Goal: Information Seeking & Learning: Learn about a topic

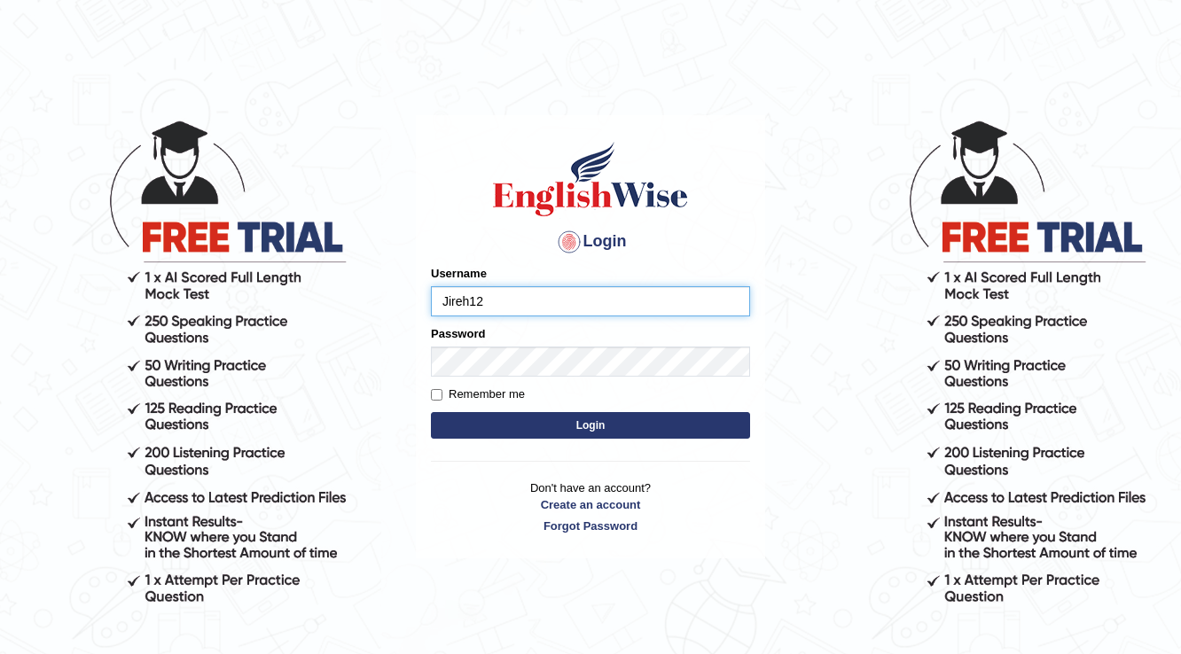
type input "Jireh12"
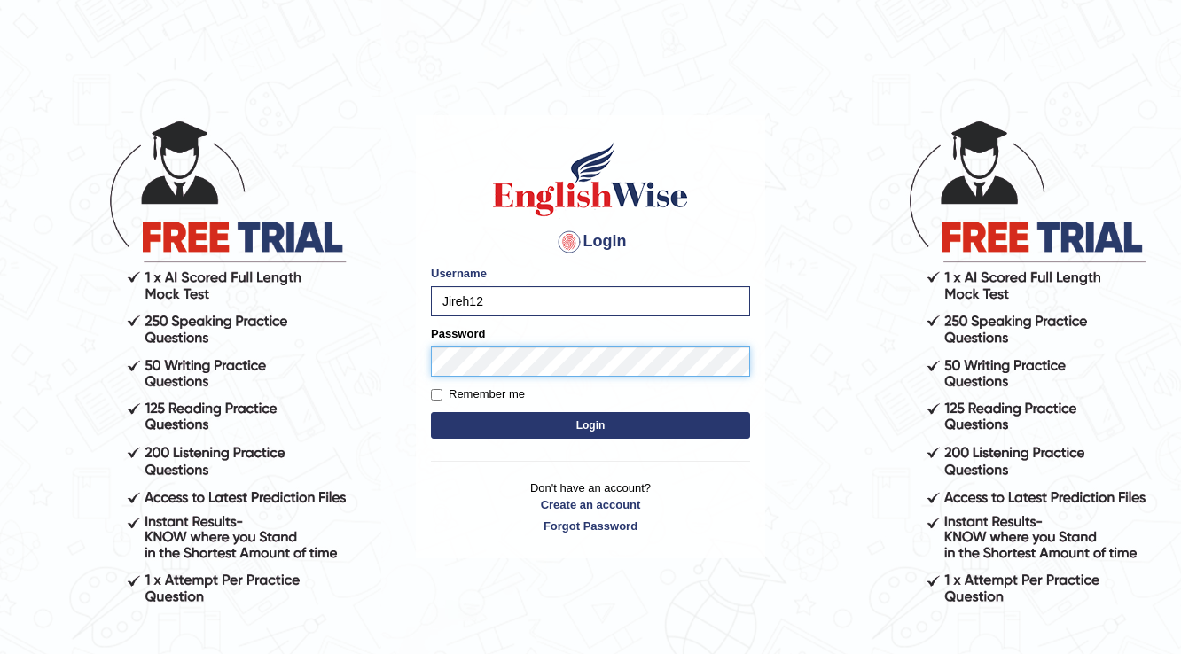
click at [431, 412] on button "Login" at bounding box center [590, 425] width 319 height 27
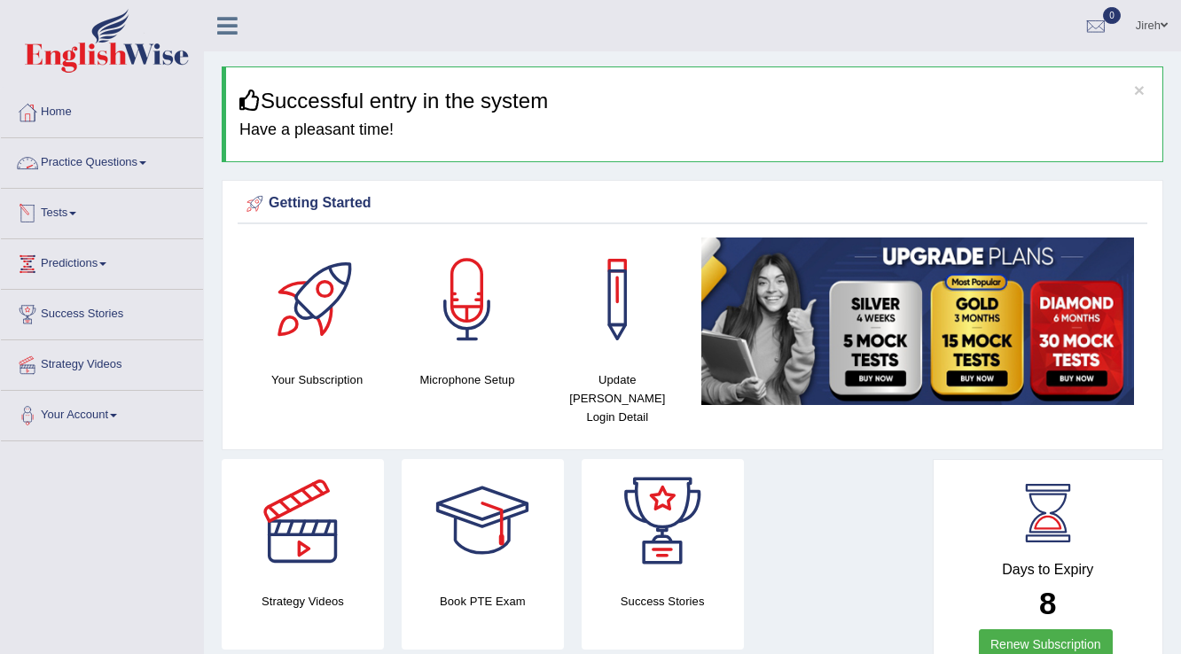
click at [121, 152] on link "Practice Questions" at bounding box center [102, 160] width 202 height 44
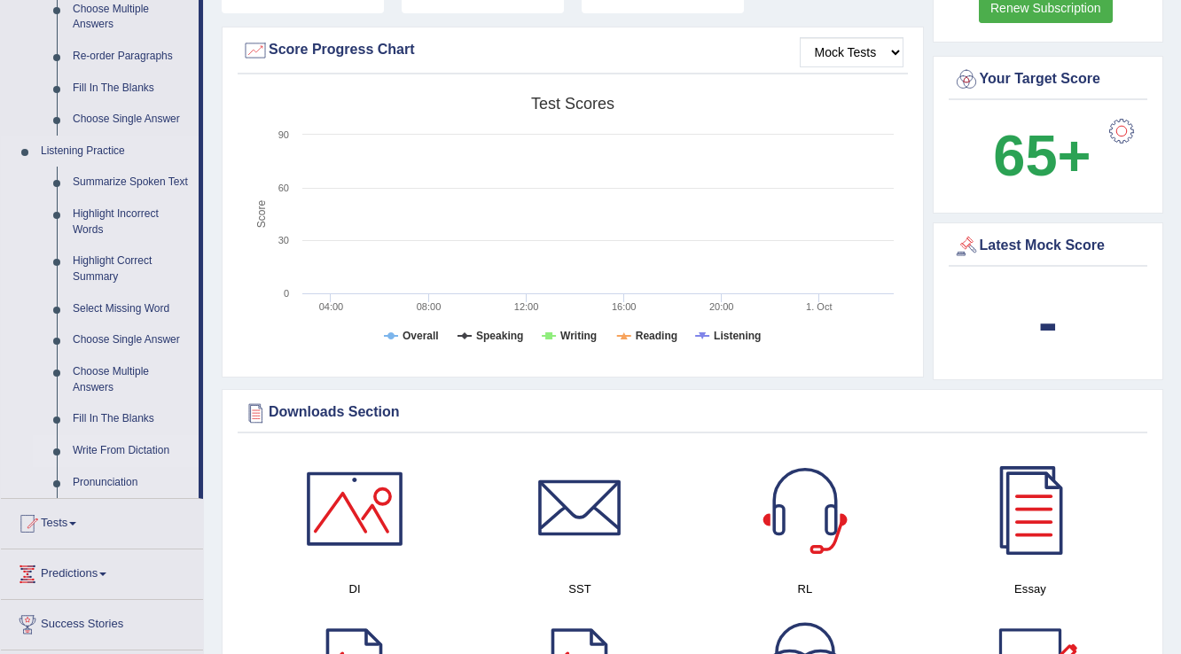
scroll to position [639, 0]
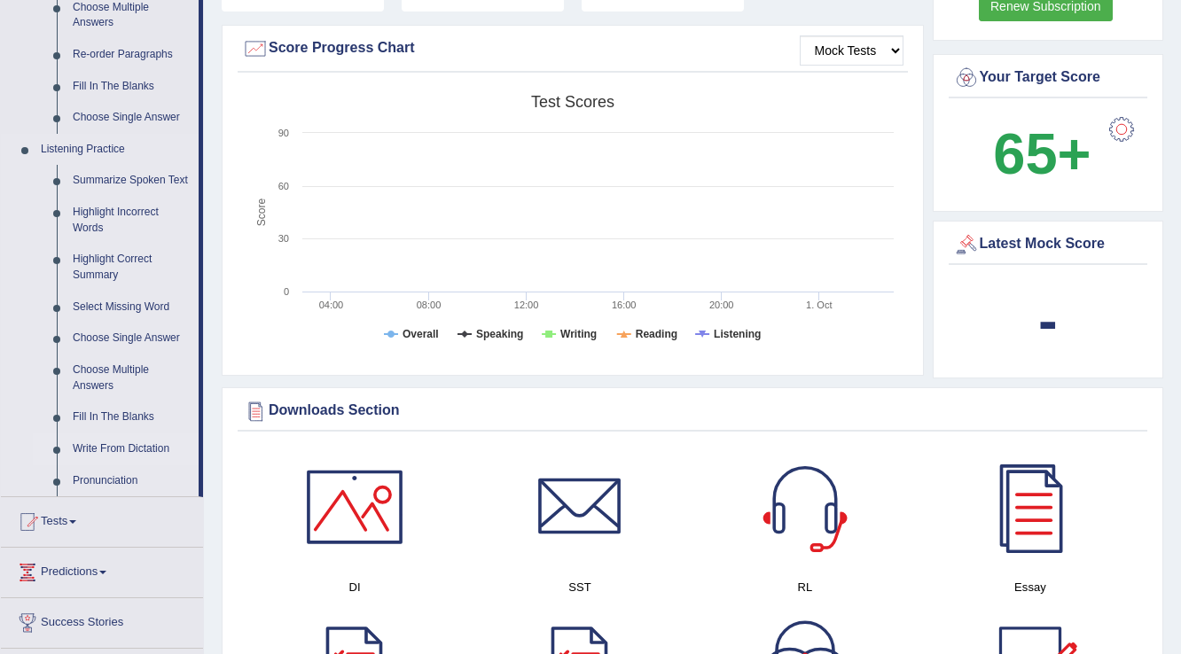
click at [128, 454] on link "Write From Dictation" at bounding box center [132, 450] width 134 height 32
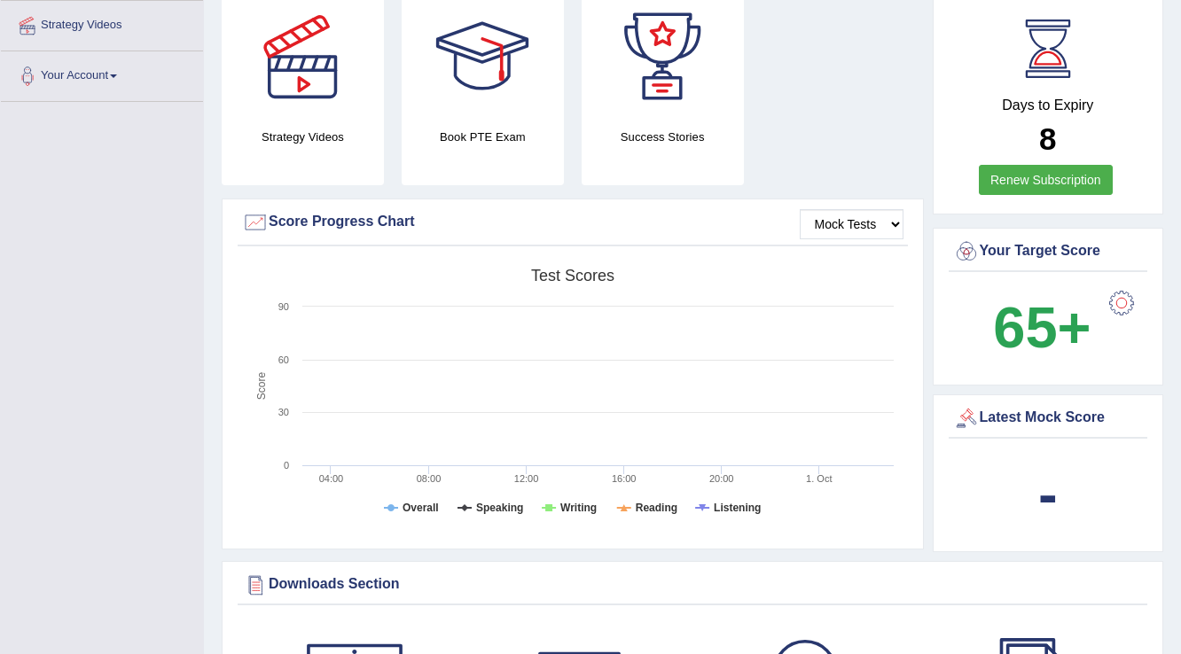
scroll to position [809, 0]
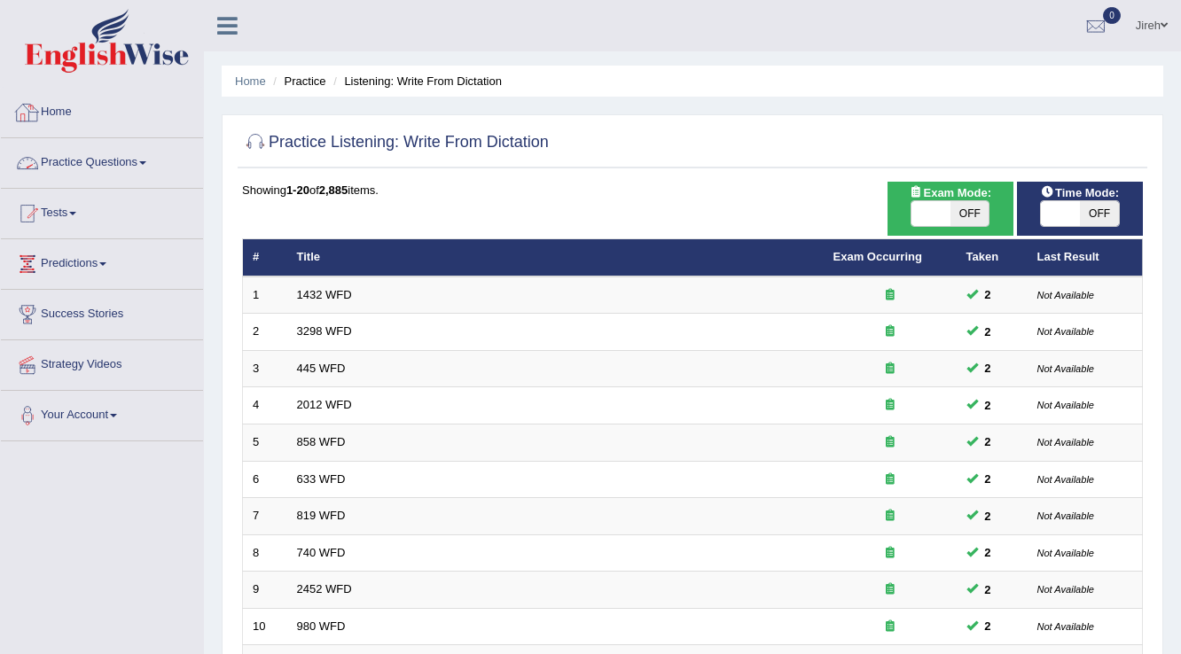
click at [96, 164] on link "Practice Questions" at bounding box center [102, 160] width 202 height 44
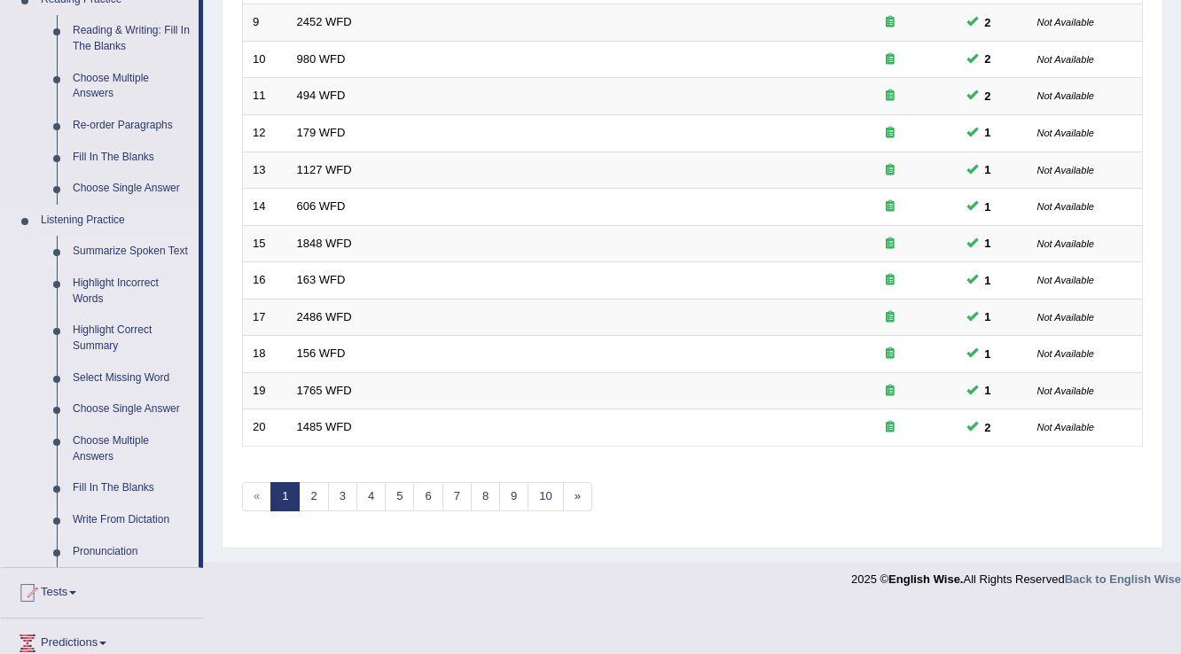
scroll to position [639, 0]
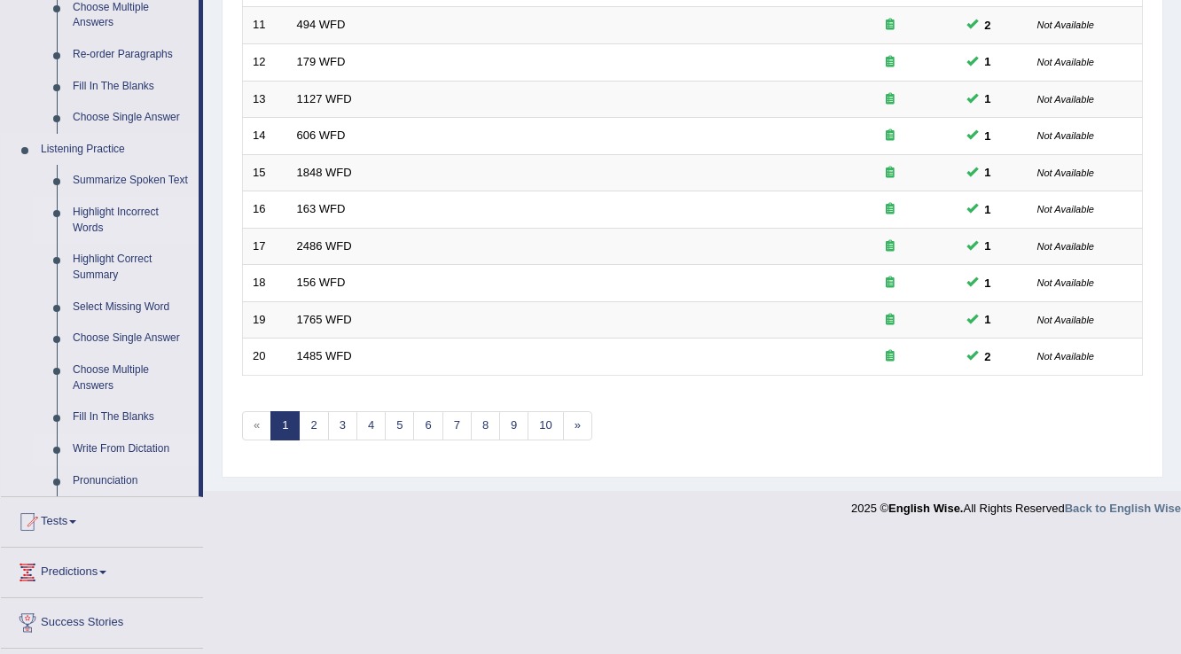
click at [101, 218] on link "Highlight Incorrect Words" at bounding box center [132, 220] width 134 height 47
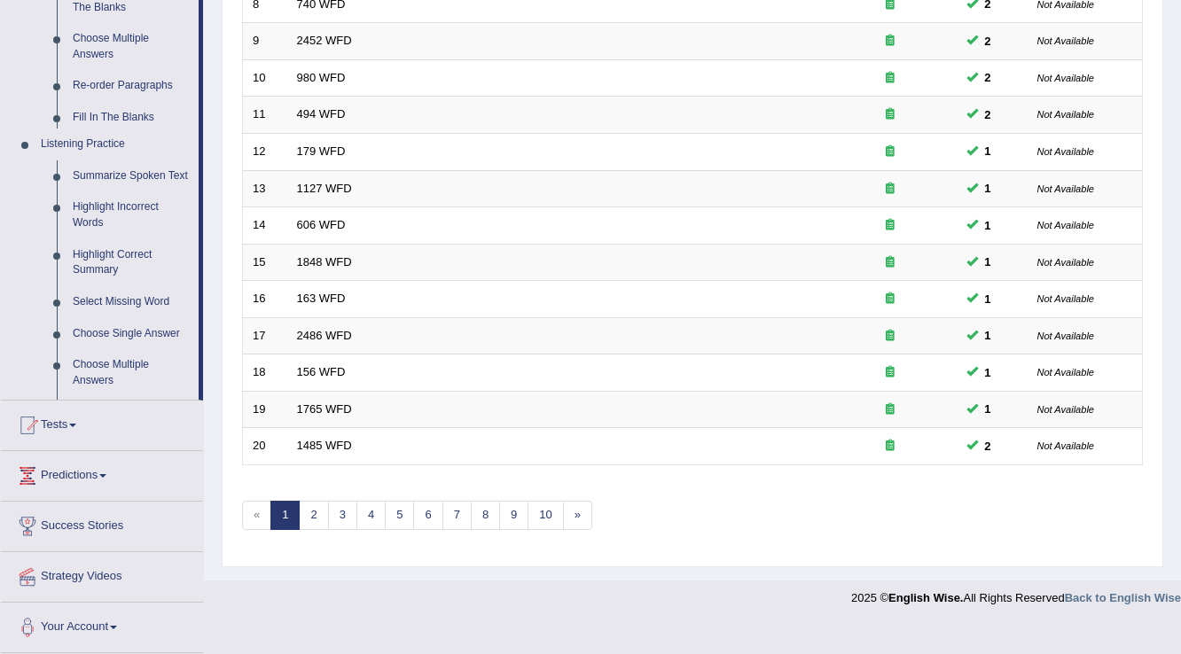
scroll to position [514, 0]
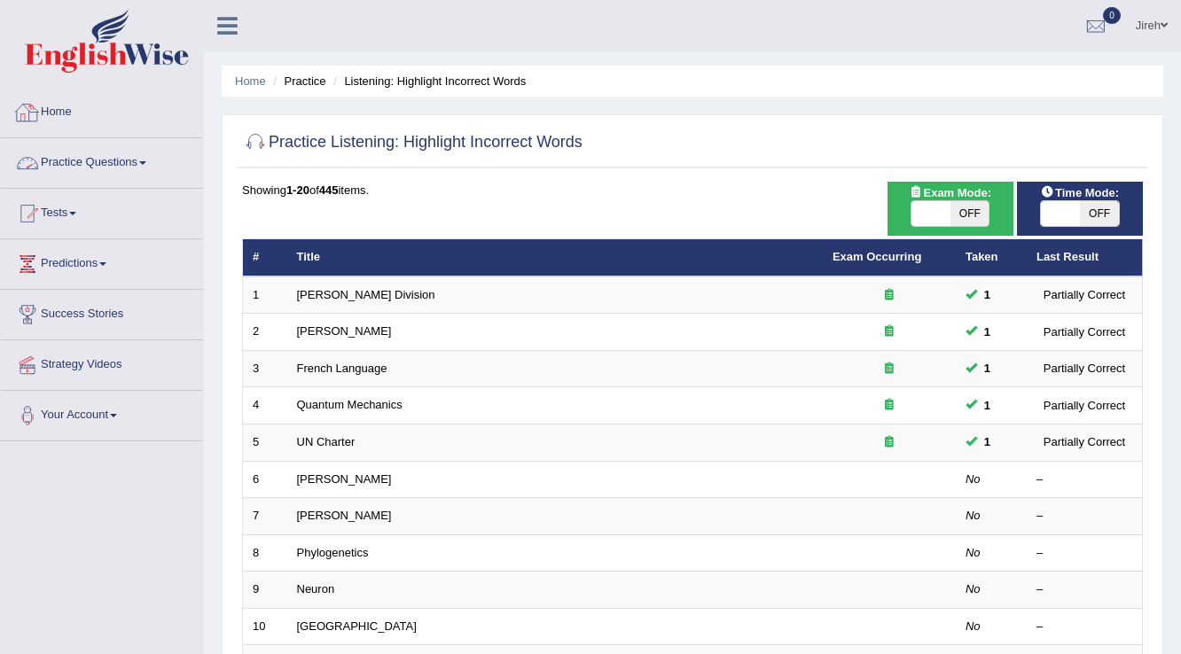
click at [114, 151] on link "Practice Questions" at bounding box center [102, 160] width 202 height 44
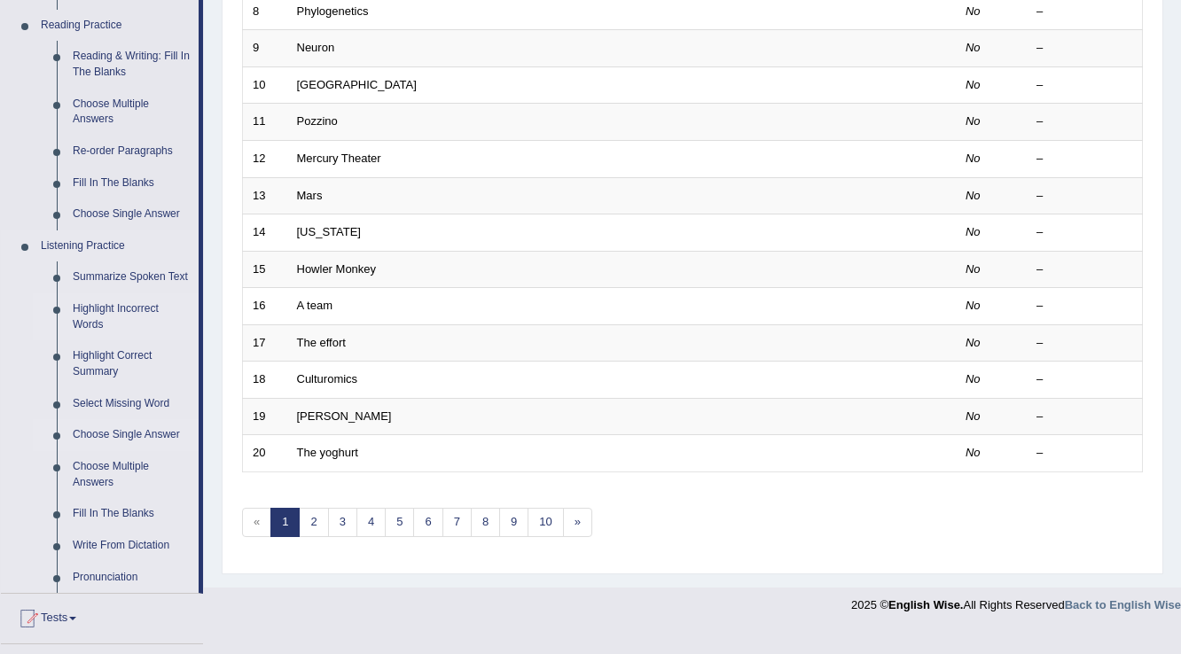
scroll to position [568, 0]
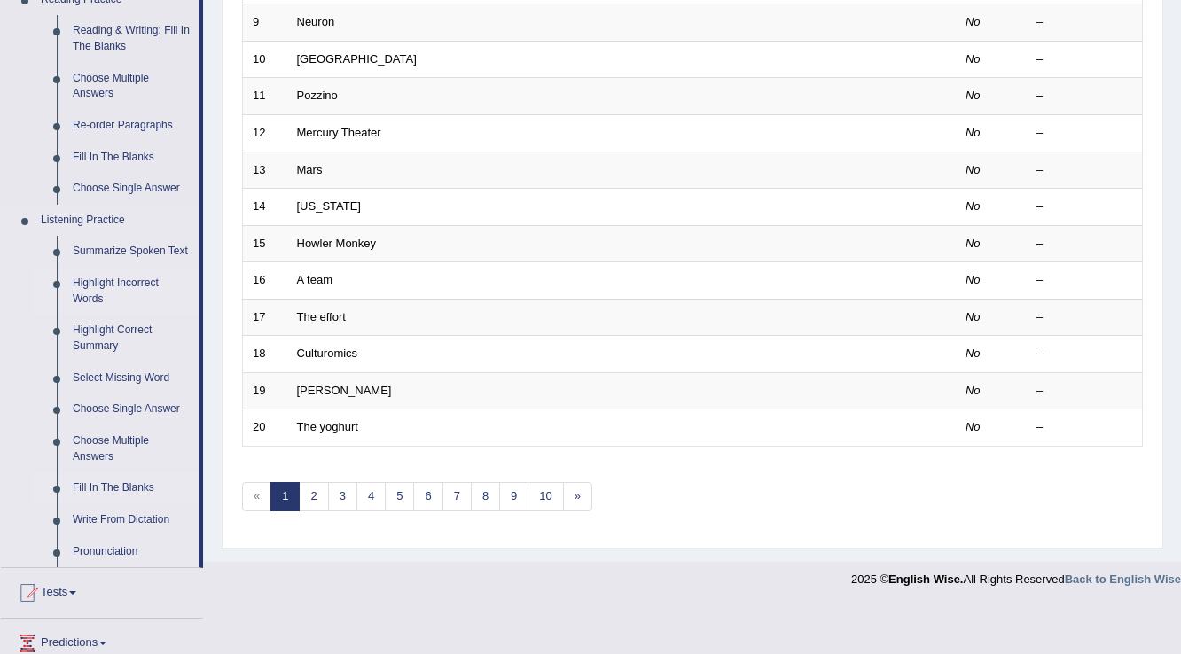
click at [108, 482] on link "Fill In The Blanks" at bounding box center [132, 489] width 134 height 32
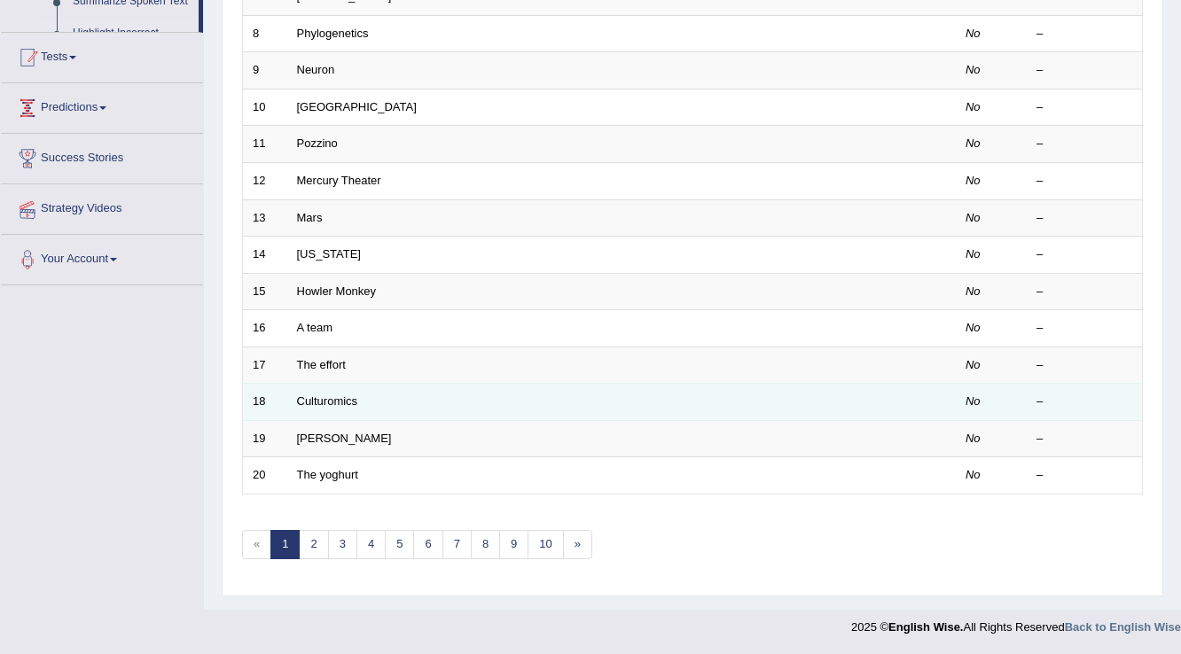
scroll to position [438, 0]
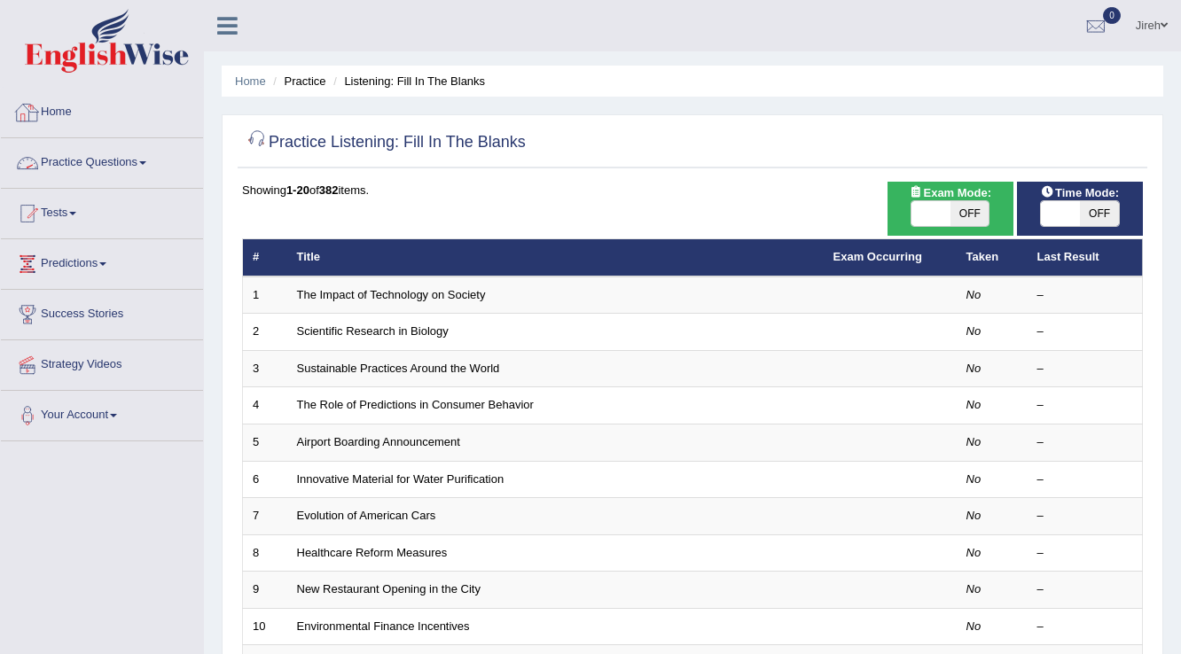
click at [89, 173] on link "Practice Questions" at bounding box center [102, 160] width 202 height 44
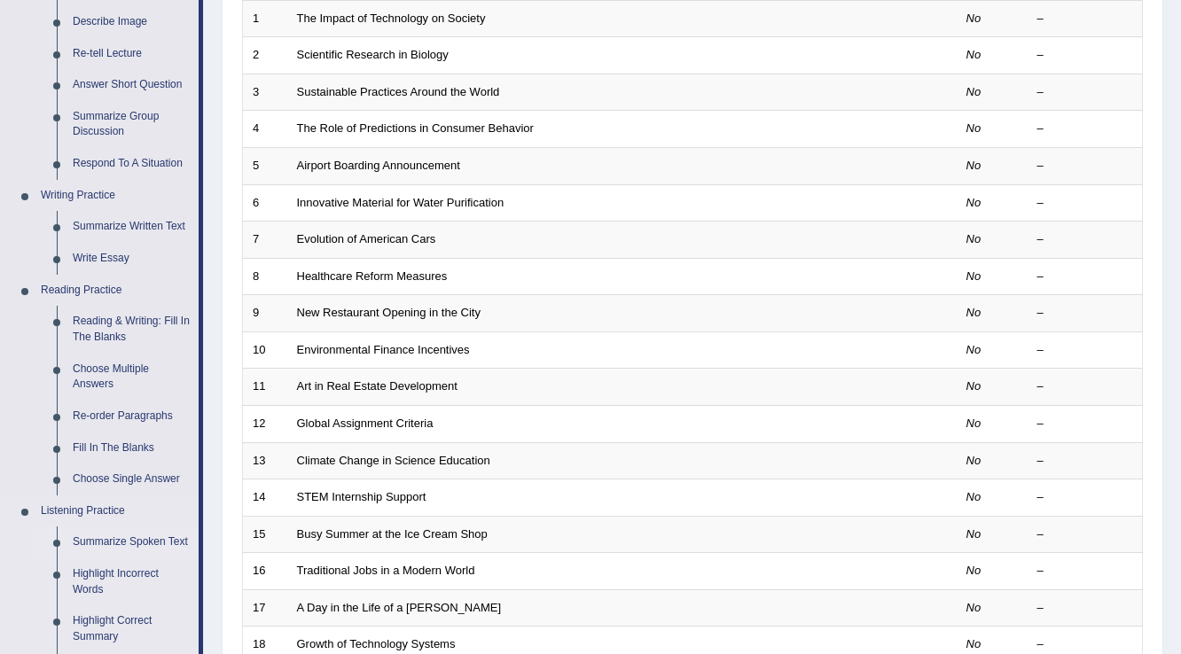
scroll to position [355, 0]
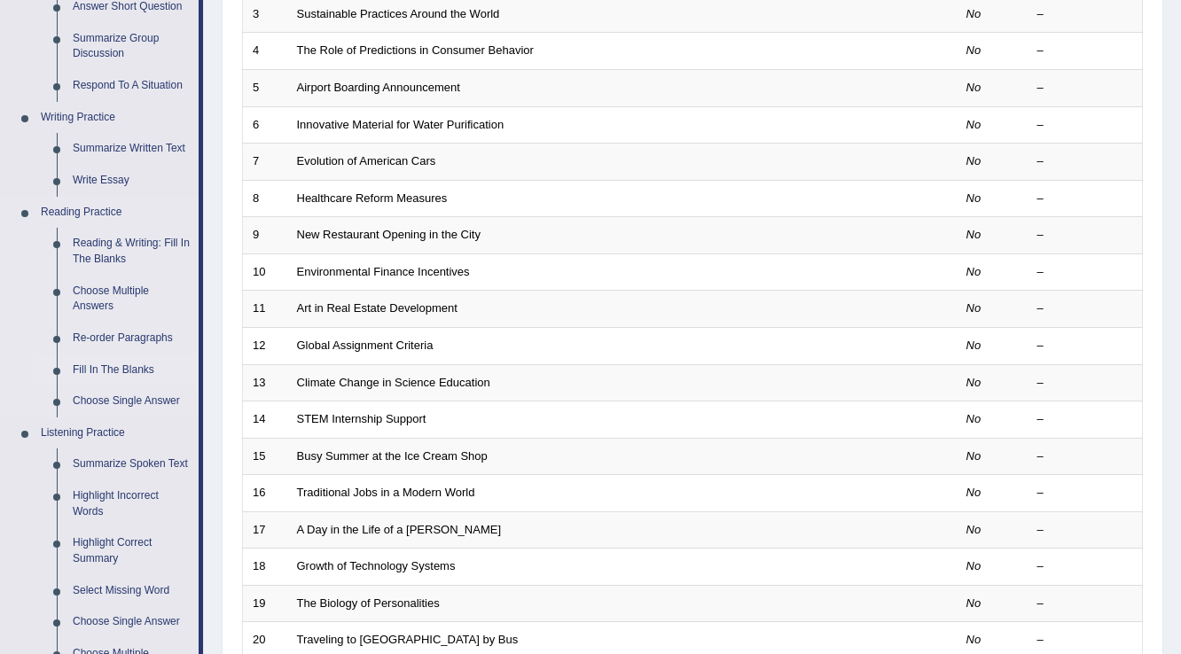
click at [104, 373] on link "Fill In The Blanks" at bounding box center [132, 371] width 134 height 32
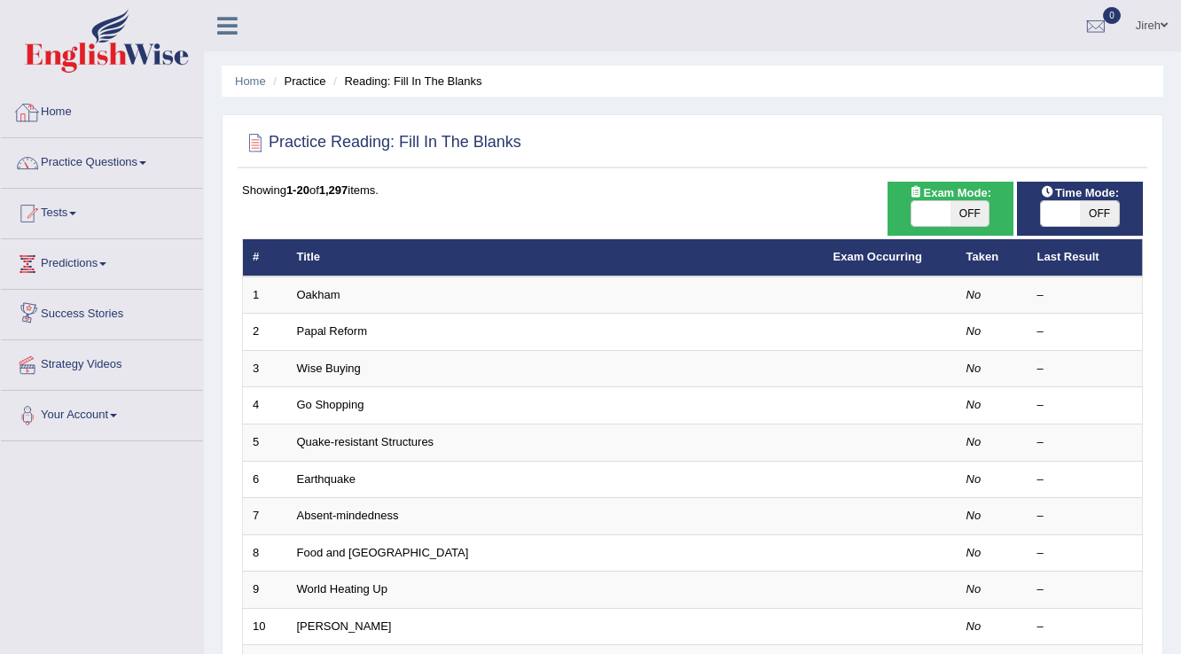
click at [25, 142] on link "Practice Questions" at bounding box center [102, 160] width 202 height 44
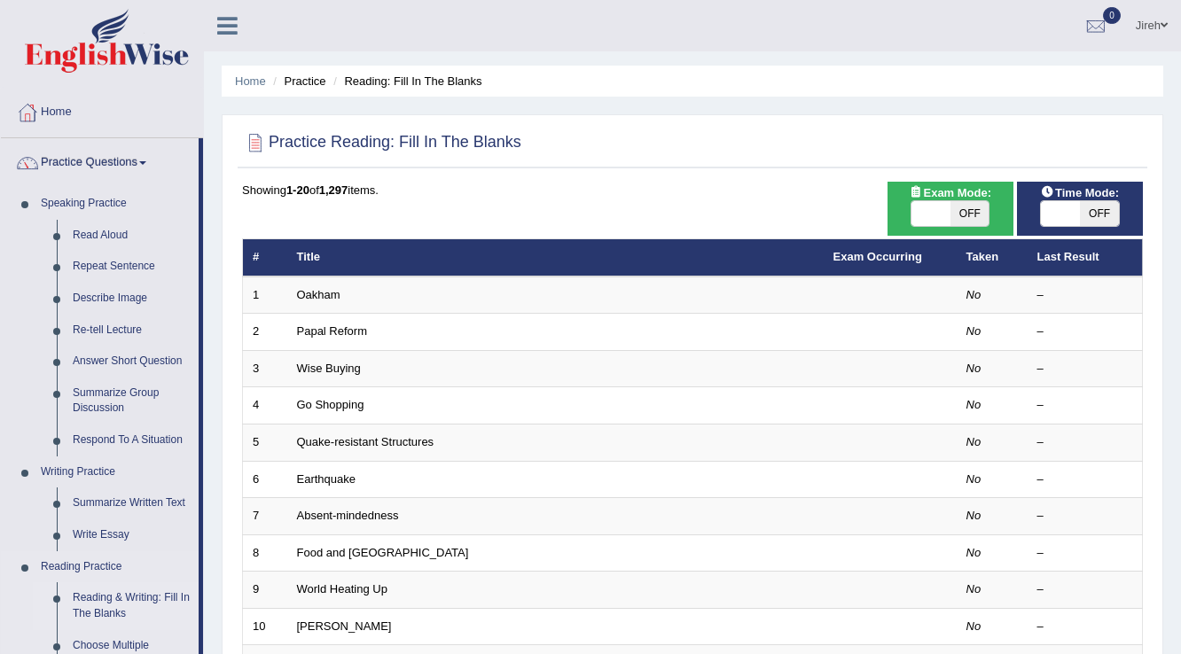
click at [106, 617] on link "Reading & Writing: Fill In The Blanks" at bounding box center [132, 606] width 134 height 47
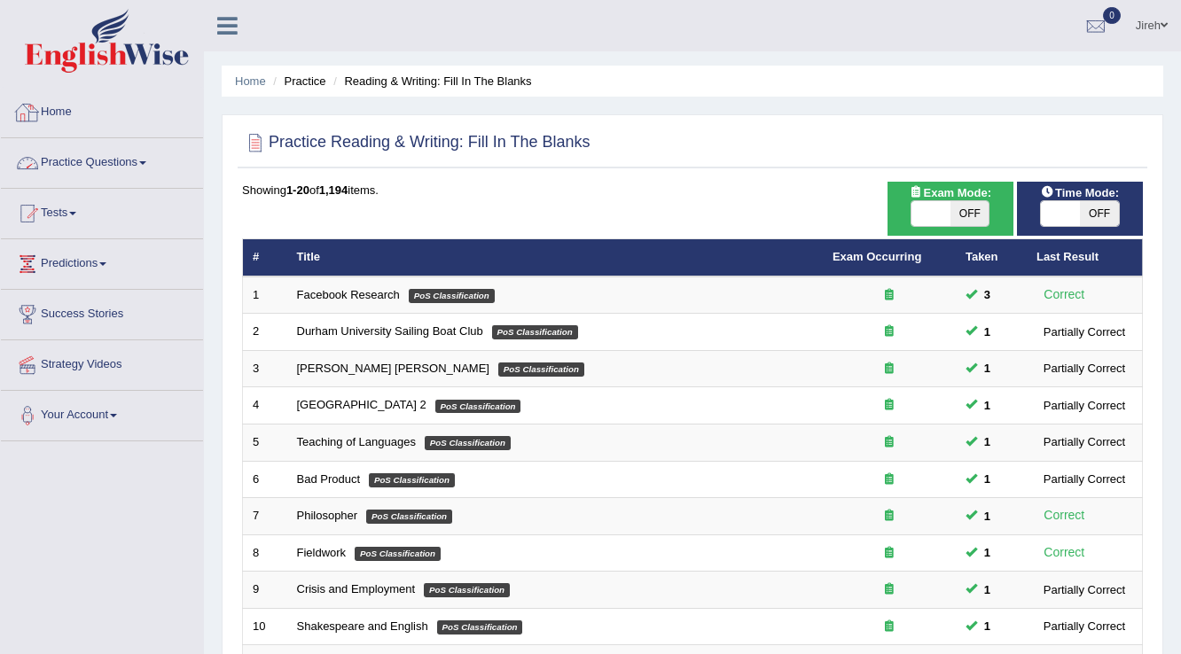
click at [127, 170] on link "Practice Questions" at bounding box center [102, 160] width 202 height 44
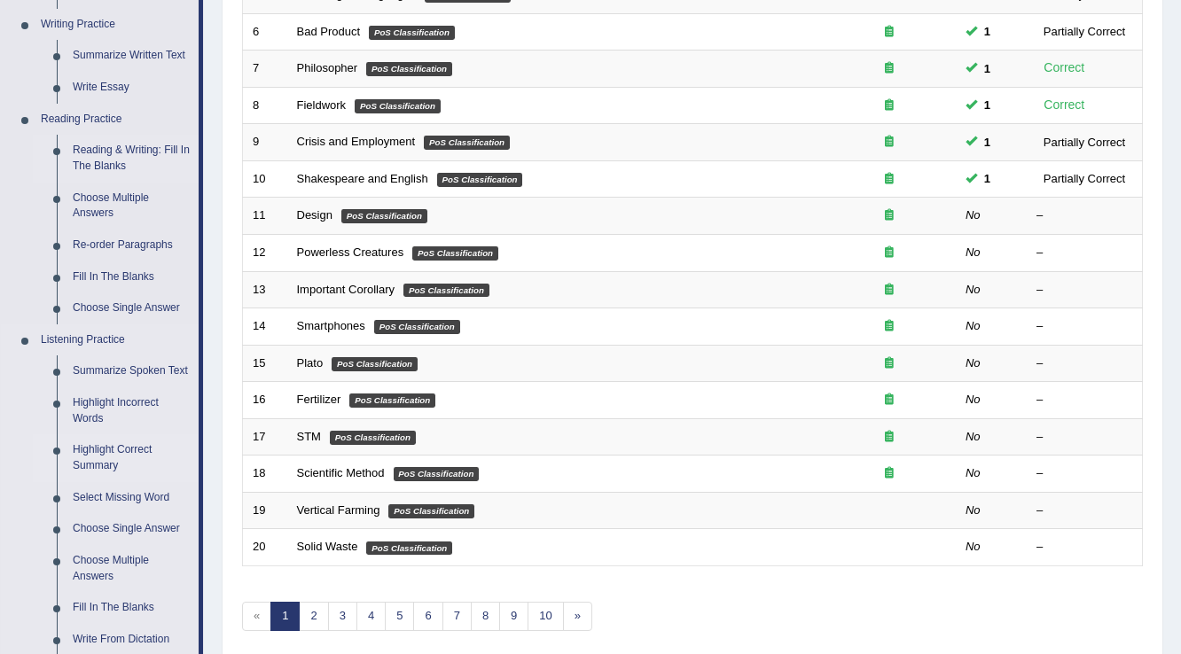
scroll to position [568, 0]
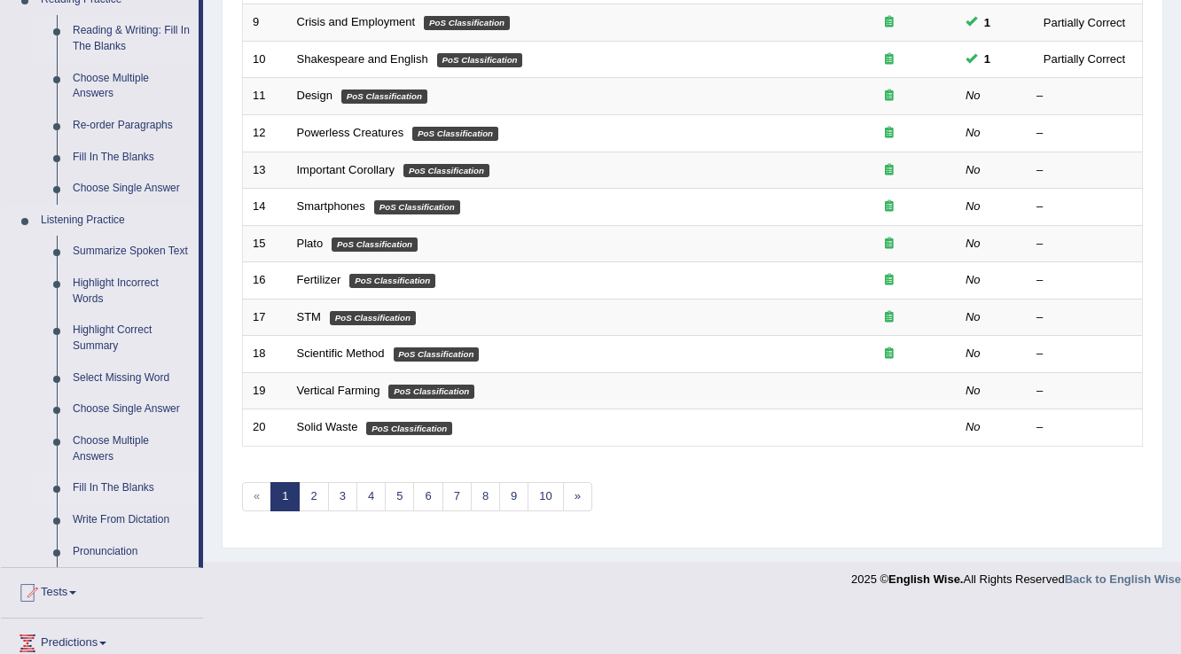
click at [109, 475] on link "Fill In The Blanks" at bounding box center [132, 489] width 134 height 32
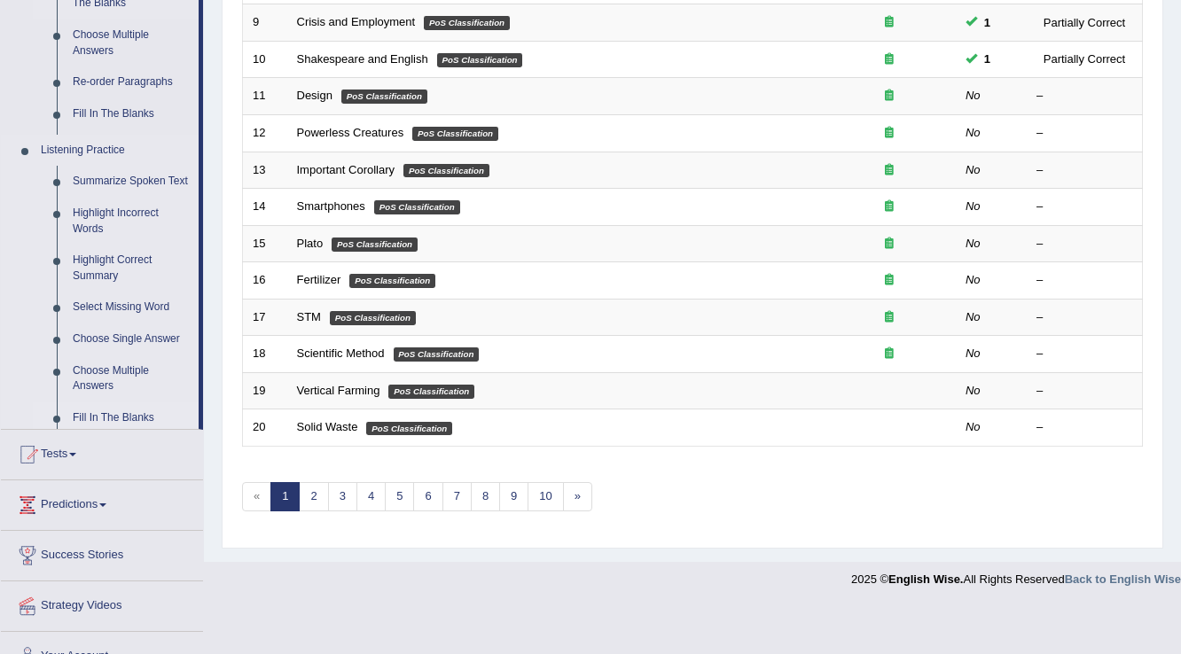
scroll to position [514, 0]
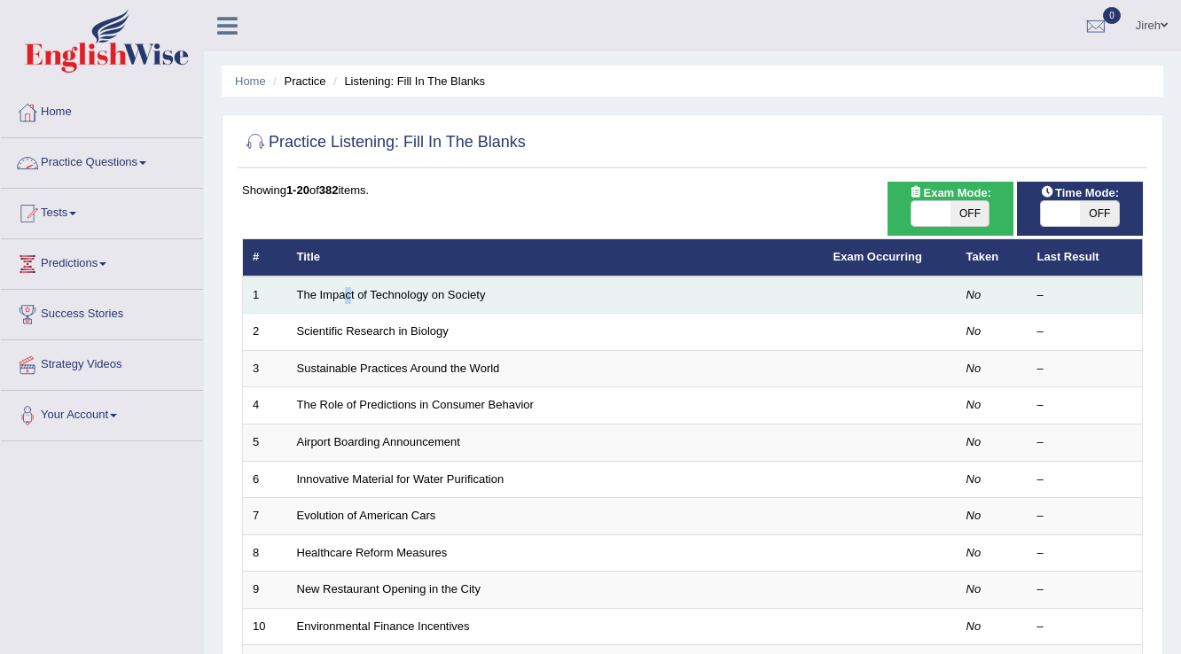
drag, startPoint x: 0, startPoint y: 0, endPoint x: 348, endPoint y: 306, distance: 463.1
click at [348, 306] on td "The Impact of Technology on Society" at bounding box center [555, 295] width 537 height 37
click at [348, 304] on td "The Impact of Technology on Society" at bounding box center [555, 295] width 537 height 37
click at [355, 297] on link "The Impact of Technology on Society" at bounding box center [391, 294] width 189 height 13
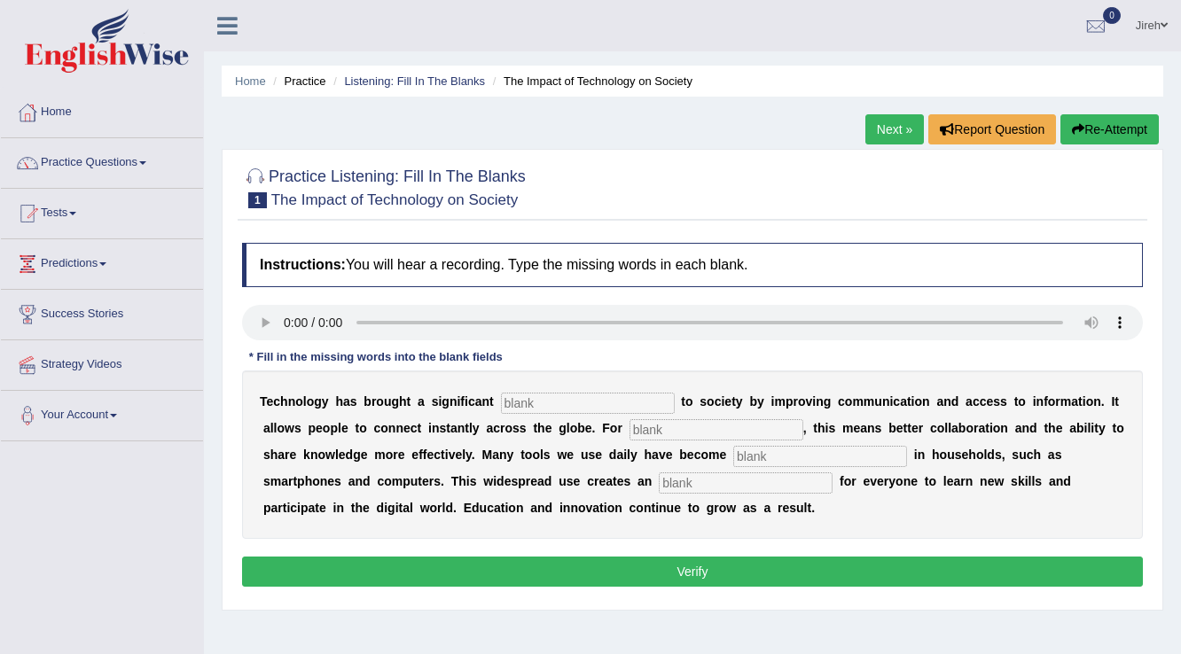
click at [560, 406] on input "text" at bounding box center [588, 403] width 174 height 21
click at [599, 401] on input "text" at bounding box center [588, 403] width 174 height 21
type input "benefit"
click at [685, 433] on input "text" at bounding box center [717, 429] width 174 height 21
type input "humans"
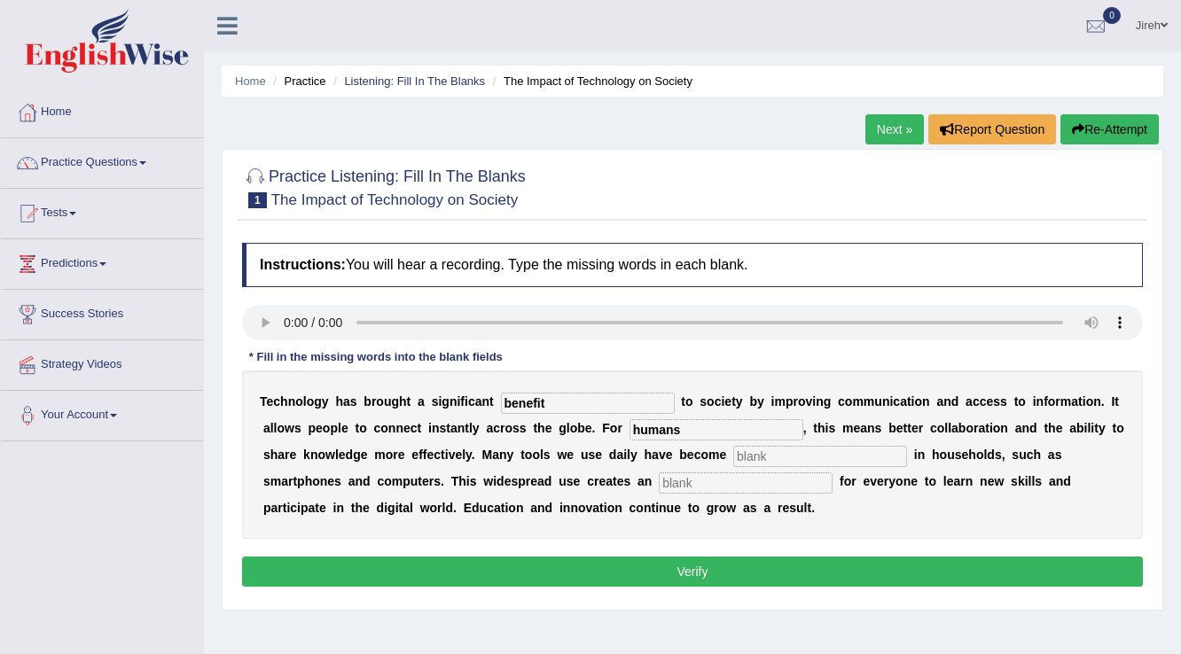
click at [821, 453] on input "text" at bounding box center [820, 456] width 174 height 21
type input "common"
click at [725, 487] on input "text" at bounding box center [746, 483] width 174 height 21
type input "opportunity"
click at [716, 572] on button "Verify" at bounding box center [692, 572] width 901 height 30
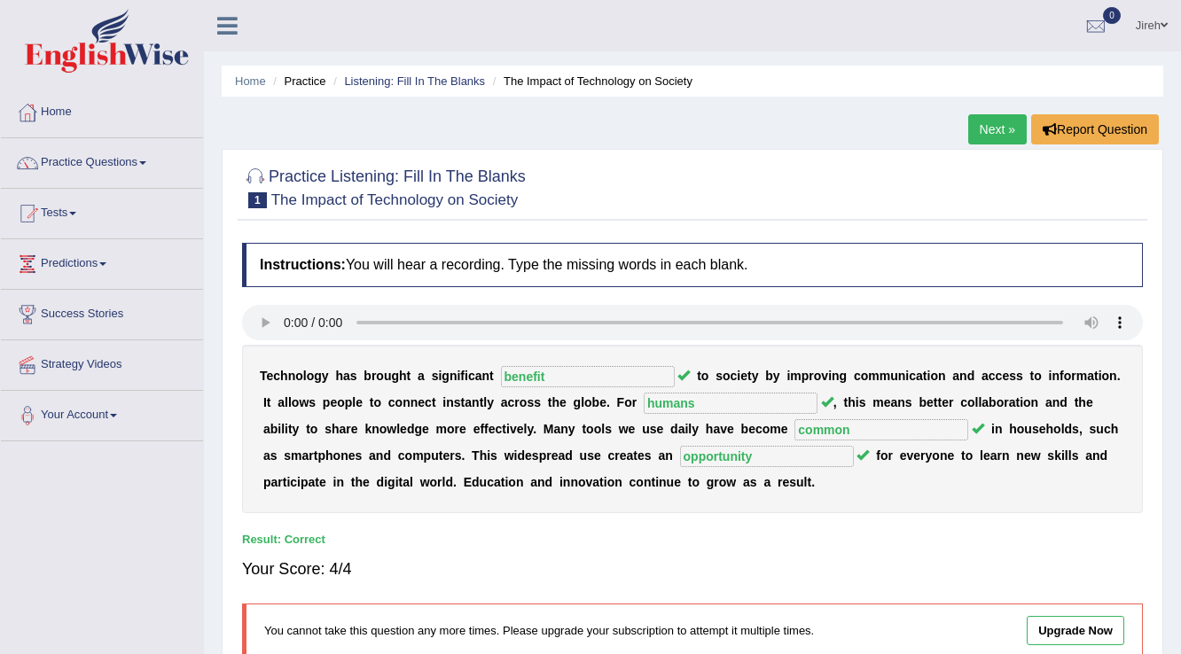
click at [995, 124] on link "Next »" at bounding box center [997, 129] width 59 height 30
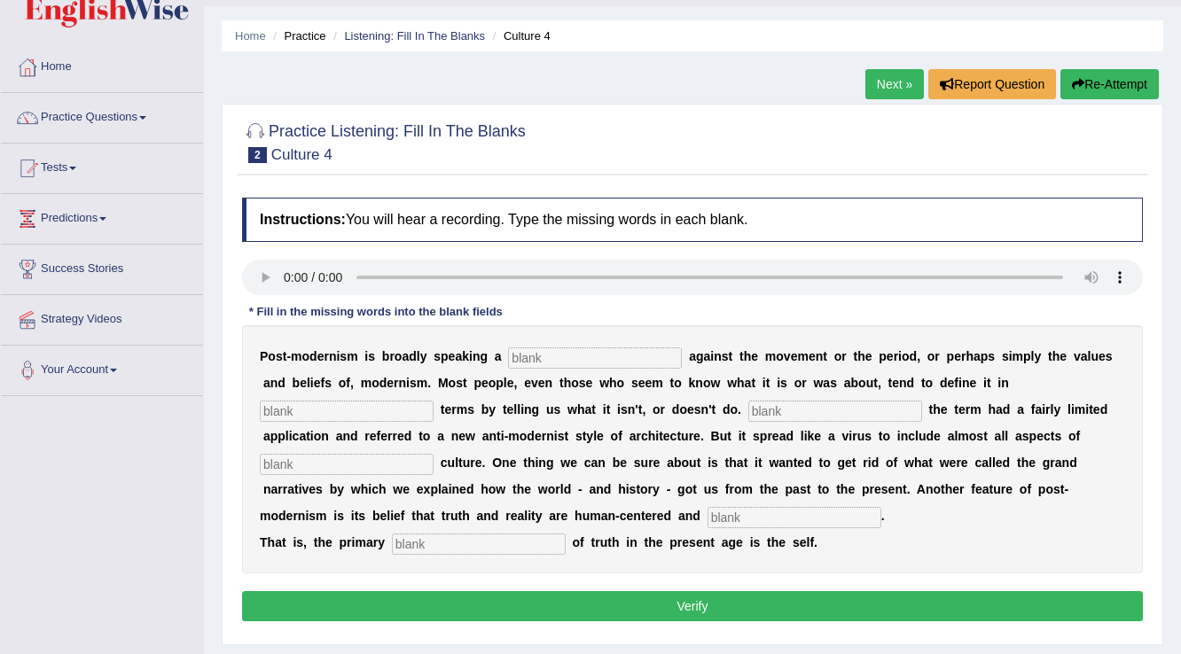
scroll to position [71, 0]
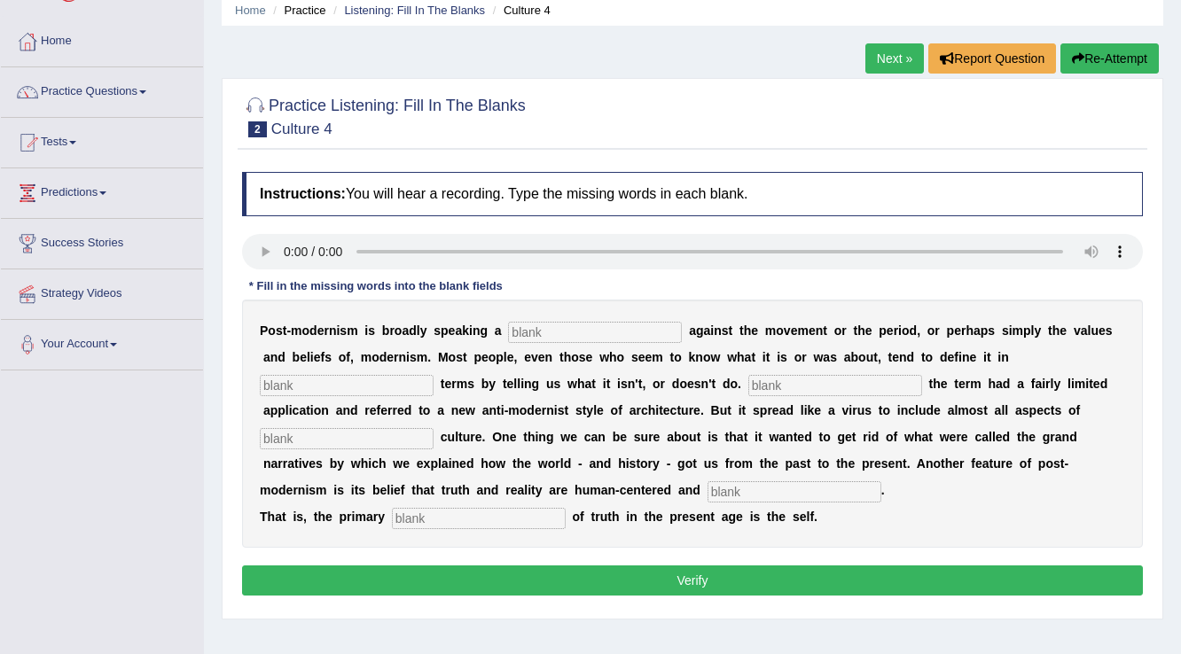
click at [547, 333] on input "text" at bounding box center [595, 332] width 174 height 21
click at [521, 325] on input "text" at bounding box center [595, 332] width 174 height 21
type input "reaction"
click at [336, 380] on input "text" at bounding box center [347, 385] width 174 height 21
type input "negative"
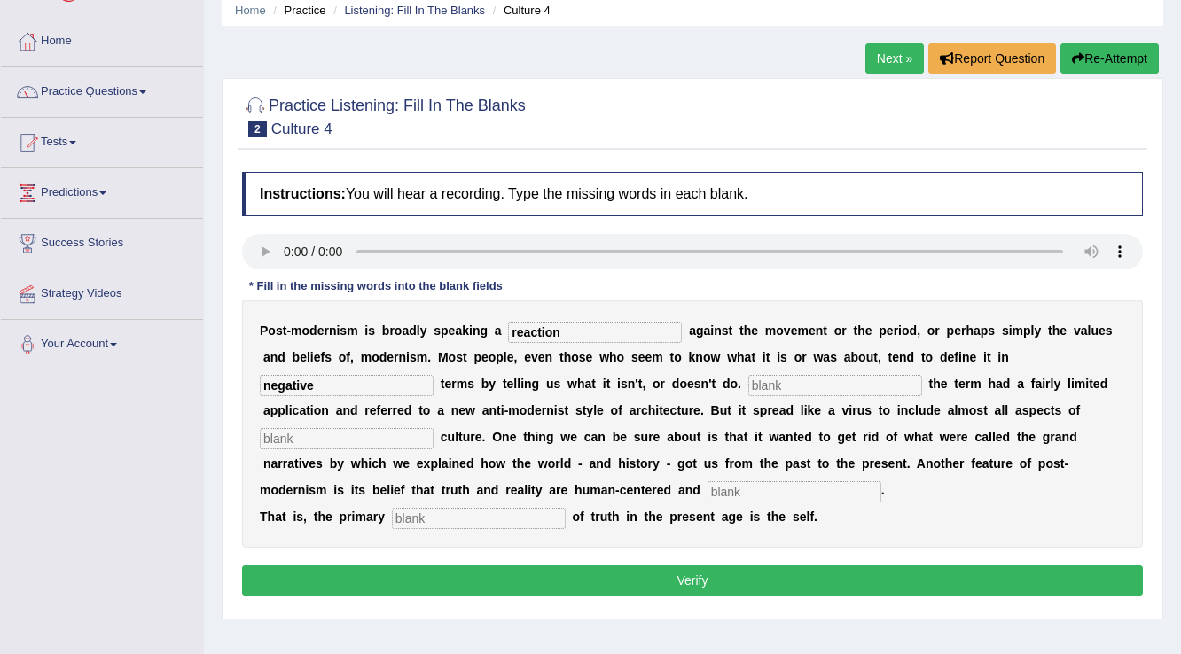
click at [817, 389] on input "text" at bounding box center [835, 385] width 174 height 21
click at [764, 385] on input "text" at bounding box center [835, 385] width 174 height 21
type input "Initially"
click at [411, 443] on input "text" at bounding box center [347, 438] width 174 height 21
click at [306, 438] on input "text" at bounding box center [347, 438] width 174 height 21
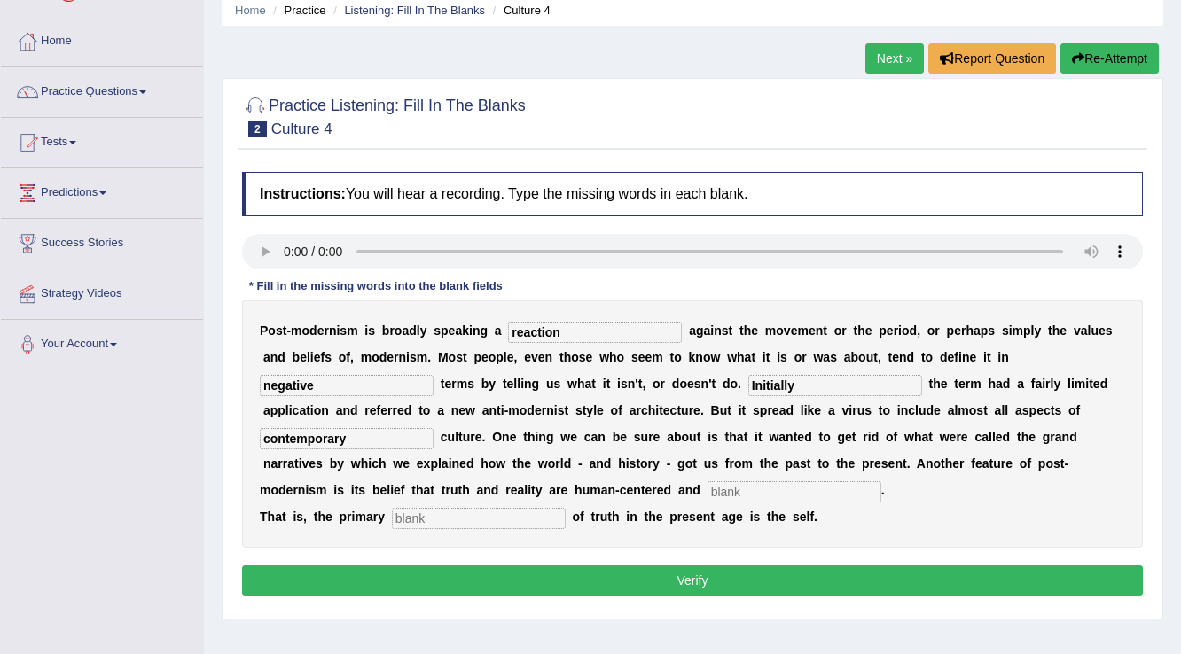
type input "contemporary"
click at [823, 492] on input "text" at bounding box center [795, 492] width 174 height 21
click at [789, 490] on input "text" at bounding box center [795, 492] width 174 height 21
type input "interanl"
click at [492, 516] on input "text" at bounding box center [479, 518] width 174 height 21
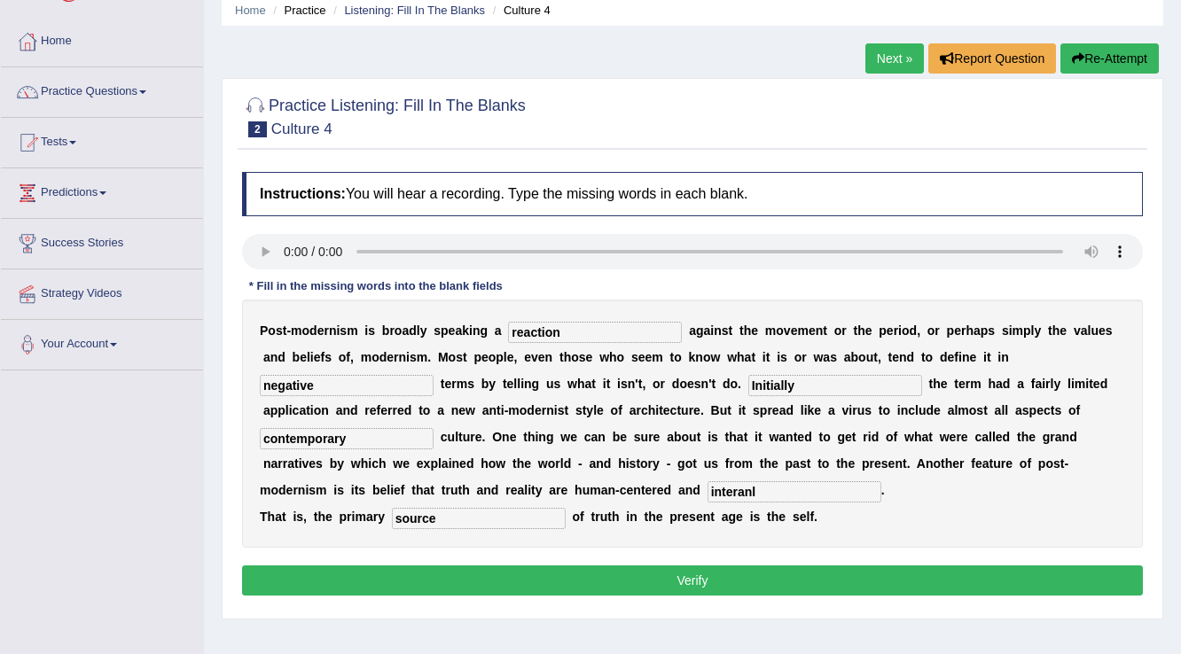
type input "source"
click at [720, 571] on button "Verify" at bounding box center [692, 581] width 901 height 30
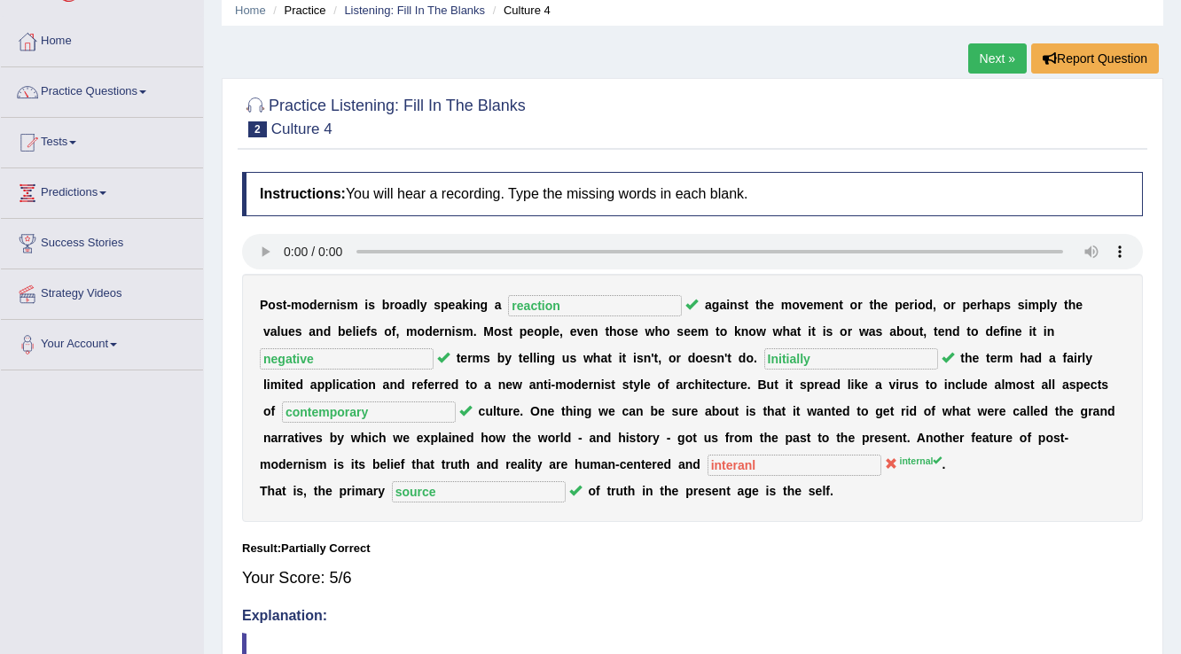
click at [985, 60] on link "Next »" at bounding box center [997, 58] width 59 height 30
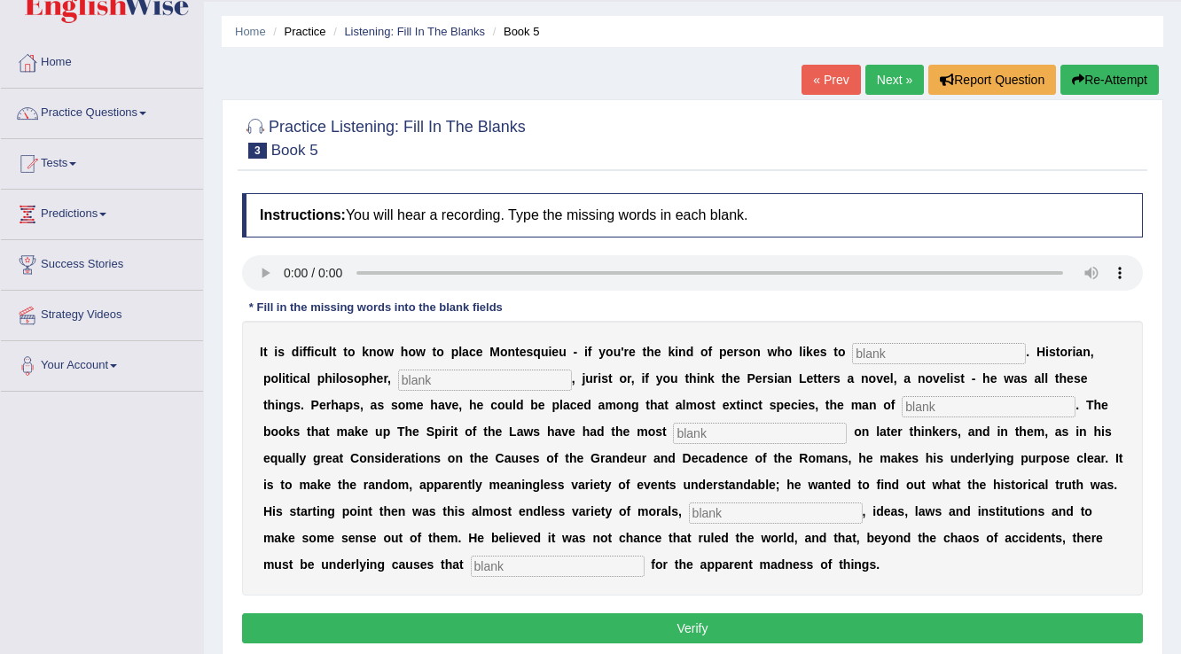
scroll to position [71, 0]
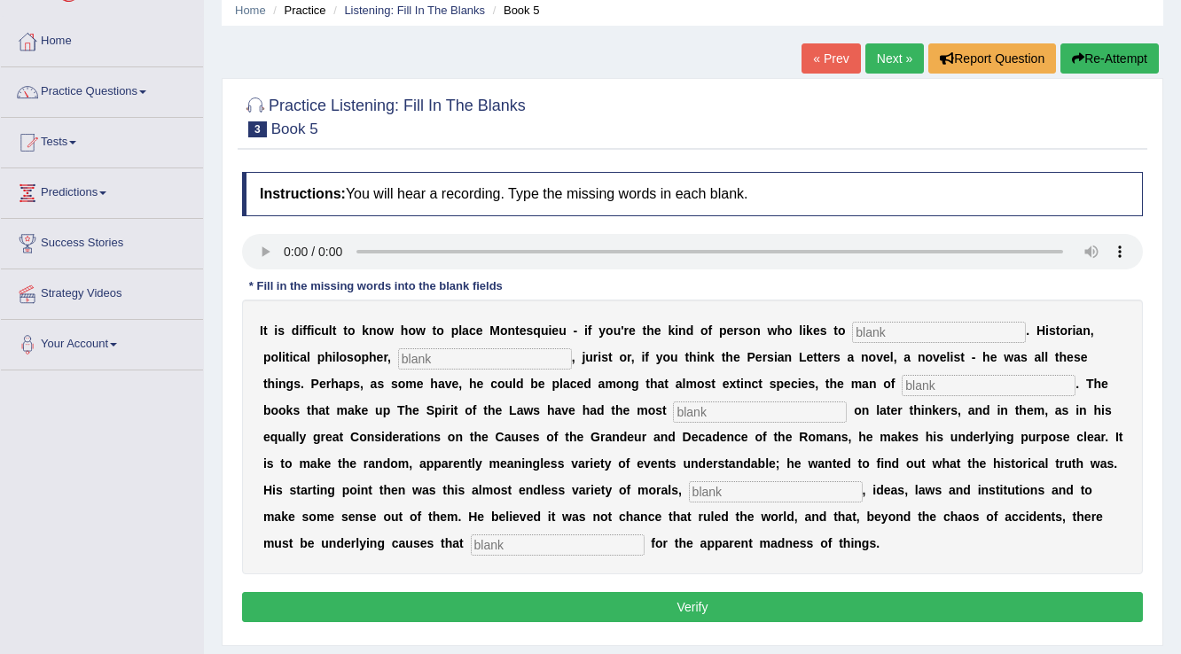
click at [884, 330] on input "text" at bounding box center [939, 332] width 174 height 21
type input "categorise"
click at [538, 355] on input "text" at bounding box center [485, 359] width 174 height 21
type input "letters"
click at [933, 387] on input "text" at bounding box center [989, 385] width 174 height 21
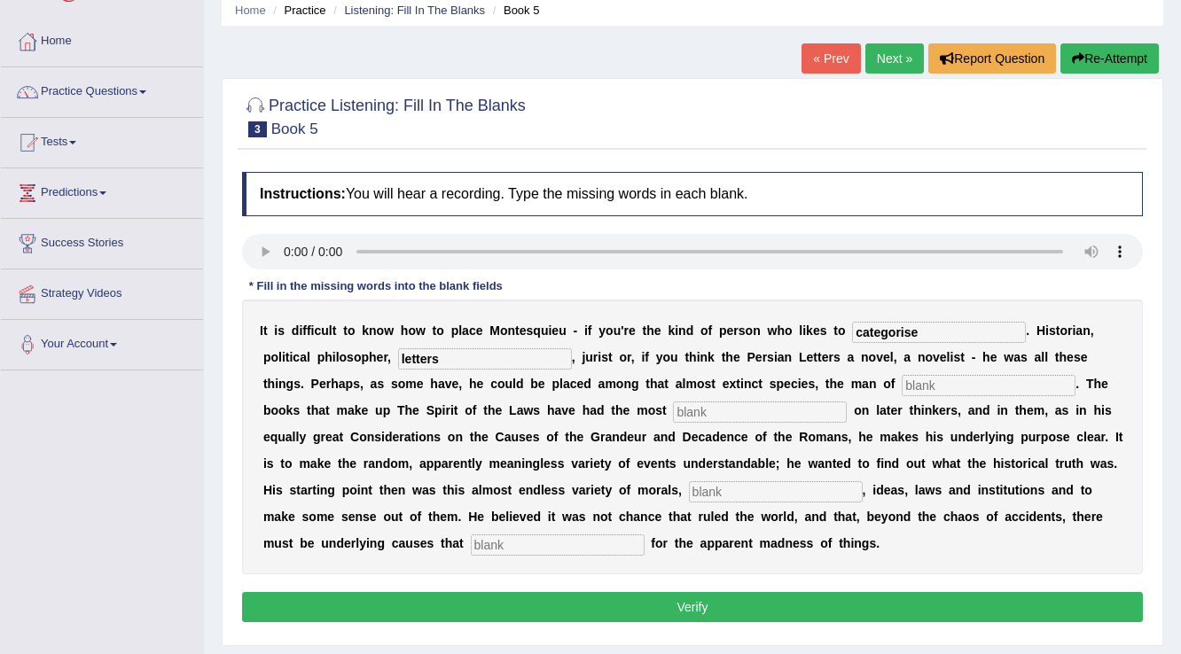
drag, startPoint x: 484, startPoint y: 358, endPoint x: 377, endPoint y: 359, distance: 107.3
click at [380, 359] on div "I t i s d i f f i c u l t t o k n o w h o w t o p l a c e M o n t e s q u i e u…" at bounding box center [692, 437] width 901 height 275
click at [936, 378] on input "text" at bounding box center [989, 385] width 174 height 21
type input "letters"
click at [746, 410] on input "text" at bounding box center [760, 412] width 174 height 21
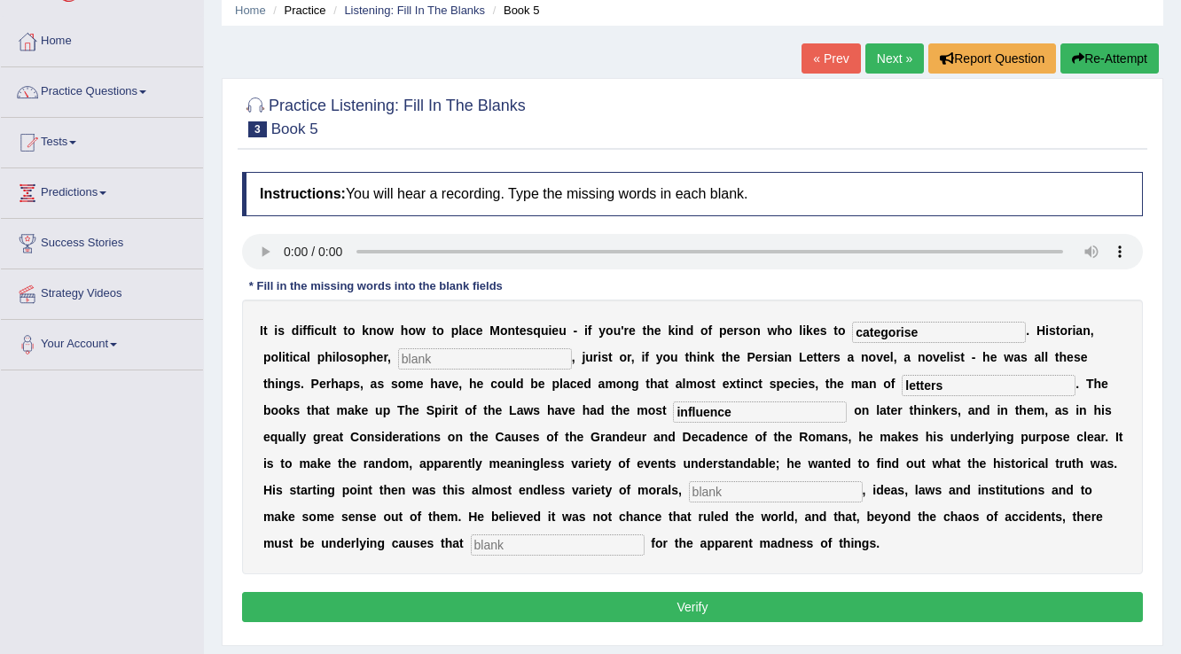
type input "influence"
click at [713, 493] on input "text" at bounding box center [776, 492] width 174 height 21
type input "customs"
click at [598, 546] on input "text" at bounding box center [558, 545] width 174 height 21
type input "account"
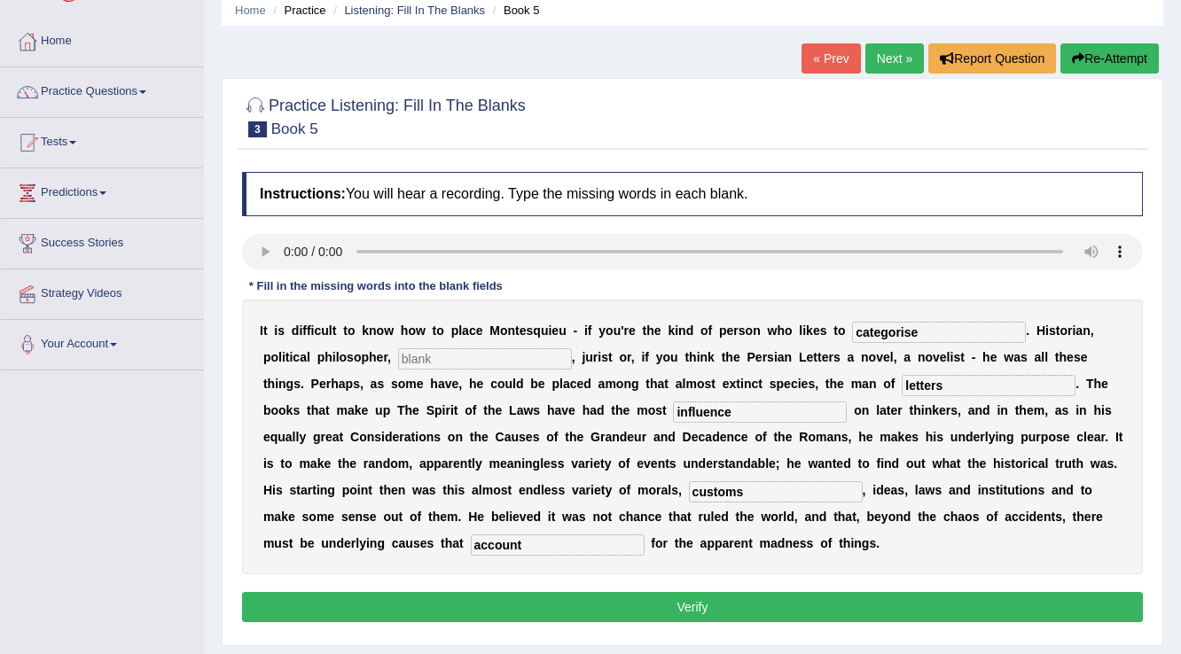
click at [708, 610] on button "Verify" at bounding box center [692, 607] width 901 height 30
click at [436, 355] on input "text" at bounding box center [485, 359] width 174 height 21
type input "s"
click at [683, 612] on button "Verify" at bounding box center [692, 607] width 901 height 30
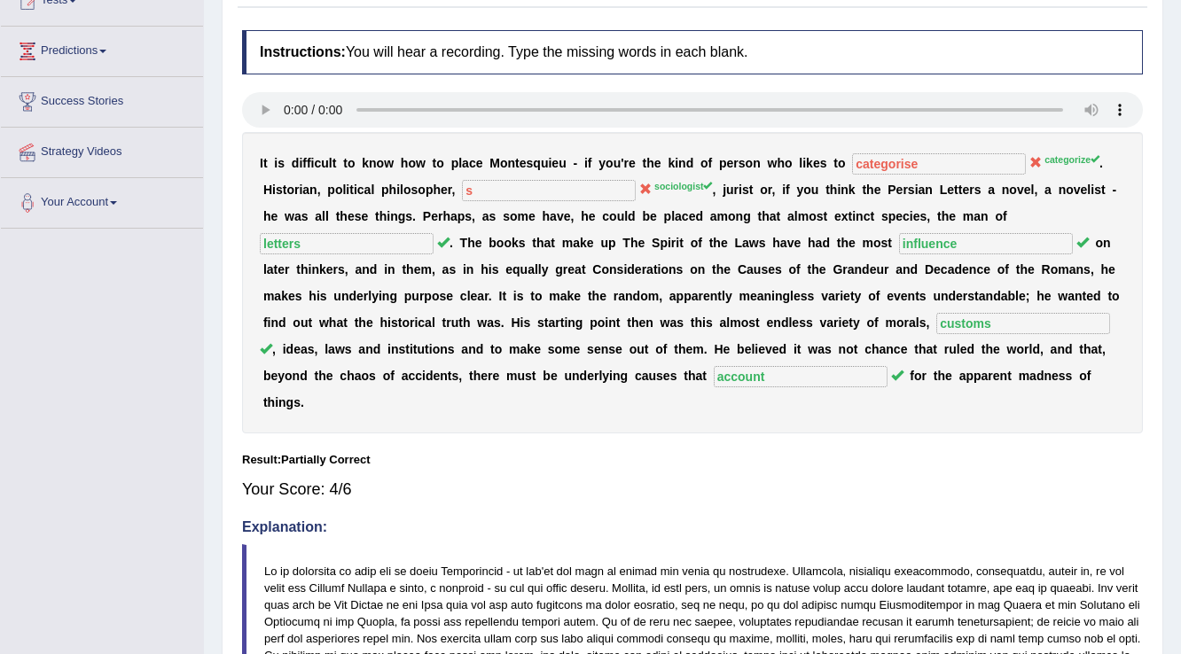
scroll to position [0, 0]
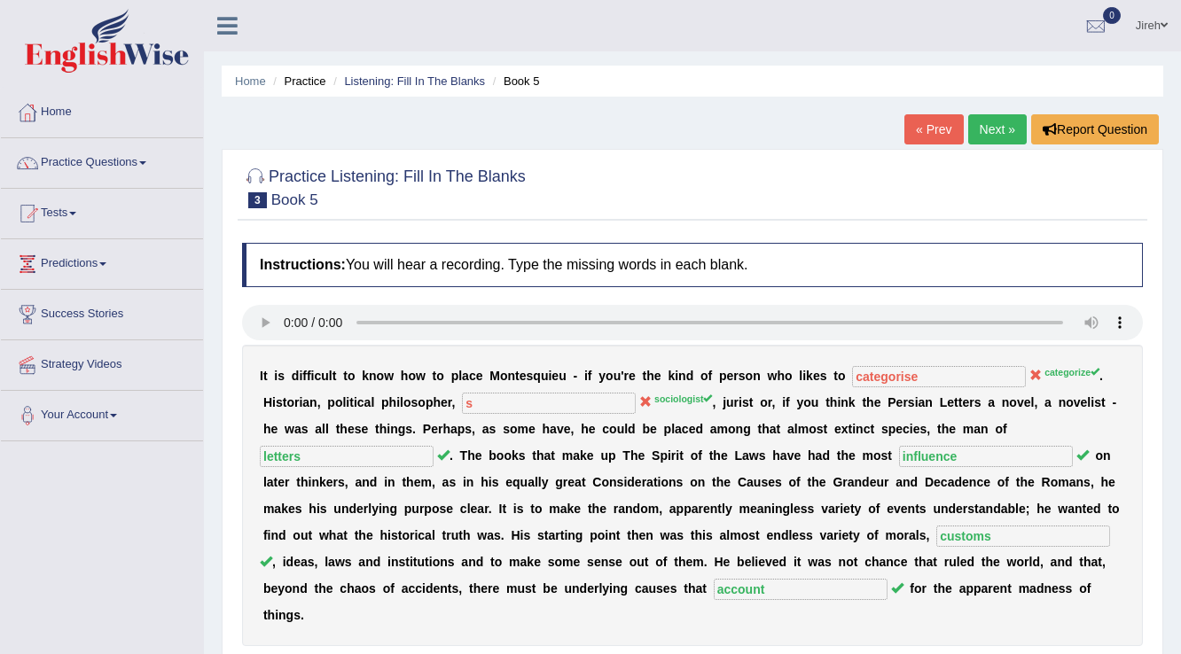
click at [1003, 129] on link "Next »" at bounding box center [997, 129] width 59 height 30
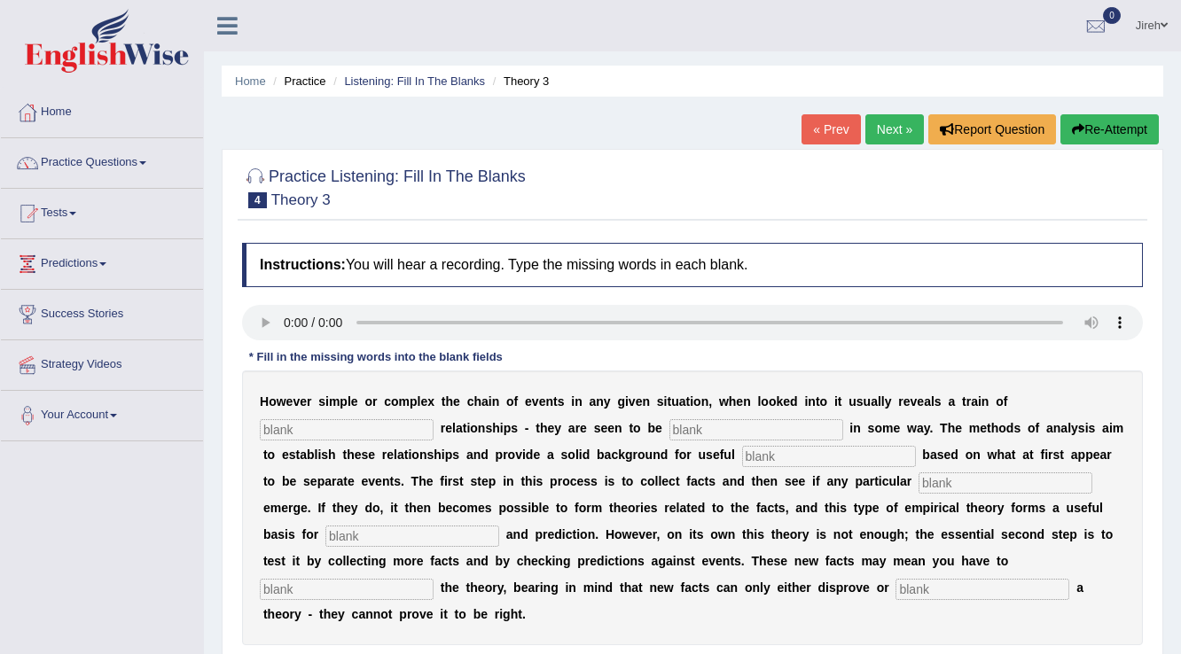
click at [372, 433] on input "text" at bounding box center [347, 429] width 174 height 21
type input "course"
click at [690, 432] on input "text" at bounding box center [757, 429] width 174 height 21
drag, startPoint x: 747, startPoint y: 428, endPoint x: 696, endPoint y: 432, distance: 50.7
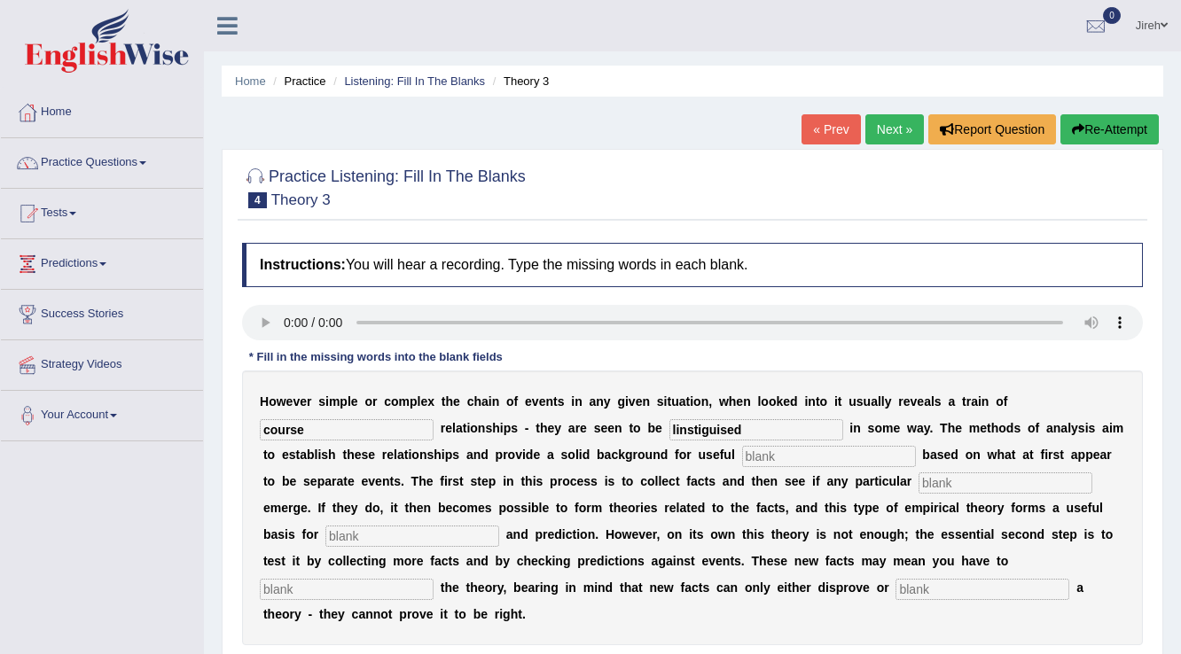
click at [696, 432] on input "linstiguised" at bounding box center [757, 429] width 174 height 21
click at [759, 435] on input "linstiguised" at bounding box center [757, 429] width 174 height 21
type input "linked"
click at [751, 457] on input "text" at bounding box center [829, 456] width 174 height 21
click at [764, 455] on input "text" at bounding box center [829, 456] width 174 height 21
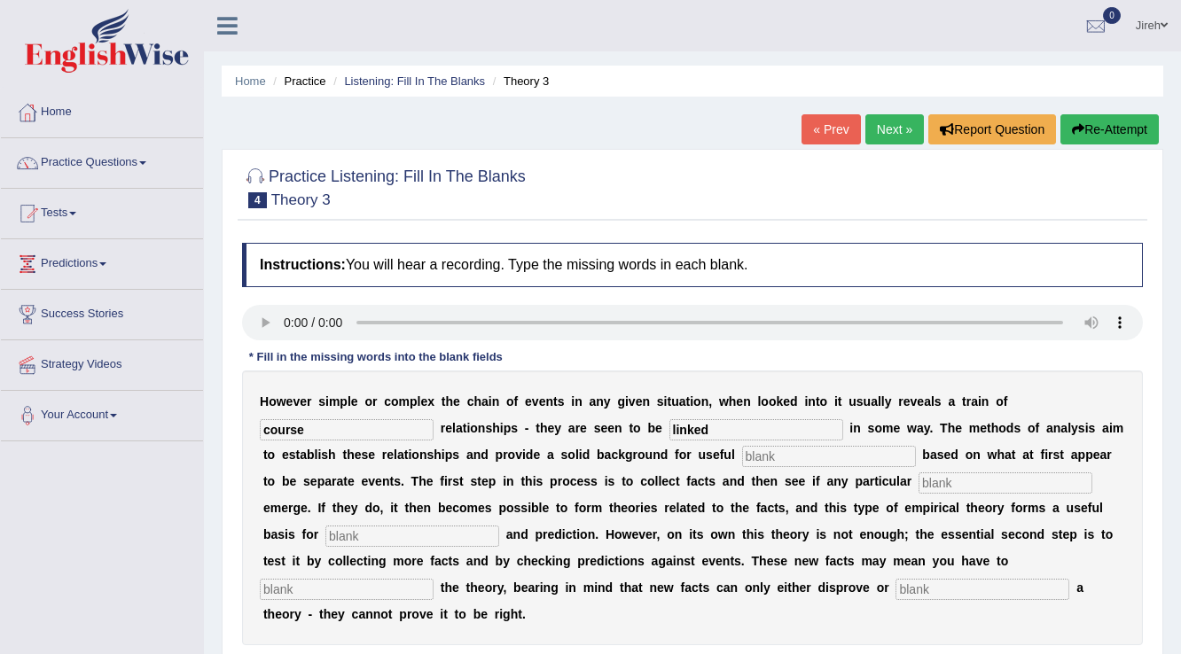
click at [946, 490] on input "text" at bounding box center [1006, 483] width 174 height 21
type input "patterns"
click at [413, 539] on input "text" at bounding box center [412, 536] width 174 height 21
type input "analysis"
click at [402, 593] on input "text" at bounding box center [347, 589] width 174 height 21
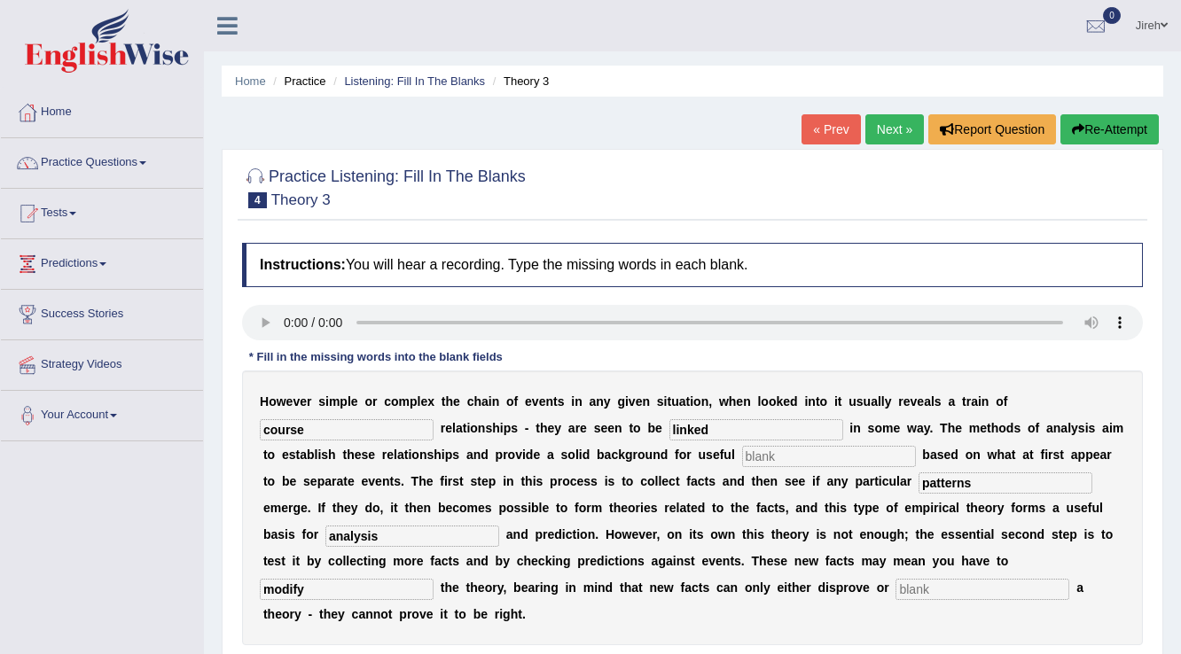
type input "modify"
click at [944, 587] on input "text" at bounding box center [983, 589] width 174 height 21
type input "spport"
click at [790, 458] on input "text" at bounding box center [829, 456] width 174 height 21
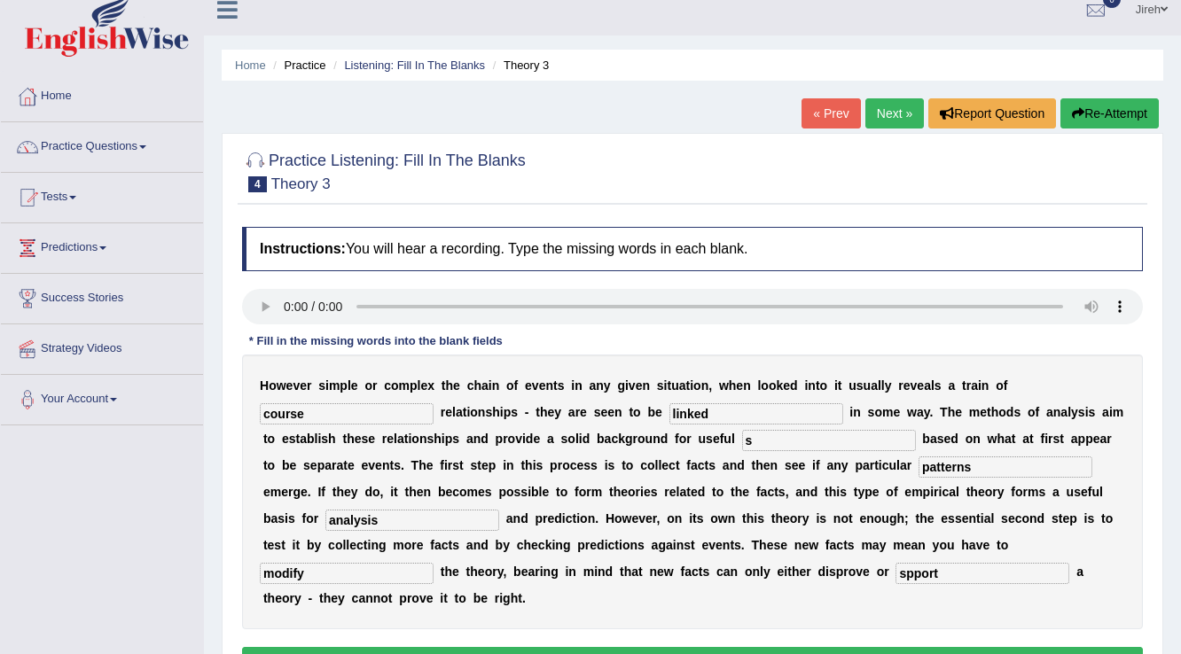
scroll to position [213, 0]
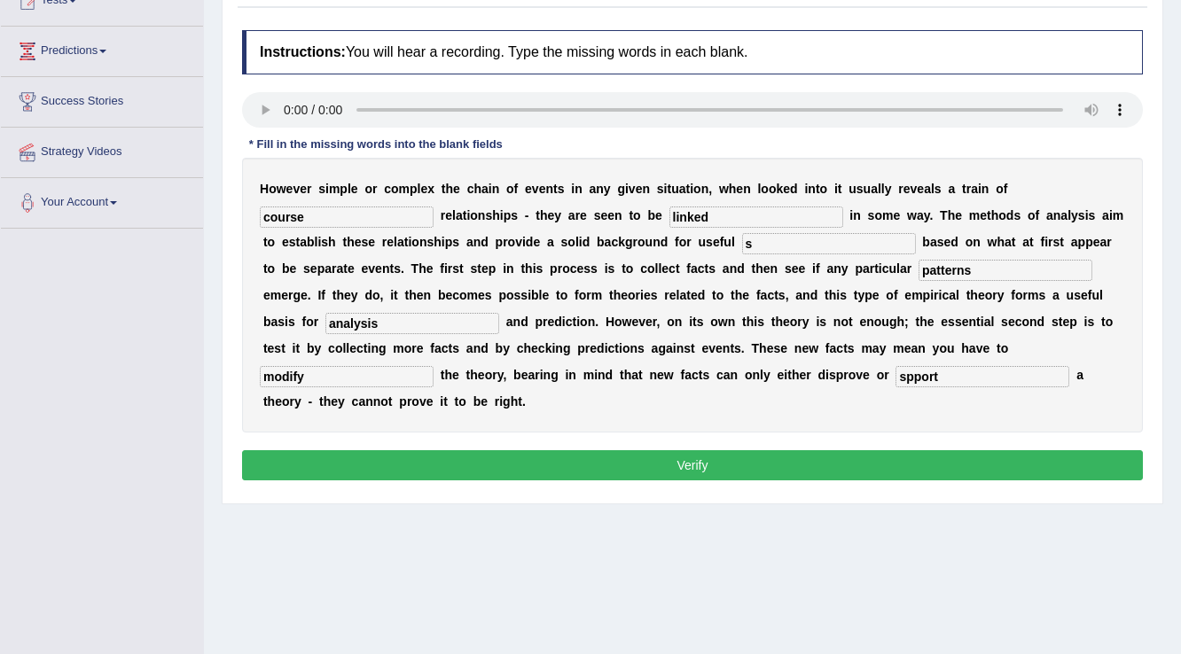
type input "s"
click at [765, 472] on button "Verify" at bounding box center [692, 465] width 901 height 30
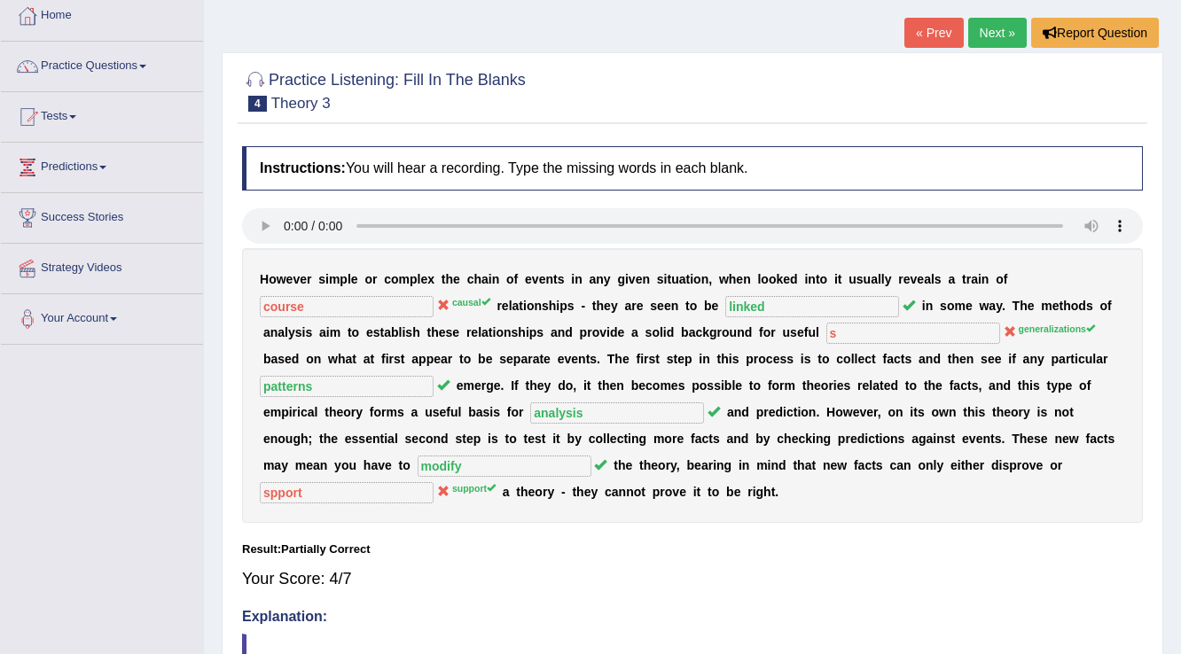
scroll to position [0, 0]
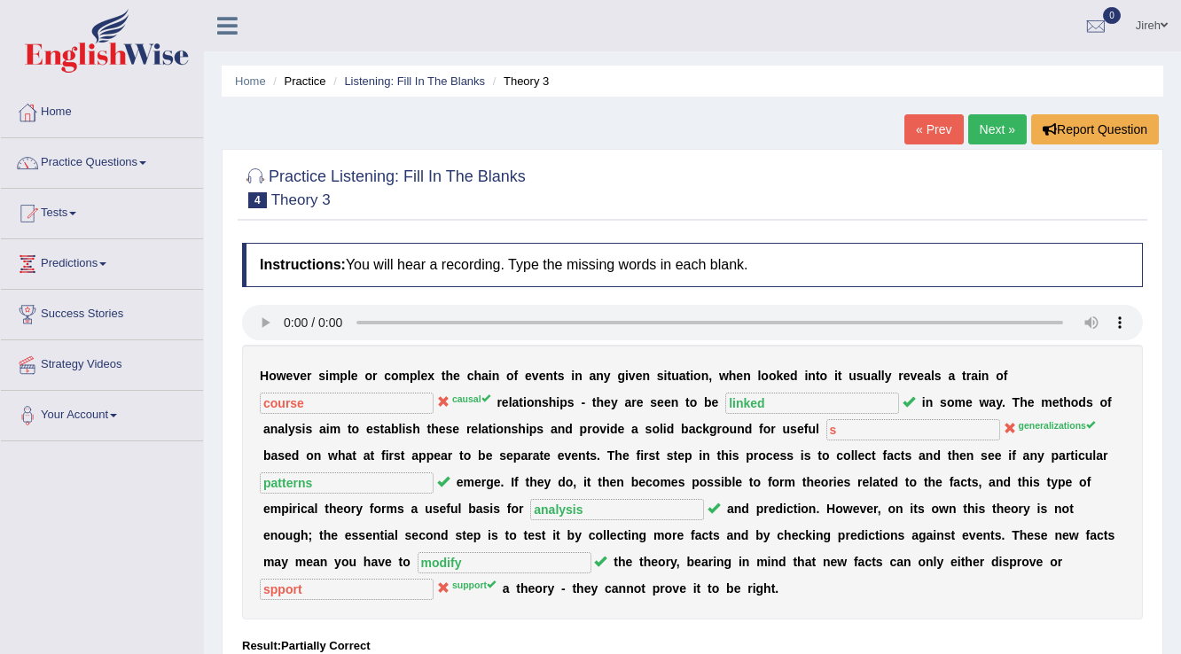
click at [990, 123] on link "Next »" at bounding box center [997, 129] width 59 height 30
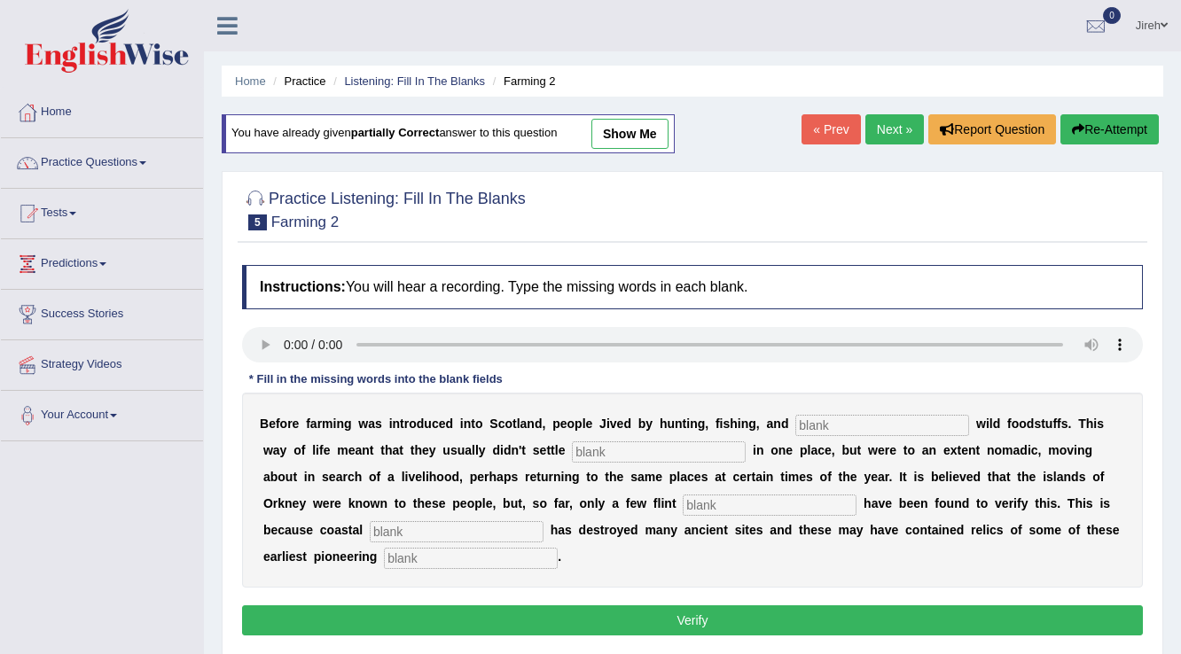
click at [408, 560] on input "text" at bounding box center [471, 558] width 174 height 21
type input "i"
type input "erosion"
click at [417, 523] on input "text" at bounding box center [457, 531] width 174 height 21
drag, startPoint x: 436, startPoint y: 560, endPoint x: 380, endPoint y: 559, distance: 56.8
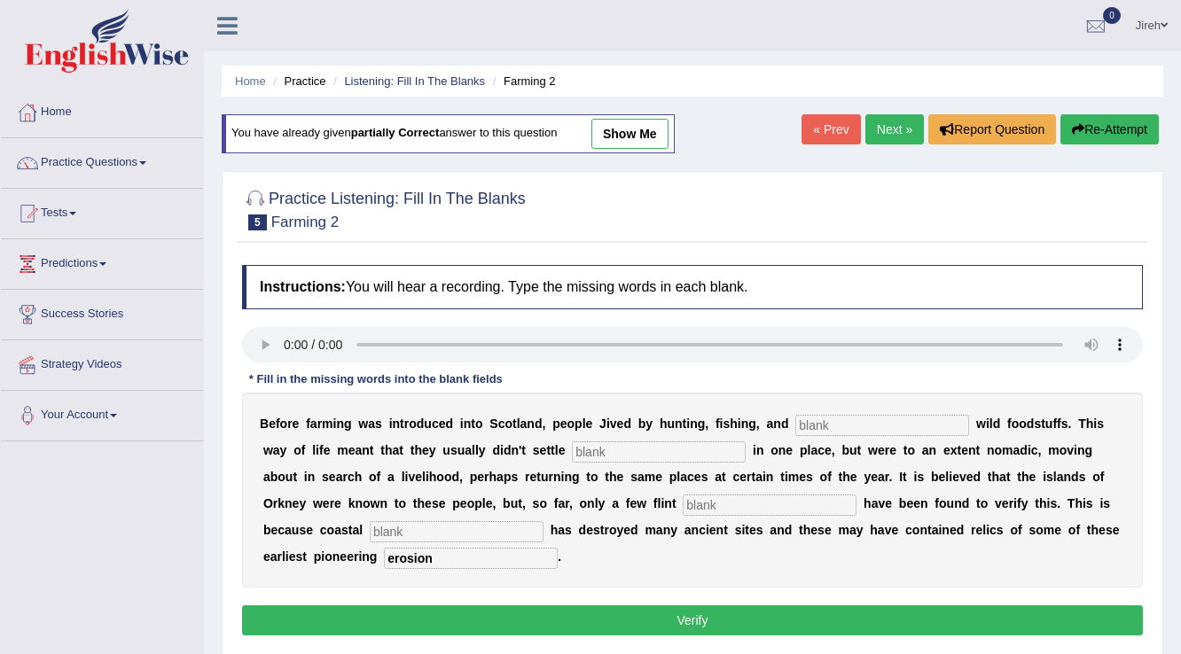
click at [380, 559] on div "B e f o r e f a r m i n g w a s i n t r o d u c e d i n t o S c o t l a n d , p…" at bounding box center [692, 490] width 901 height 195
click at [395, 535] on input "text" at bounding box center [457, 531] width 174 height 21
type input "d"
type input "erosion"
click at [419, 568] on div "B e f o r e f a r m i n g w a s i n t r o d u c e d i n t o S c o t l a n d , p…" at bounding box center [692, 490] width 901 height 195
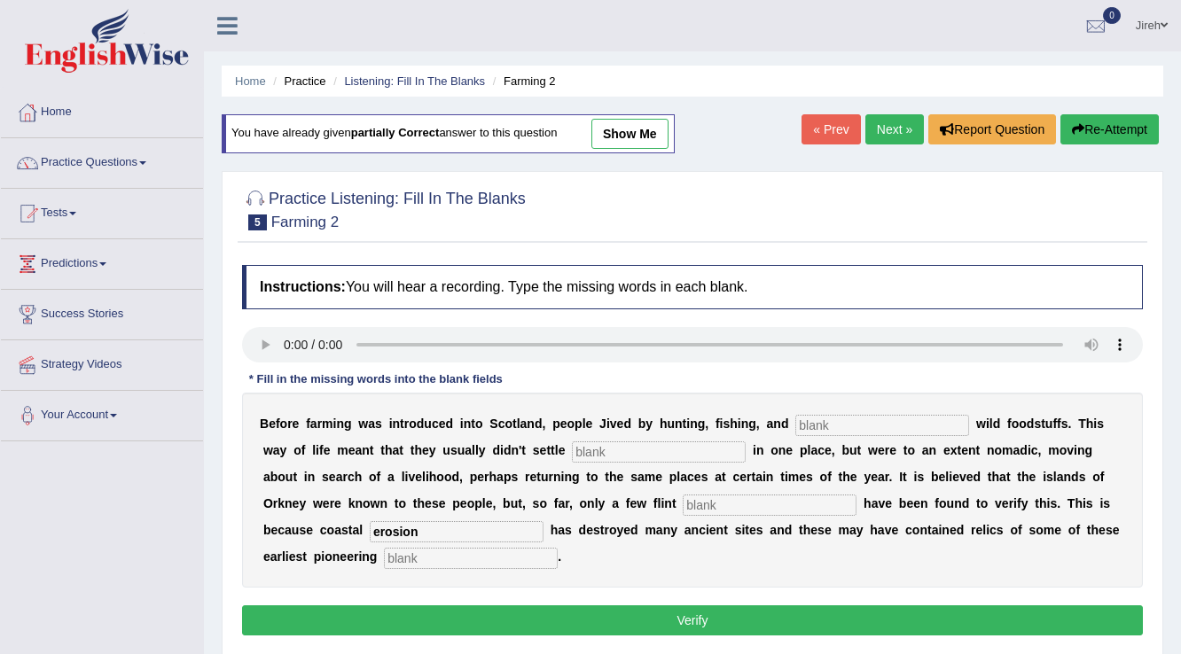
click at [422, 560] on input "text" at bounding box center [471, 558] width 174 height 21
type input "g"
type input "colonist"
click at [738, 508] on input "text" at bounding box center [770, 505] width 174 height 21
type input "tools"
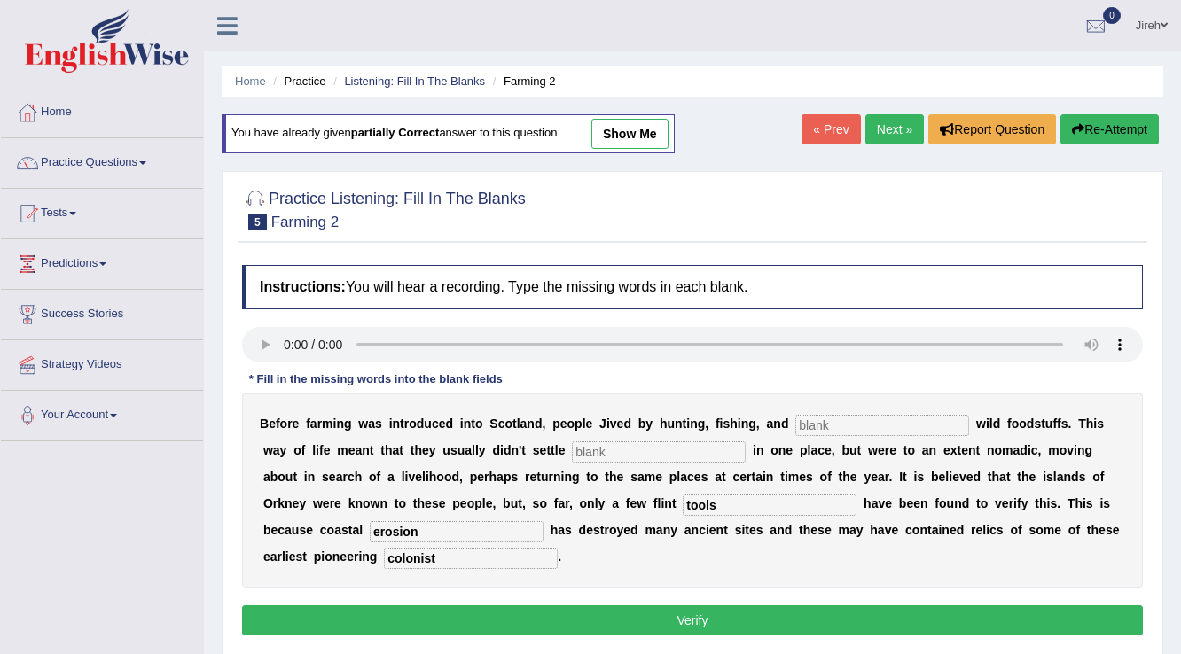
click at [651, 451] on input "text" at bounding box center [659, 452] width 174 height 21
type input "permanently"
click at [889, 415] on input "text" at bounding box center [882, 425] width 174 height 21
type input "a"
type input "gathering"
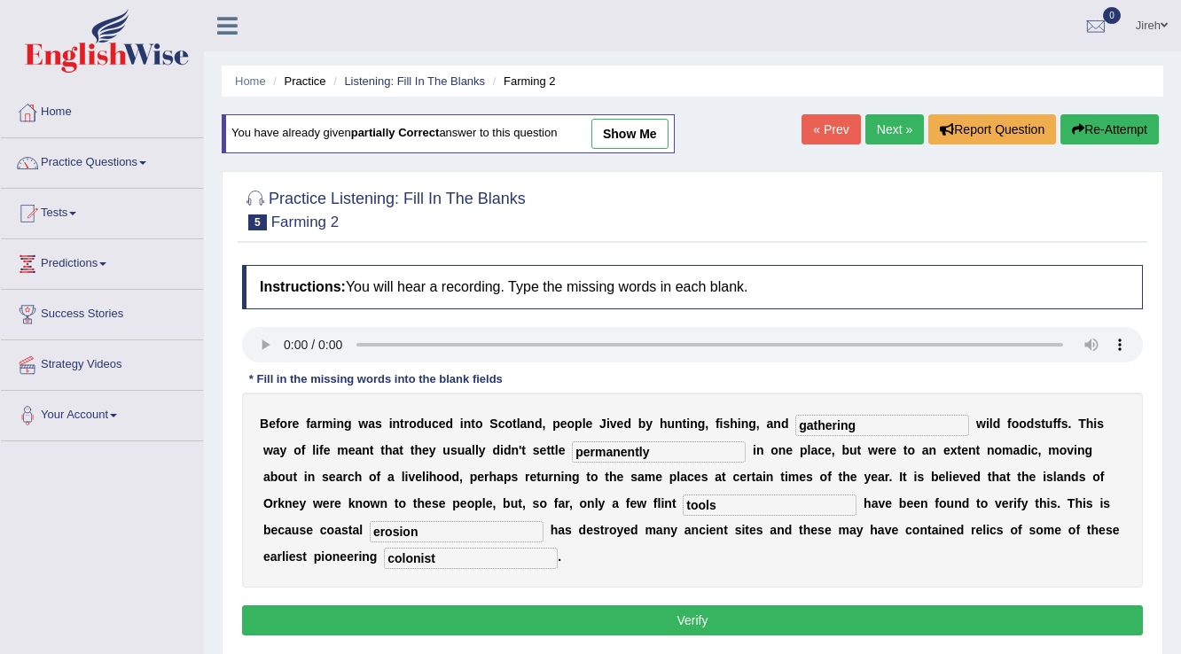
click at [689, 608] on button "Verify" at bounding box center [692, 621] width 901 height 30
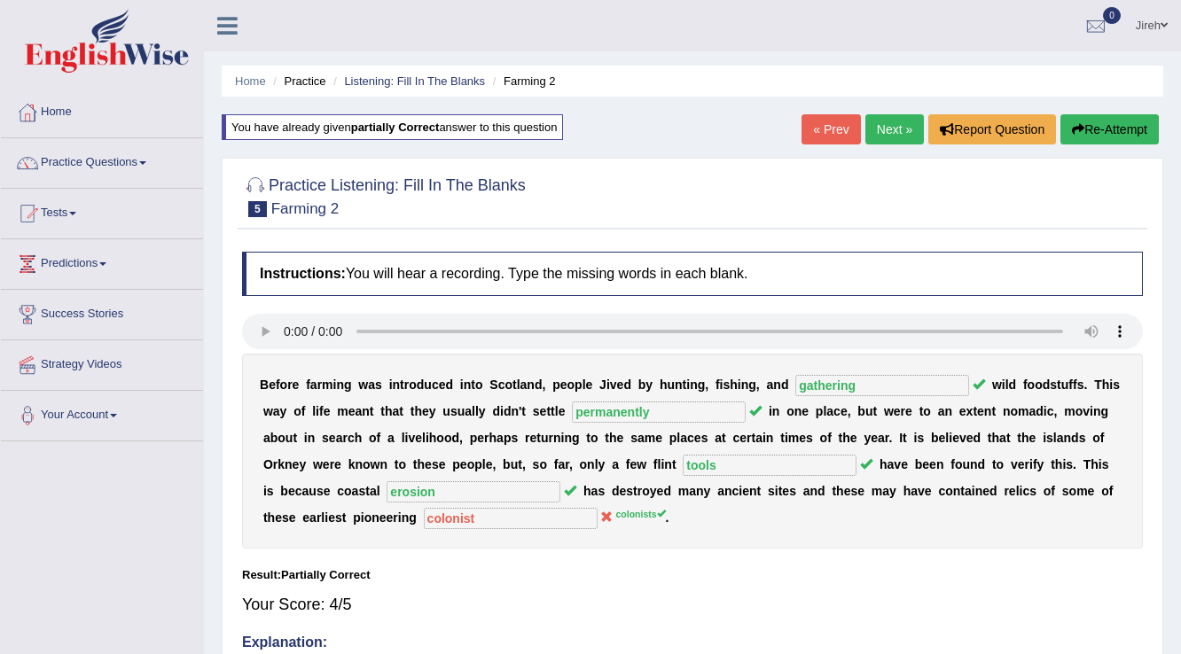
click at [883, 125] on link "Next »" at bounding box center [895, 129] width 59 height 30
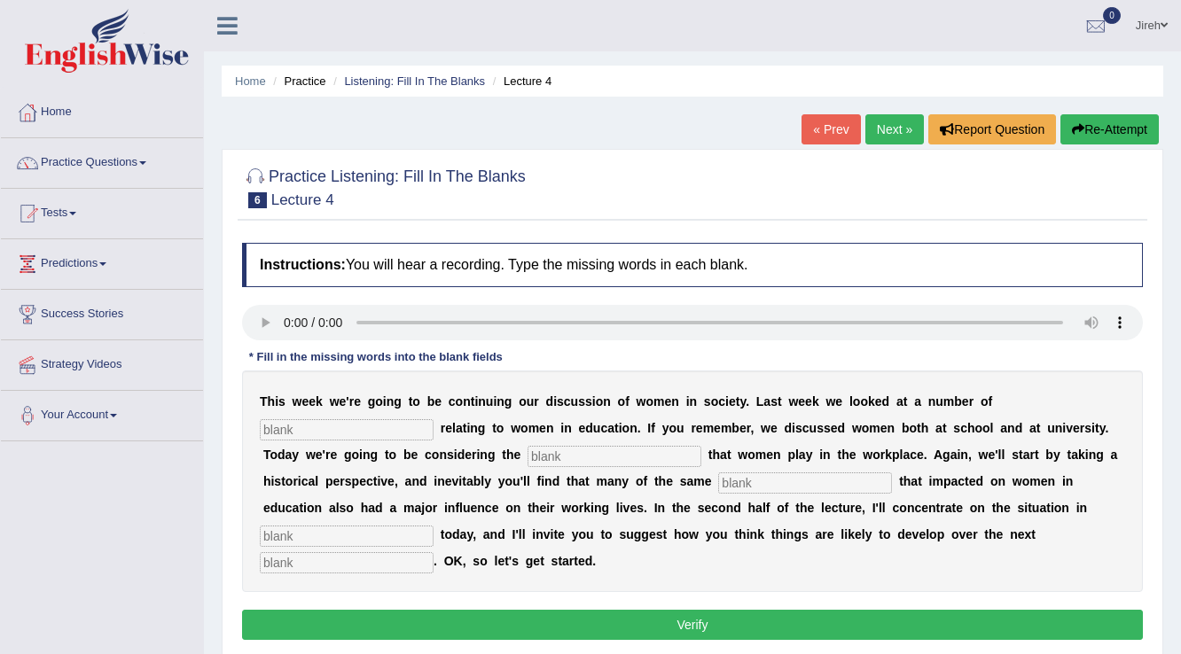
click at [369, 431] on input "text" at bounding box center [347, 429] width 174 height 21
type input "issues"
click at [578, 457] on input "text" at bounding box center [615, 456] width 174 height 21
type input "roles"
click at [758, 486] on input "text" at bounding box center [805, 483] width 174 height 21
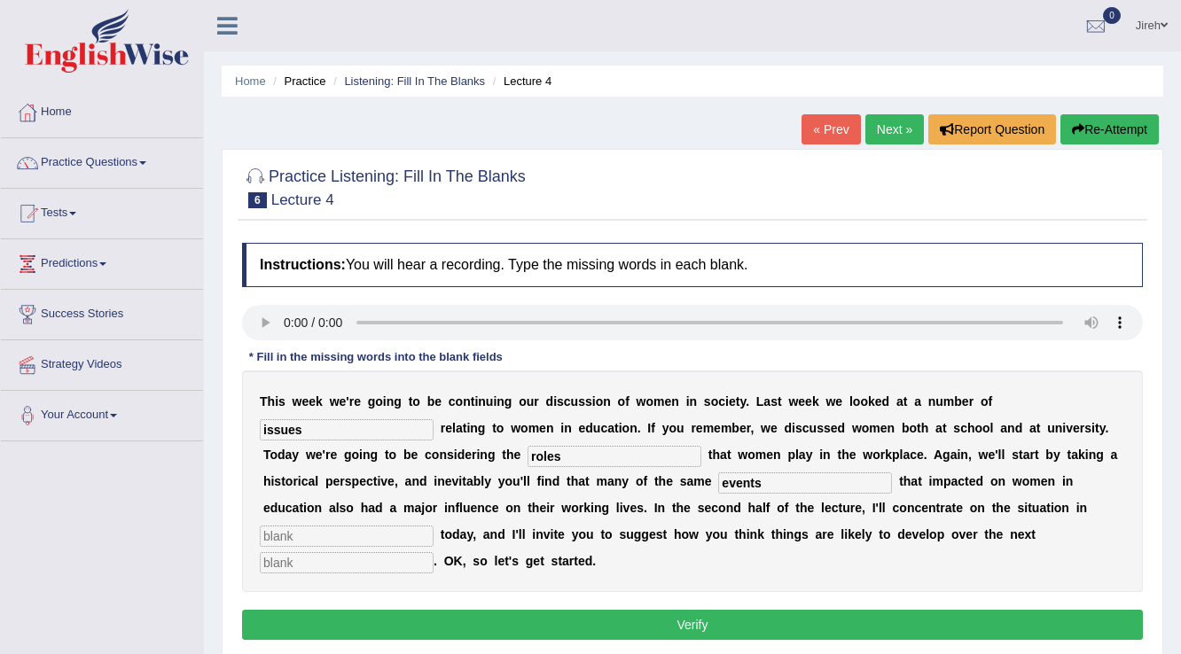
type input "events"
click at [399, 537] on input "text" at bounding box center [347, 536] width 174 height 21
type input "europe"
click at [287, 561] on input "text" at bounding box center [347, 562] width 174 height 21
type input "decade"
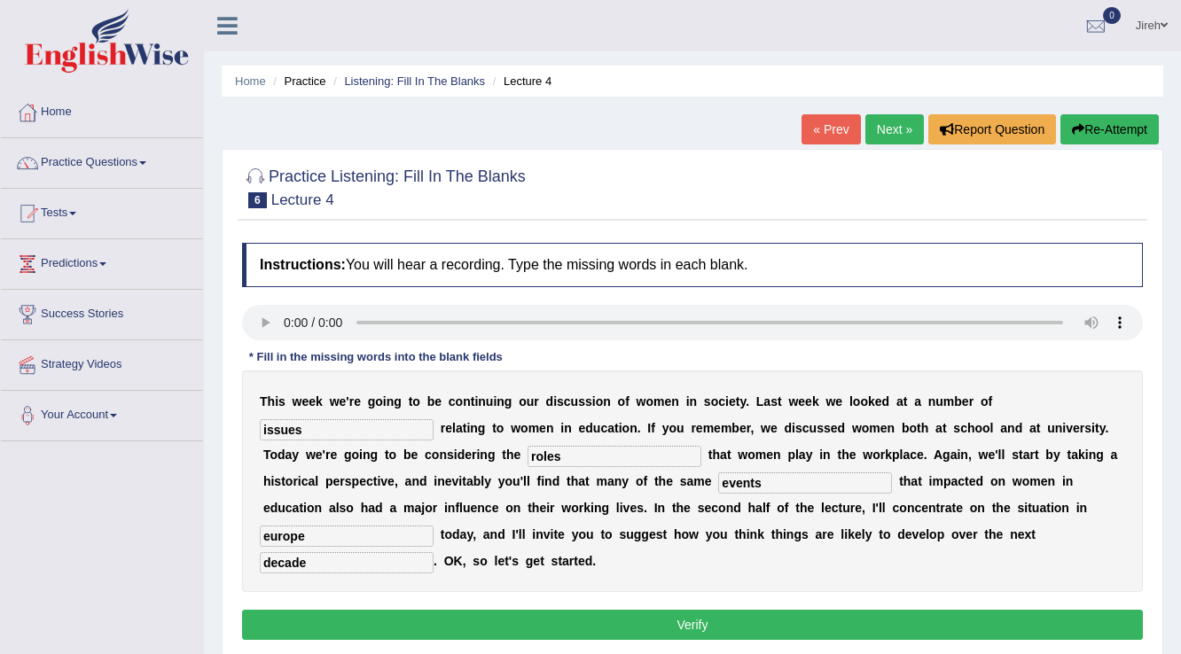
click at [716, 627] on button "Verify" at bounding box center [692, 625] width 901 height 30
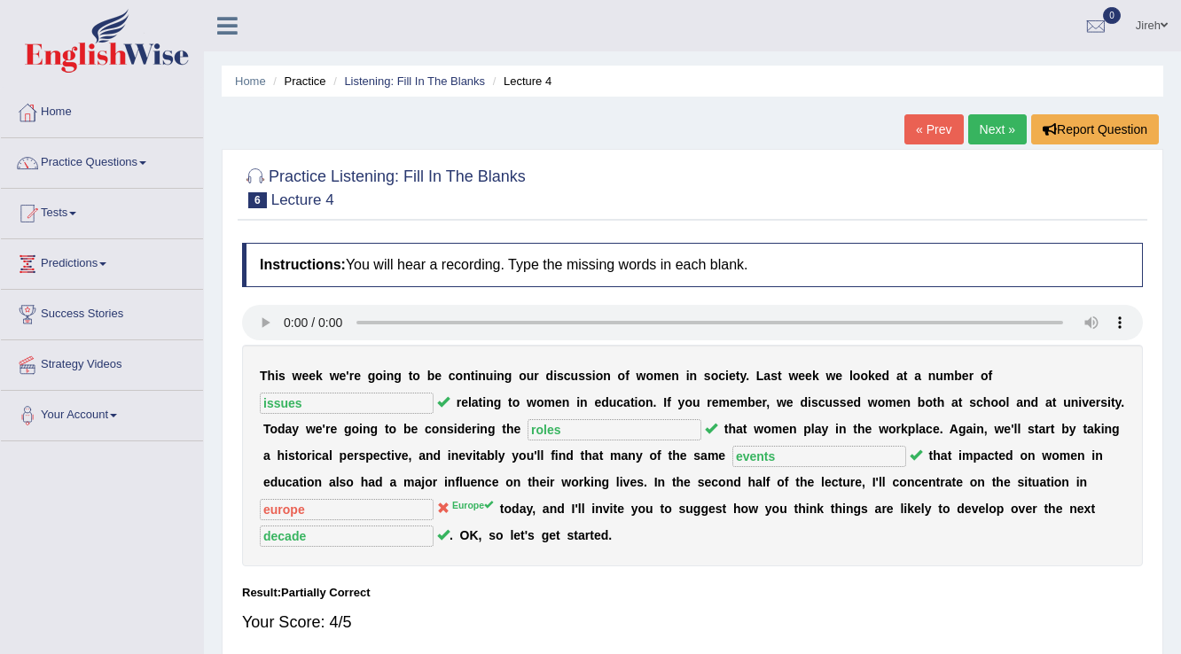
click at [1000, 131] on link "Next »" at bounding box center [997, 129] width 59 height 30
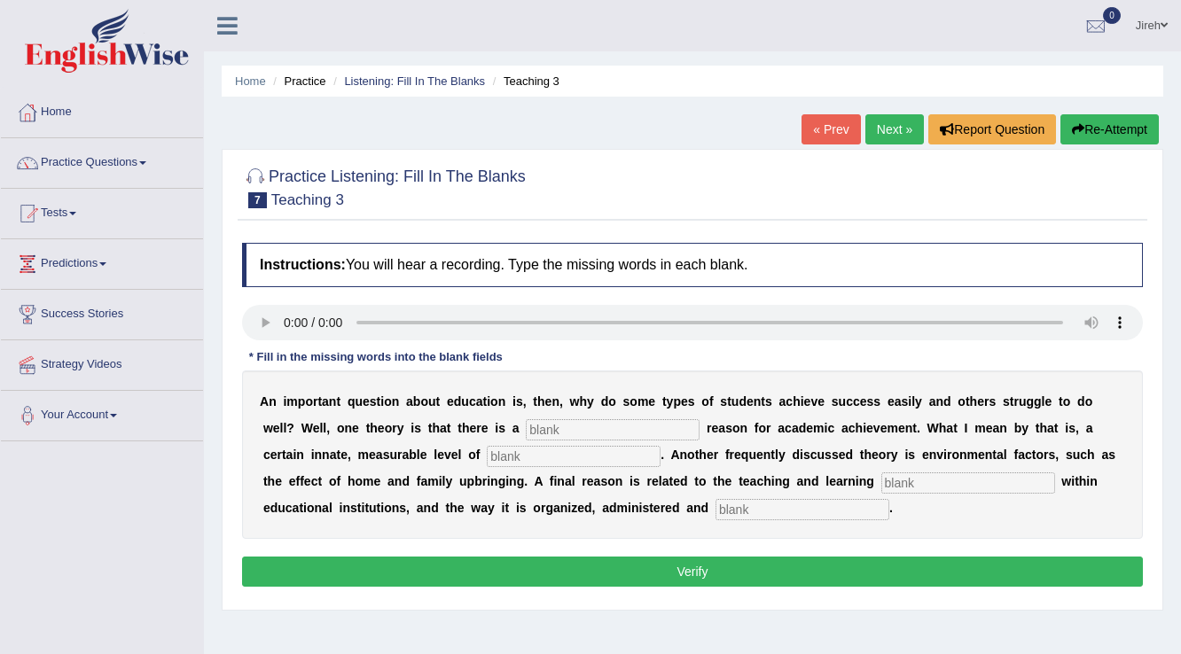
click at [670, 431] on input "text" at bounding box center [613, 429] width 174 height 21
type input "genetic"
click at [576, 458] on input "text" at bounding box center [574, 456] width 174 height 21
type input "intellegene"
click at [931, 483] on input "text" at bounding box center [968, 483] width 174 height 21
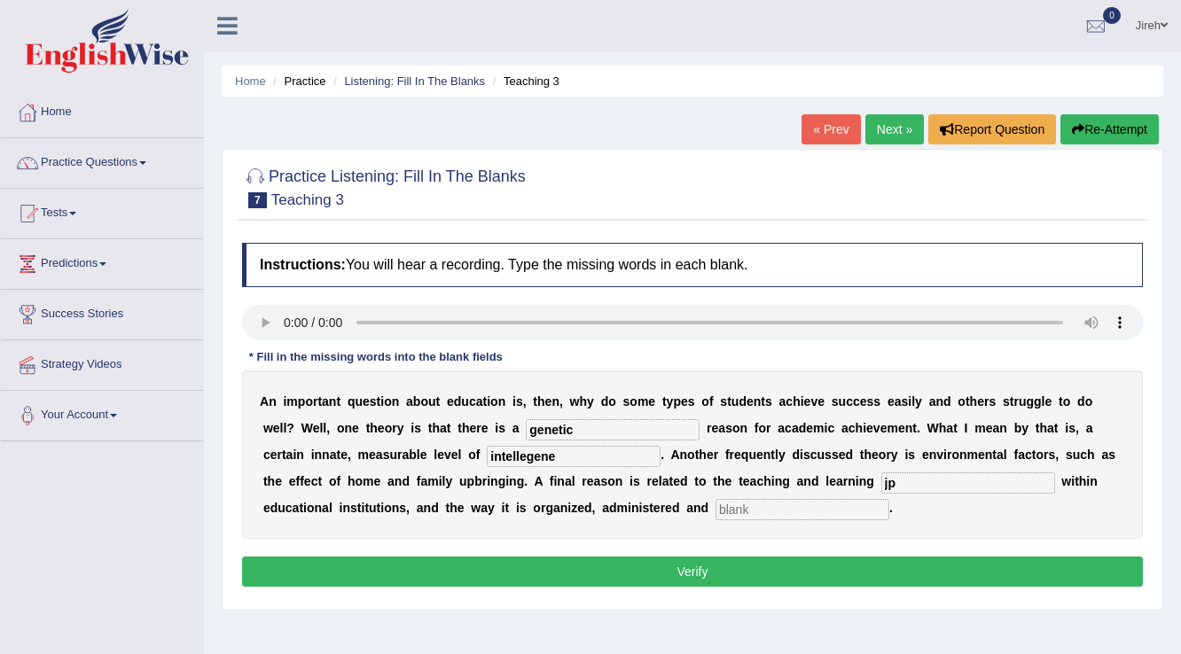
type input "j"
type input "process"
click at [799, 500] on input "text" at bounding box center [803, 509] width 174 height 21
type input "assessed"
click at [568, 458] on input "intellegene" at bounding box center [574, 456] width 174 height 21
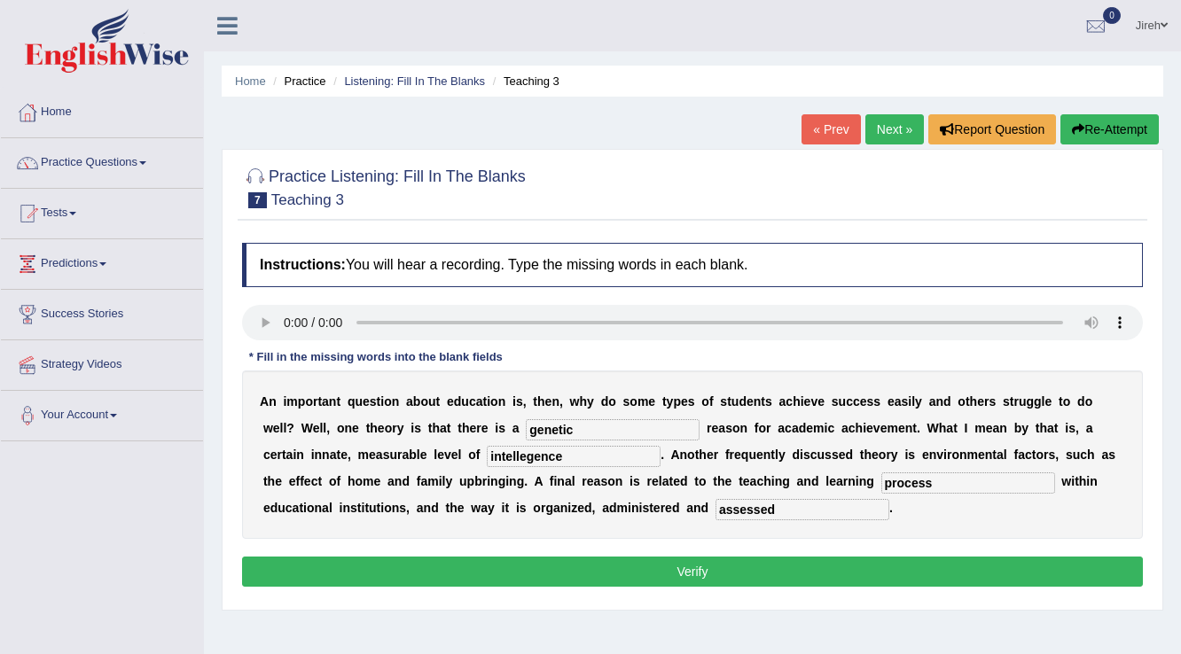
click at [526, 451] on input "intellegence" at bounding box center [574, 456] width 174 height 21
type input "intelligence"
click at [761, 576] on button "Verify" at bounding box center [692, 572] width 901 height 30
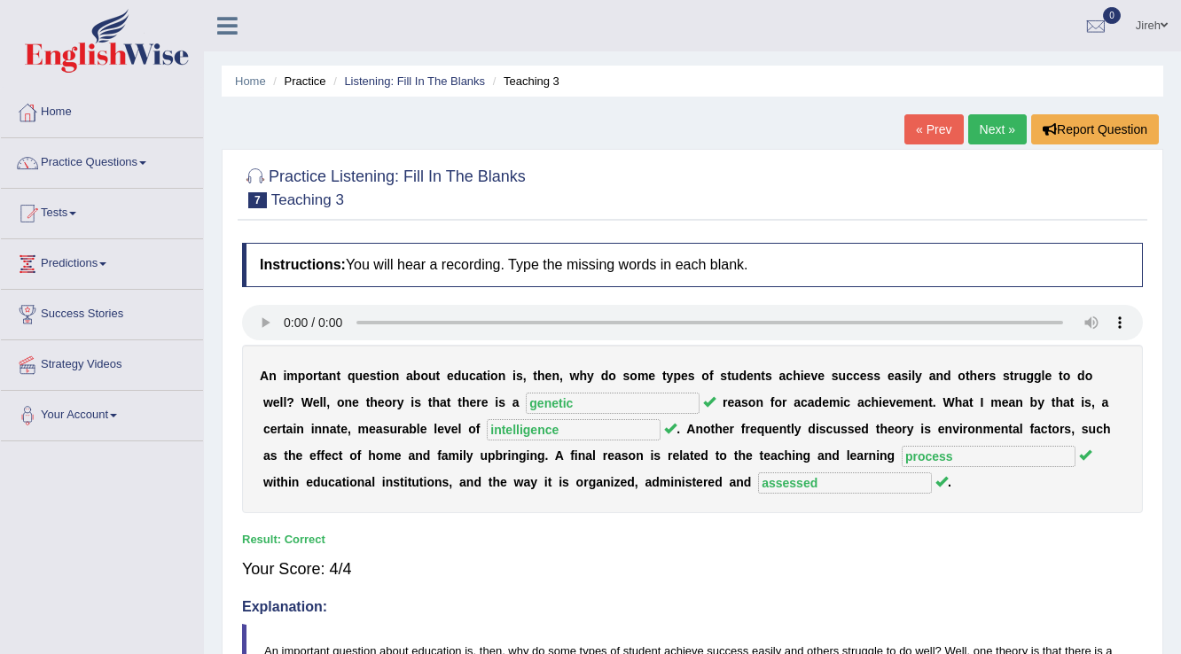
click at [981, 131] on link "Next »" at bounding box center [997, 129] width 59 height 30
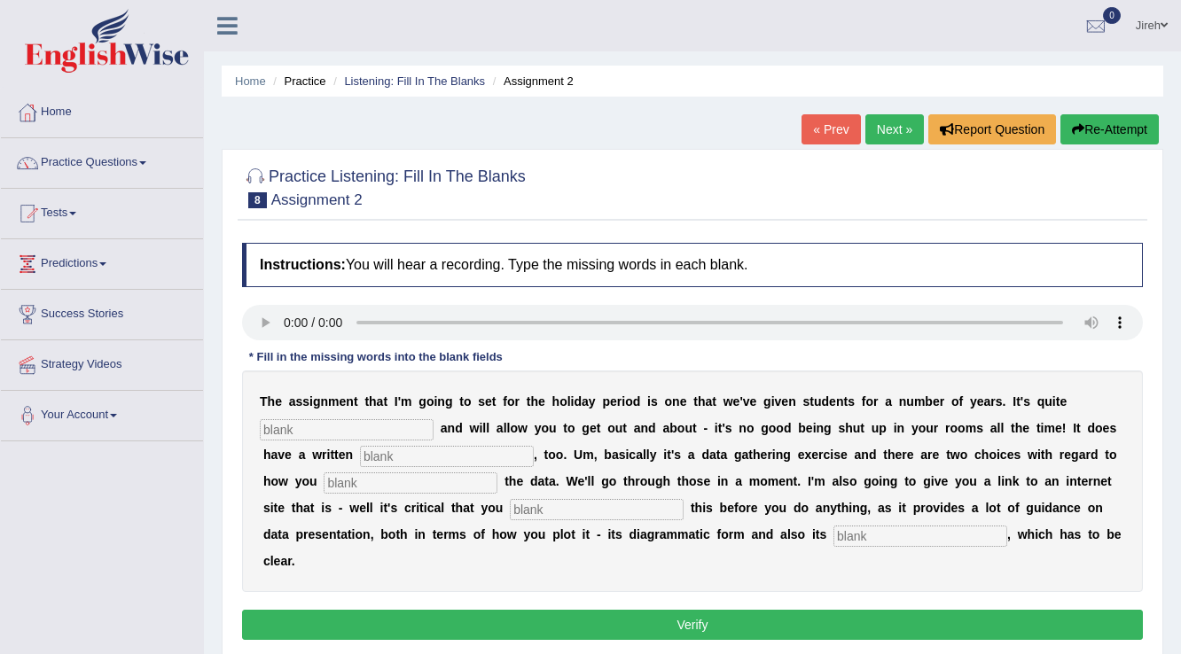
click at [355, 426] on input "text" at bounding box center [347, 429] width 174 height 21
type input "practical"
click at [410, 457] on input "text" at bounding box center [447, 456] width 174 height 21
type input "w"
type input "element"
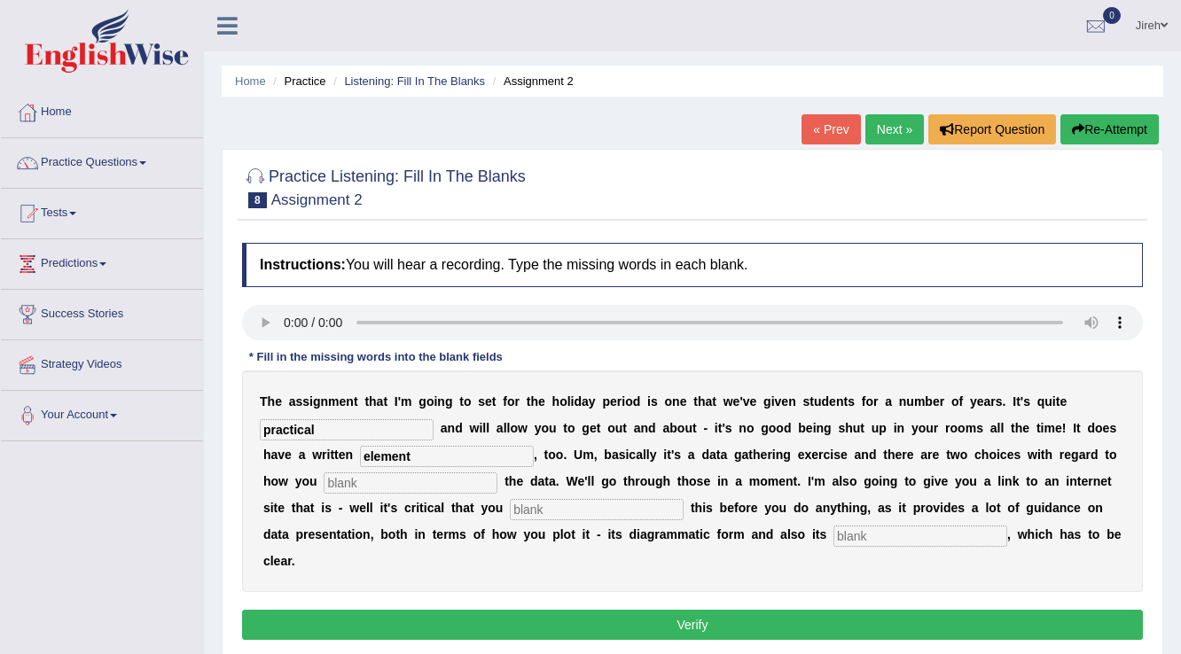
click at [357, 482] on input "text" at bounding box center [411, 483] width 174 height 21
type input "collect"
click at [536, 502] on input "text" at bounding box center [597, 509] width 174 height 21
type input "review"
click at [876, 531] on input "text" at bounding box center [921, 536] width 174 height 21
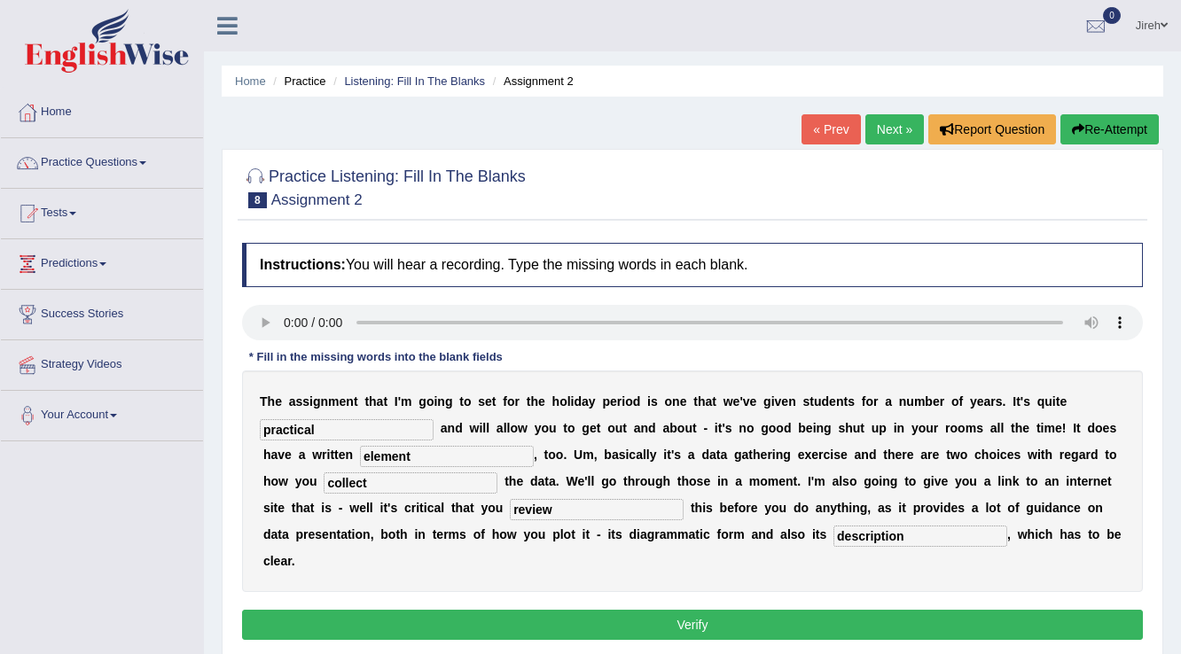
type input "description"
click at [943, 618] on button "Verify" at bounding box center [692, 625] width 901 height 30
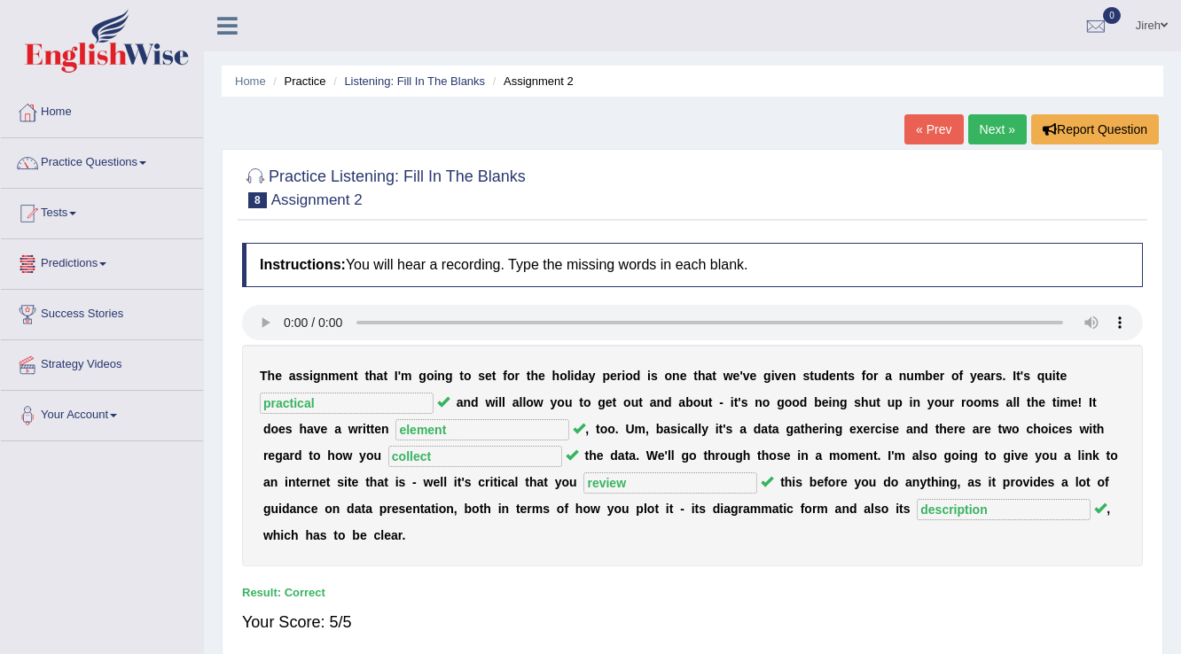
click at [983, 123] on link "Next »" at bounding box center [997, 129] width 59 height 30
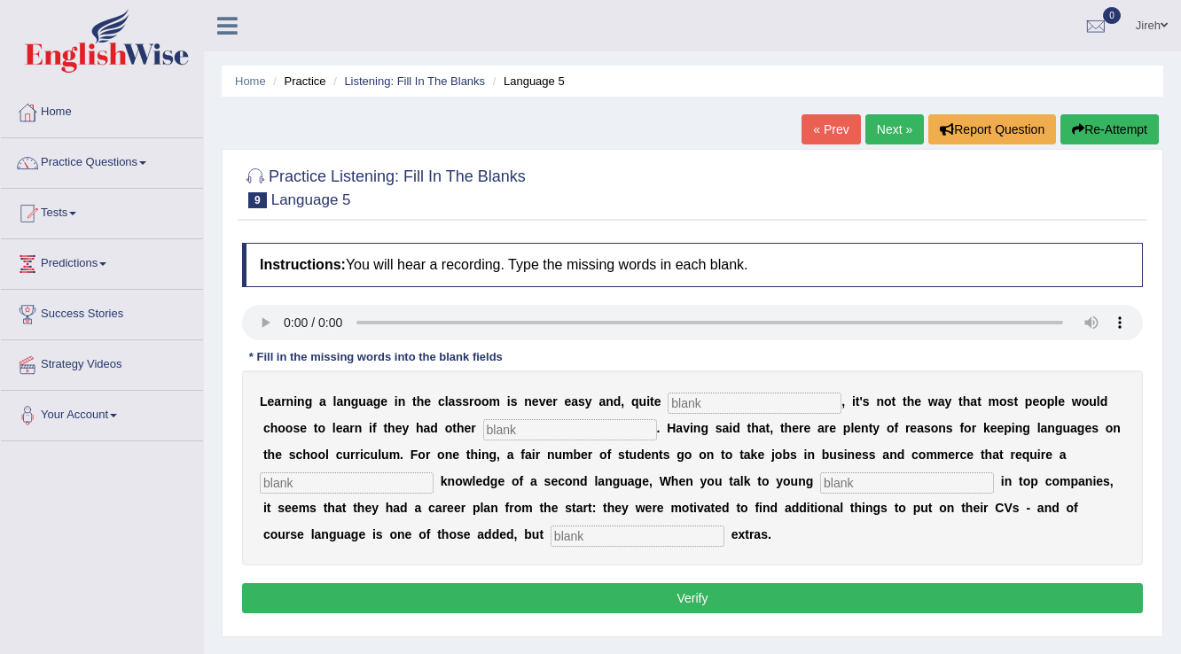
click at [699, 401] on input "text" at bounding box center [755, 403] width 174 height 21
type input "franklly"
click at [496, 432] on input "text" at bounding box center [570, 429] width 174 height 21
type input "options"
click at [398, 477] on input "text" at bounding box center [347, 483] width 174 height 21
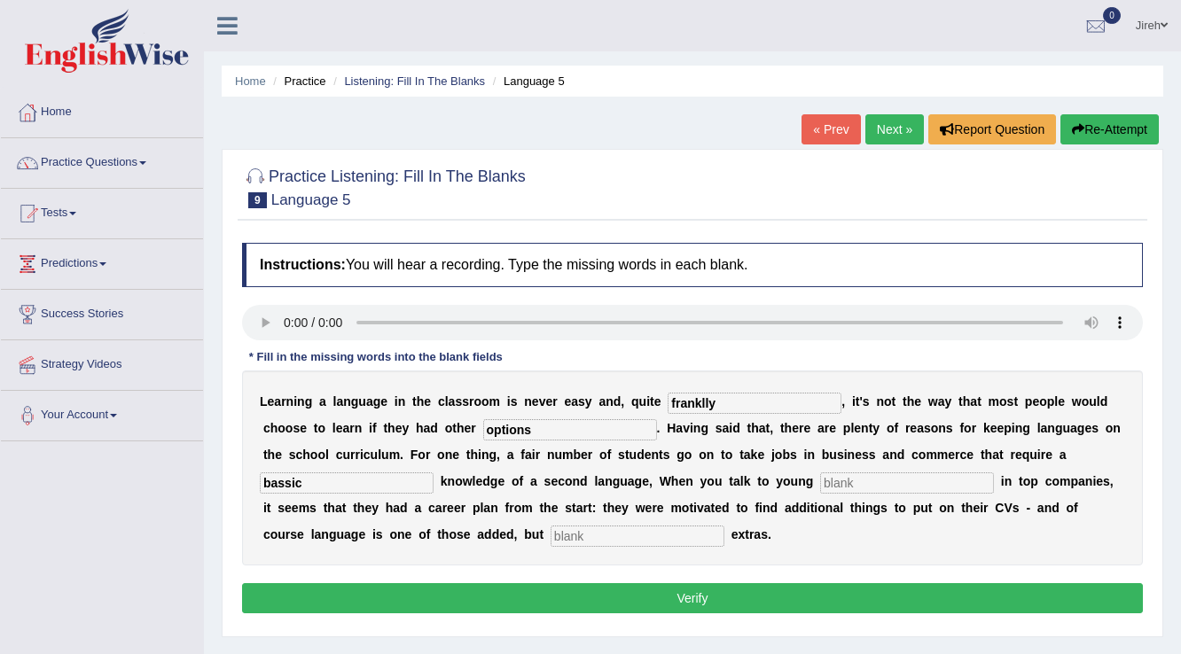
type input "bassic"
click at [907, 482] on input "text" at bounding box center [907, 483] width 174 height 21
type input "employees"
click at [648, 529] on input "text" at bounding box center [638, 536] width 174 height 21
type input "significant"
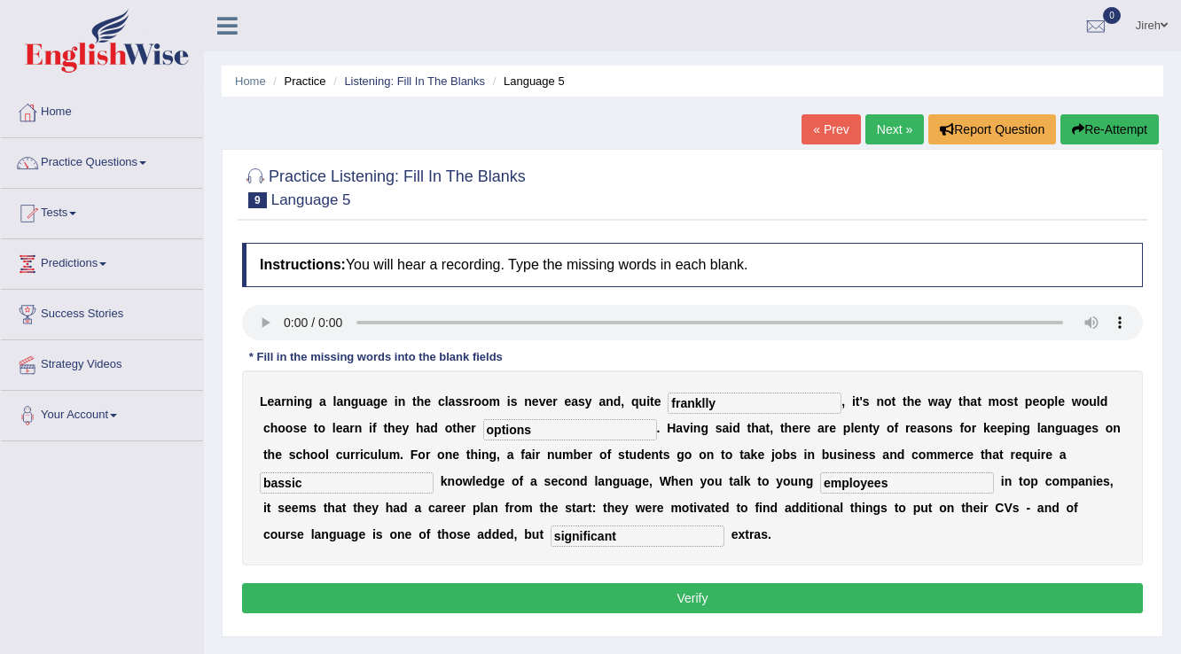
click at [656, 584] on button "Verify" at bounding box center [692, 599] width 901 height 30
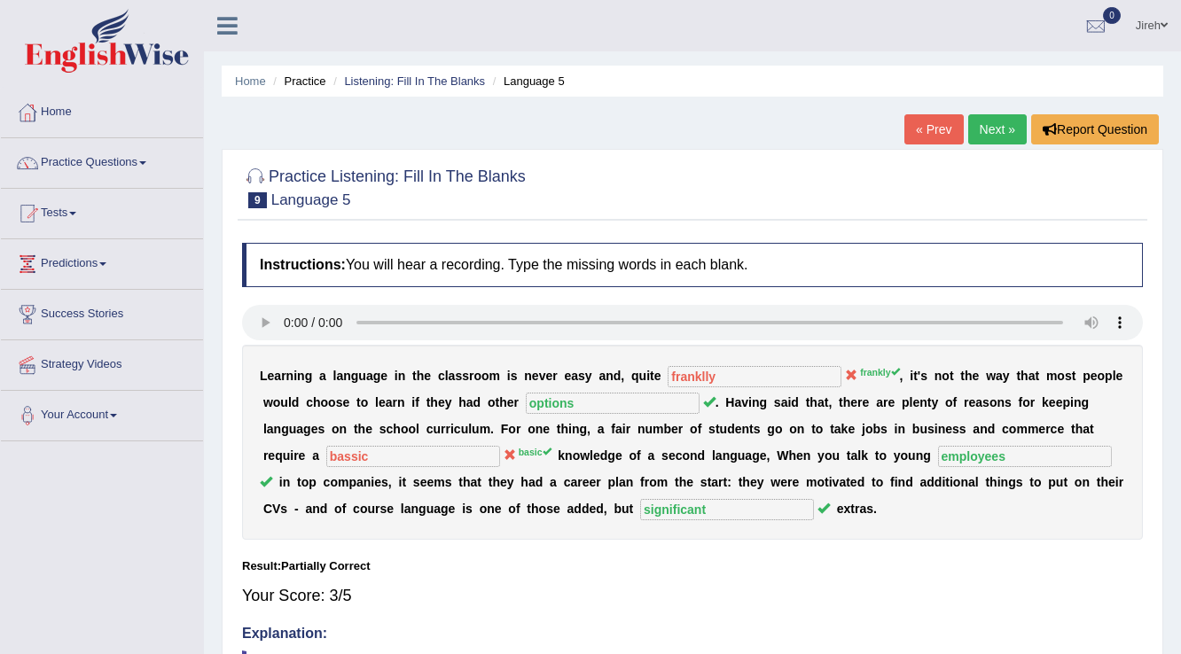
click at [1004, 130] on link "Next »" at bounding box center [997, 129] width 59 height 30
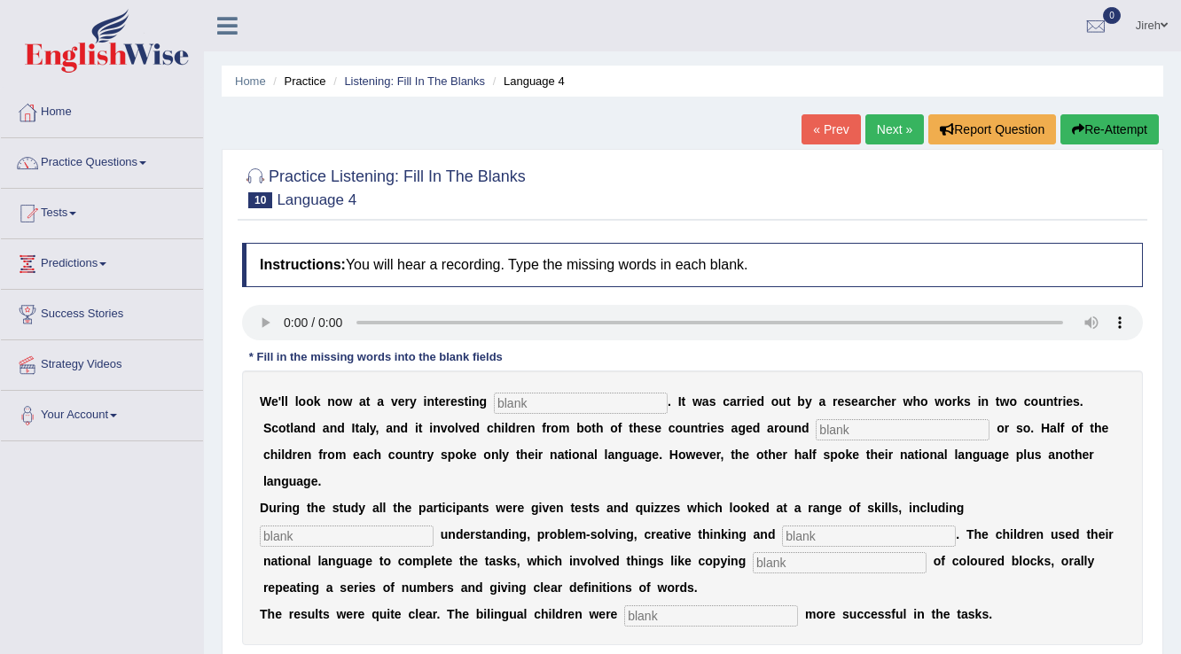
click at [561, 404] on input "text" at bounding box center [581, 403] width 174 height 21
type input "study"
click at [880, 429] on input "text" at bounding box center [903, 429] width 174 height 21
type input "nine"
click at [307, 537] on input "text" at bounding box center [347, 536] width 174 height 21
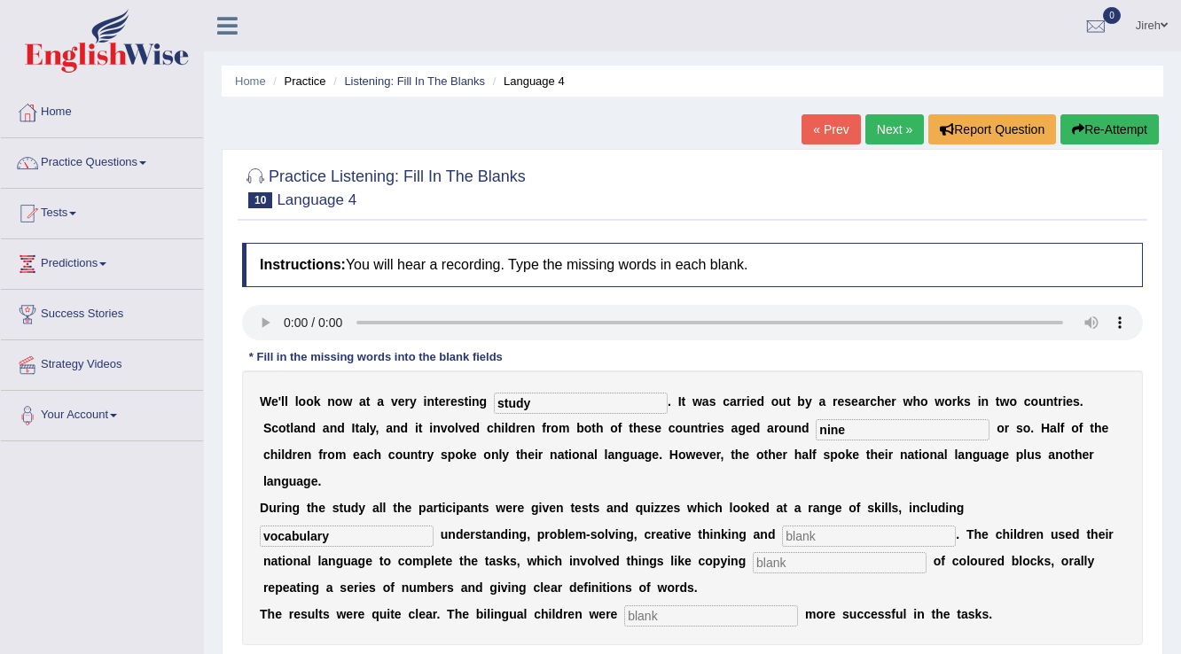
type input "vocabulary"
click at [807, 540] on input "text" at bounding box center [869, 536] width 174 height 21
type input "arithmatic"
click at [728, 607] on input "text" at bounding box center [711, 616] width 174 height 21
type input "significantlly"
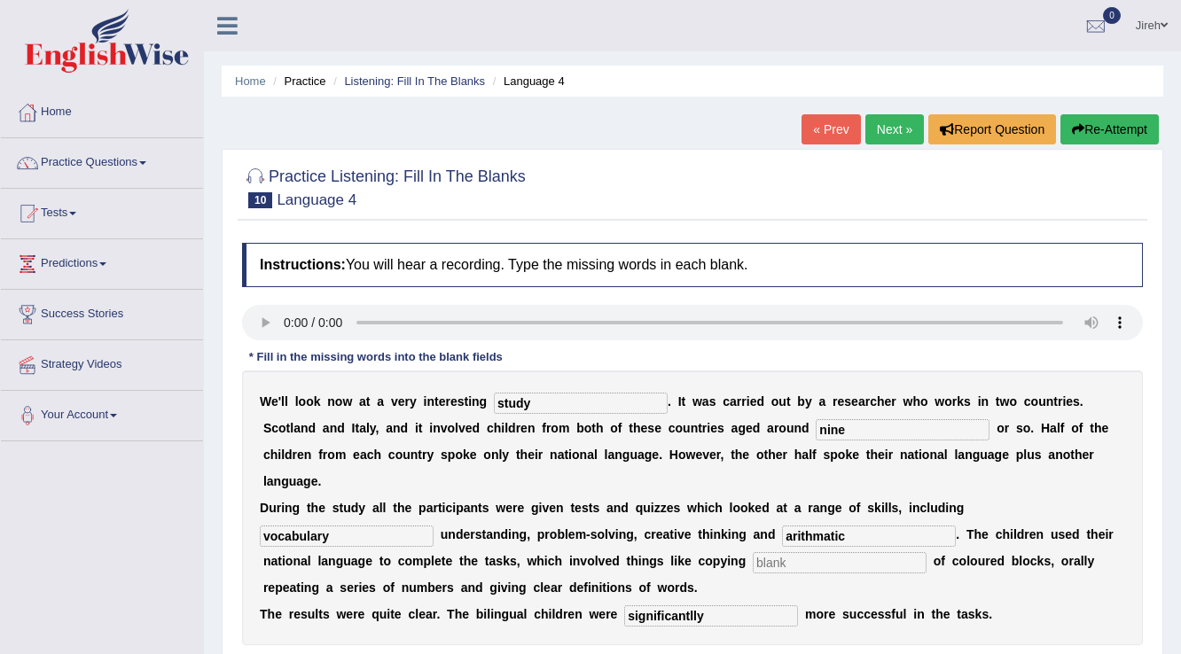
click at [782, 567] on input "text" at bounding box center [840, 562] width 174 height 21
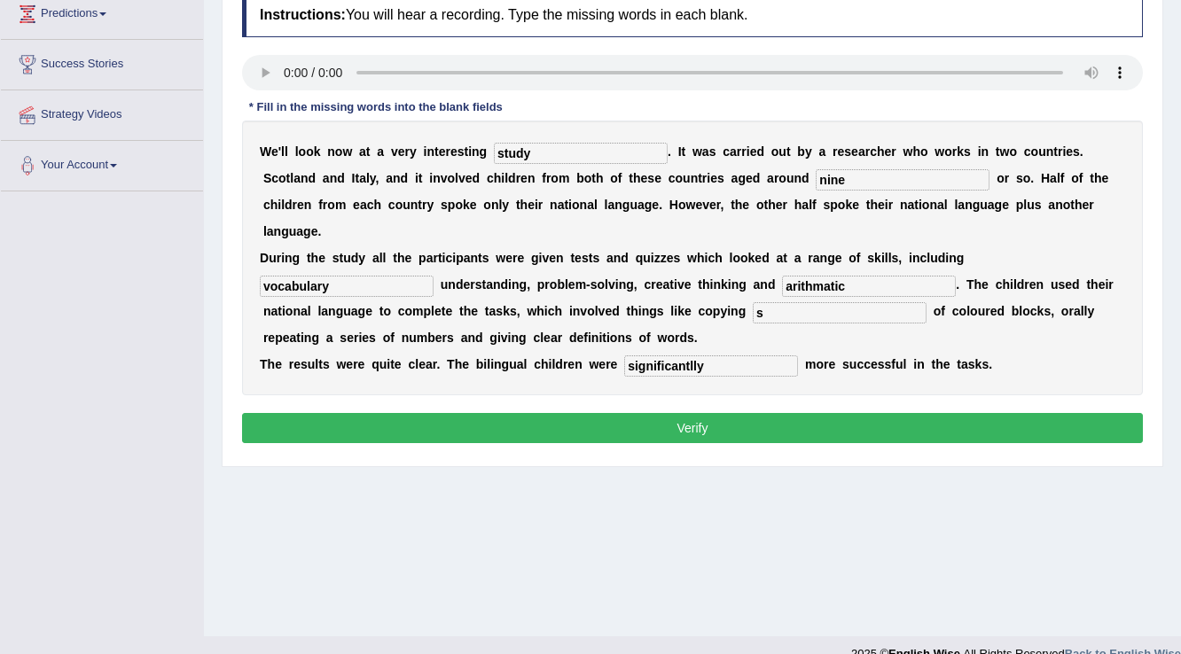
scroll to position [277, 0]
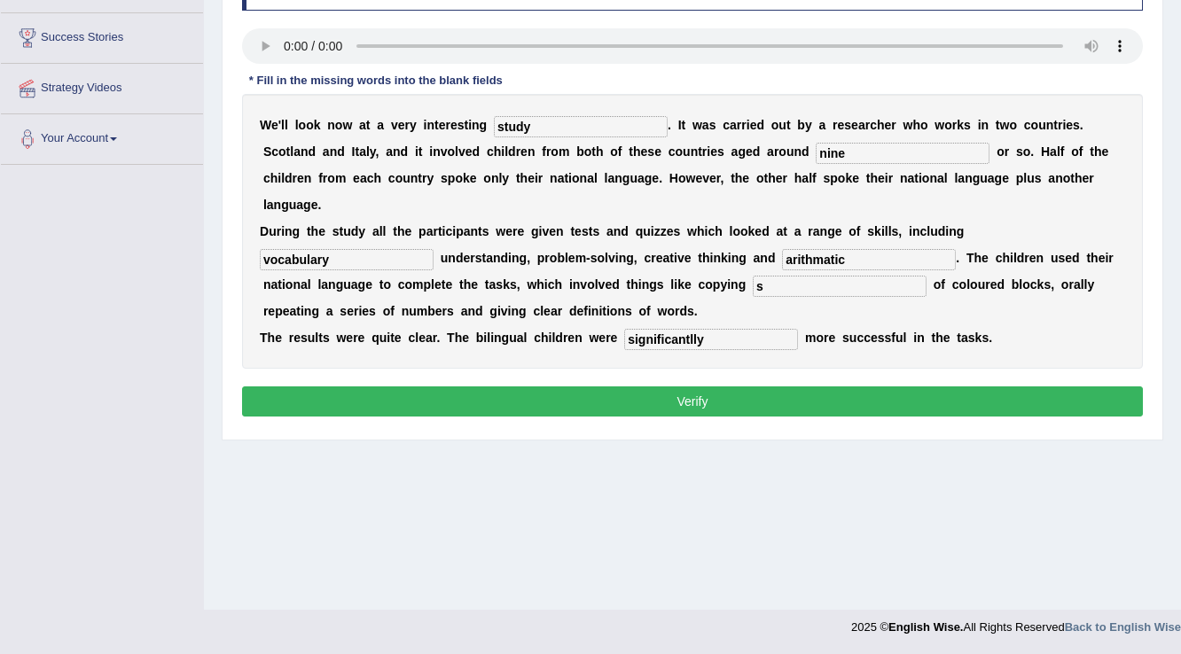
type input "s"
click at [814, 406] on button "Verify" at bounding box center [692, 402] width 901 height 30
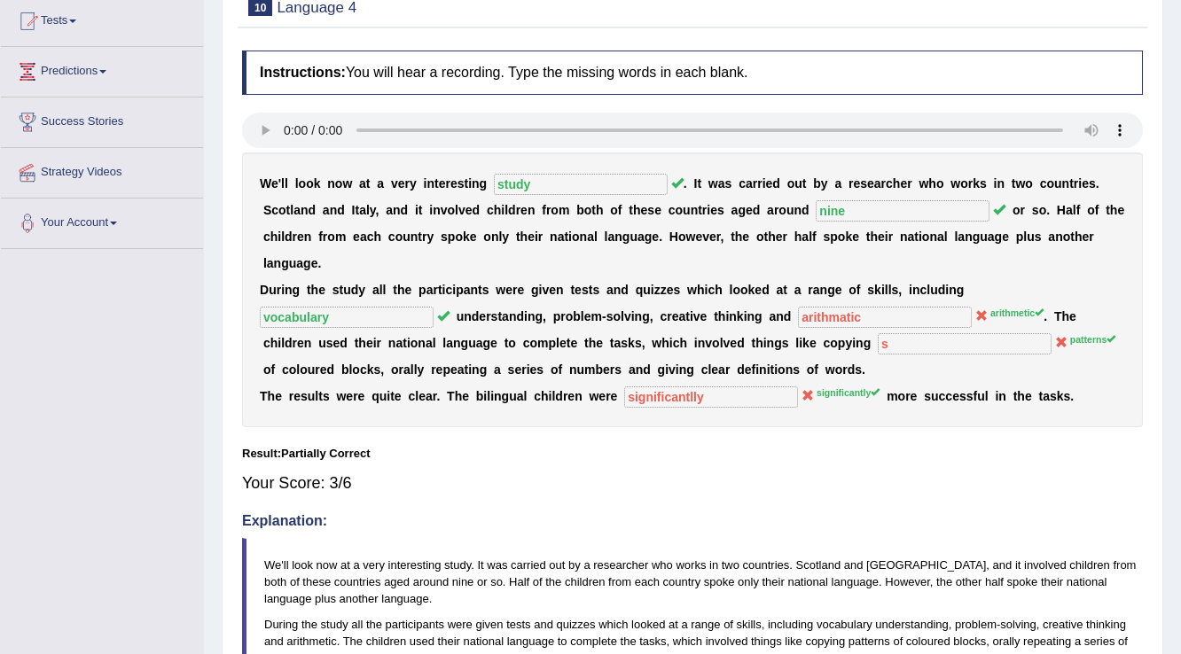
scroll to position [0, 0]
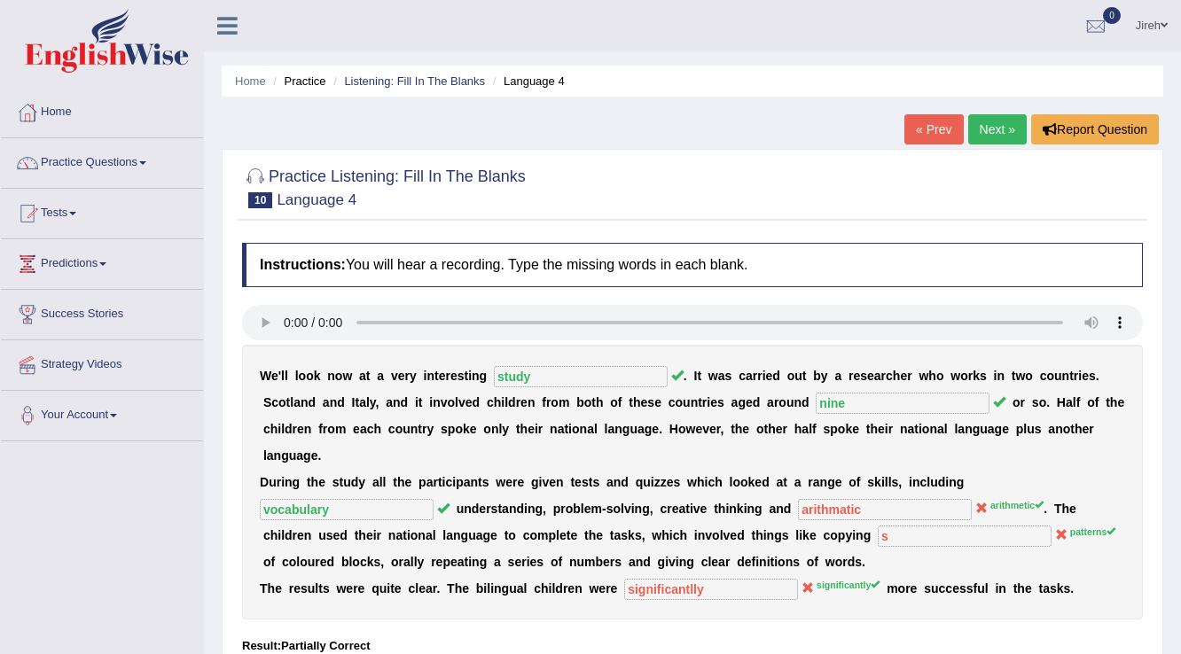
click at [1009, 135] on link "Next »" at bounding box center [997, 129] width 59 height 30
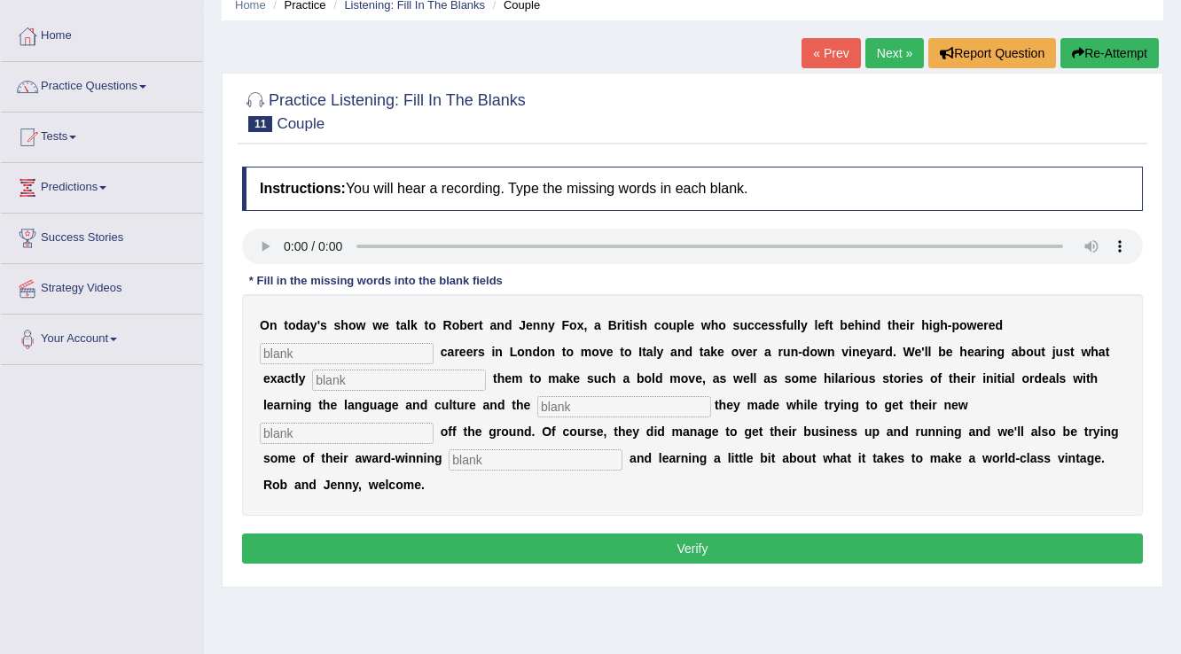
scroll to position [71, 0]
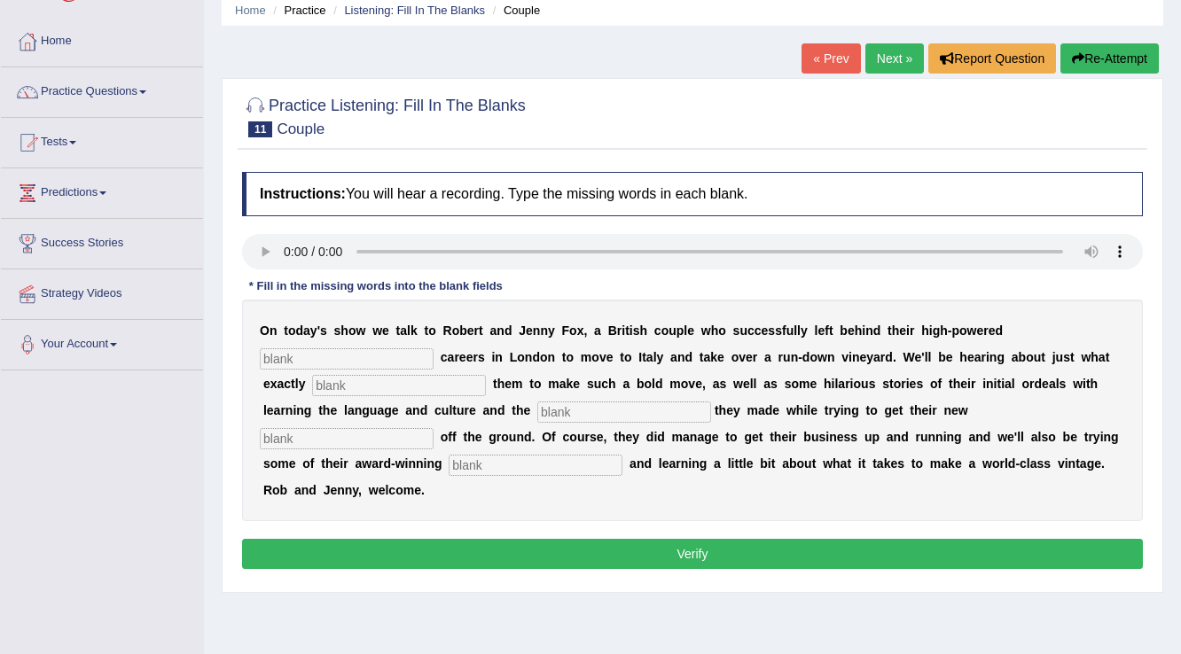
click at [368, 360] on input "text" at bounding box center [347, 359] width 174 height 21
type input "marketing"
click at [356, 387] on input "text" at bounding box center [399, 385] width 174 height 21
click at [332, 383] on input "inpspire" at bounding box center [399, 385] width 174 height 21
type input "inspire"
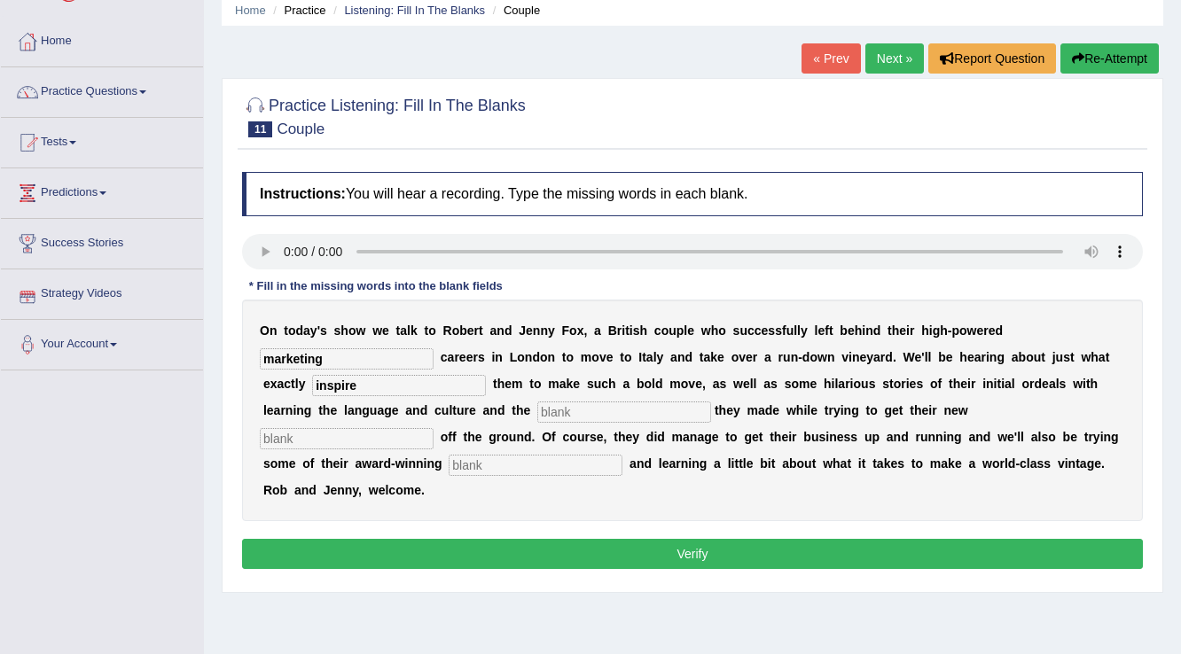
click at [585, 411] on input "text" at bounding box center [624, 412] width 174 height 21
type input "mistakes"
click at [519, 468] on input "text" at bounding box center [536, 465] width 174 height 21
type input "produce"
click at [372, 434] on input "text" at bounding box center [347, 438] width 174 height 21
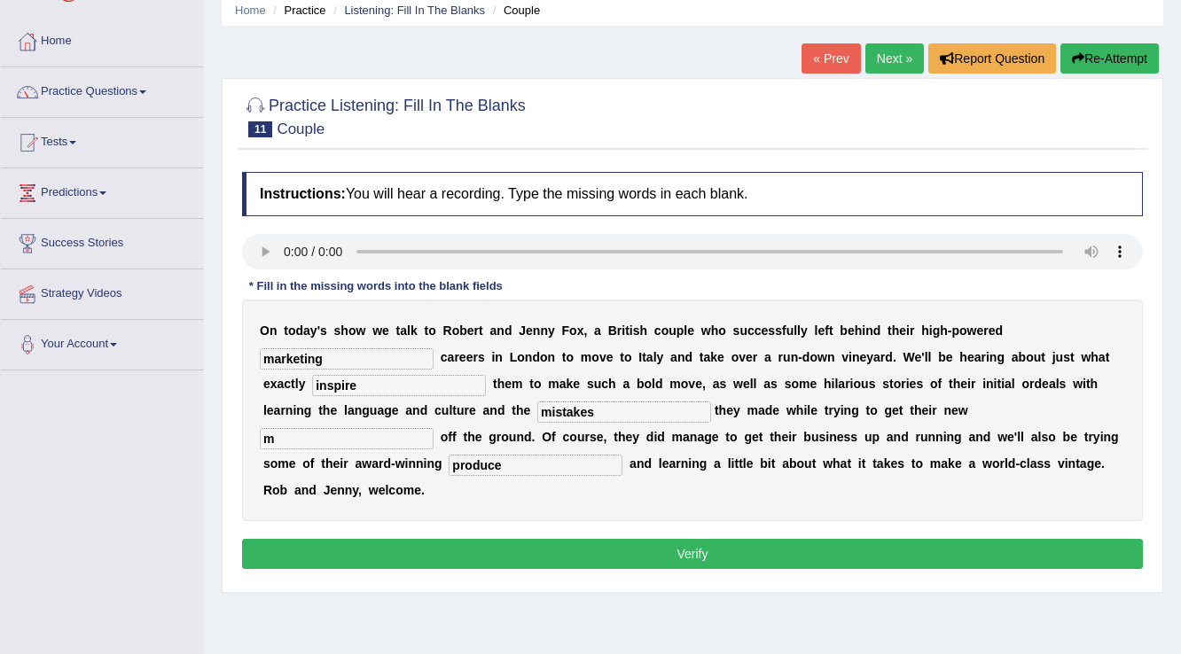
type input "m"
click at [666, 547] on button "Verify" at bounding box center [692, 554] width 901 height 30
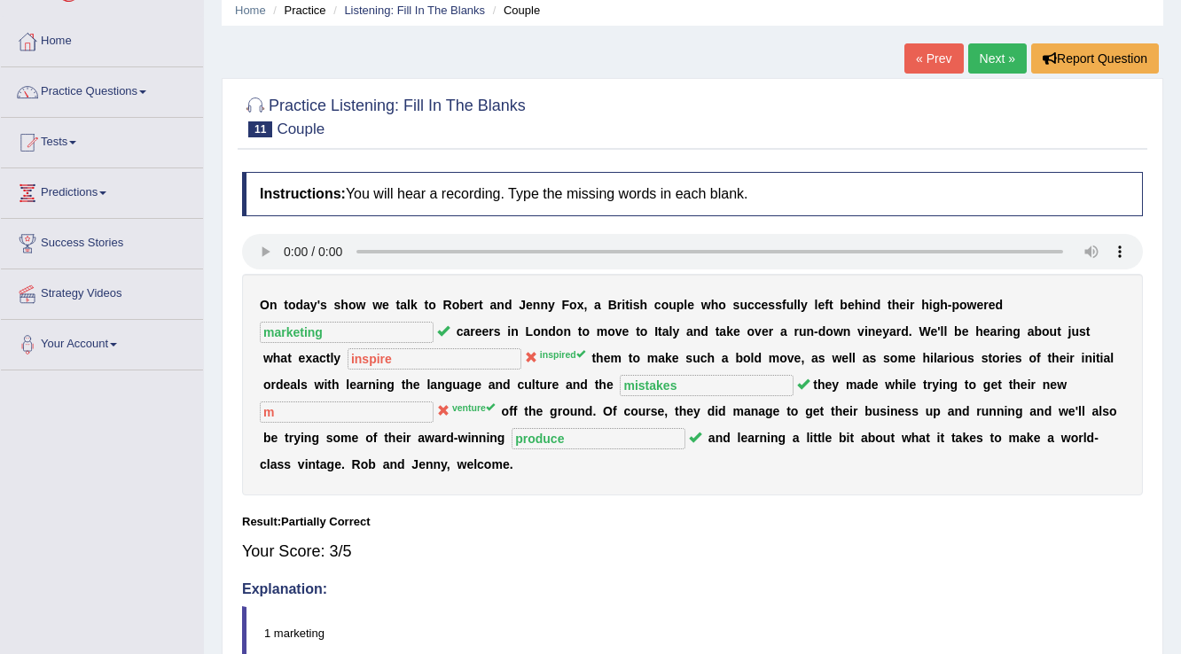
click at [999, 58] on link "Next »" at bounding box center [997, 58] width 59 height 30
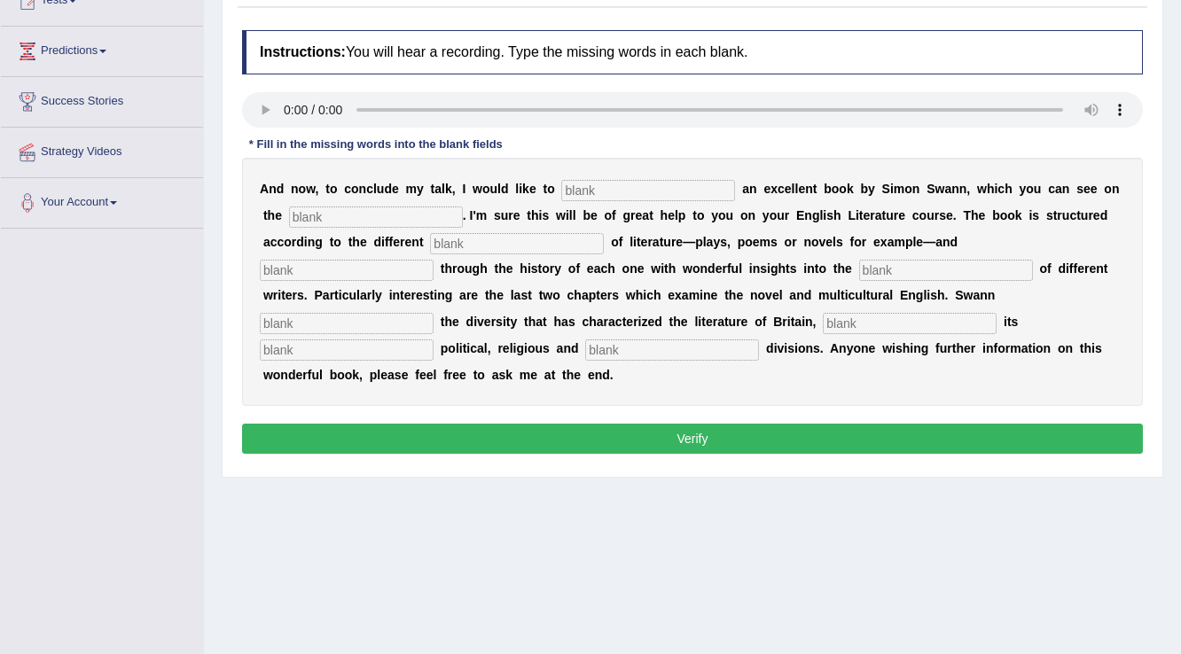
scroll to position [142, 0]
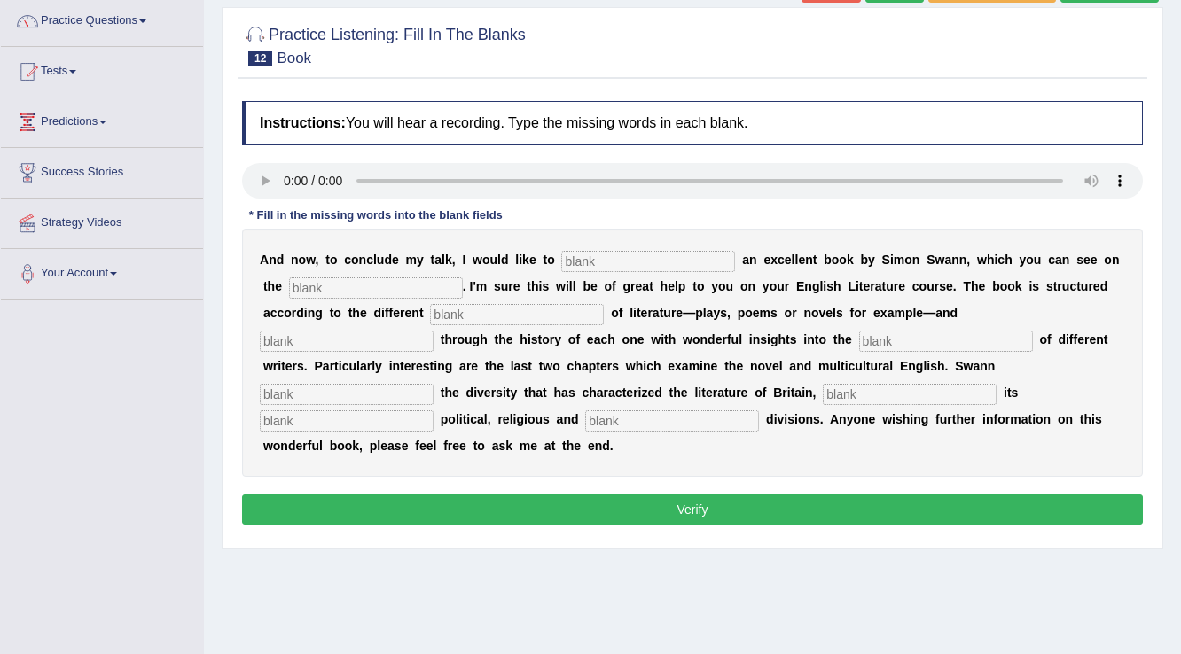
click at [631, 255] on input "text" at bounding box center [648, 261] width 174 height 21
type input "recomment"
click at [359, 289] on input "text" at bounding box center [376, 288] width 174 height 21
type input "screen"
click at [454, 322] on input "text" at bounding box center [517, 314] width 174 height 21
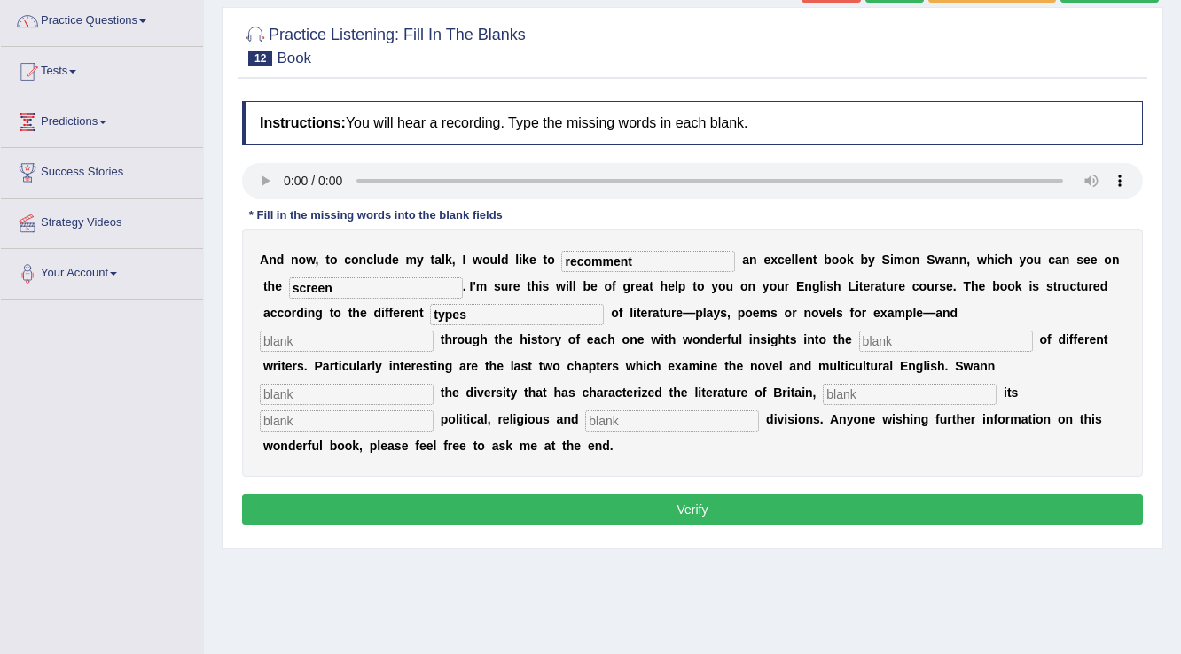
type input "types"
click at [330, 344] on input "text" at bounding box center [347, 341] width 174 height 21
type input "travels"
click at [889, 347] on input "text" at bounding box center [946, 341] width 174 height 21
type input "llives"
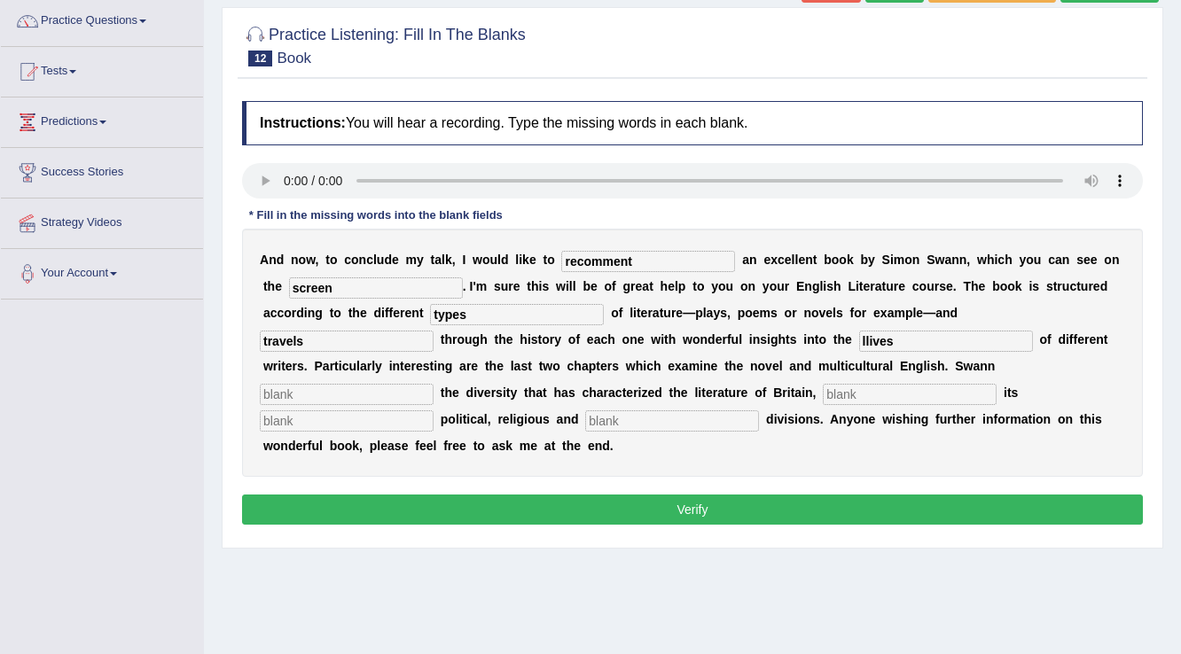
click at [395, 384] on input "text" at bounding box center [347, 394] width 174 height 21
type input "w"
type input "explores"
click at [868, 394] on input "text" at bounding box center [910, 394] width 174 height 21
type input "r"
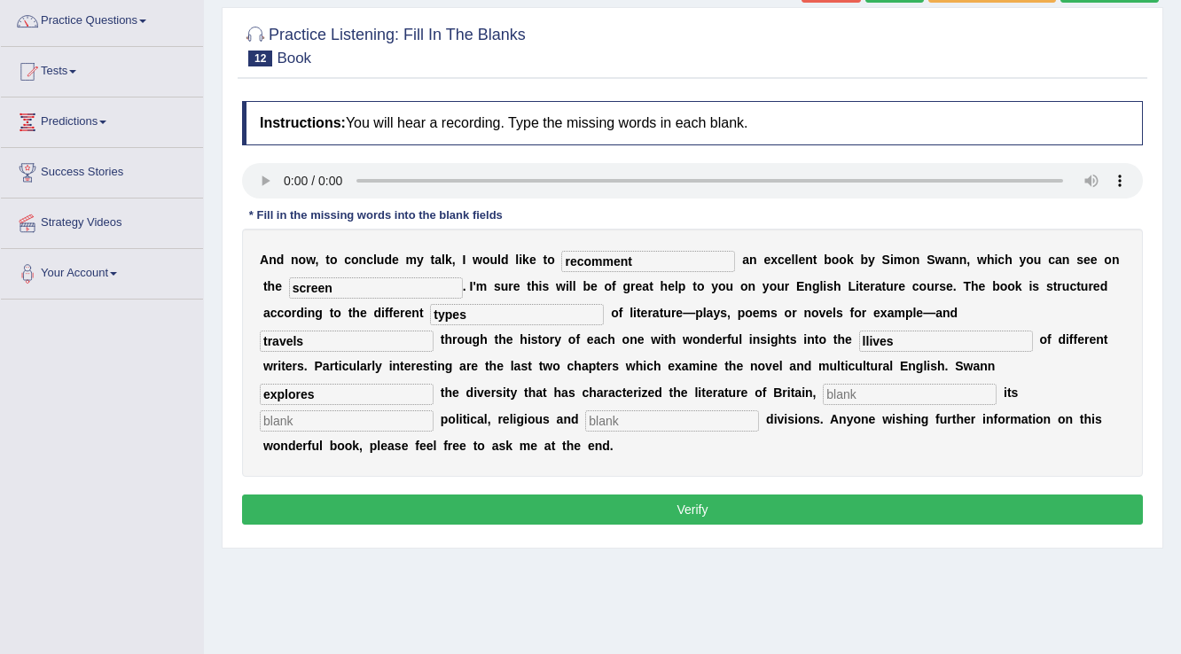
click at [406, 420] on input "text" at bounding box center [347, 421] width 174 height 21
type input "reflections"
click at [854, 399] on input "text" at bounding box center [910, 394] width 174 height 21
type input "m"
click at [735, 419] on input "text" at bounding box center [672, 421] width 174 height 21
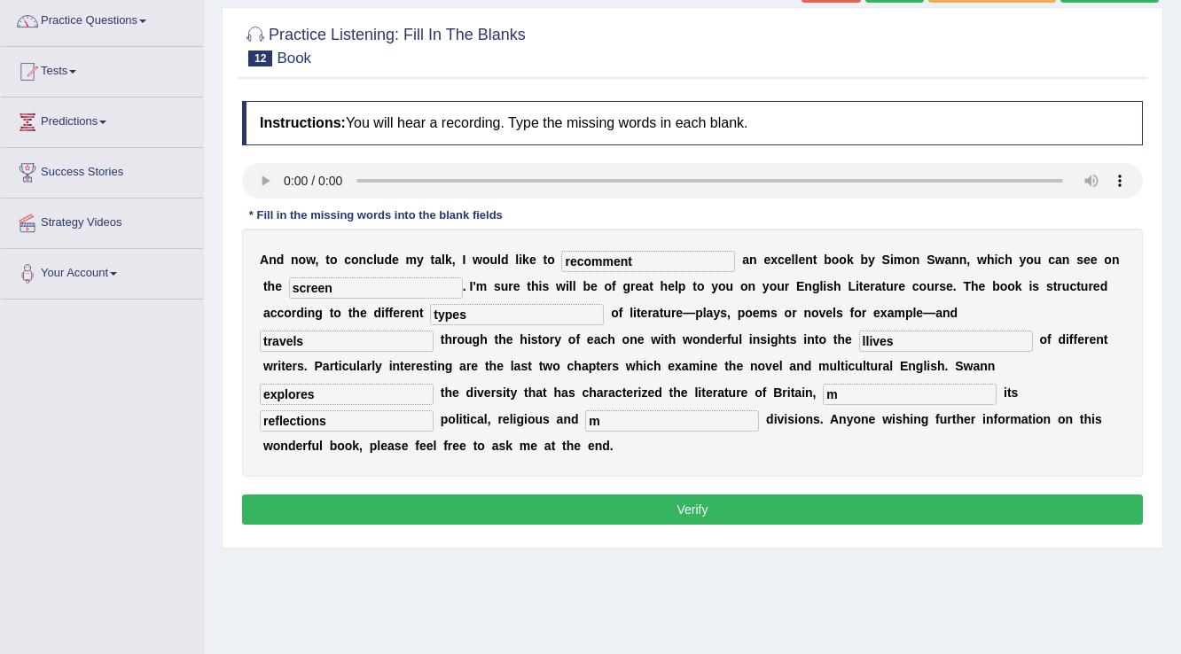
type input "m"
click at [576, 505] on button "Verify" at bounding box center [692, 510] width 901 height 30
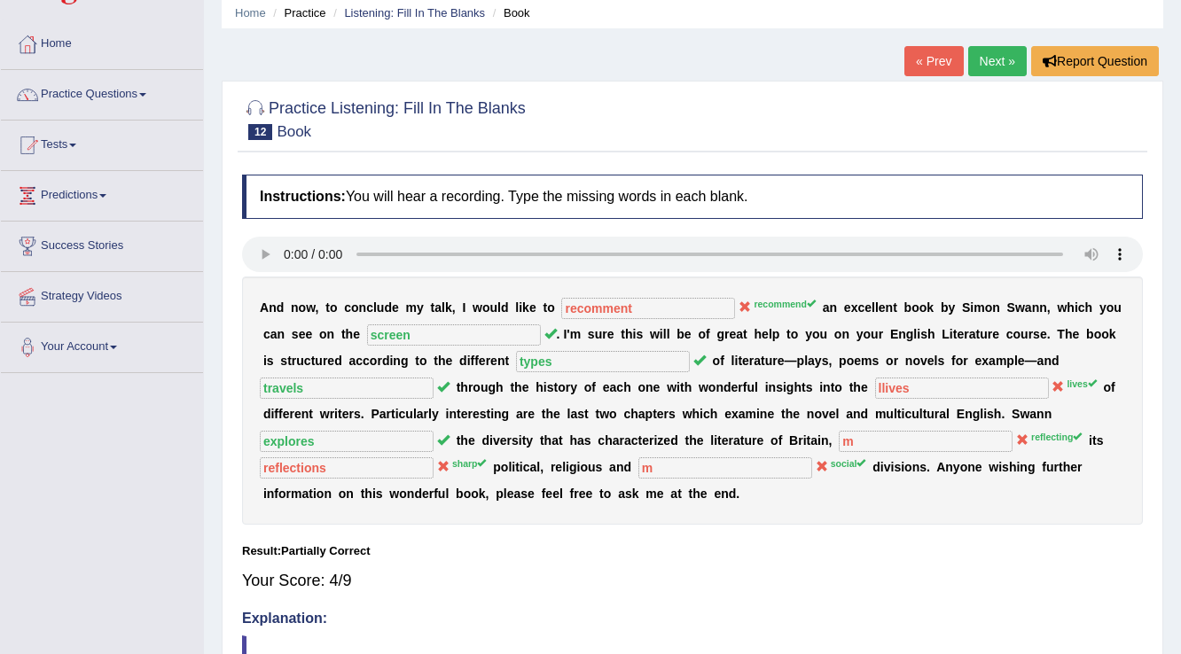
scroll to position [0, 0]
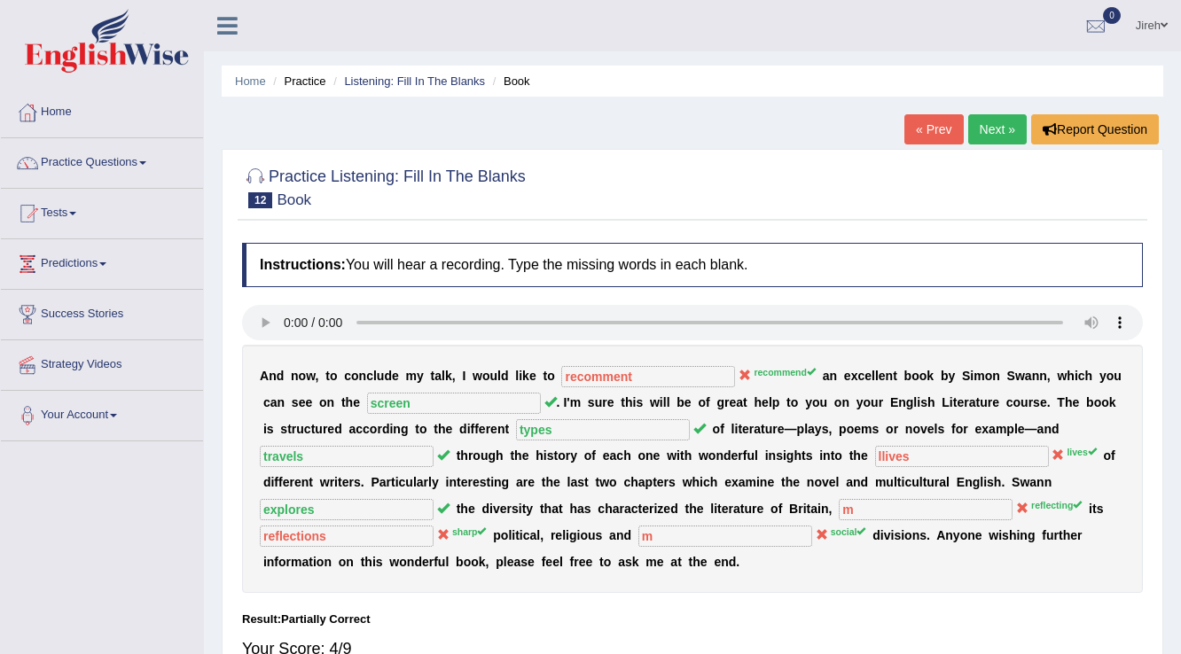
click at [993, 127] on link "Next »" at bounding box center [997, 129] width 59 height 30
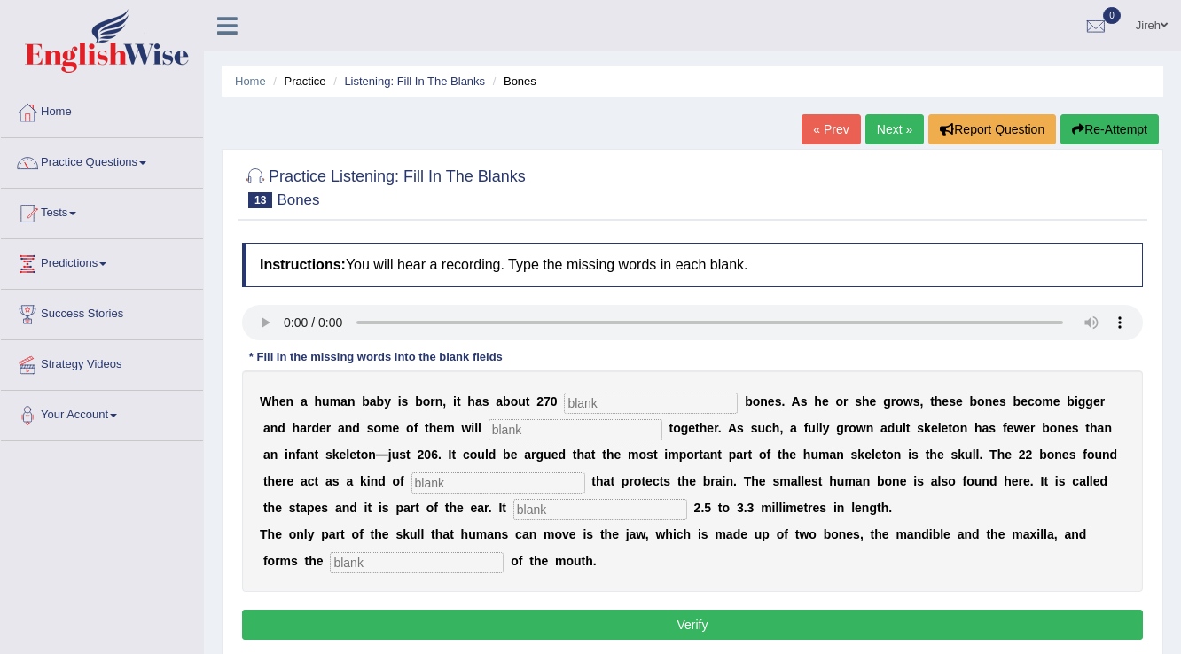
click at [581, 397] on input "text" at bounding box center [651, 403] width 174 height 21
type input "soft"
click at [546, 432] on input "text" at bounding box center [576, 429] width 174 height 21
type input "fuse"
click at [566, 482] on input "text" at bounding box center [498, 483] width 174 height 21
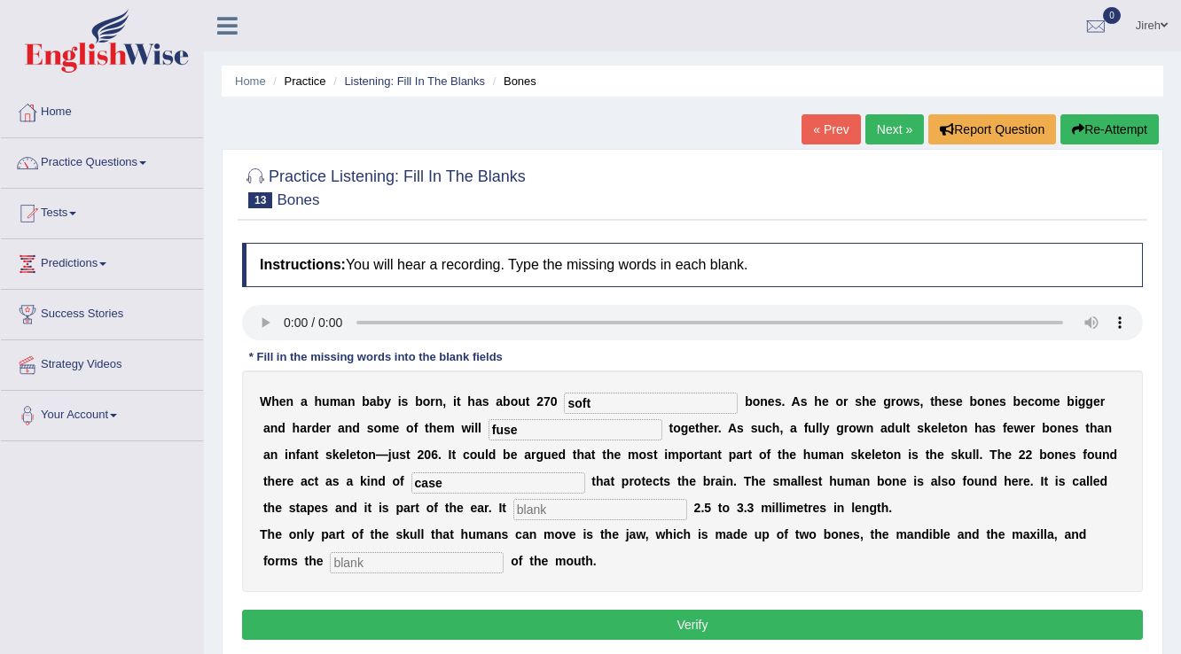
type input "case"
click at [550, 510] on input "text" at bounding box center [600, 509] width 174 height 21
type input "measures"
click at [343, 563] on input "text" at bounding box center [417, 562] width 174 height 21
type input "framework"
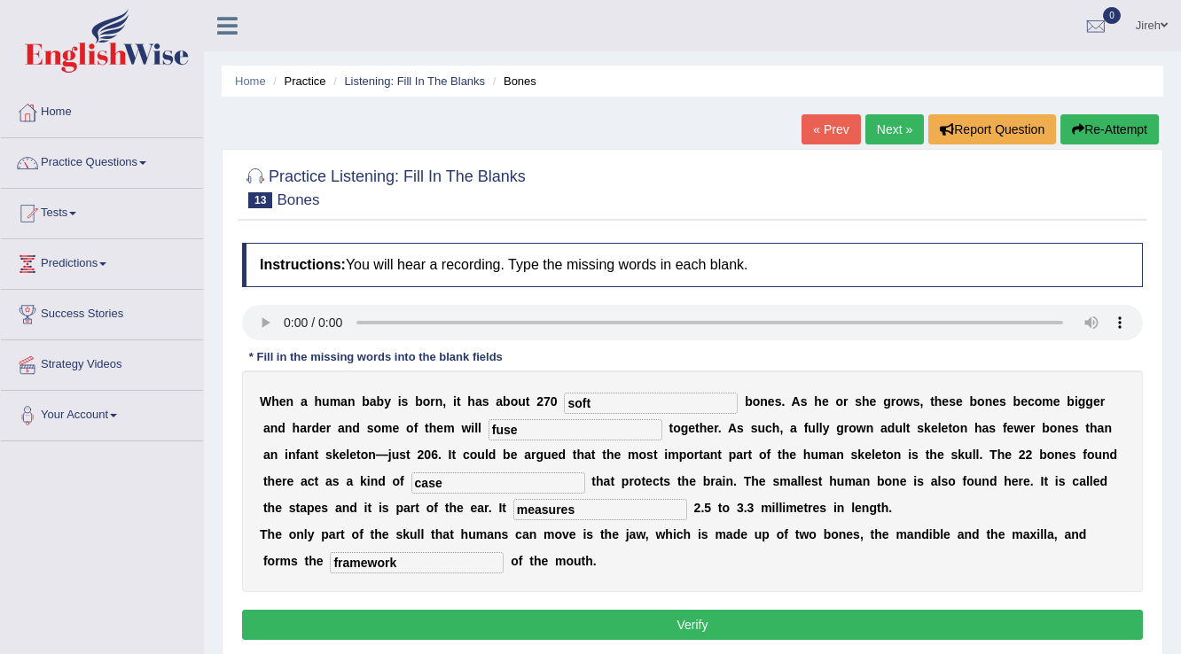
click at [708, 614] on button "Verify" at bounding box center [692, 625] width 901 height 30
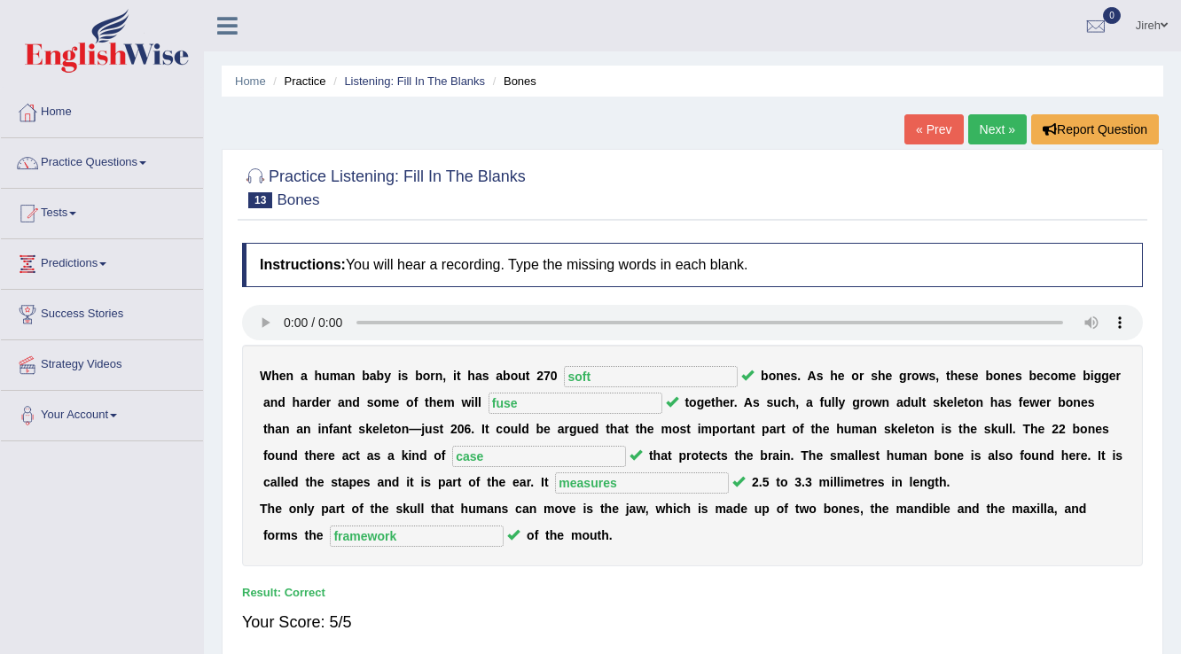
click at [988, 135] on link "Next »" at bounding box center [997, 129] width 59 height 30
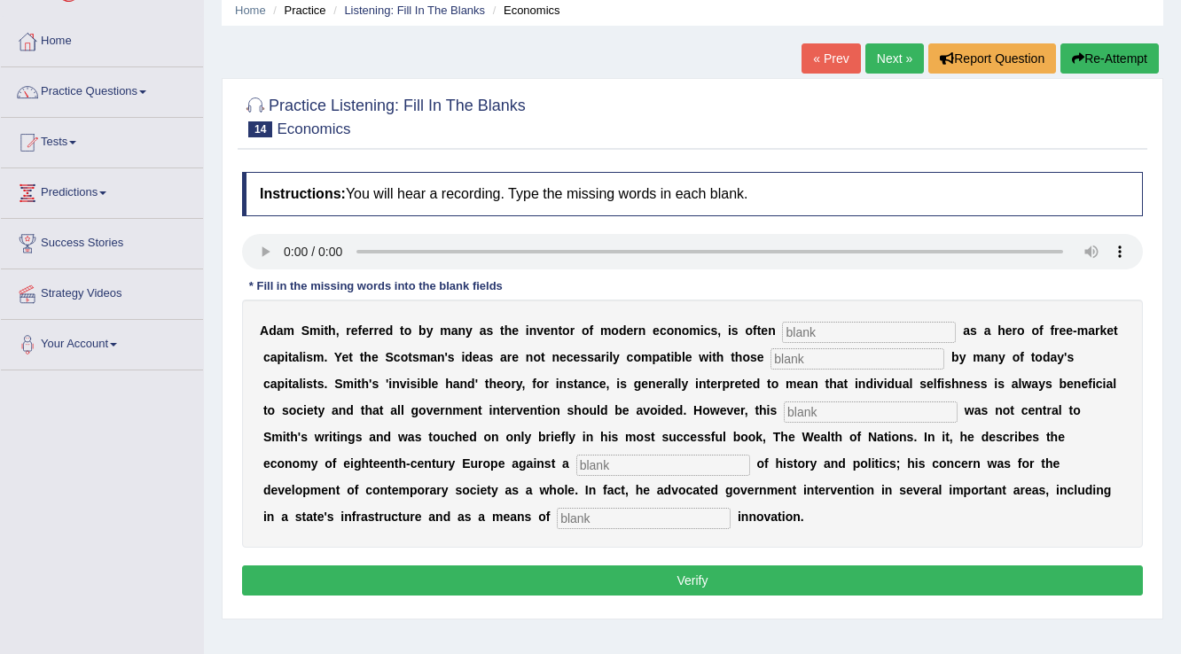
click at [841, 325] on input "text" at bounding box center [869, 332] width 174 height 21
type input "know"
click at [821, 359] on input "text" at bounding box center [858, 359] width 174 height 21
type input "aspires"
click at [847, 410] on input "text" at bounding box center [871, 412] width 174 height 21
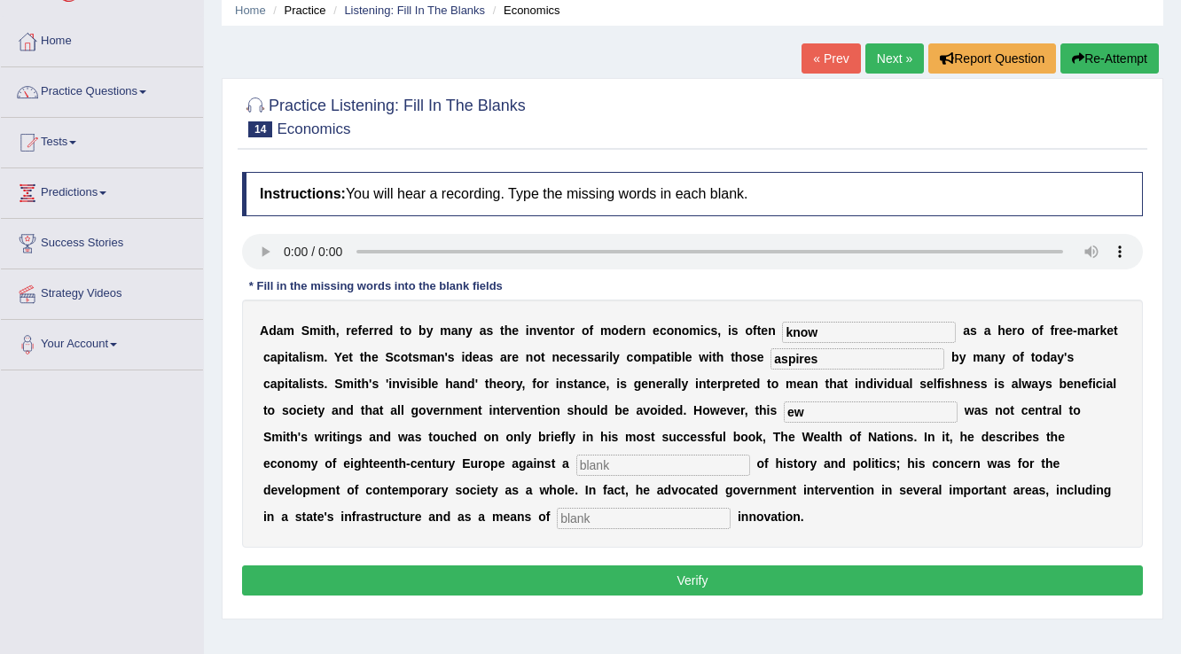
type input "e"
type input "few"
click at [729, 466] on input "text" at bounding box center [663, 465] width 174 height 21
type input "pads"
click at [592, 514] on input "text" at bounding box center [644, 518] width 174 height 21
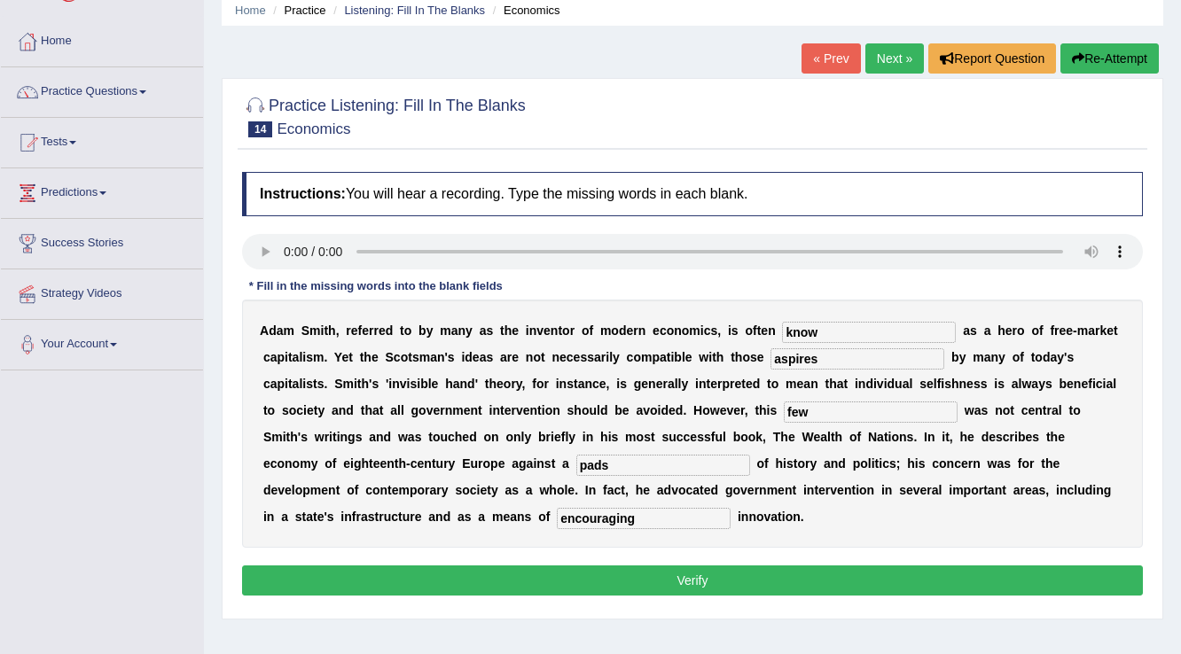
type input "encouraging"
click at [752, 586] on button "Verify" at bounding box center [692, 581] width 901 height 30
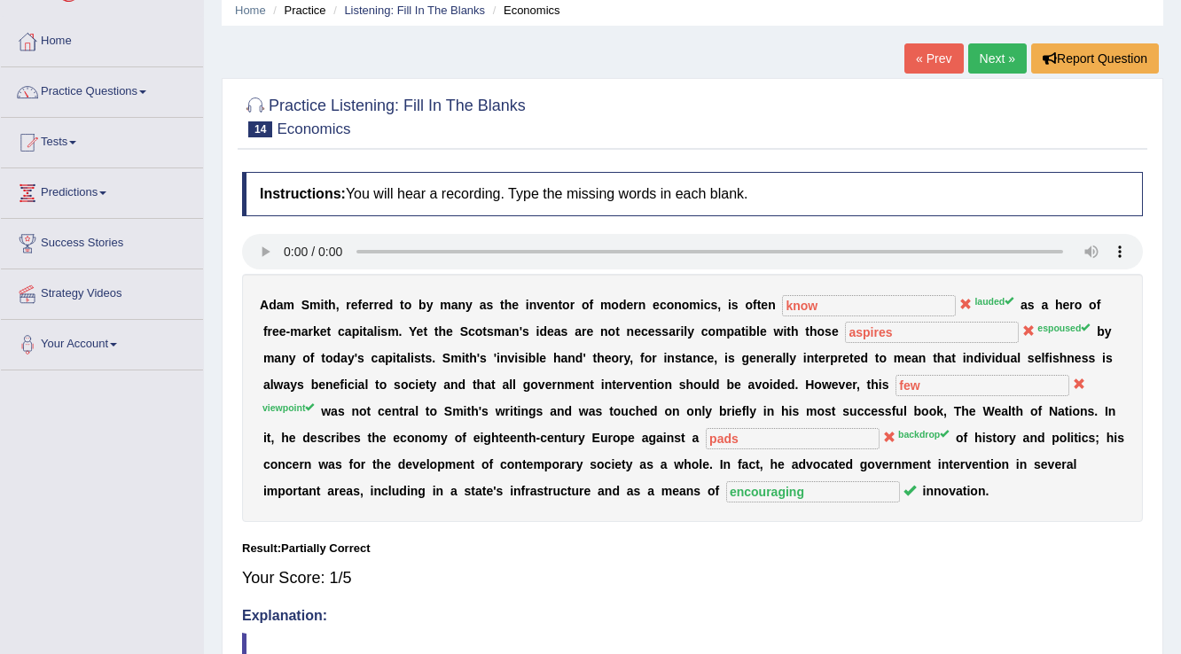
click at [986, 67] on link "Next »" at bounding box center [997, 58] width 59 height 30
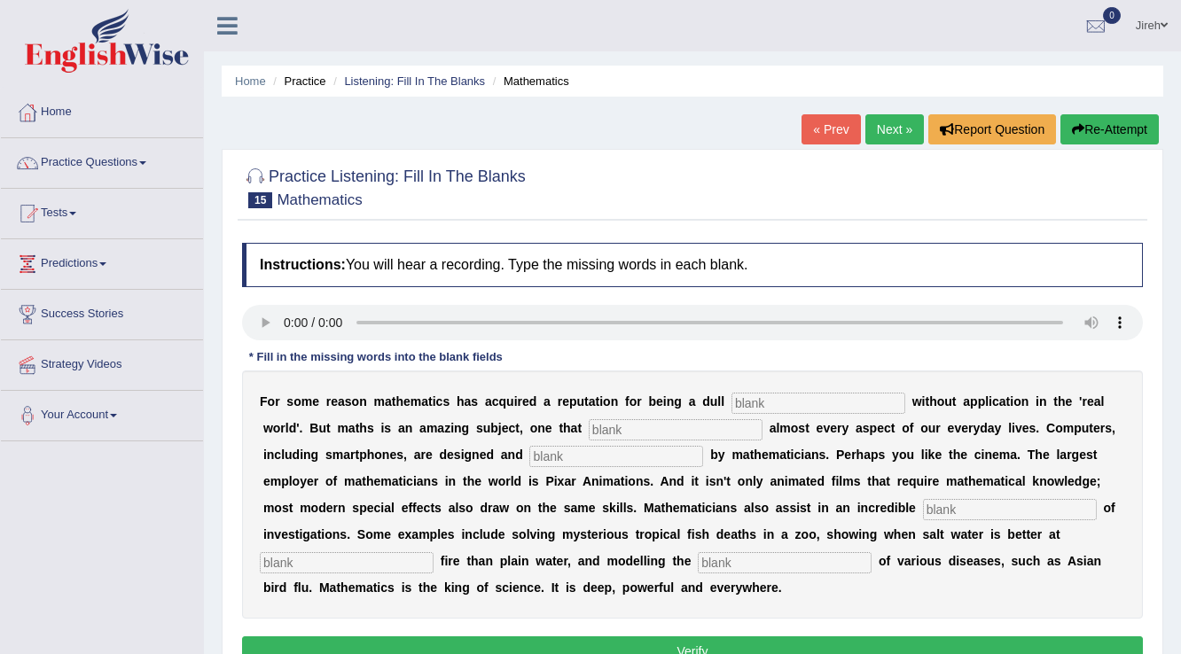
scroll to position [71, 0]
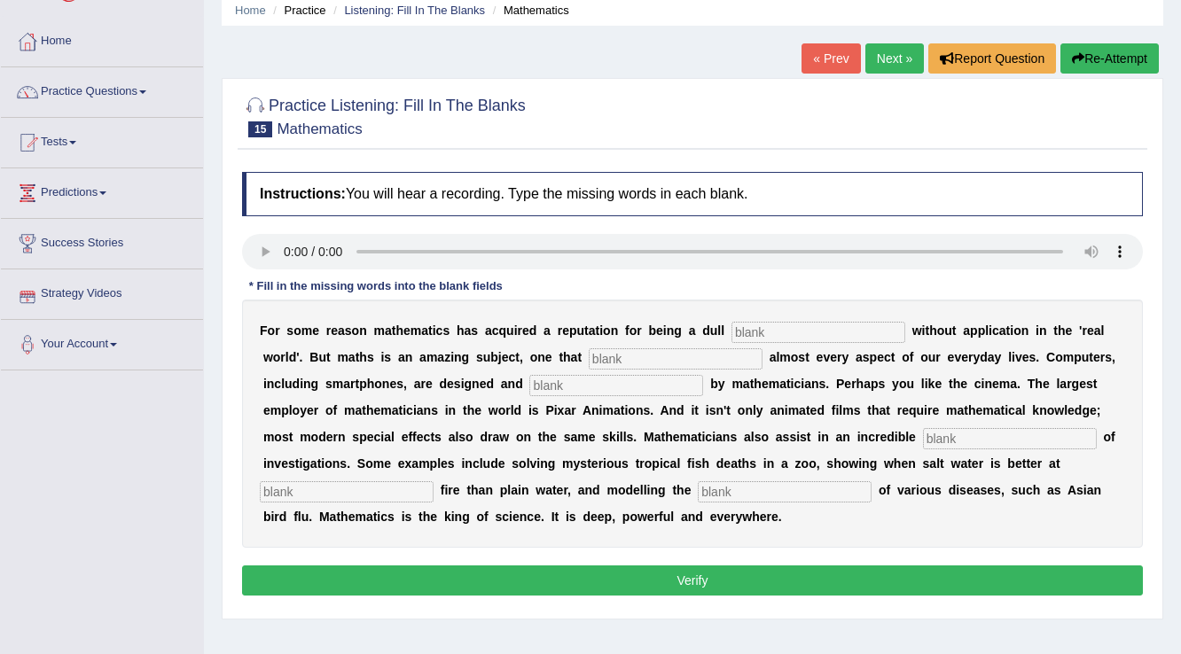
click at [807, 325] on input "text" at bounding box center [819, 332] width 174 height 21
type input "subjects"
click at [713, 361] on input "text" at bounding box center [676, 359] width 174 height 21
type input "e"
type input "a"
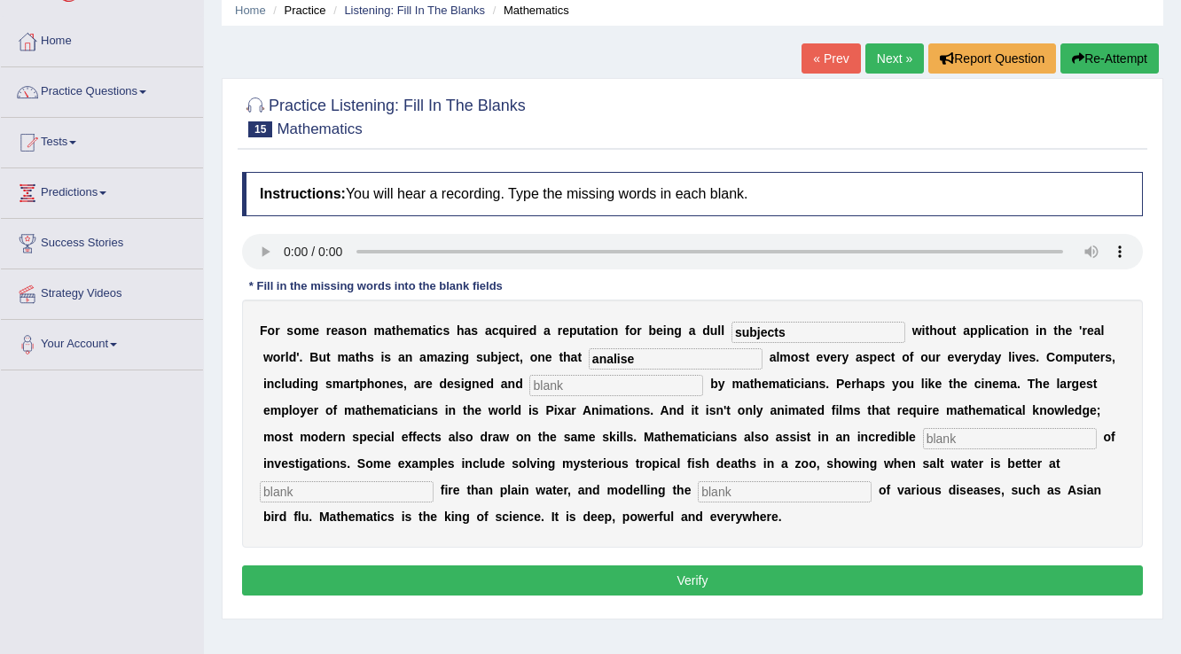
type input "analise"
click at [560, 385] on input "text" at bounding box center [616, 385] width 174 height 21
type input "programe"
click at [983, 444] on input "text" at bounding box center [1010, 438] width 174 height 21
type input "verieties"
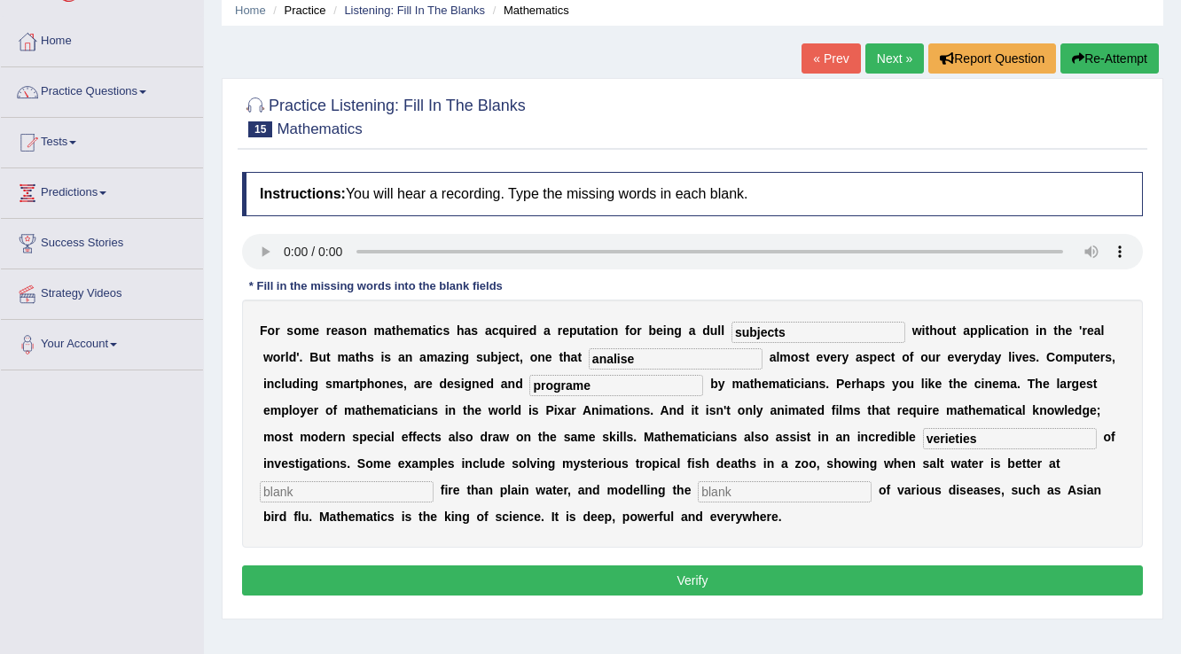
click at [302, 485] on input "text" at bounding box center [347, 492] width 174 height 21
click at [800, 492] on input "text" at bounding box center [785, 492] width 174 height 21
click at [329, 482] on input "text" at bounding box center [347, 492] width 174 height 21
type input "m"
click at [720, 494] on input "text" at bounding box center [785, 492] width 174 height 21
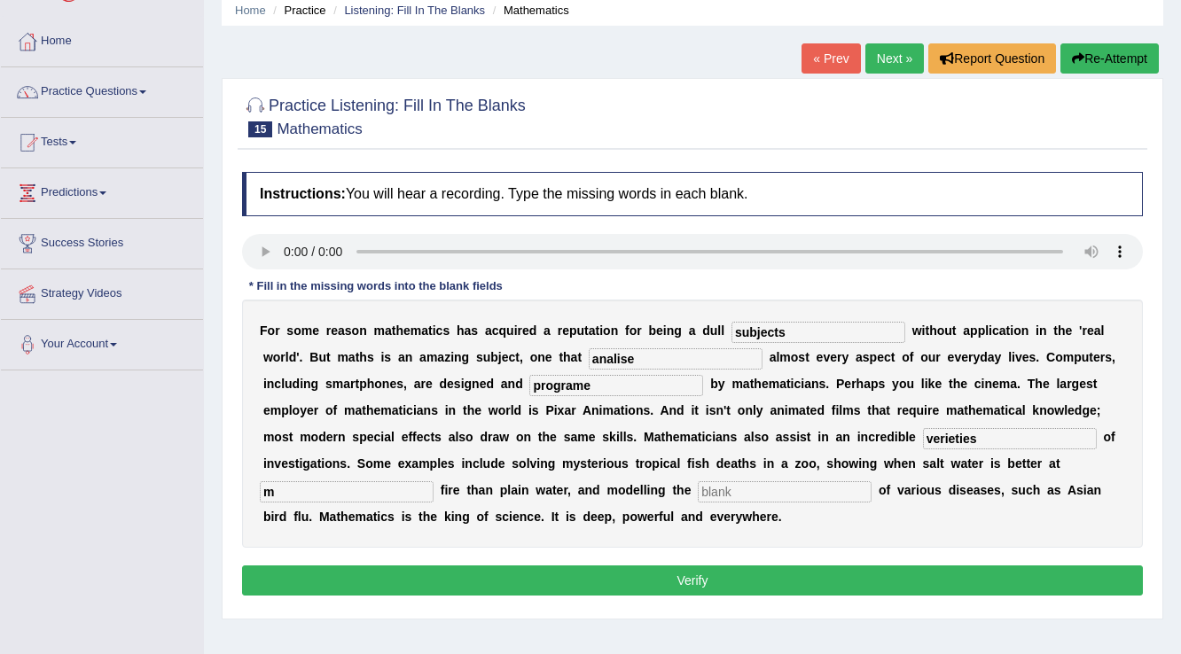
click at [324, 495] on input "m" at bounding box center [347, 492] width 174 height 21
type input "coporated"
click at [811, 497] on input "text" at bounding box center [785, 492] width 174 height 21
type input "spread"
click at [746, 581] on button "Verify" at bounding box center [692, 581] width 901 height 30
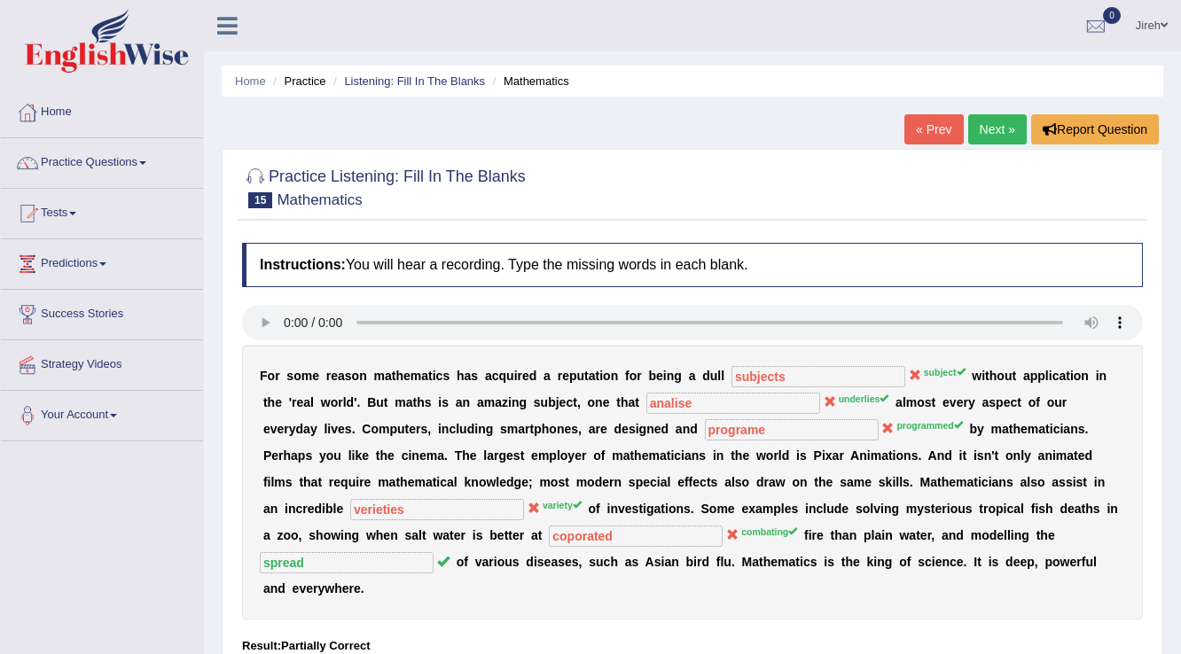
scroll to position [0, 0]
click at [924, 132] on link "« Prev" at bounding box center [934, 129] width 59 height 30
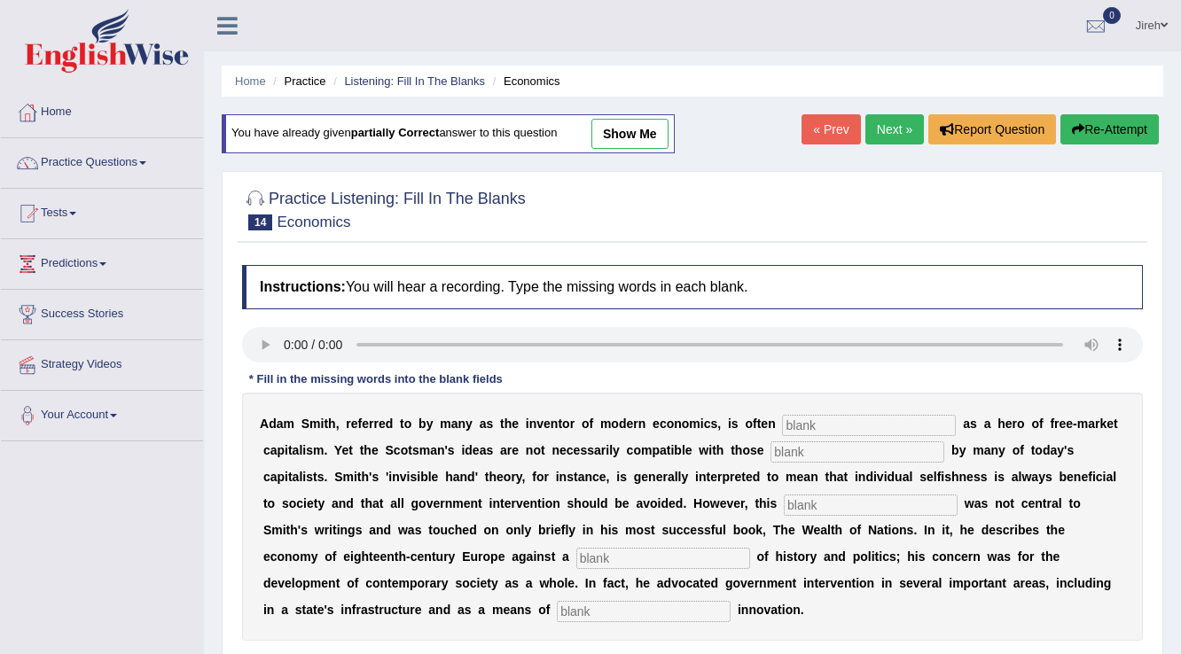
click at [646, 128] on link "show me" at bounding box center [630, 134] width 77 height 30
type input "know"
type input "aspires"
type input "few"
type input "pads"
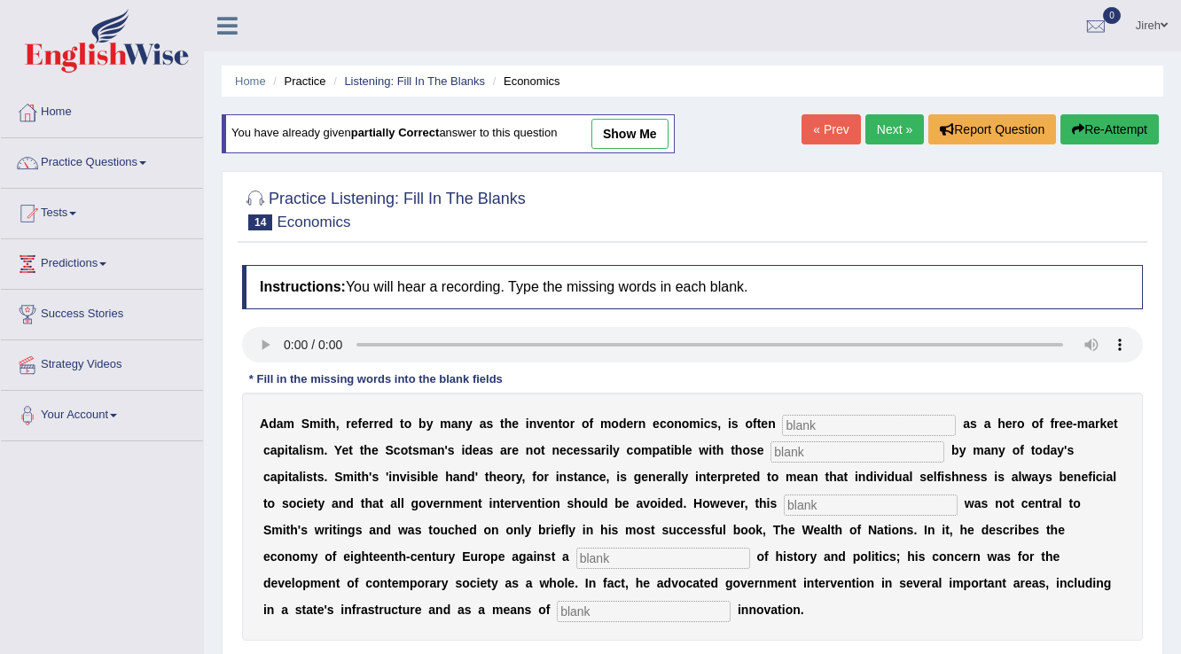
type input "encouraging"
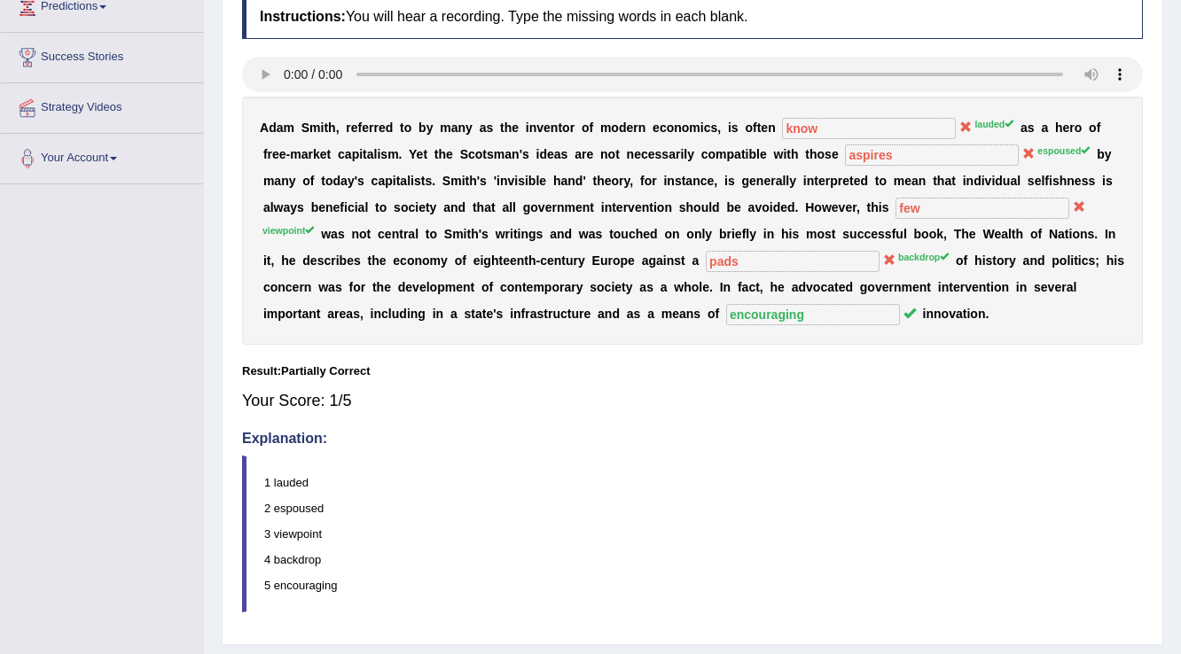
scroll to position [233, 0]
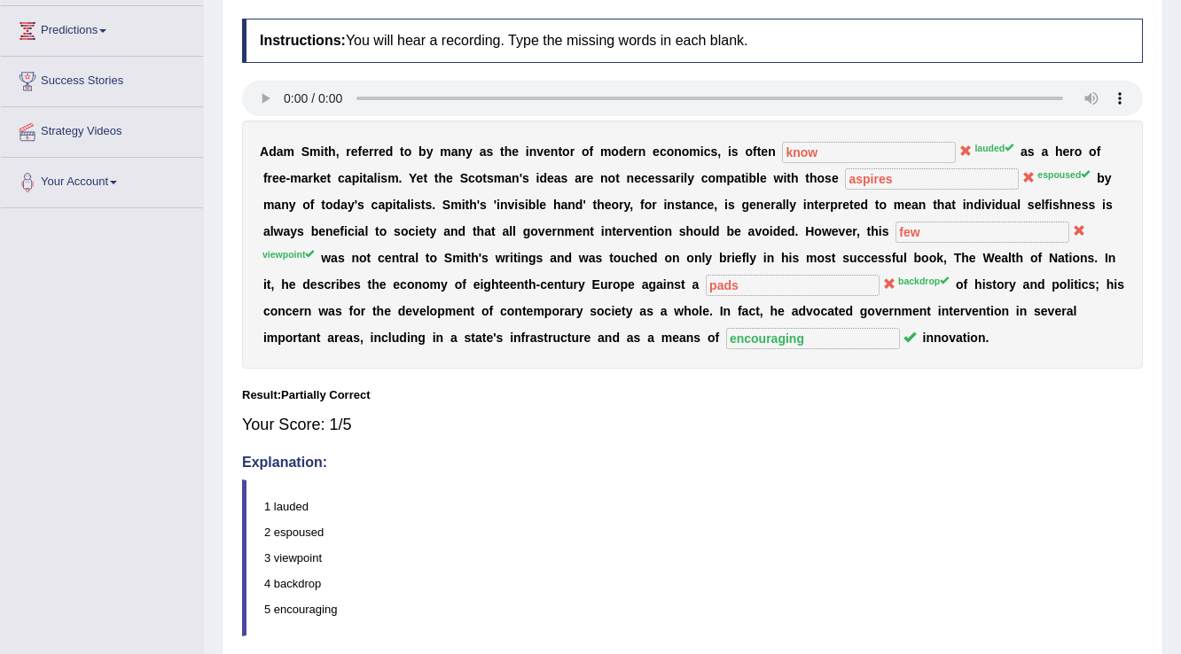
click at [985, 147] on sup "lauded" at bounding box center [994, 148] width 39 height 11
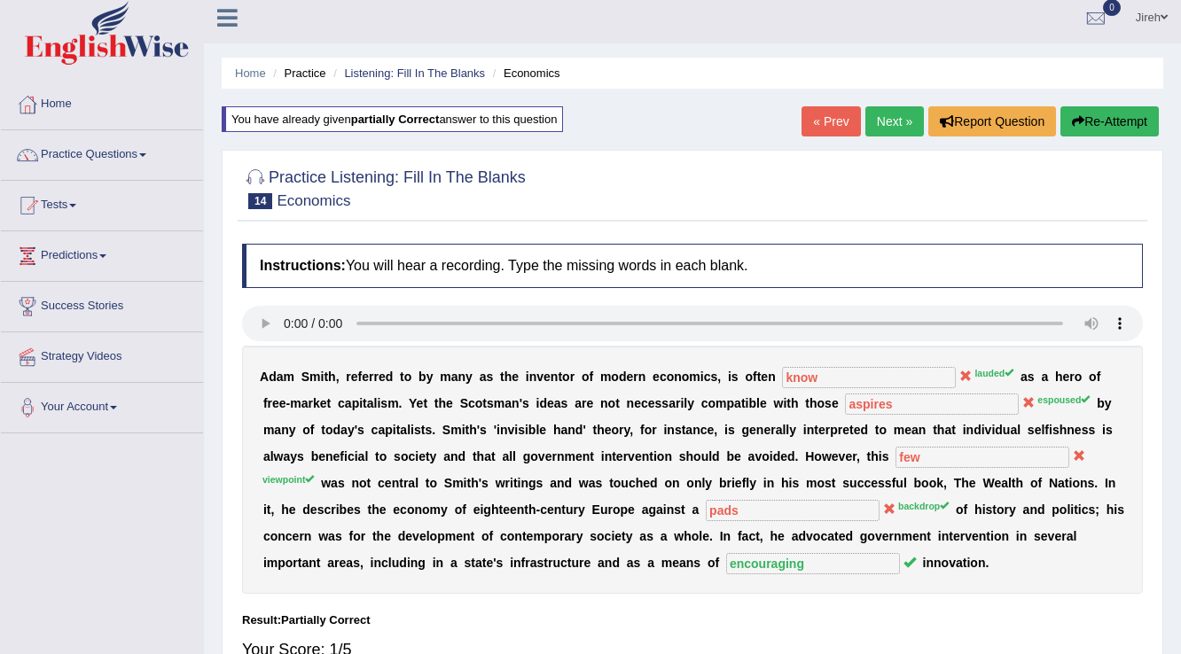
scroll to position [0, 0]
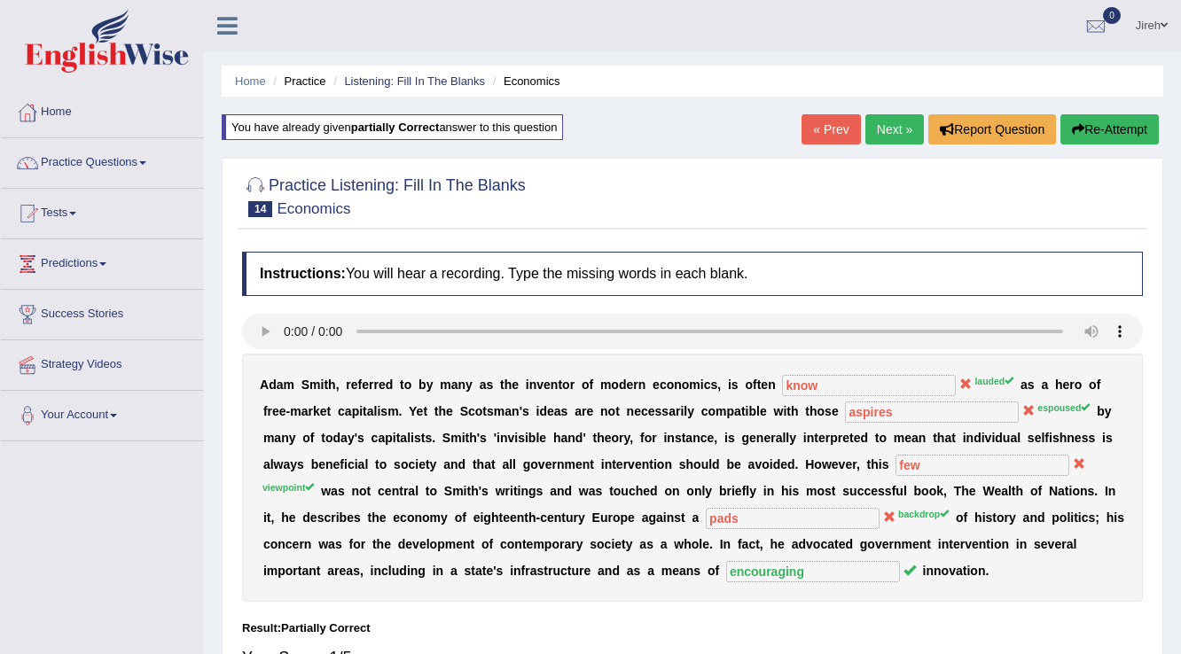
click at [830, 136] on link "« Prev" at bounding box center [831, 129] width 59 height 30
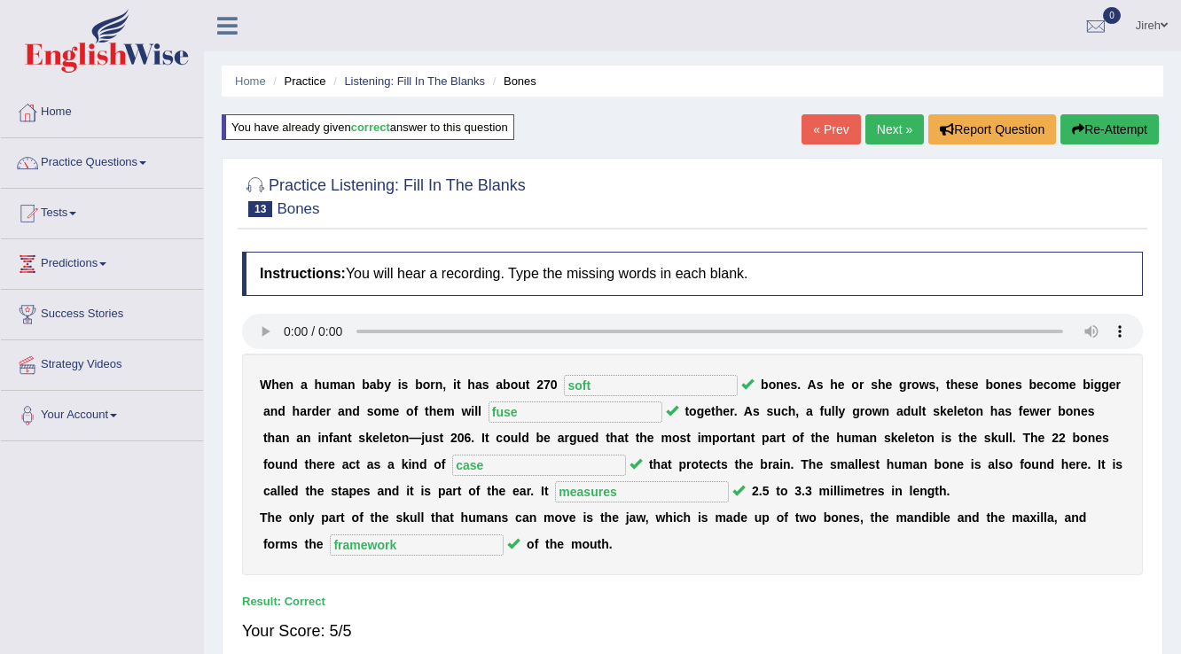
click at [812, 131] on link "« Prev" at bounding box center [831, 129] width 59 height 30
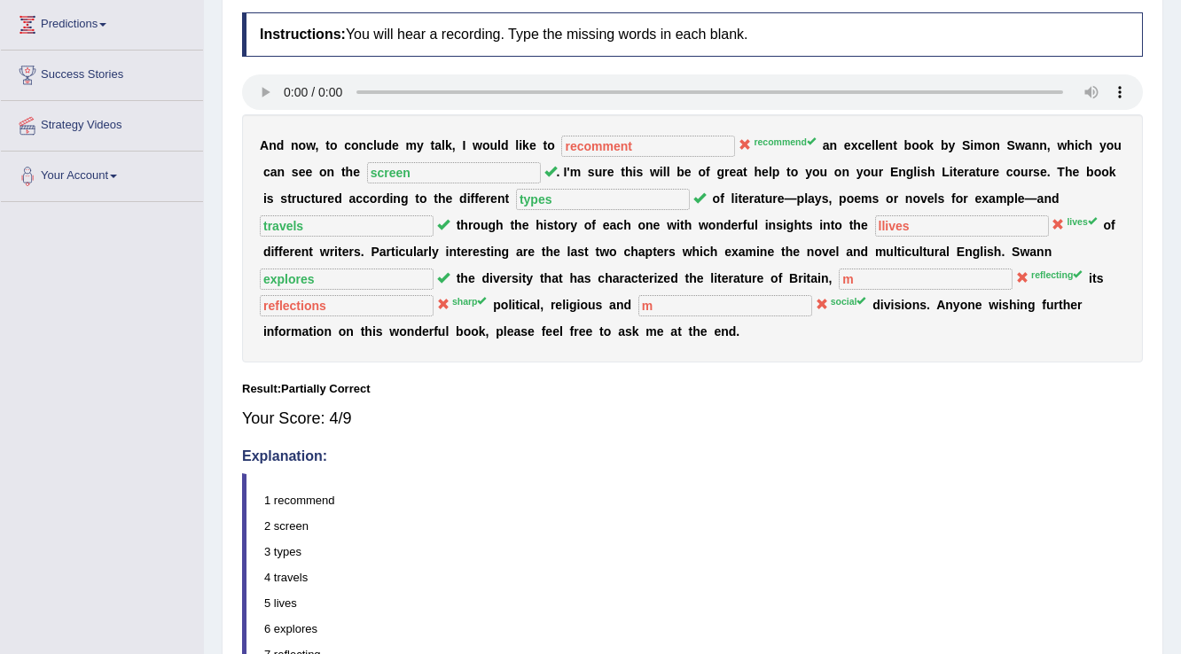
scroll to position [213, 0]
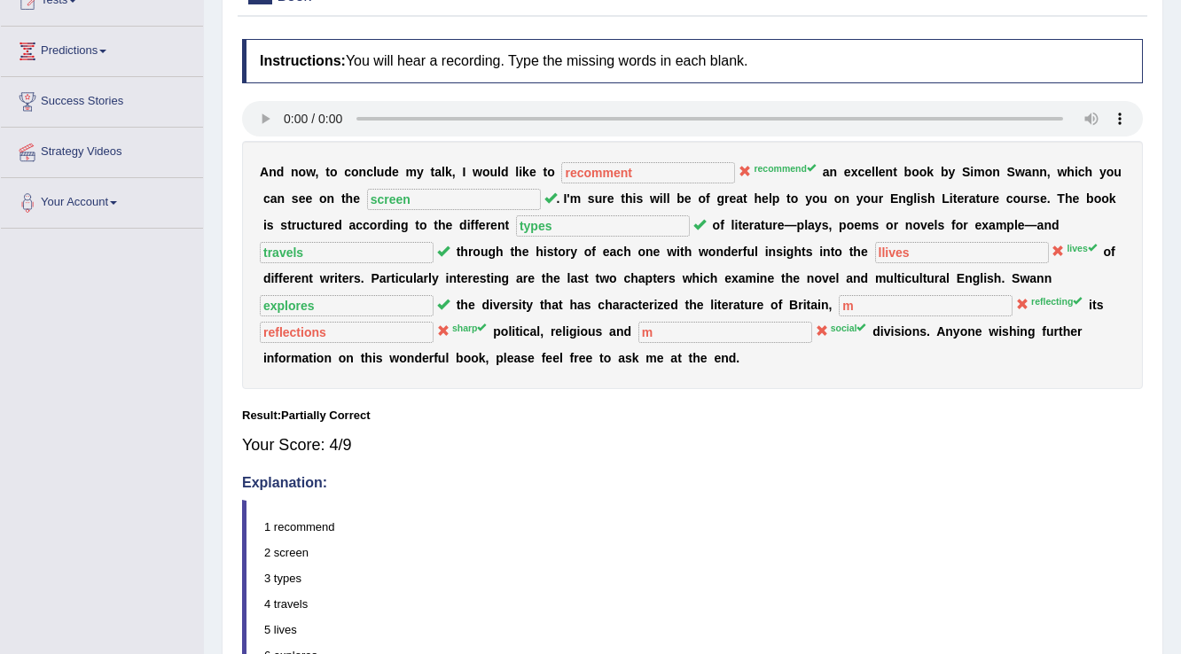
click at [1042, 304] on sup "reflecting" at bounding box center [1056, 301] width 51 height 11
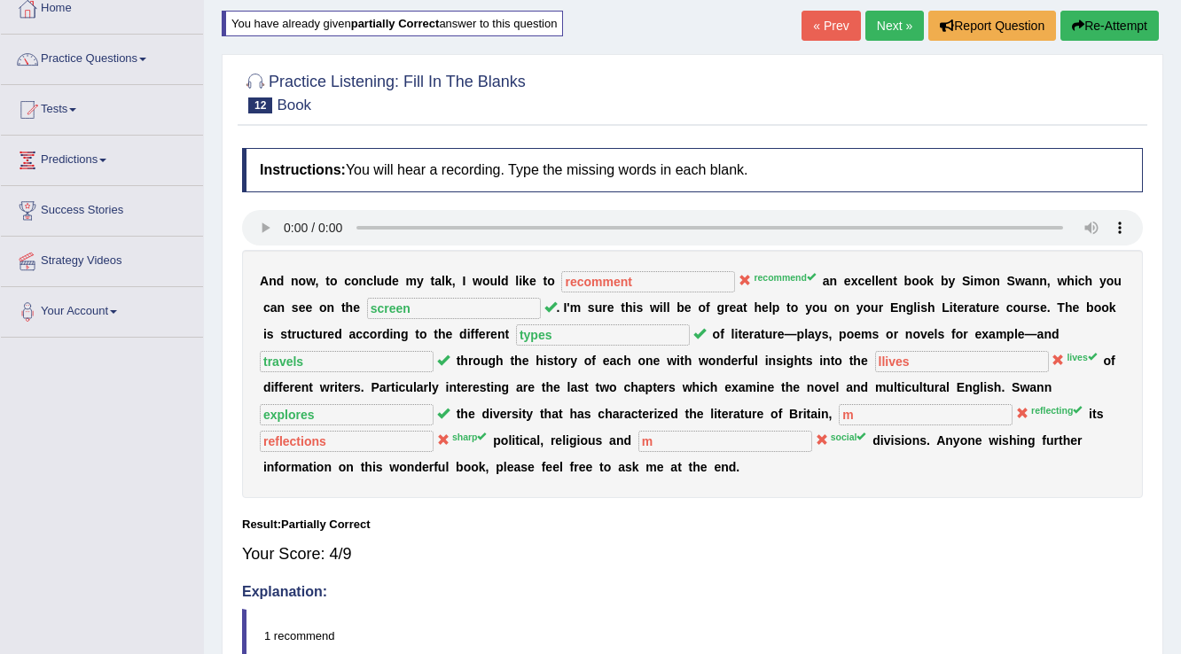
scroll to position [0, 0]
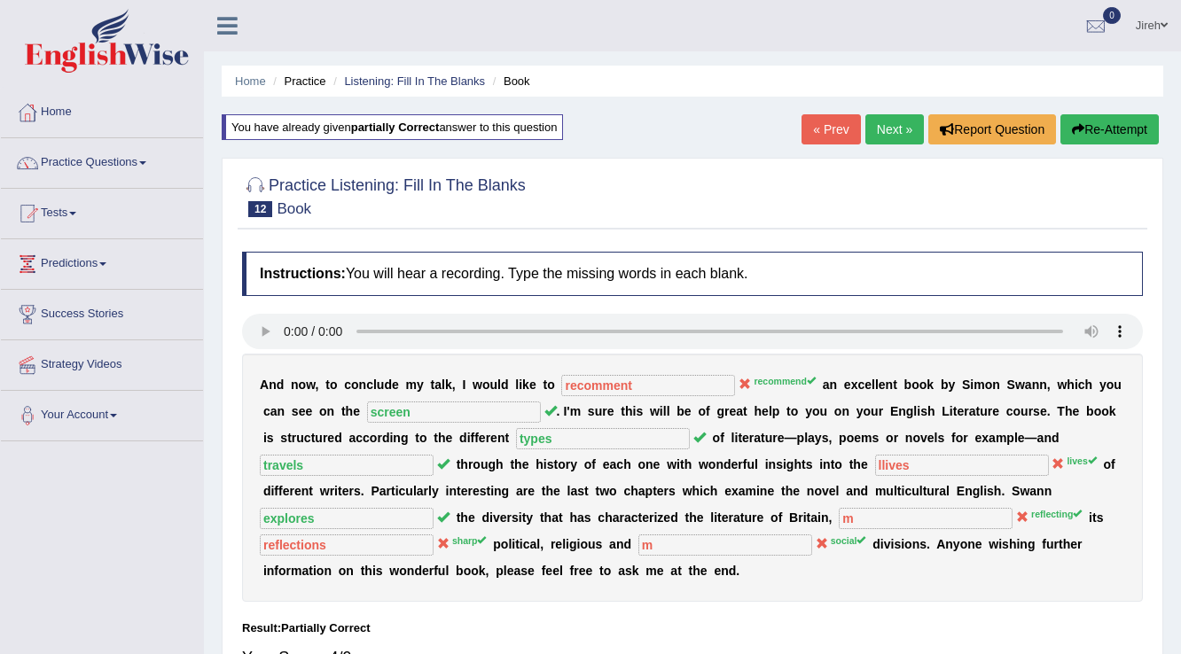
click at [819, 138] on link "« Prev" at bounding box center [831, 129] width 59 height 30
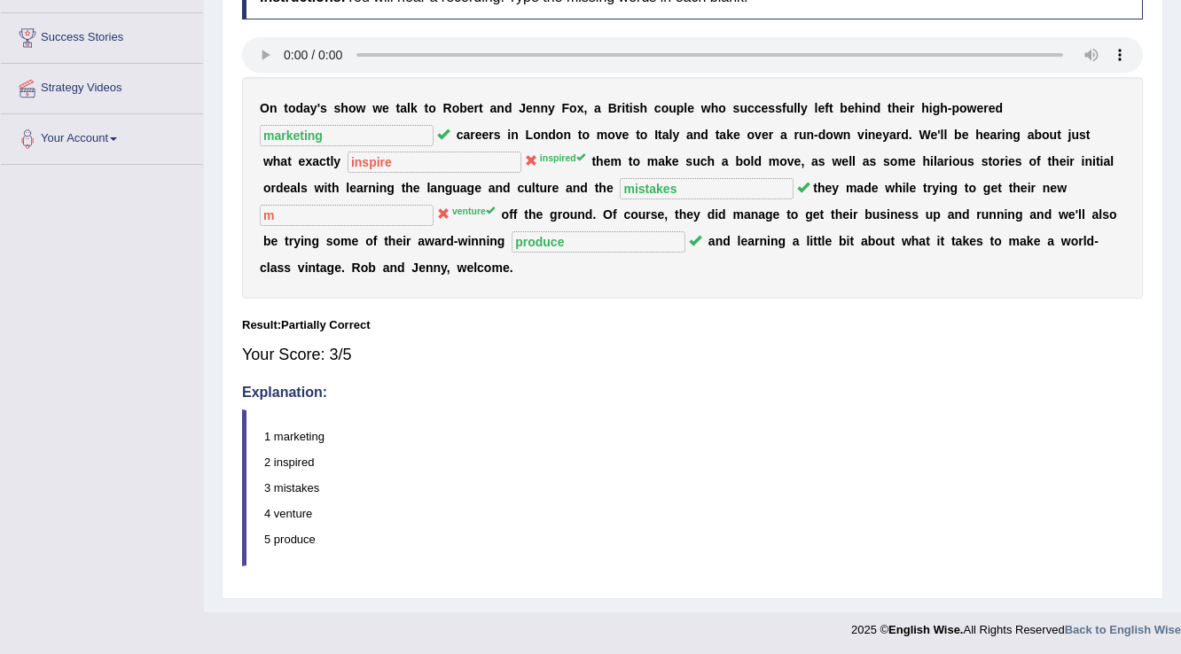
drag, startPoint x: 544, startPoint y: 155, endPoint x: 529, endPoint y: 158, distance: 15.3
click at [540, 158] on sup "inspired" at bounding box center [562, 158] width 45 height 11
click at [534, 162] on div "O n [DATE] a y ' s s h o w w e t a l k t o R [PERSON_NAME] a n d J e n n y F o …" at bounding box center [692, 188] width 901 height 222
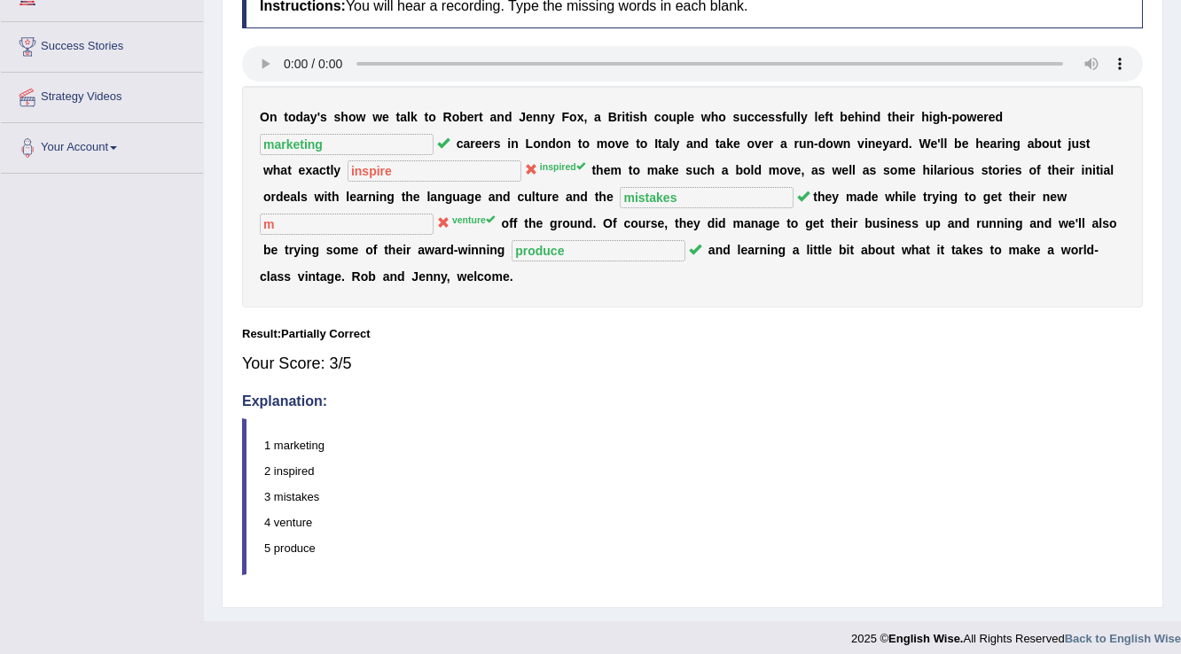
scroll to position [135, 0]
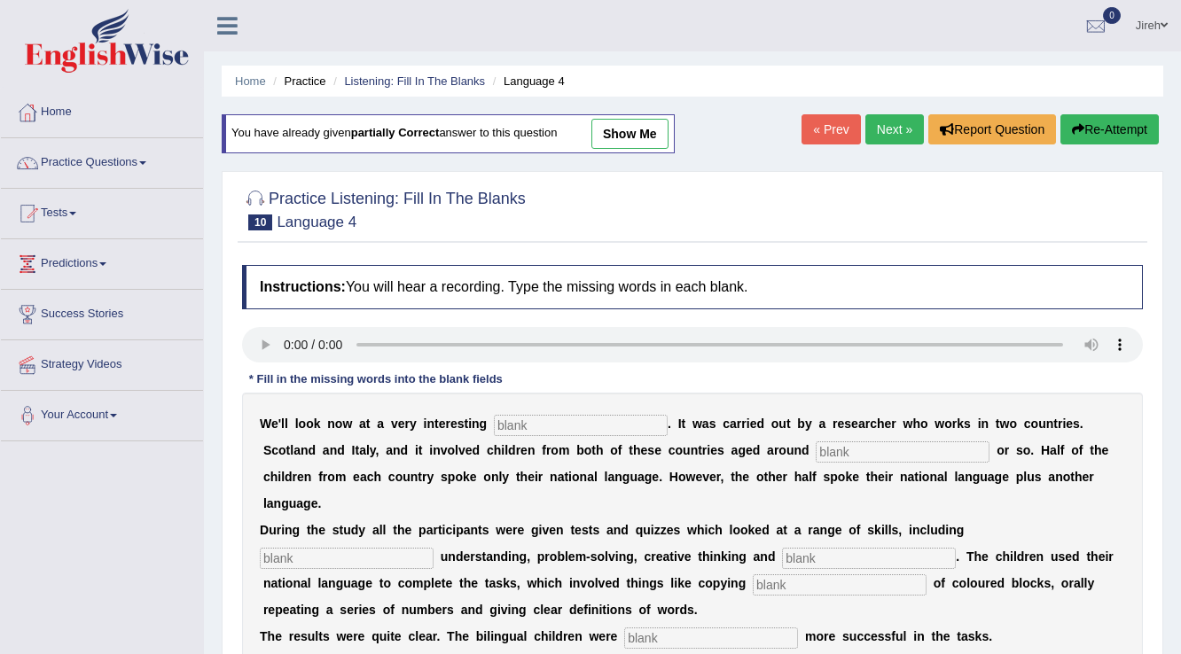
click at [631, 109] on div "Home Practice Listening: Fill In The Blanks Language 4 You have already given p…" at bounding box center [692, 443] width 977 height 887
click at [645, 135] on link "show me" at bounding box center [630, 134] width 77 height 30
type input "study"
type input "nine"
type input "vocabulary"
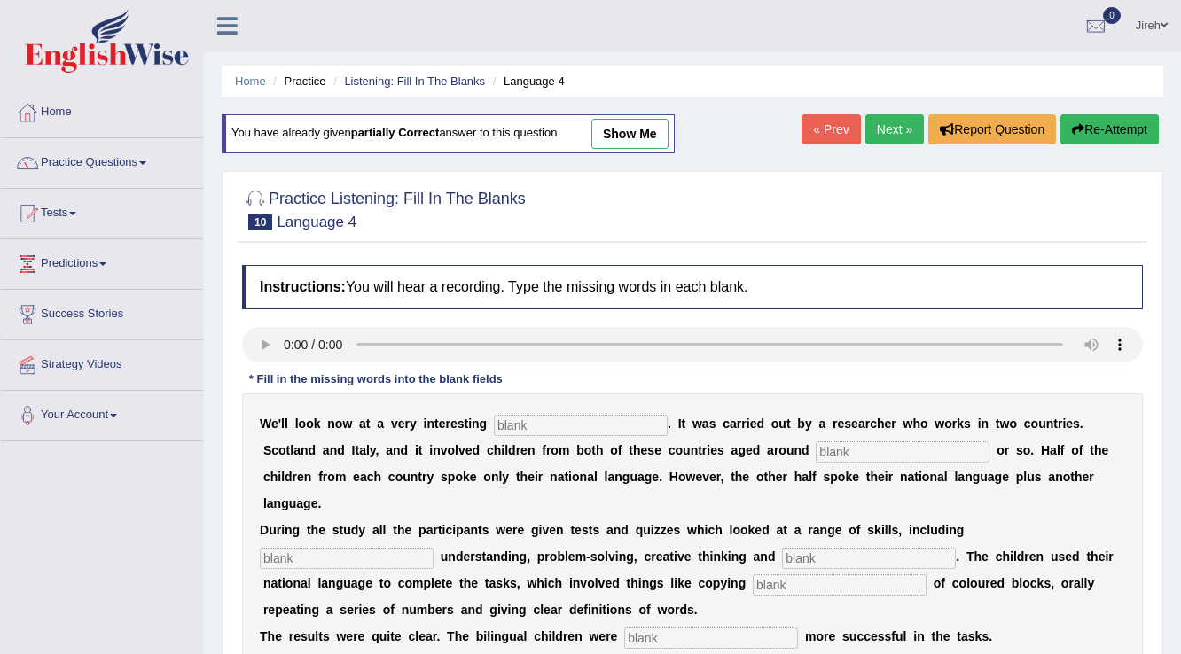
type input "arithmatic"
type input "s"
type input "significantlly"
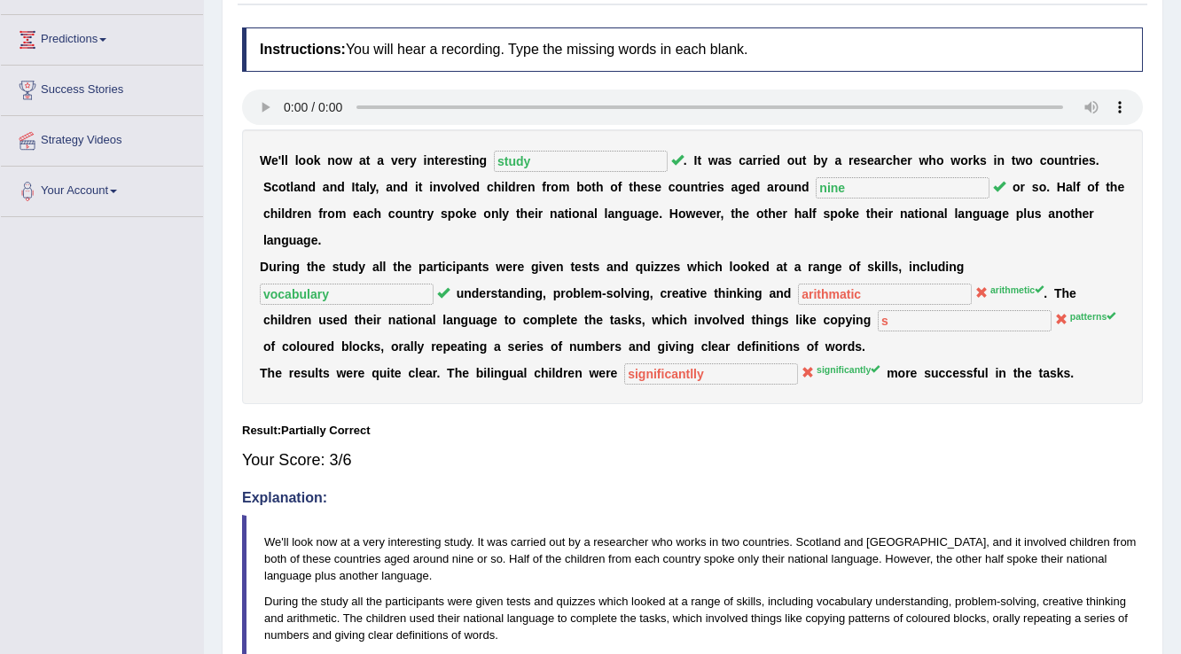
scroll to position [347, 0]
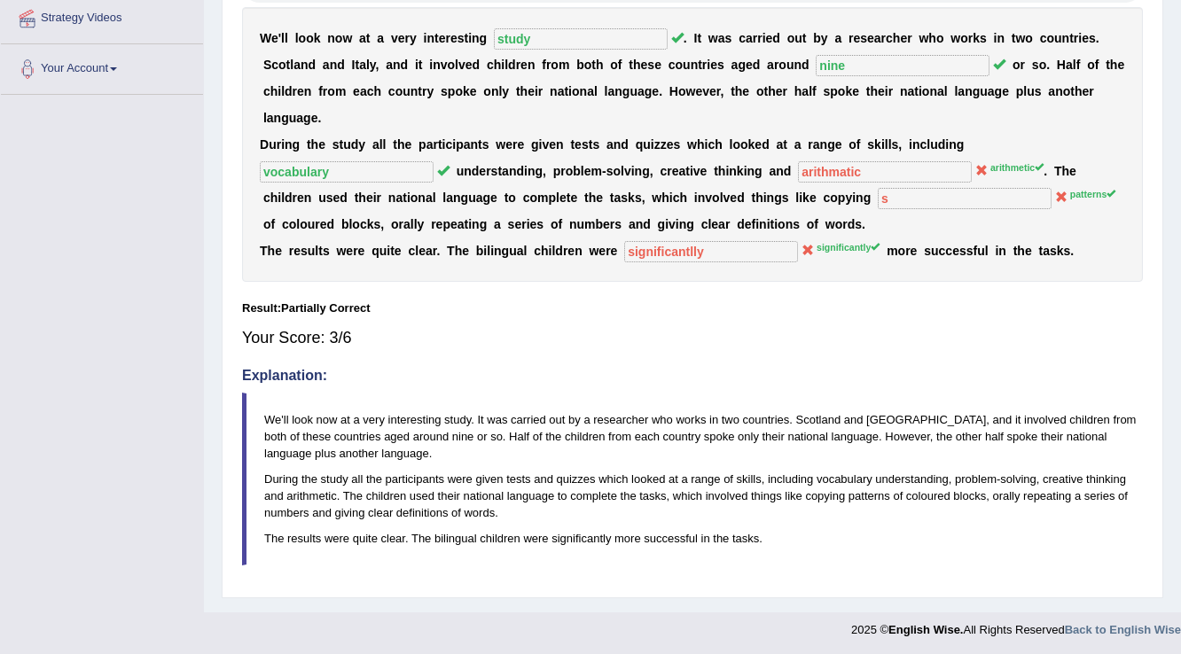
click at [881, 207] on div "W e ' l l l o o k n o w a t a v e r y i n t e r e s t i n g study . I t w a s c…" at bounding box center [692, 144] width 901 height 275
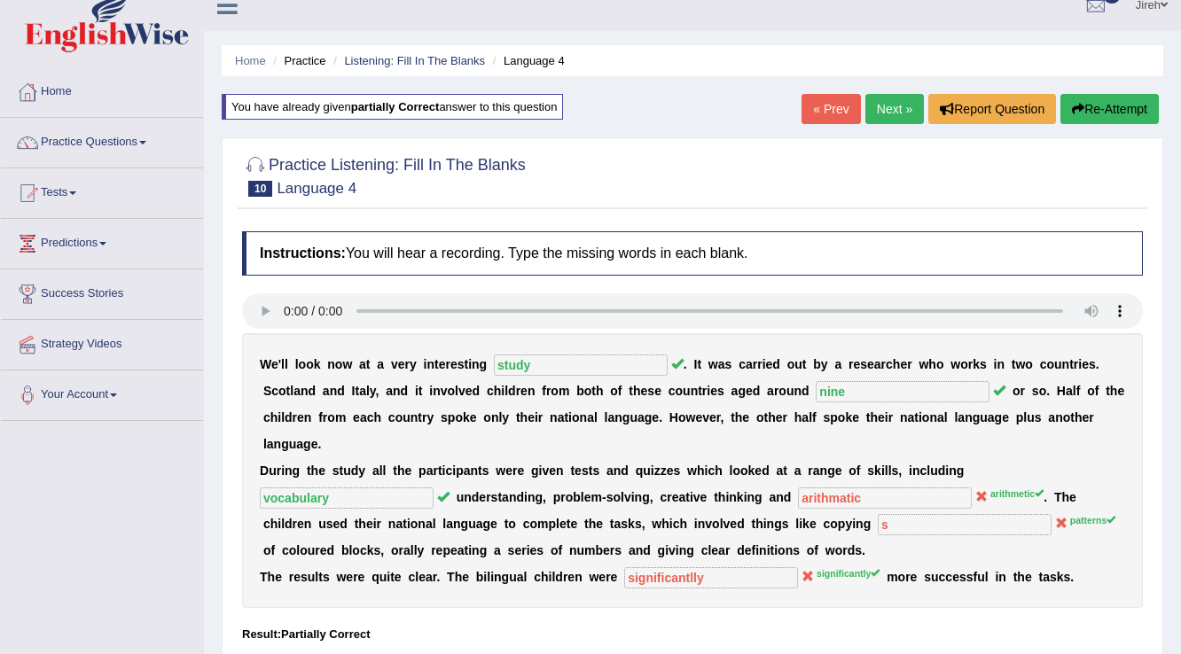
scroll to position [0, 0]
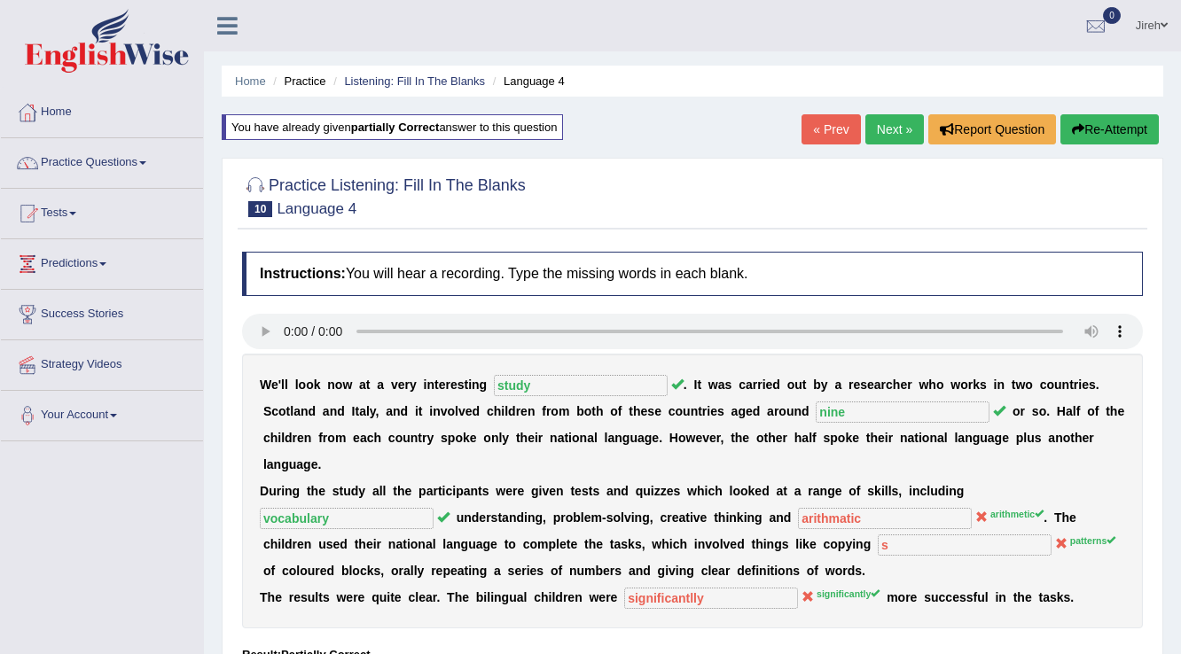
click at [832, 141] on link "« Prev" at bounding box center [831, 129] width 59 height 30
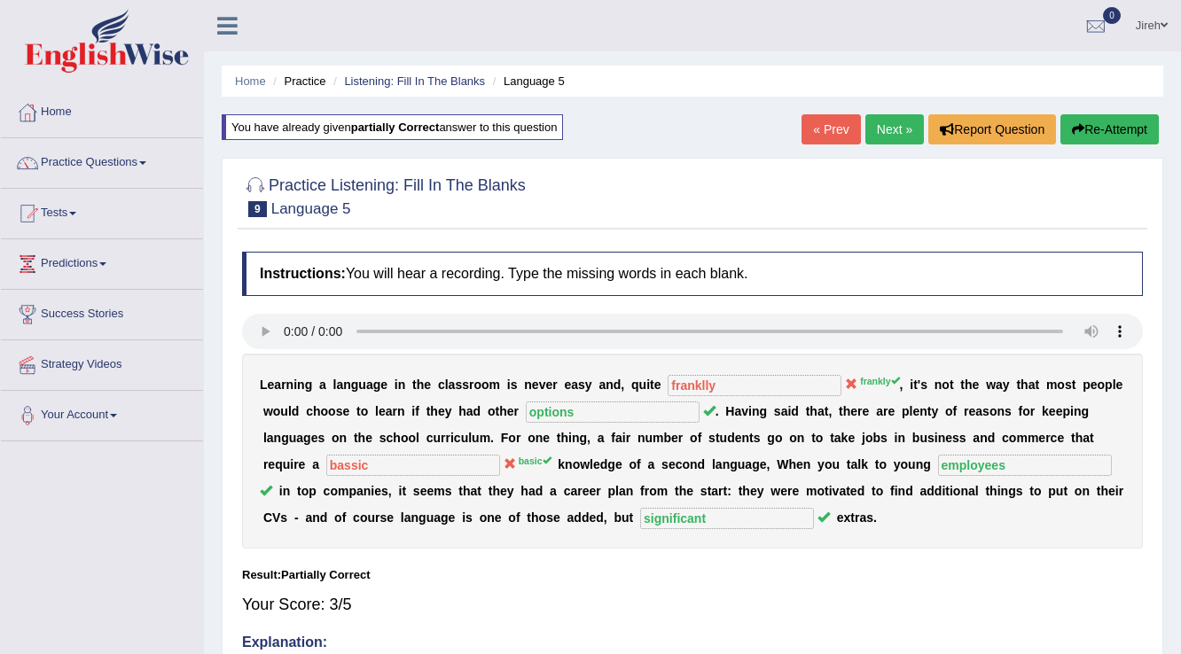
click at [846, 131] on link "« Prev" at bounding box center [831, 129] width 59 height 30
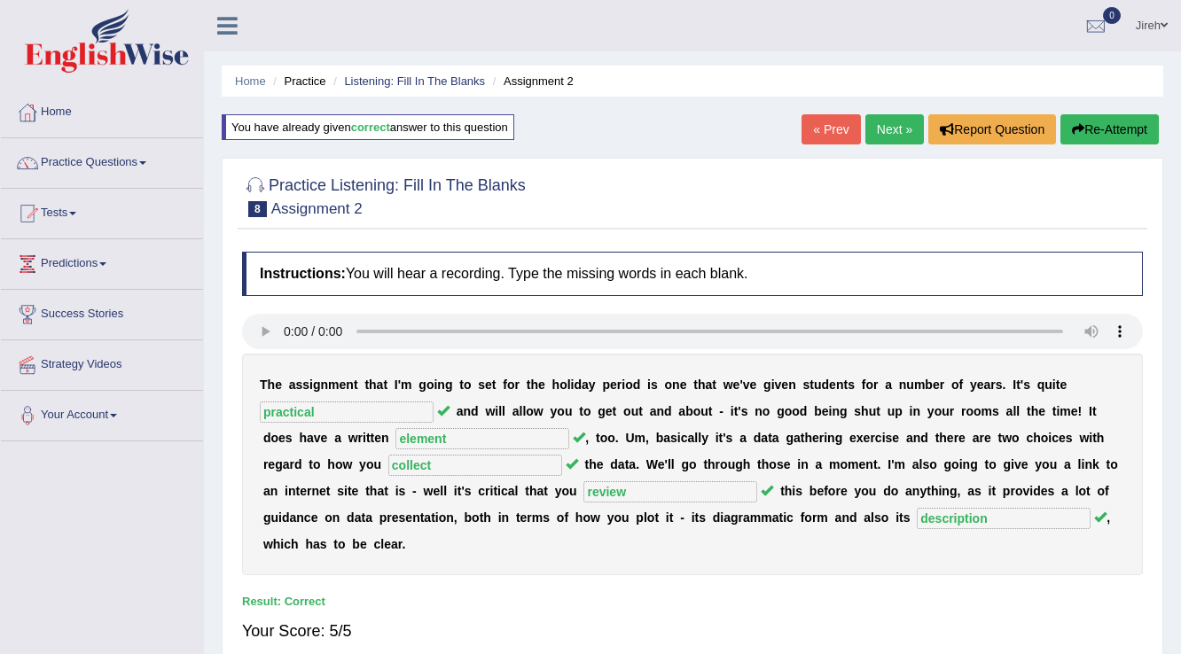
click at [822, 127] on link "« Prev" at bounding box center [831, 129] width 59 height 30
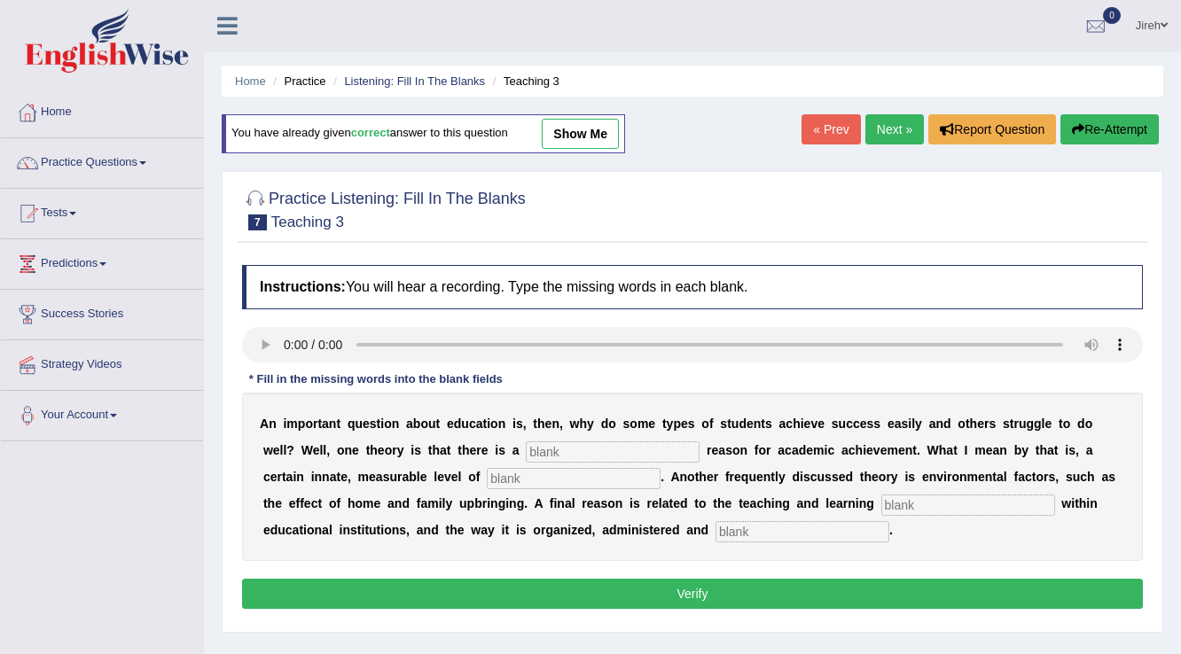
click at [843, 127] on link "« Prev" at bounding box center [831, 129] width 59 height 30
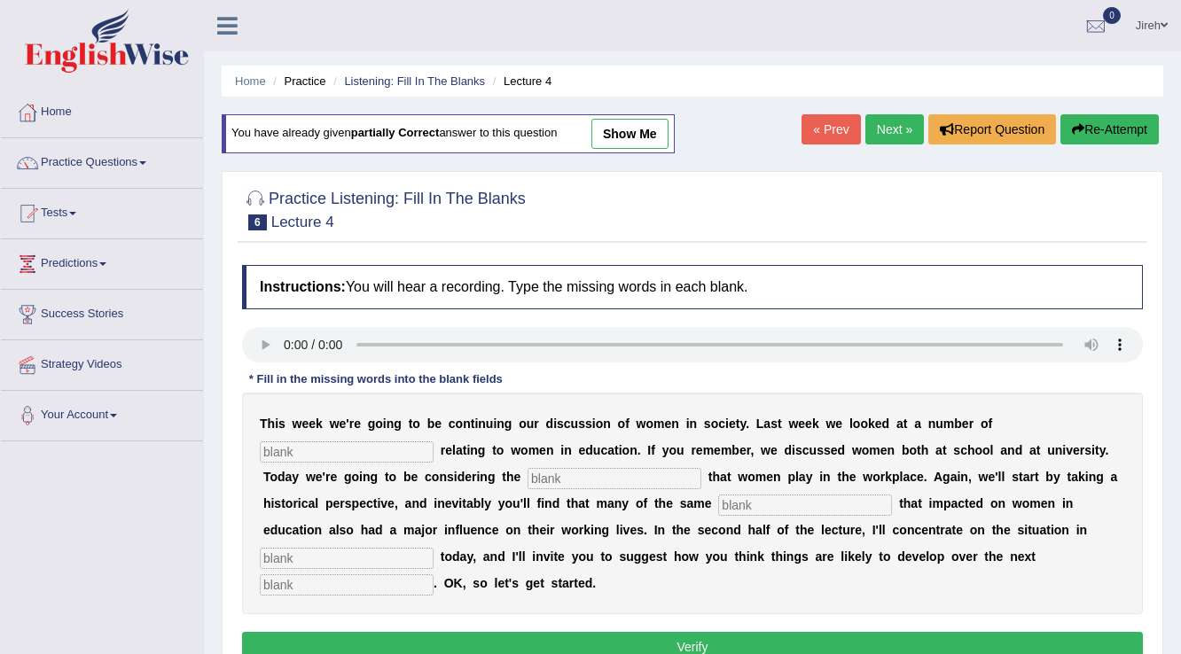
click at [675, 127] on div "You have already given partially correct answer to this question show me" at bounding box center [448, 133] width 453 height 39
click at [667, 131] on link "show me" at bounding box center [630, 134] width 77 height 30
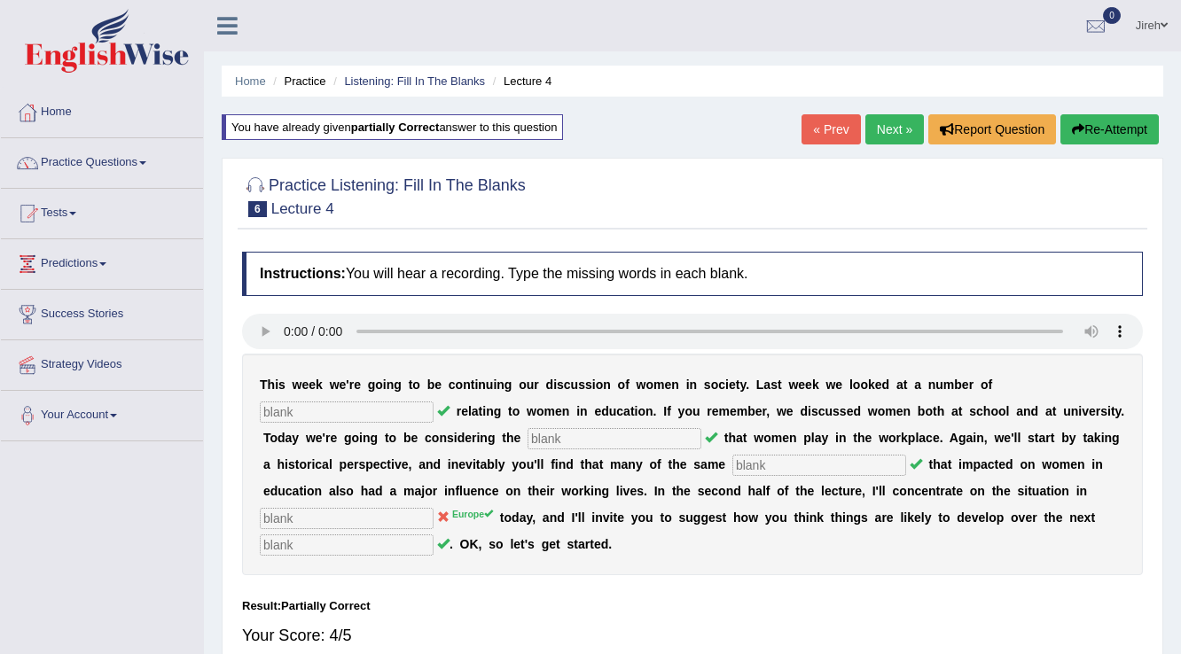
type input "issues"
type input "roles"
type input "events"
type input "europe"
type input "decade"
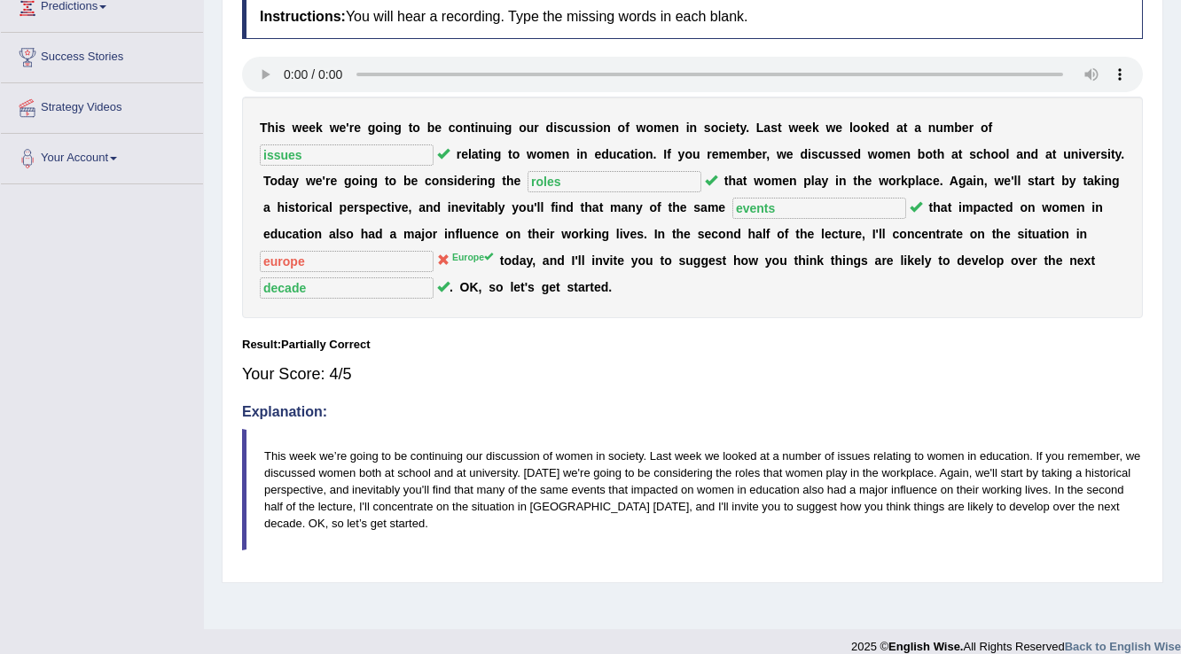
scroll to position [277, 0]
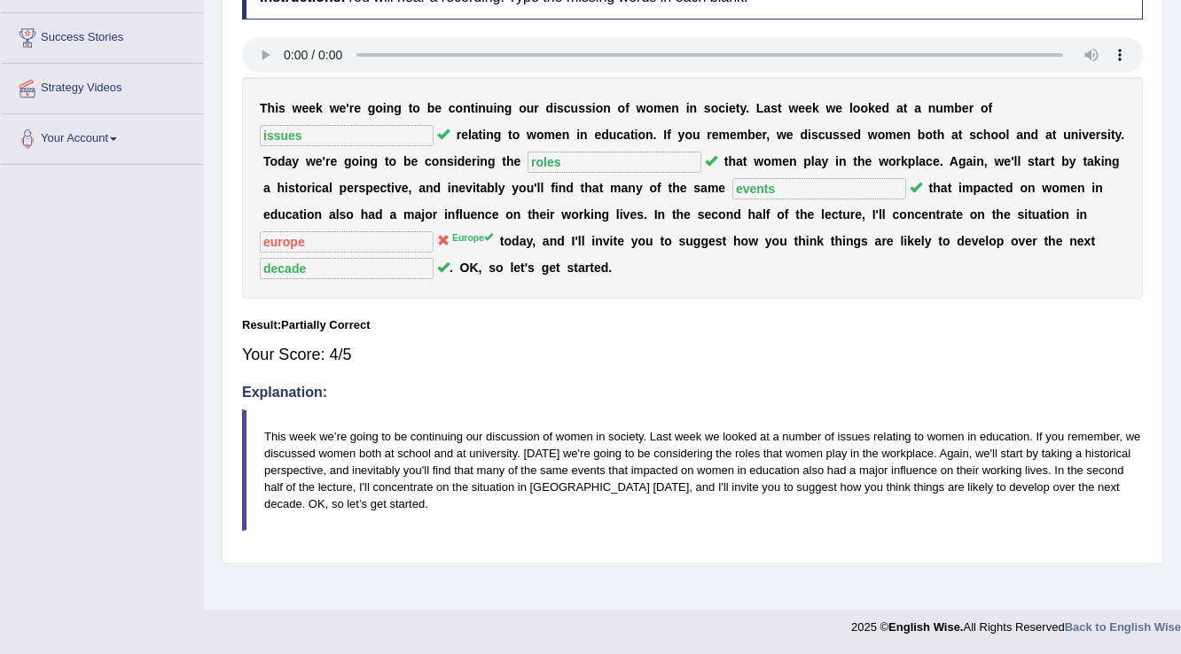
click at [458, 232] on sup "Europe" at bounding box center [472, 237] width 41 height 11
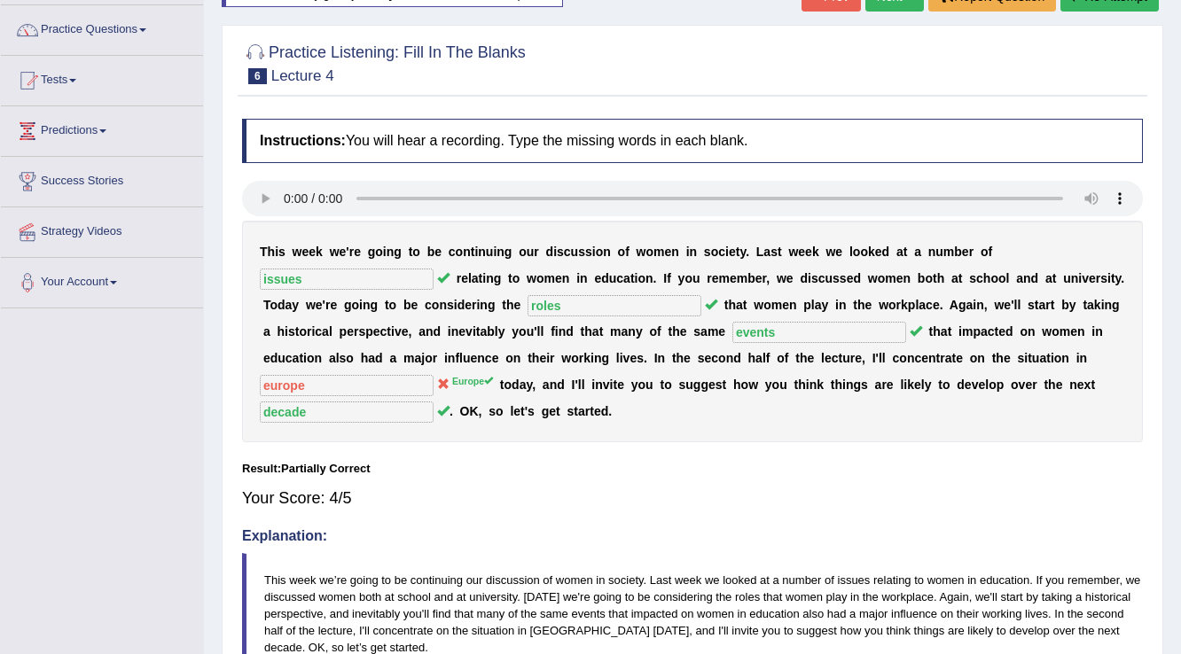
scroll to position [64, 0]
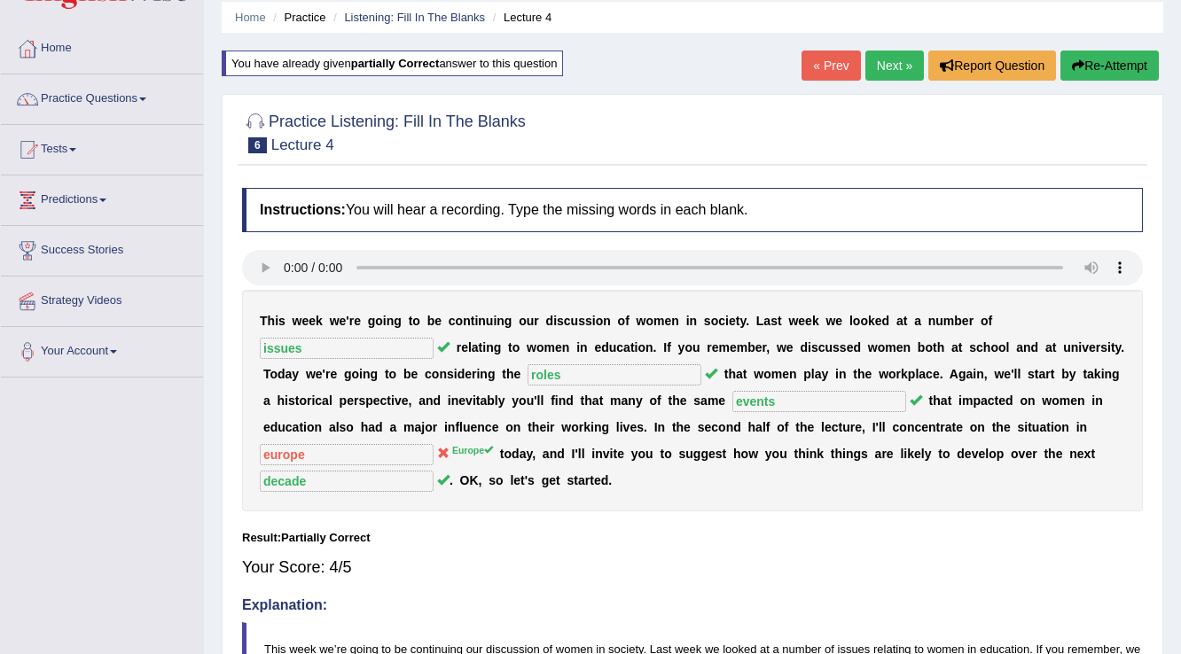
click at [823, 65] on link "« Prev" at bounding box center [831, 66] width 59 height 30
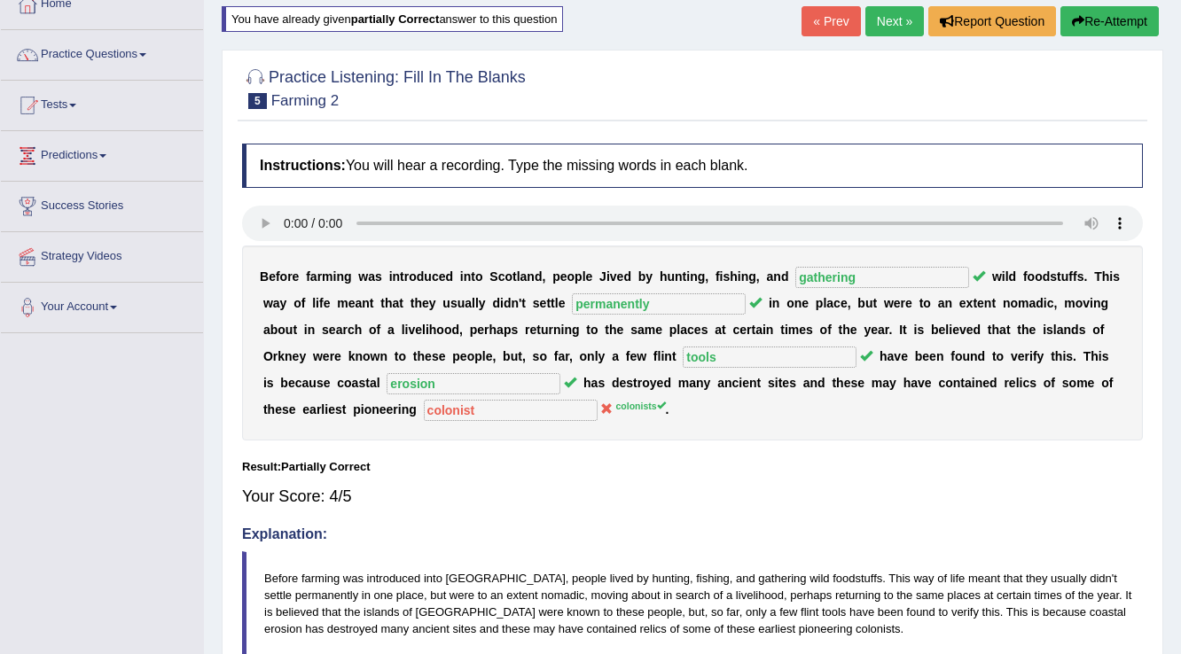
scroll to position [277, 0]
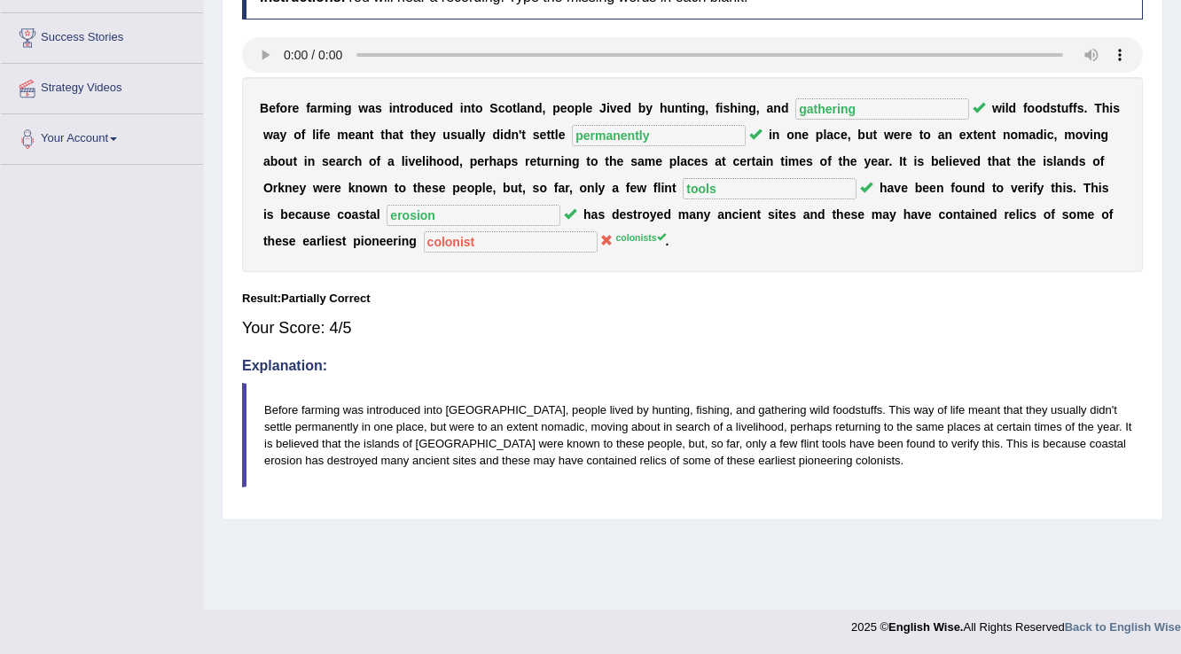
click at [646, 234] on sup "colonists" at bounding box center [640, 237] width 50 height 11
drag, startPoint x: 278, startPoint y: 237, endPoint x: 300, endPoint y: 231, distance: 23.0
click at [283, 238] on div "B e f o r e f a r m i n g w a s i n t r o d u c e d i n t o S c o t l a n d , p…" at bounding box center [692, 174] width 901 height 195
drag, startPoint x: 300, startPoint y: 231, endPoint x: 282, endPoint y: 234, distance: 18.1
click at [282, 234] on div "B e f o r e f a r m i n g w a s i n t r o d u c e d i n t o S c o t l a n d , p…" at bounding box center [692, 174] width 901 height 195
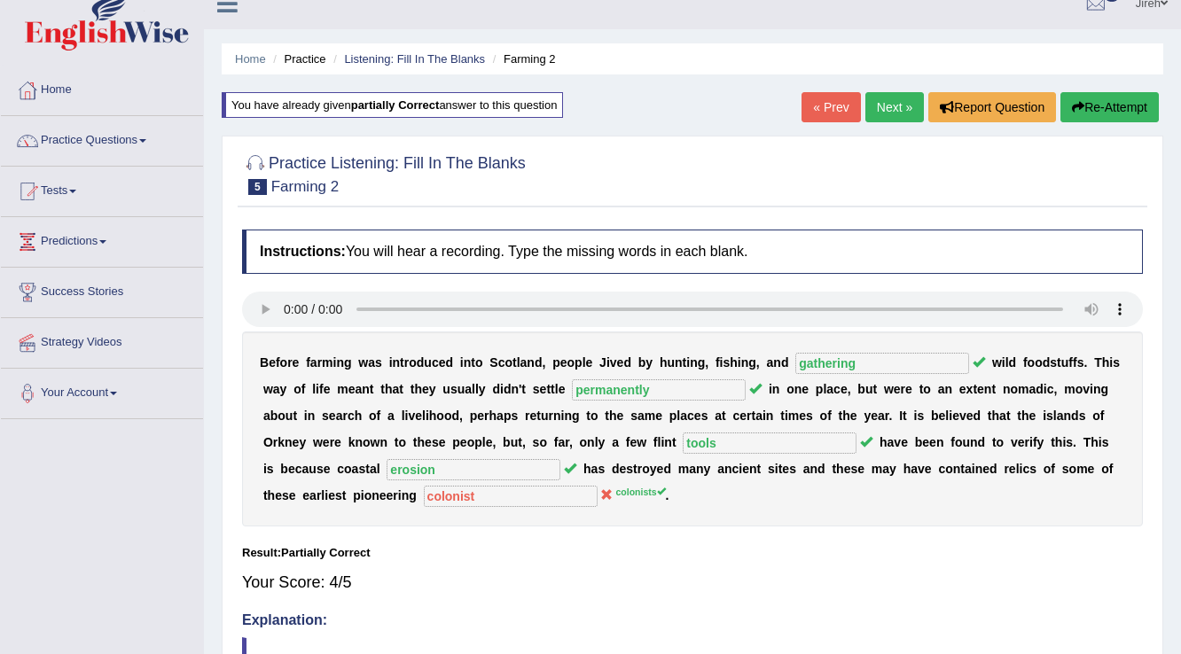
scroll to position [0, 0]
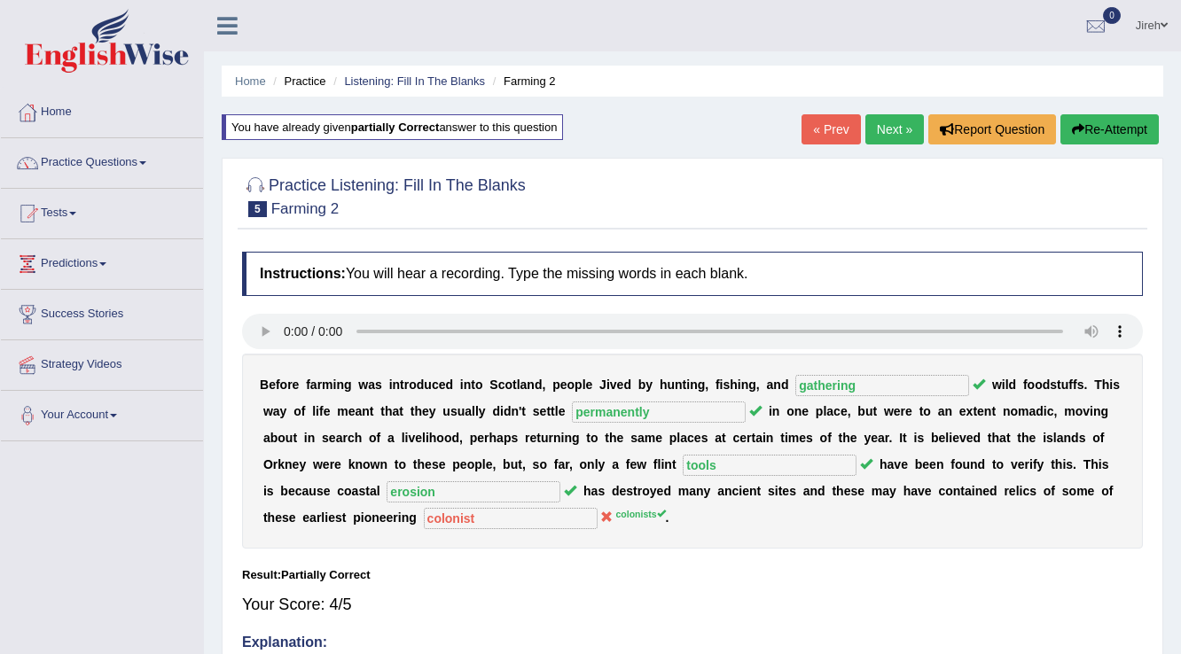
click at [114, 162] on link "Practice Questions" at bounding box center [102, 160] width 202 height 44
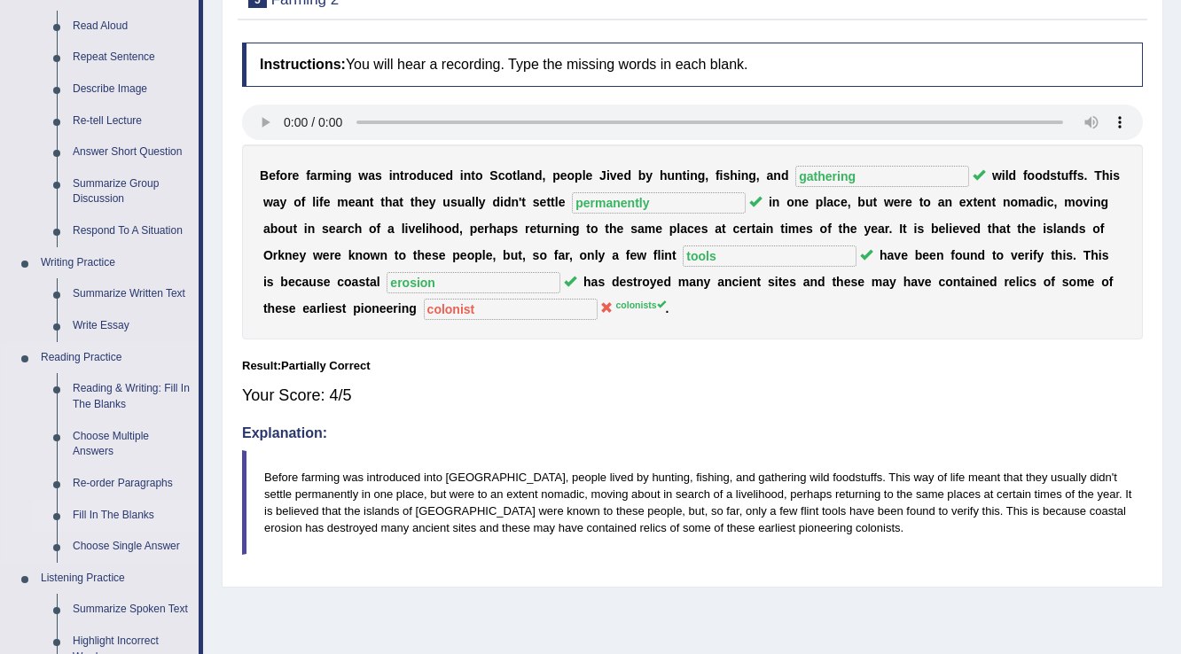
scroll to position [284, 0]
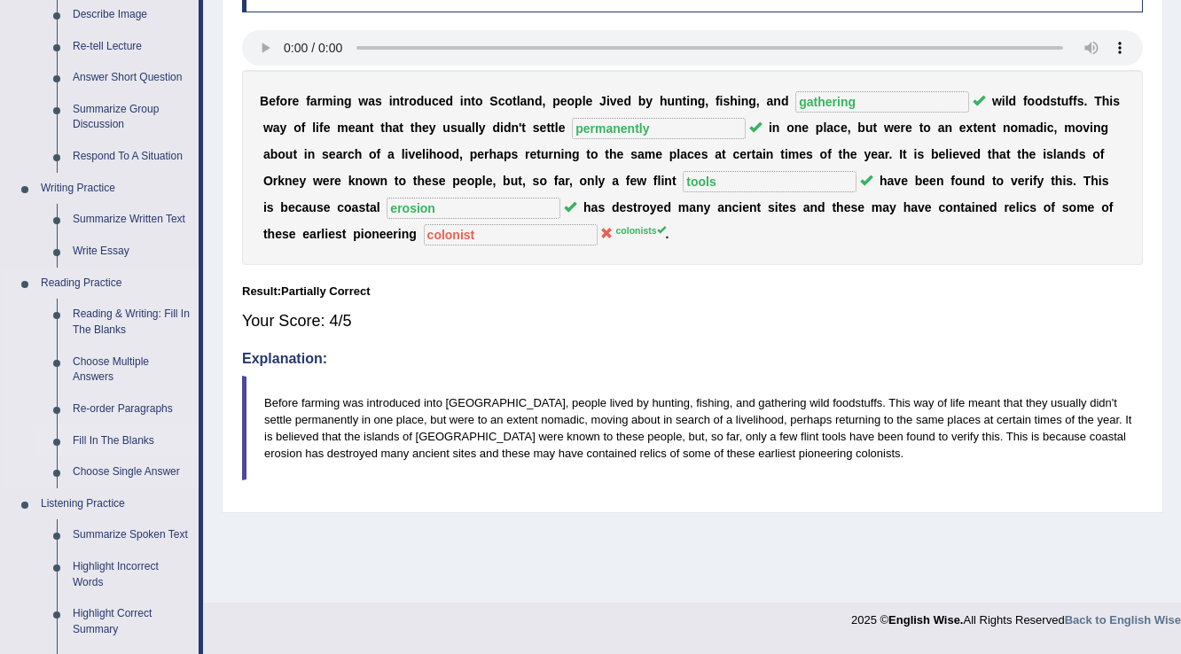
click at [99, 437] on link "Fill In The Blanks" at bounding box center [132, 442] width 134 height 32
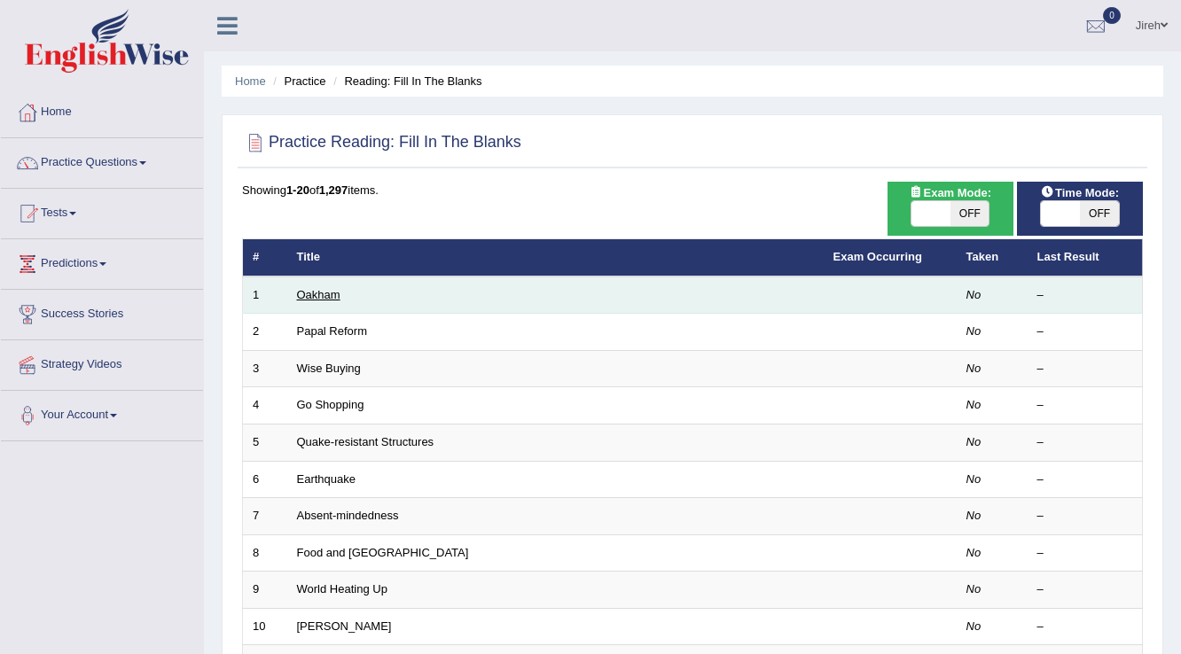
click at [333, 295] on link "Oakham" at bounding box center [318, 294] width 43 height 13
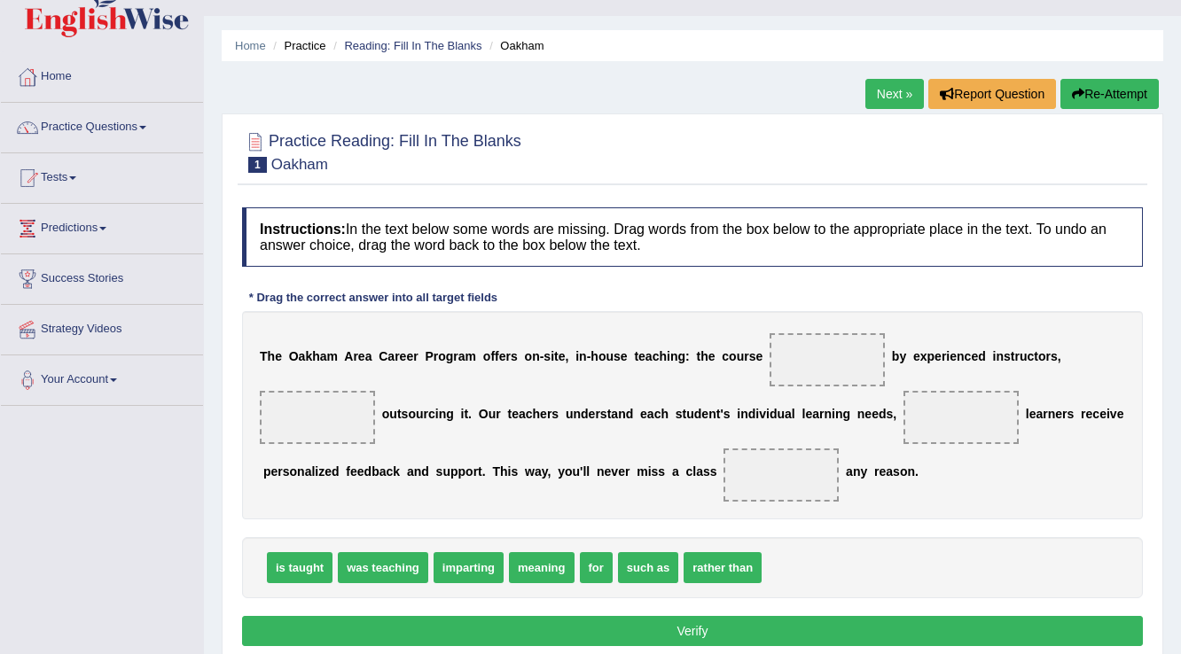
scroll to position [71, 0]
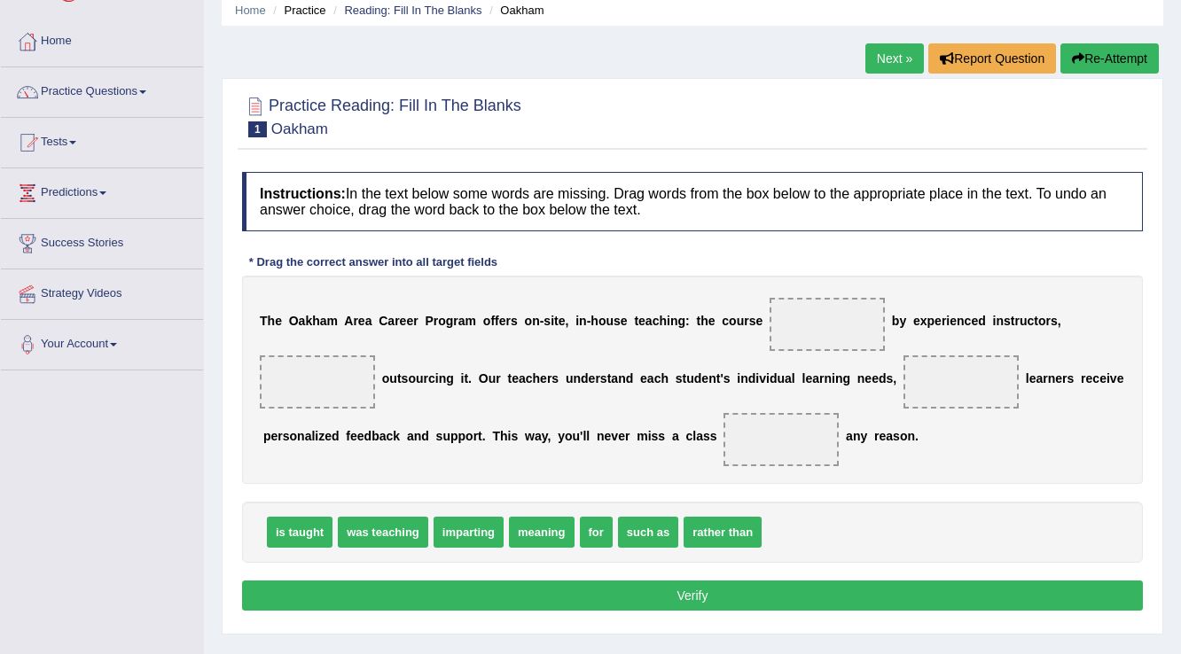
click at [489, 532] on span "imparting" at bounding box center [469, 532] width 70 height 31
drag, startPoint x: 489, startPoint y: 532, endPoint x: 852, endPoint y: 320, distance: 420.9
drag, startPoint x: 282, startPoint y: 531, endPoint x: 567, endPoint y: 453, distance: 295.2
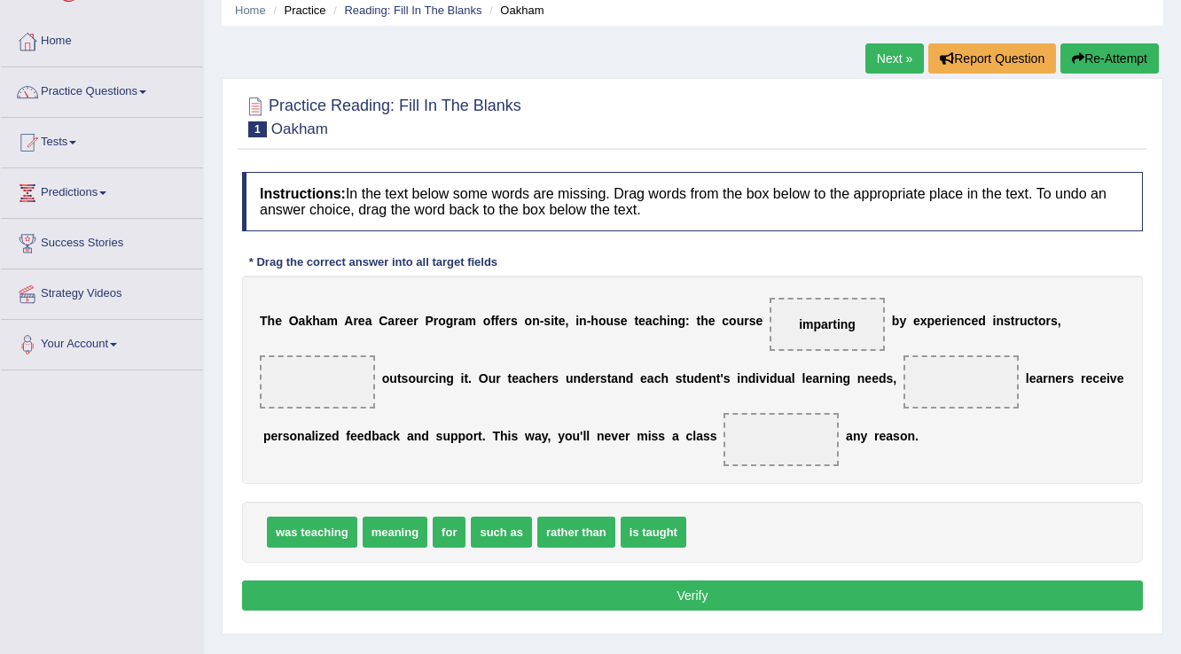
drag, startPoint x: 567, startPoint y: 453, endPoint x: 688, endPoint y: 399, distance: 133.0
click at [688, 399] on div "T h e O a k h a m A r e a C a r e e r P r o g r a m o f f e r s o n - s i t e ,…" at bounding box center [692, 380] width 901 height 208
drag, startPoint x: 649, startPoint y: 528, endPoint x: 822, endPoint y: 316, distance: 273.5
drag, startPoint x: 607, startPoint y: 529, endPoint x: 982, endPoint y: 390, distance: 400.1
drag, startPoint x: 453, startPoint y: 526, endPoint x: 773, endPoint y: 443, distance: 330.6
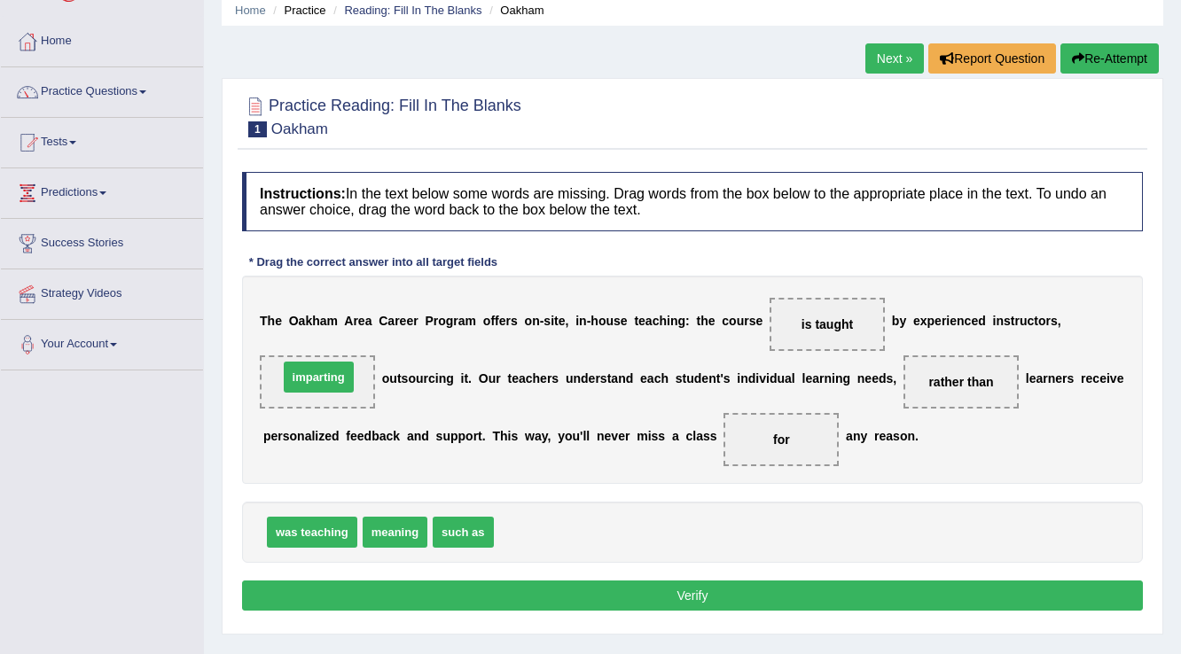
drag, startPoint x: 527, startPoint y: 532, endPoint x: 311, endPoint y: 377, distance: 265.6
click at [728, 613] on div "Instructions: In the text below some words are missing. Drag words from the box…" at bounding box center [693, 394] width 910 height 462
click at [729, 604] on button "Verify" at bounding box center [692, 596] width 901 height 30
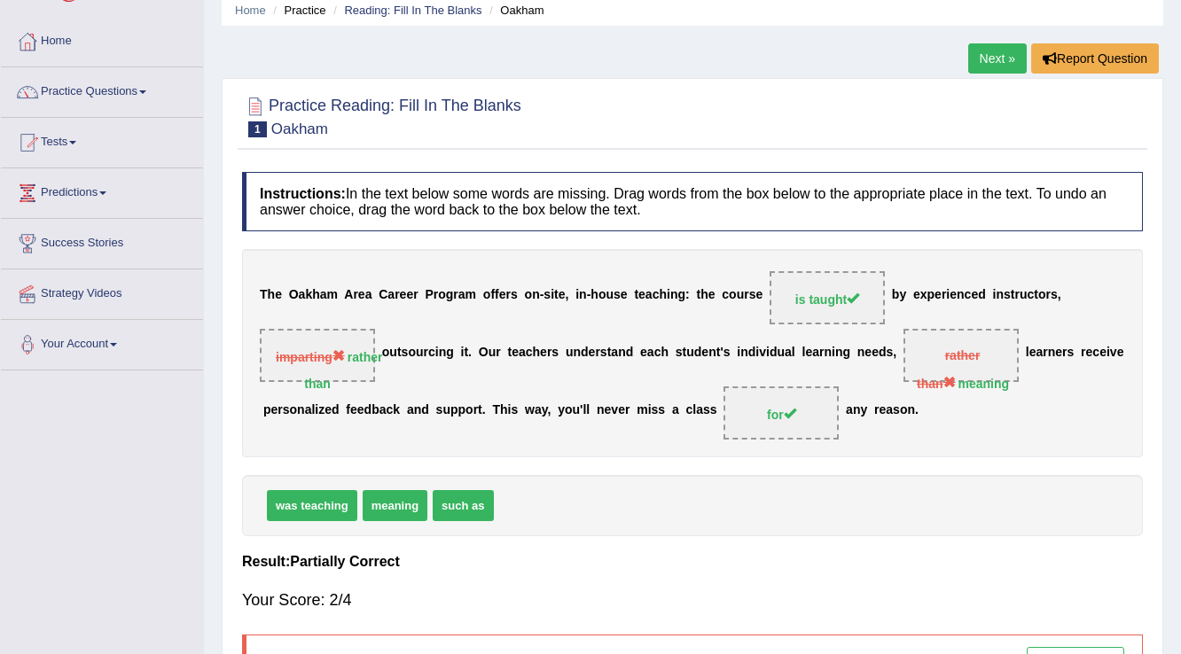
click at [1005, 58] on link "Next »" at bounding box center [997, 58] width 59 height 30
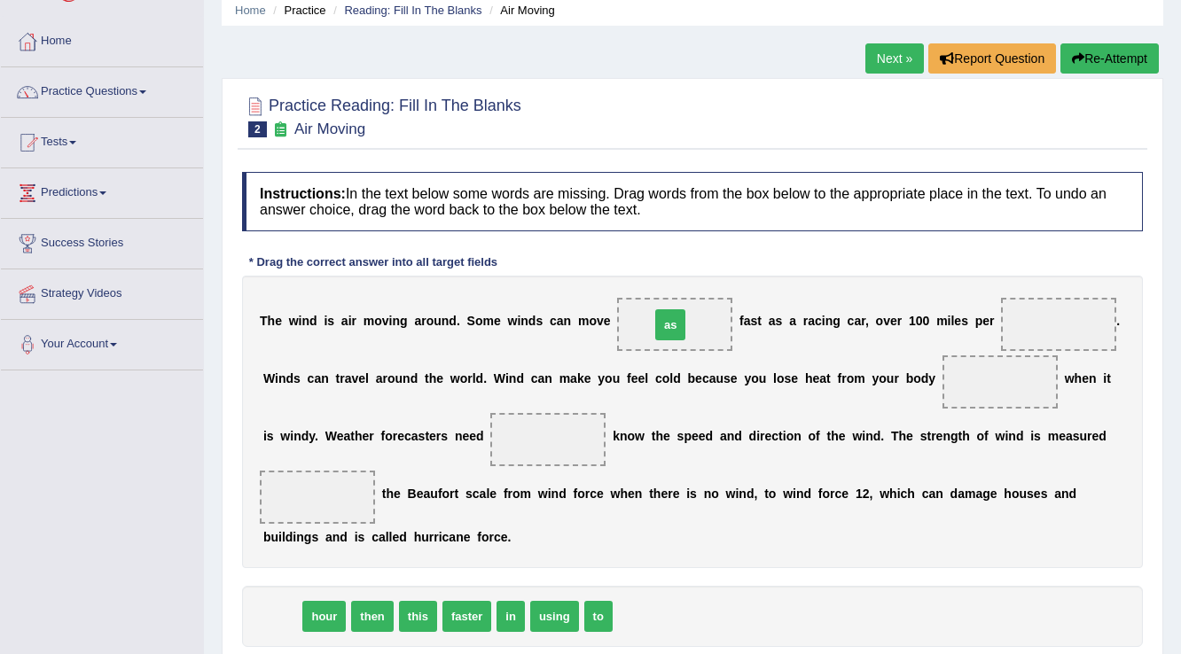
drag, startPoint x: 286, startPoint y: 616, endPoint x: 674, endPoint y: 325, distance: 485.8
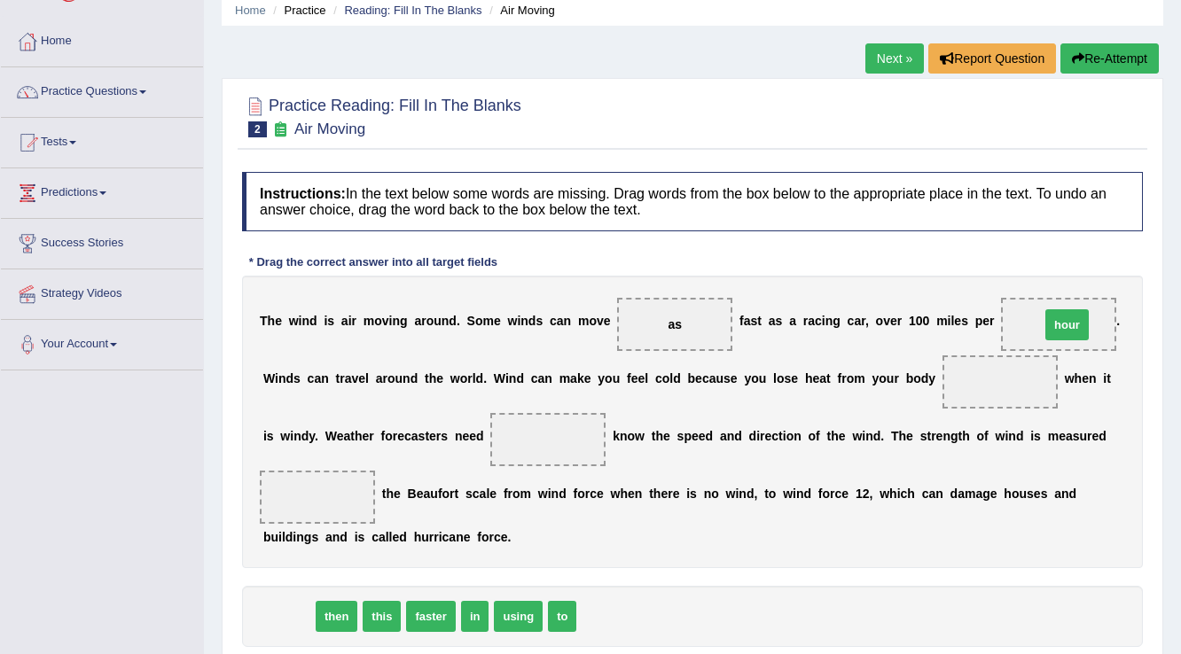
drag, startPoint x: 294, startPoint y: 615, endPoint x: 1073, endPoint y: 323, distance: 831.5
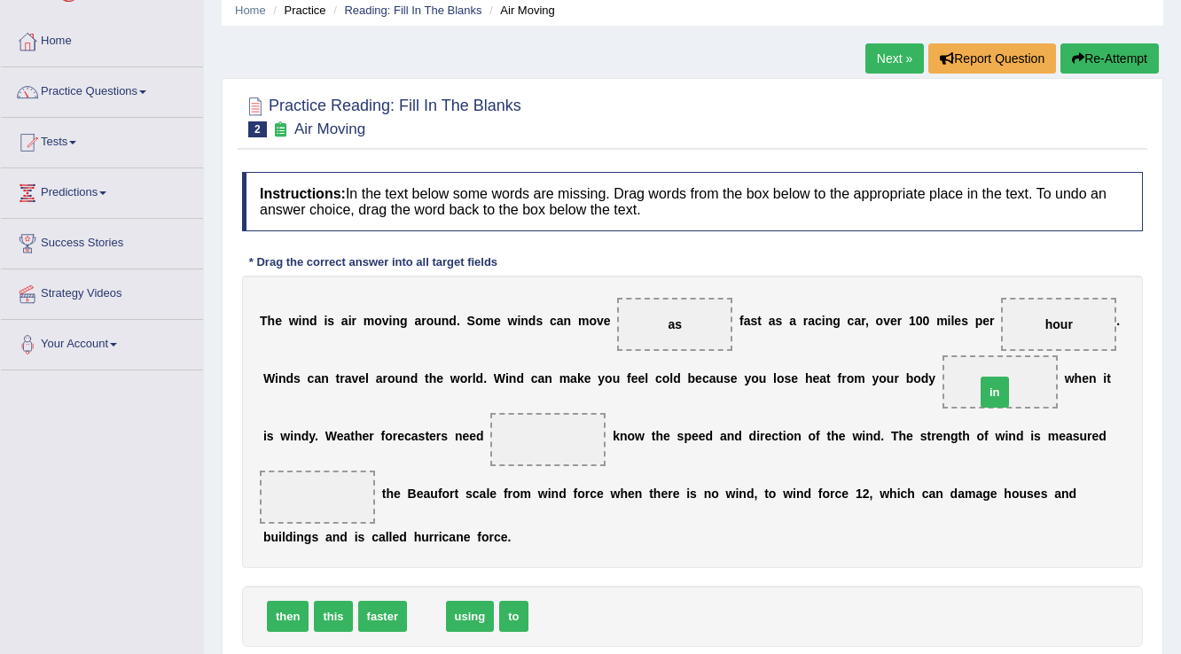
drag, startPoint x: 427, startPoint y: 609, endPoint x: 995, endPoint y: 385, distance: 611.1
drag, startPoint x: 479, startPoint y: 610, endPoint x: 539, endPoint y: 439, distance: 181.5
drag, startPoint x: 433, startPoint y: 623, endPoint x: 335, endPoint y: 498, distance: 158.6
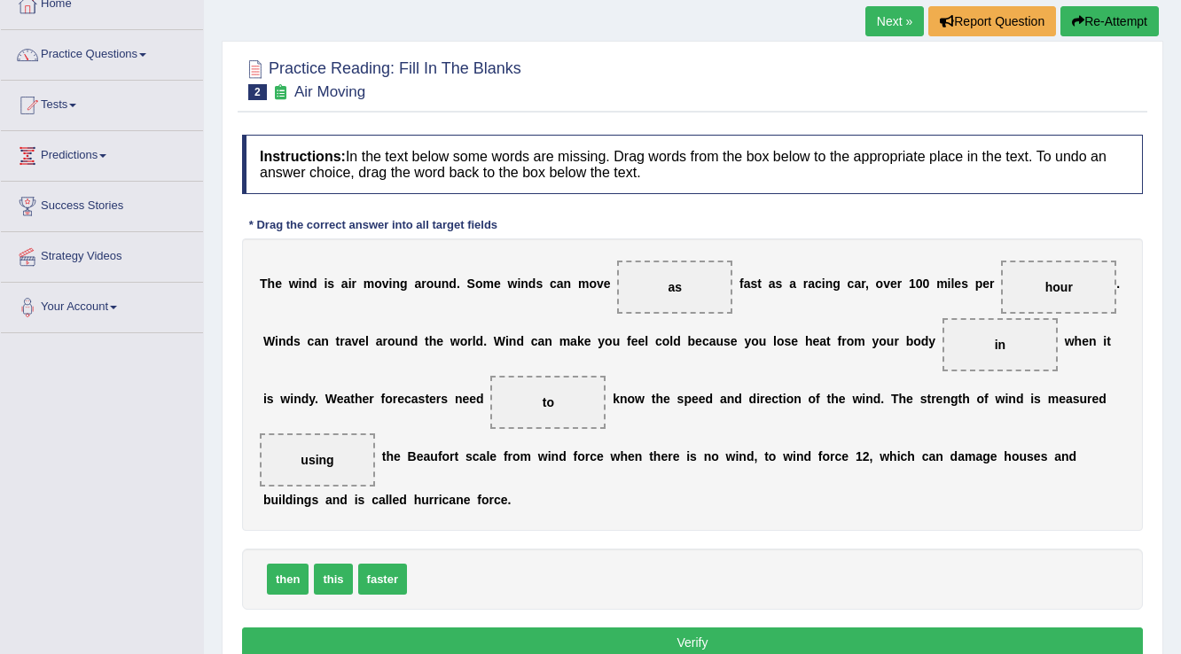
scroll to position [142, 0]
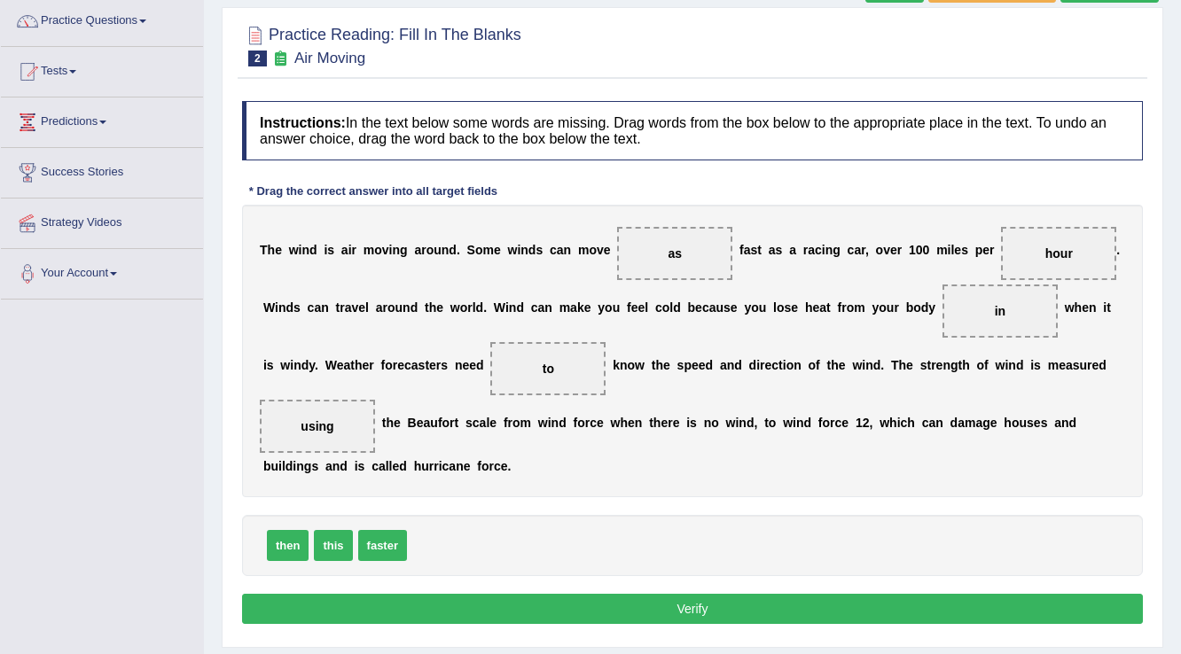
click at [722, 594] on button "Verify" at bounding box center [692, 609] width 901 height 30
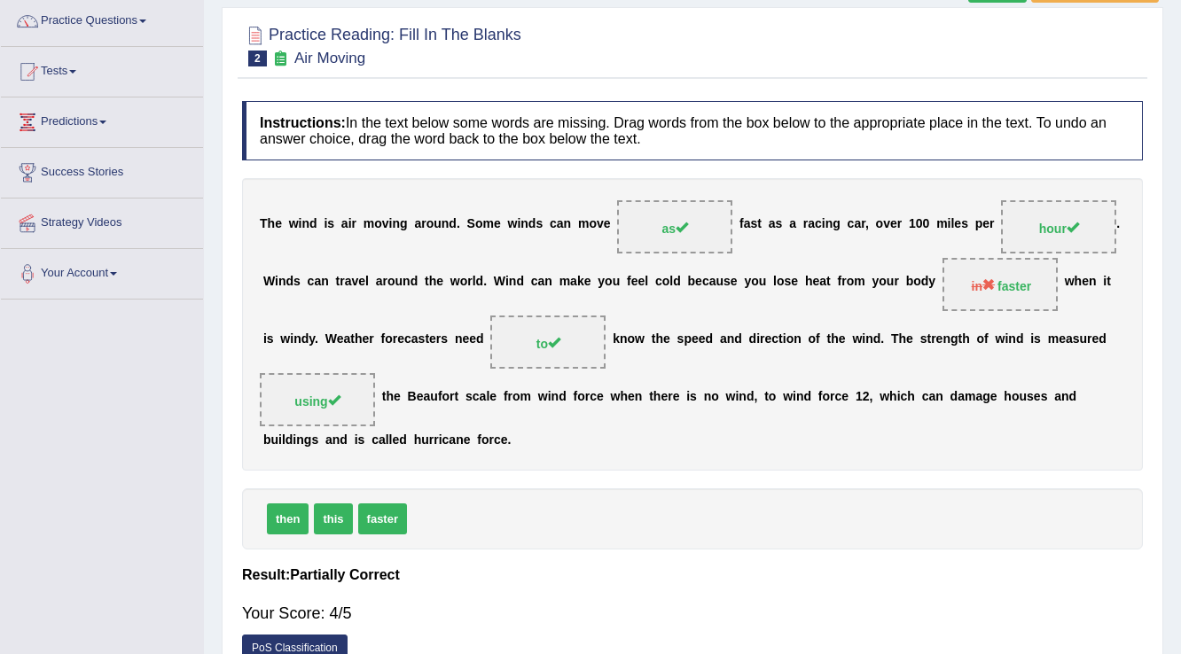
scroll to position [71, 0]
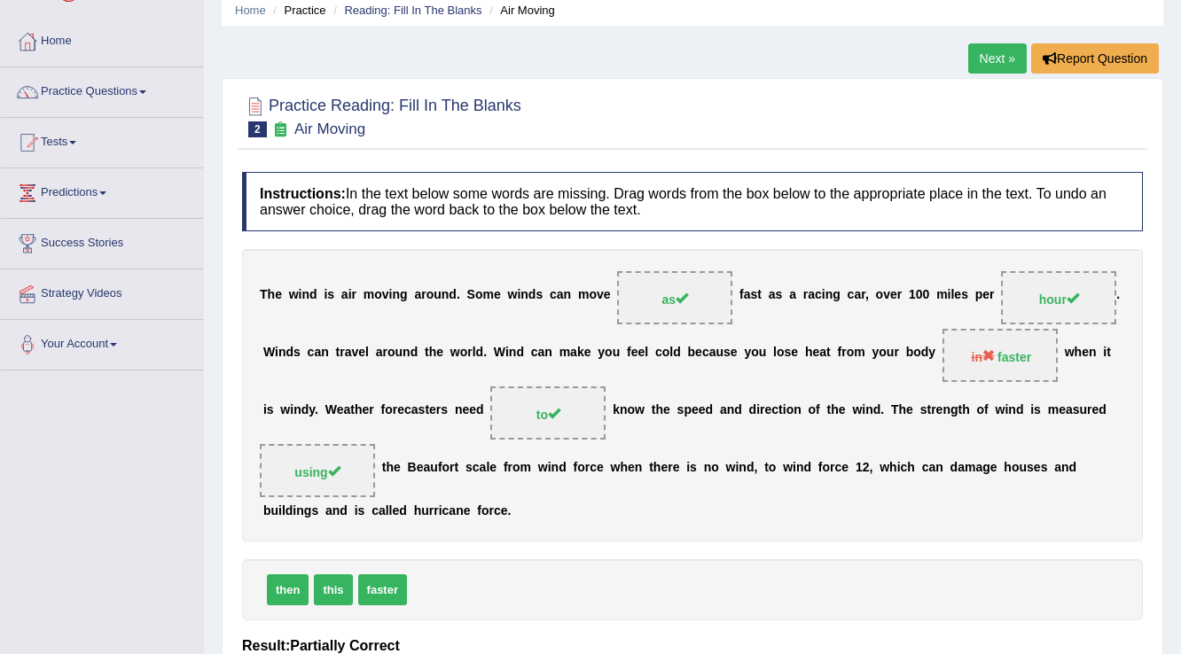
click at [990, 60] on link "Next »" at bounding box center [997, 58] width 59 height 30
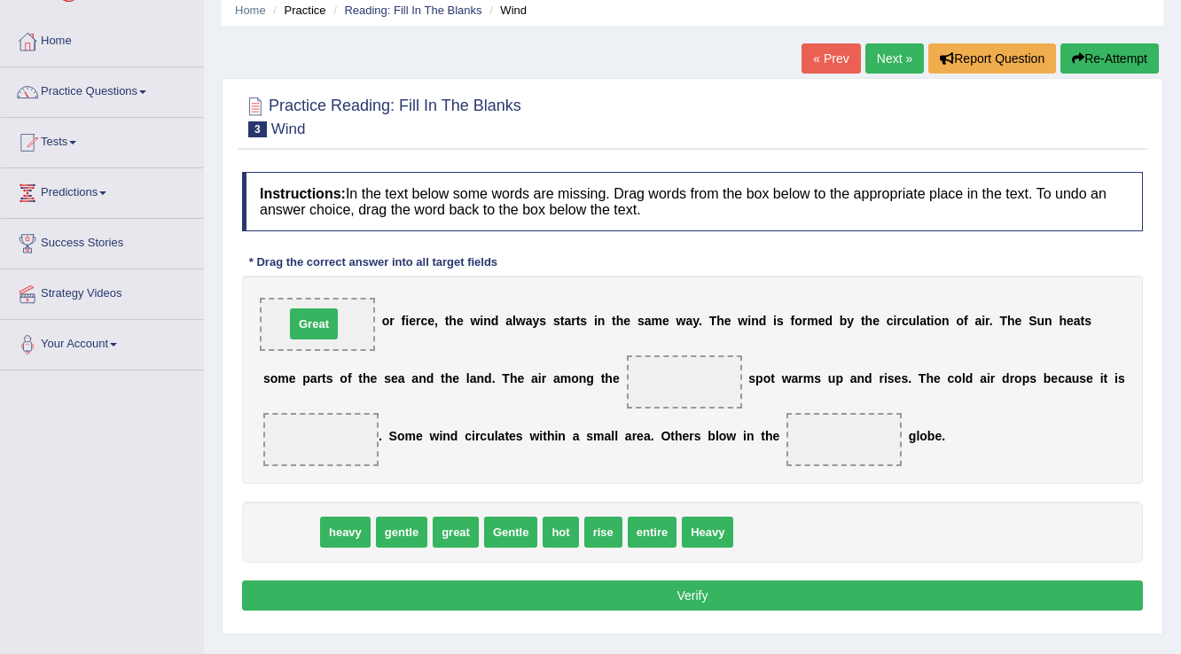
drag, startPoint x: 287, startPoint y: 534, endPoint x: 310, endPoint y: 325, distance: 209.7
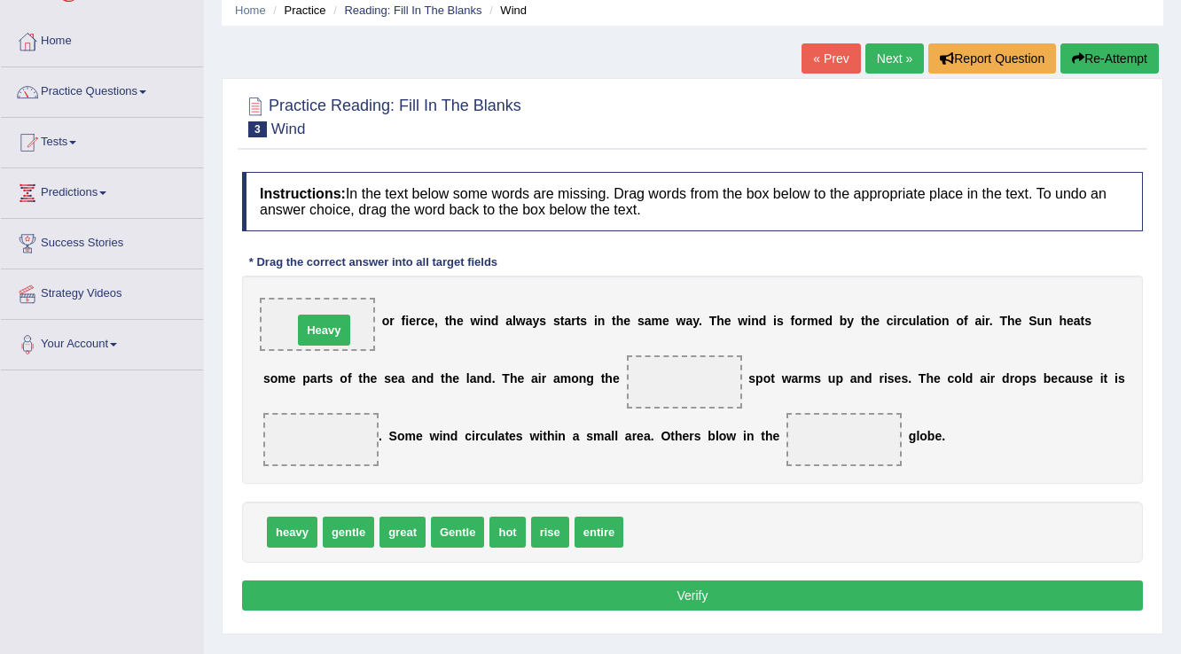
drag, startPoint x: 646, startPoint y: 533, endPoint x: 316, endPoint y: 331, distance: 387.7
drag, startPoint x: 513, startPoint y: 535, endPoint x: 680, endPoint y: 385, distance: 224.2
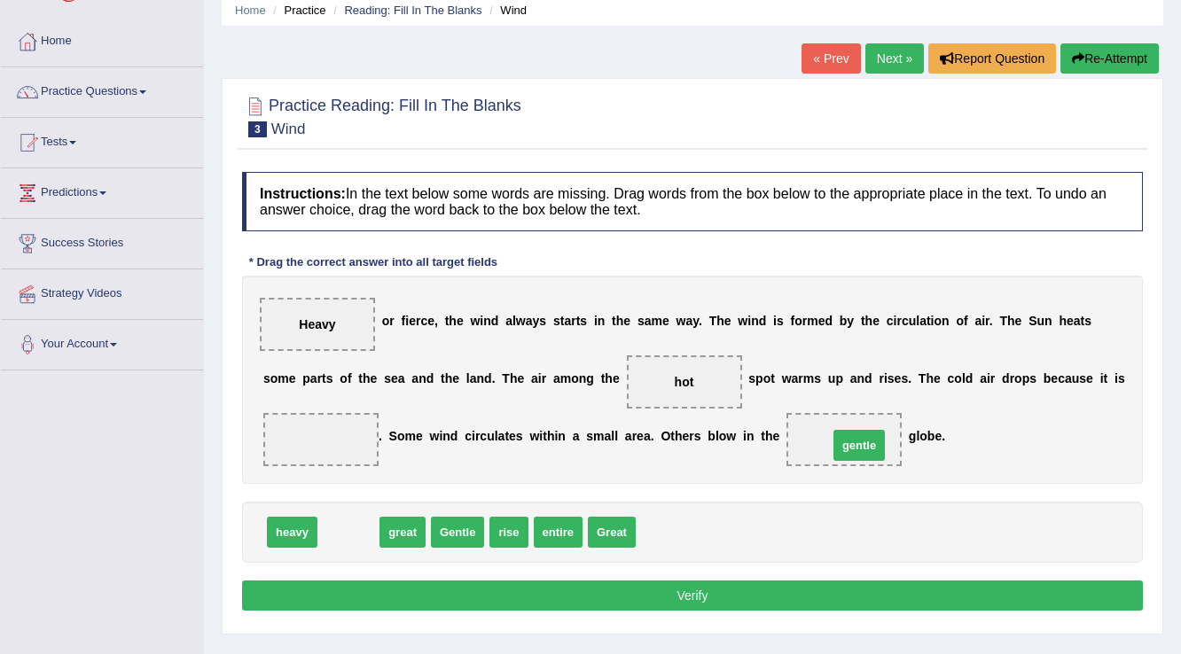
drag, startPoint x: 341, startPoint y: 530, endPoint x: 851, endPoint y: 443, distance: 518.1
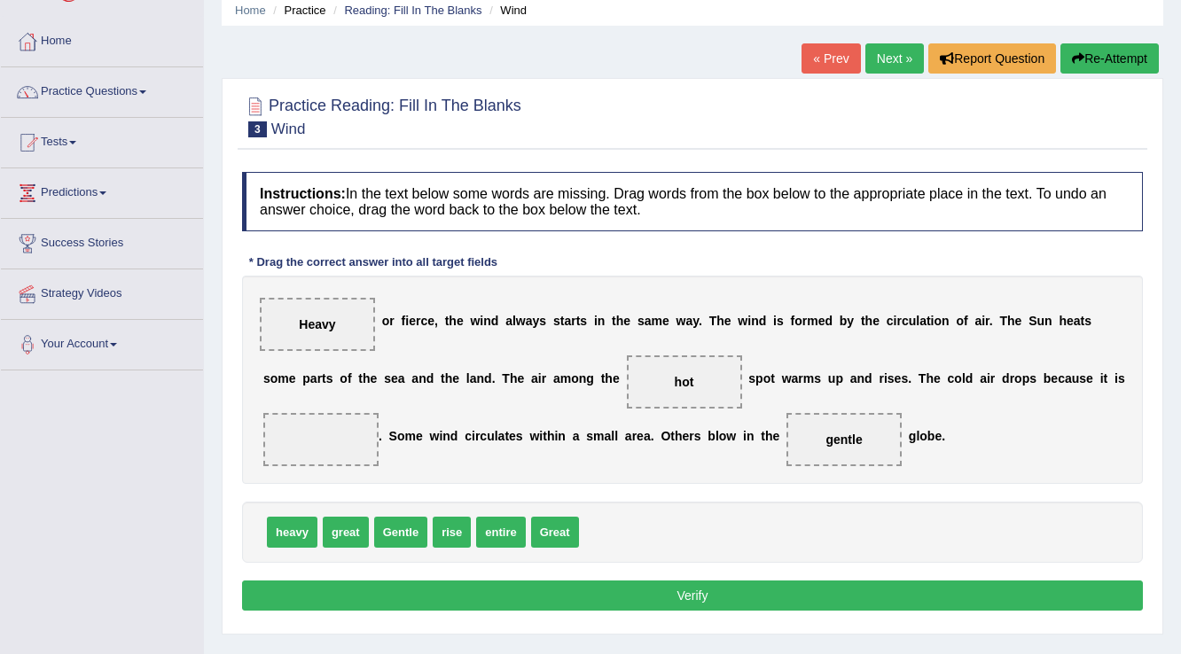
click at [691, 589] on button "Verify" at bounding box center [692, 596] width 901 height 30
drag, startPoint x: 448, startPoint y: 537, endPoint x: 348, endPoint y: 453, distance: 130.3
click at [584, 593] on button "Verify" at bounding box center [692, 596] width 901 height 30
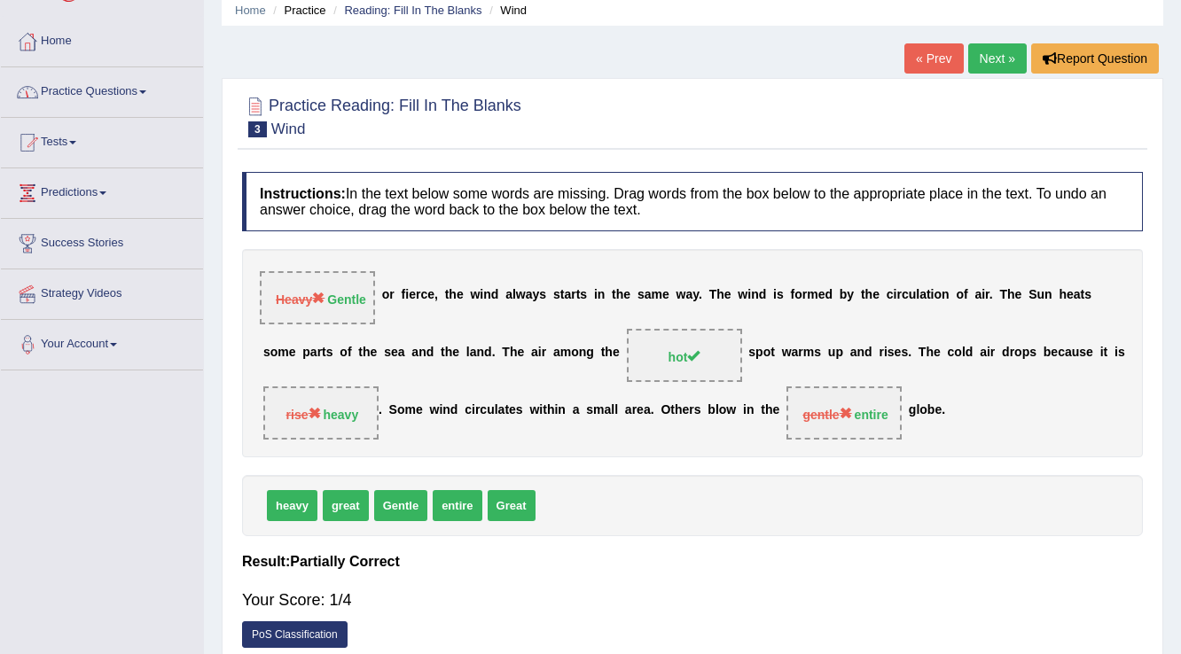
click at [993, 51] on link "Next »" at bounding box center [997, 58] width 59 height 30
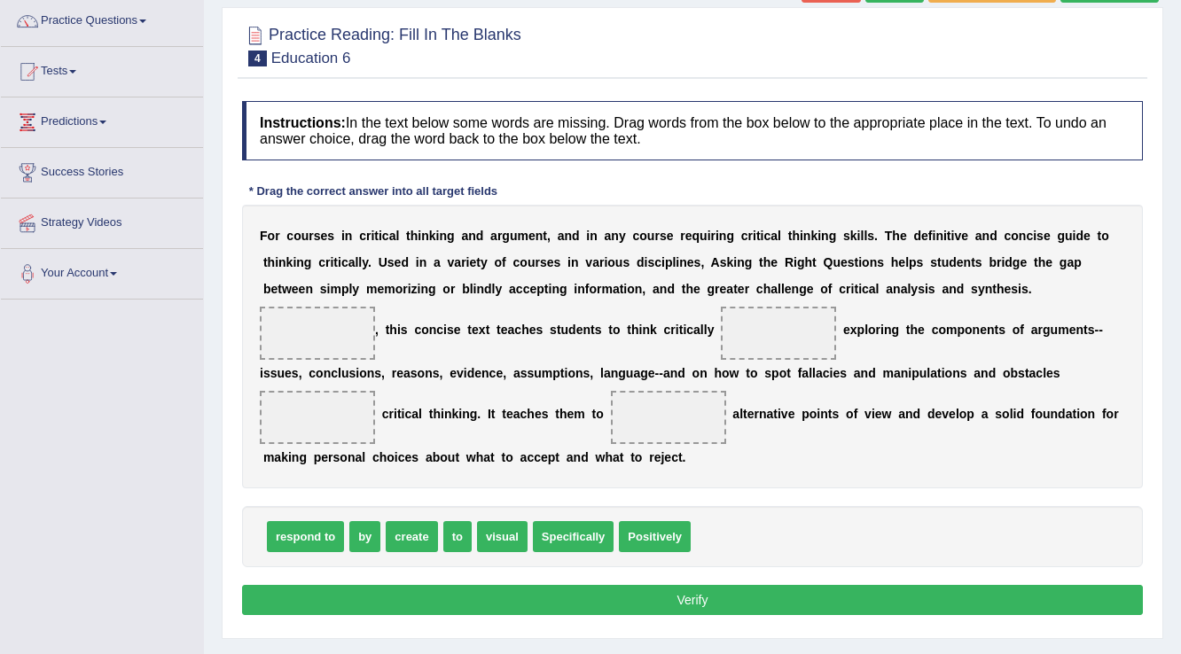
click at [593, 532] on span "Specifically" at bounding box center [574, 536] width 82 height 31
drag, startPoint x: 593, startPoint y: 532, endPoint x: 346, endPoint y: 325, distance: 322.4
drag, startPoint x: 376, startPoint y: 532, endPoint x: 784, endPoint y: 344, distance: 449.2
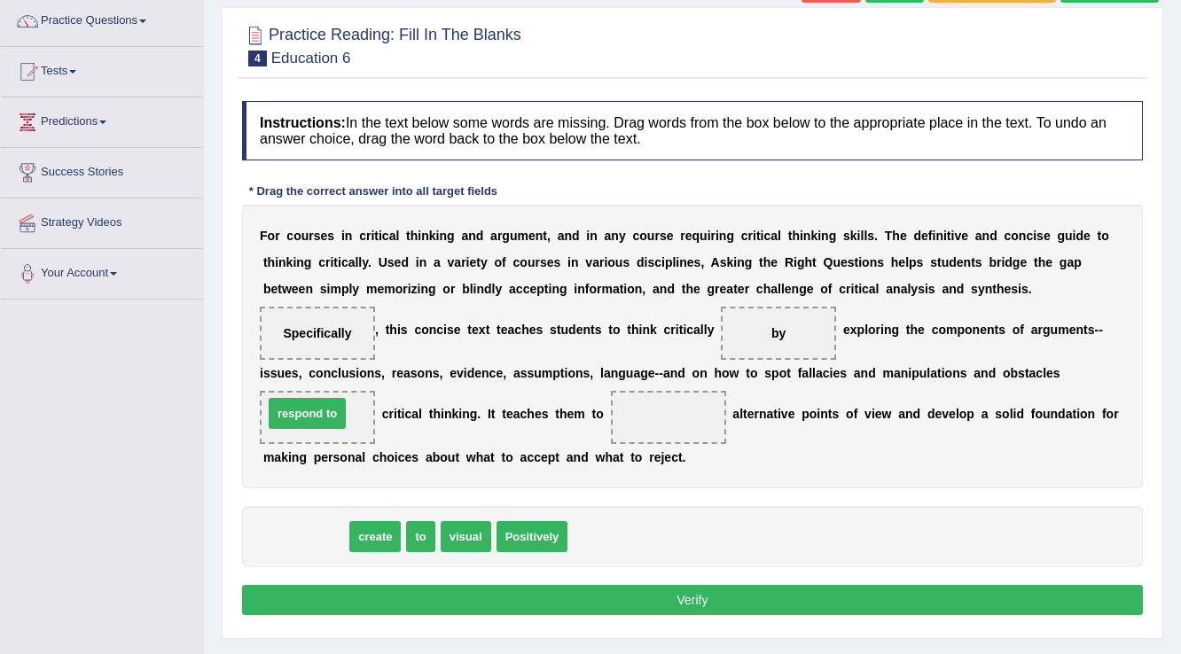
drag, startPoint x: 308, startPoint y: 534, endPoint x: 309, endPoint y: 411, distance: 123.3
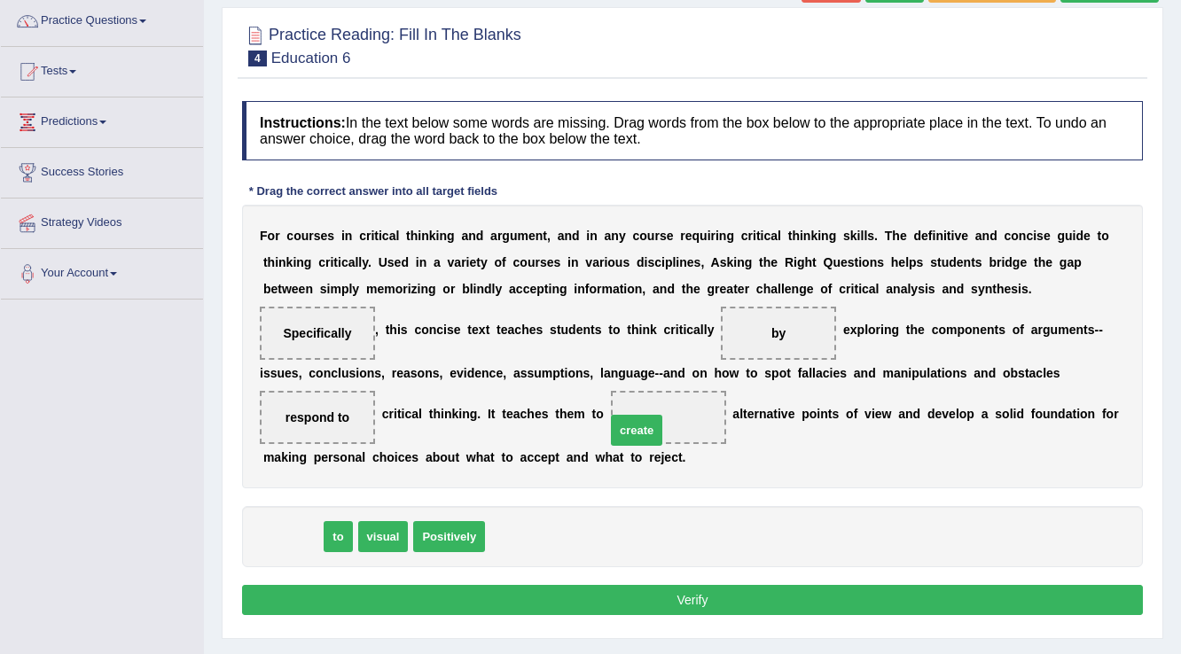
drag, startPoint x: 305, startPoint y: 529, endPoint x: 649, endPoint y: 422, distance: 360.2
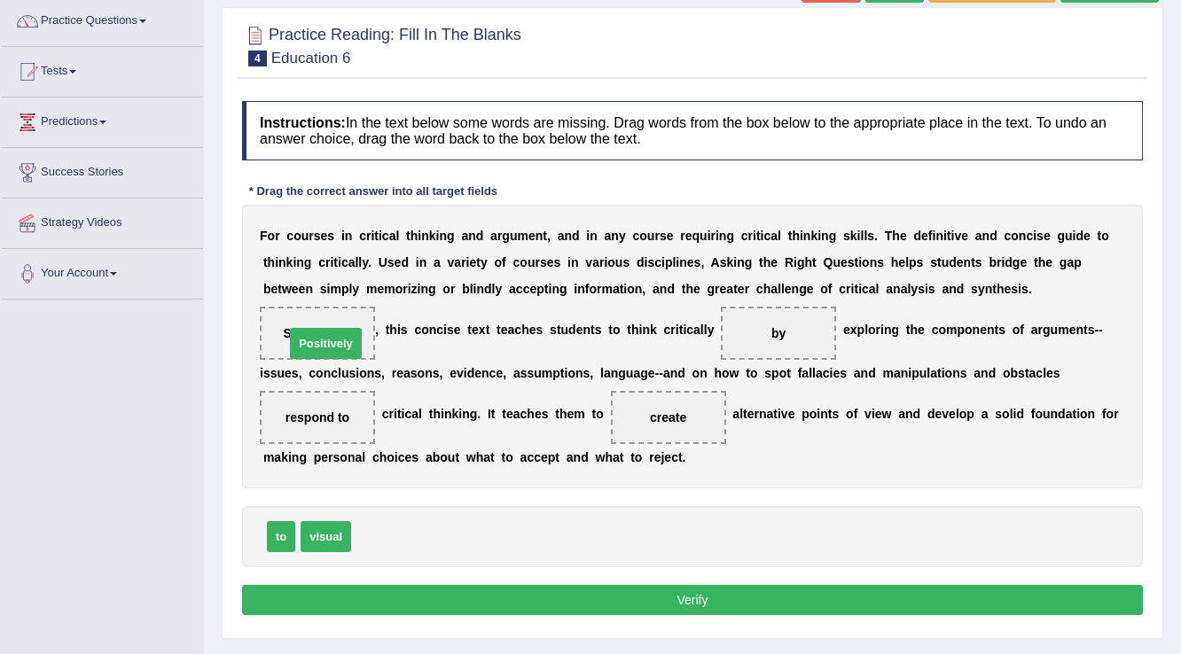
drag, startPoint x: 414, startPoint y: 523, endPoint x: 348, endPoint y: 325, distance: 208.6
click at [672, 582] on div "Instructions: In the text below some words are missing. Drag words from the box…" at bounding box center [693, 360] width 910 height 537
click at [673, 587] on button "Verify" at bounding box center [692, 600] width 901 height 30
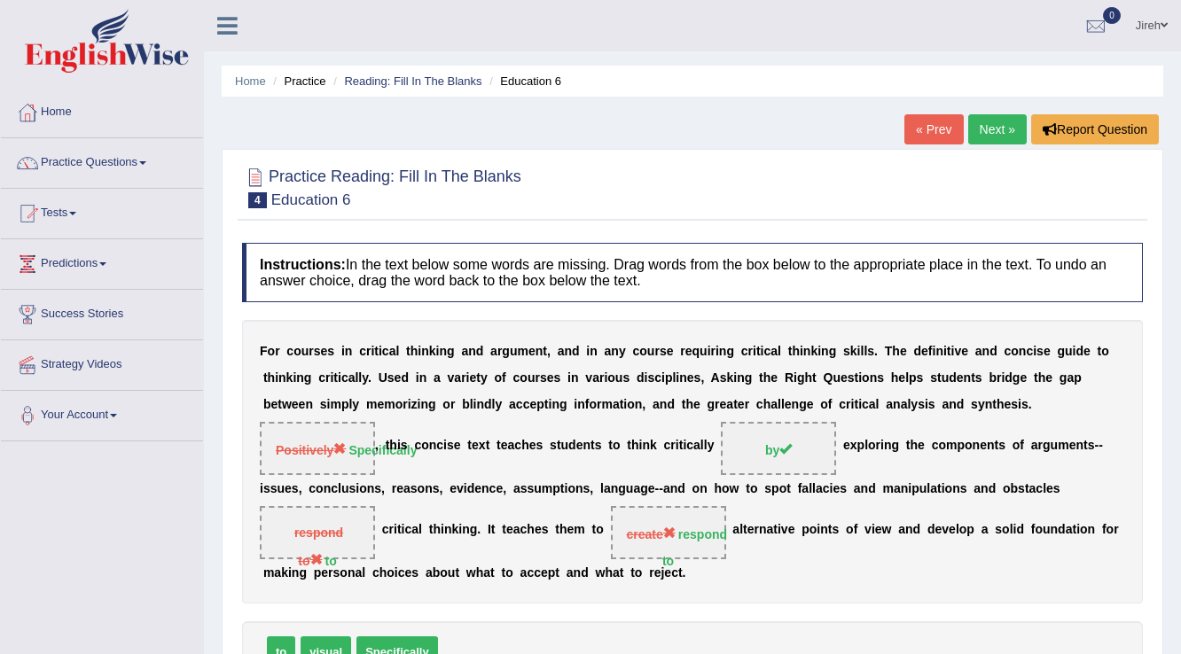
click at [986, 132] on link "Next »" at bounding box center [997, 129] width 59 height 30
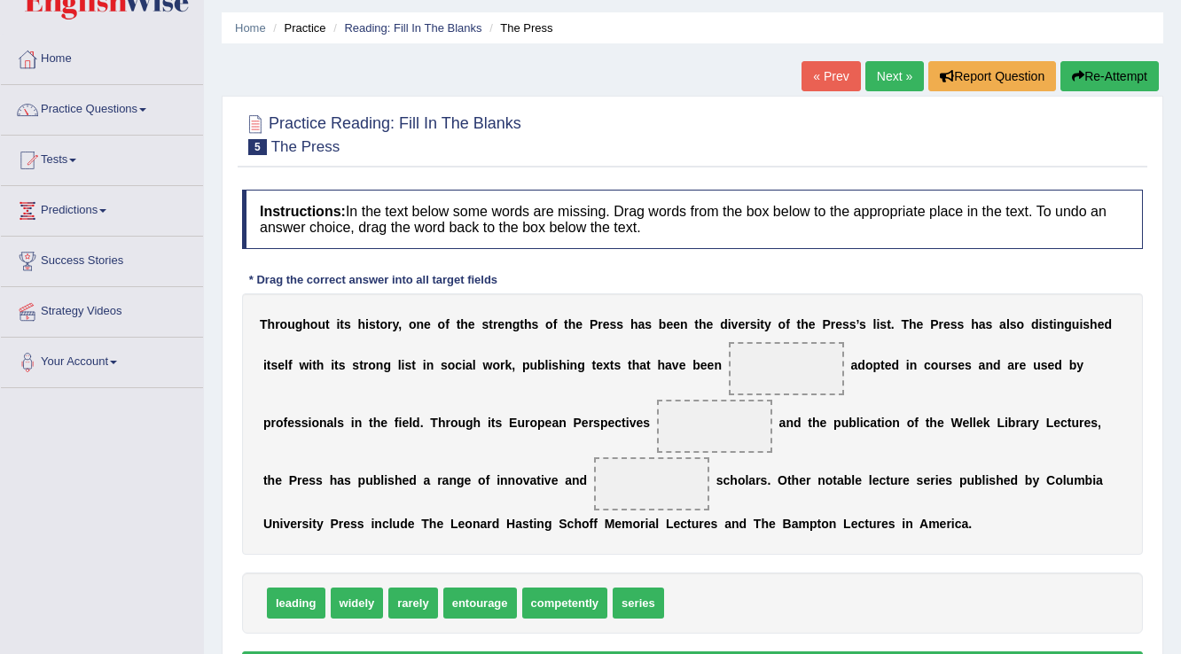
scroll to position [213, 0]
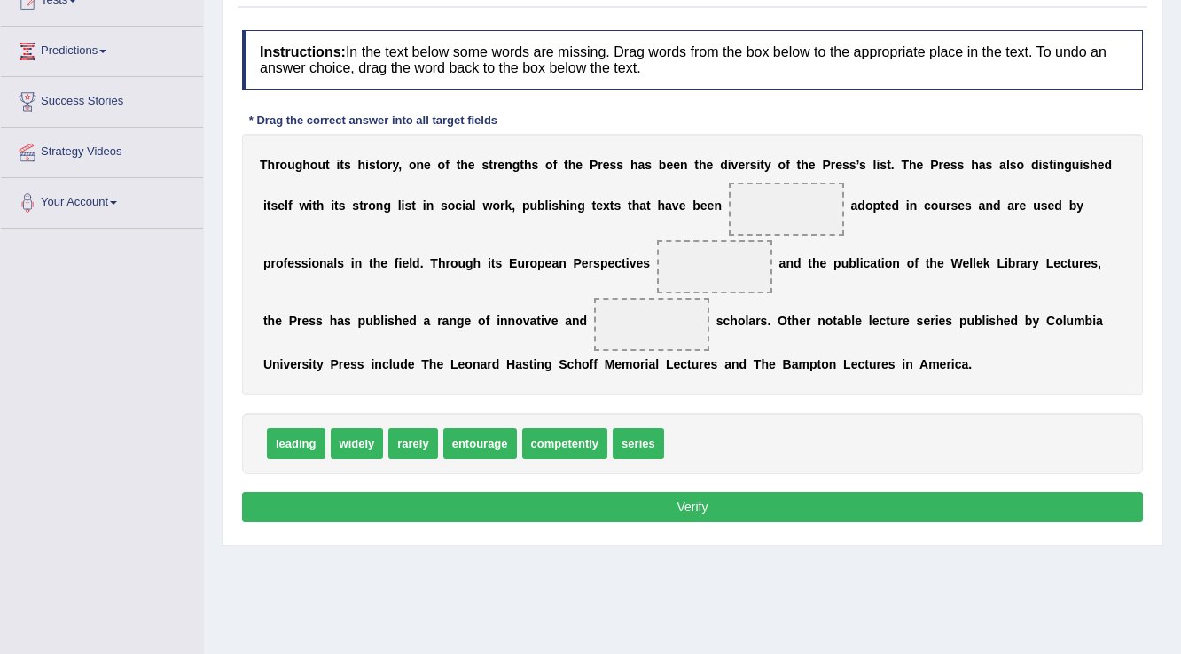
click at [313, 443] on span "leading" at bounding box center [296, 443] width 59 height 31
click at [458, 440] on span "entourage" at bounding box center [480, 443] width 74 height 31
drag, startPoint x: 458, startPoint y: 440, endPoint x: 752, endPoint y: 216, distance: 368.9
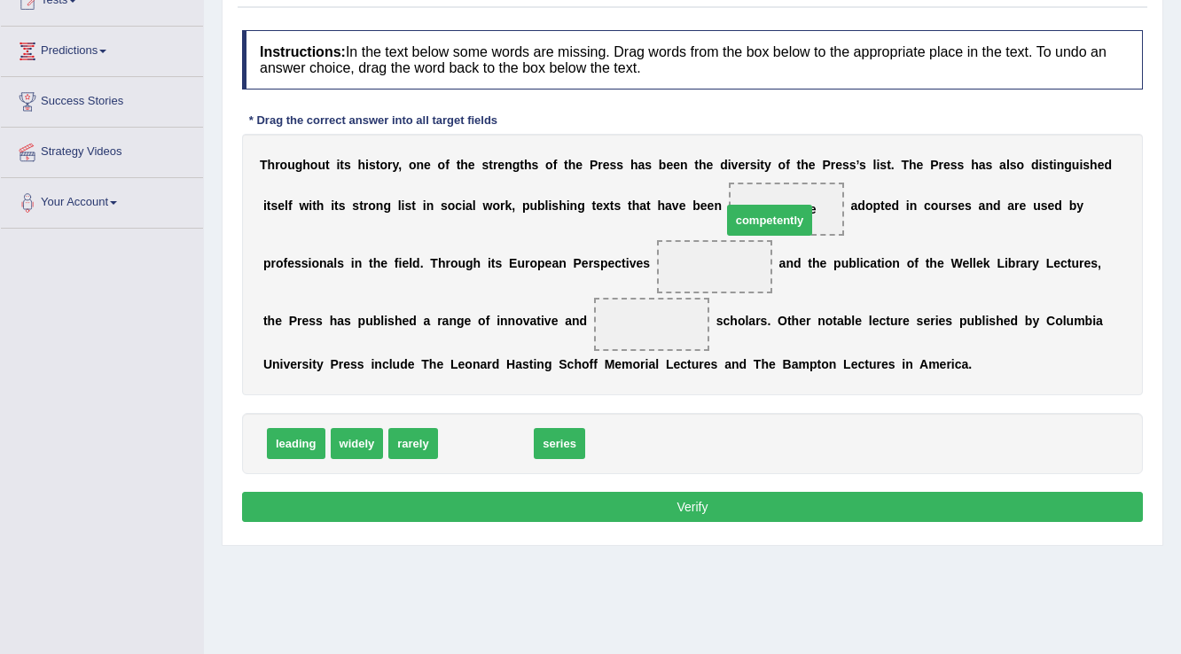
drag, startPoint x: 488, startPoint y: 447, endPoint x: 772, endPoint y: 223, distance: 361.2
click at [547, 437] on span "entourage" at bounding box center [536, 443] width 74 height 31
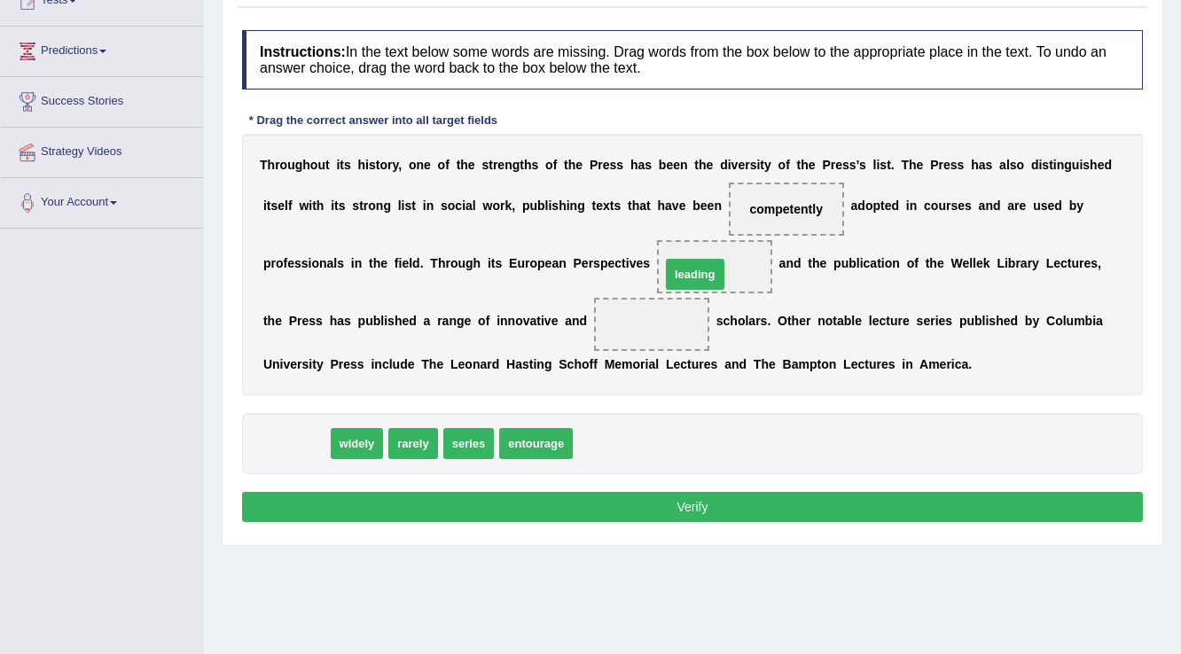
drag, startPoint x: 307, startPoint y: 439, endPoint x: 706, endPoint y: 270, distance: 433.5
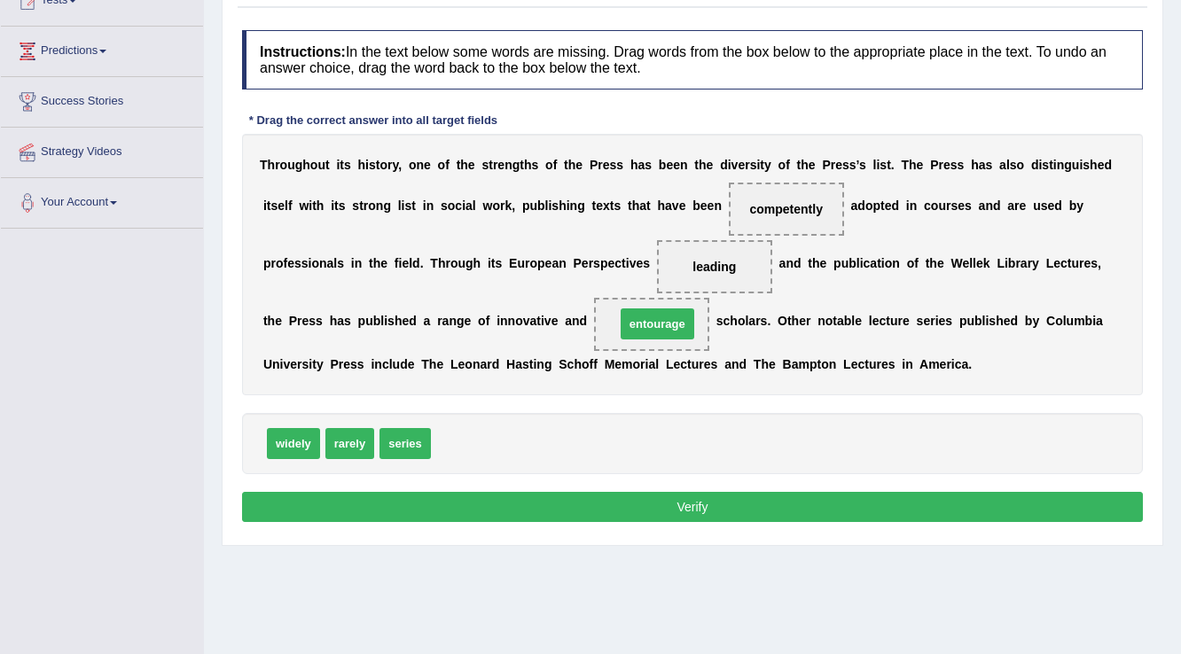
drag, startPoint x: 458, startPoint y: 446, endPoint x: 640, endPoint y: 330, distance: 216.5
click at [706, 495] on button "Verify" at bounding box center [692, 507] width 901 height 30
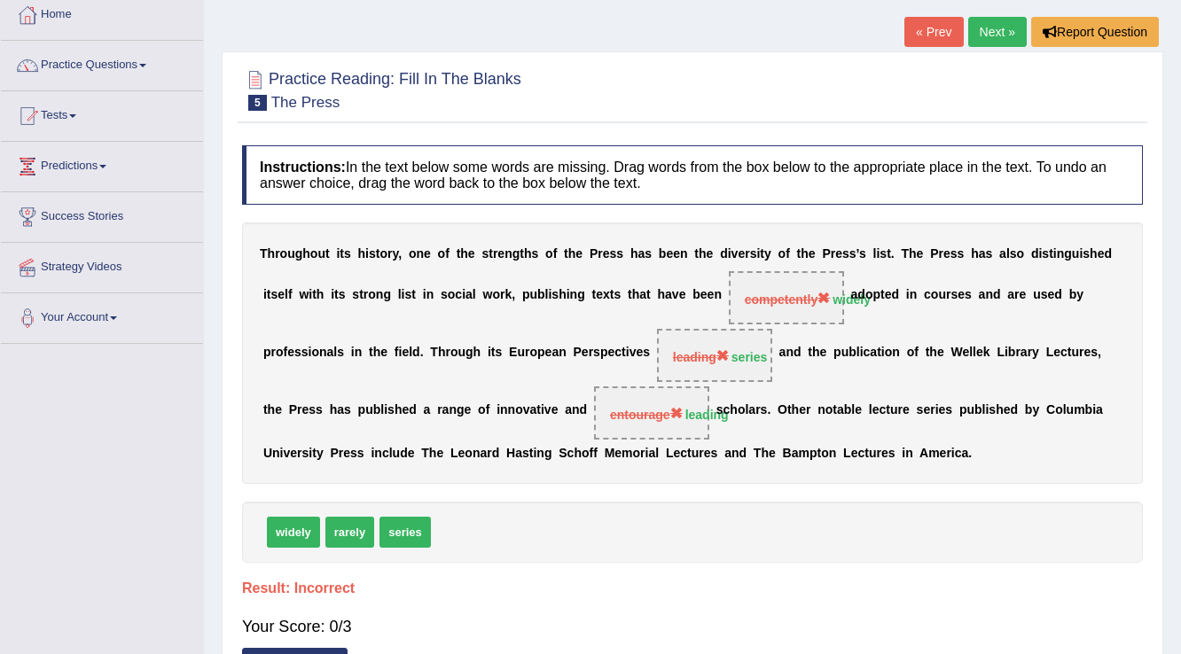
scroll to position [0, 0]
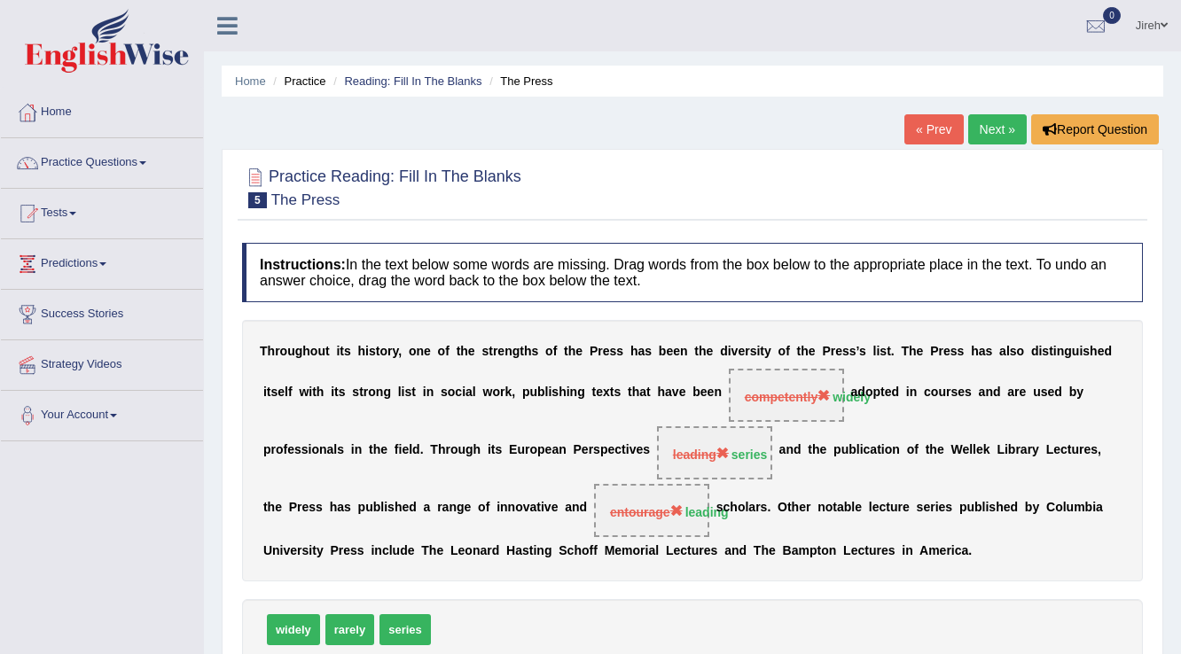
click at [1004, 129] on link "Next »" at bounding box center [997, 129] width 59 height 30
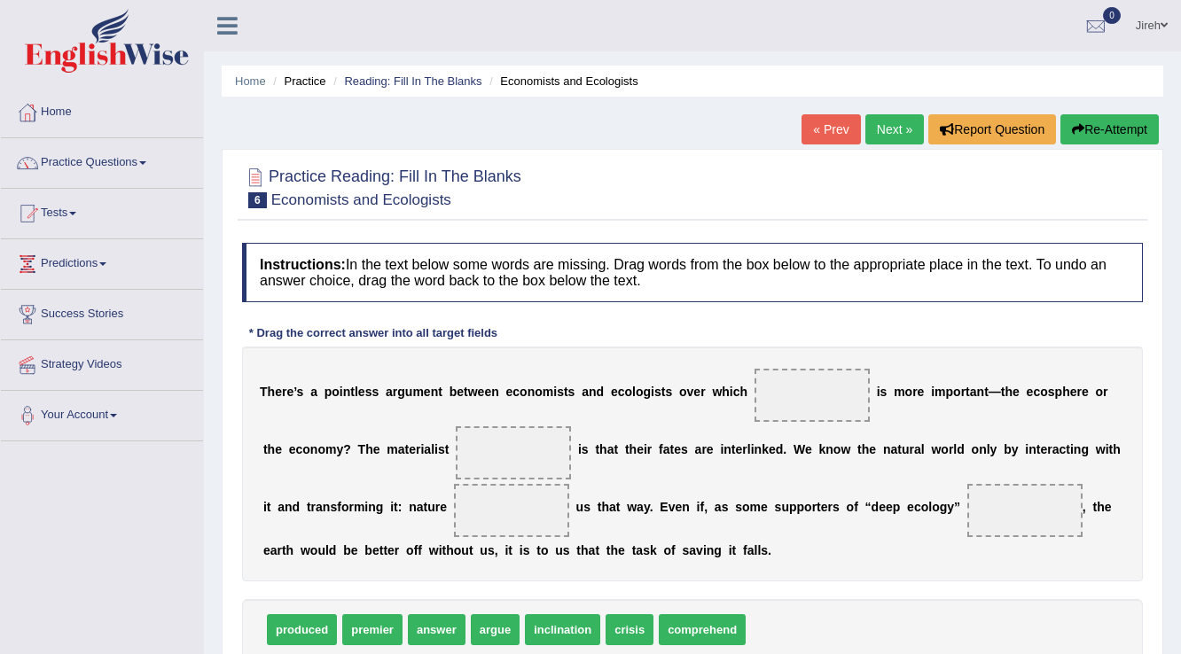
scroll to position [71, 0]
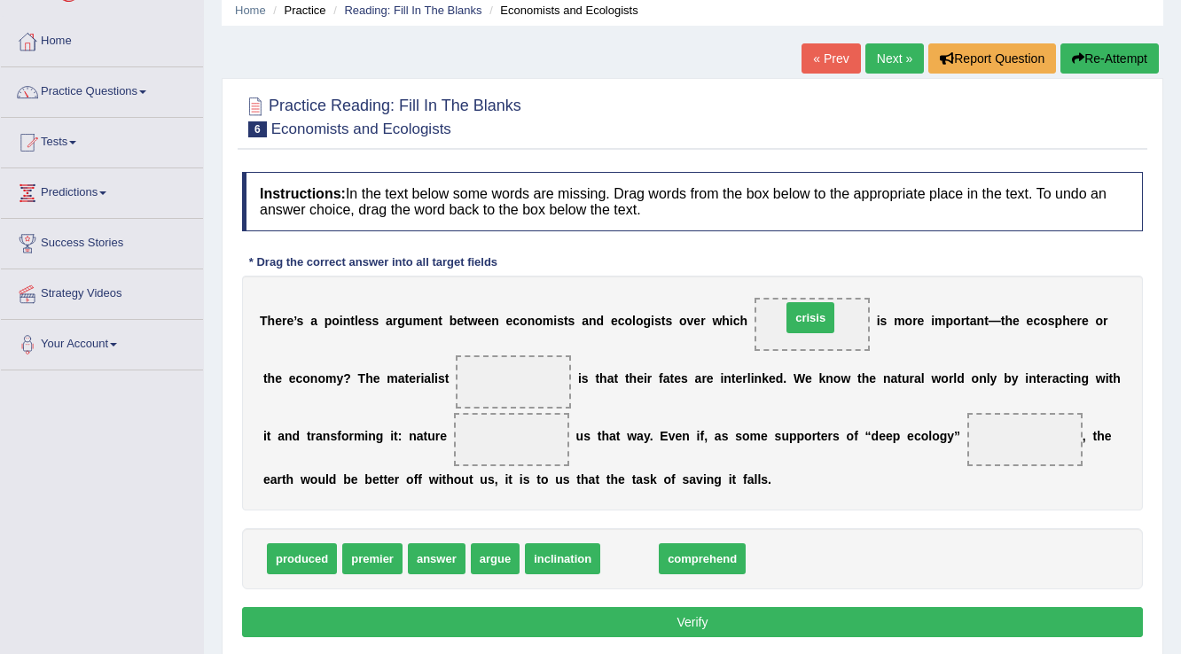
drag, startPoint x: 635, startPoint y: 560, endPoint x: 816, endPoint y: 319, distance: 301.5
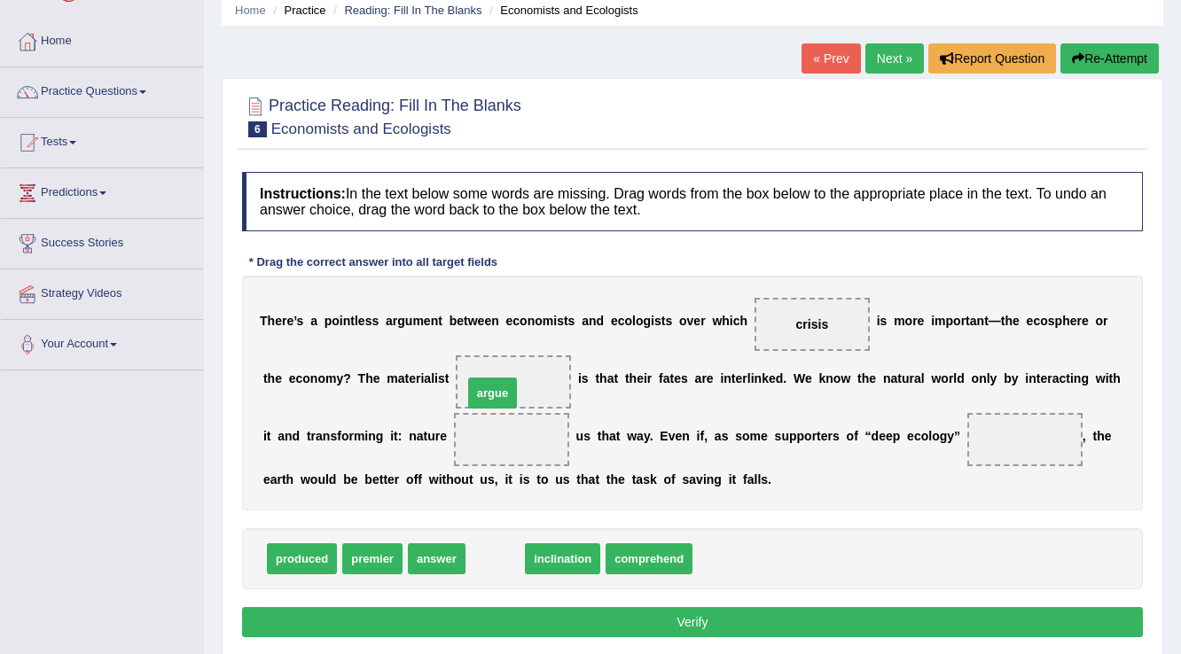
drag, startPoint x: 505, startPoint y: 560, endPoint x: 502, endPoint y: 394, distance: 165.9
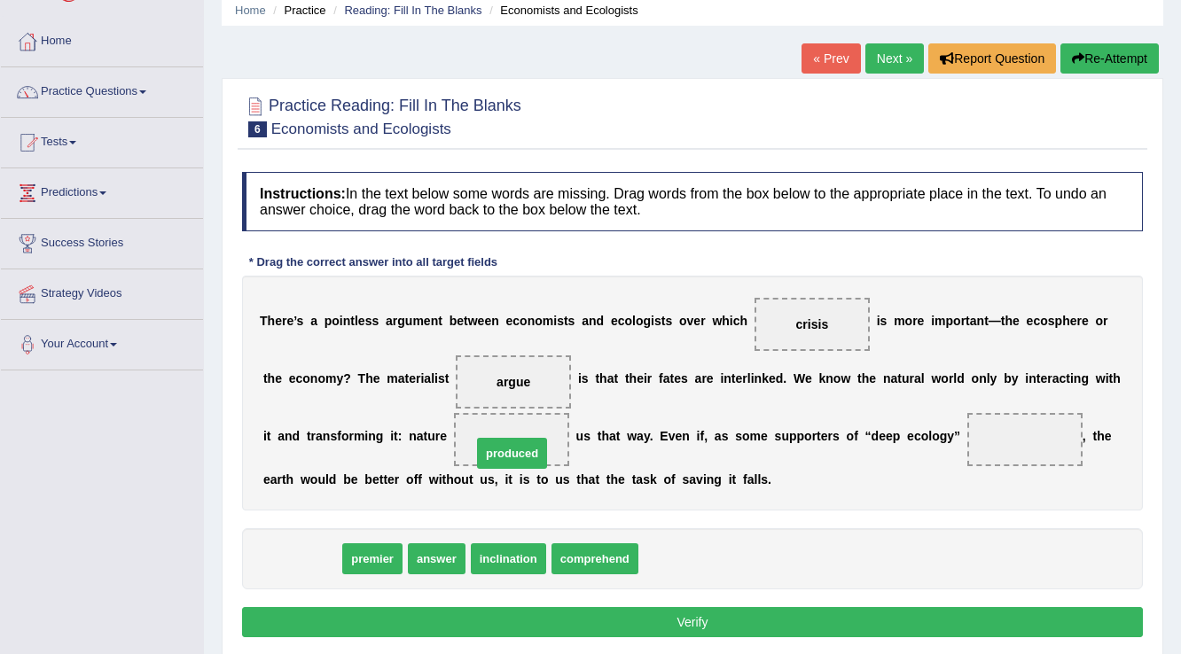
drag, startPoint x: 308, startPoint y: 559, endPoint x: 518, endPoint y: 453, distance: 235.2
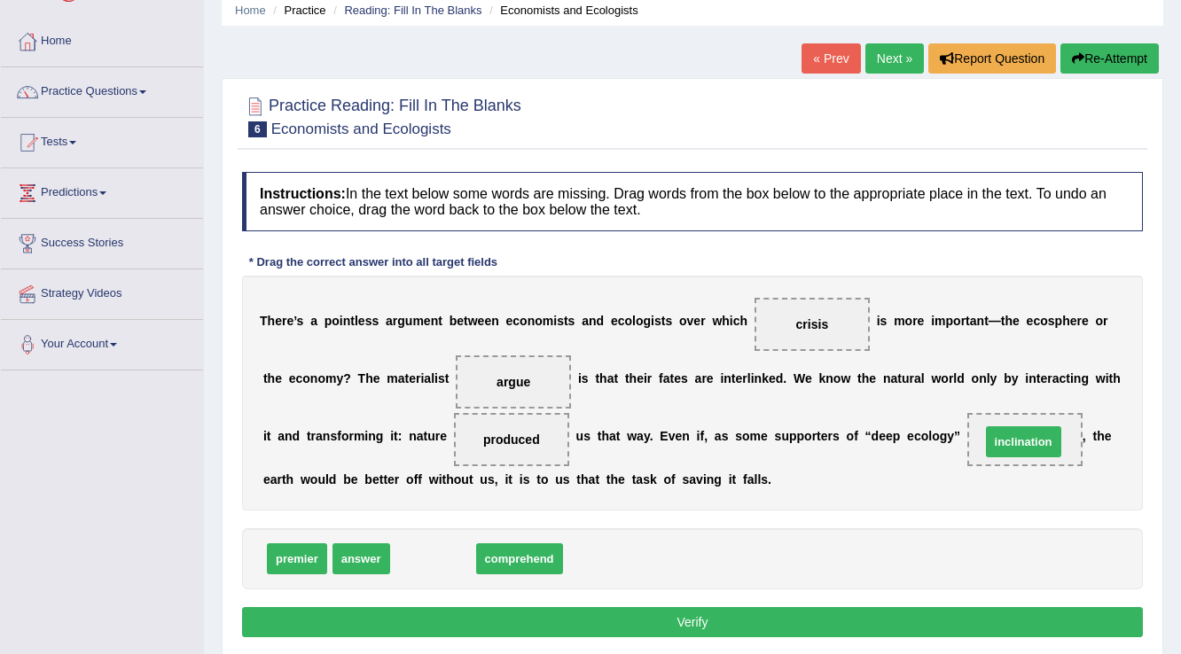
drag, startPoint x: 433, startPoint y: 557, endPoint x: 1023, endPoint y: 440, distance: 602.1
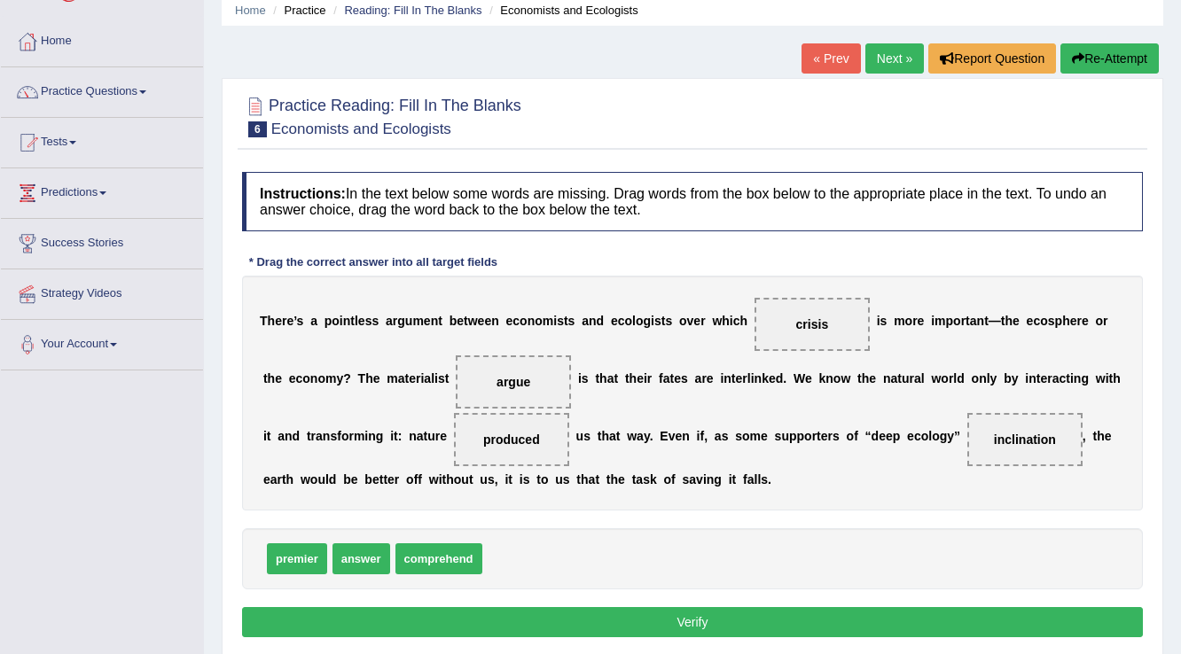
click at [764, 623] on button "Verify" at bounding box center [692, 622] width 901 height 30
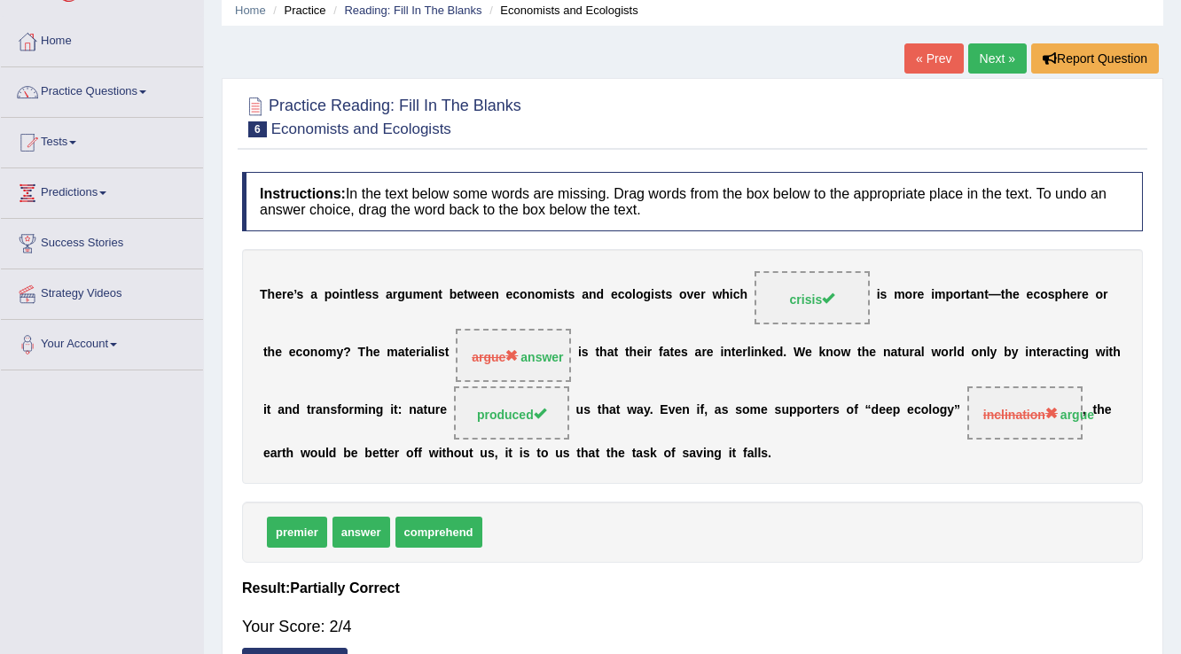
click at [996, 59] on link "Next »" at bounding box center [997, 58] width 59 height 30
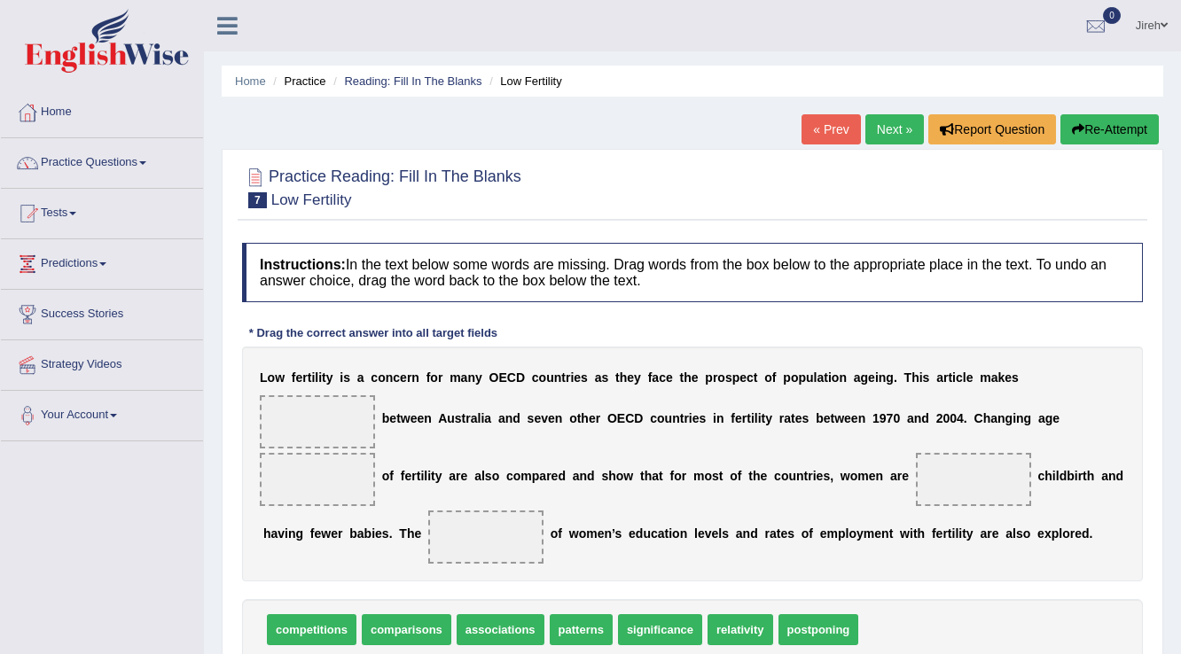
click at [423, 630] on span "comparisons" at bounding box center [407, 630] width 90 height 31
drag, startPoint x: 423, startPoint y: 630, endPoint x: 329, endPoint y: 429, distance: 221.4
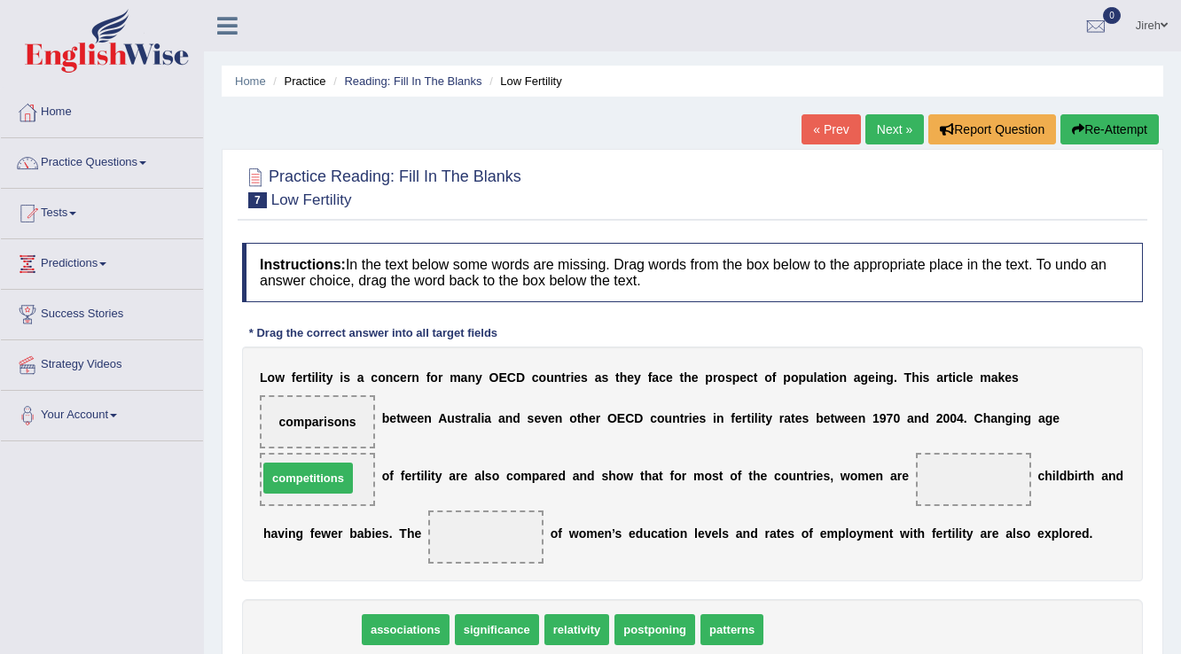
drag, startPoint x: 325, startPoint y: 626, endPoint x: 321, endPoint y: 474, distance: 151.7
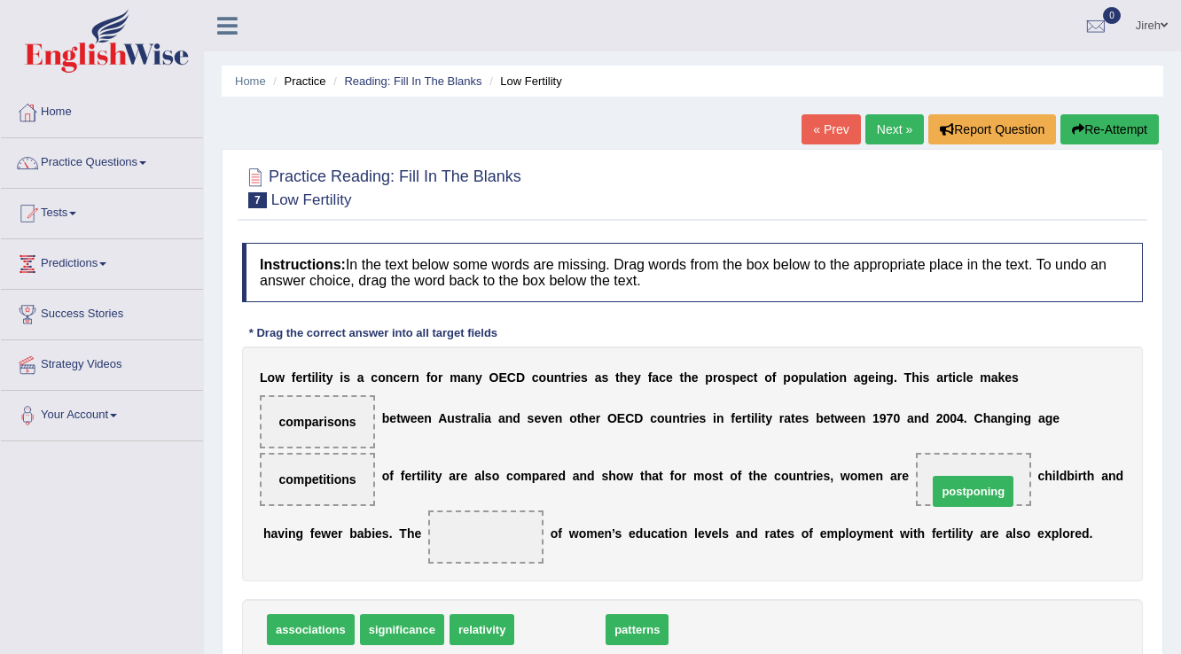
drag, startPoint x: 575, startPoint y: 634, endPoint x: 988, endPoint y: 496, distance: 435.8
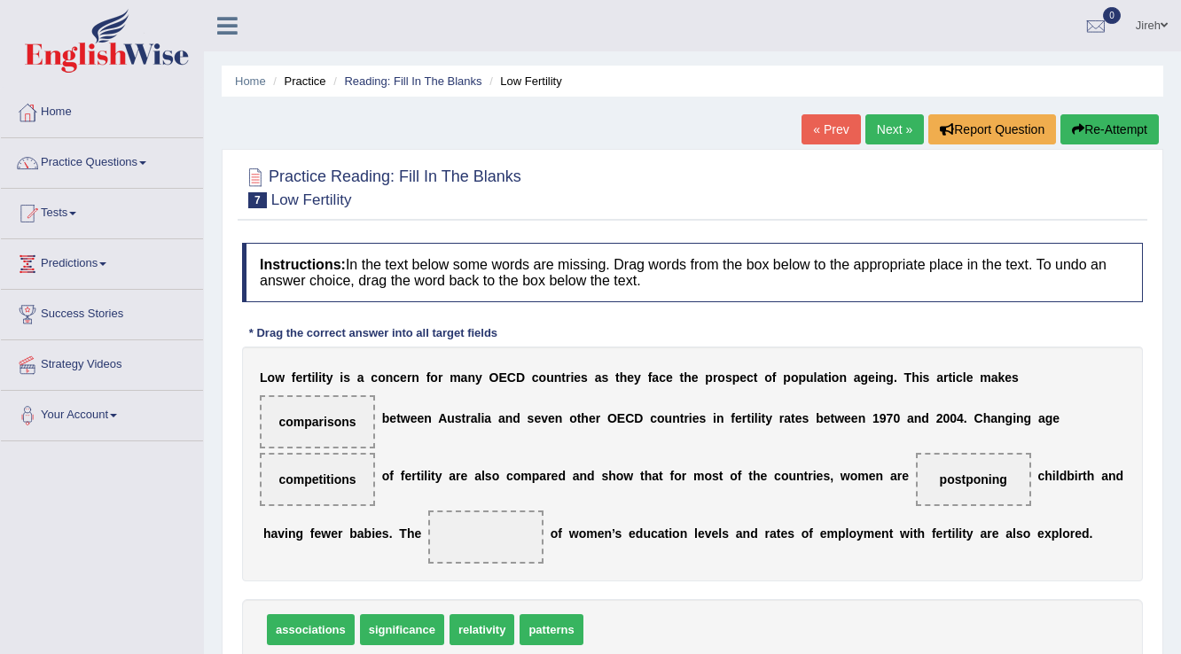
click at [403, 624] on span "significance" at bounding box center [402, 630] width 84 height 31
drag, startPoint x: 326, startPoint y: 631, endPoint x: 493, endPoint y: 543, distance: 188.8
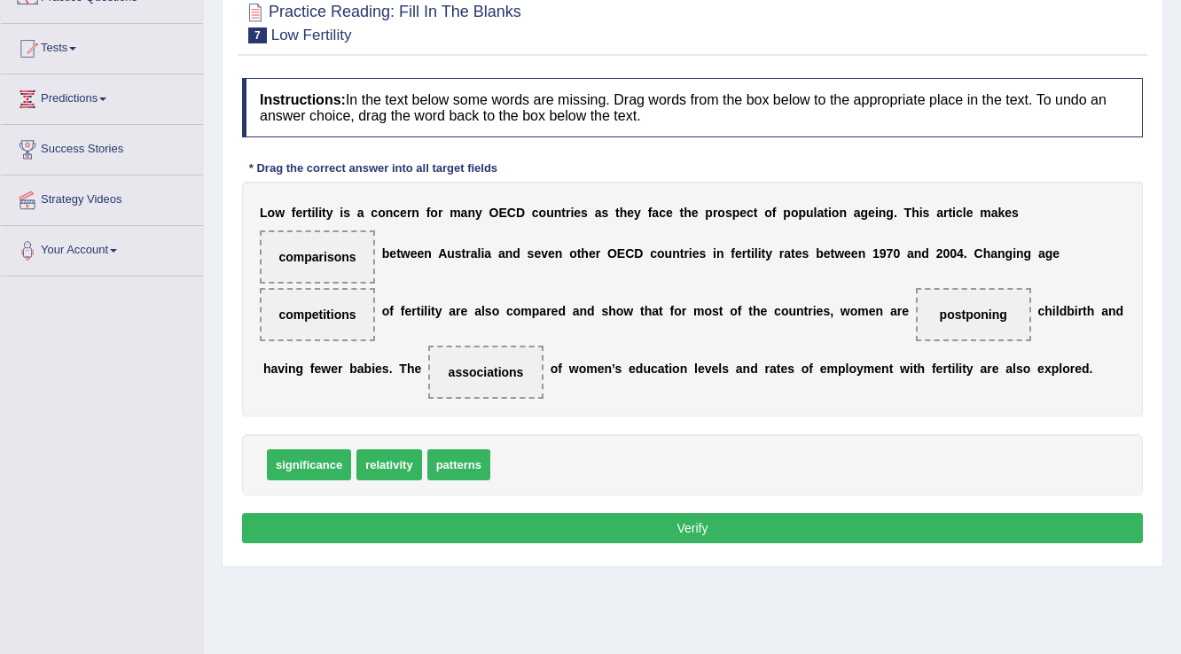
scroll to position [213, 0]
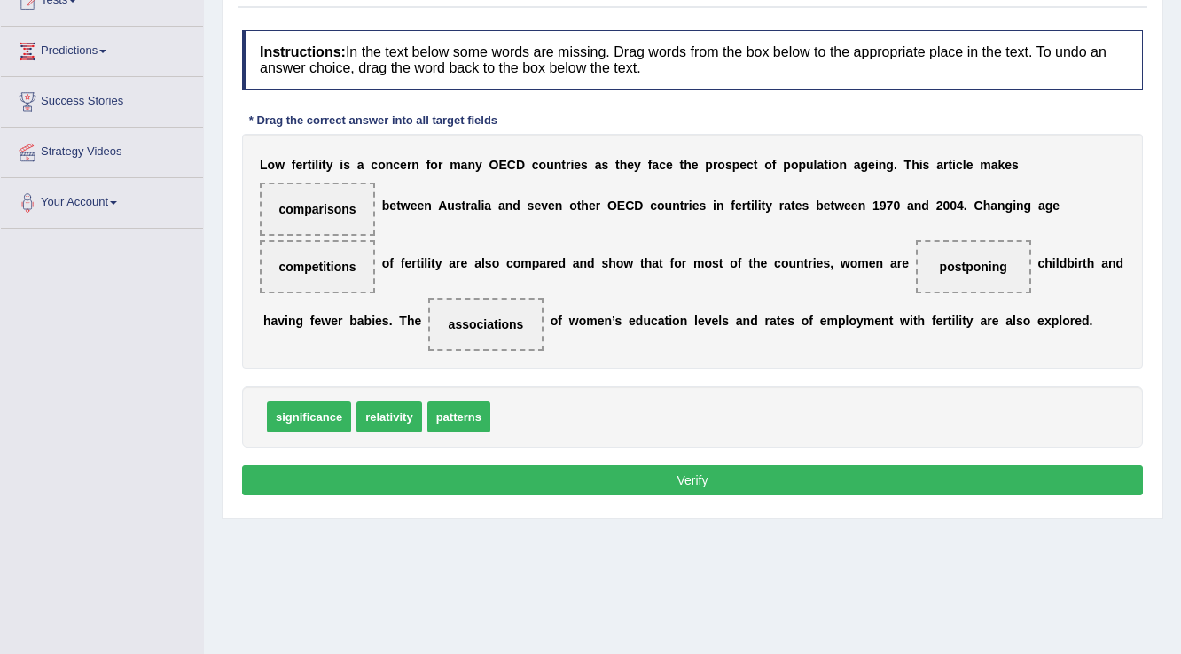
click at [728, 459] on div "Instructions: In the text below some words are missing. Drag words from the box…" at bounding box center [693, 265] width 910 height 489
click at [723, 486] on button "Verify" at bounding box center [692, 481] width 901 height 30
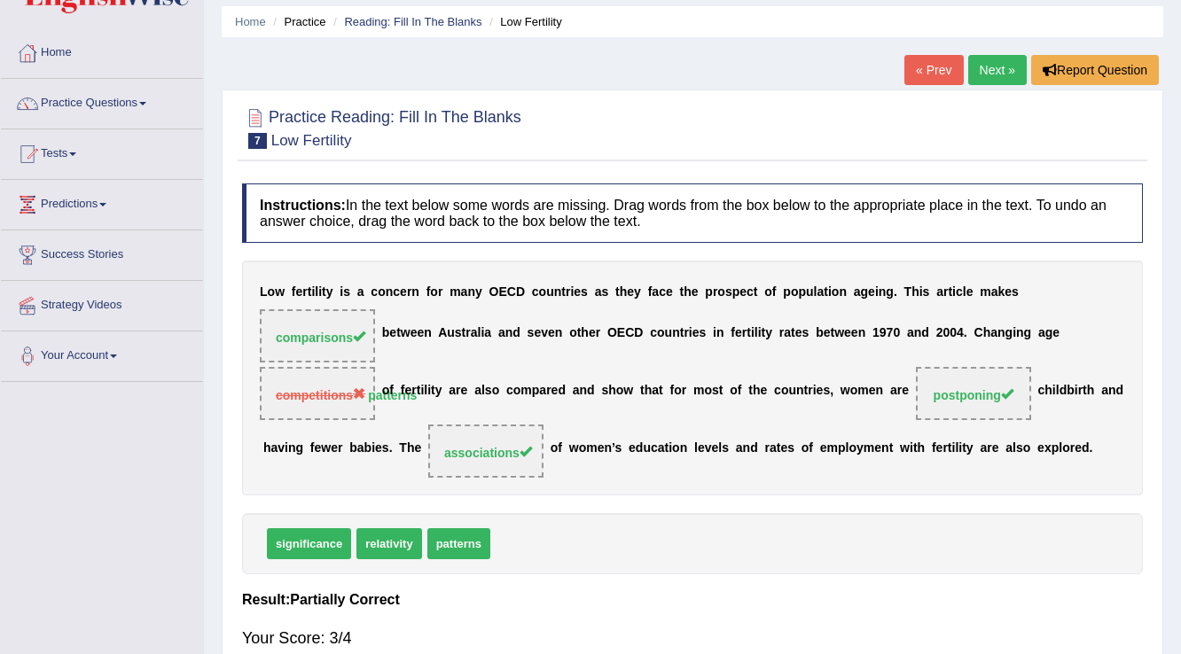
scroll to position [0, 0]
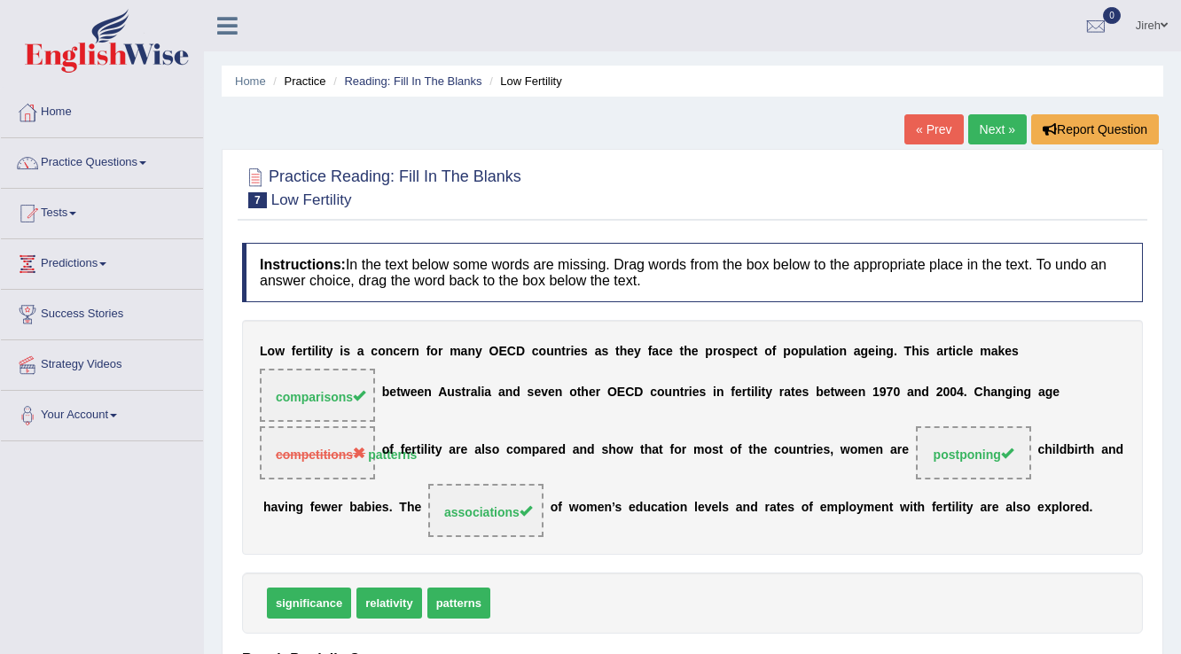
click at [969, 128] on link "Next »" at bounding box center [997, 129] width 59 height 30
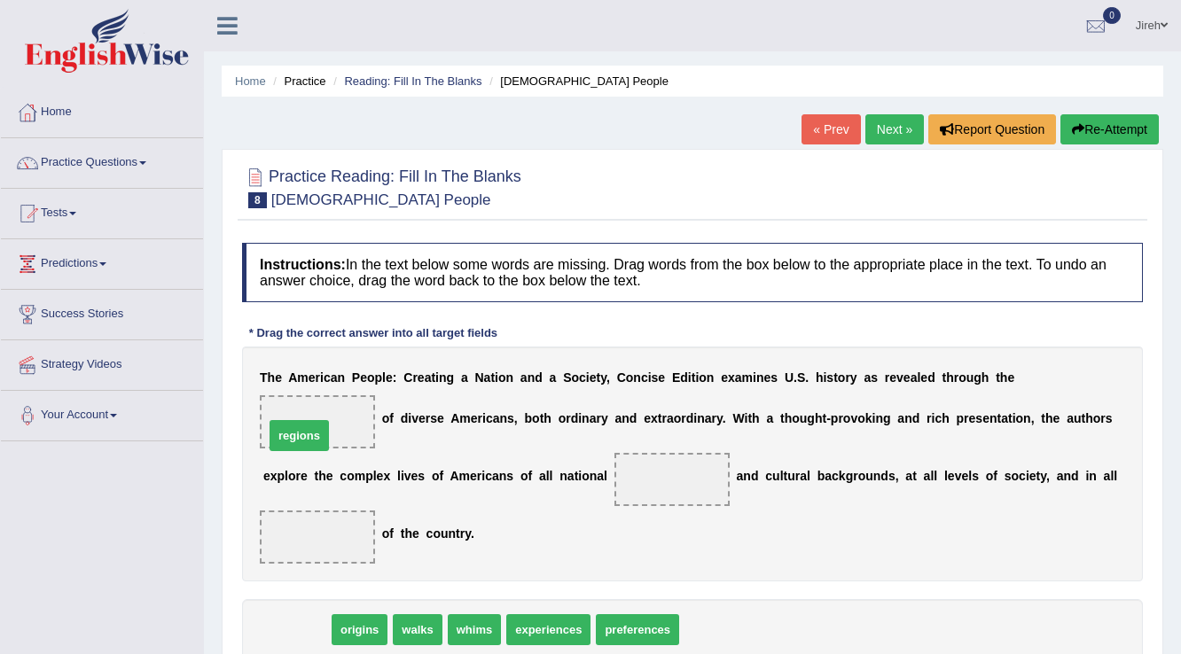
drag, startPoint x: 298, startPoint y: 623, endPoint x: 301, endPoint y: 428, distance: 194.2
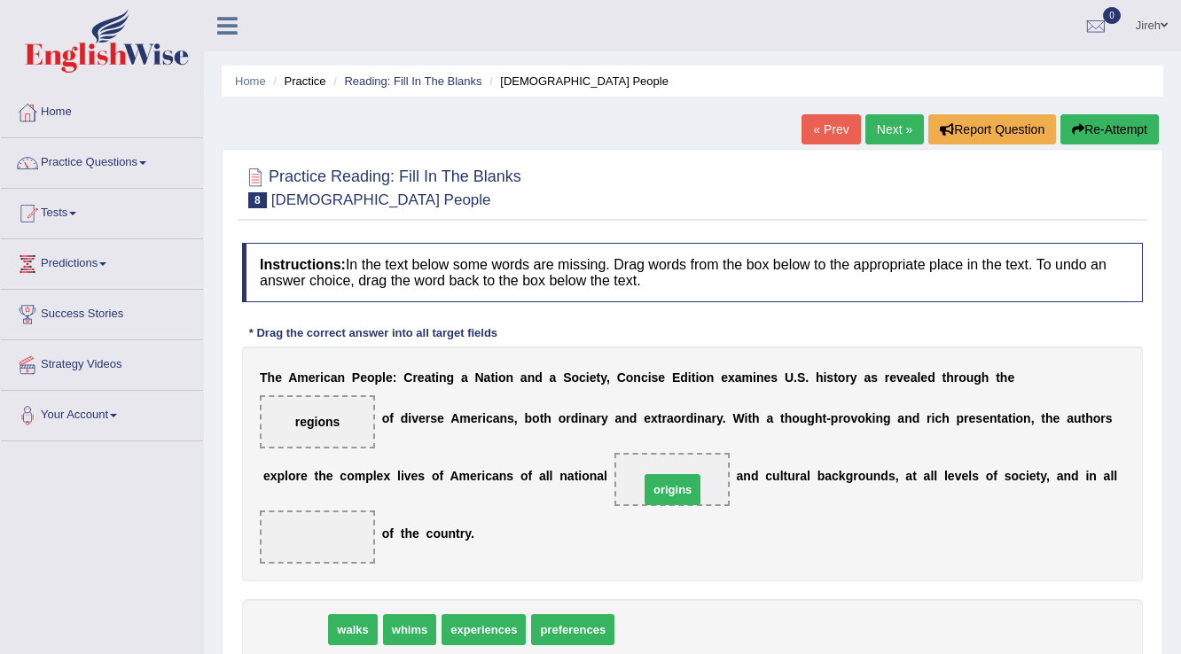
drag, startPoint x: 296, startPoint y: 620, endPoint x: 674, endPoint y: 480, distance: 402.9
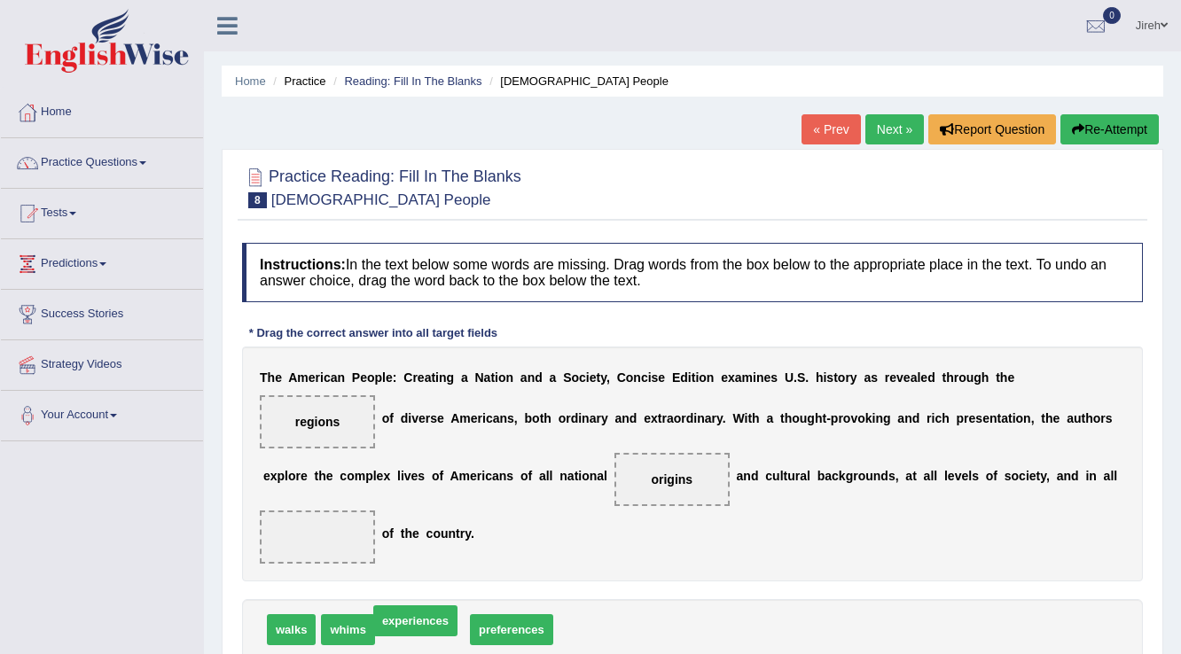
drag, startPoint x: 443, startPoint y: 633, endPoint x: 436, endPoint y: 624, distance: 11.4
drag, startPoint x: 364, startPoint y: 634, endPoint x: 342, endPoint y: 546, distance: 90.6
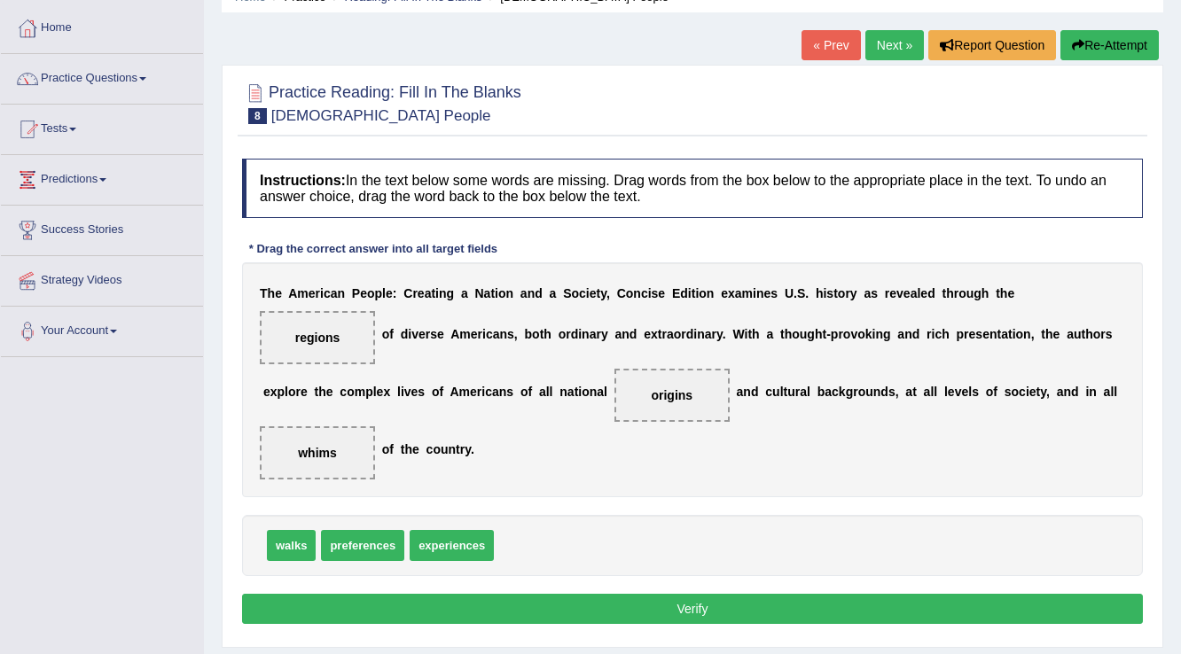
scroll to position [213, 0]
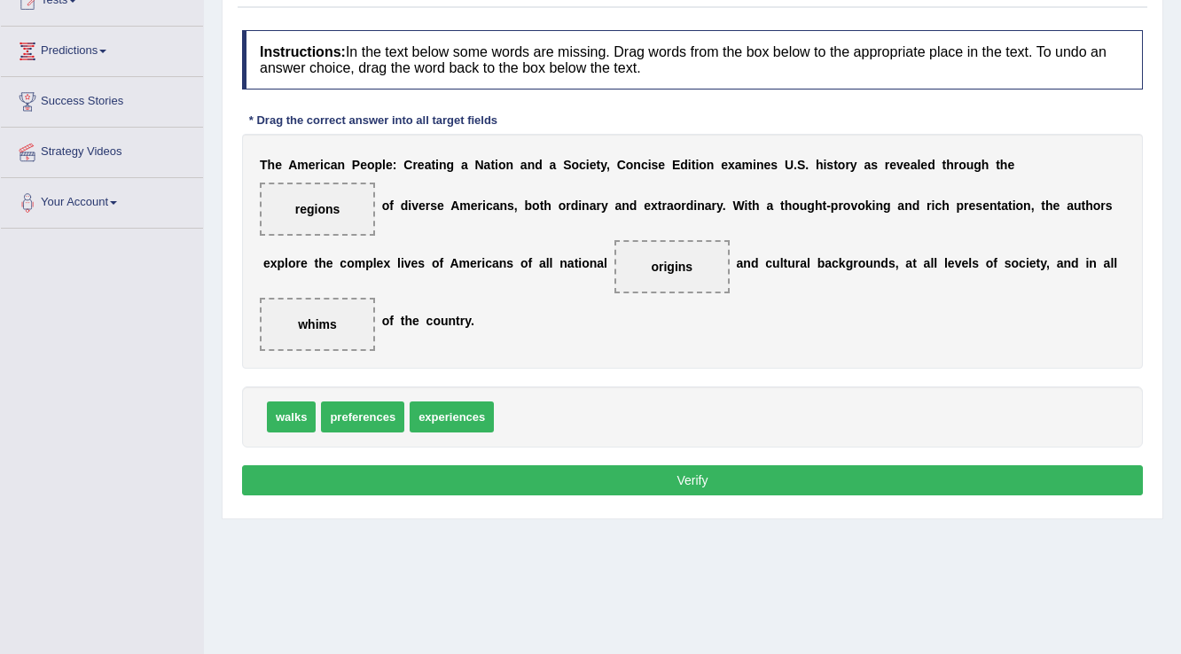
click at [674, 482] on button "Verify" at bounding box center [692, 481] width 901 height 30
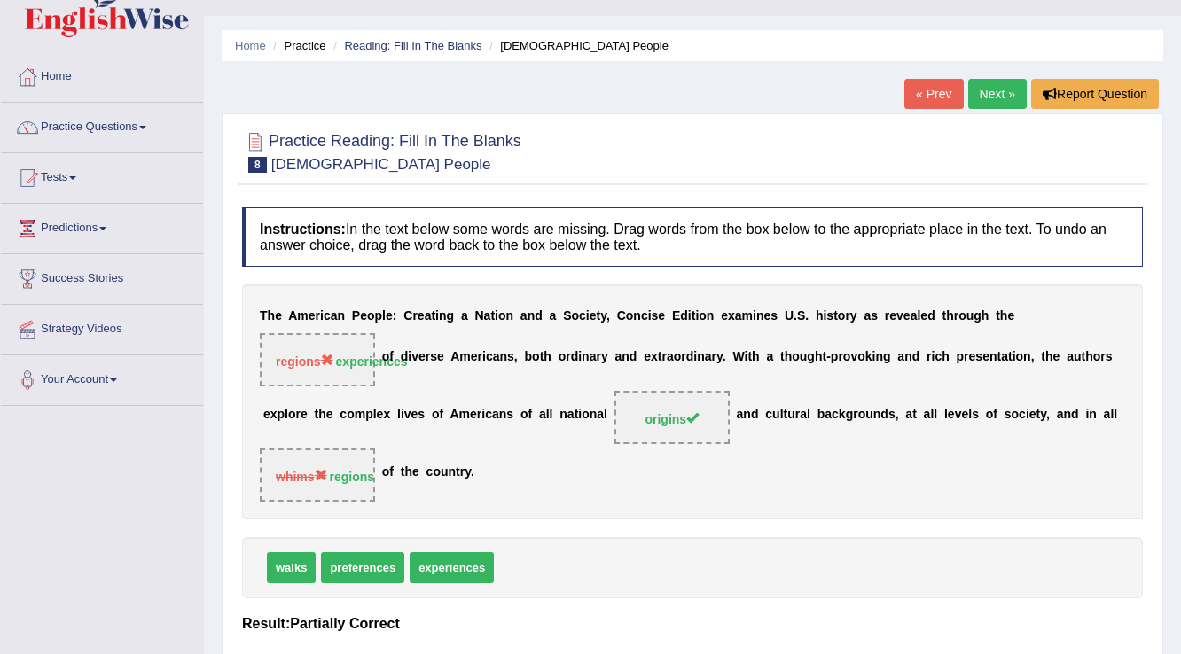
scroll to position [0, 0]
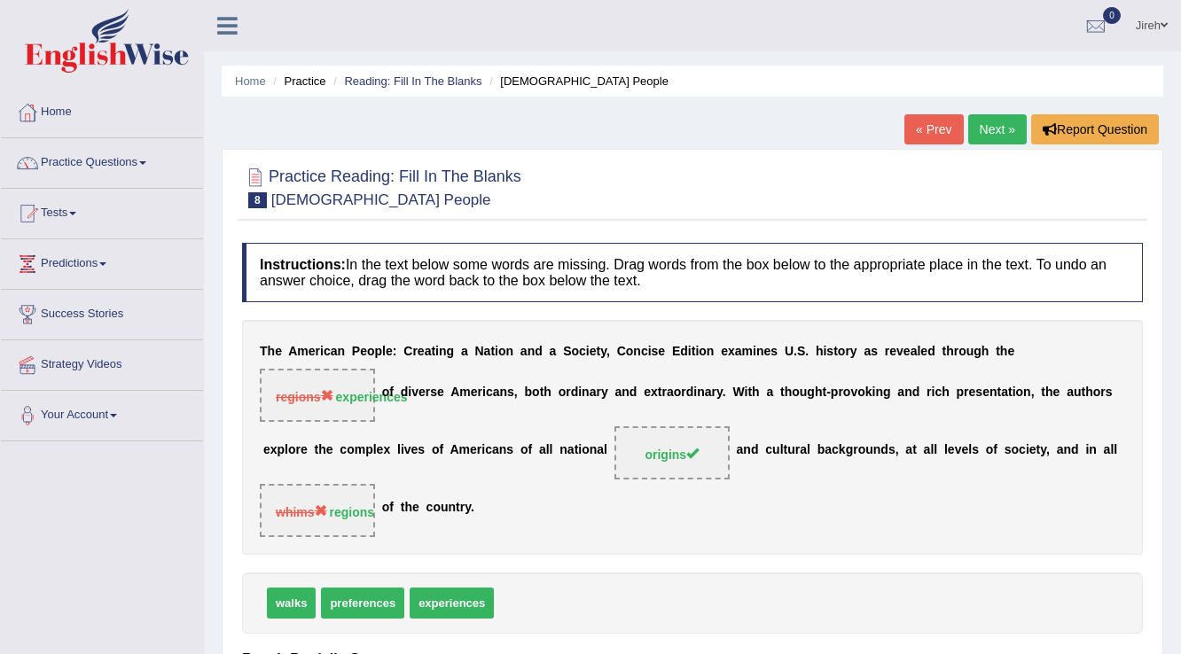
click at [991, 124] on link "Next »" at bounding box center [997, 129] width 59 height 30
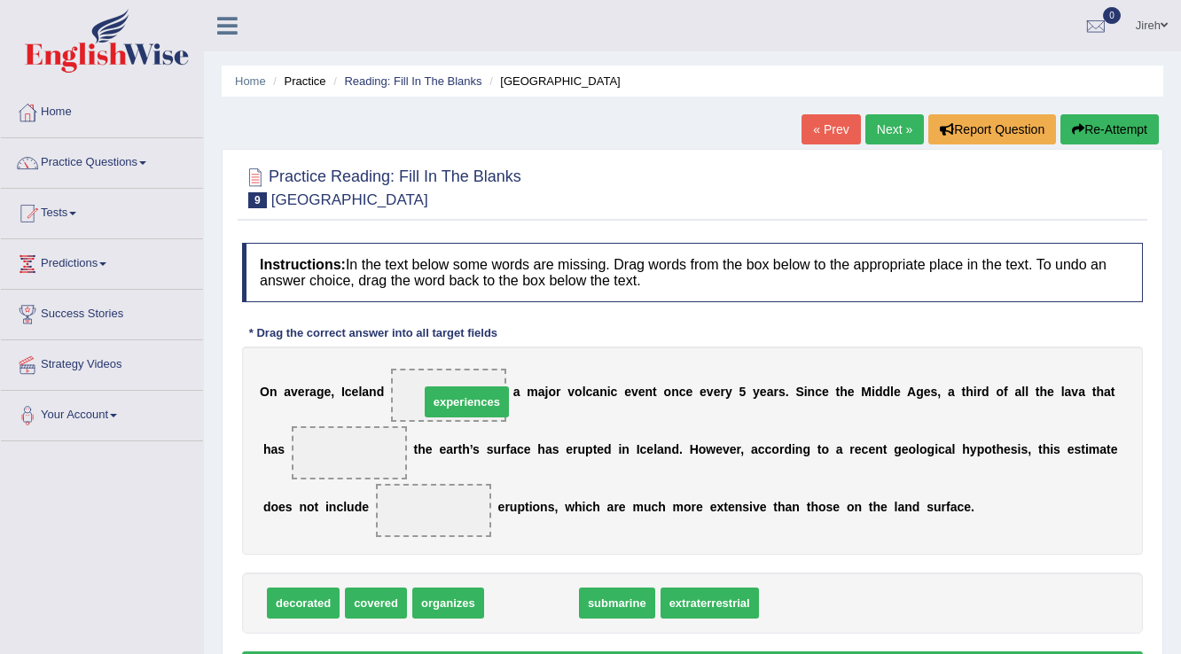
drag, startPoint x: 540, startPoint y: 607, endPoint x: 475, endPoint y: 406, distance: 211.5
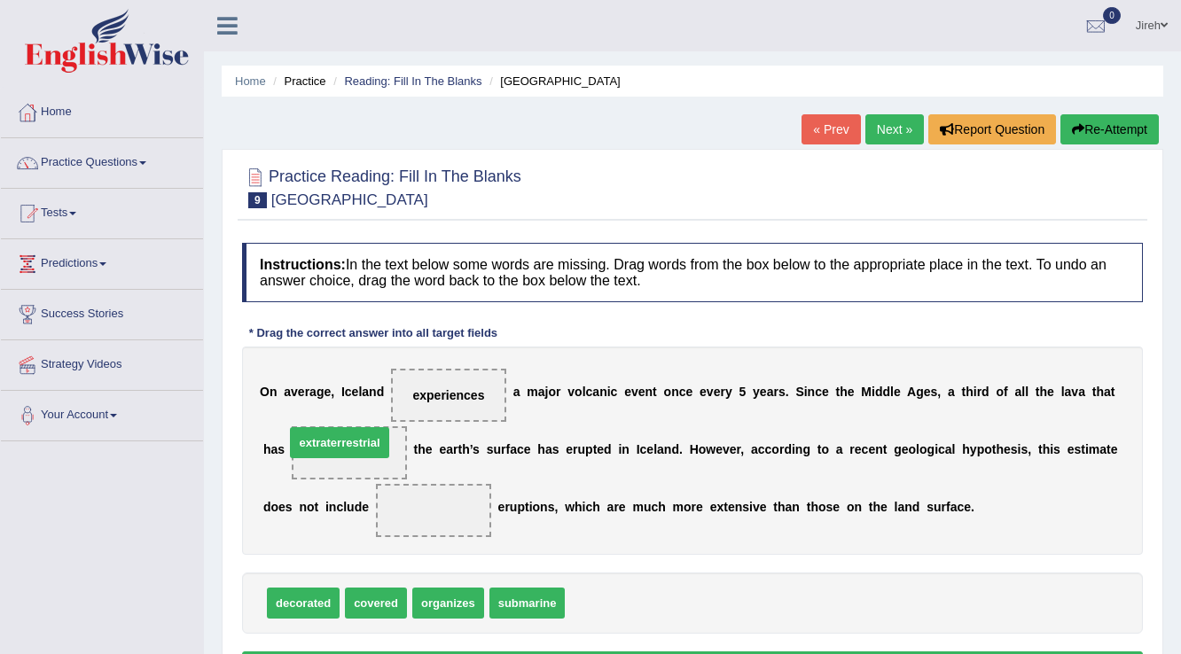
drag, startPoint x: 660, startPoint y: 606, endPoint x: 380, endPoint y: 445, distance: 322.9
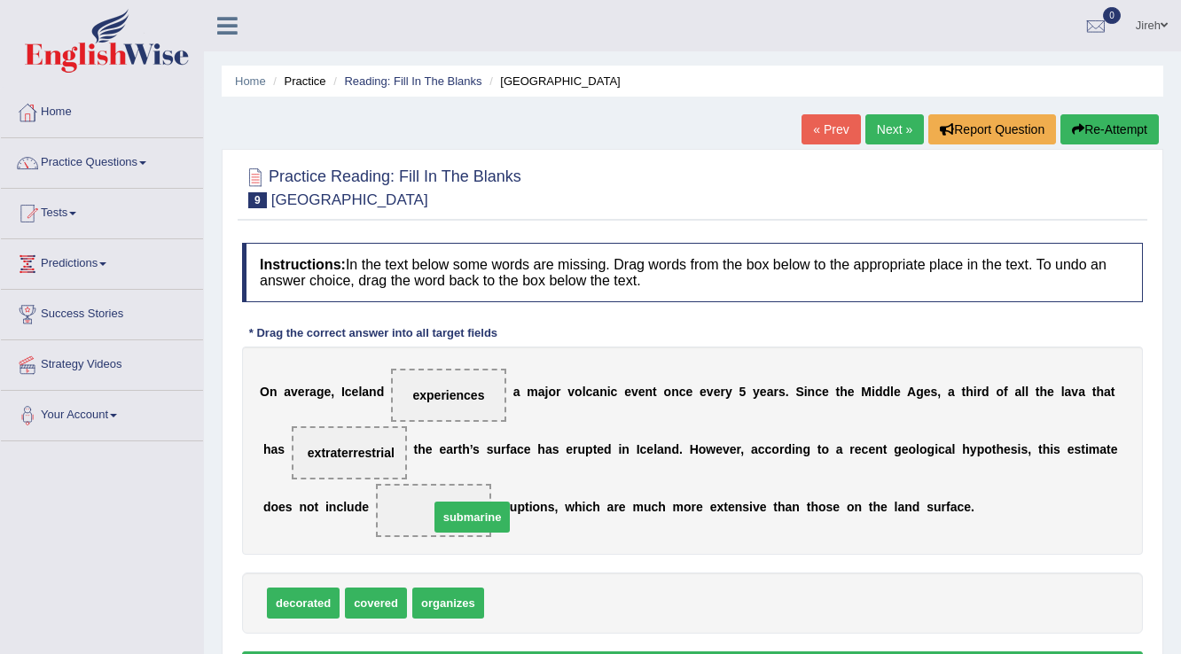
drag, startPoint x: 516, startPoint y: 602, endPoint x: 461, endPoint y: 516, distance: 102.1
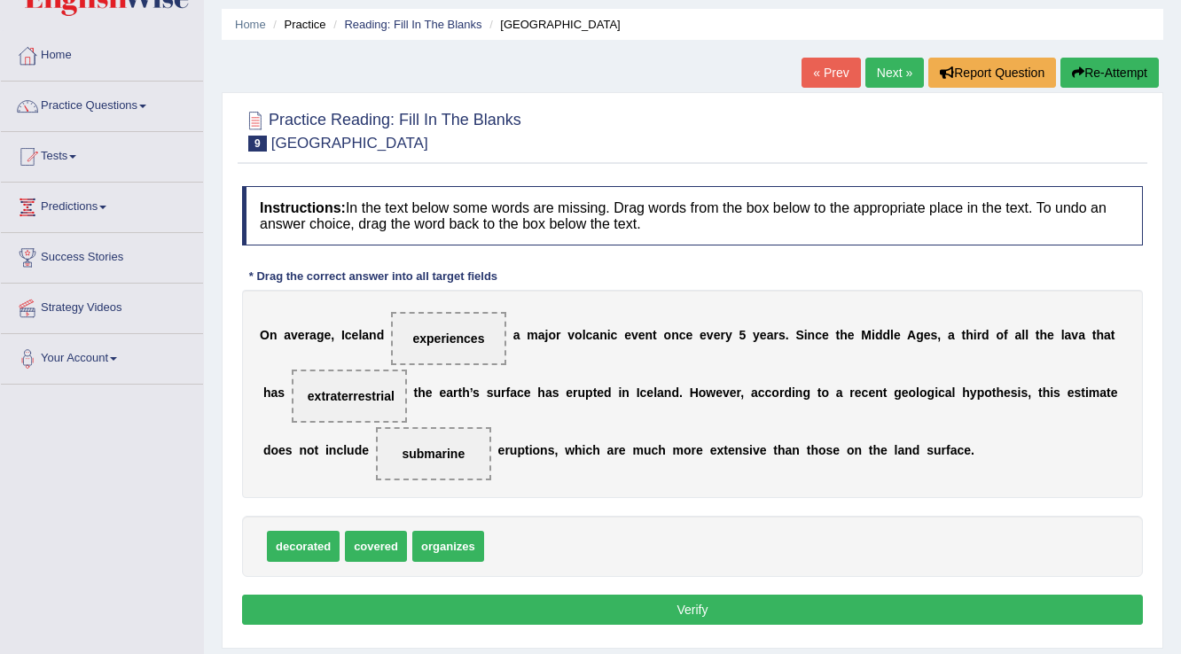
scroll to position [142, 0]
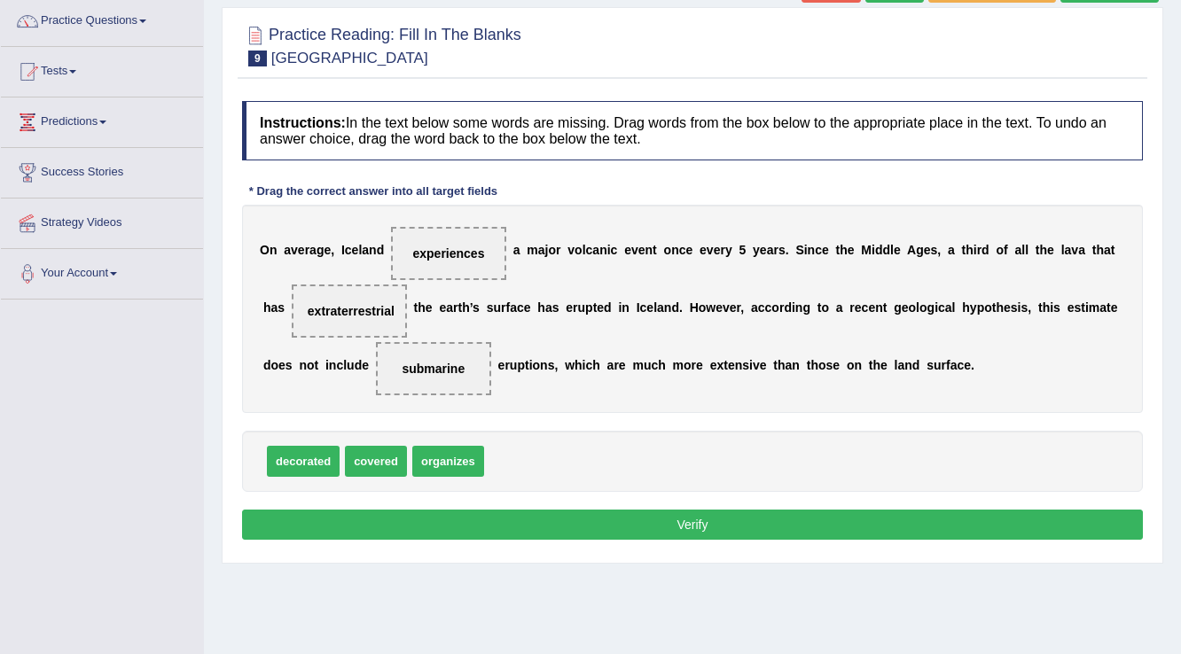
click at [622, 537] on div "Instructions: In the text below some words are missing. Drag words from the box…" at bounding box center [693, 323] width 910 height 462
click at [623, 535] on button "Verify" at bounding box center [692, 525] width 901 height 30
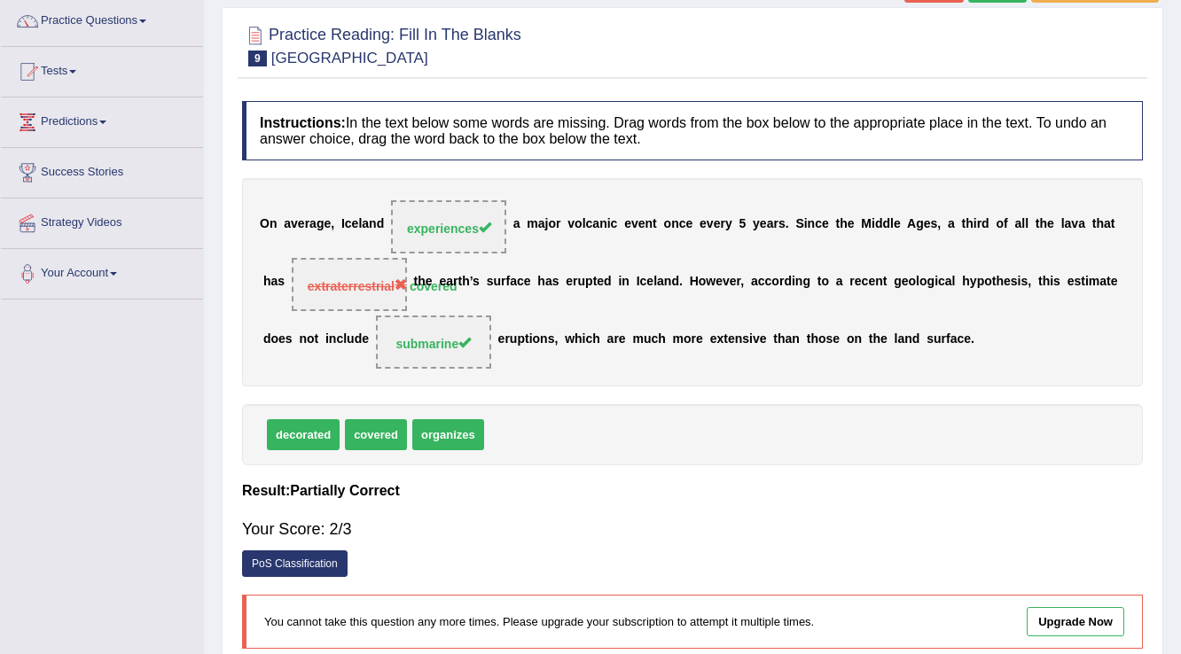
scroll to position [0, 0]
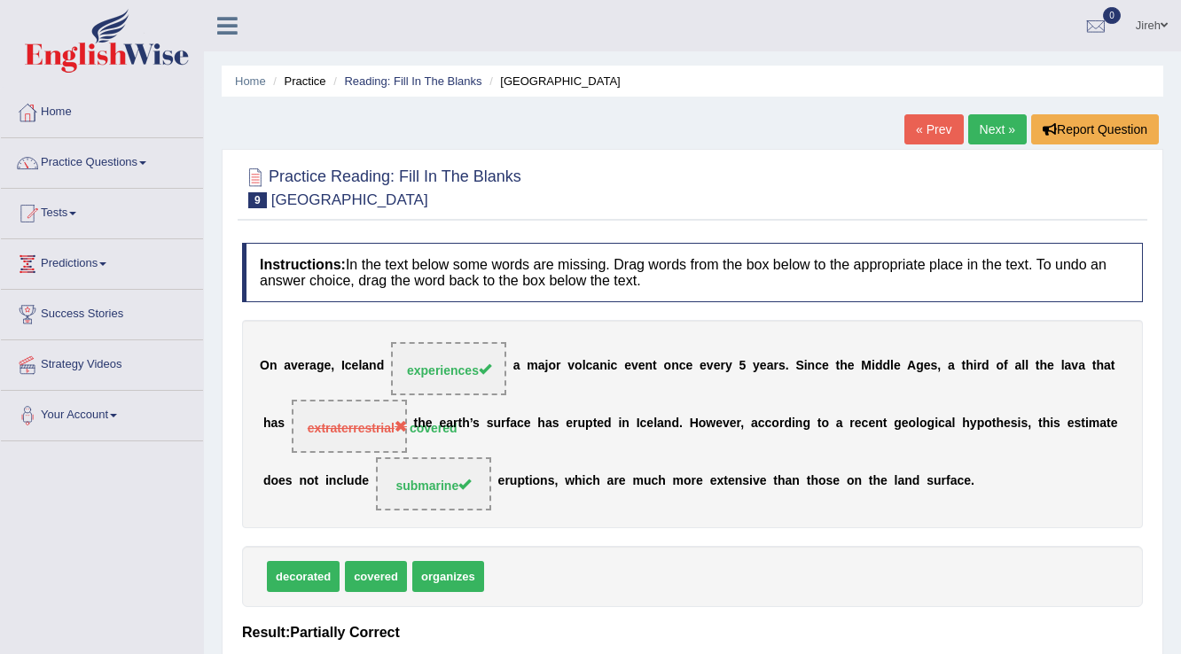
click at [986, 132] on link "Next »" at bounding box center [997, 129] width 59 height 30
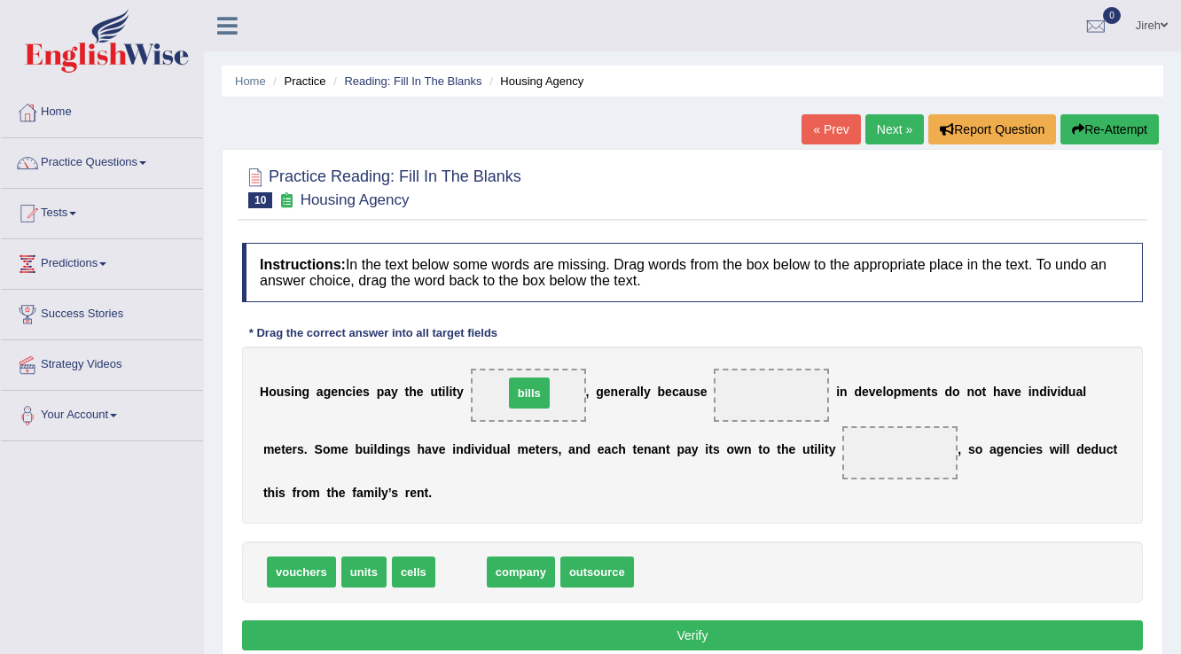
drag, startPoint x: 460, startPoint y: 575, endPoint x: 529, endPoint y: 395, distance: 192.5
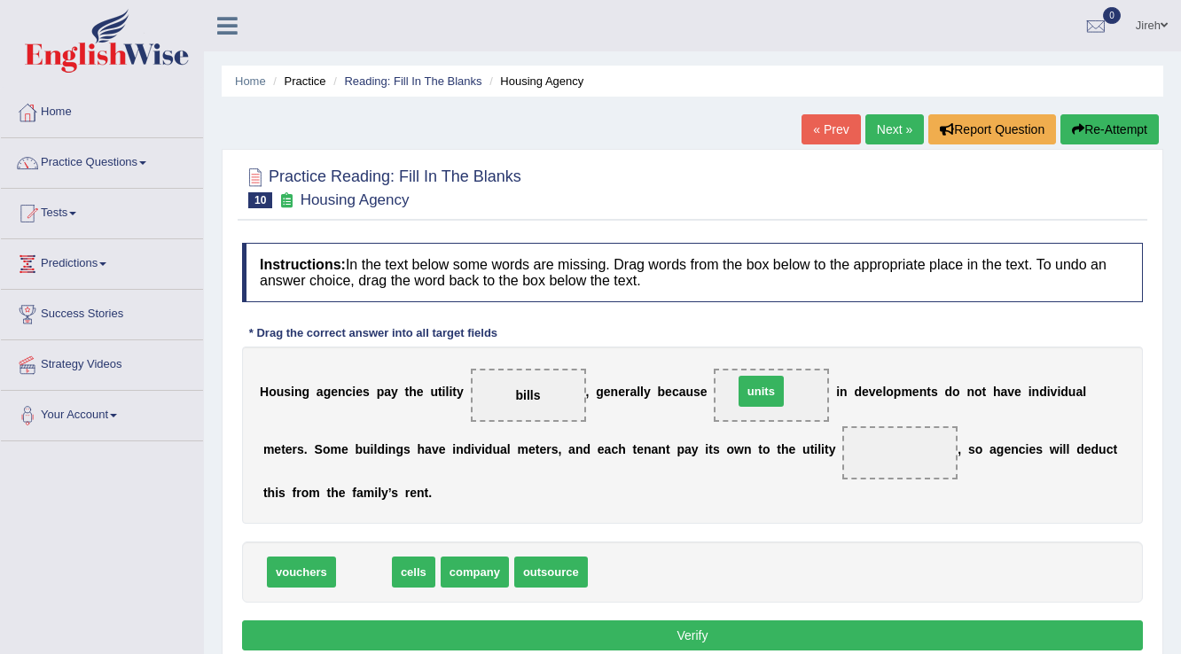
drag, startPoint x: 383, startPoint y: 571, endPoint x: 780, endPoint y: 390, distance: 435.7
click at [499, 576] on span "outsource" at bounding box center [501, 572] width 74 height 31
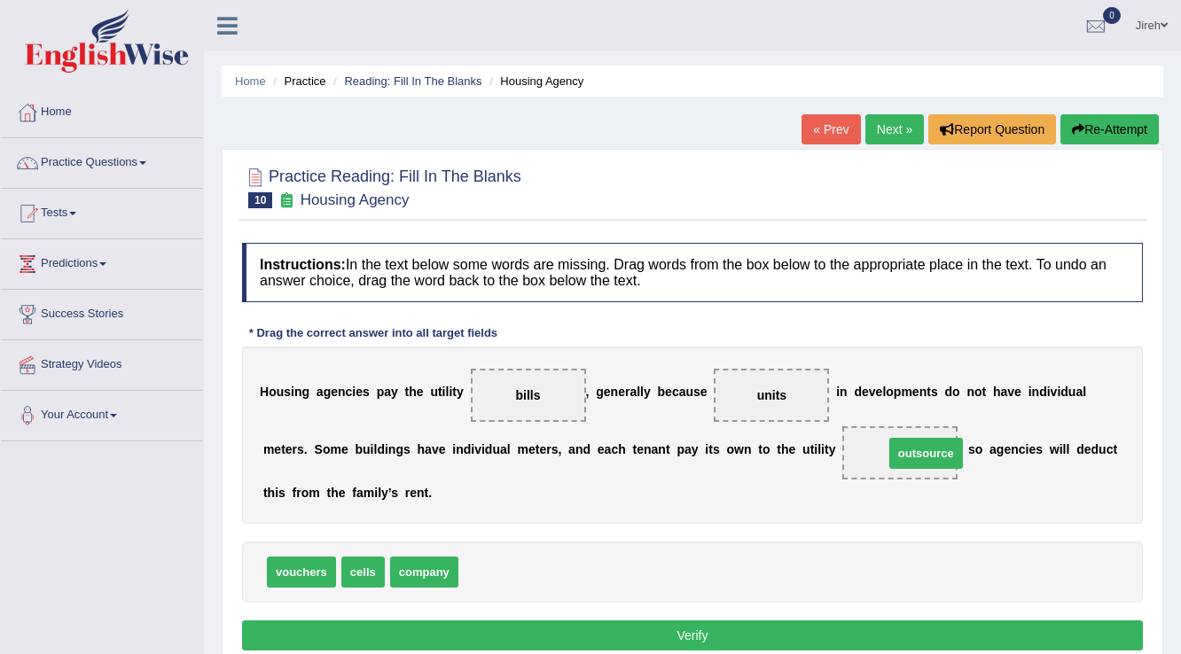
drag, startPoint x: 508, startPoint y: 578, endPoint x: 934, endPoint y: 459, distance: 441.9
click at [666, 631] on button "Verify" at bounding box center [692, 636] width 901 height 30
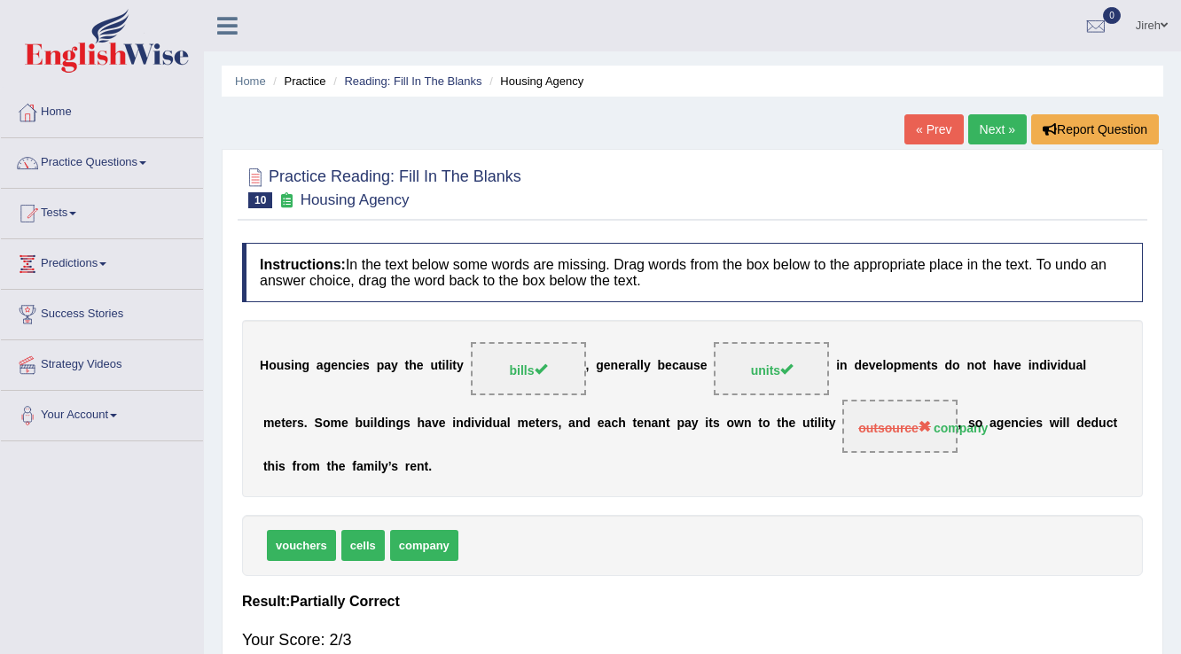
click at [995, 128] on link "Next »" at bounding box center [997, 129] width 59 height 30
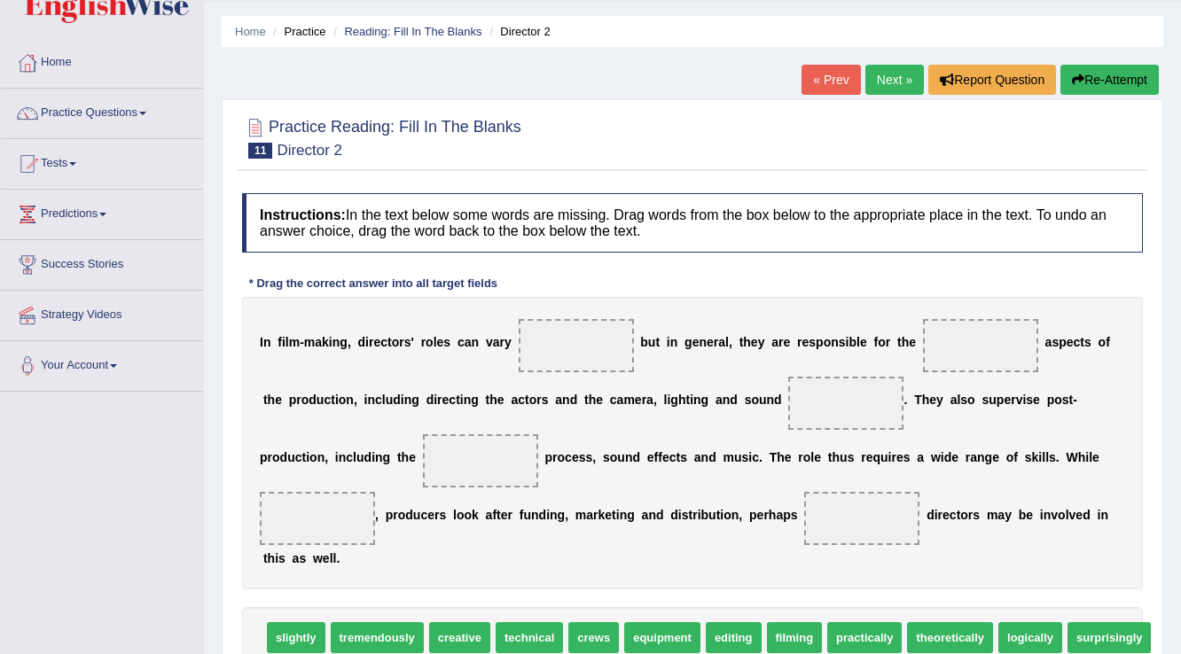
scroll to position [71, 0]
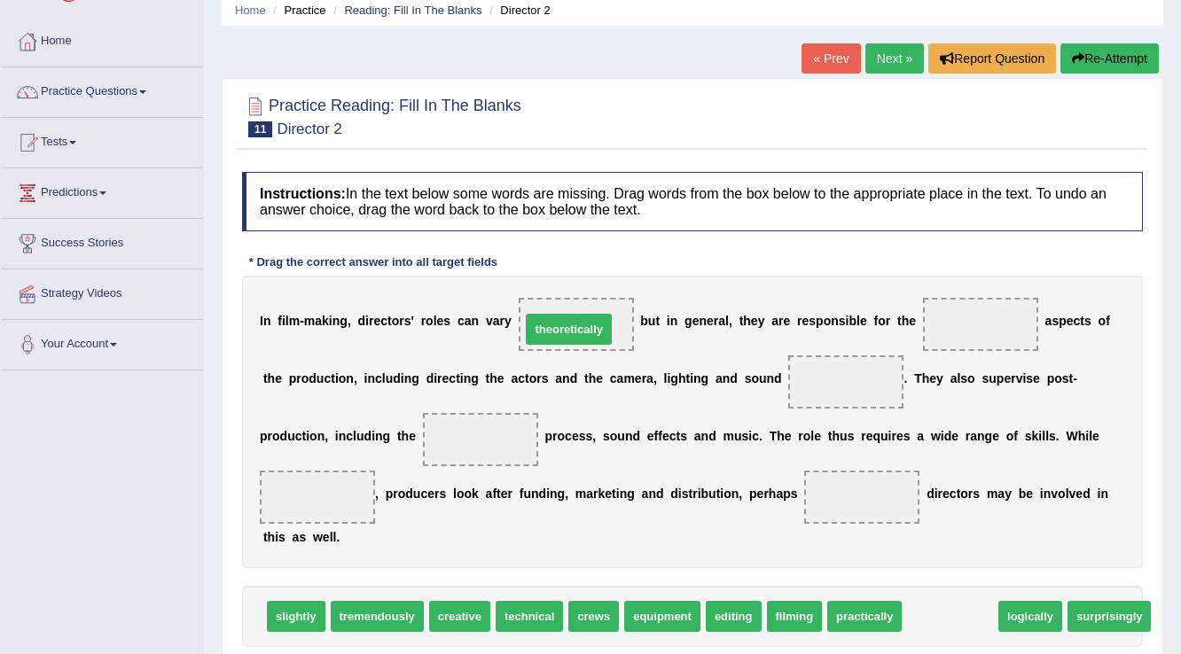
drag, startPoint x: 956, startPoint y: 617, endPoint x: 575, endPoint y: 330, distance: 477.5
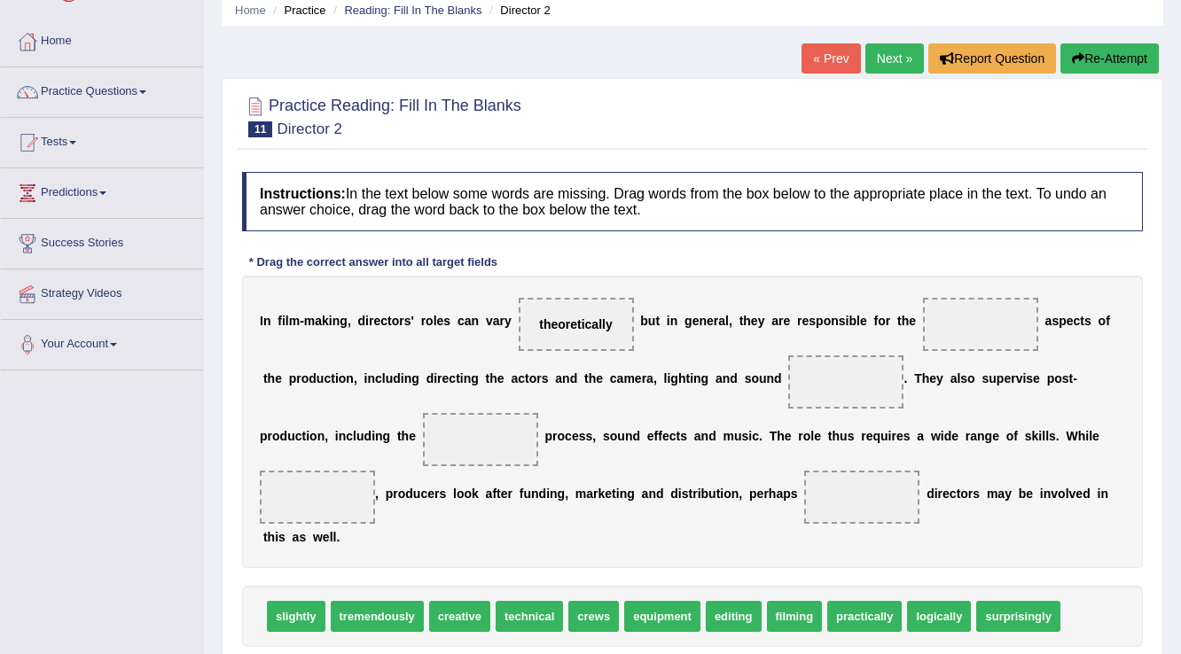
click at [791, 618] on span "filming" at bounding box center [795, 616] width 56 height 31
drag, startPoint x: 791, startPoint y: 618, endPoint x: 989, endPoint y: 343, distance: 338.7
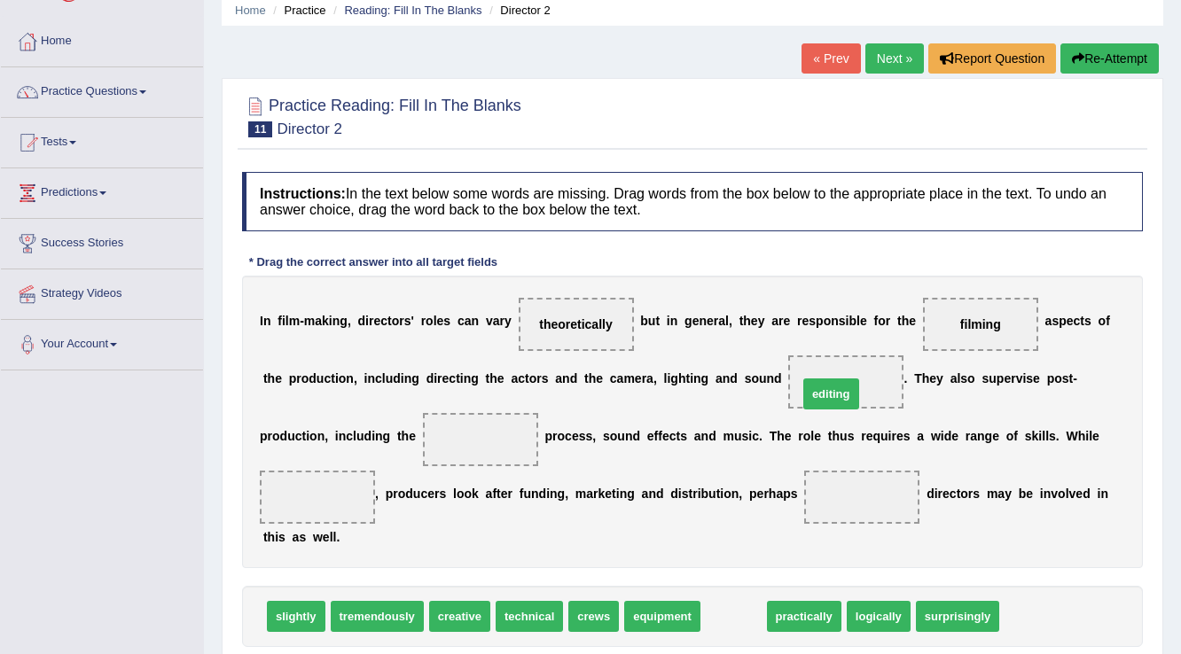
drag, startPoint x: 728, startPoint y: 619, endPoint x: 826, endPoint y: 396, distance: 243.0
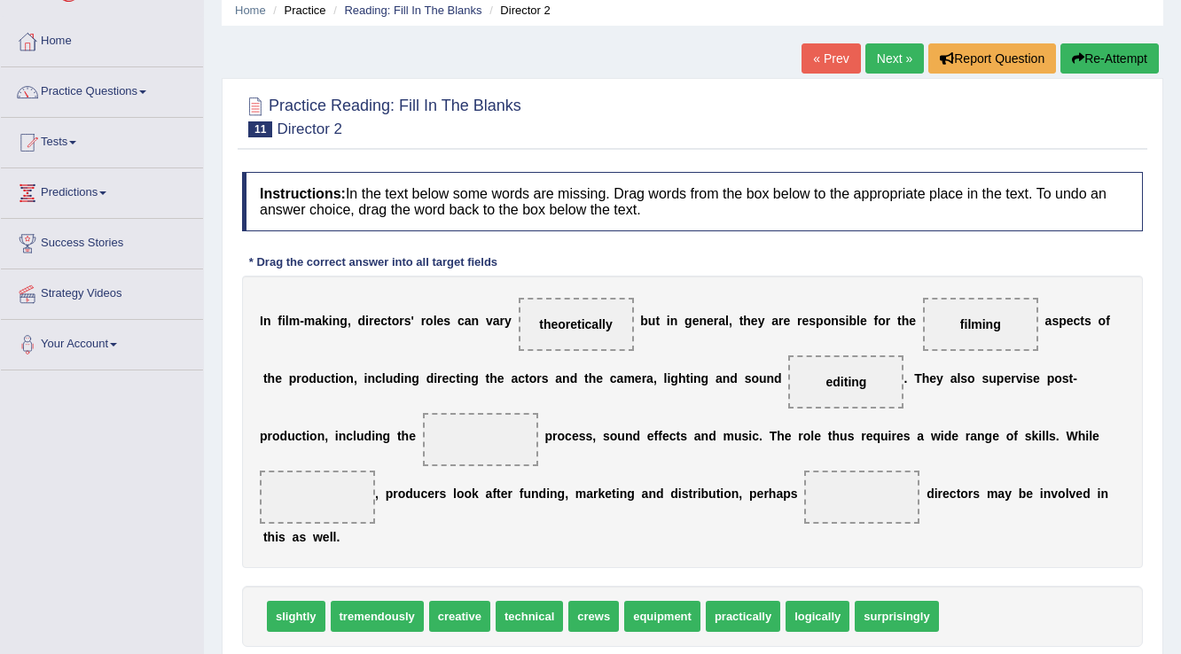
drag, startPoint x: 998, startPoint y: 339, endPoint x: 836, endPoint y: 366, distance: 163.7
click at [836, 366] on div "I n f i l m - m a k i n g , d i r e c t o r s ' r o l e s c a n v a r y theoret…" at bounding box center [692, 422] width 901 height 293
drag, startPoint x: 982, startPoint y: 327, endPoint x: 475, endPoint y: 447, distance: 520.3
drag, startPoint x: 529, startPoint y: 614, endPoint x: 973, endPoint y: 318, distance: 532.7
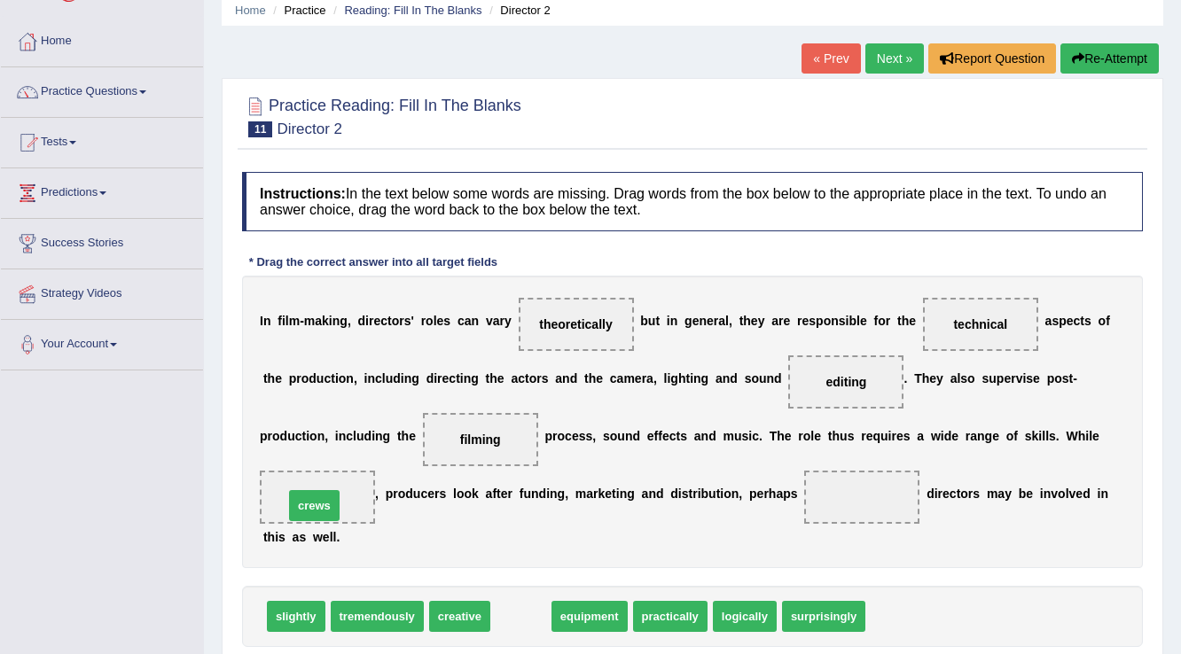
drag, startPoint x: 514, startPoint y: 622, endPoint x: 308, endPoint y: 511, distance: 234.5
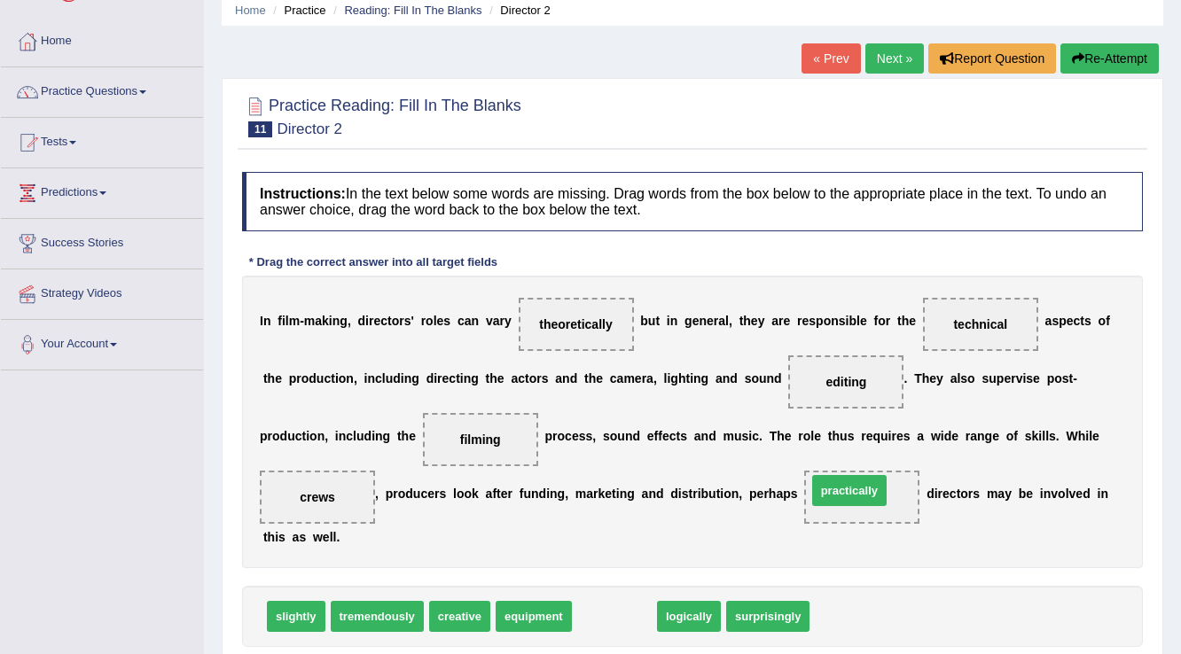
drag, startPoint x: 628, startPoint y: 619, endPoint x: 866, endPoint y: 497, distance: 266.9
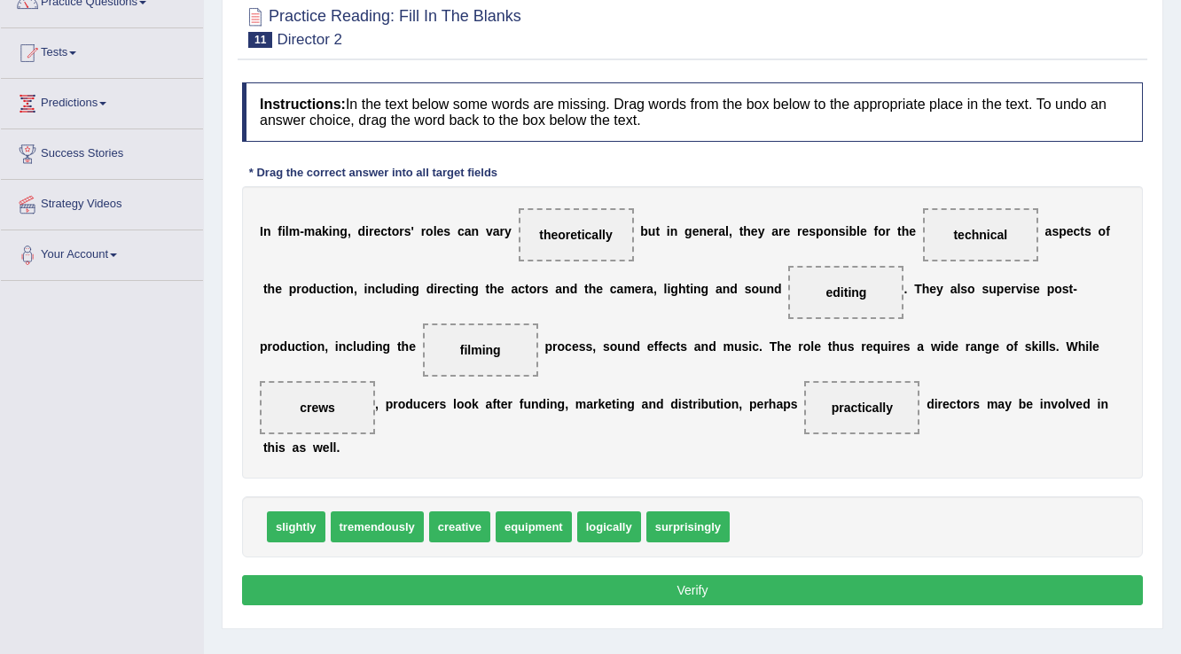
scroll to position [277, 0]
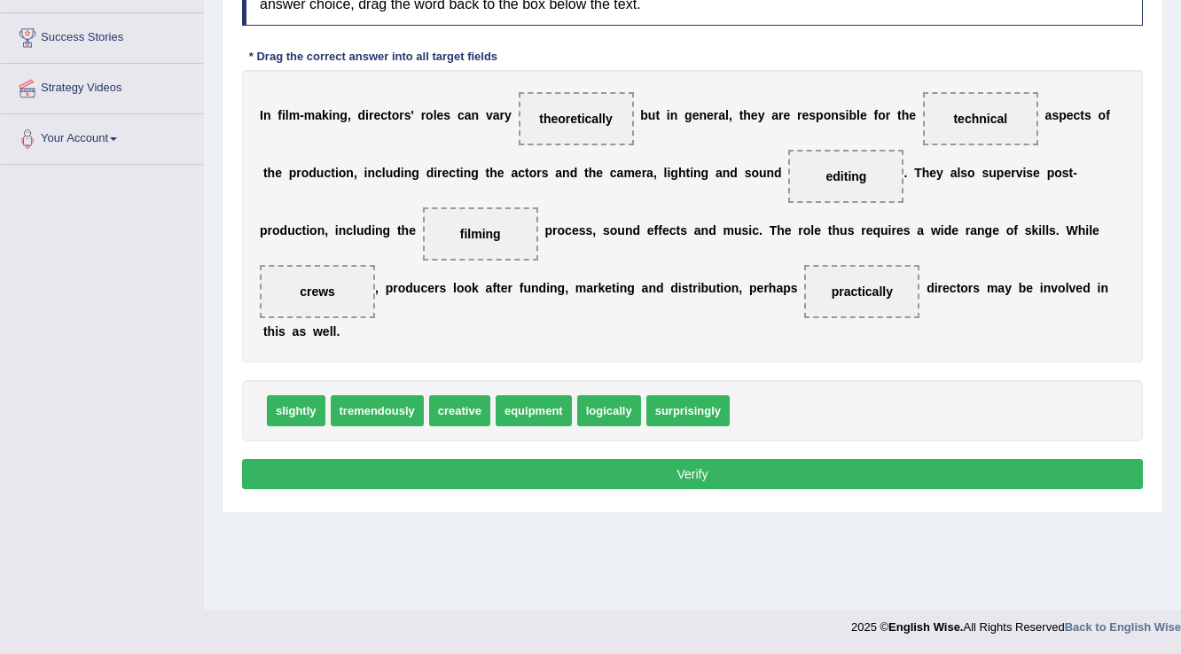
click at [769, 477] on button "Verify" at bounding box center [692, 474] width 901 height 30
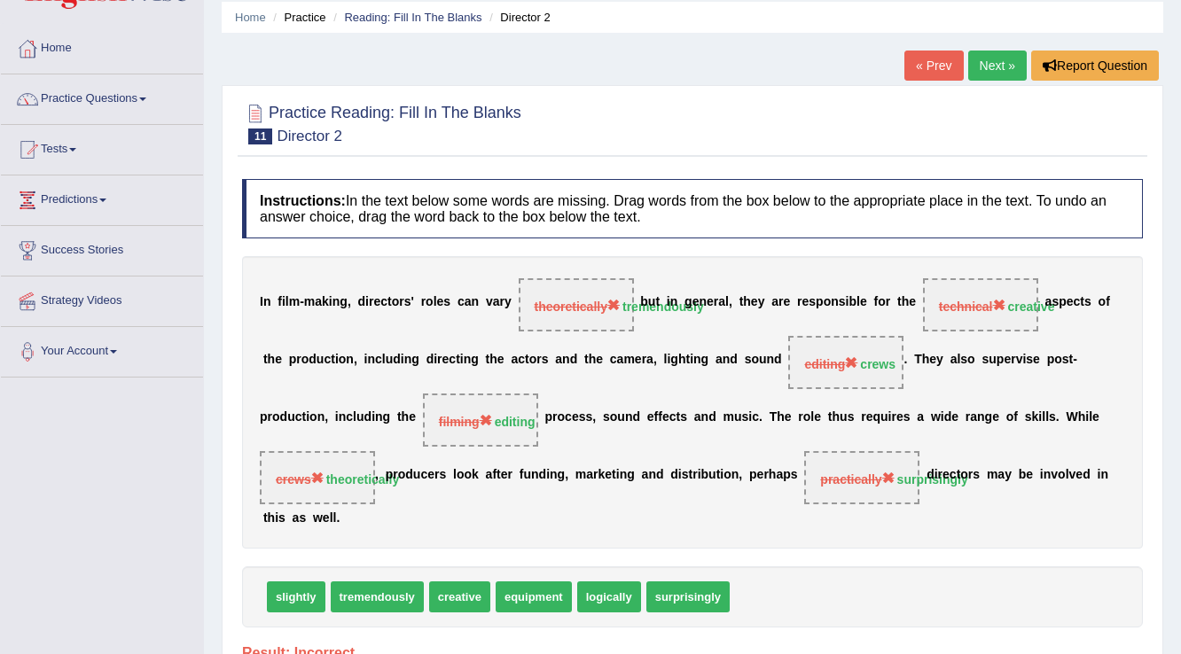
scroll to position [64, 0]
click at [942, 67] on link "« Prev" at bounding box center [934, 66] width 59 height 30
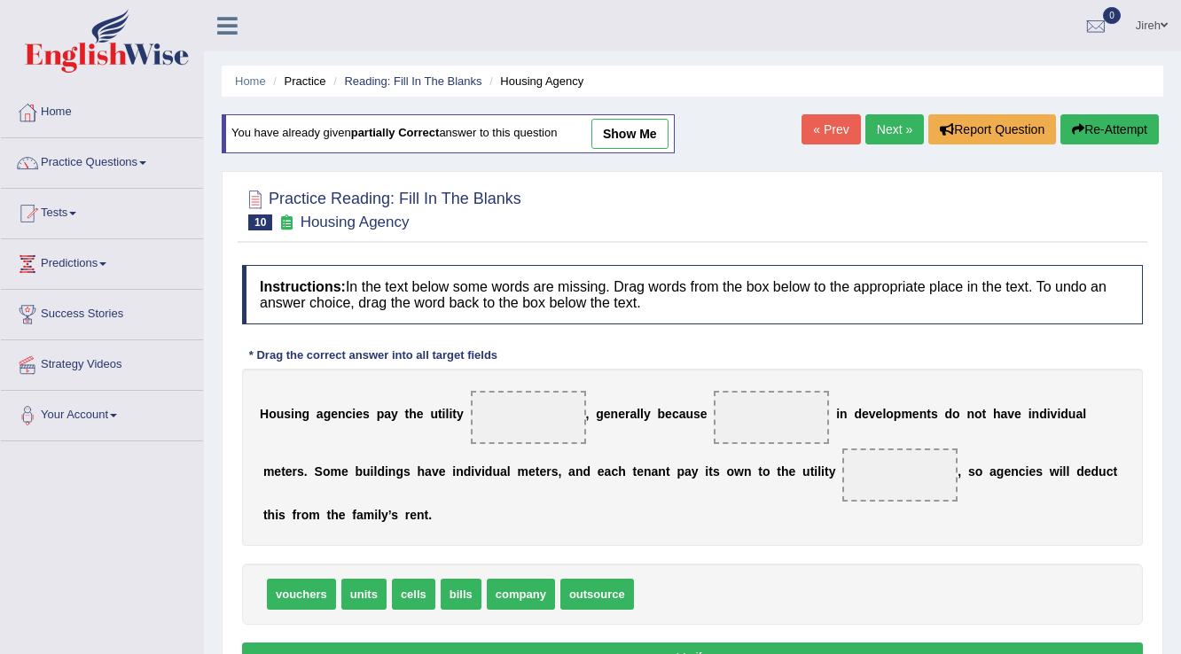
click at [623, 146] on link "show me" at bounding box center [630, 134] width 77 height 30
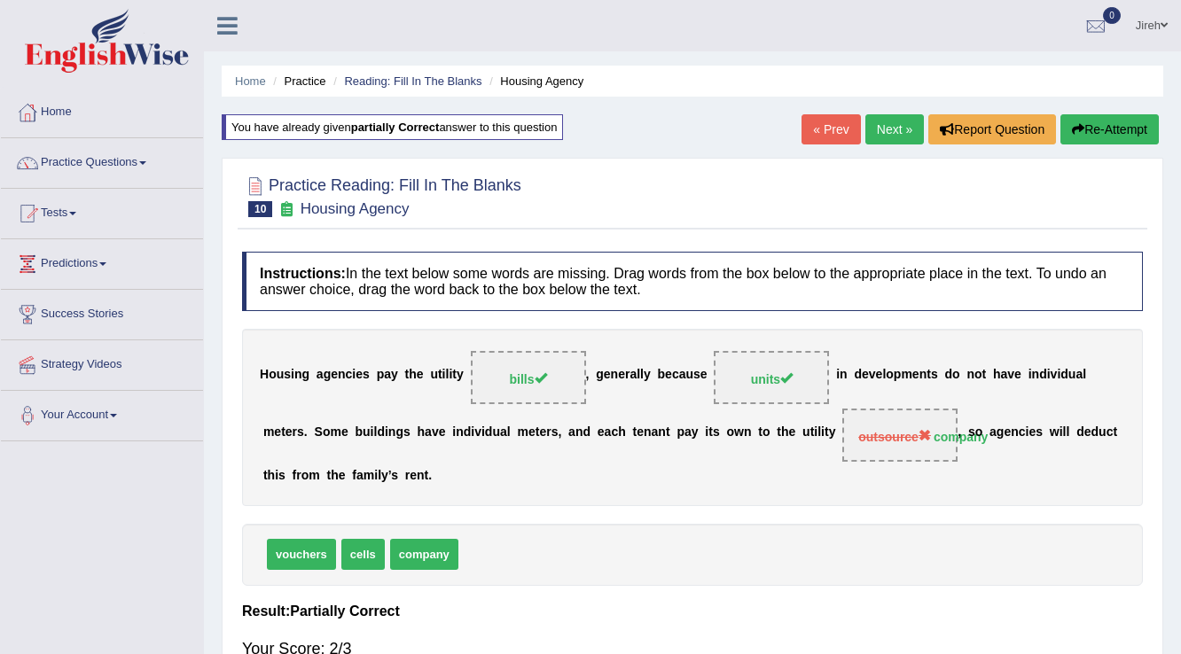
click at [890, 135] on link "Next »" at bounding box center [895, 129] width 59 height 30
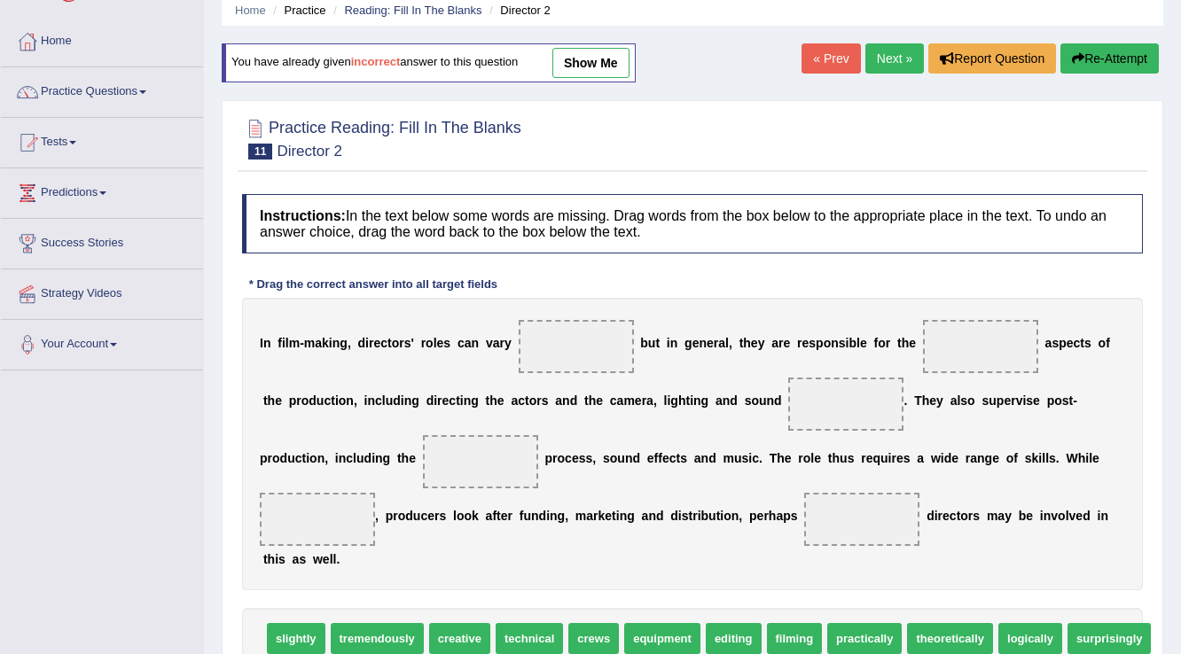
scroll to position [71, 0]
click at [613, 65] on link "show me" at bounding box center [590, 63] width 77 height 30
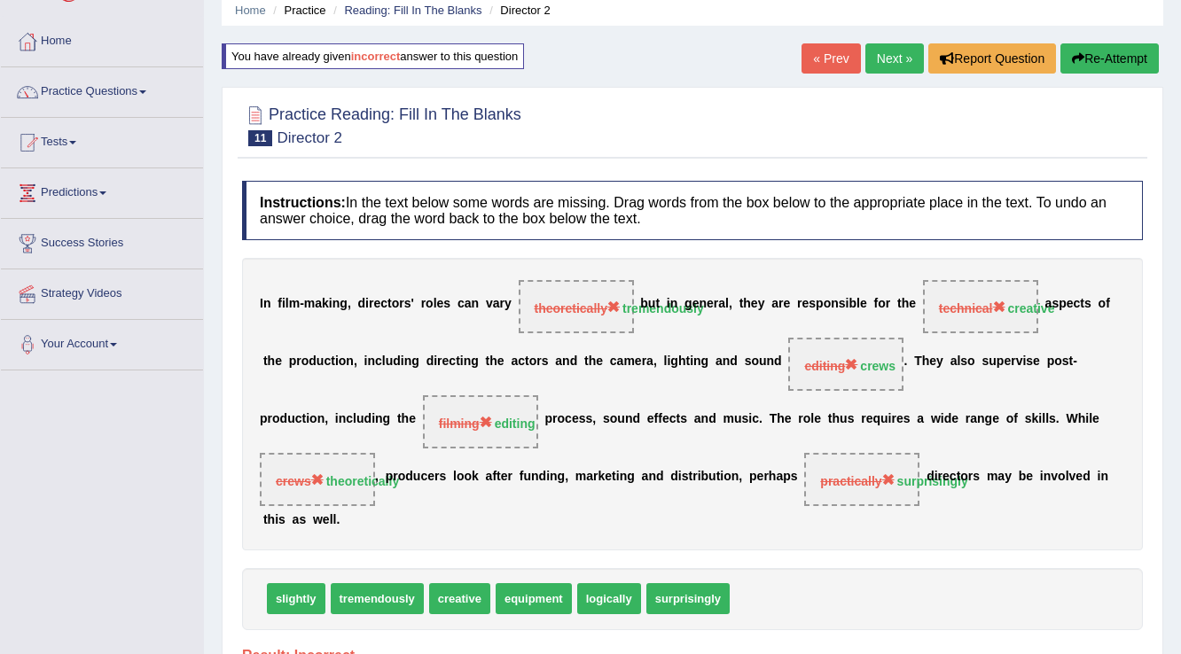
drag, startPoint x: 401, startPoint y: 592, endPoint x: 532, endPoint y: 362, distance: 264.5
click at [532, 362] on div "Instructions: In the text below some words are missing. Drag words from the box…" at bounding box center [693, 614] width 910 height 885
click at [812, 75] on div "« Prev Next » Report Question Re-Attempt" at bounding box center [983, 60] width 362 height 35
click at [815, 71] on link "« Prev" at bounding box center [831, 58] width 59 height 30
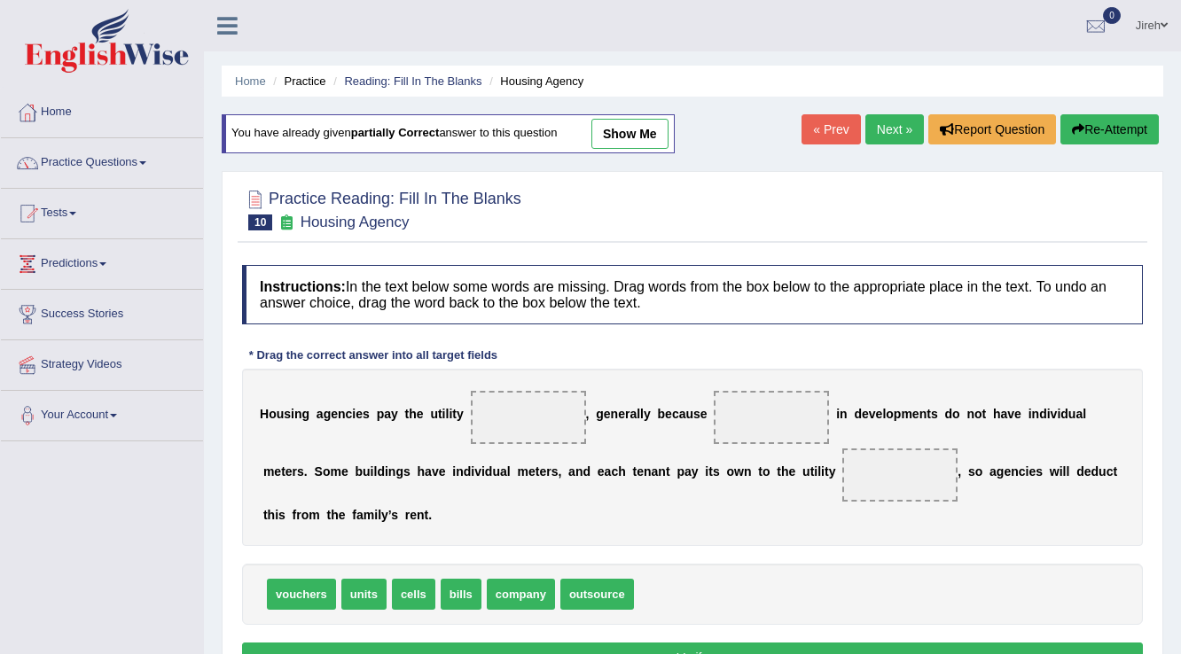
click at [894, 120] on link "Next »" at bounding box center [895, 129] width 59 height 30
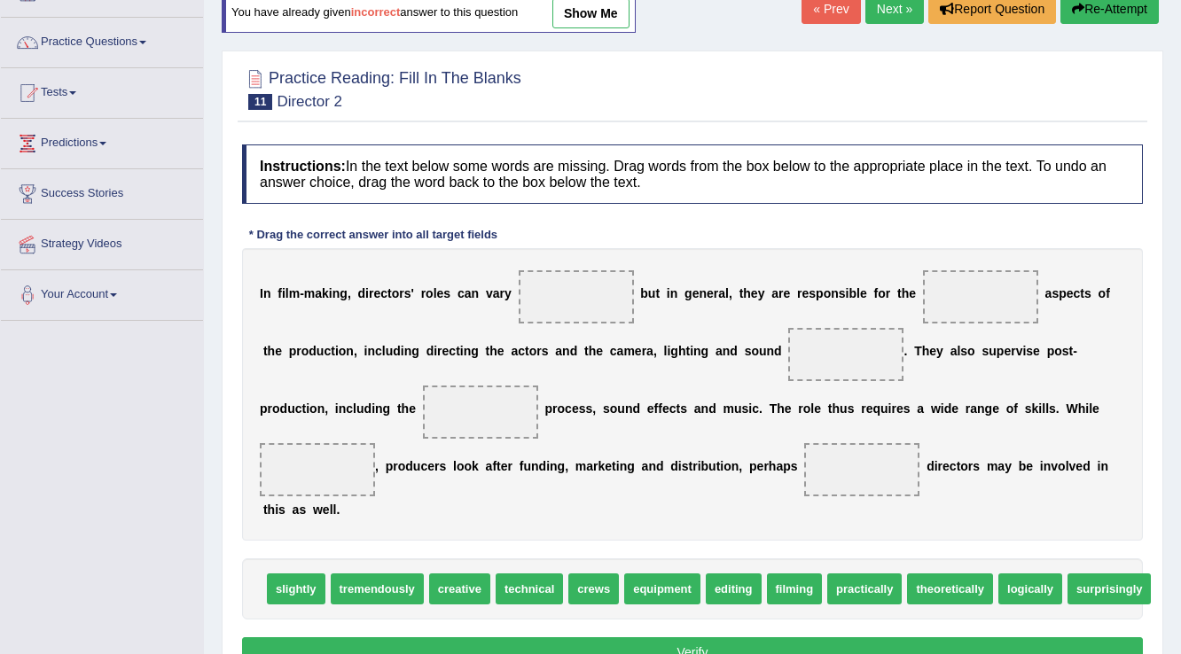
scroll to position [142, 0]
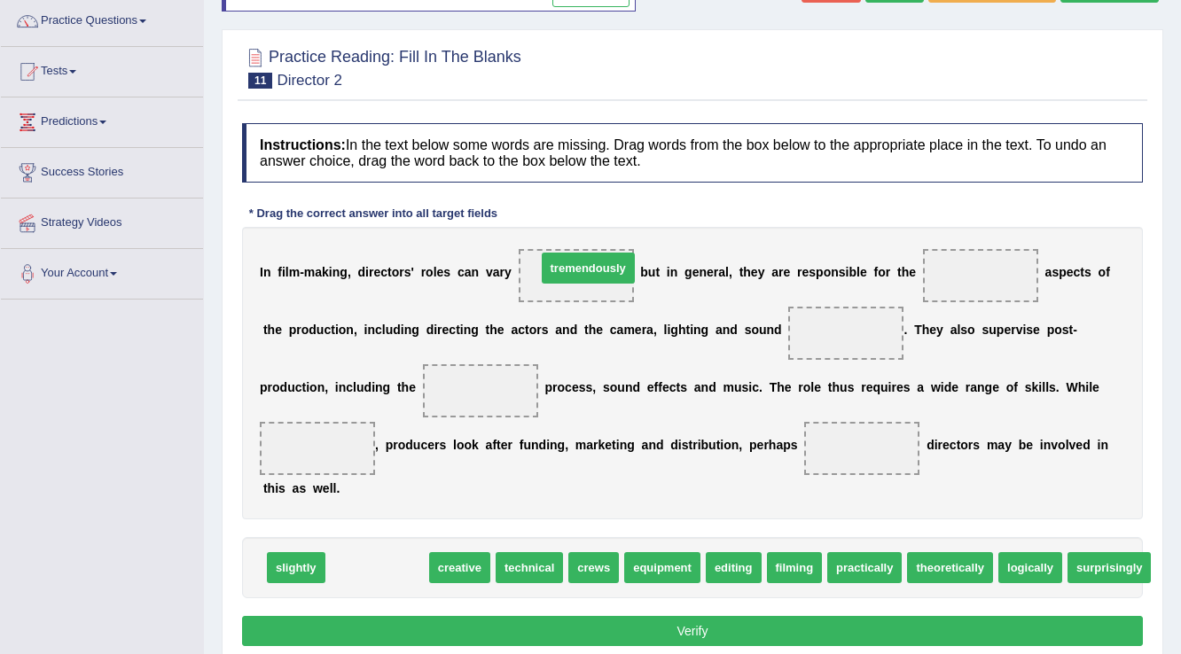
drag, startPoint x: 374, startPoint y: 558, endPoint x: 584, endPoint y: 258, distance: 365.6
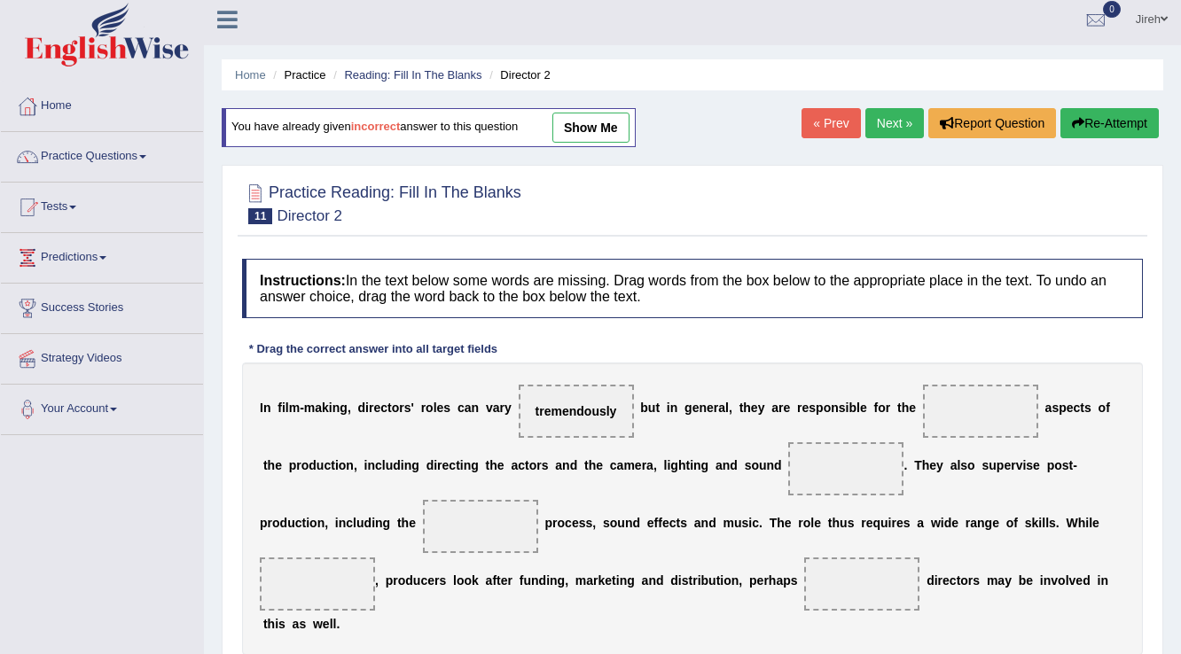
scroll to position [0, 0]
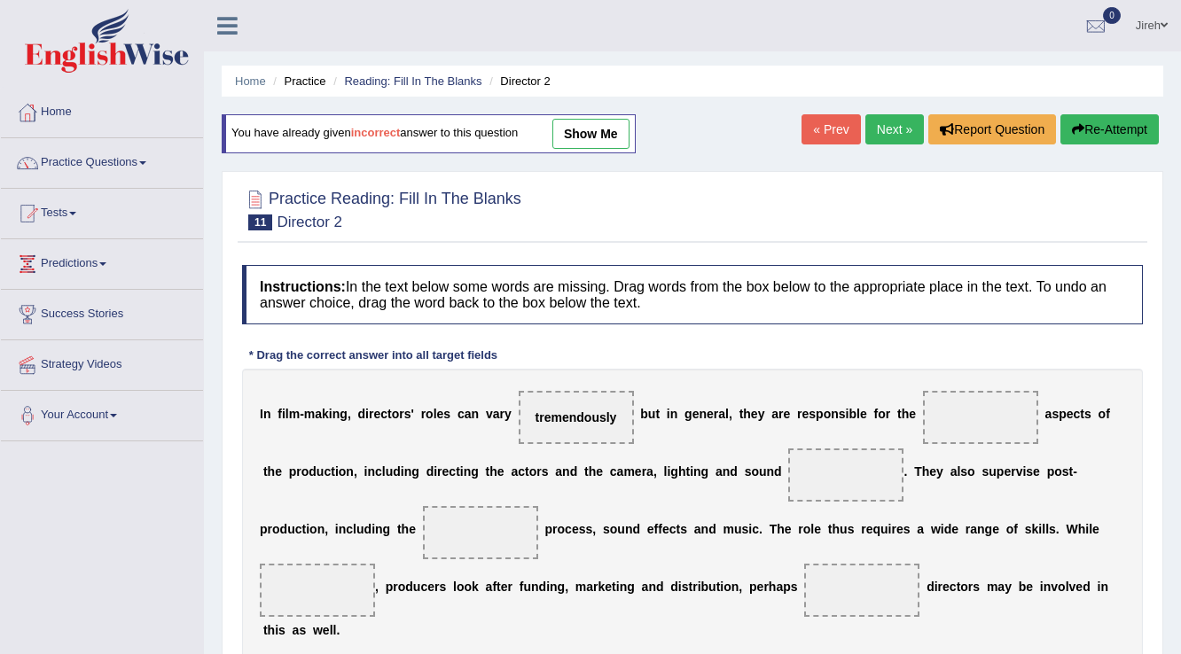
click at [599, 123] on link "show me" at bounding box center [590, 134] width 77 height 30
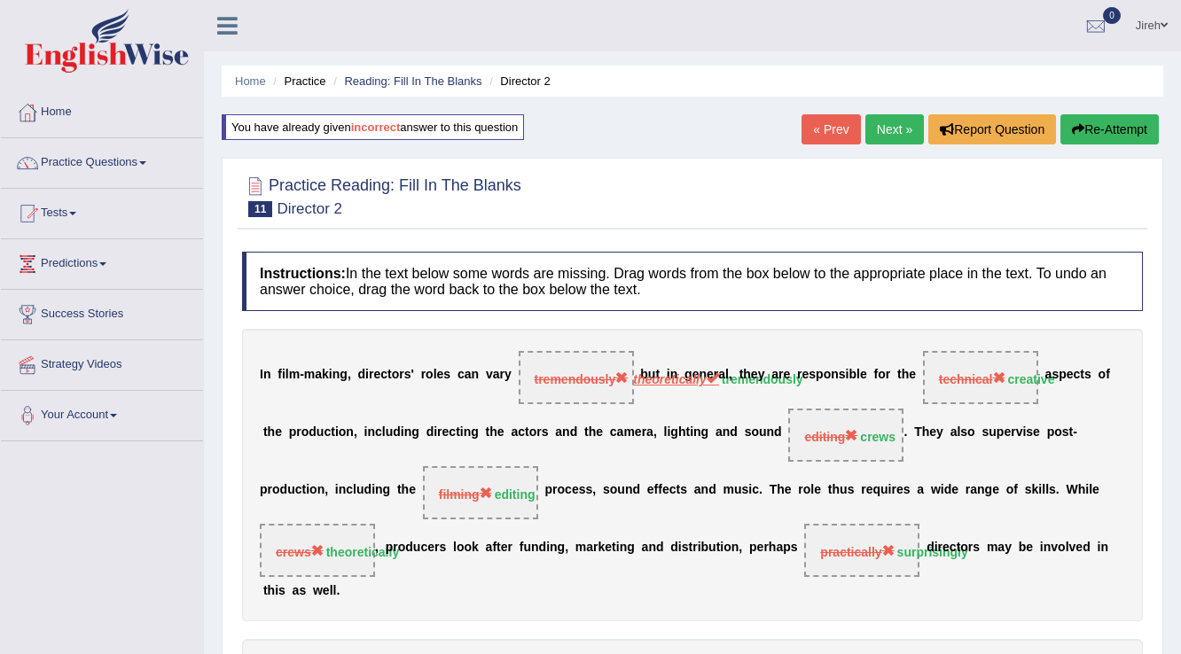
click at [870, 128] on link "Next »" at bounding box center [895, 129] width 59 height 30
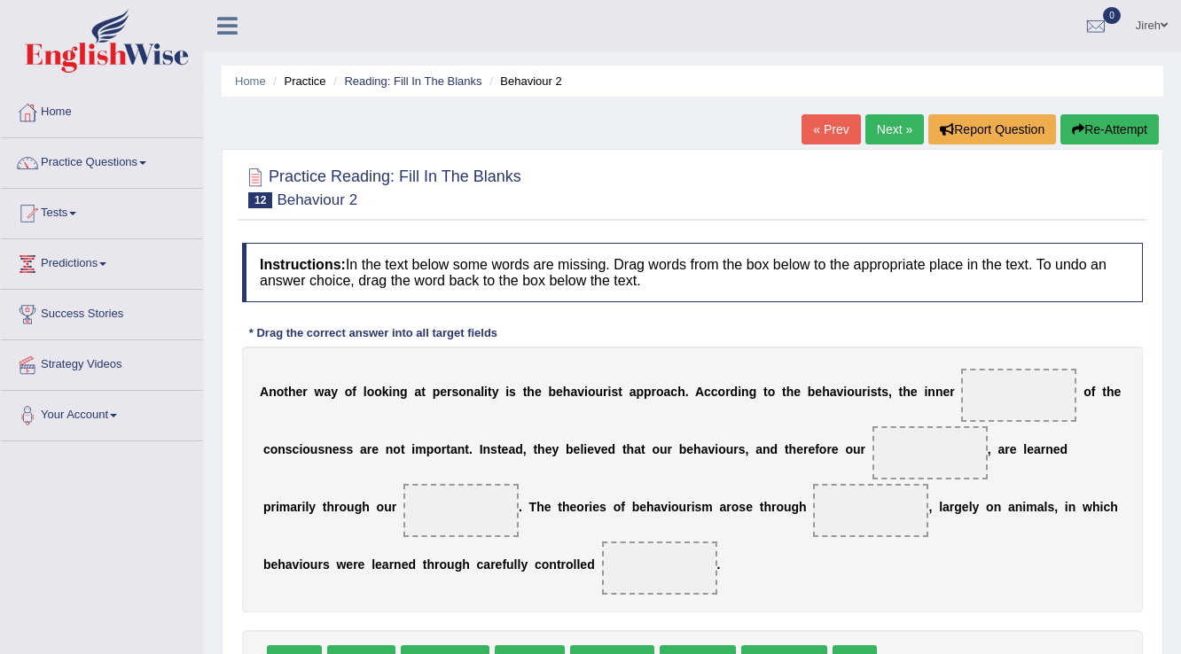
click at [829, 110] on div "Home Practice Reading: Fill In The Blanks Behaviour 2 « Prev Next » Report Ques…" at bounding box center [692, 443] width 977 height 887
click at [832, 131] on link "« Prev" at bounding box center [831, 129] width 59 height 30
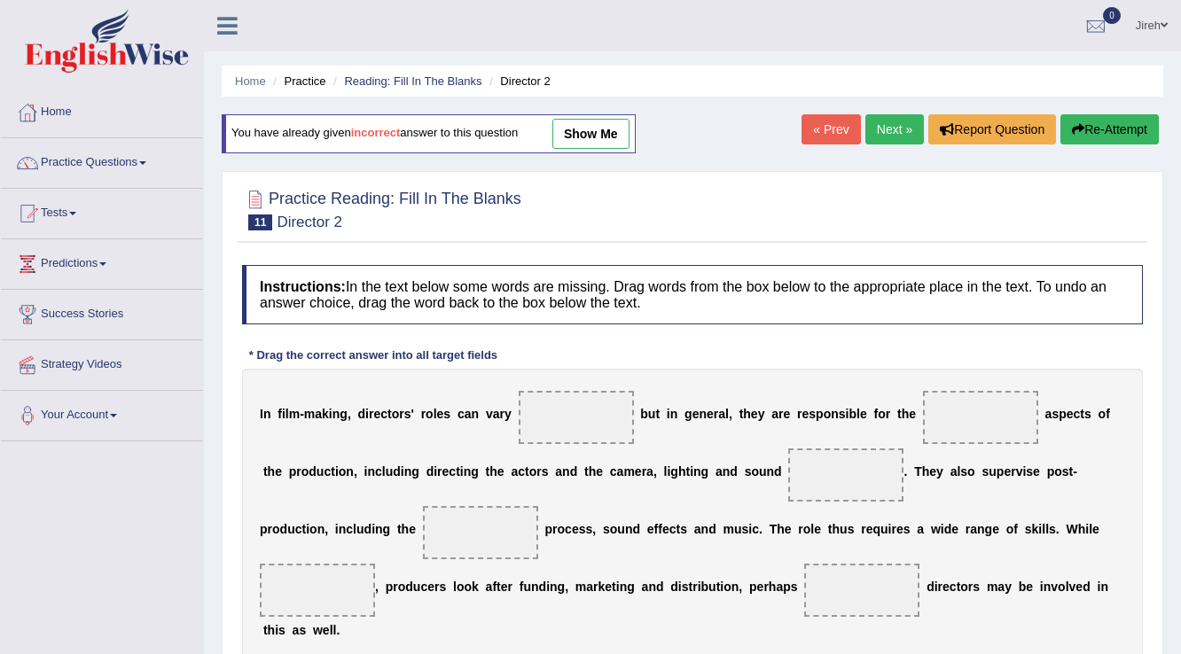
click at [569, 432] on span at bounding box center [576, 417] width 115 height 53
click at [560, 414] on span at bounding box center [576, 417] width 115 height 53
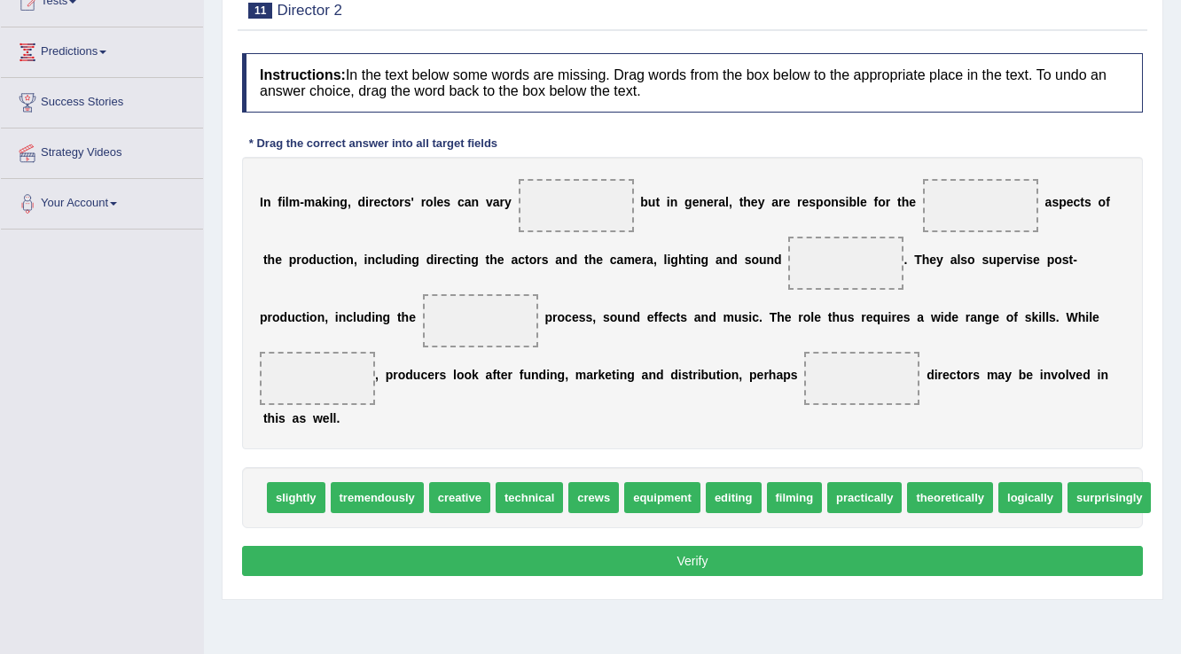
scroll to position [213, 0]
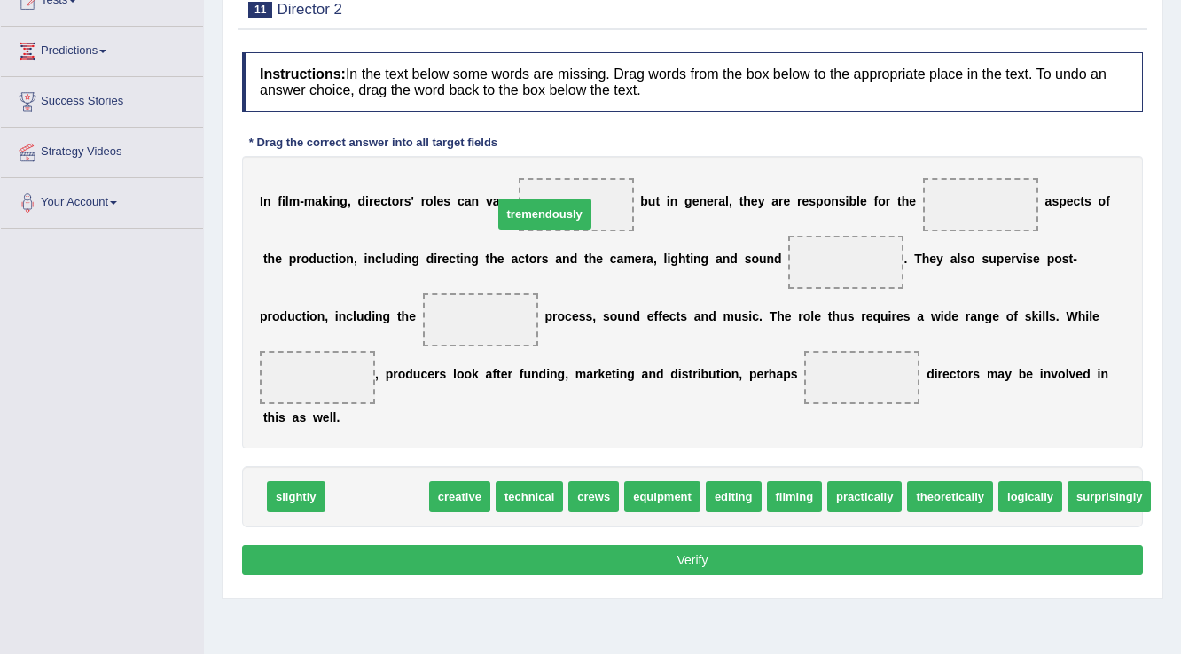
drag, startPoint x: 397, startPoint y: 492, endPoint x: 565, endPoint y: 209, distance: 328.8
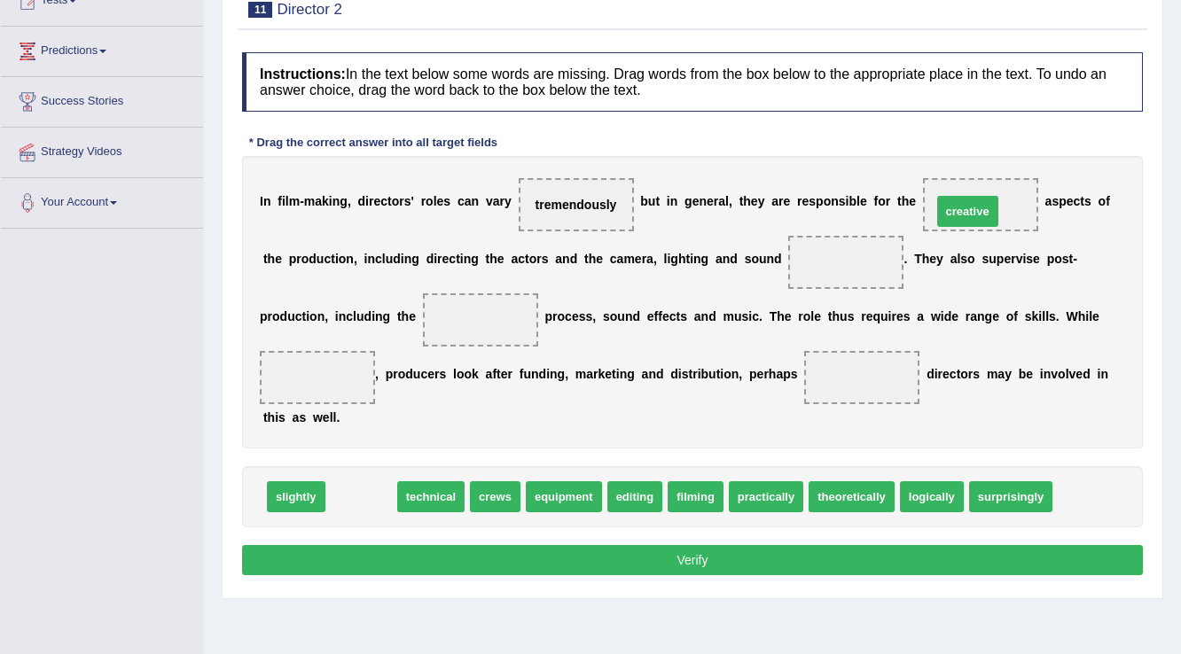
drag, startPoint x: 362, startPoint y: 497, endPoint x: 968, endPoint y: 211, distance: 670.4
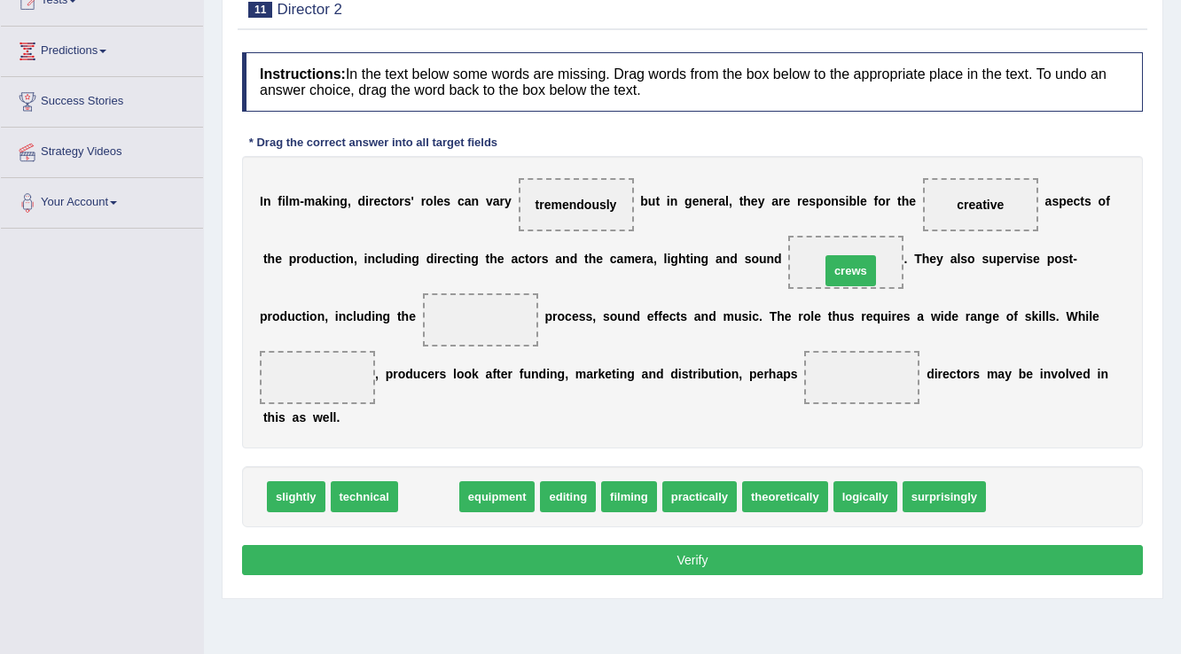
drag, startPoint x: 438, startPoint y: 496, endPoint x: 860, endPoint y: 270, distance: 478.9
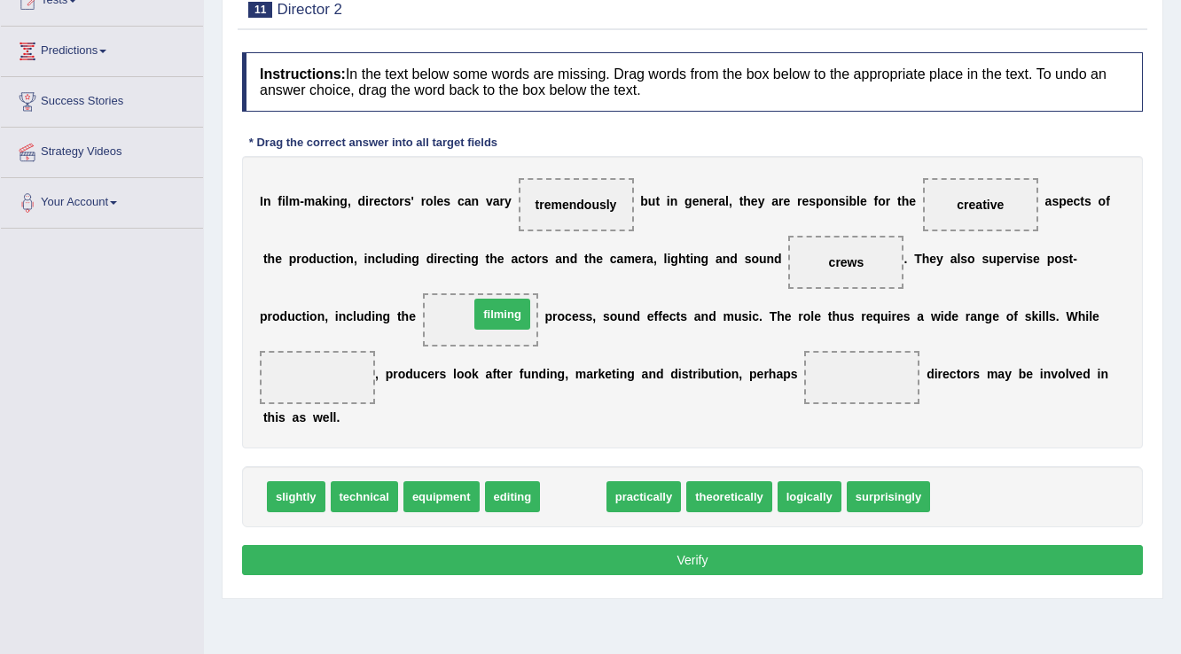
drag, startPoint x: 564, startPoint y: 501, endPoint x: 493, endPoint y: 318, distance: 196.0
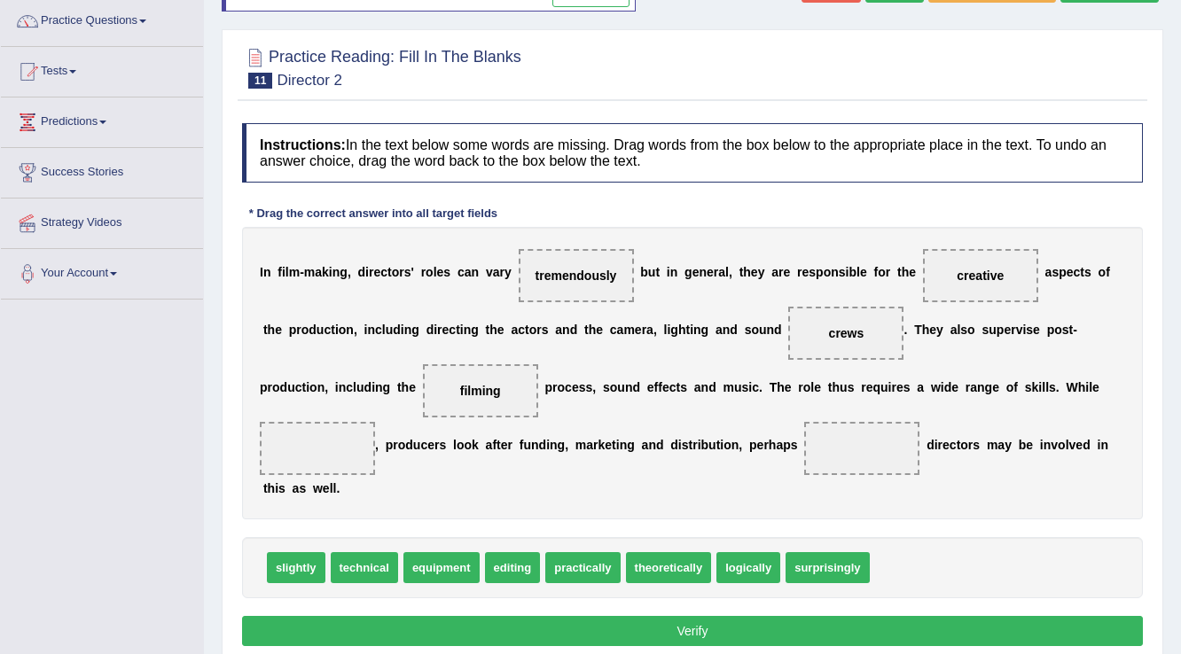
scroll to position [0, 0]
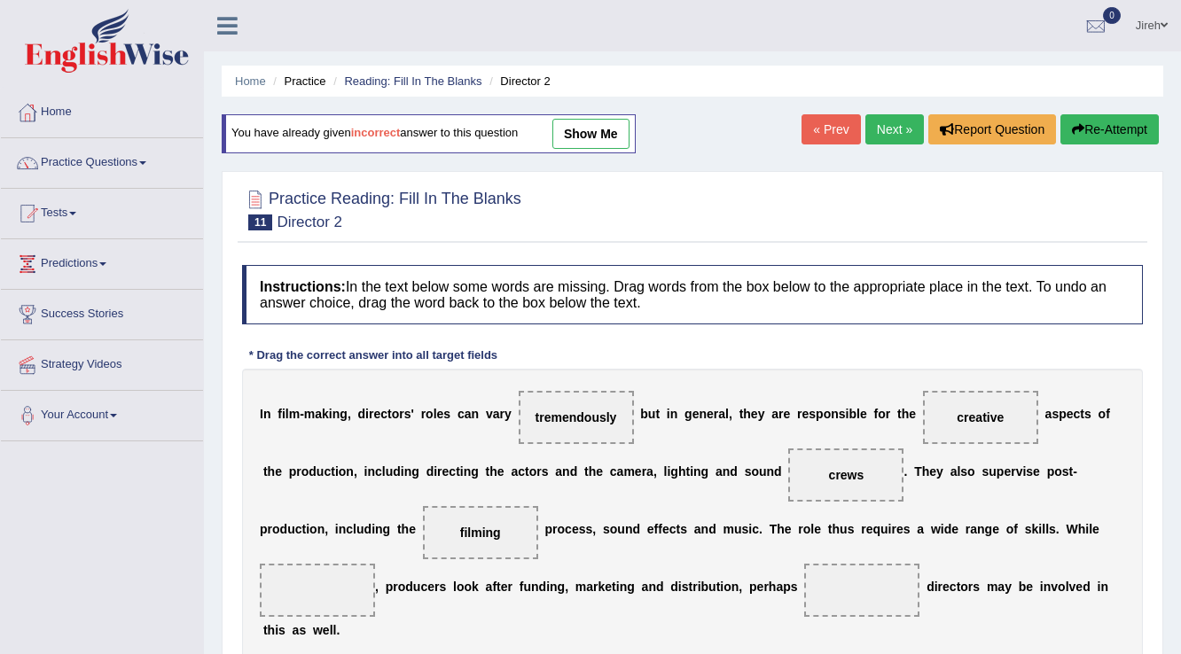
click at [567, 129] on link "show me" at bounding box center [590, 134] width 77 height 30
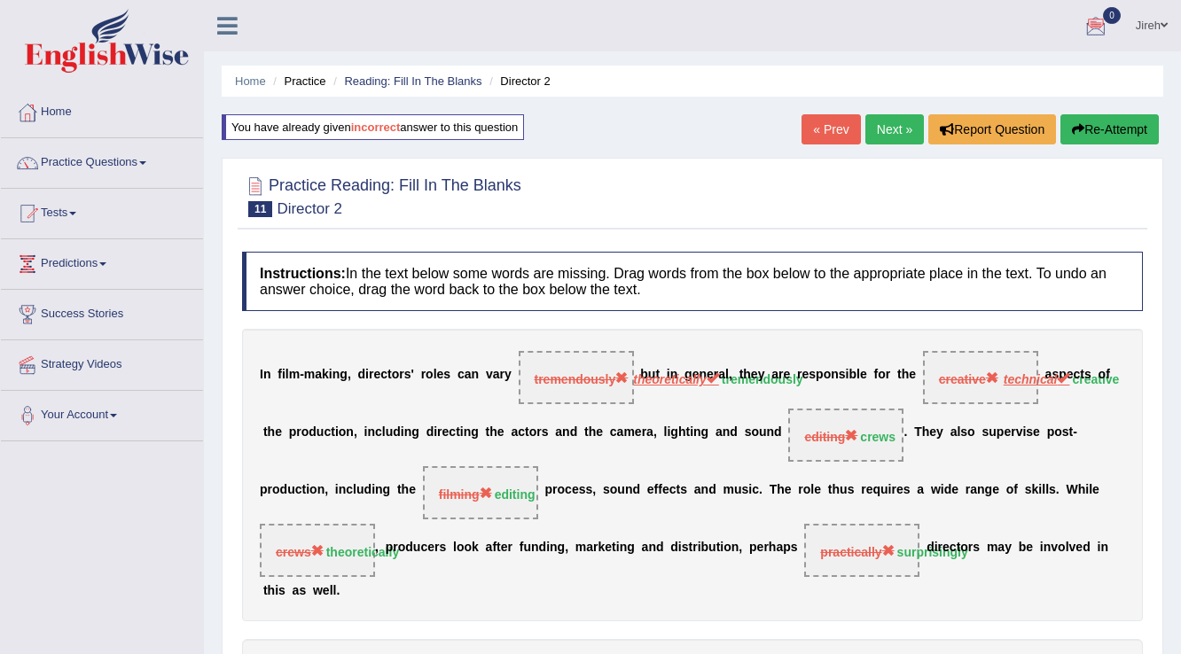
click at [879, 122] on link "Next »" at bounding box center [895, 129] width 59 height 30
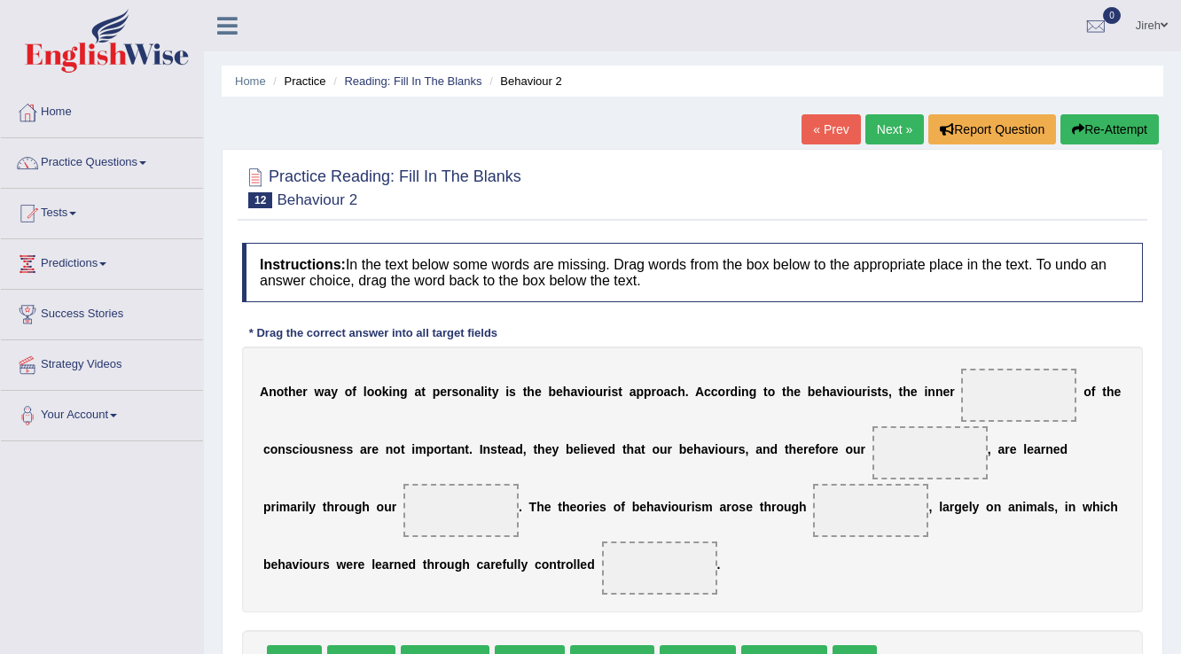
click at [819, 125] on link "« Prev" at bounding box center [831, 129] width 59 height 30
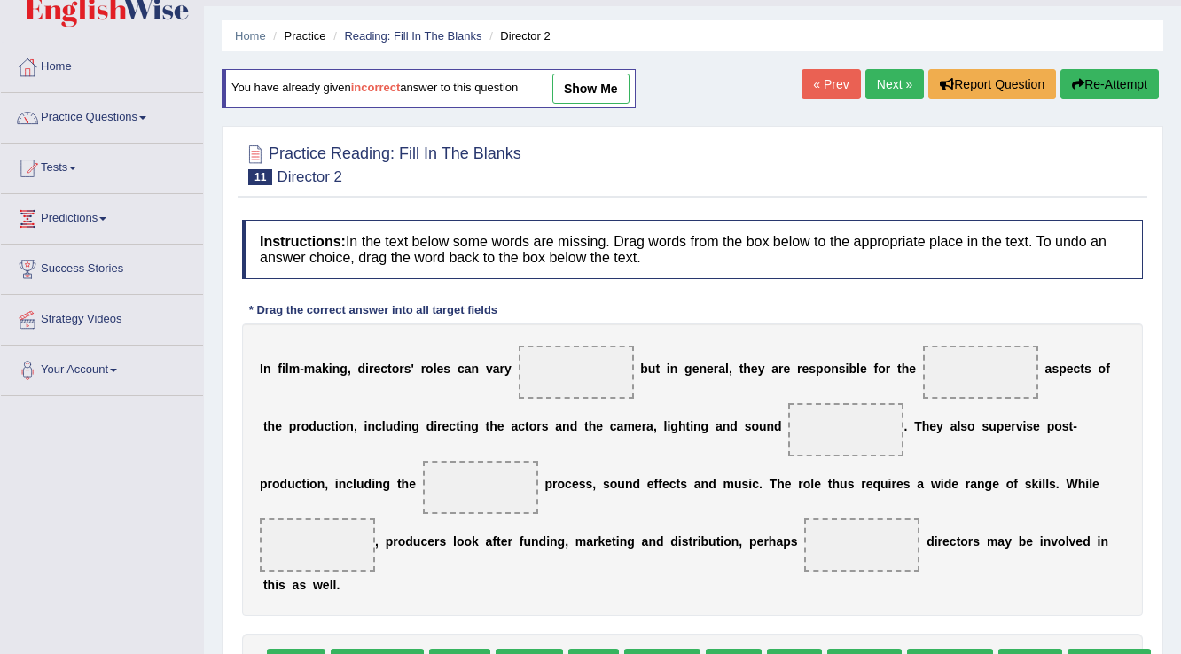
scroll to position [71, 0]
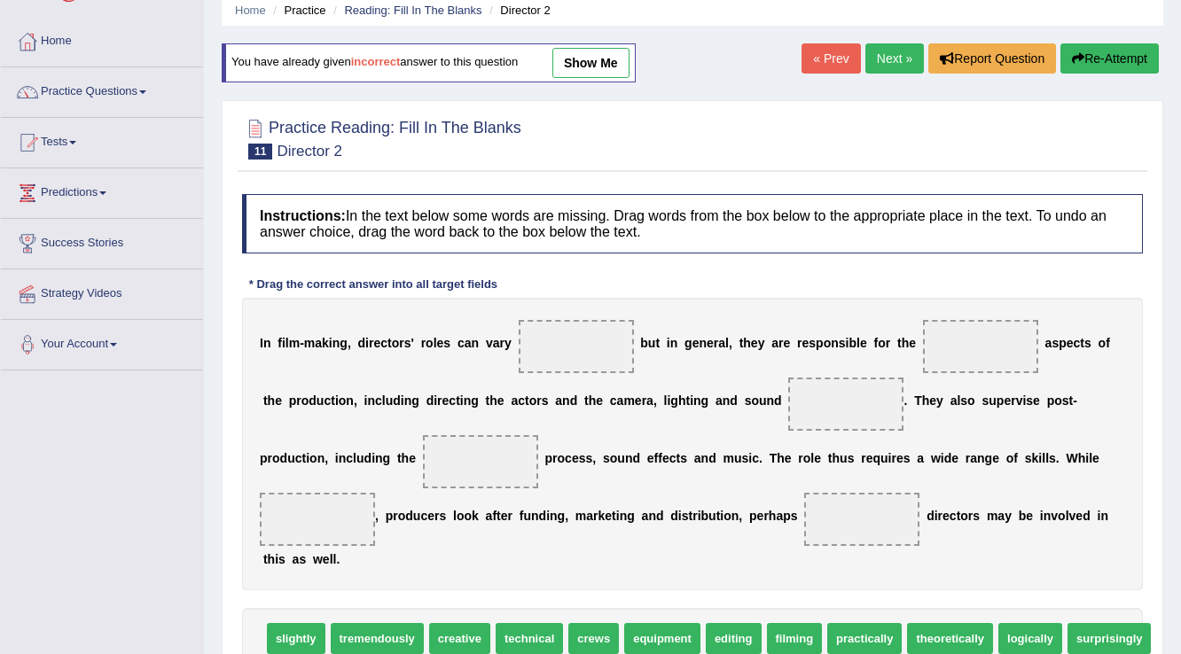
click at [585, 325] on span at bounding box center [576, 346] width 115 height 53
drag, startPoint x: 382, startPoint y: 631, endPoint x: 585, endPoint y: 323, distance: 369.4
click at [585, 326] on span at bounding box center [576, 346] width 115 height 53
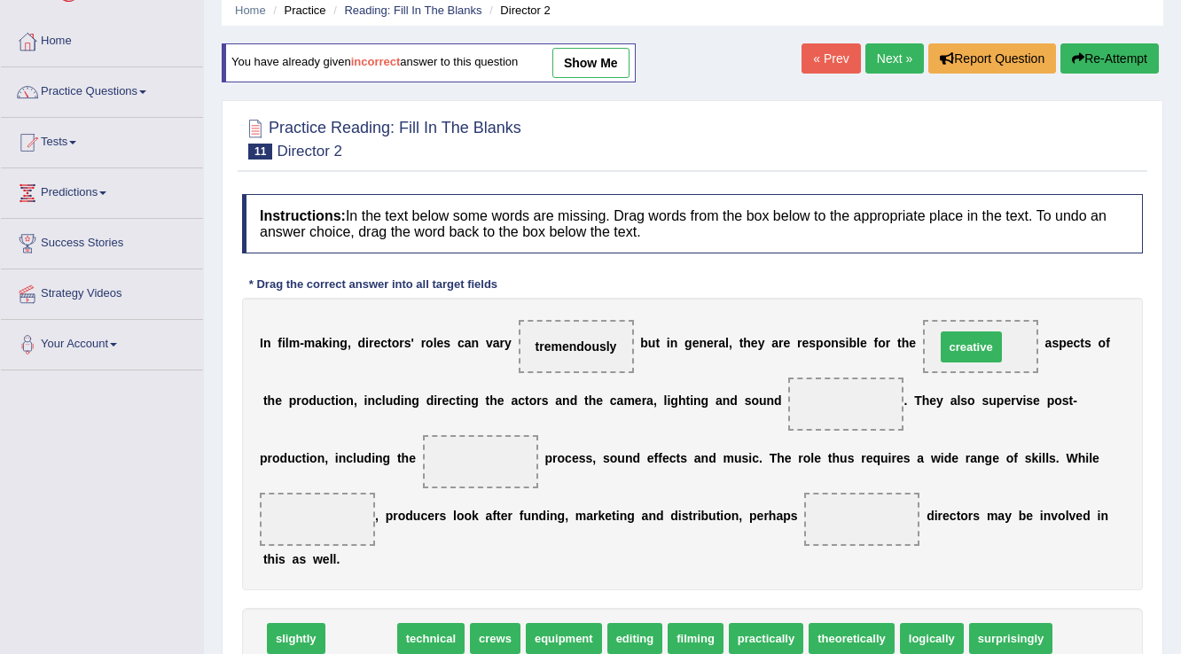
drag, startPoint x: 374, startPoint y: 631, endPoint x: 984, endPoint y: 340, distance: 676.3
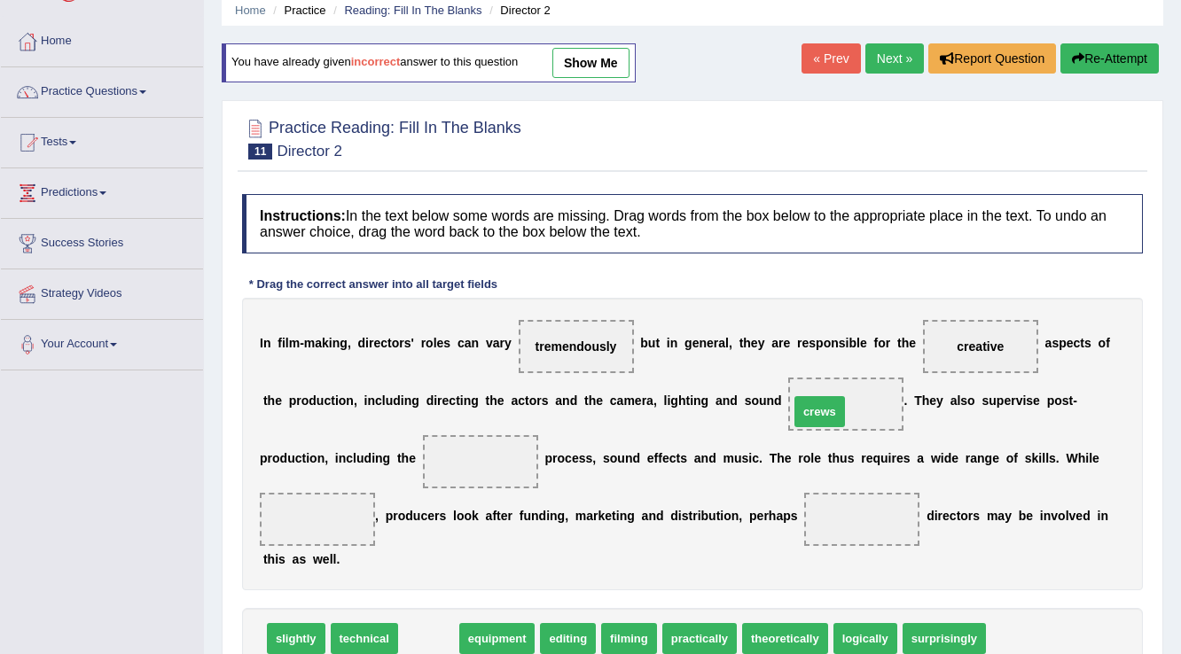
drag, startPoint x: 443, startPoint y: 639, endPoint x: 834, endPoint y: 411, distance: 452.2
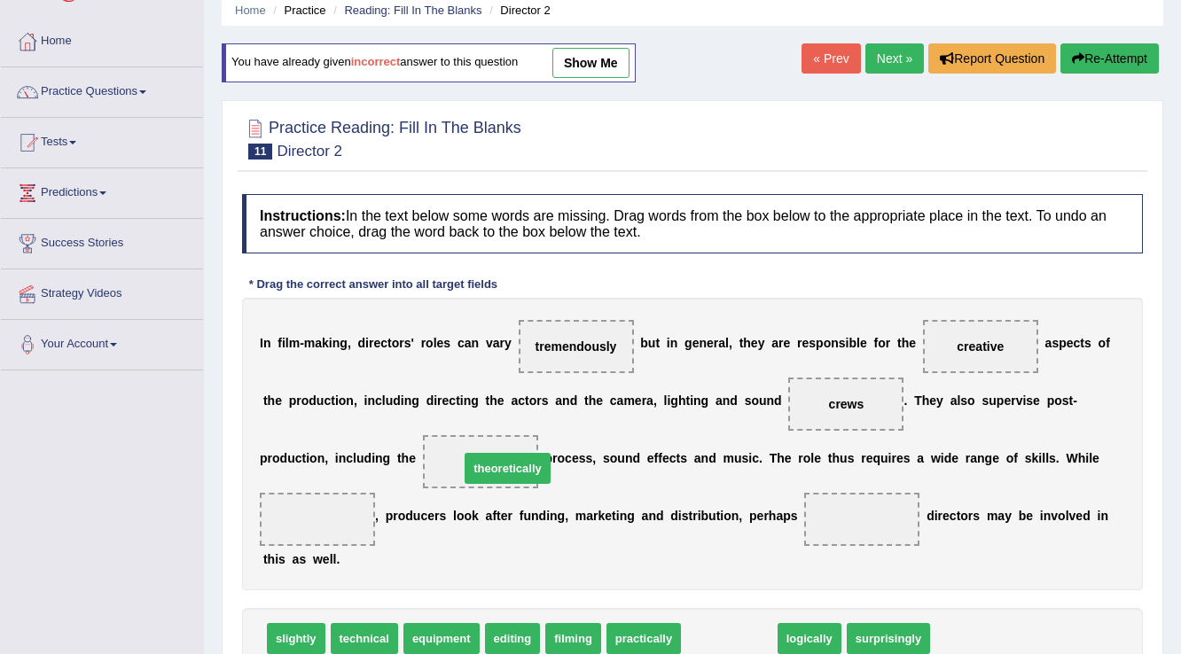
drag, startPoint x: 718, startPoint y: 642, endPoint x: 497, endPoint y: 472, distance: 279.5
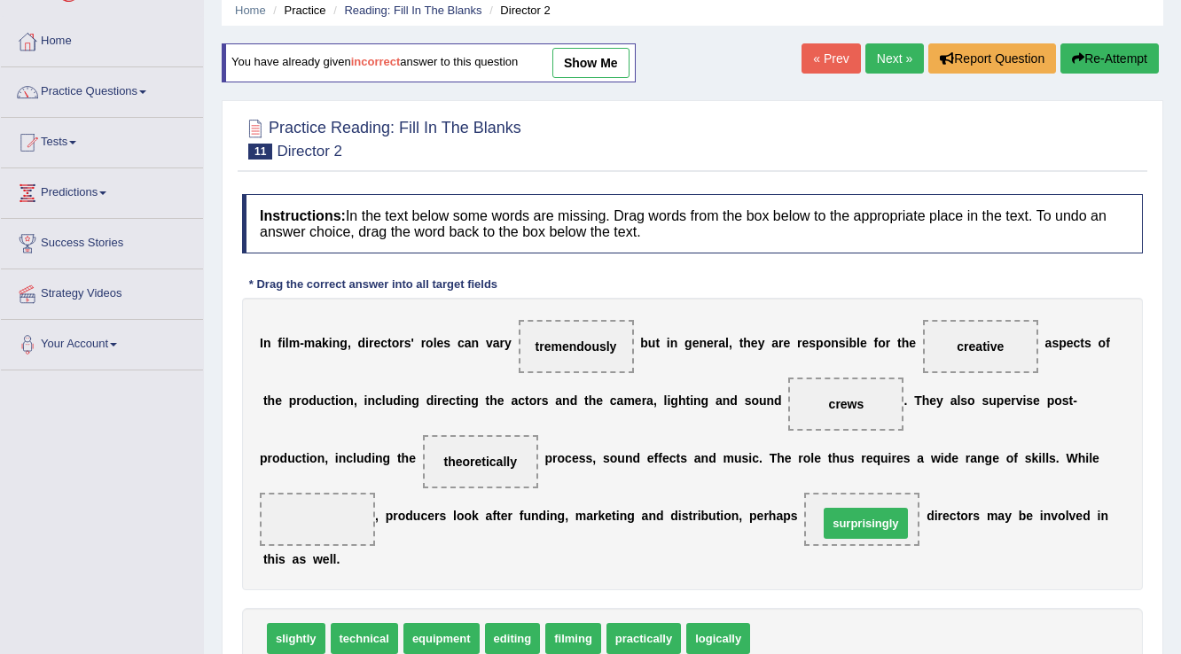
drag, startPoint x: 796, startPoint y: 636, endPoint x: 865, endPoint y: 521, distance: 134.0
drag, startPoint x: 586, startPoint y: 642, endPoint x: 348, endPoint y: 533, distance: 262.3
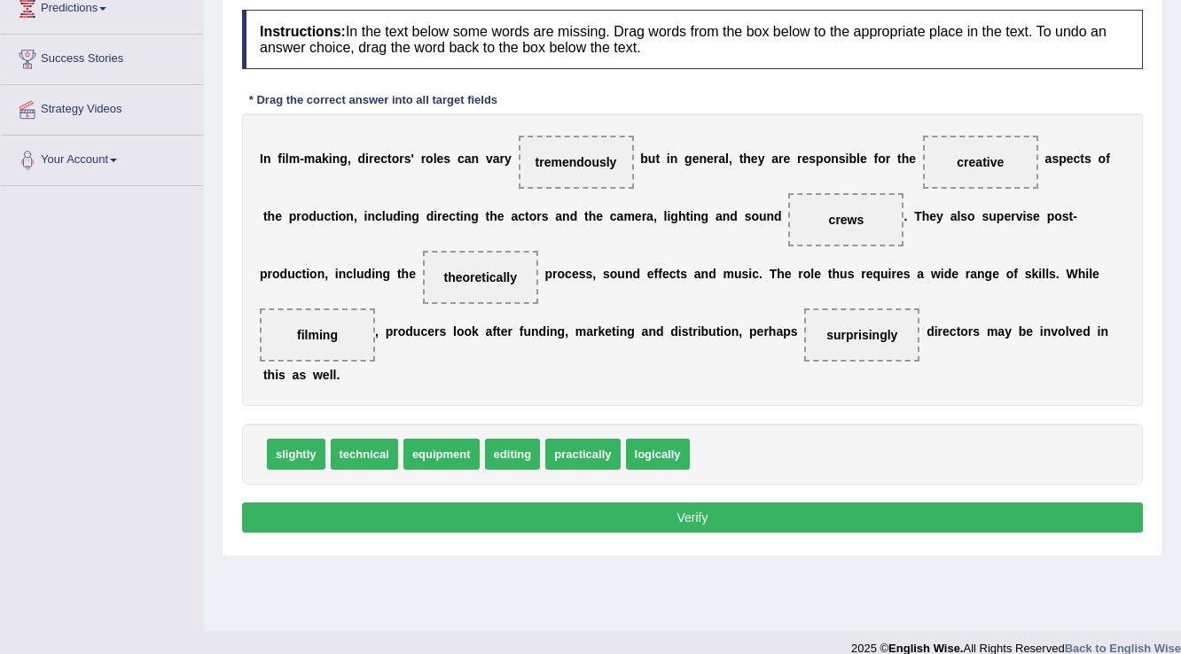
scroll to position [277, 0]
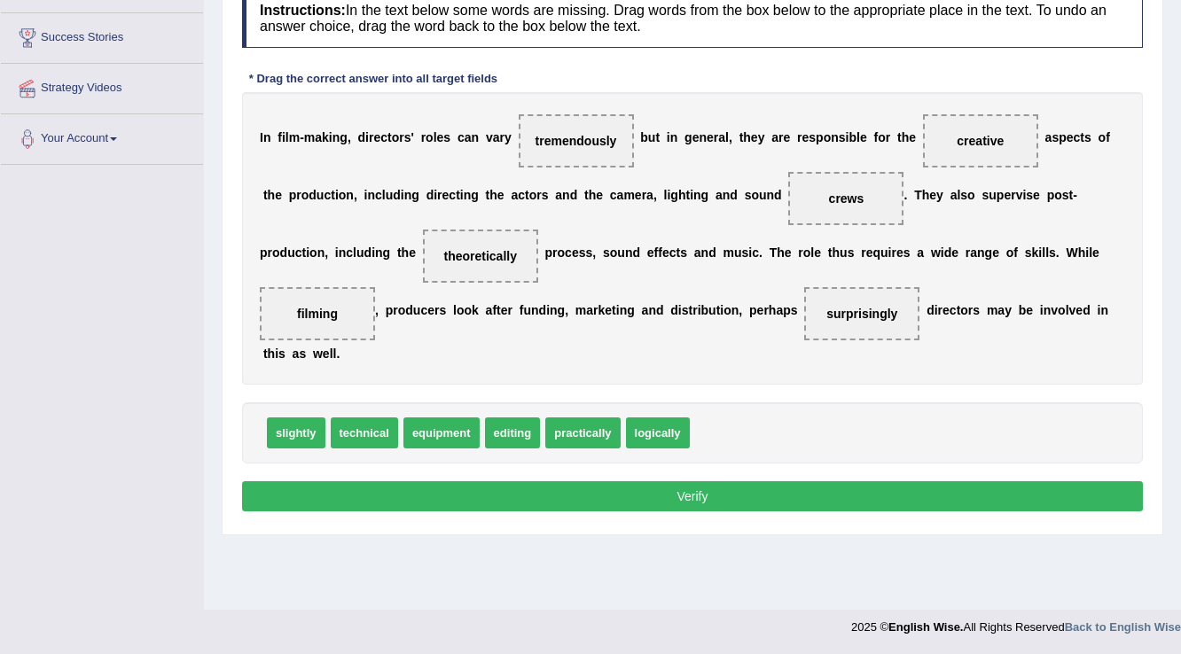
click at [585, 486] on button "Verify" at bounding box center [692, 497] width 901 height 30
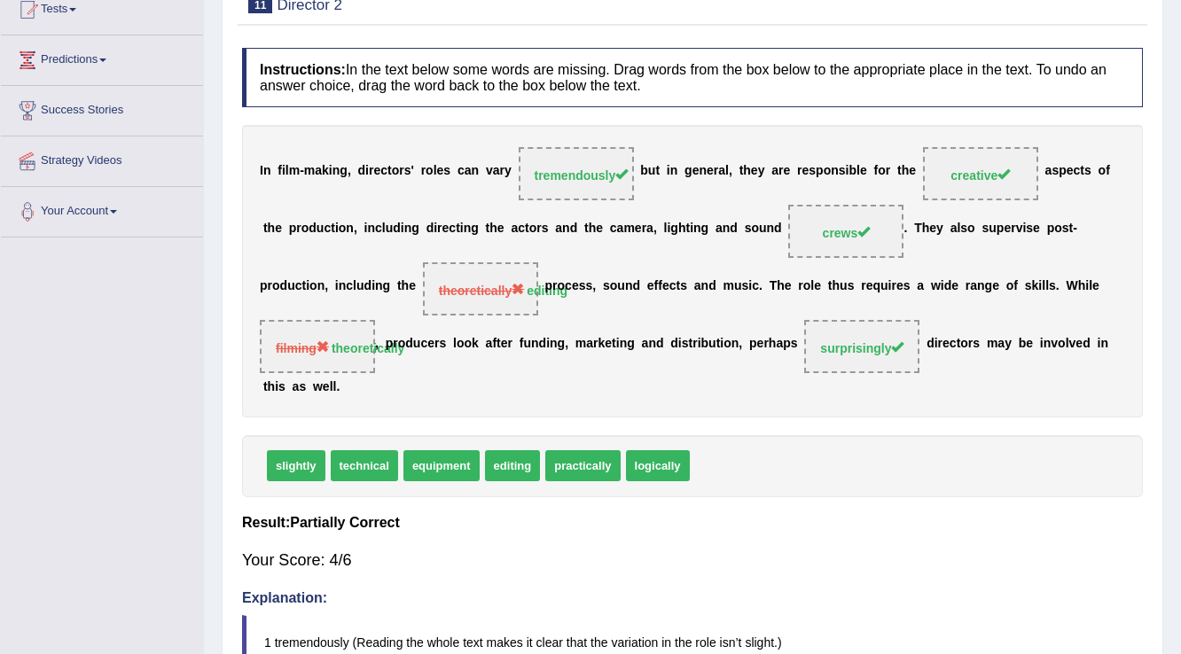
scroll to position [0, 0]
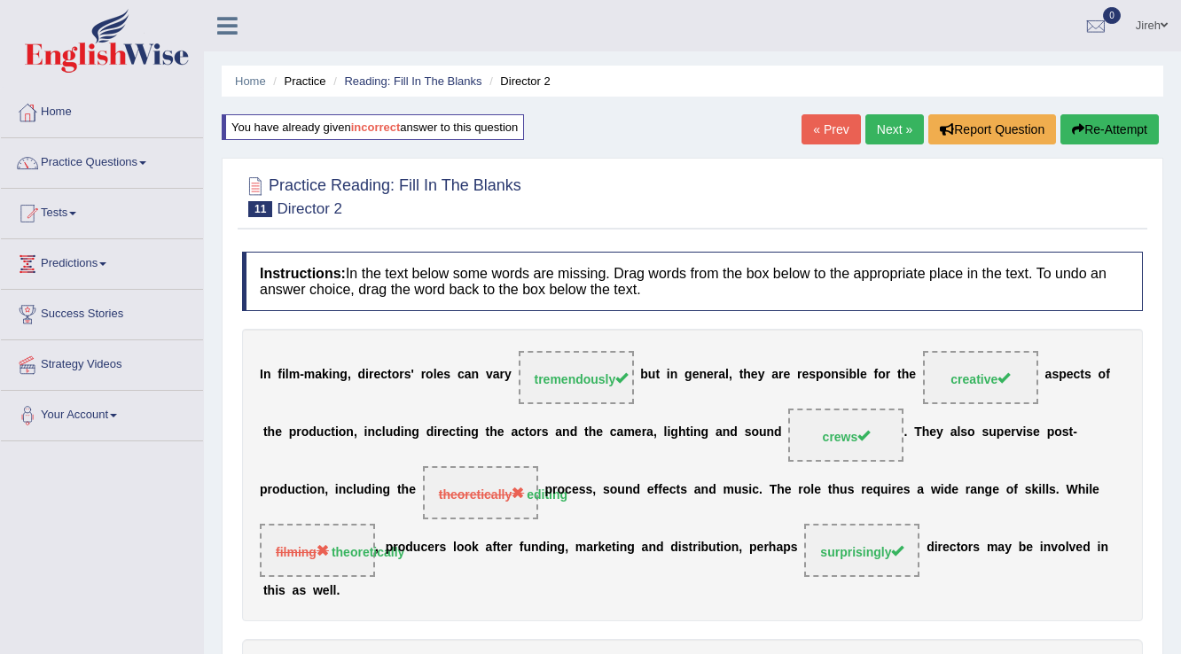
click at [905, 127] on link "Next »" at bounding box center [895, 129] width 59 height 30
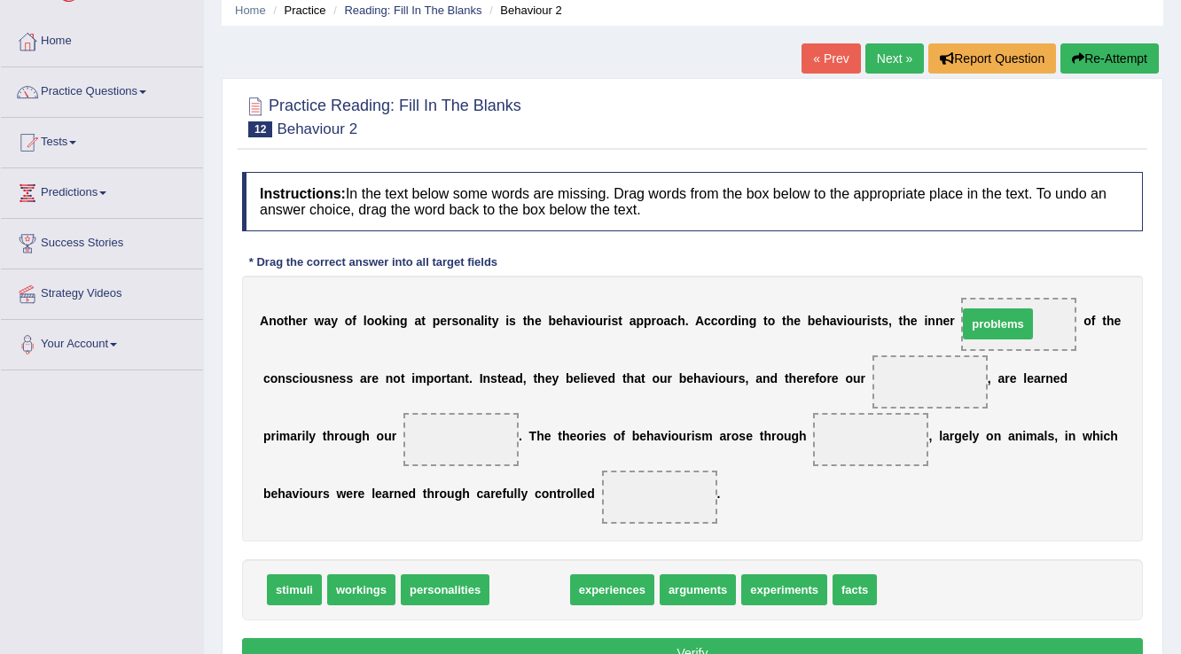
drag, startPoint x: 530, startPoint y: 596, endPoint x: 999, endPoint y: 330, distance: 538.5
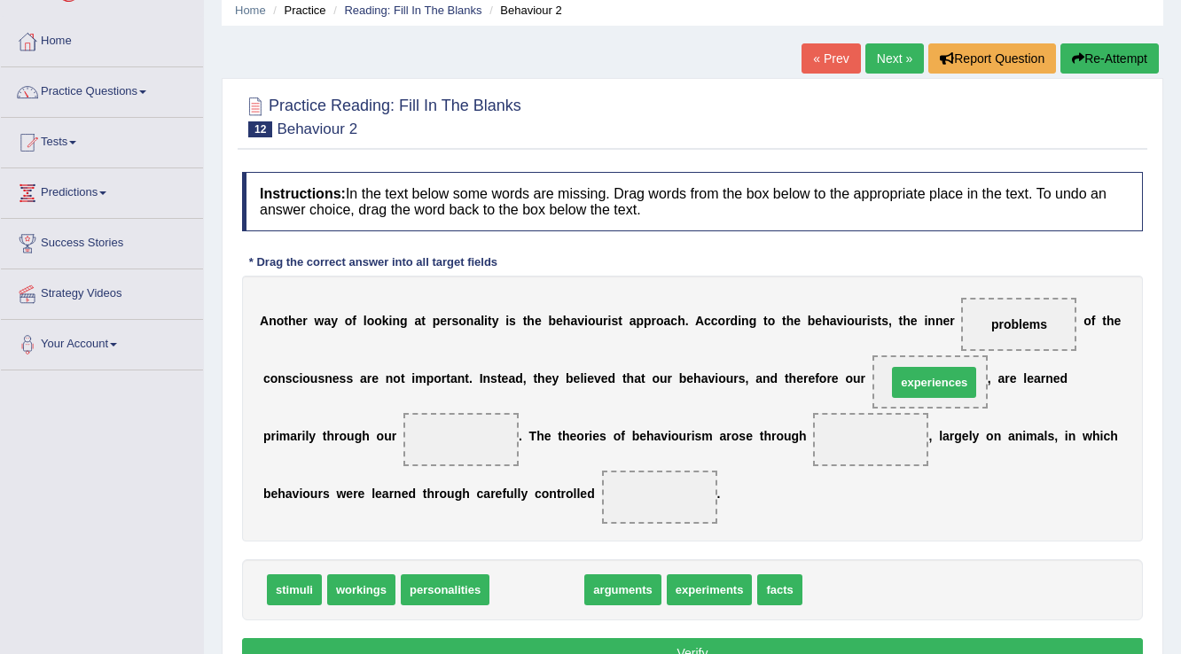
drag, startPoint x: 532, startPoint y: 594, endPoint x: 929, endPoint y: 387, distance: 448.2
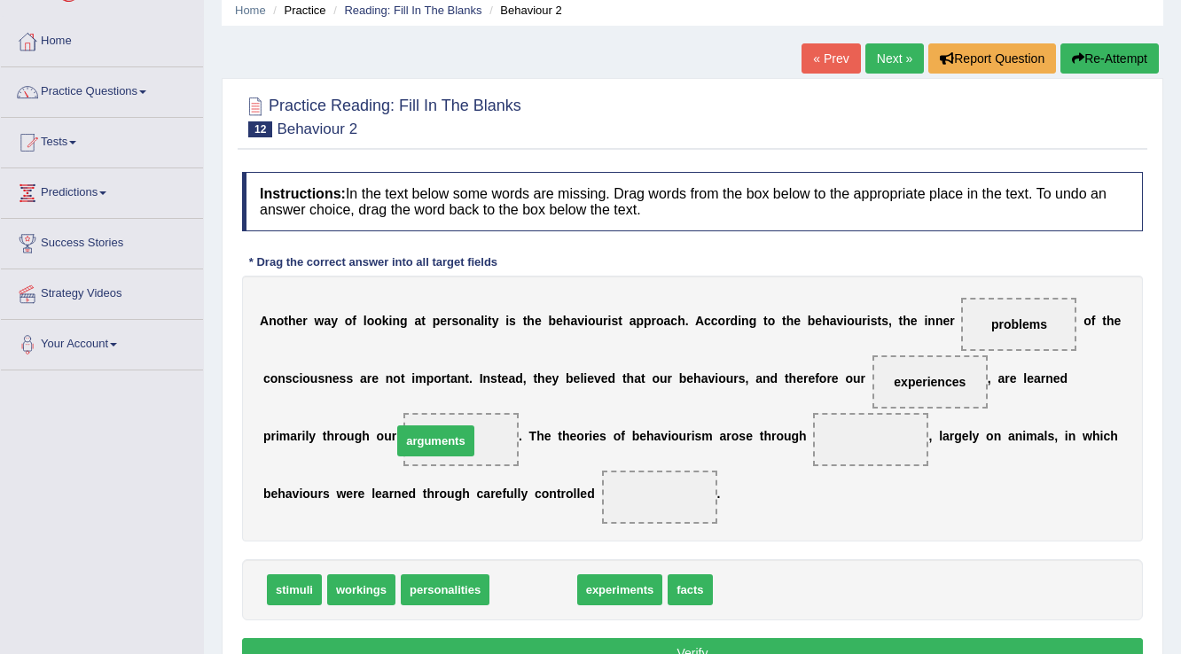
drag, startPoint x: 562, startPoint y: 588, endPoint x: 465, endPoint y: 439, distance: 178.1
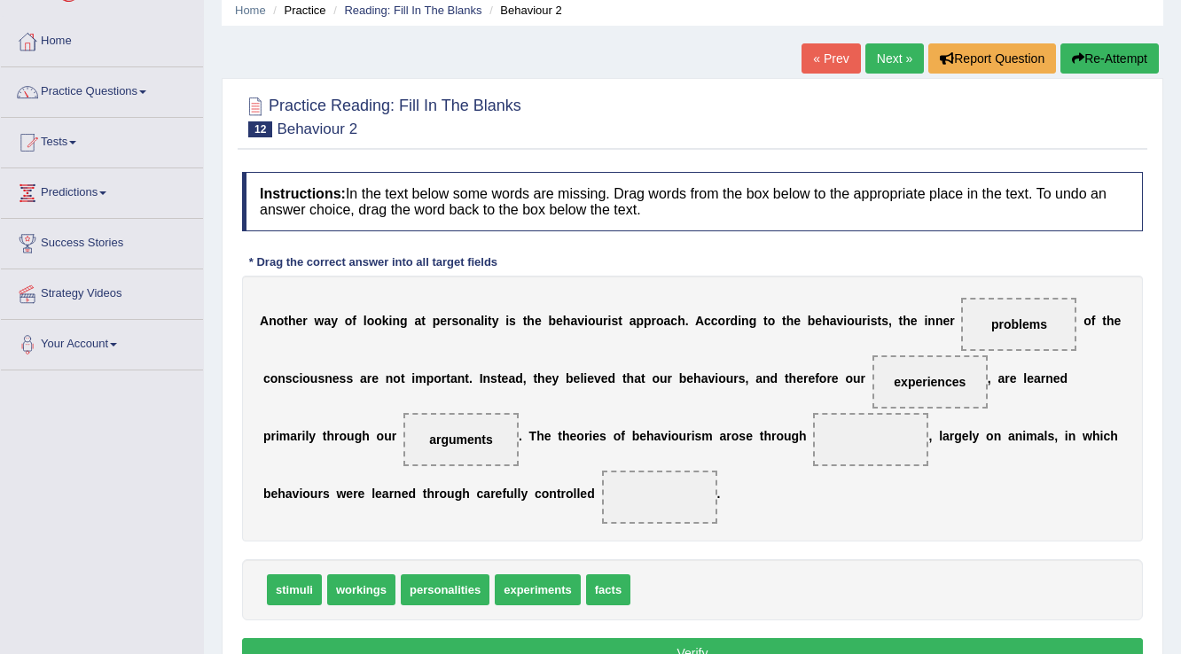
scroll to position [142, 0]
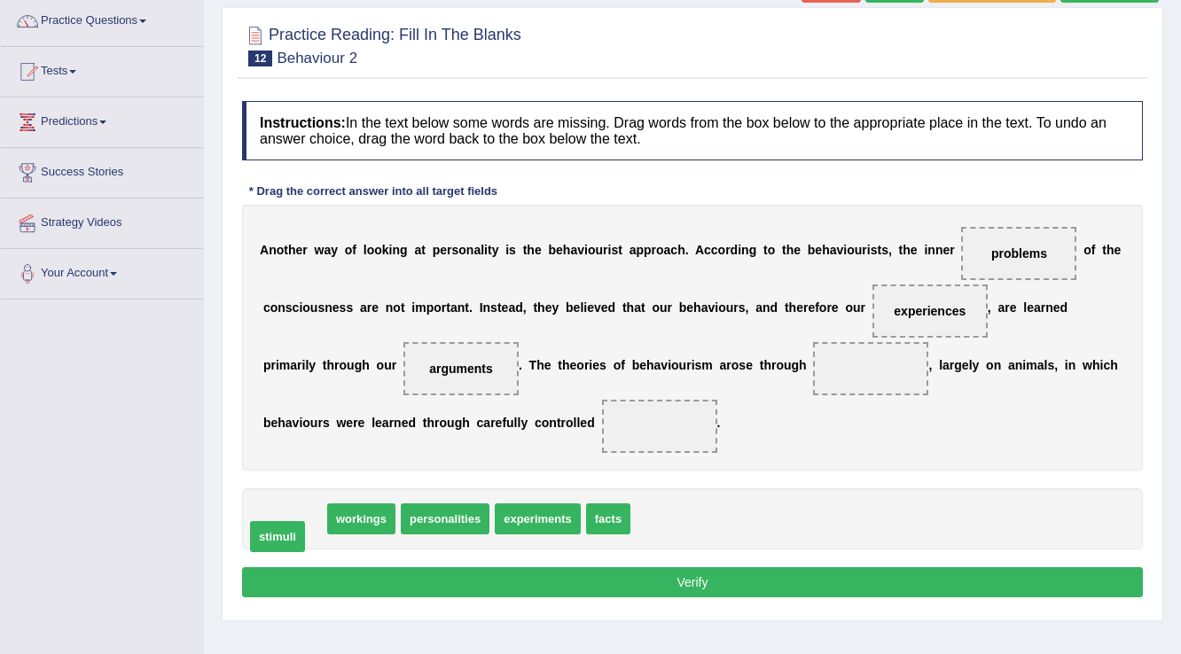
drag, startPoint x: 289, startPoint y: 521, endPoint x: 272, endPoint y: 539, distance: 24.5
click at [477, 524] on span "experiments" at bounding box center [478, 519] width 86 height 31
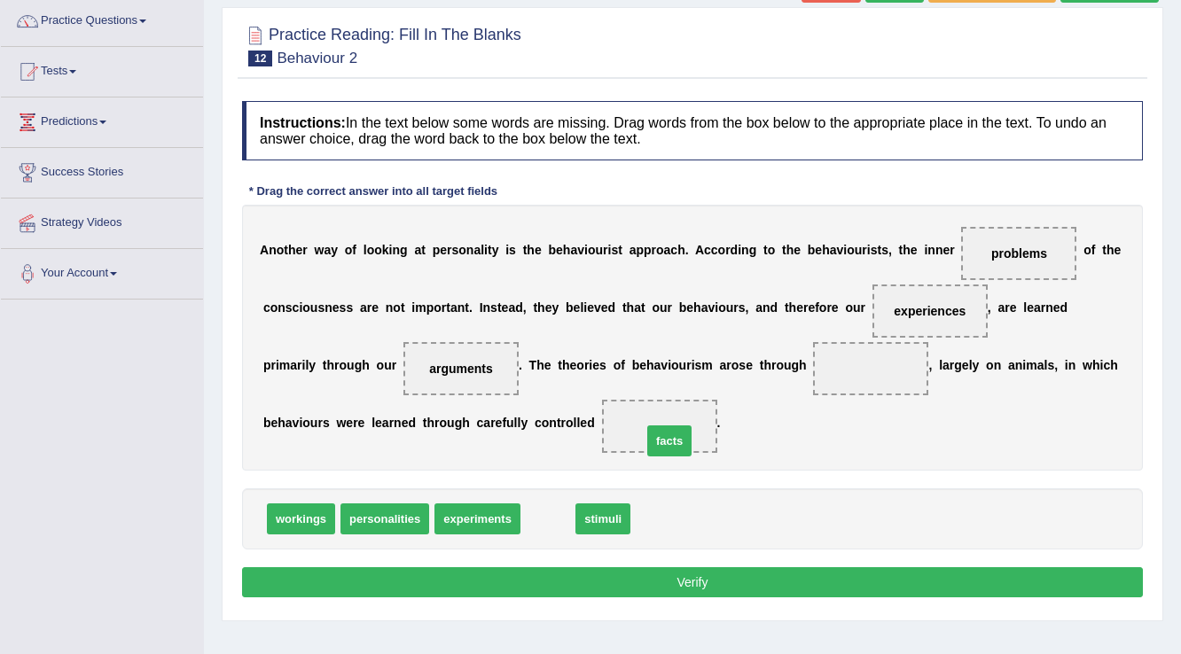
drag, startPoint x: 552, startPoint y: 514, endPoint x: 674, endPoint y: 436, distance: 144.4
click at [387, 519] on span "personalities" at bounding box center [385, 519] width 89 height 31
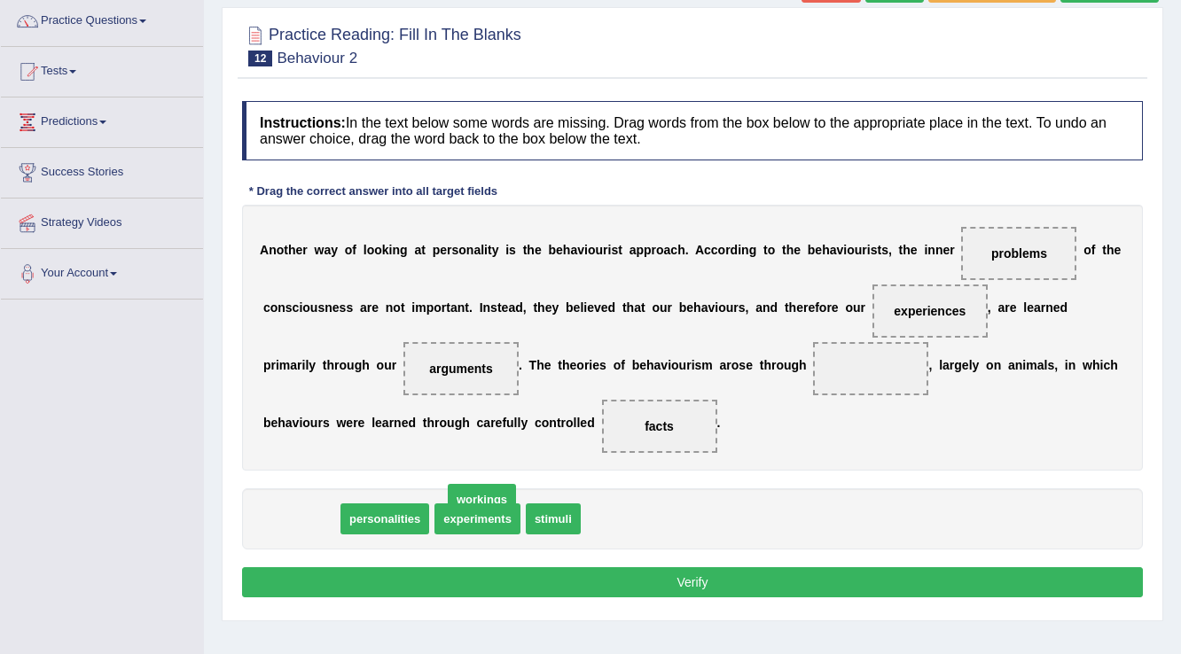
drag, startPoint x: 317, startPoint y: 515, endPoint x: 351, endPoint y: 501, distance: 36.6
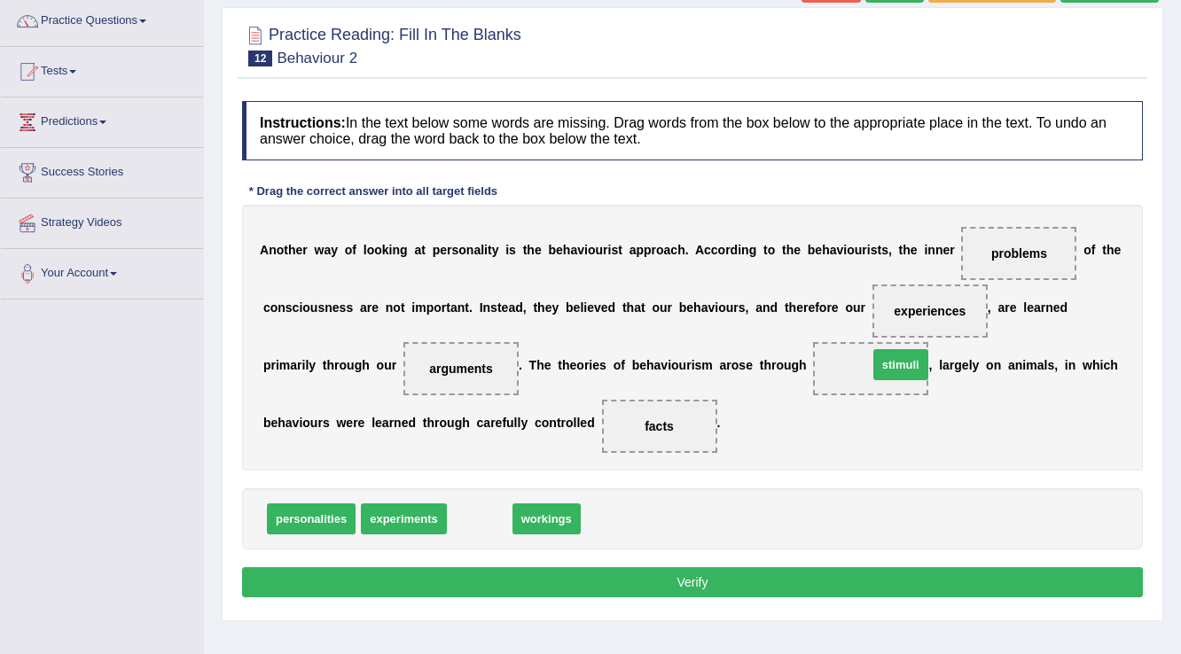
drag, startPoint x: 464, startPoint y: 514, endPoint x: 885, endPoint y: 360, distance: 448.6
click at [668, 579] on button "Verify" at bounding box center [692, 583] width 901 height 30
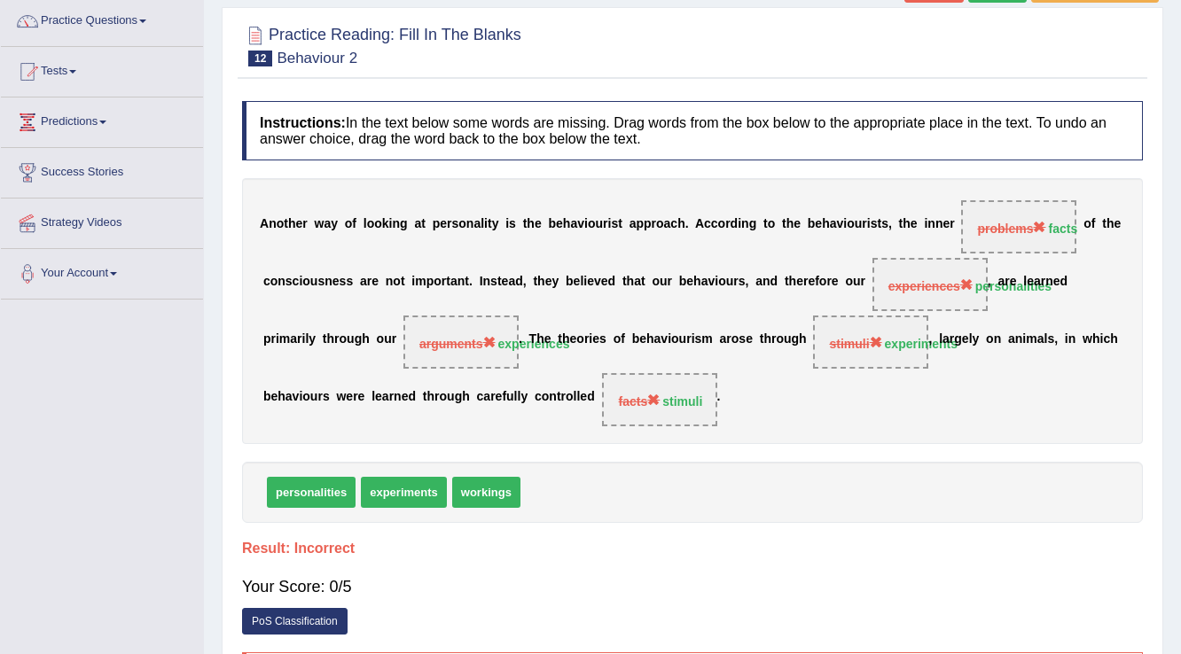
scroll to position [0, 0]
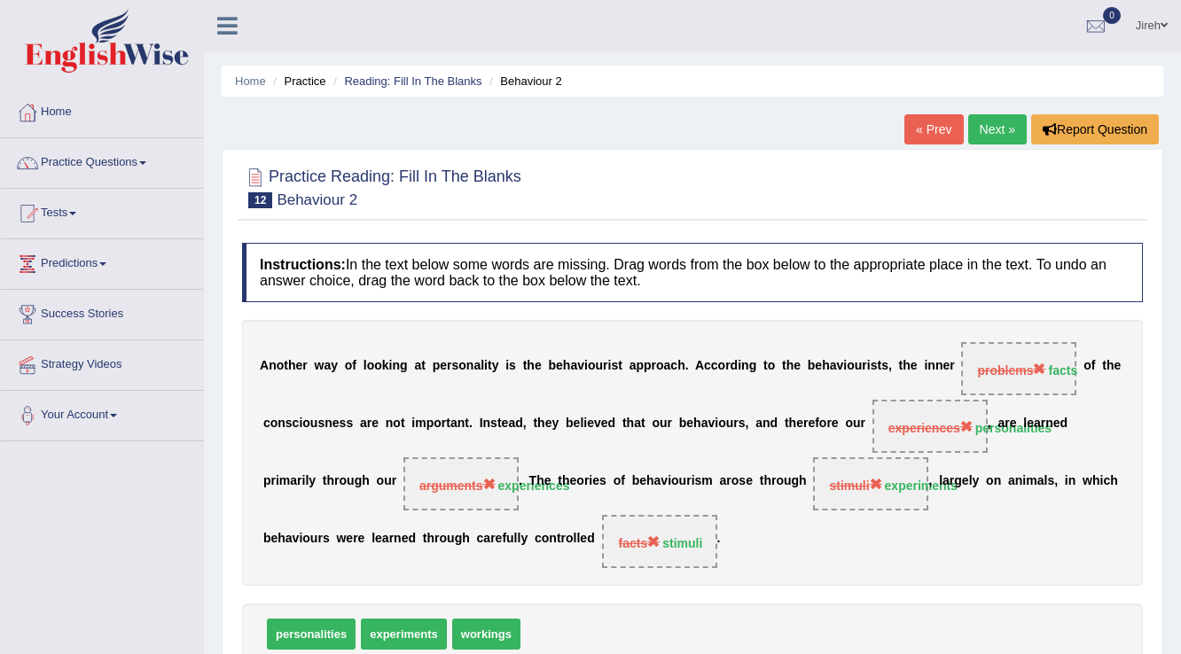
click at [1009, 142] on link "Next »" at bounding box center [997, 129] width 59 height 30
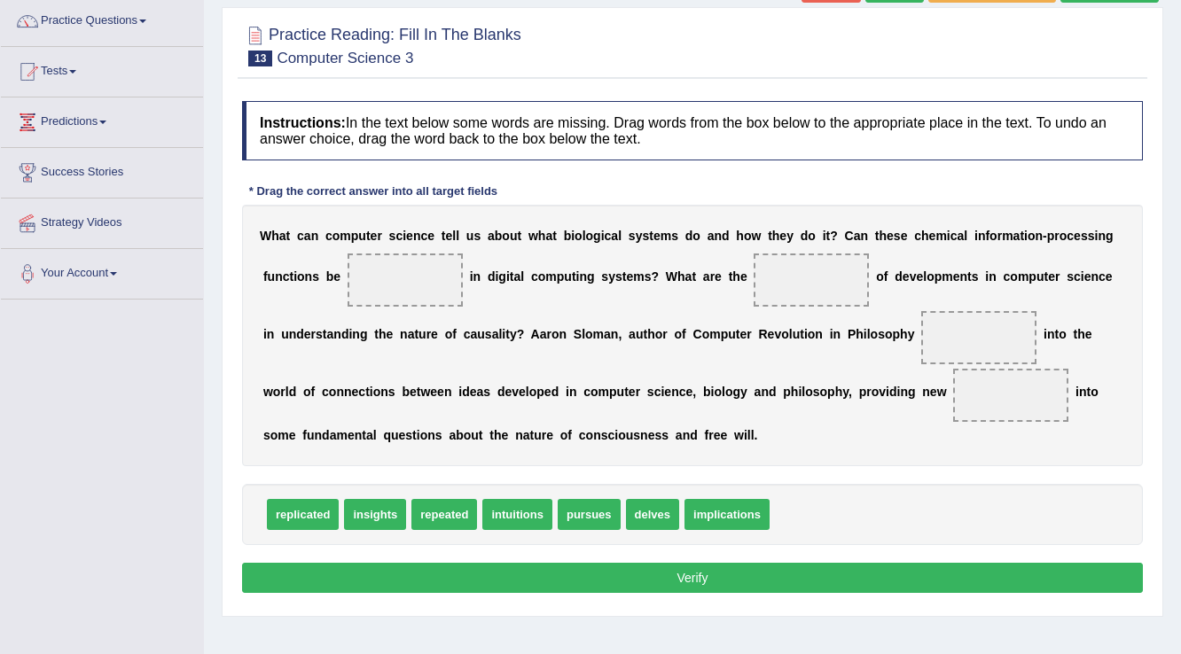
scroll to position [142, 0]
click at [371, 511] on span "insights" at bounding box center [375, 514] width 62 height 31
drag, startPoint x: 380, startPoint y: 516, endPoint x: 403, endPoint y: 279, distance: 237.9
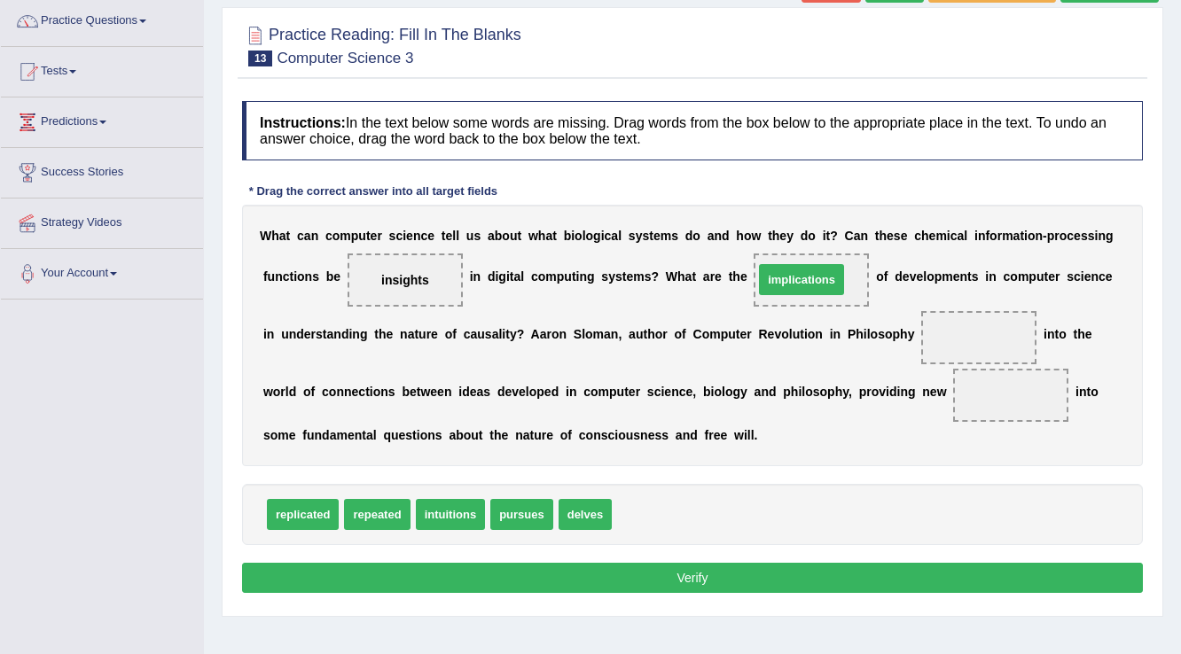
drag, startPoint x: 649, startPoint y: 512, endPoint x: 791, endPoint y: 277, distance: 274.5
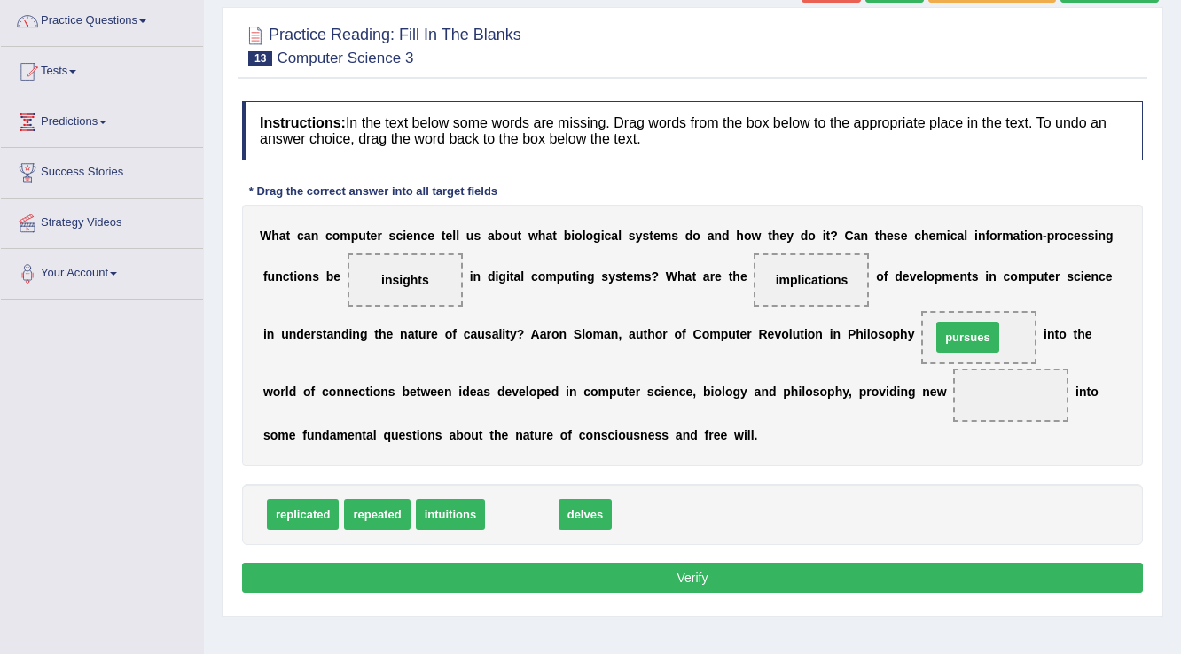
drag, startPoint x: 526, startPoint y: 508, endPoint x: 972, endPoint y: 331, distance: 480.0
drag, startPoint x: 410, startPoint y: 289, endPoint x: 678, endPoint y: 341, distance: 272.7
click at [818, 394] on div "W h a t c a n c o m p u t e r s c i e n c e t e l l u s a b o u t w h a t b i o…" at bounding box center [692, 336] width 901 height 262
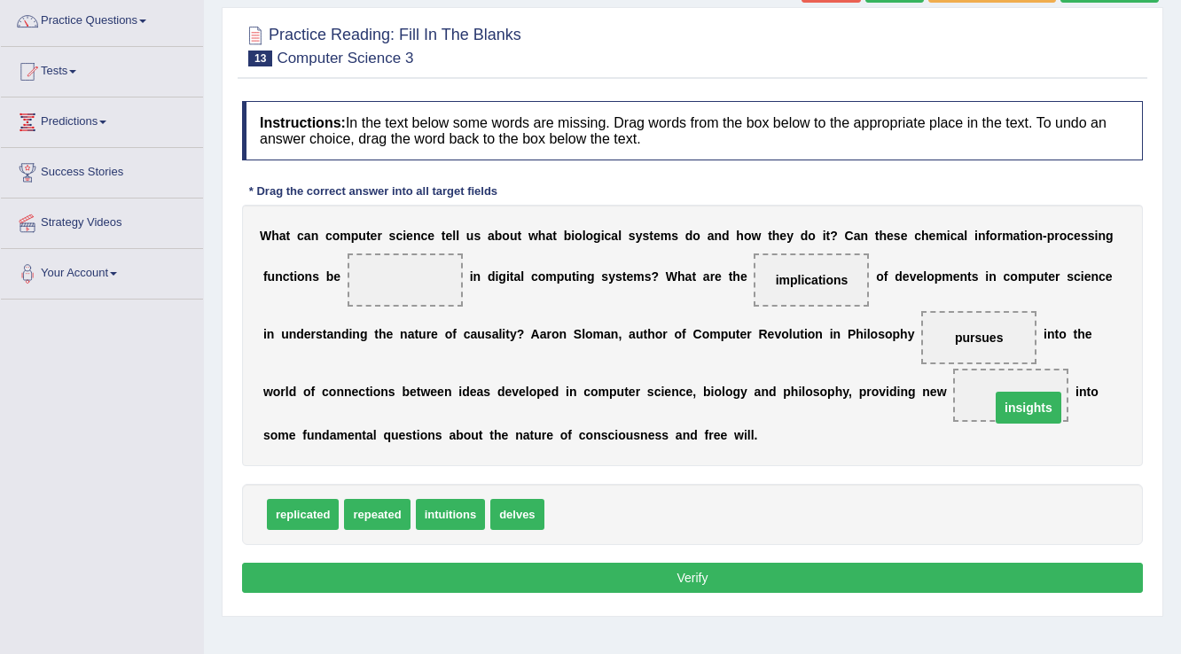
drag, startPoint x: 402, startPoint y: 273, endPoint x: 1025, endPoint y: 401, distance: 636.4
drag, startPoint x: 301, startPoint y: 527, endPoint x: 365, endPoint y: 334, distance: 203.0
click at [365, 334] on div "Instructions: In the text below some words are missing. Drag words from the box…" at bounding box center [693, 349] width 910 height 515
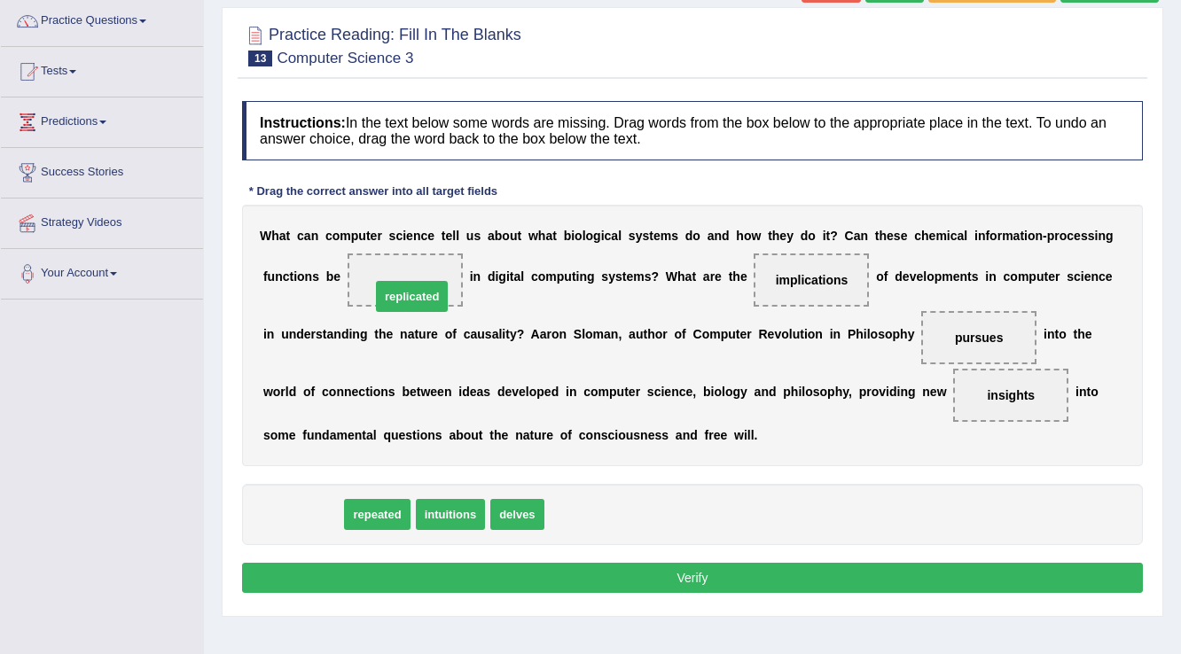
drag, startPoint x: 279, startPoint y: 509, endPoint x: 388, endPoint y: 291, distance: 243.5
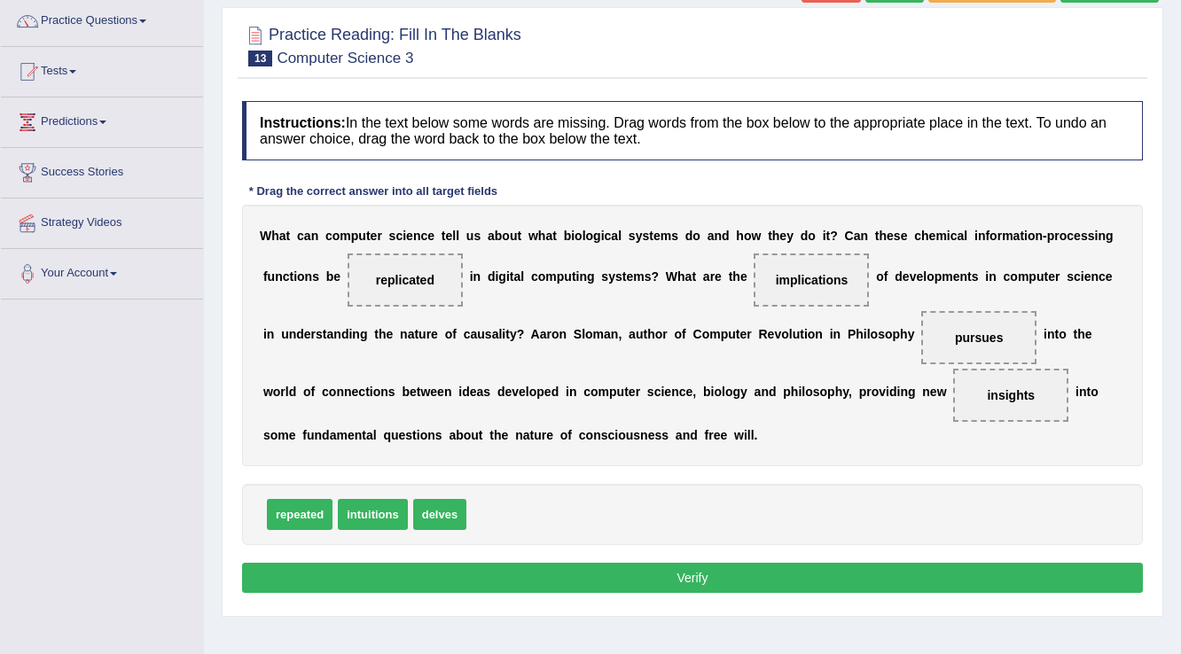
click at [665, 589] on button "Verify" at bounding box center [692, 578] width 901 height 30
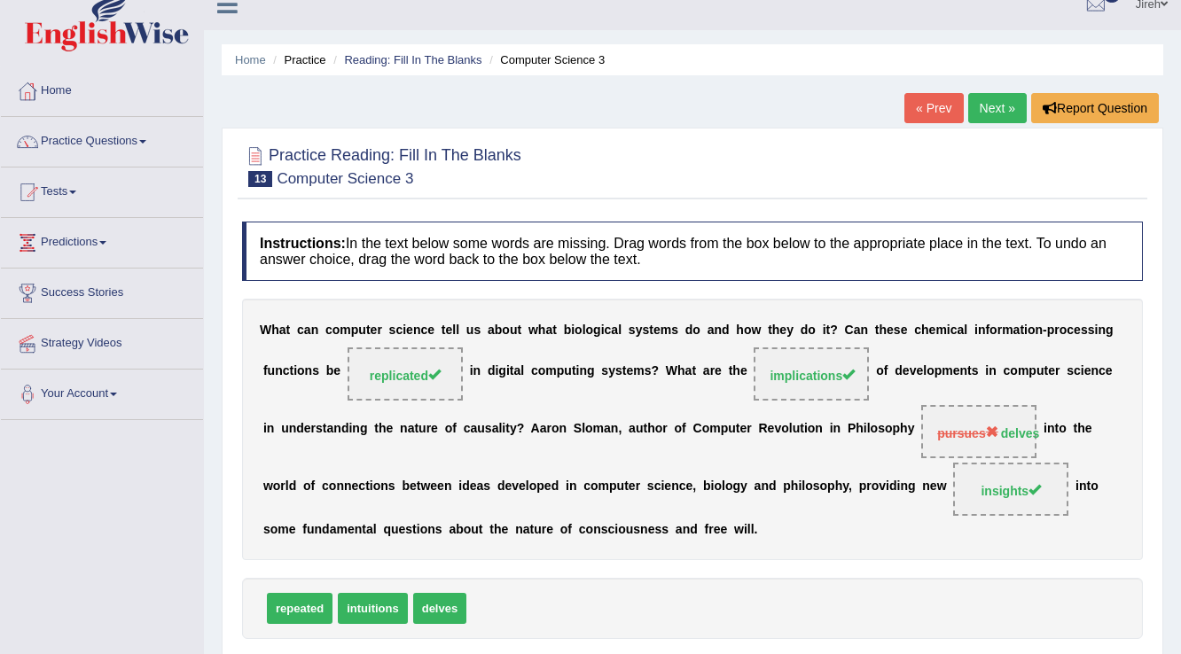
scroll to position [0, 0]
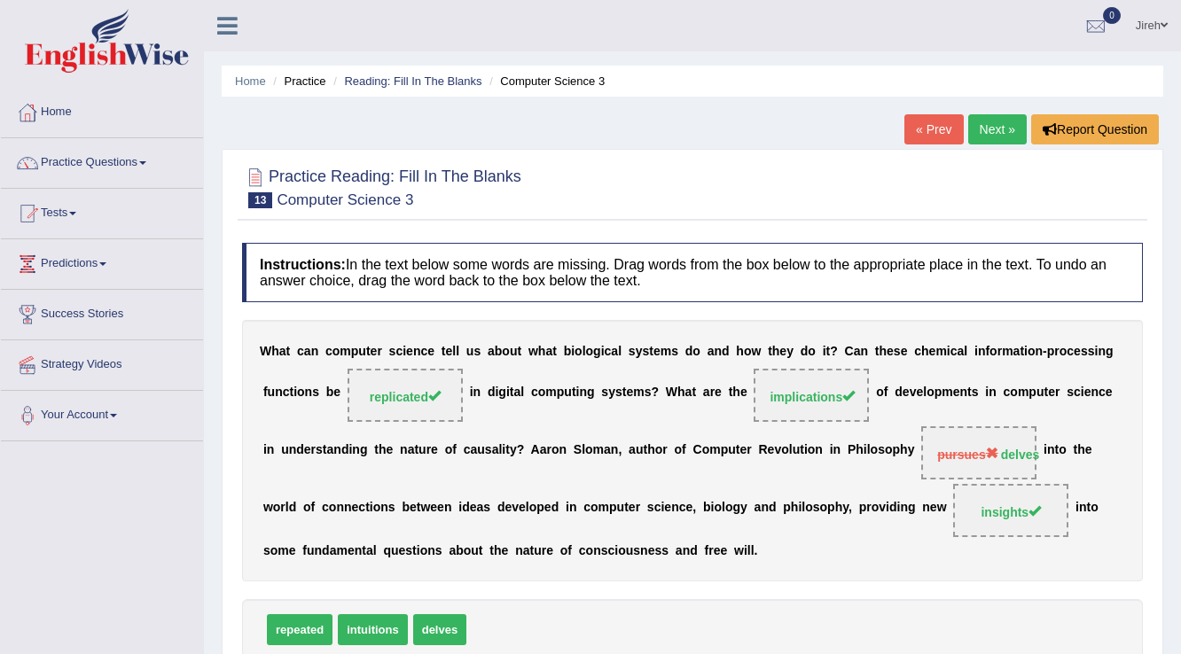
click at [995, 137] on link "Next »" at bounding box center [997, 129] width 59 height 30
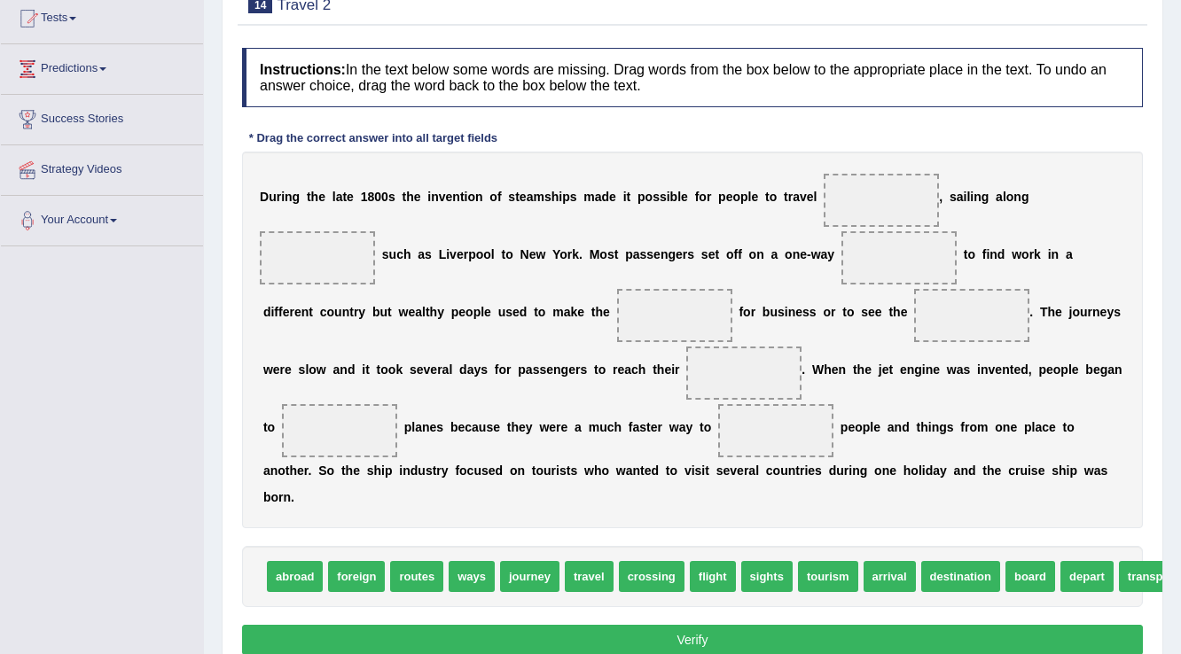
scroll to position [213, 0]
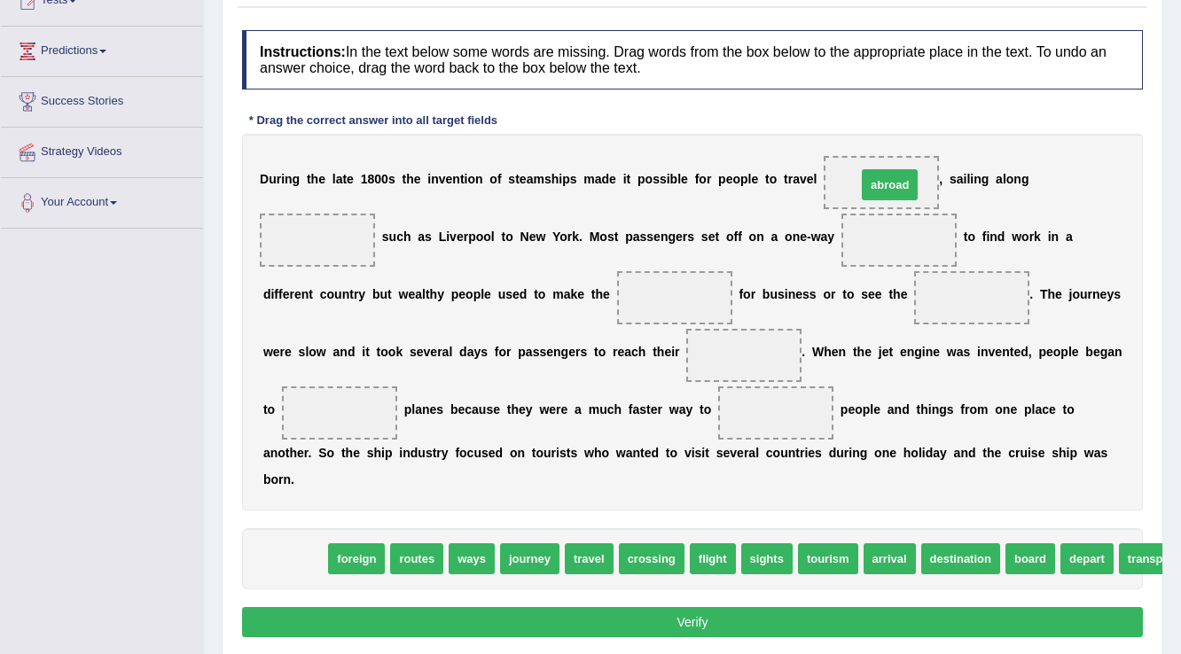
drag, startPoint x: 295, startPoint y: 555, endPoint x: 890, endPoint y: 181, distance: 702.9
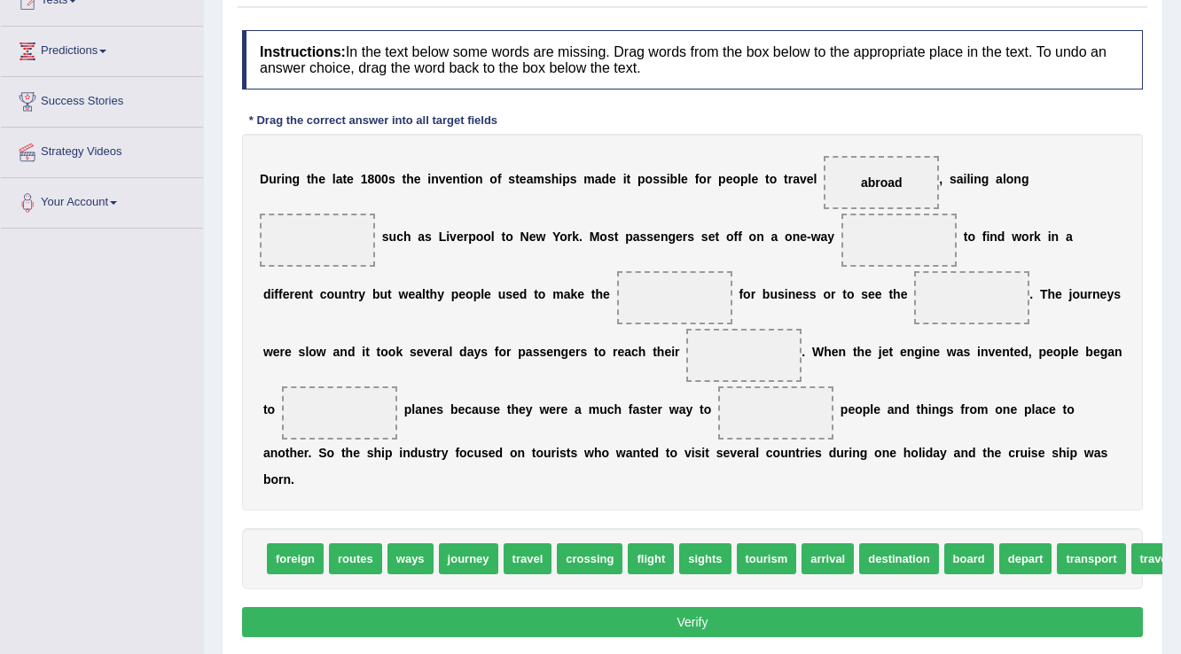
drag, startPoint x: 1152, startPoint y: 526, endPoint x: 1191, endPoint y: 509, distance: 42.5
click at [1180, 442] on html "Toggle navigation Home Practice Questions Speaking Practice Read Aloud Repeat S…" at bounding box center [590, 114] width 1181 height 654
click at [412, 566] on span "ways" at bounding box center [411, 559] width 46 height 31
drag, startPoint x: 354, startPoint y: 563, endPoint x: 336, endPoint y: 243, distance: 320.6
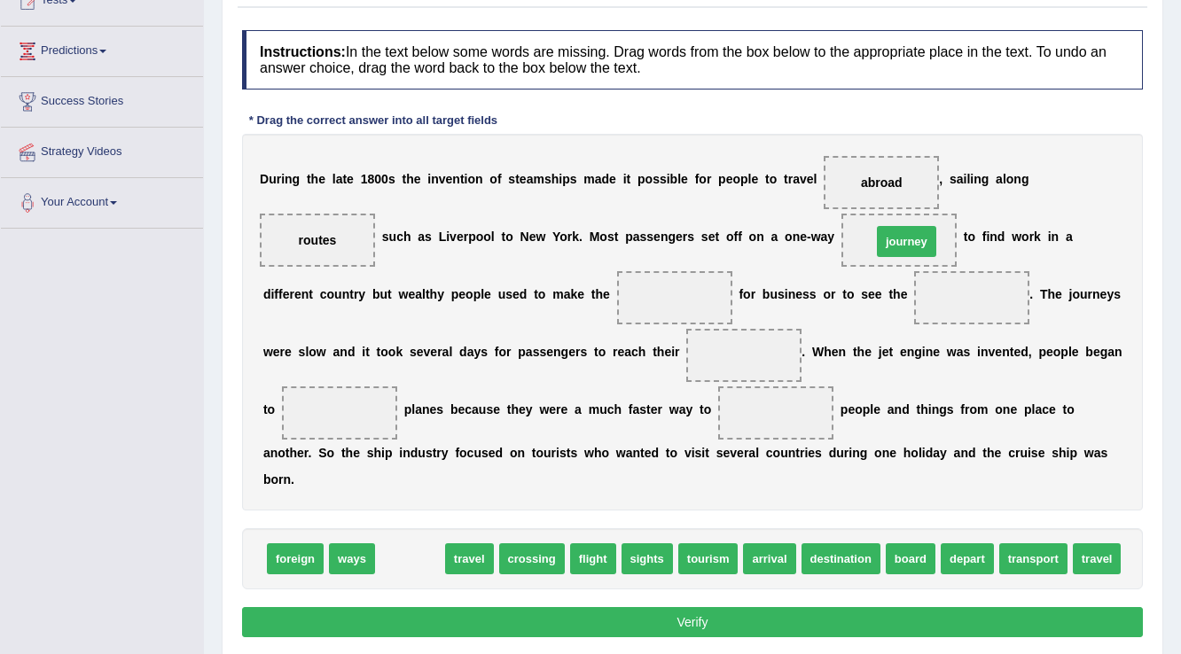
drag, startPoint x: 408, startPoint y: 552, endPoint x: 905, endPoint y: 234, distance: 589.4
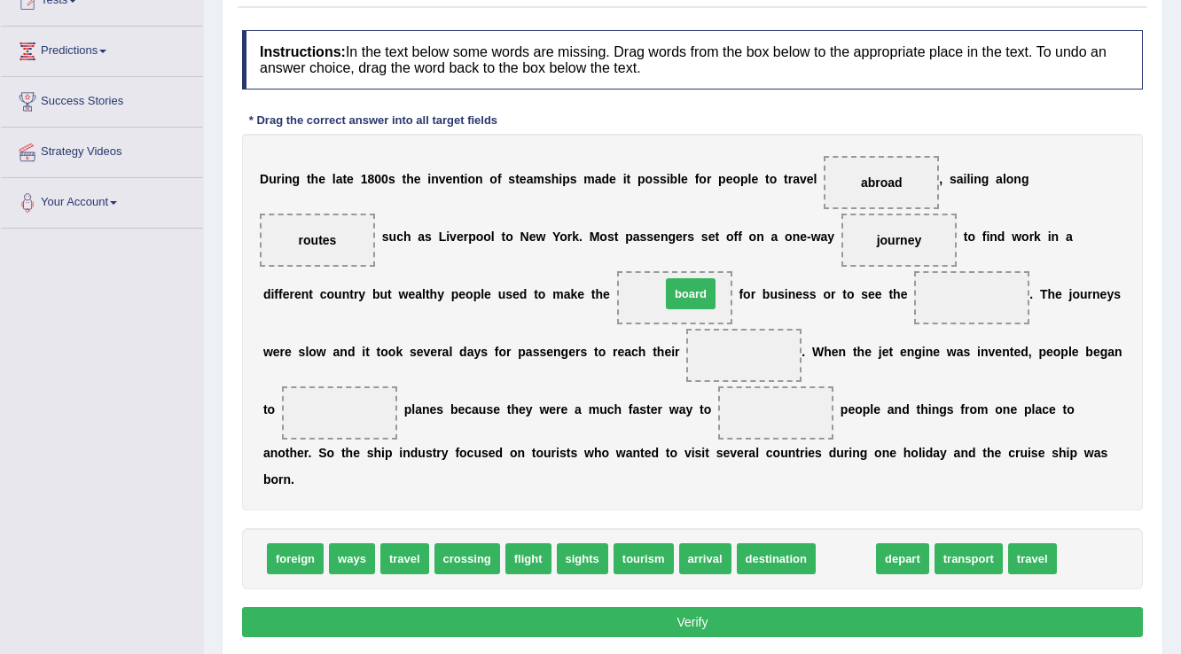
drag, startPoint x: 861, startPoint y: 556, endPoint x: 706, endPoint y: 291, distance: 307.2
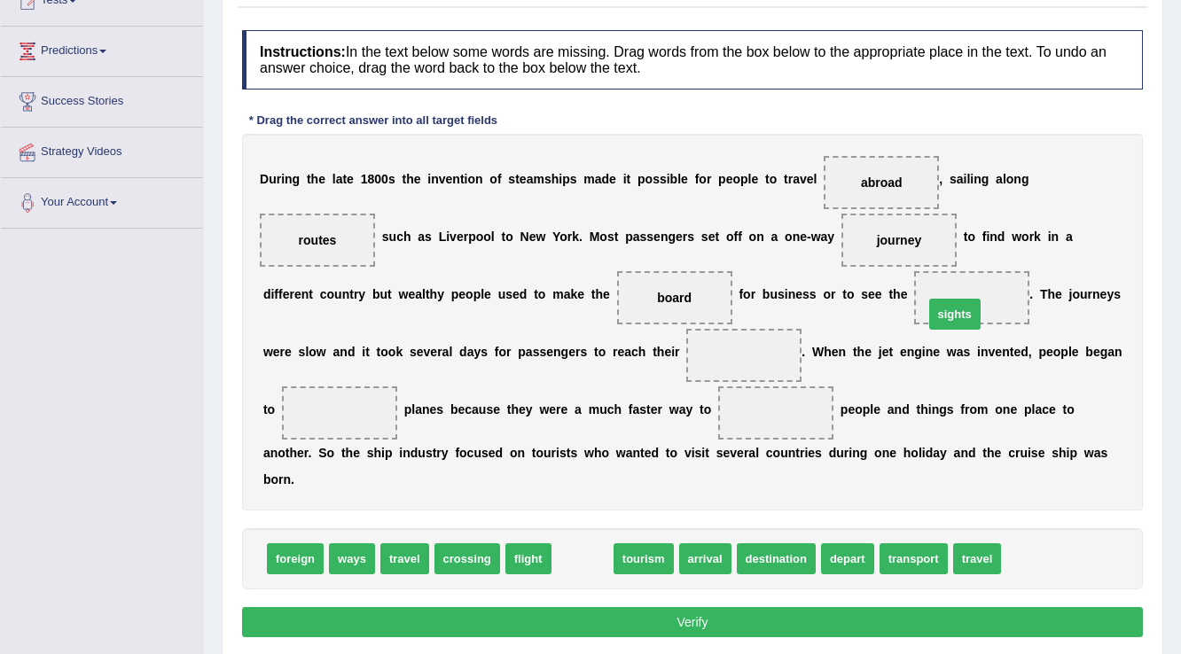
drag, startPoint x: 578, startPoint y: 545, endPoint x: 951, endPoint y: 301, distance: 445.7
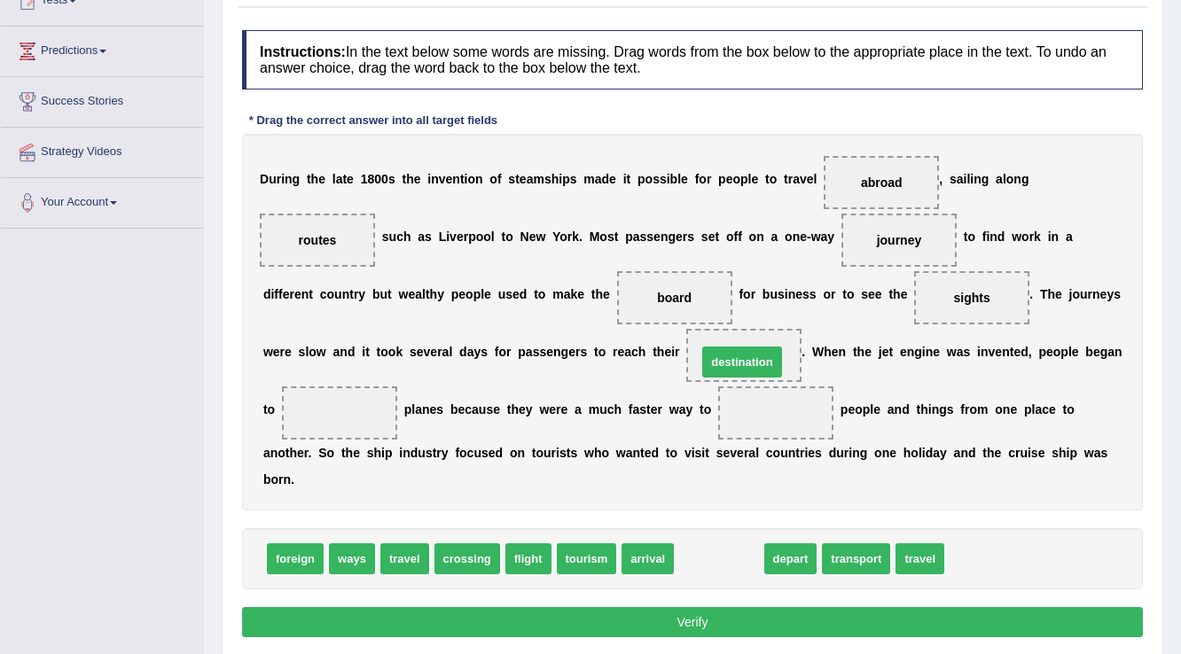
drag, startPoint x: 717, startPoint y: 556, endPoint x: 740, endPoint y: 359, distance: 198.2
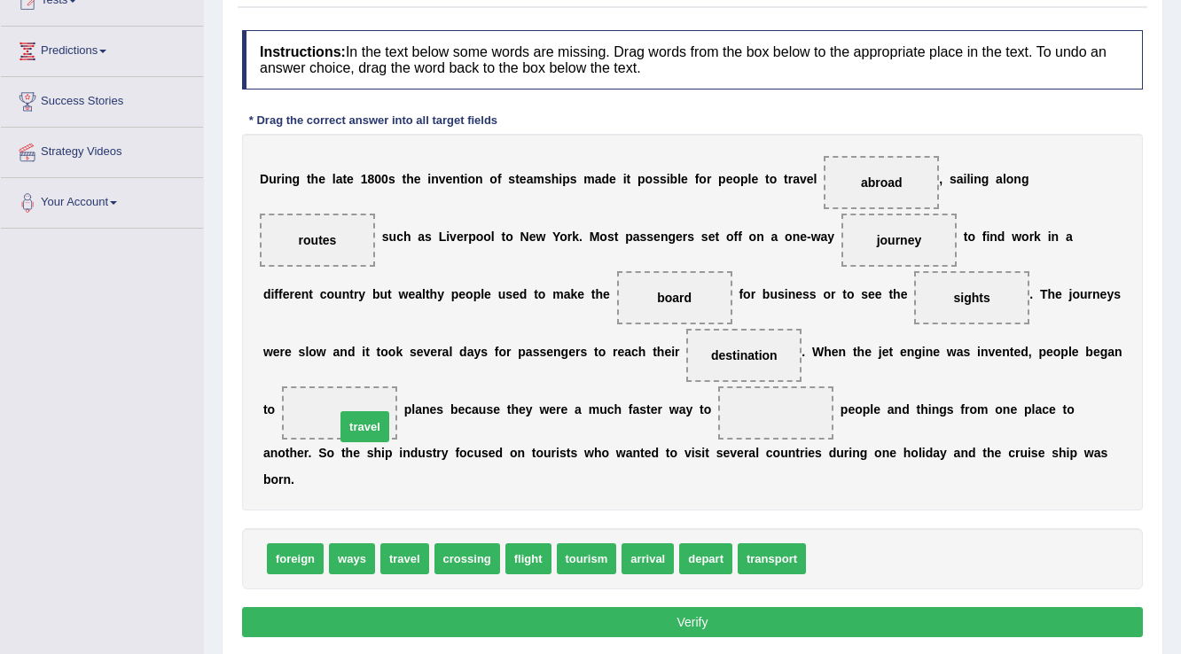
drag, startPoint x: 826, startPoint y: 561, endPoint x: 355, endPoint y: 429, distance: 489.1
drag, startPoint x: 783, startPoint y: 557, endPoint x: 777, endPoint y: 420, distance: 136.7
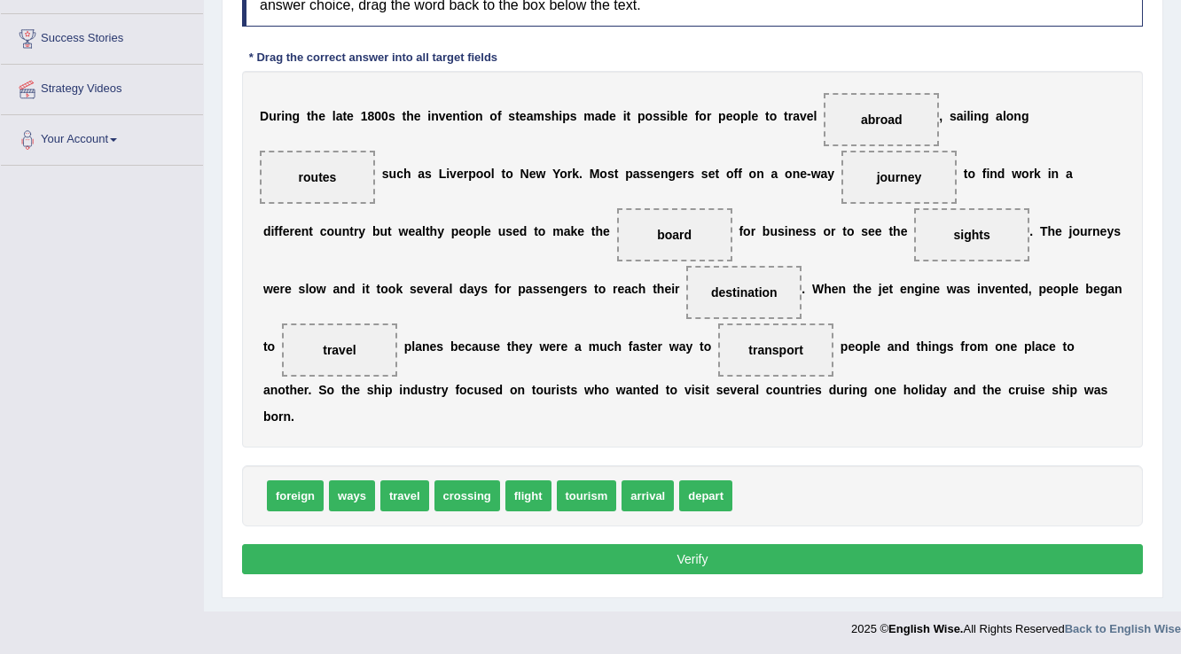
scroll to position [277, 0]
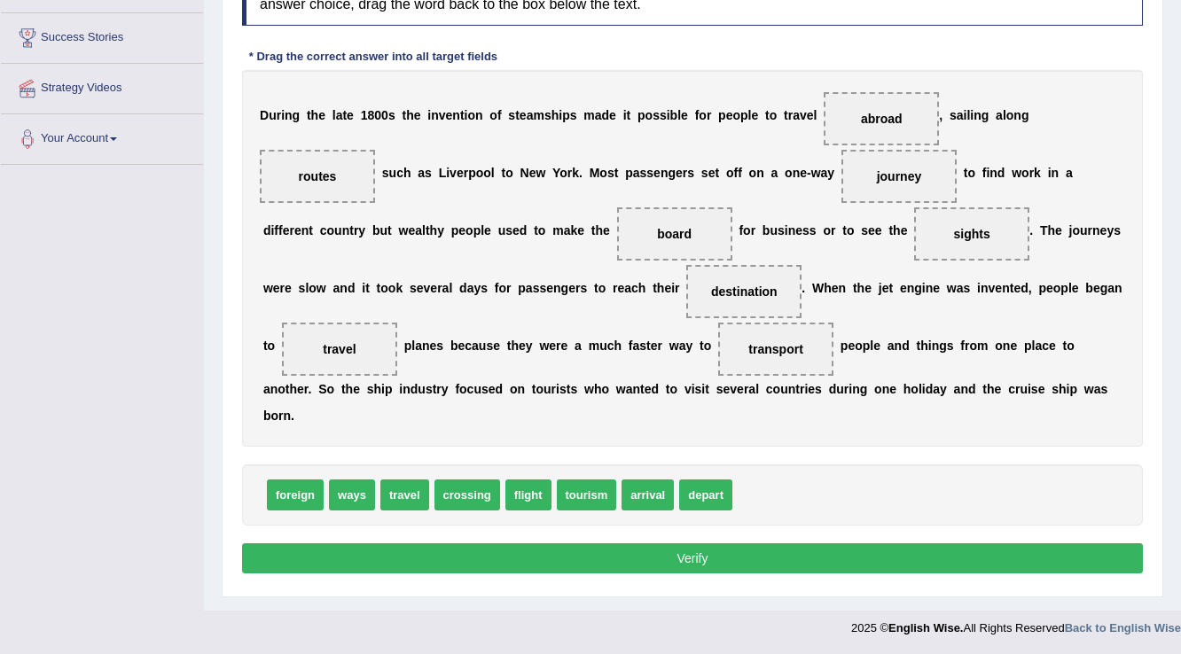
click at [738, 554] on button "Verify" at bounding box center [692, 559] width 901 height 30
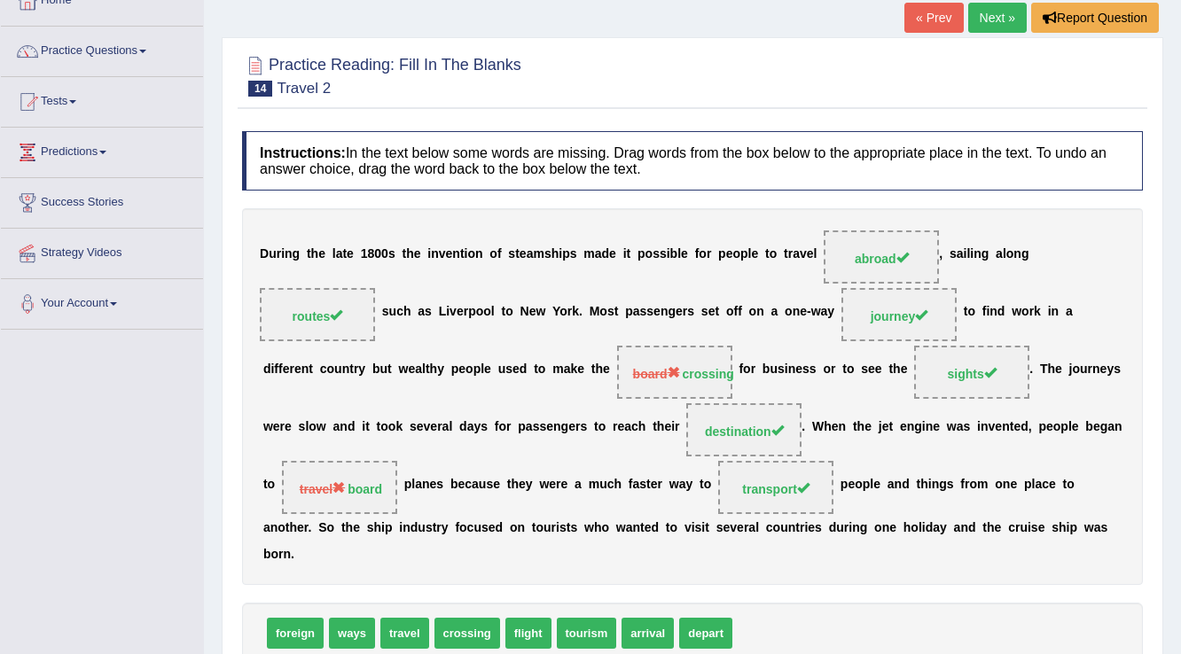
scroll to position [0, 0]
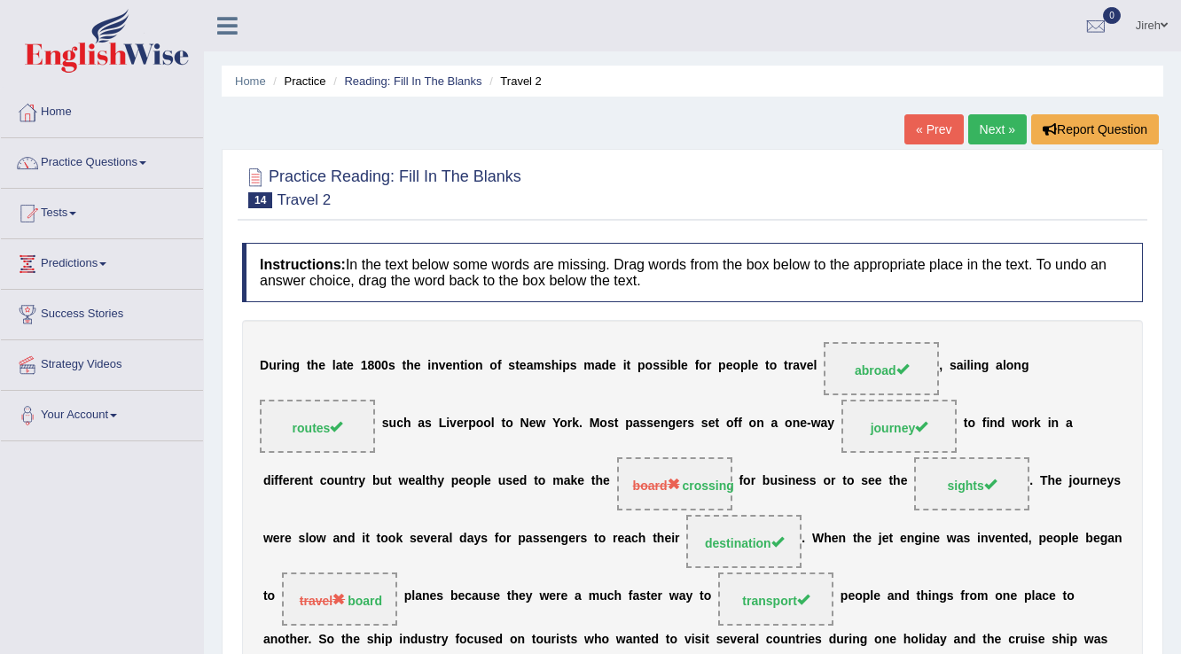
click at [996, 132] on link "Next »" at bounding box center [997, 129] width 59 height 30
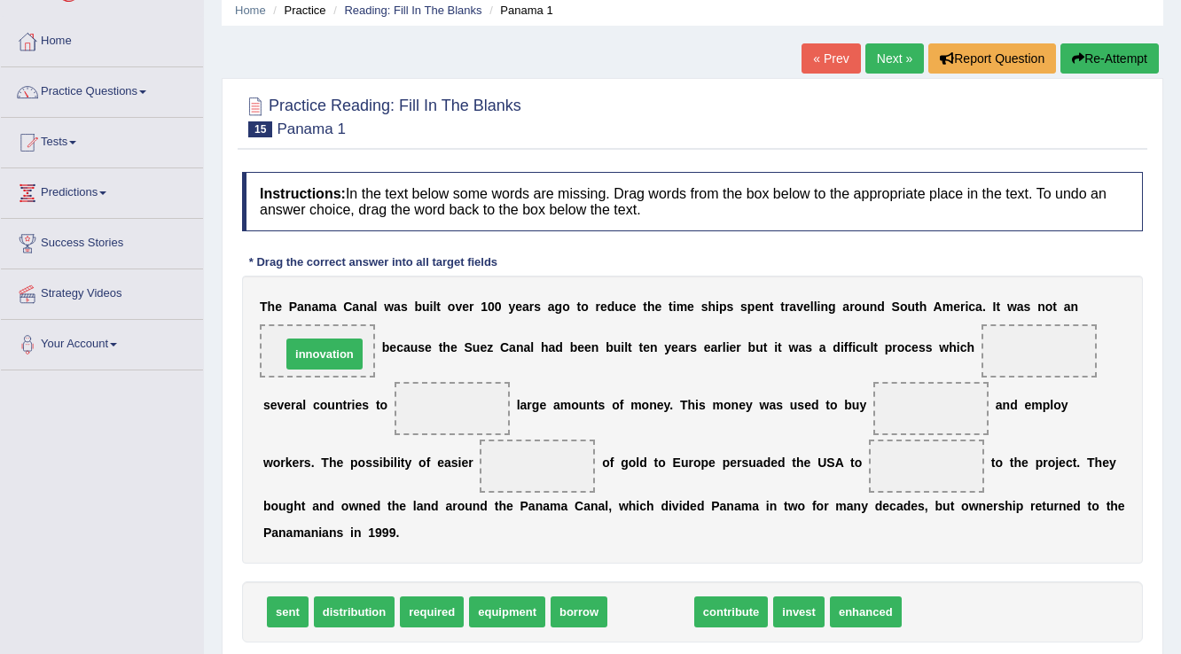
drag, startPoint x: 641, startPoint y: 613, endPoint x: 315, endPoint y: 355, distance: 416.0
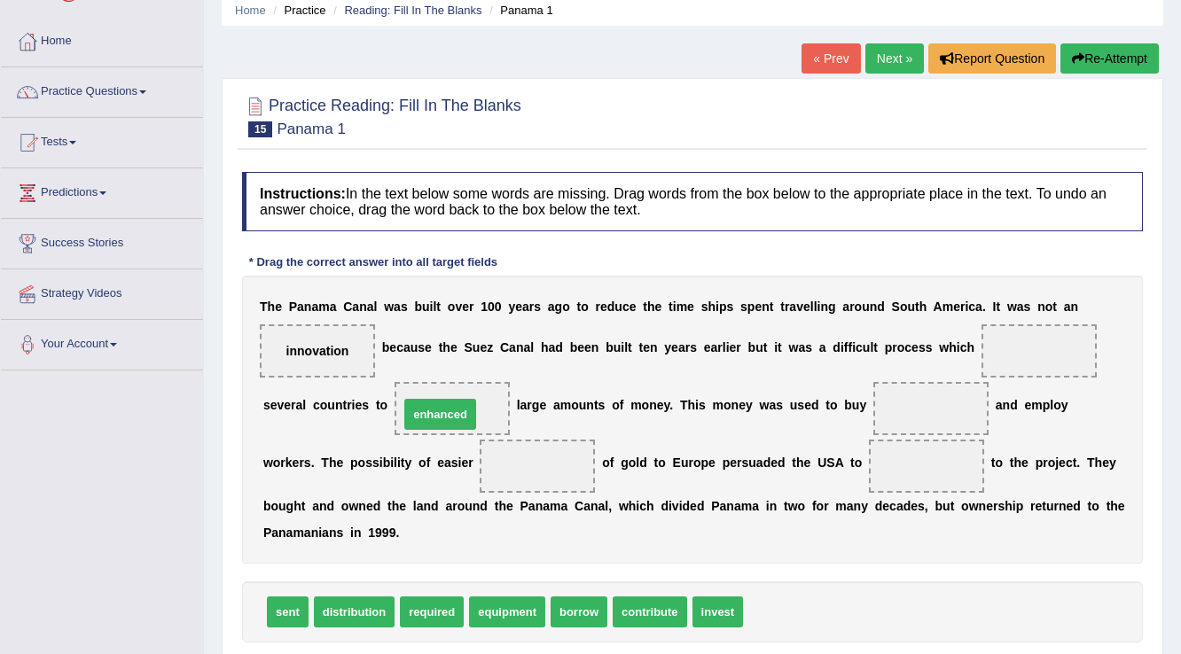
drag, startPoint x: 802, startPoint y: 617, endPoint x: 458, endPoint y: 419, distance: 396.9
drag, startPoint x: 442, startPoint y: 615, endPoint x: 1056, endPoint y: 354, distance: 667.6
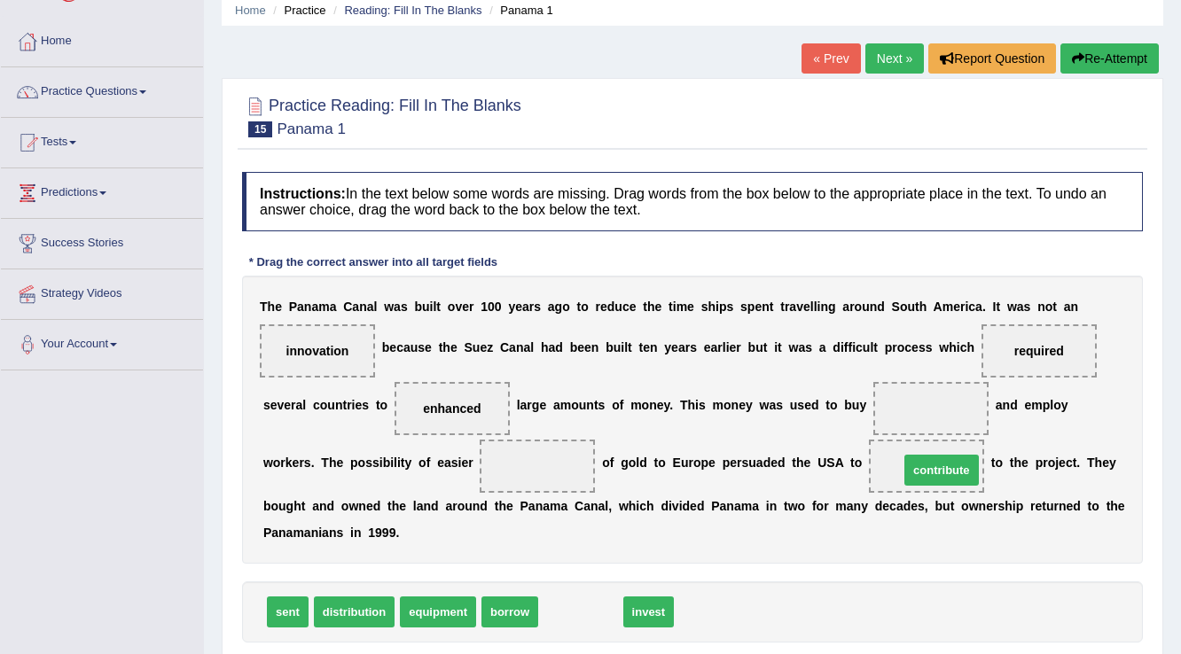
drag, startPoint x: 559, startPoint y: 623, endPoint x: 920, endPoint y: 482, distance: 387.8
drag, startPoint x: 518, startPoint y: 590, endPoint x: 599, endPoint y: 570, distance: 83.9
click at [621, 543] on div "Instructions: In the text below some words are missing. Drag words from the box…" at bounding box center [693, 434] width 910 height 542
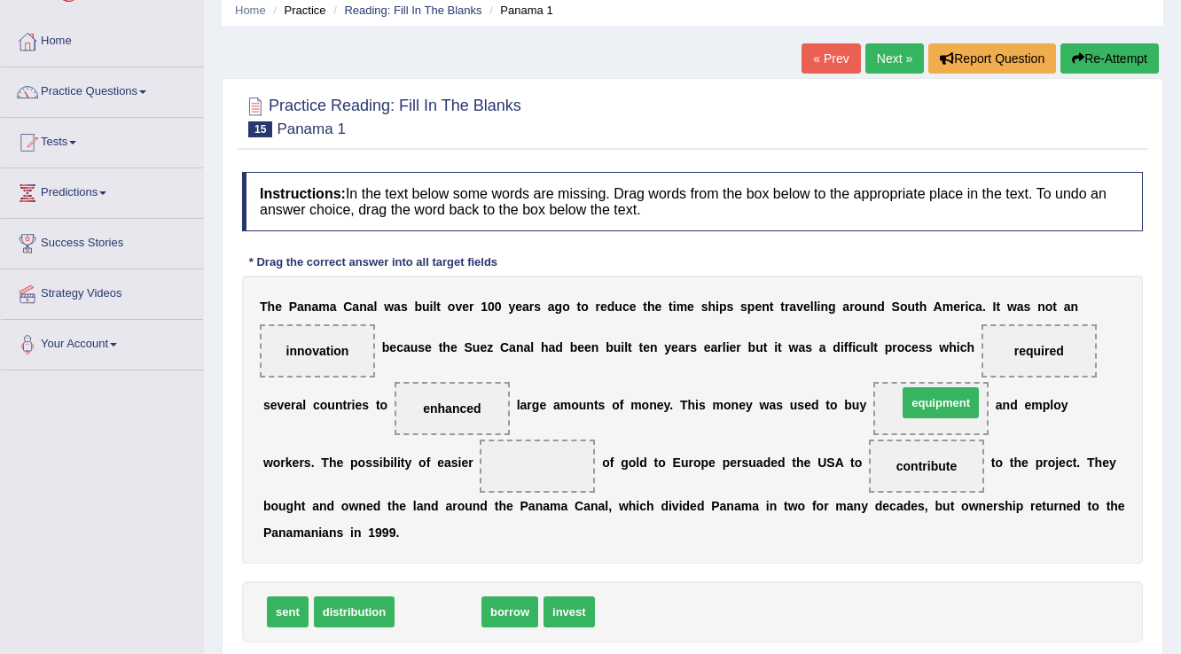
drag, startPoint x: 443, startPoint y: 610, endPoint x: 945, endPoint y: 401, distance: 544.6
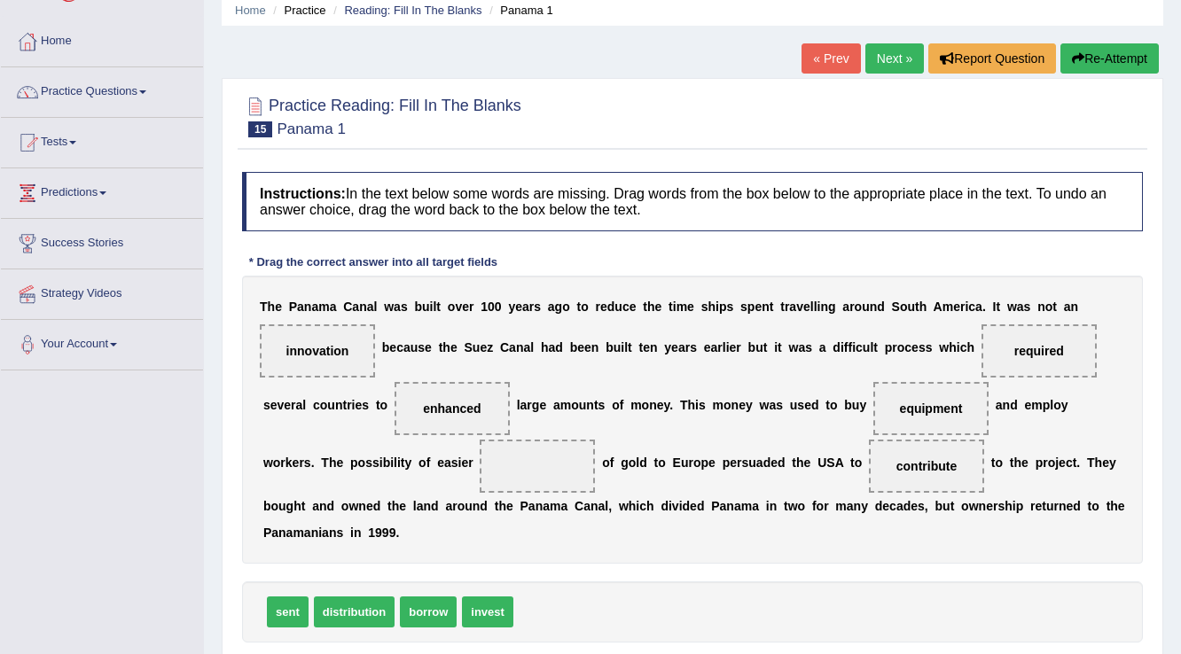
drag, startPoint x: 355, startPoint y: 616, endPoint x: 383, endPoint y: 555, distance: 67.4
click at [383, 597] on span "distribution" at bounding box center [355, 612] width 82 height 31
click at [384, 578] on div "Instructions: In the text below some words are missing. Drag words from the box…" at bounding box center [693, 434] width 910 height 542
drag, startPoint x: 376, startPoint y: 610, endPoint x: 579, endPoint y: 468, distance: 247.7
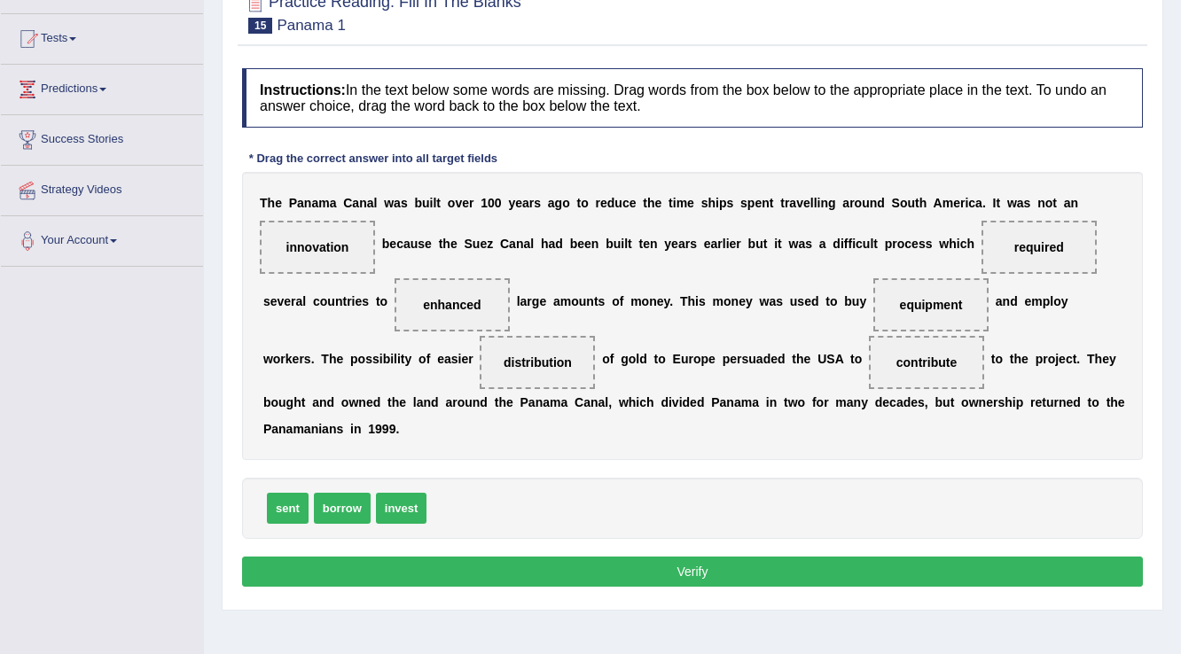
scroll to position [277, 0]
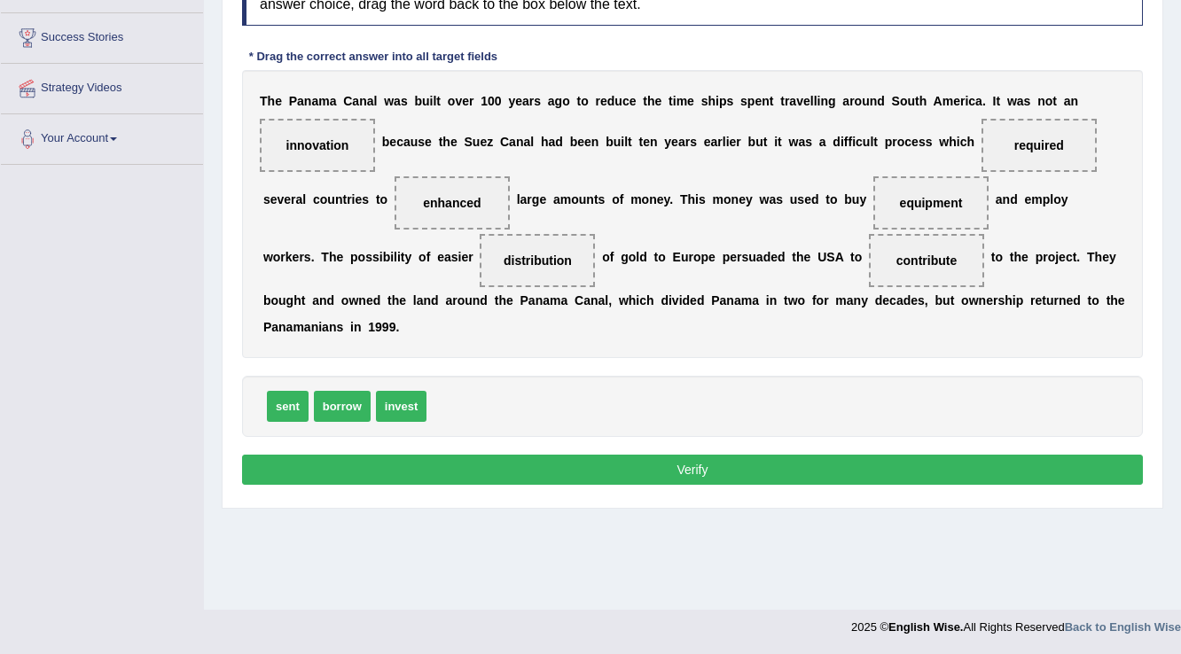
click at [645, 464] on button "Verify" at bounding box center [692, 470] width 901 height 30
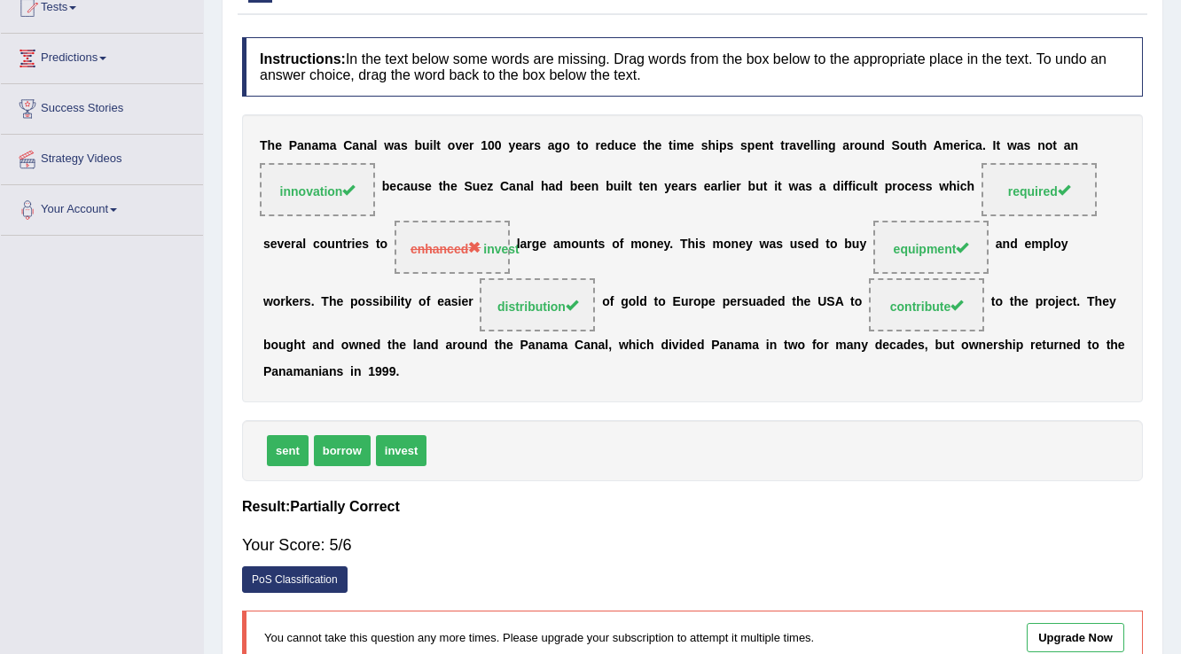
scroll to position [0, 0]
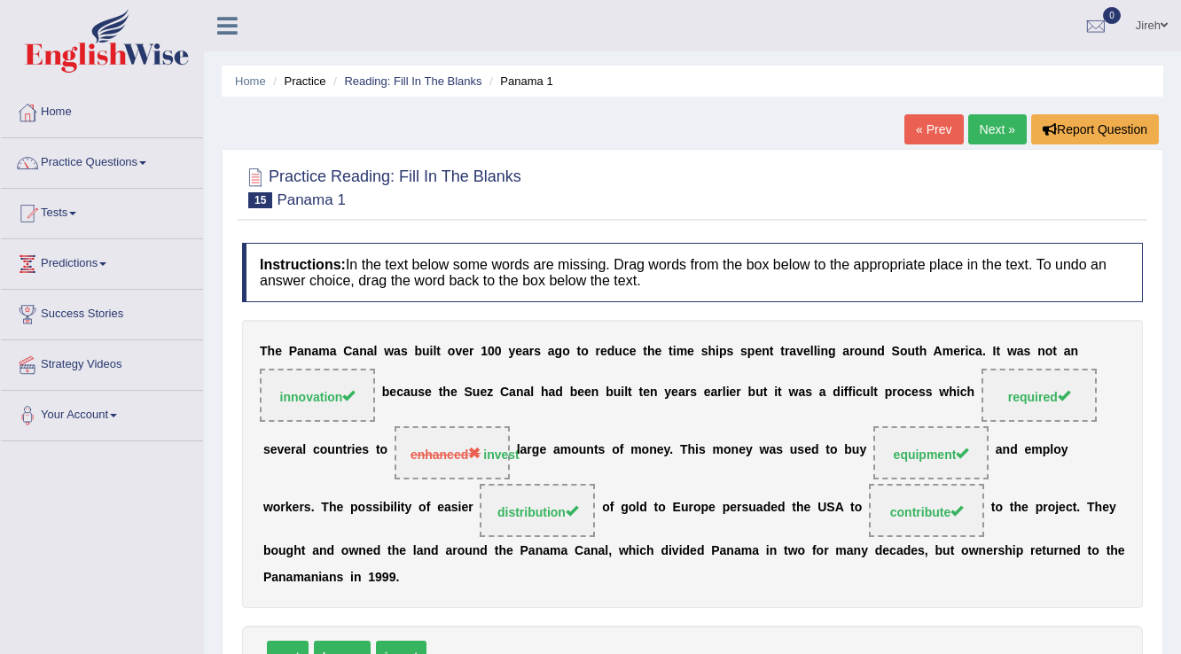
click at [929, 121] on link "« Prev" at bounding box center [934, 129] width 59 height 30
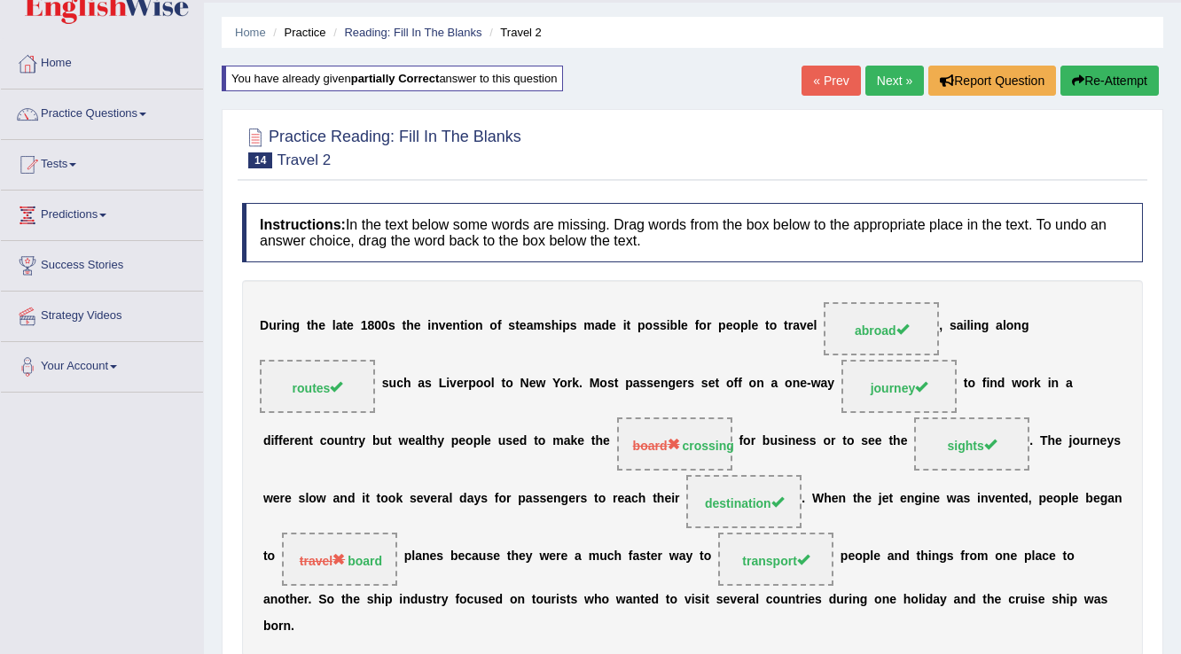
scroll to position [42, 0]
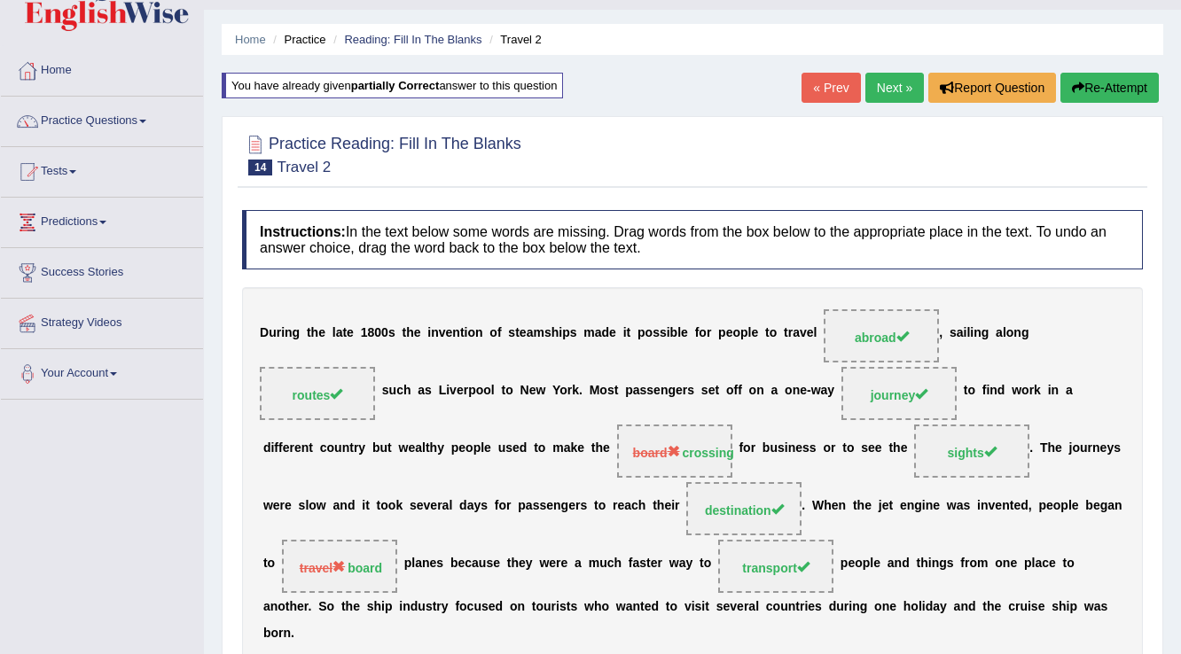
click at [834, 98] on link "« Prev" at bounding box center [831, 88] width 59 height 30
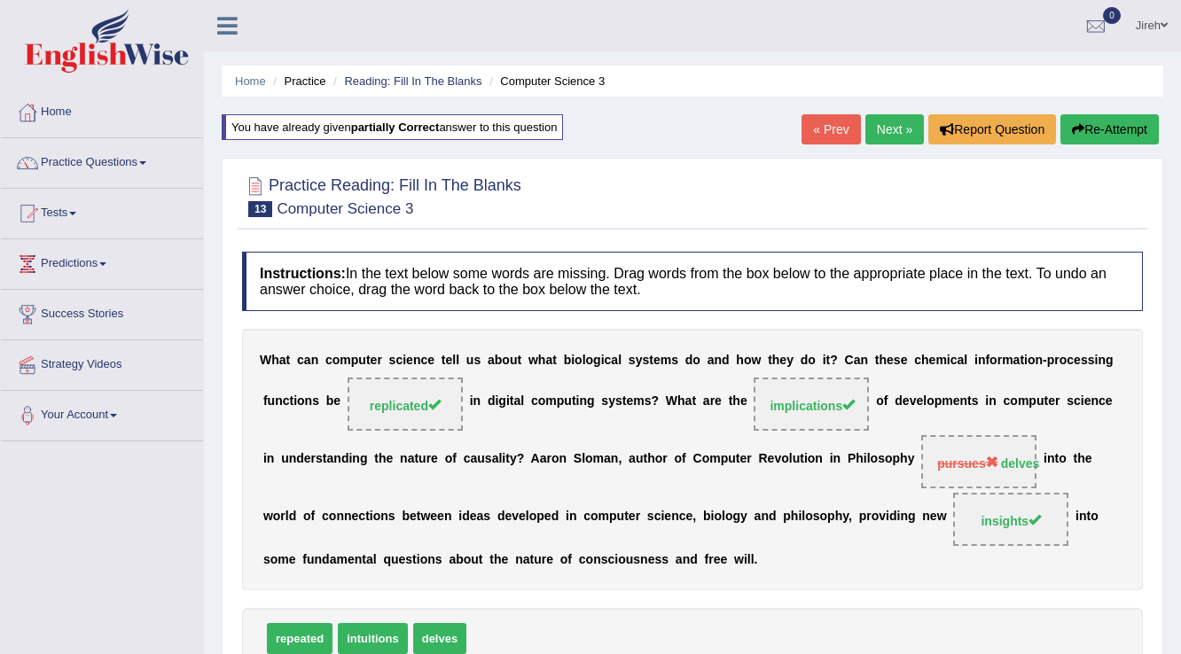
click at [823, 124] on link "« Prev" at bounding box center [831, 129] width 59 height 30
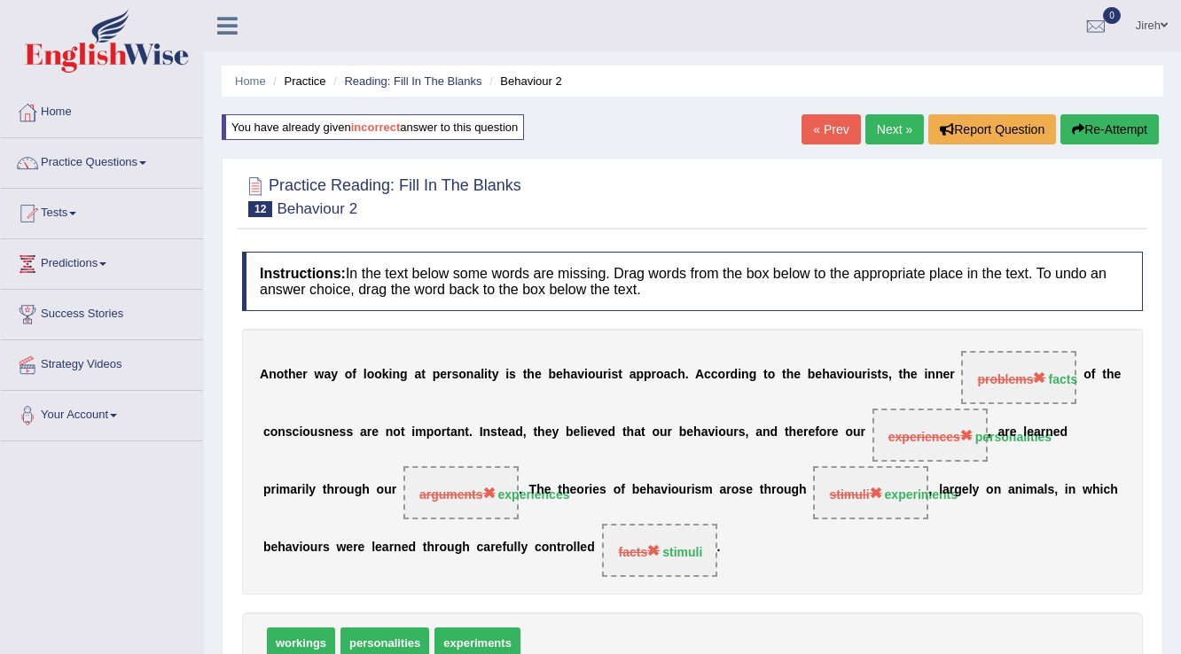
click at [834, 118] on link "« Prev" at bounding box center [831, 129] width 59 height 30
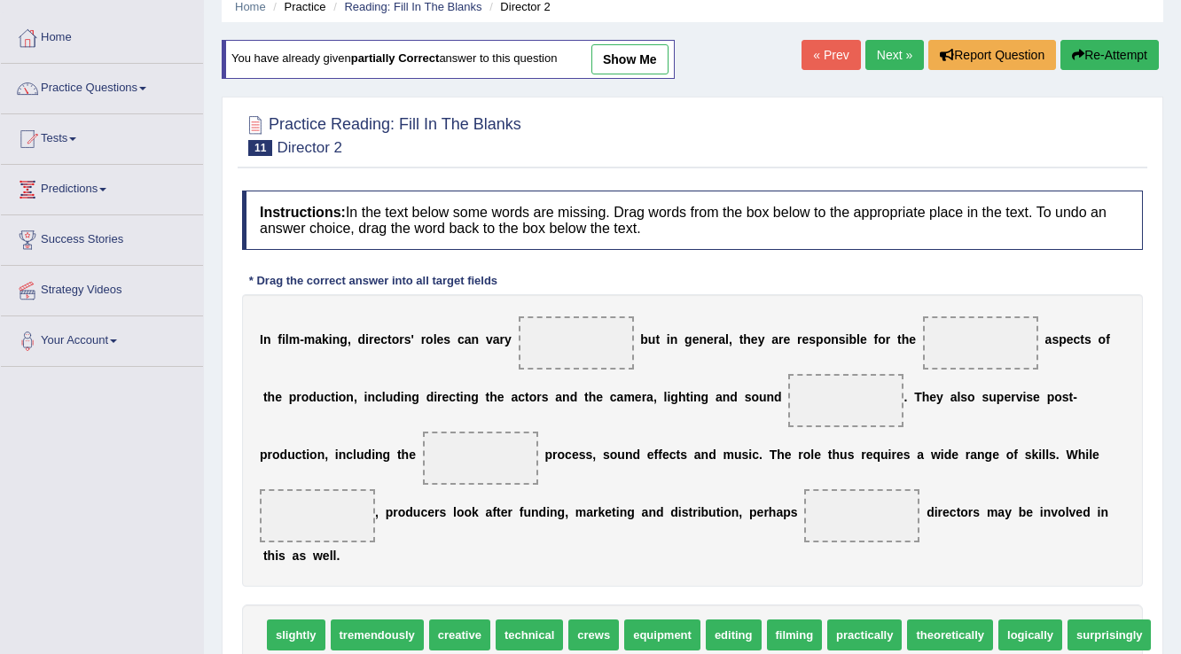
scroll to position [71, 0]
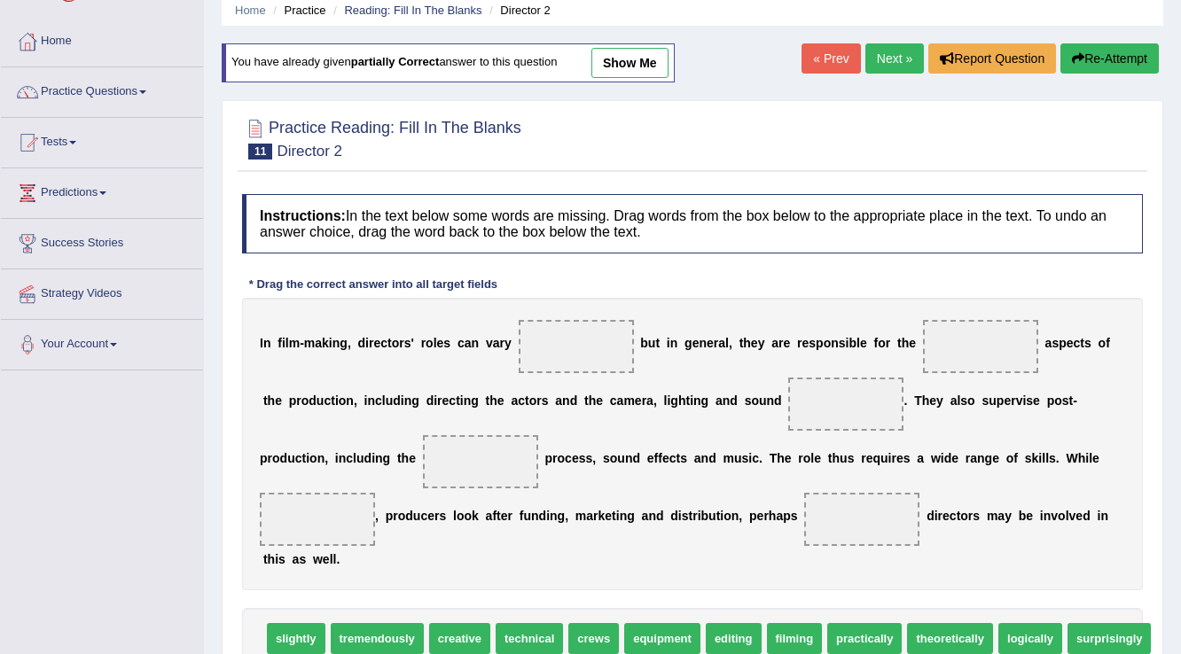
click at [651, 67] on link "show me" at bounding box center [630, 63] width 77 height 30
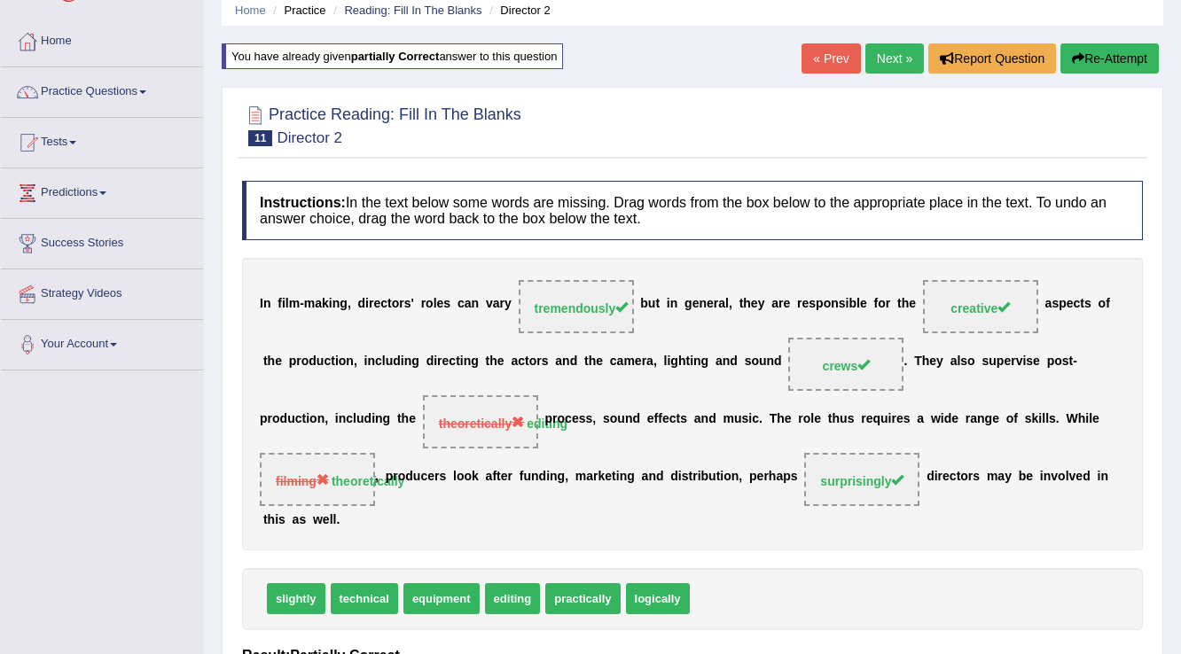
drag, startPoint x: 900, startPoint y: 64, endPoint x: 871, endPoint y: 83, distance: 35.2
click at [899, 63] on link "Next »" at bounding box center [895, 58] width 59 height 30
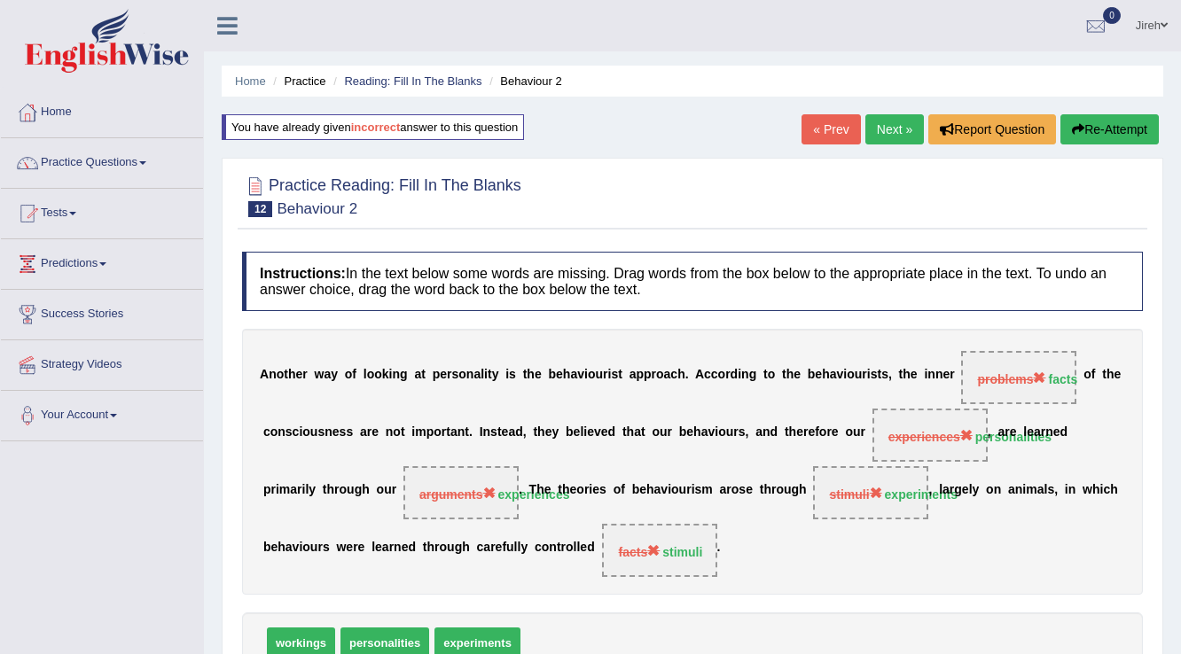
click at [1153, 29] on link "Jireh" at bounding box center [1152, 23] width 59 height 46
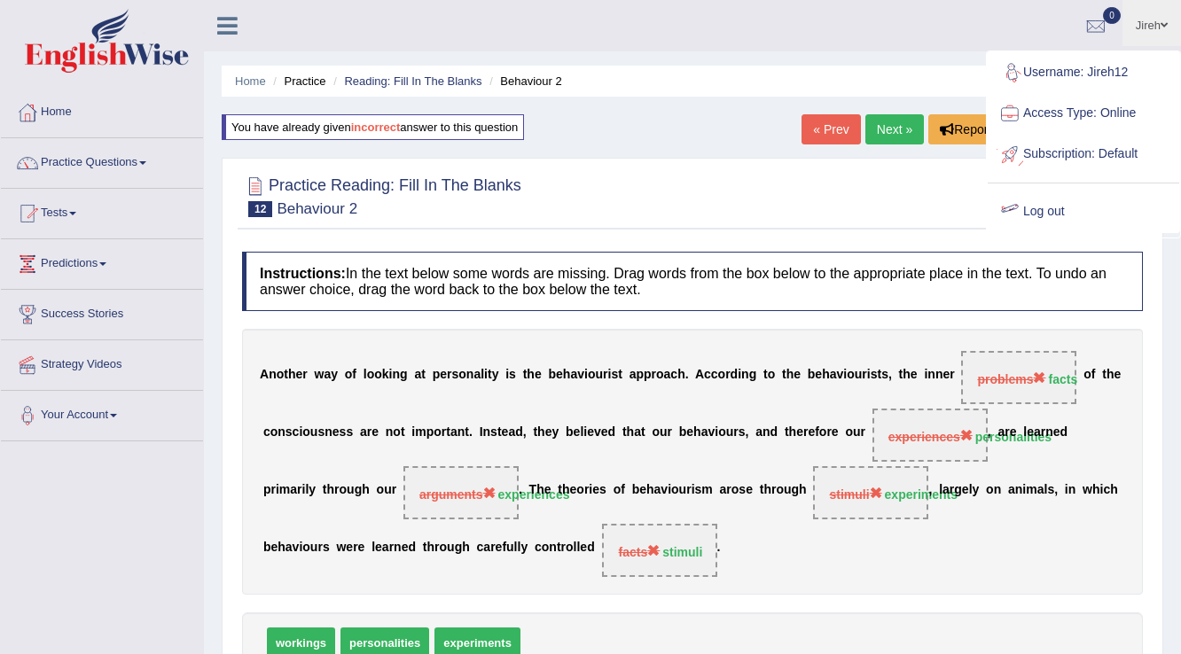
click at [1036, 214] on link "Log out" at bounding box center [1084, 212] width 192 height 41
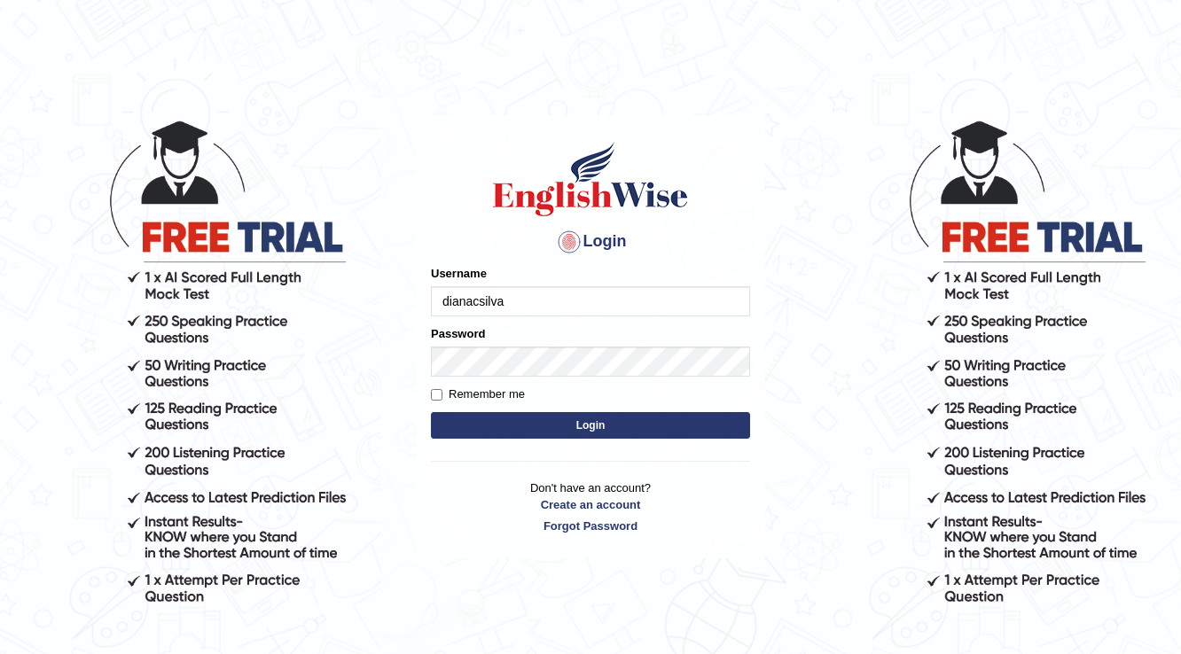
type input "dianacsilva"
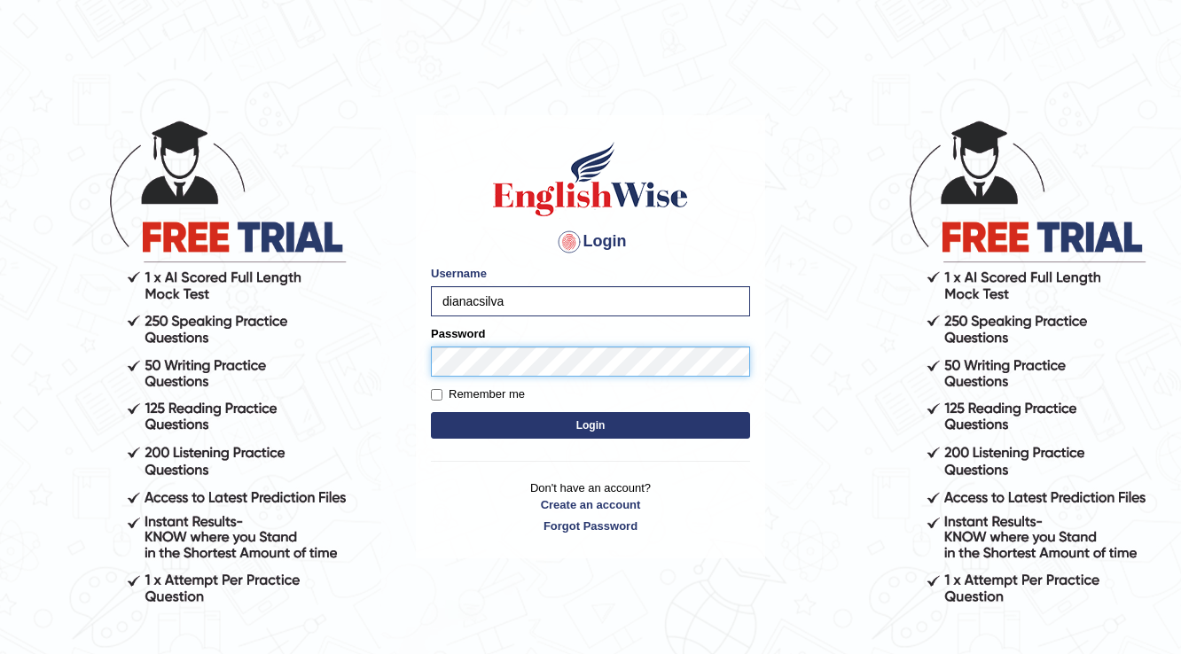
click at [431, 412] on button "Login" at bounding box center [590, 425] width 319 height 27
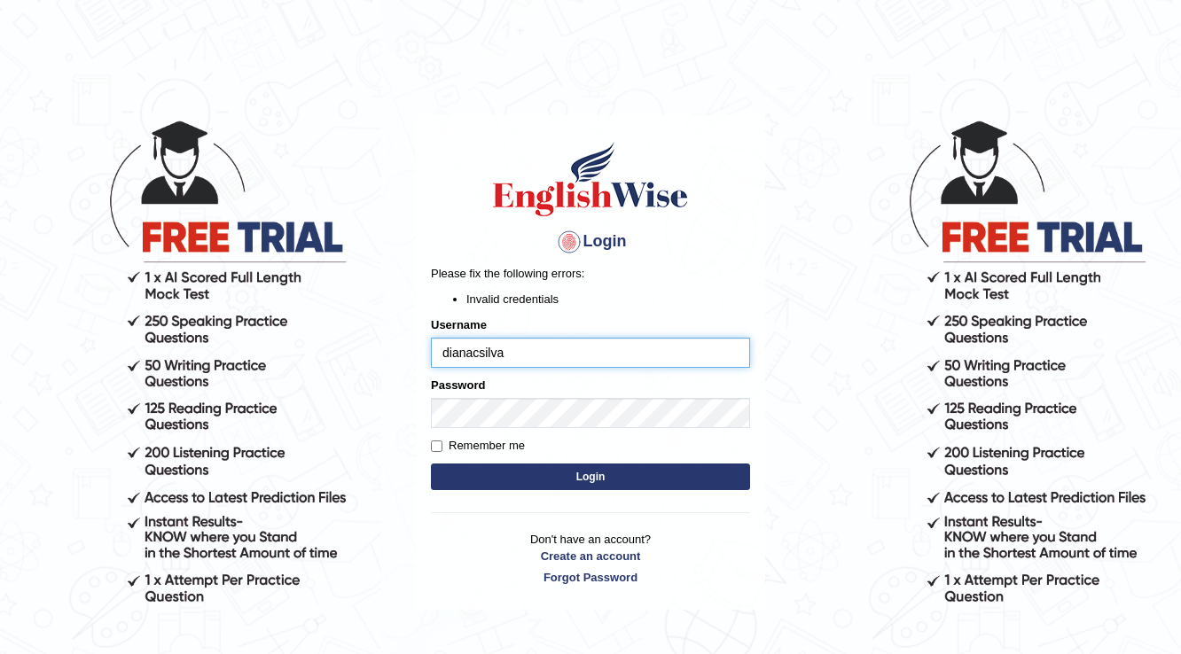
click at [531, 358] on input "dianacsilva" at bounding box center [590, 353] width 319 height 30
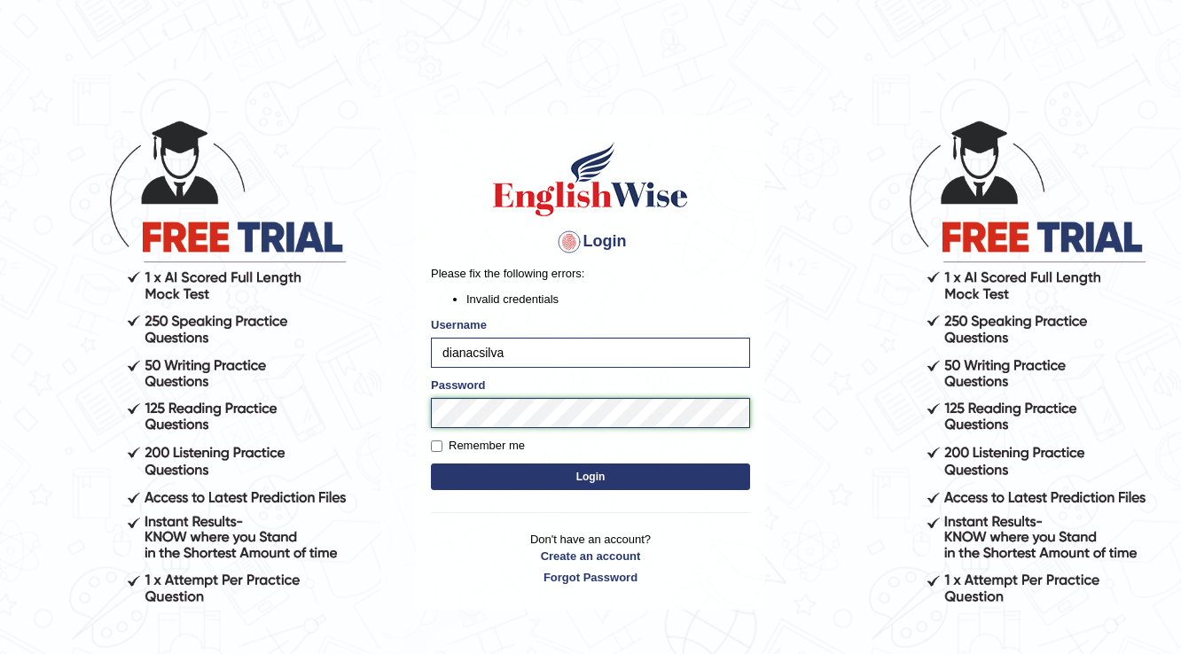
click at [302, 402] on body "Login Please fix the following errors: Invalid credentials Username [PERSON_NAM…" at bounding box center [590, 386] width 1181 height 654
click at [431, 464] on button "Login" at bounding box center [590, 477] width 319 height 27
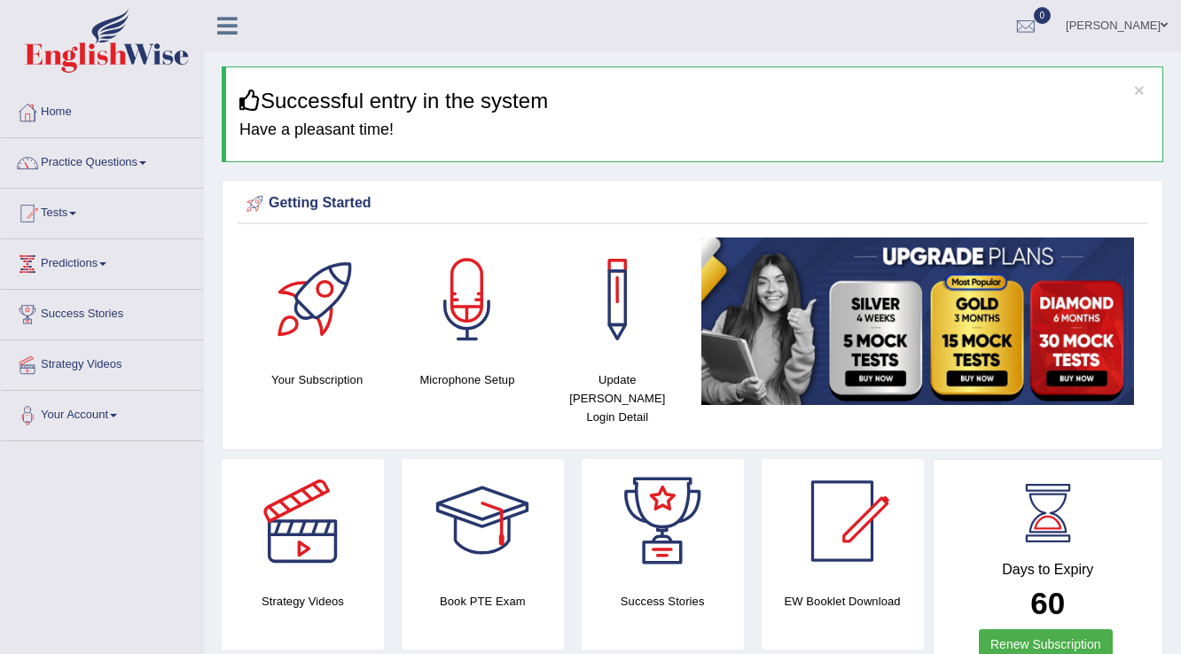
click at [197, 153] on link "Practice Questions" at bounding box center [102, 160] width 202 height 44
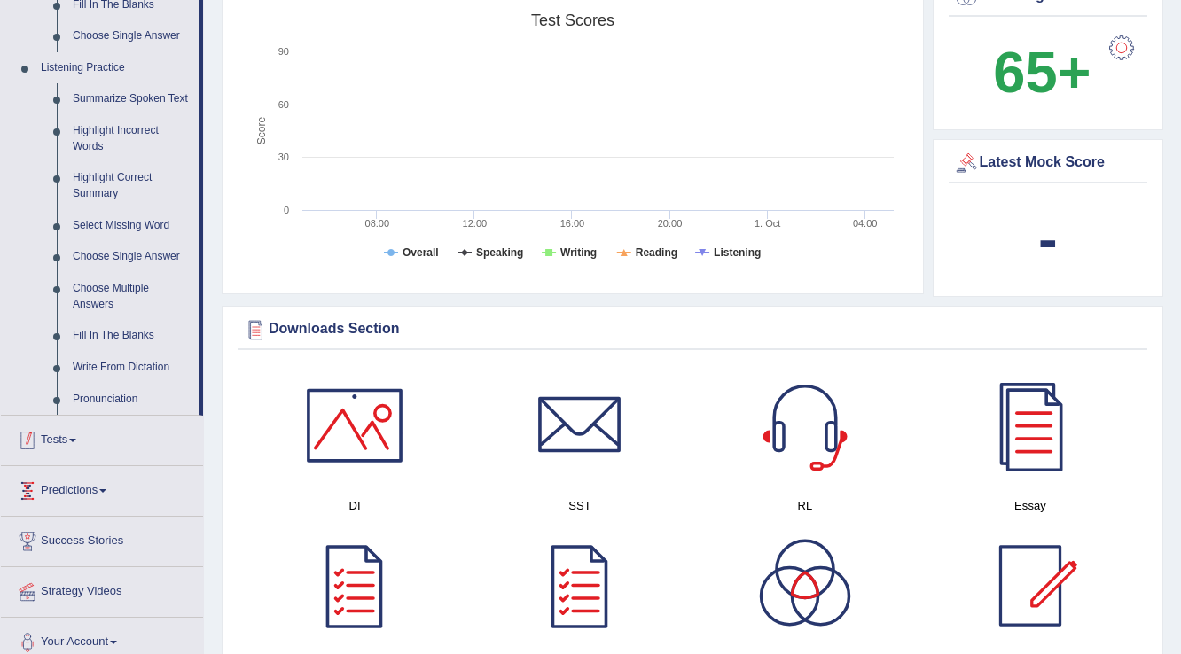
scroll to position [639, 0]
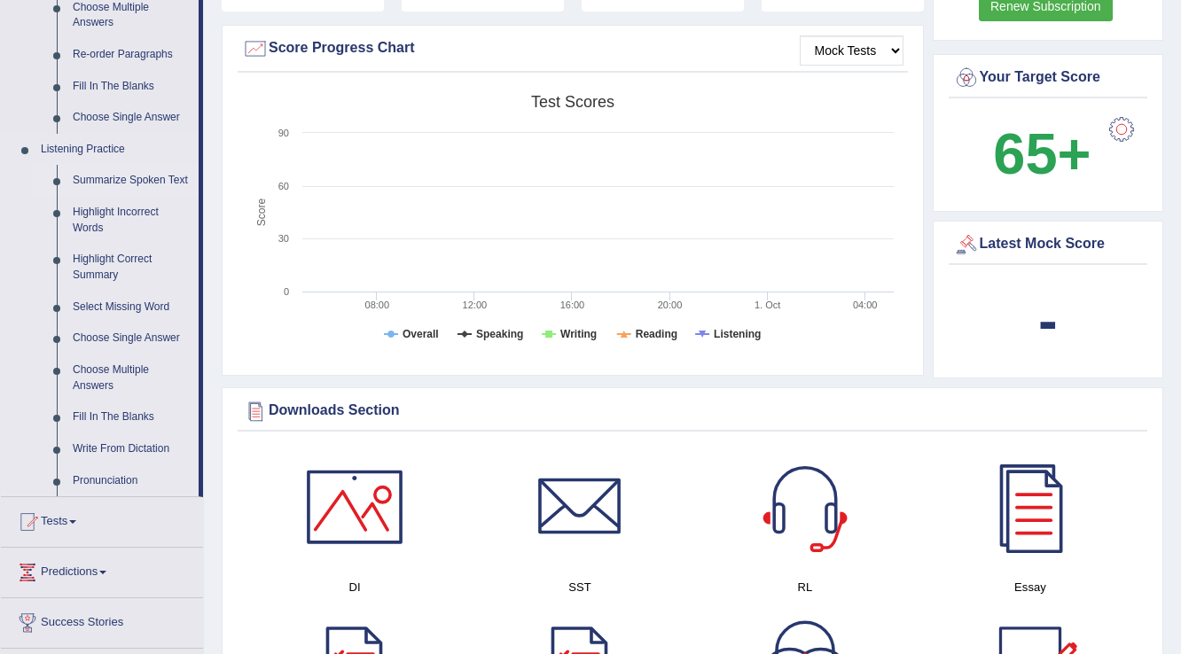
click at [124, 170] on link "Summarize Spoken Text" at bounding box center [132, 181] width 134 height 32
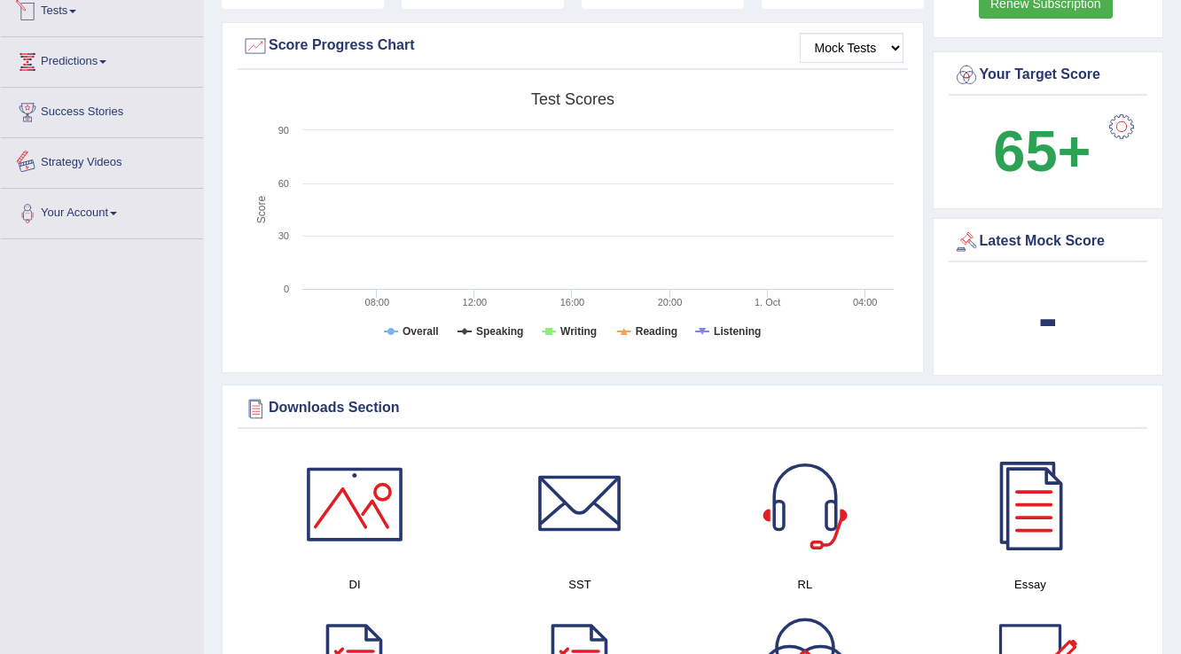
scroll to position [1128, 0]
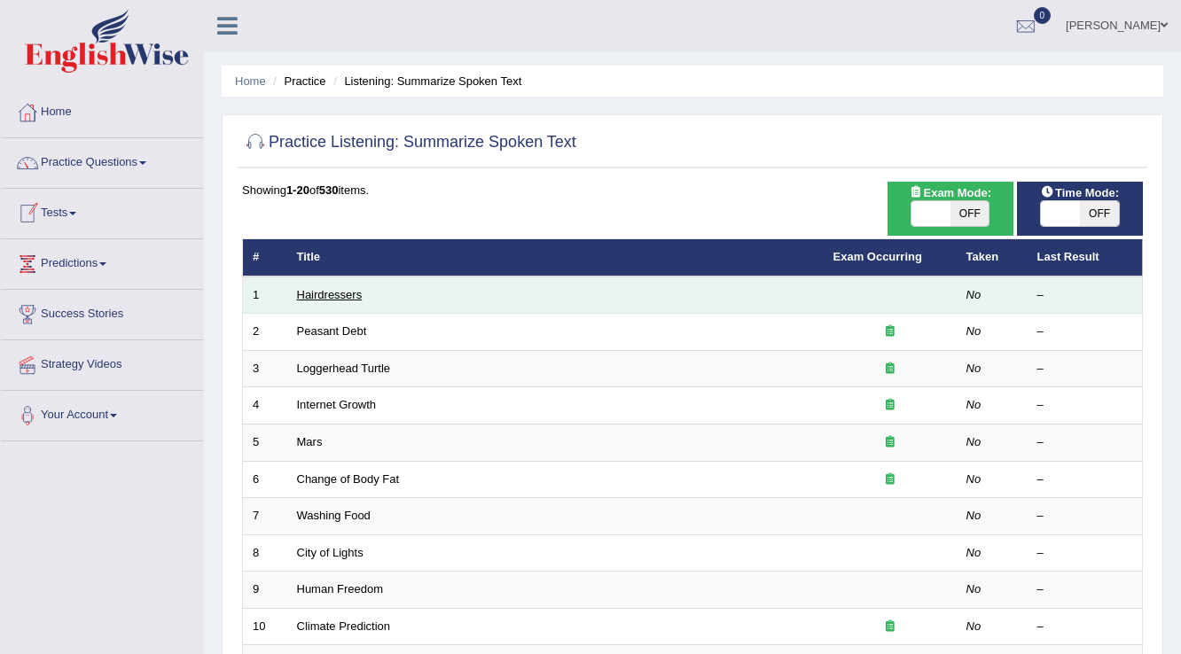
click at [320, 289] on link "Hairdressers" at bounding box center [330, 294] width 66 height 13
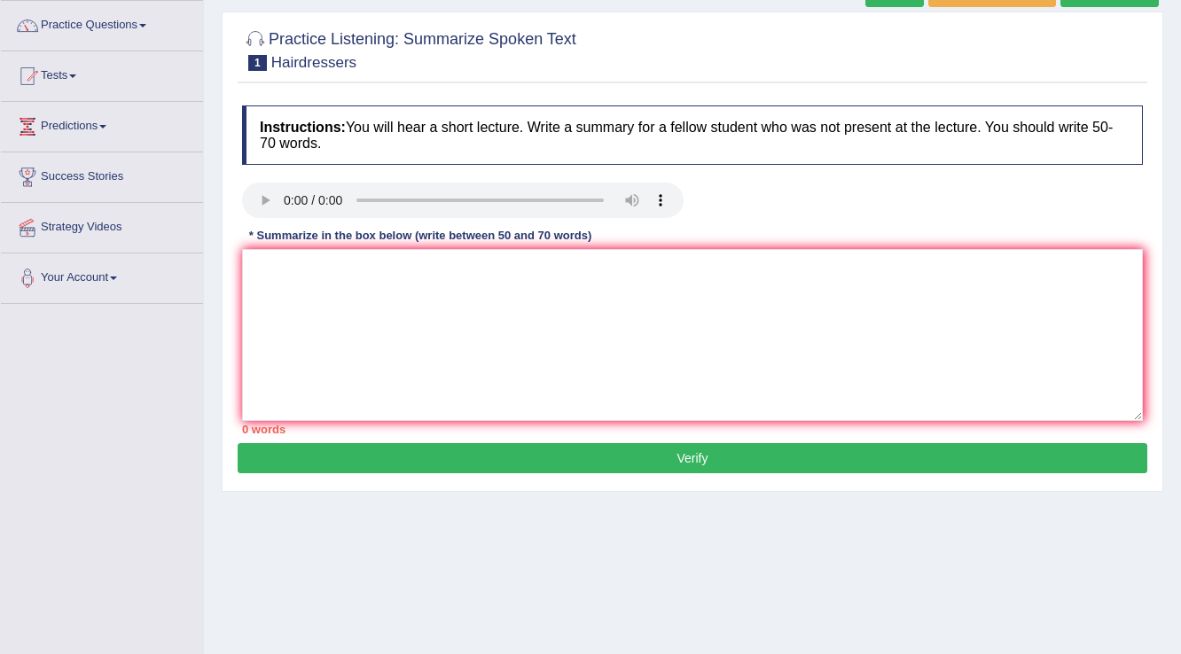
scroll to position [135, 0]
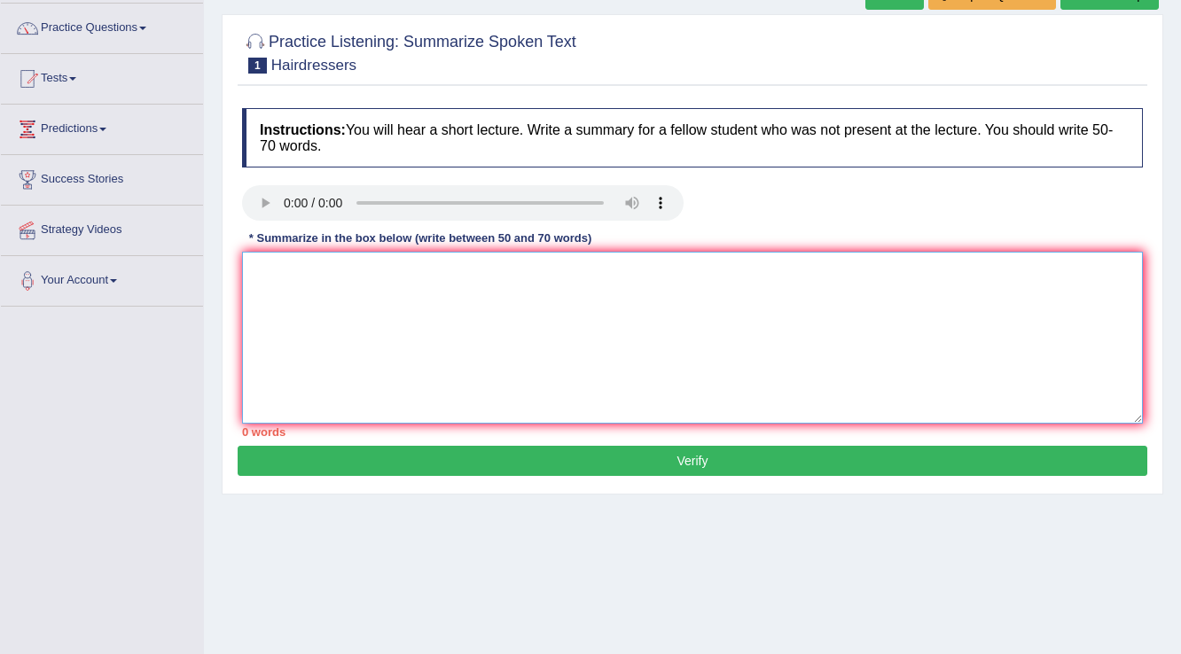
click at [423, 302] on textarea at bounding box center [692, 338] width 901 height 172
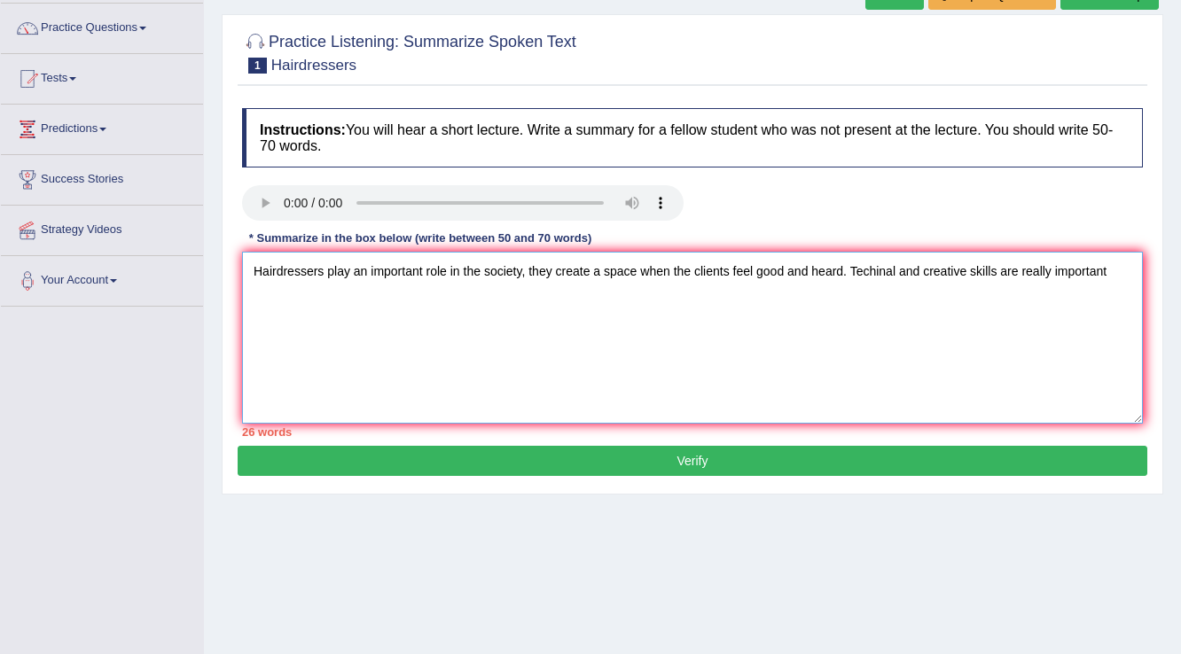
click at [881, 270] on textarea "Hairdressers play an important role in the society, they create a space when th…" at bounding box center [692, 338] width 901 height 172
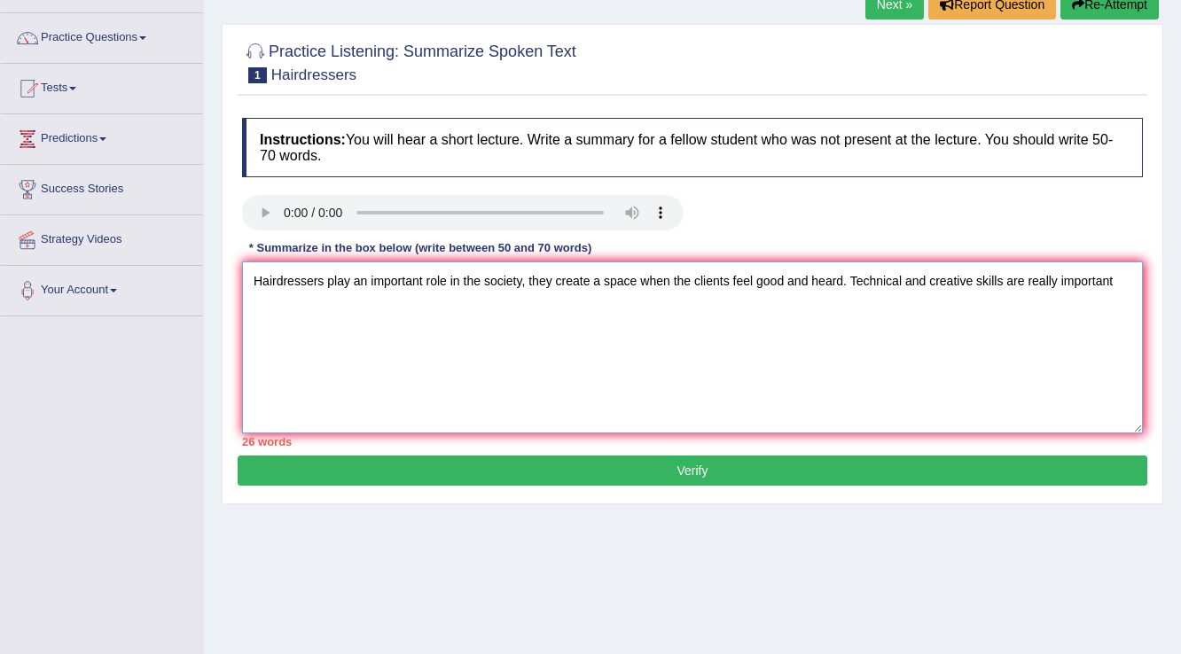
scroll to position [206, 0]
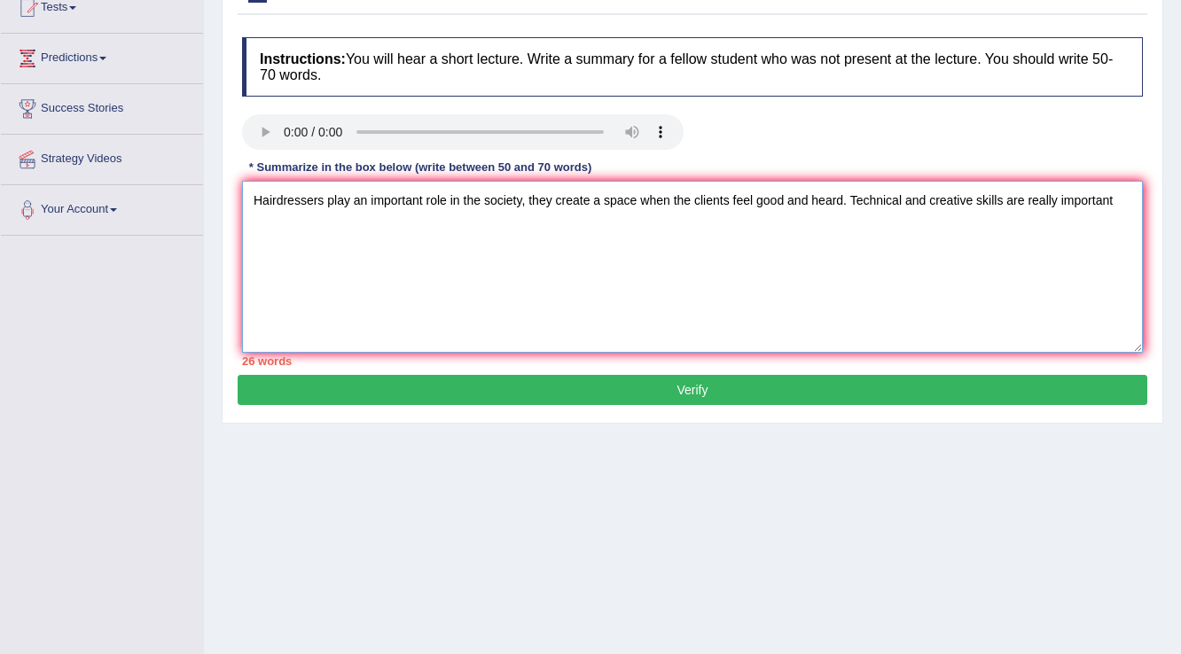
click at [1124, 204] on textarea "Hairdressers play an important role in the society, they create a space when th…" at bounding box center [692, 267] width 901 height 172
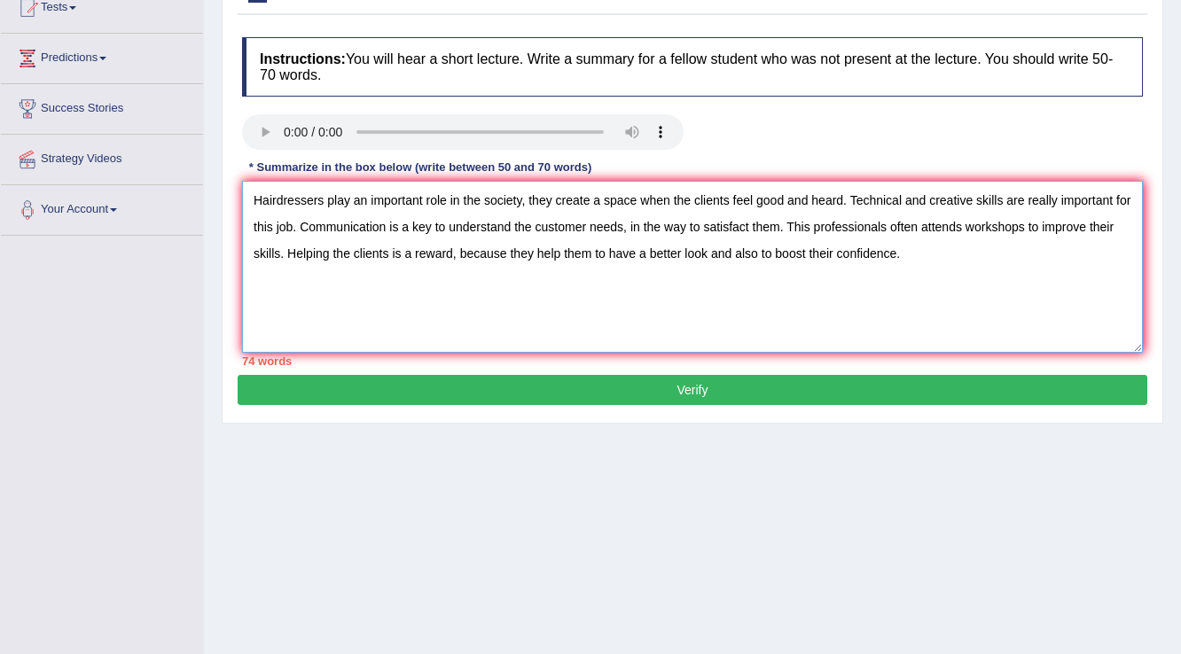
type textarea "Hairdressers play an important role in the society, they create a space when th…"
click at [438, 380] on button "Verify" at bounding box center [693, 390] width 910 height 30
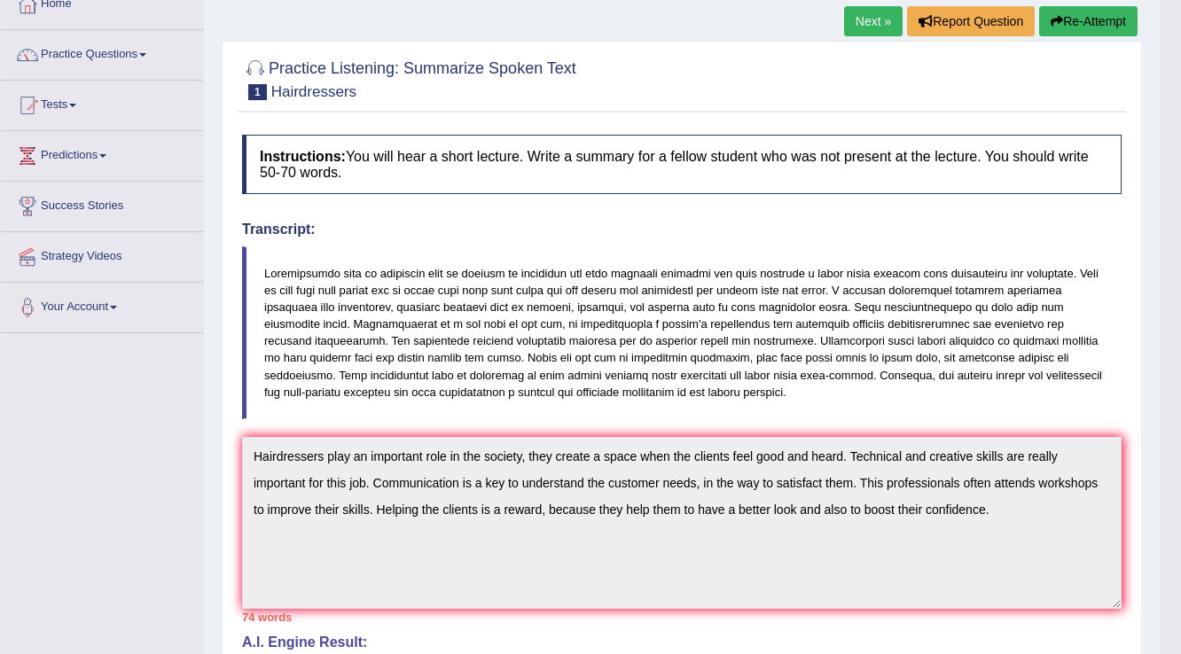
scroll to position [0, 0]
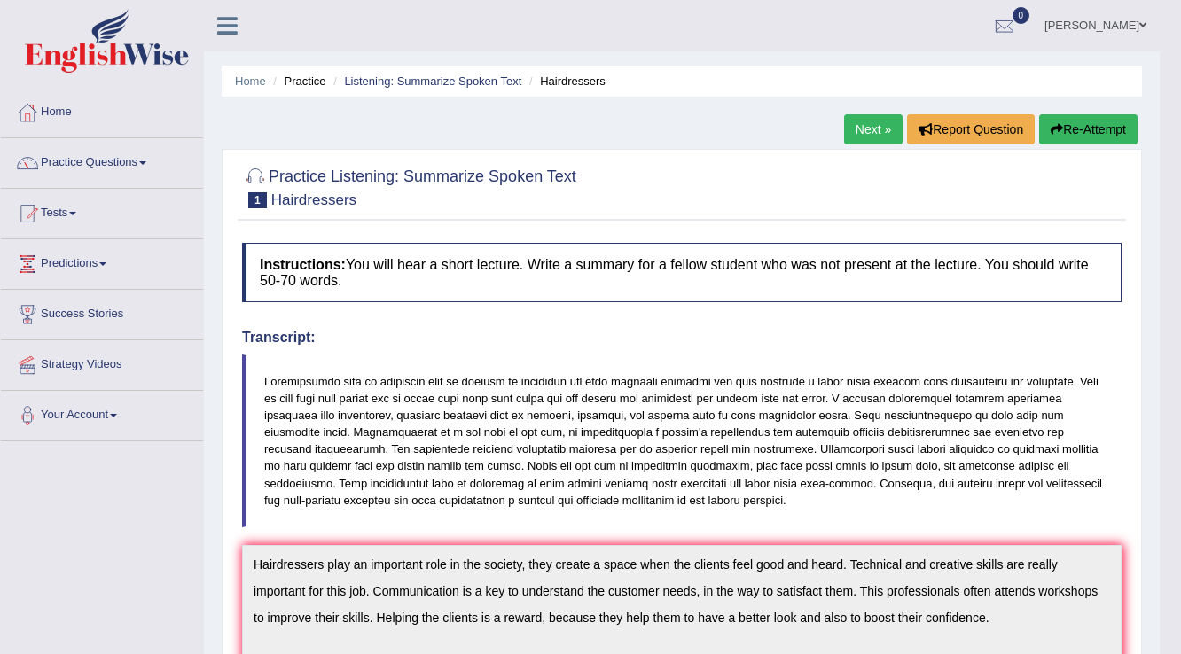
click at [881, 129] on link "Next »" at bounding box center [873, 129] width 59 height 30
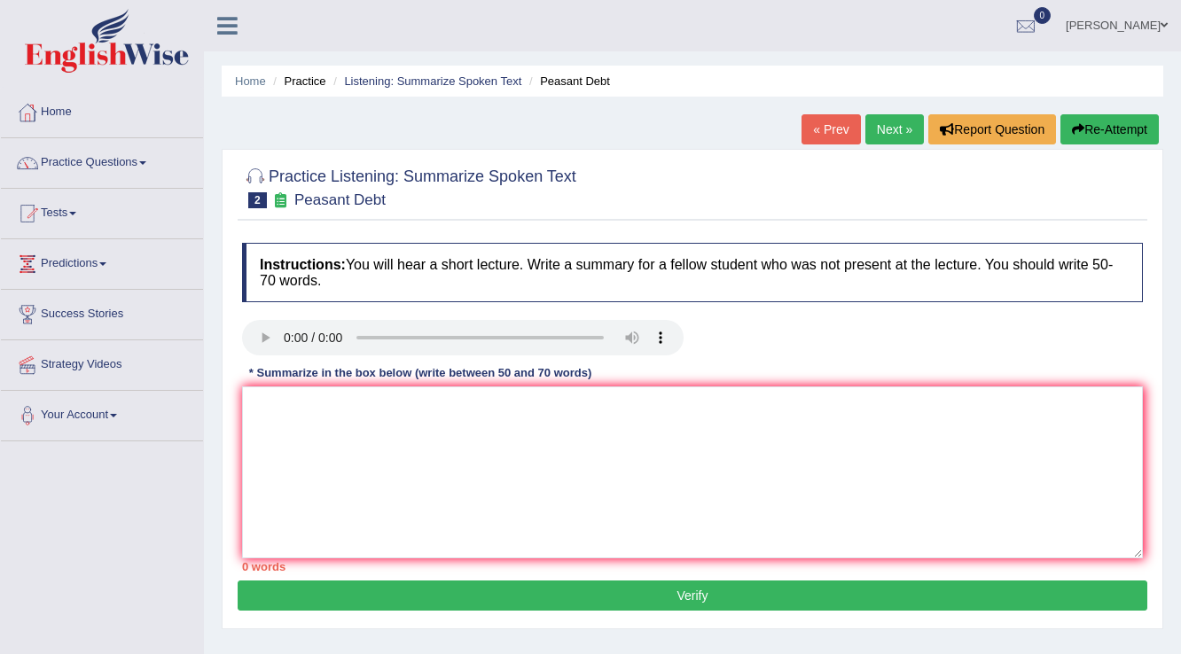
click at [947, 326] on div at bounding box center [692, 340] width 919 height 40
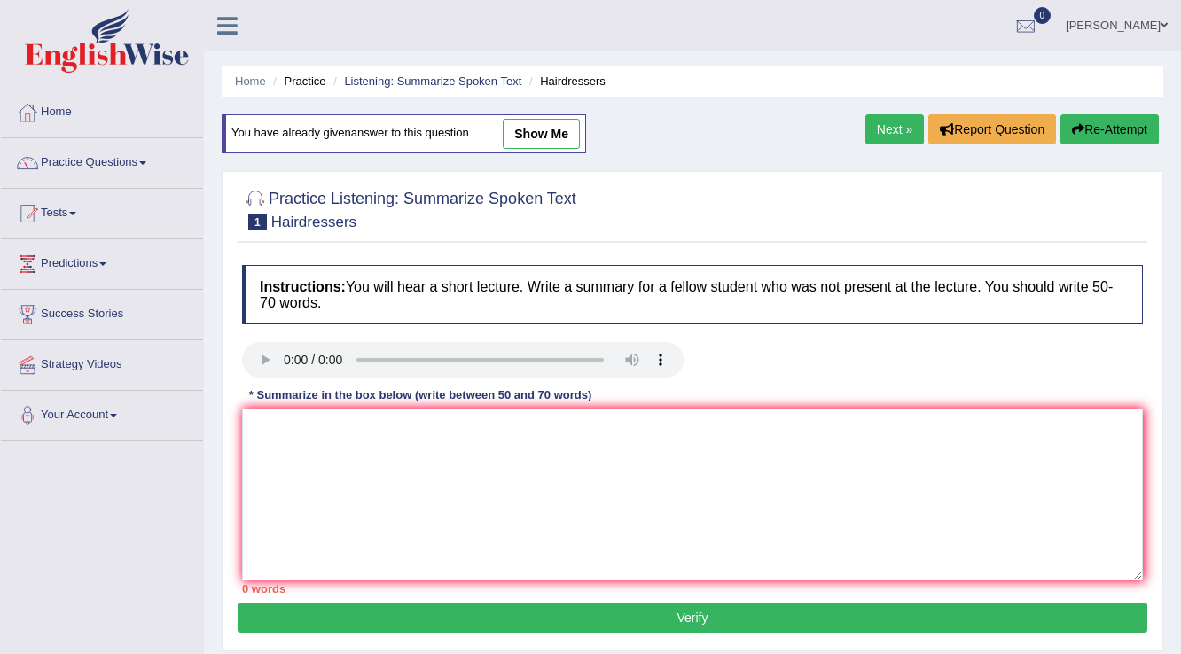
click at [527, 122] on link "show me" at bounding box center [541, 134] width 77 height 30
type textarea "Hairdressers play an important role in the society, they create a space when th…"
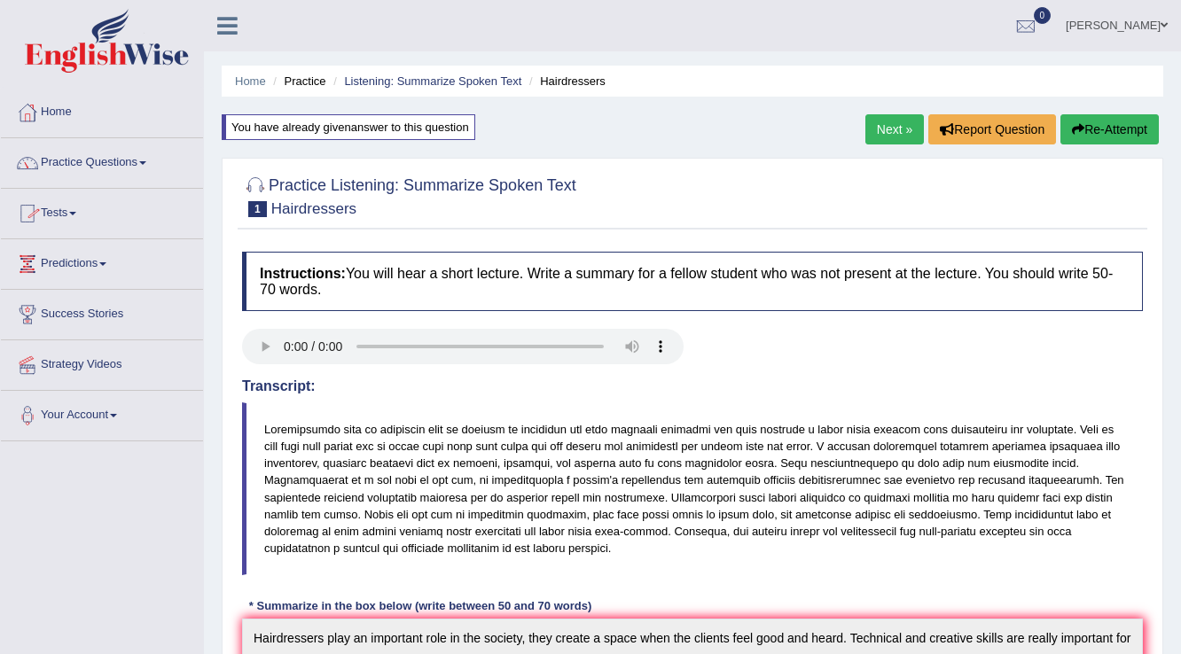
click at [160, 167] on link "Practice Questions" at bounding box center [102, 160] width 202 height 44
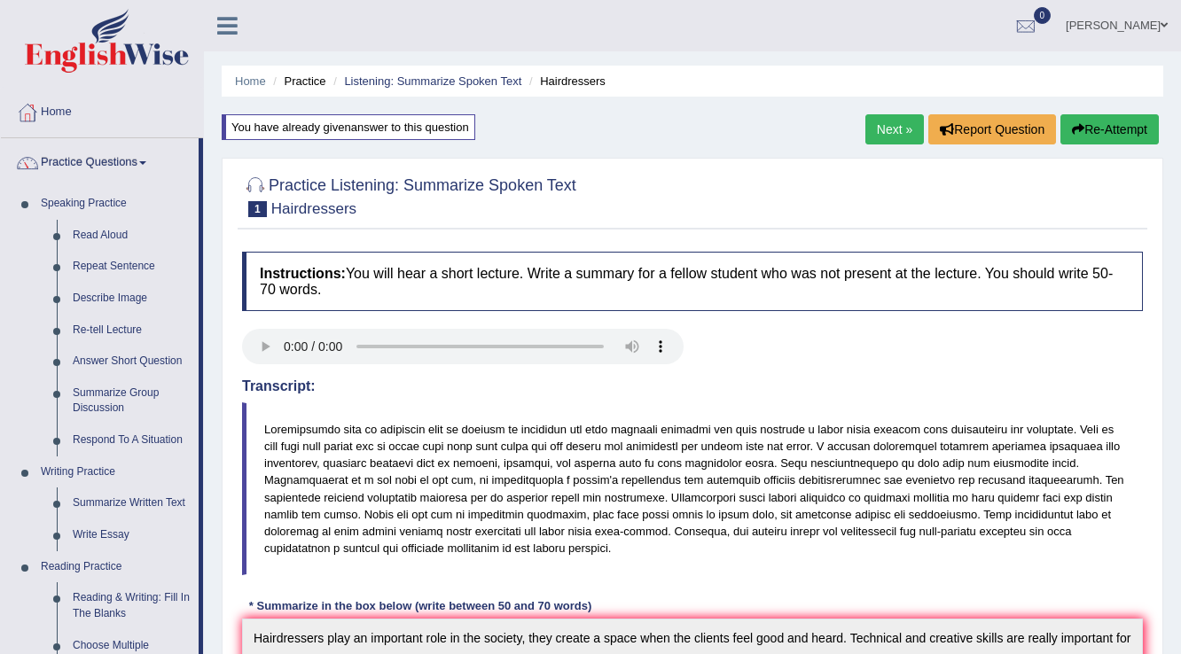
click at [160, 167] on link "Practice Questions" at bounding box center [100, 160] width 198 height 44
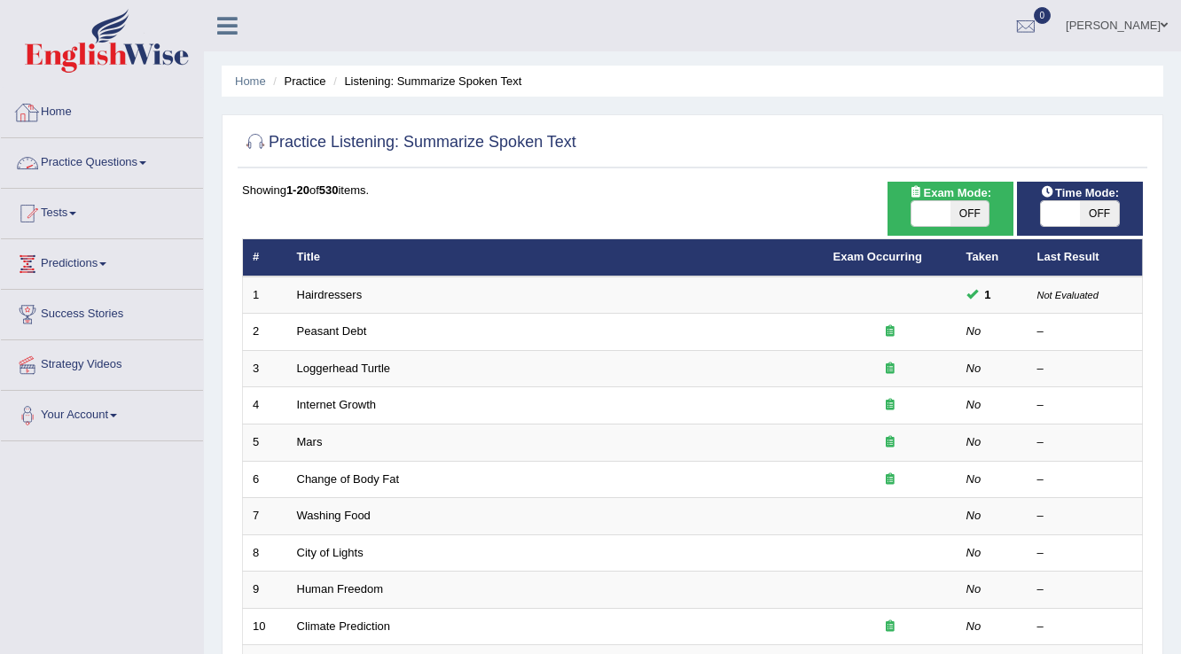
click at [174, 154] on link "Practice Questions" at bounding box center [102, 160] width 202 height 44
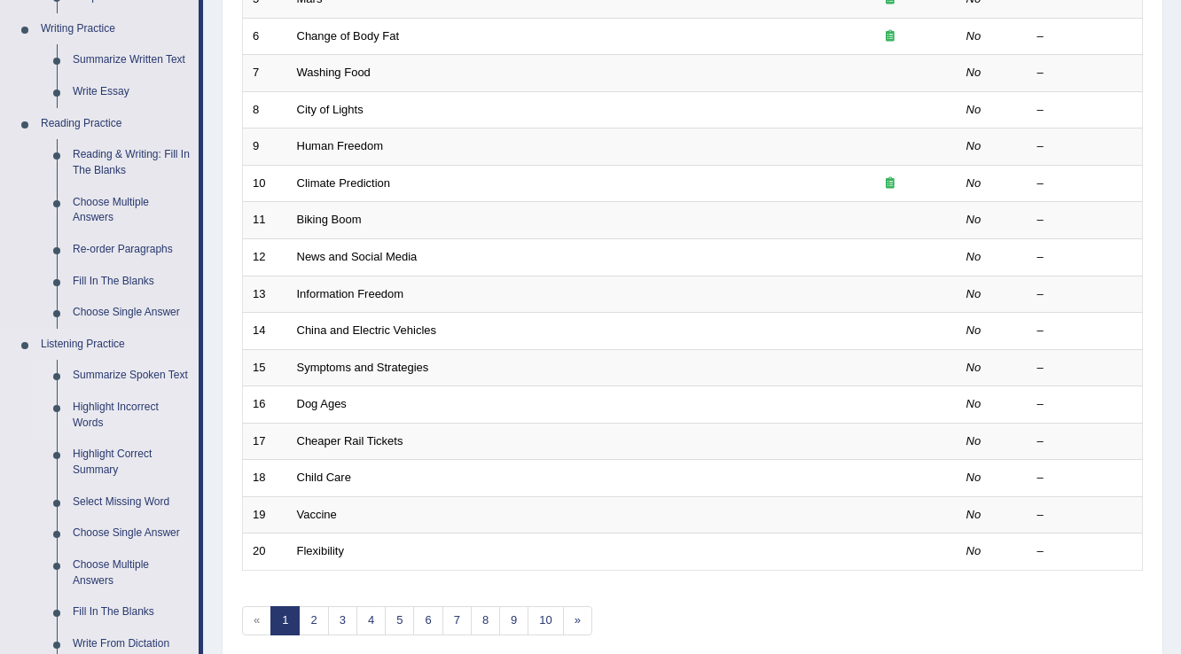
scroll to position [497, 0]
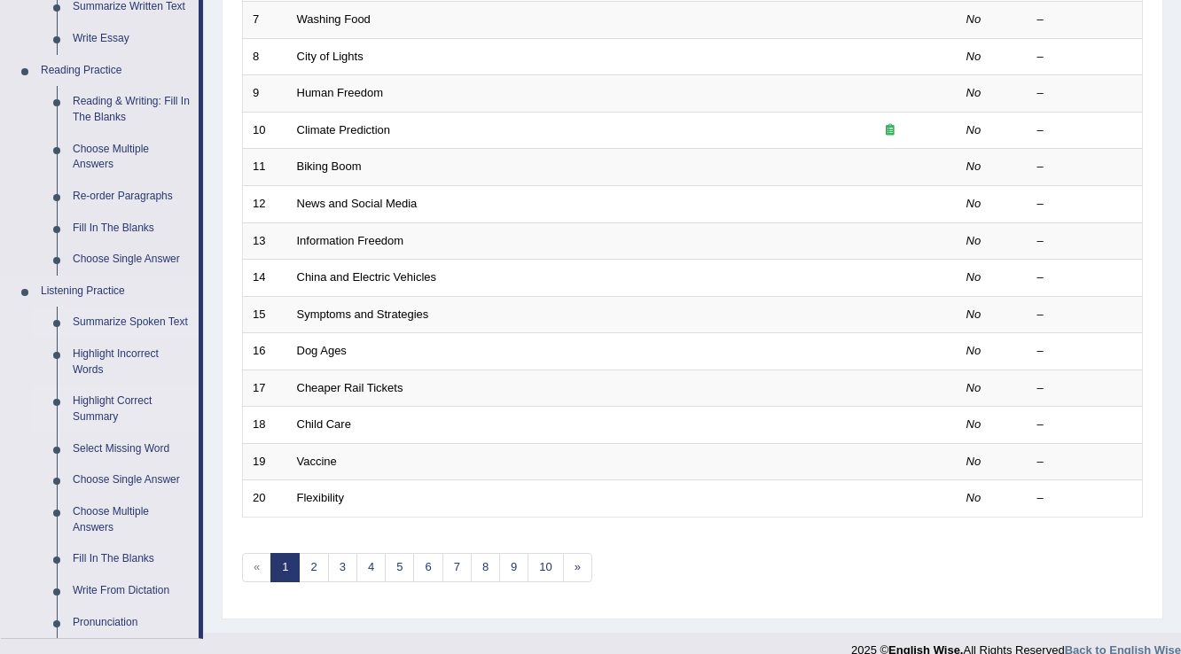
click at [110, 408] on link "Highlight Correct Summary" at bounding box center [132, 409] width 134 height 47
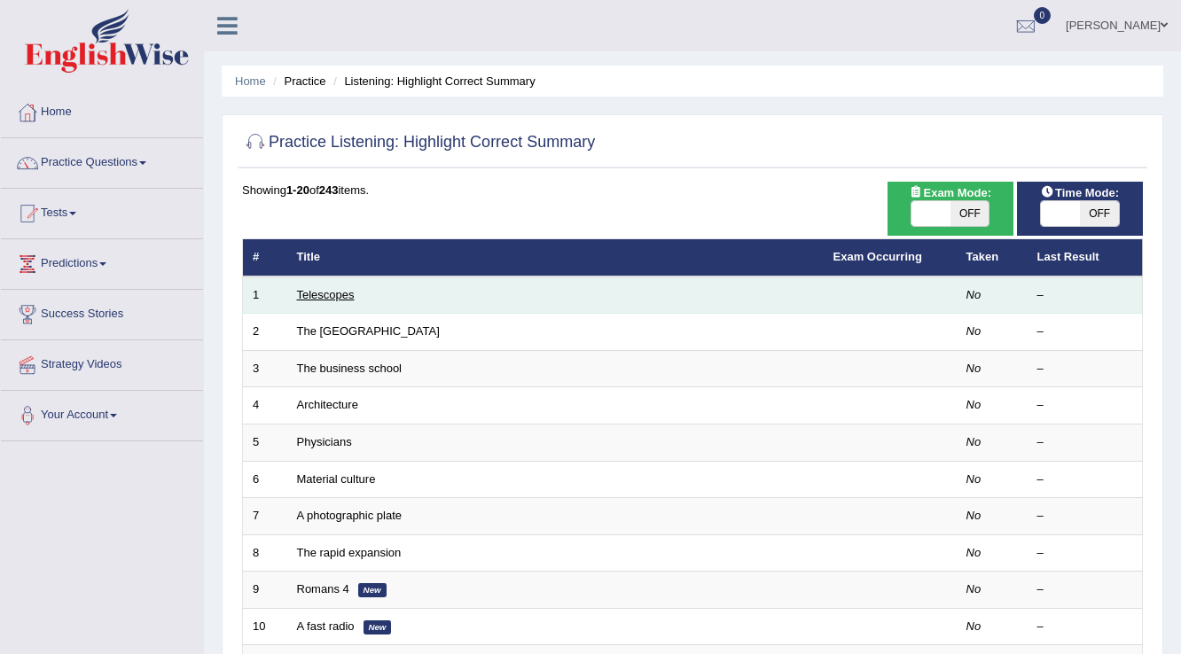
click at [326, 288] on link "Telescopes" at bounding box center [326, 294] width 58 height 13
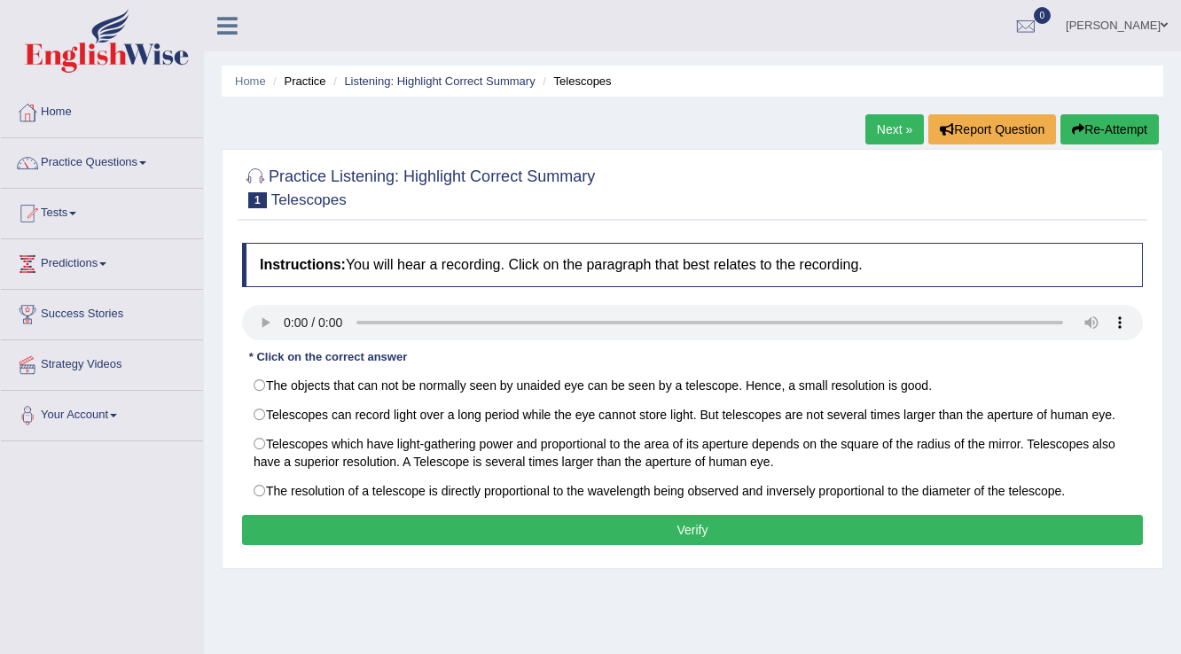
click at [777, 592] on div "Home Practice Listening: Highlight Correct Summary Telescopes Next » Report Que…" at bounding box center [692, 443] width 977 height 887
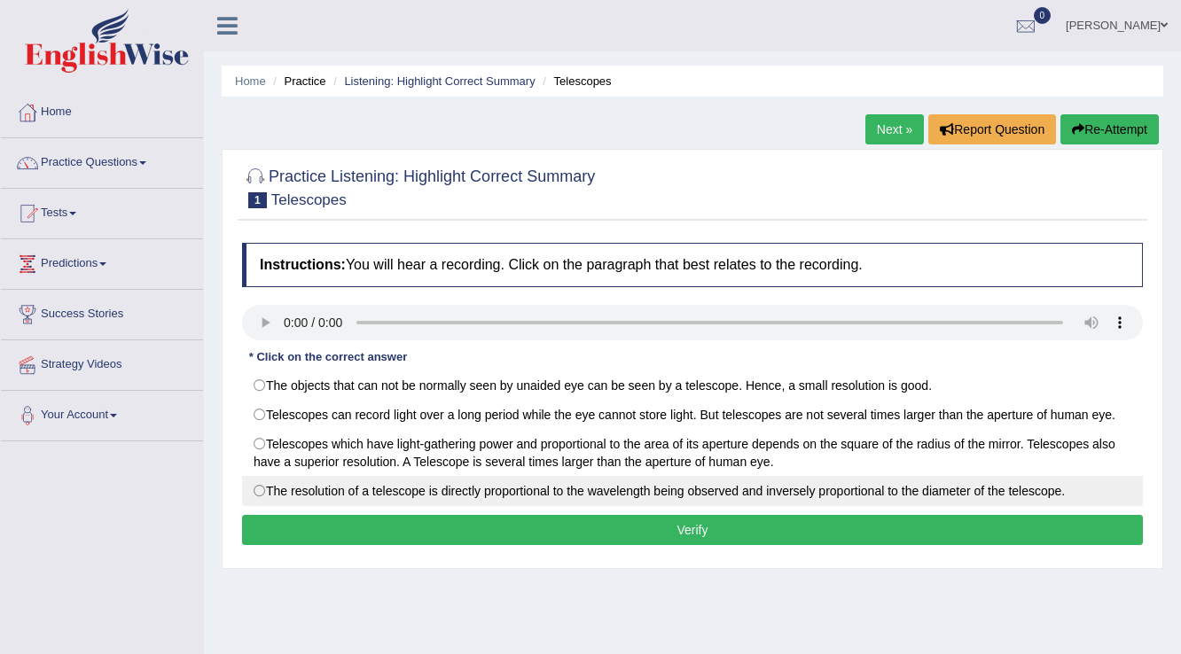
click at [259, 495] on label "The resolution of a telescope is directly proportional to the wavelength being …" at bounding box center [692, 491] width 901 height 30
radio input "true"
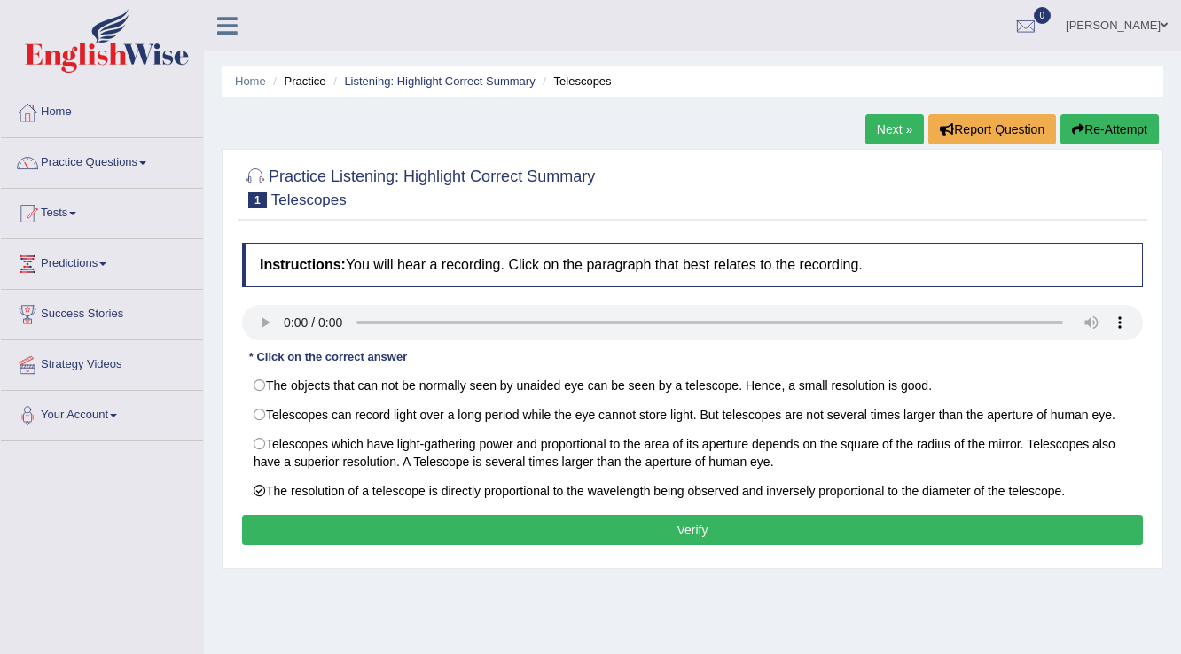
click at [381, 520] on button "Verify" at bounding box center [692, 530] width 901 height 30
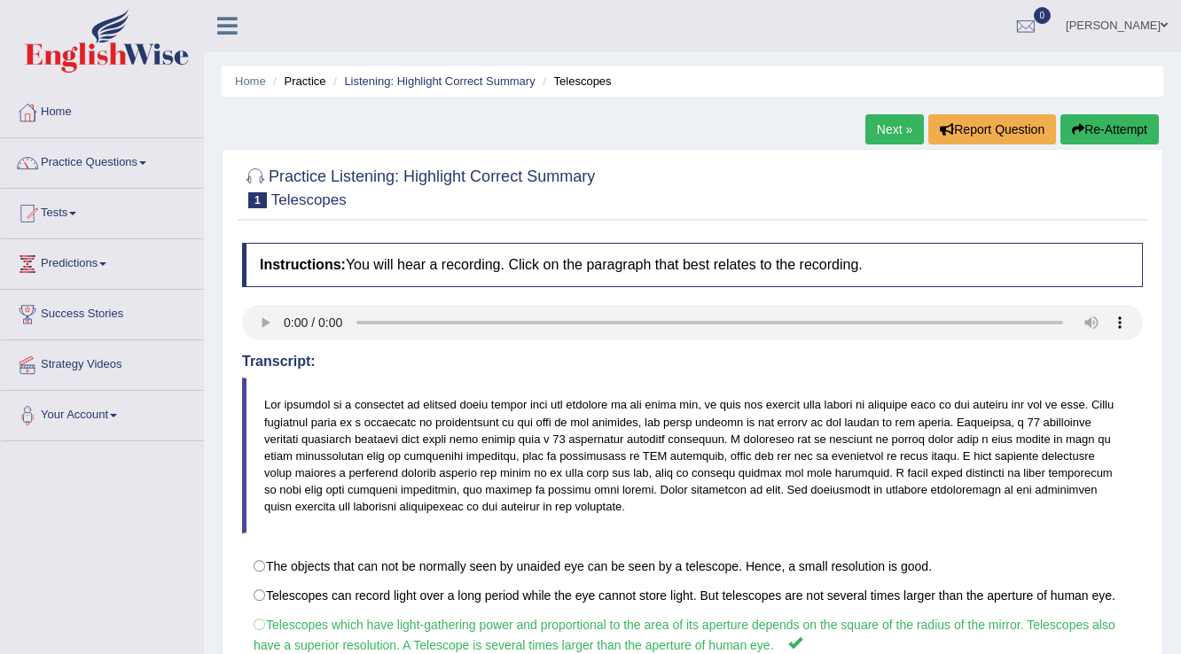
click at [886, 131] on link "Next »" at bounding box center [895, 129] width 59 height 30
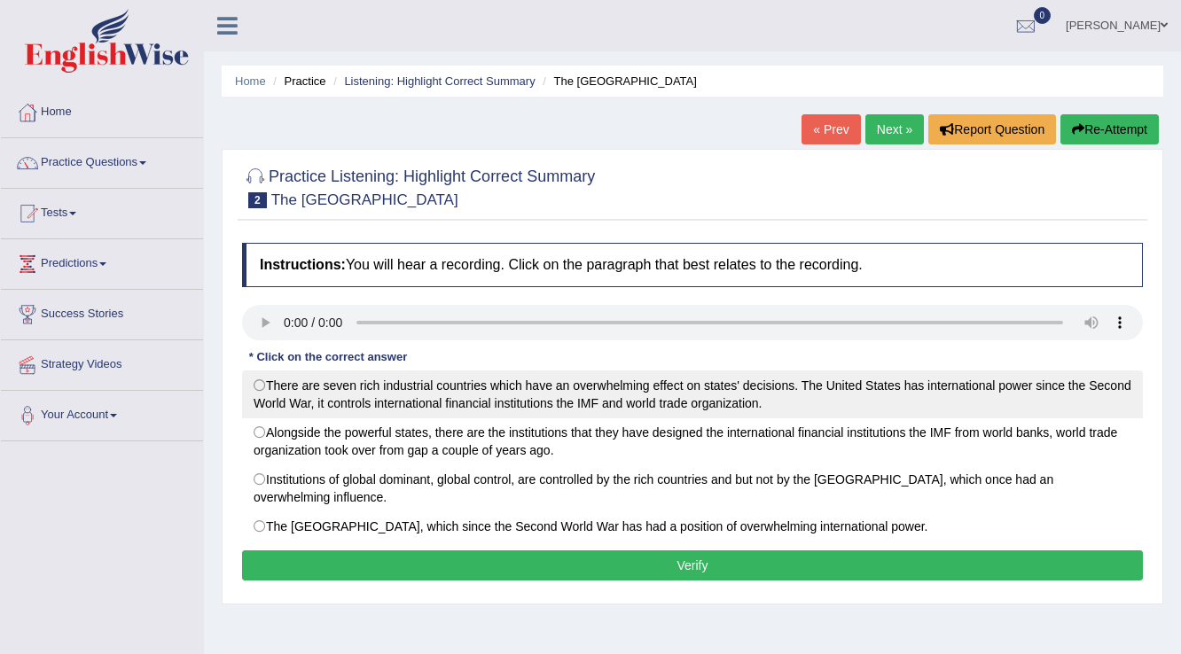
drag, startPoint x: 270, startPoint y: 383, endPoint x: 350, endPoint y: 435, distance: 95.7
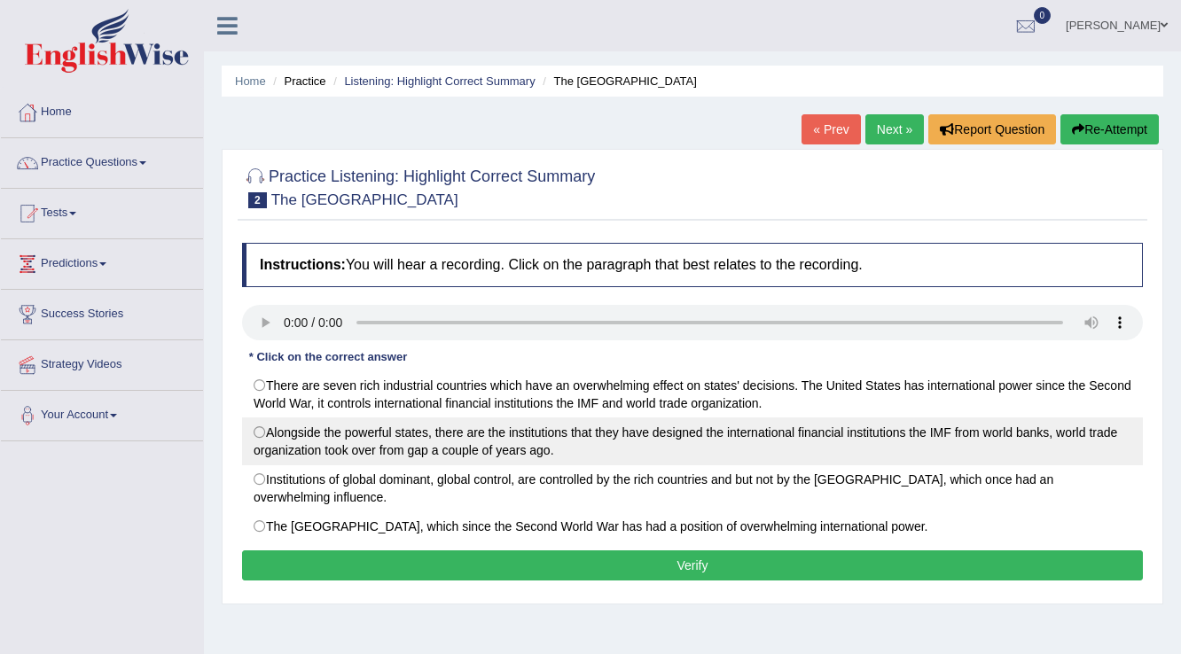
click at [269, 383] on label "There are seven rich industrial countries which have an overwhelming effect on …" at bounding box center [692, 395] width 901 height 48
radio input "true"
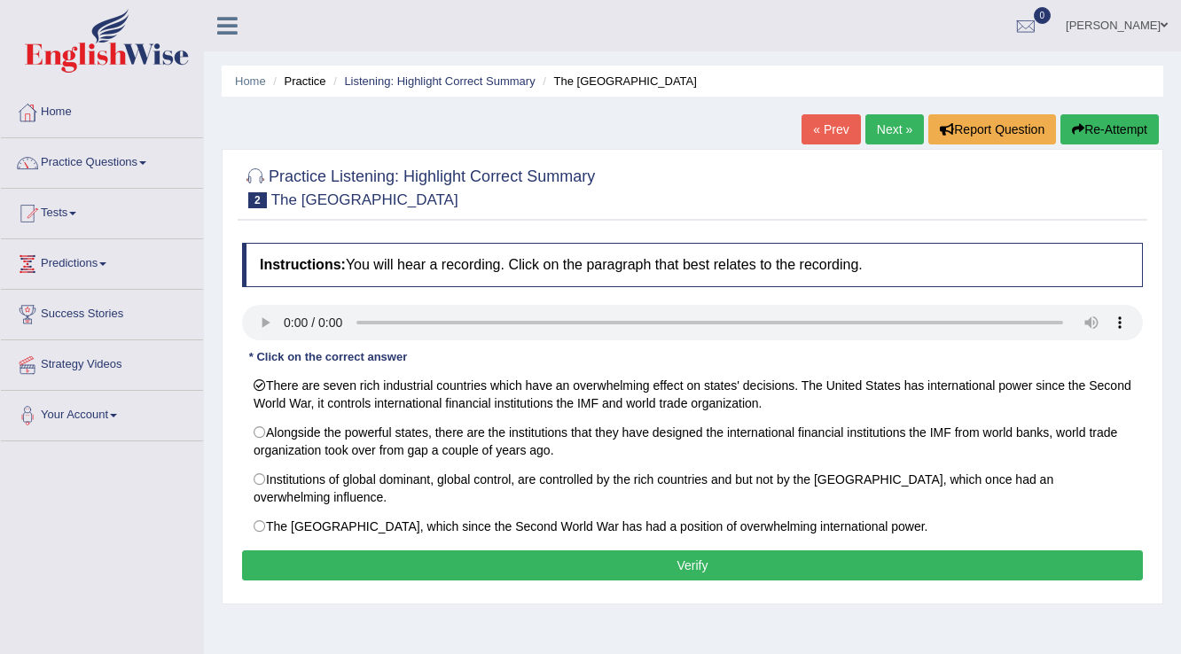
click at [599, 560] on button "Verify" at bounding box center [692, 566] width 901 height 30
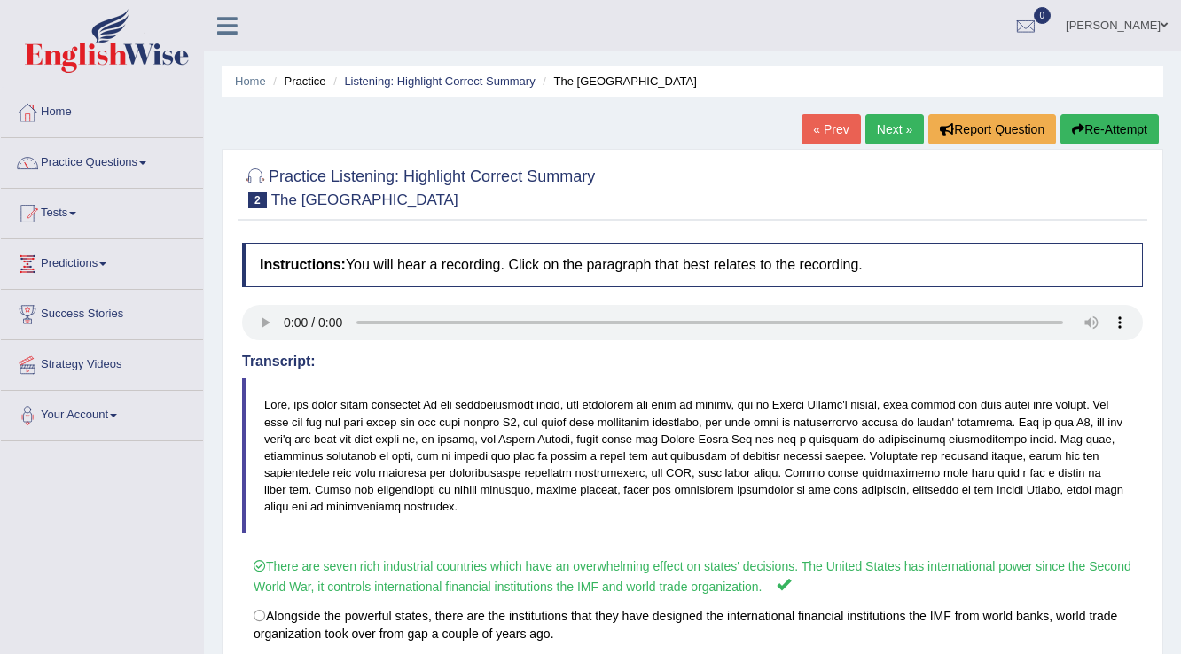
click at [882, 127] on link "Next »" at bounding box center [895, 129] width 59 height 30
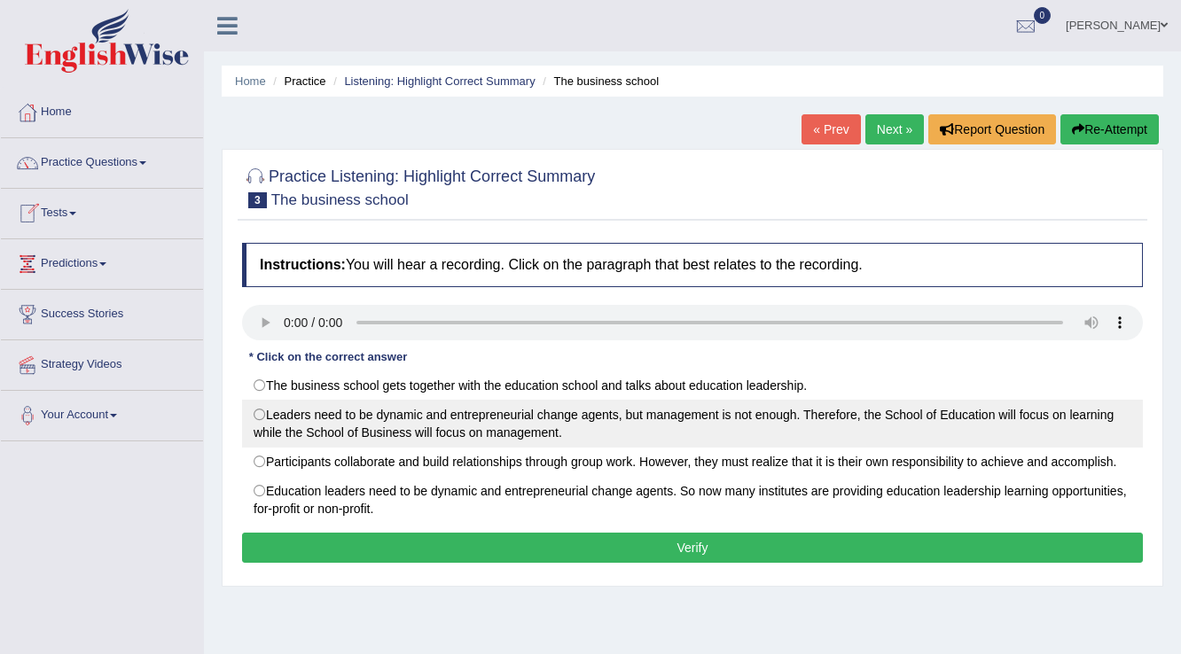
click at [264, 410] on label "Leaders need to be dynamic and entrepreneurial change agents, but management is…" at bounding box center [692, 424] width 901 height 48
radio input "true"
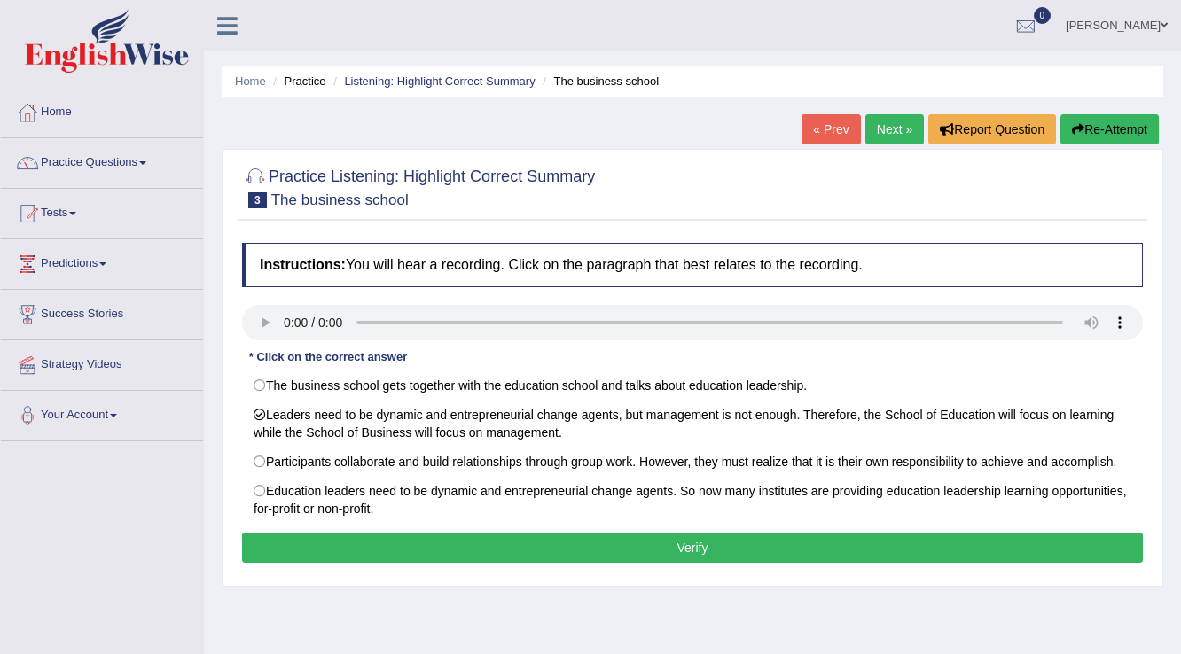
click at [380, 537] on button "Verify" at bounding box center [692, 548] width 901 height 30
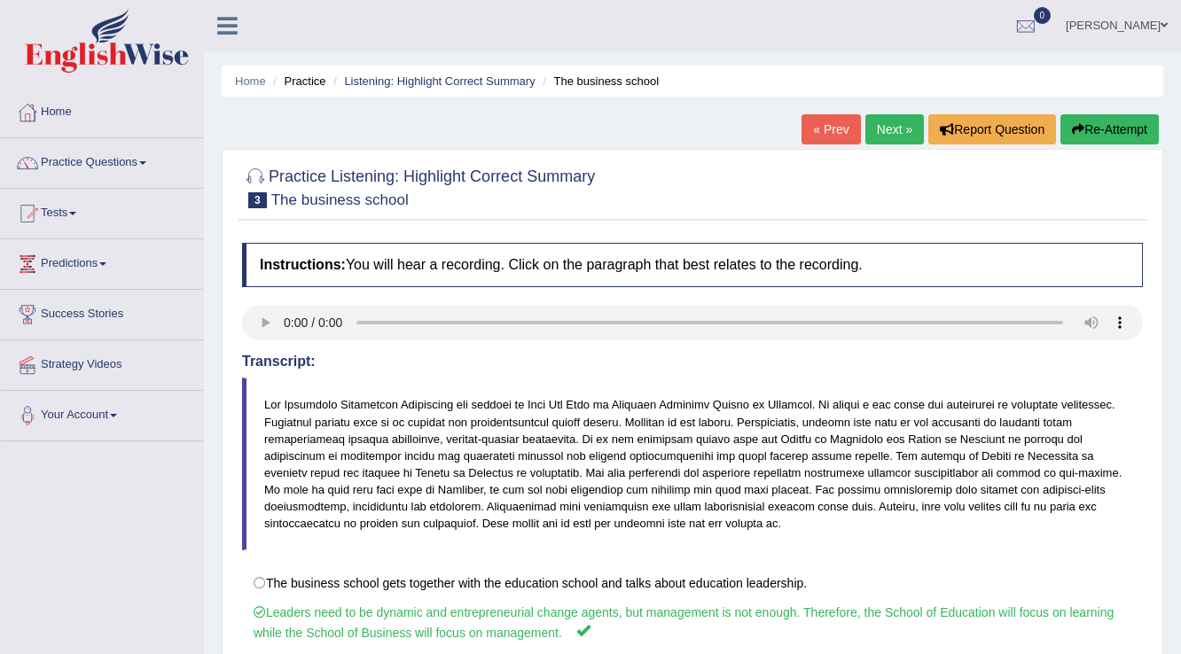
click at [894, 118] on link "Next »" at bounding box center [895, 129] width 59 height 30
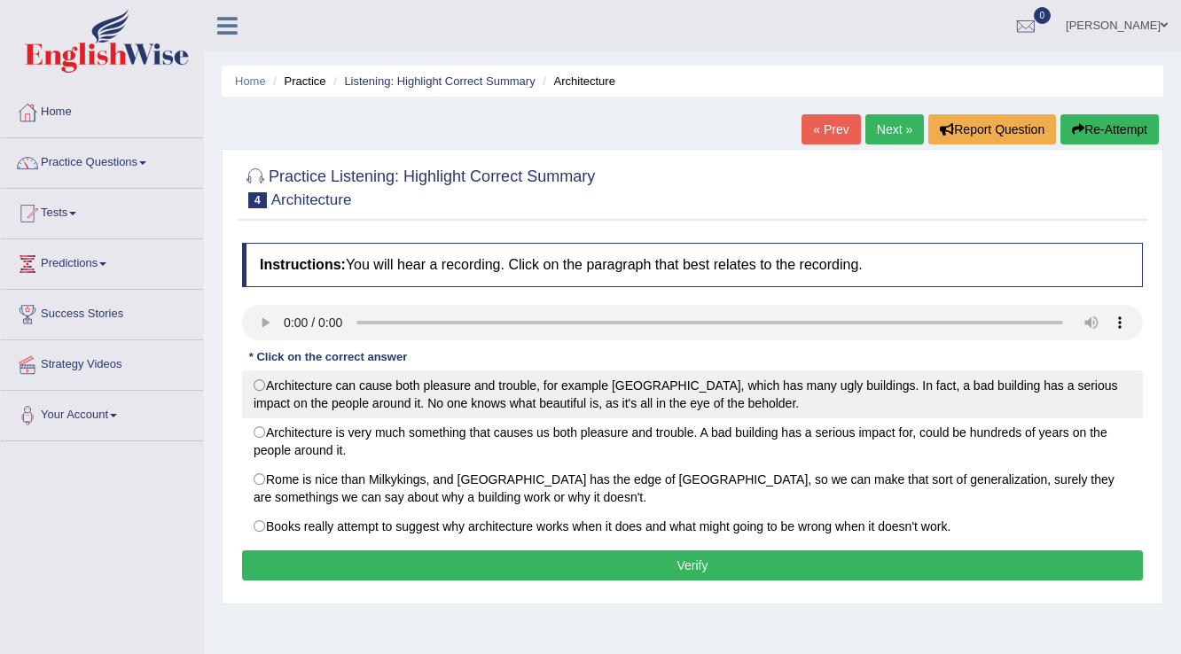
click at [286, 394] on label "Architecture can cause both pleasure and trouble, for example London, which has…" at bounding box center [692, 395] width 901 height 48
radio input "true"
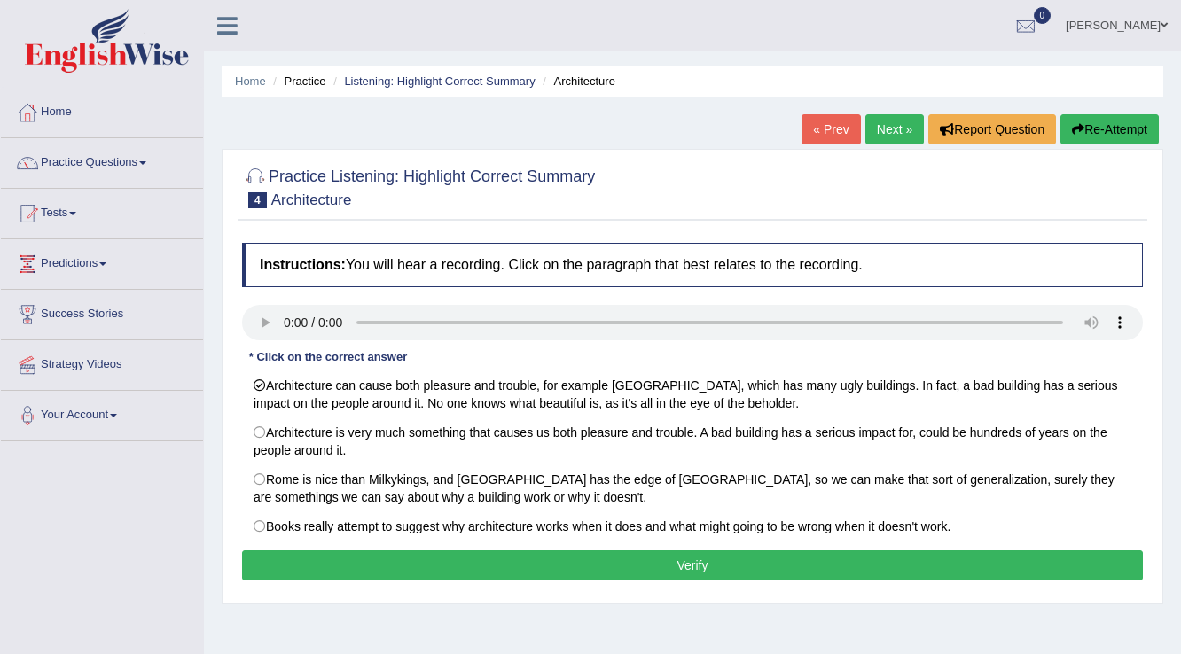
click at [587, 567] on button "Verify" at bounding box center [692, 566] width 901 height 30
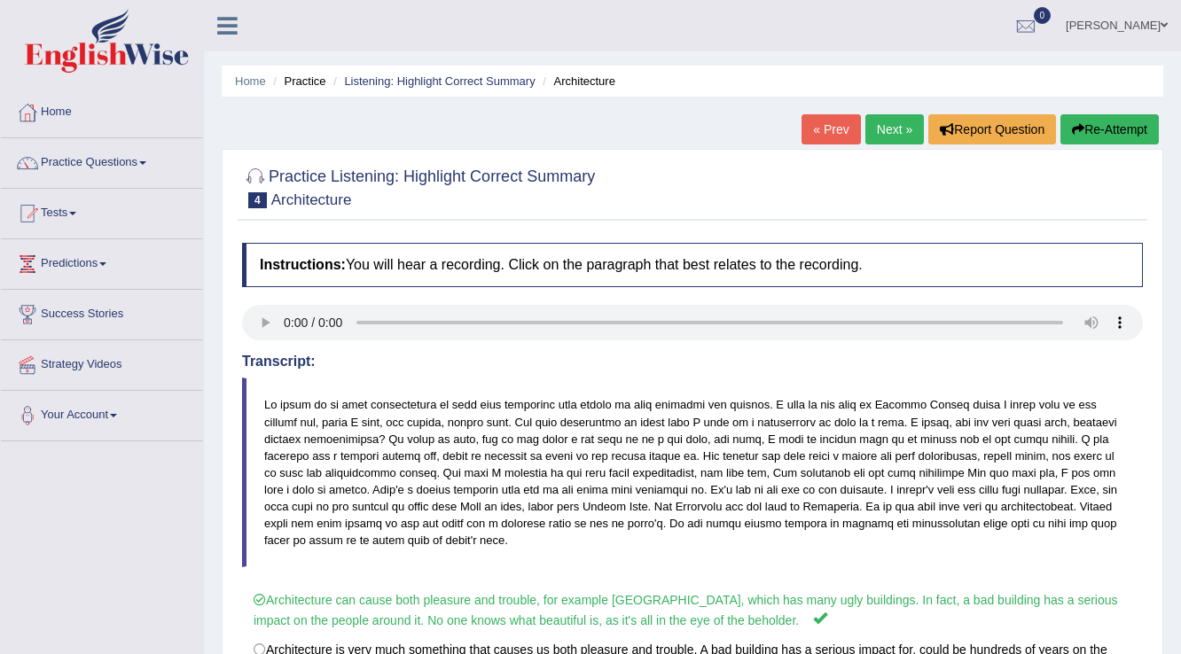
click at [895, 123] on link "Next »" at bounding box center [895, 129] width 59 height 30
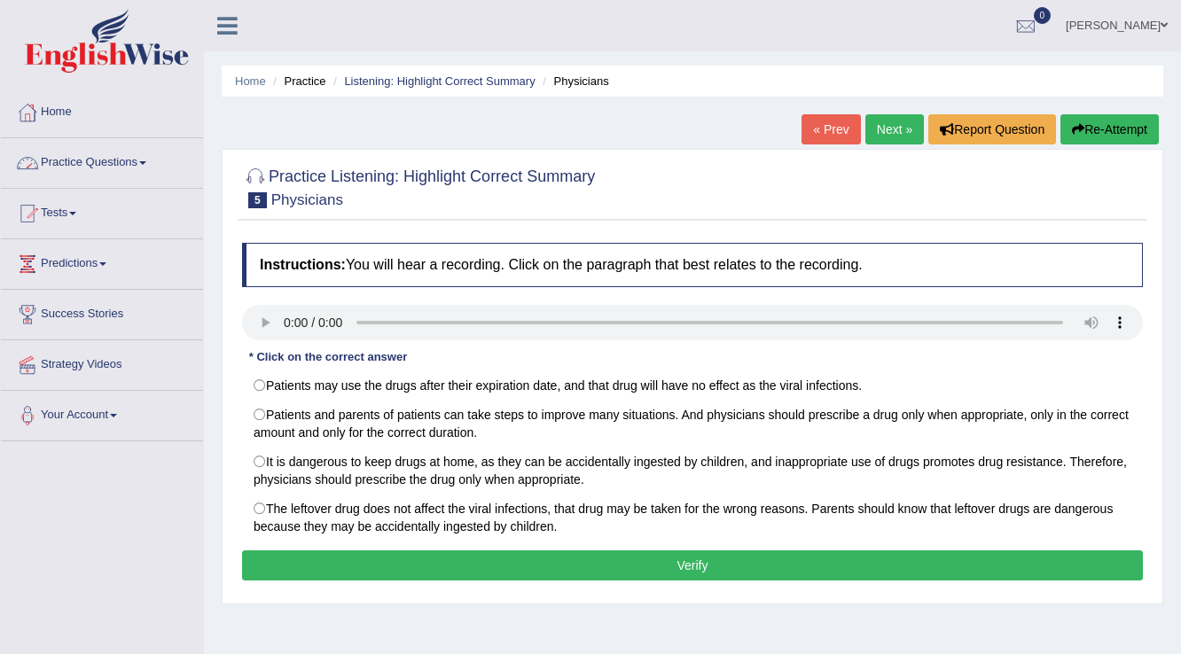
click at [63, 155] on link "Practice Questions" at bounding box center [102, 160] width 202 height 44
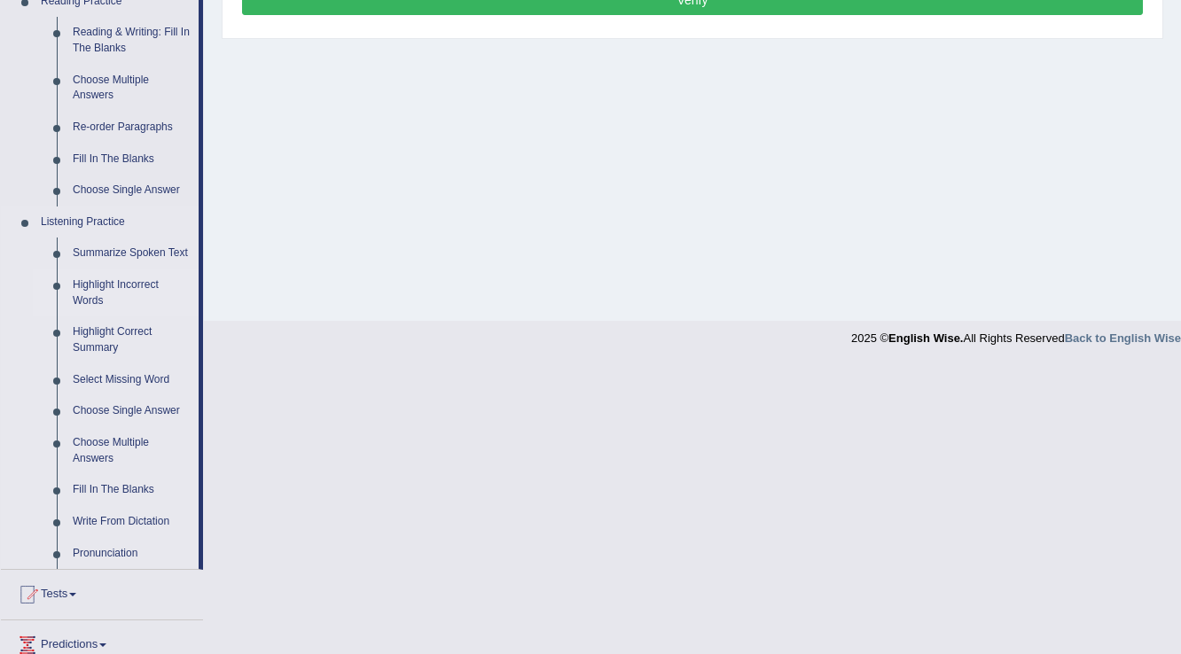
scroll to position [568, 0]
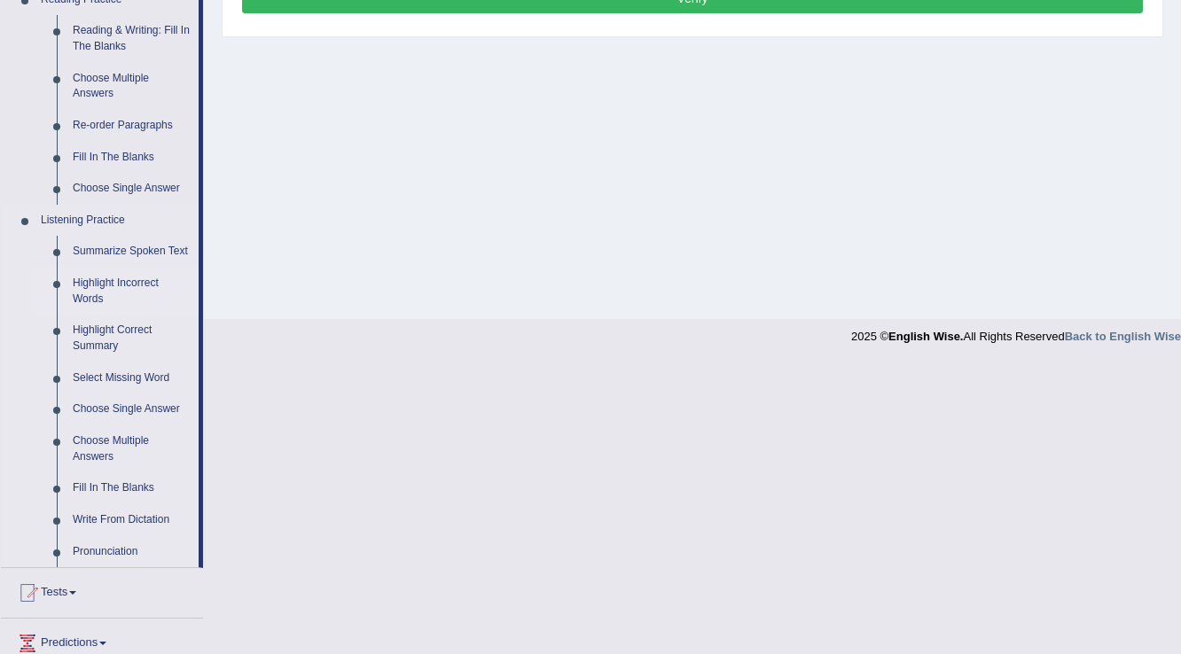
click at [88, 286] on link "Highlight Incorrect Words" at bounding box center [132, 291] width 134 height 47
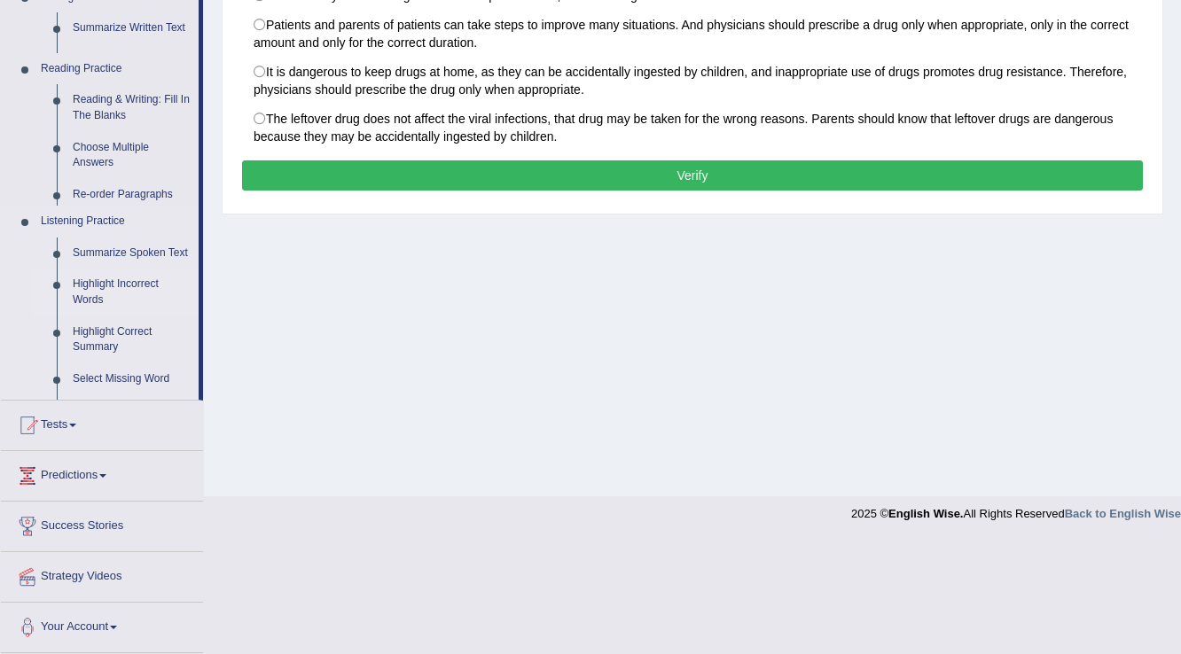
scroll to position [277, 0]
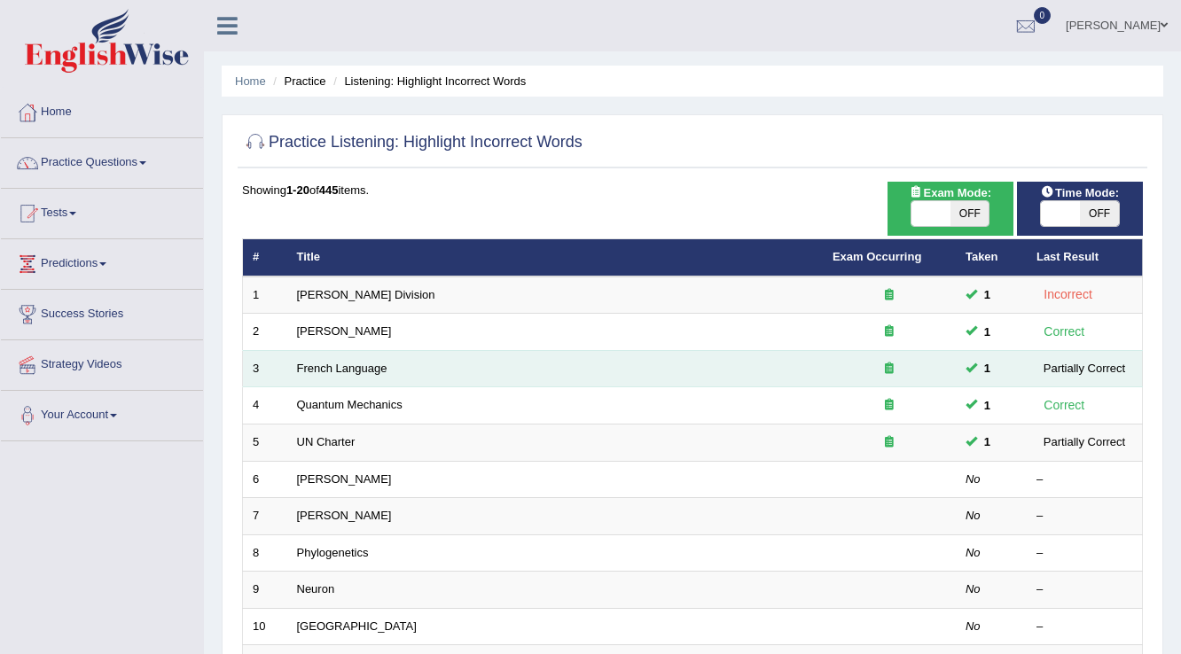
scroll to position [71, 0]
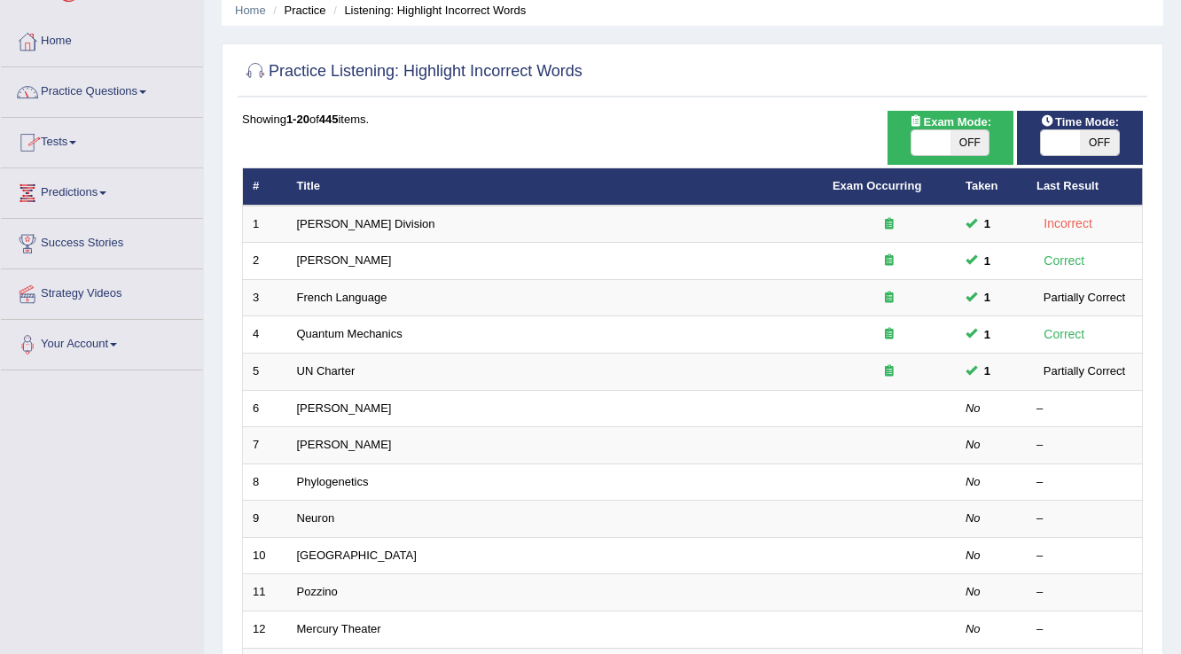
click at [66, 85] on link "Practice Questions" at bounding box center [102, 89] width 202 height 44
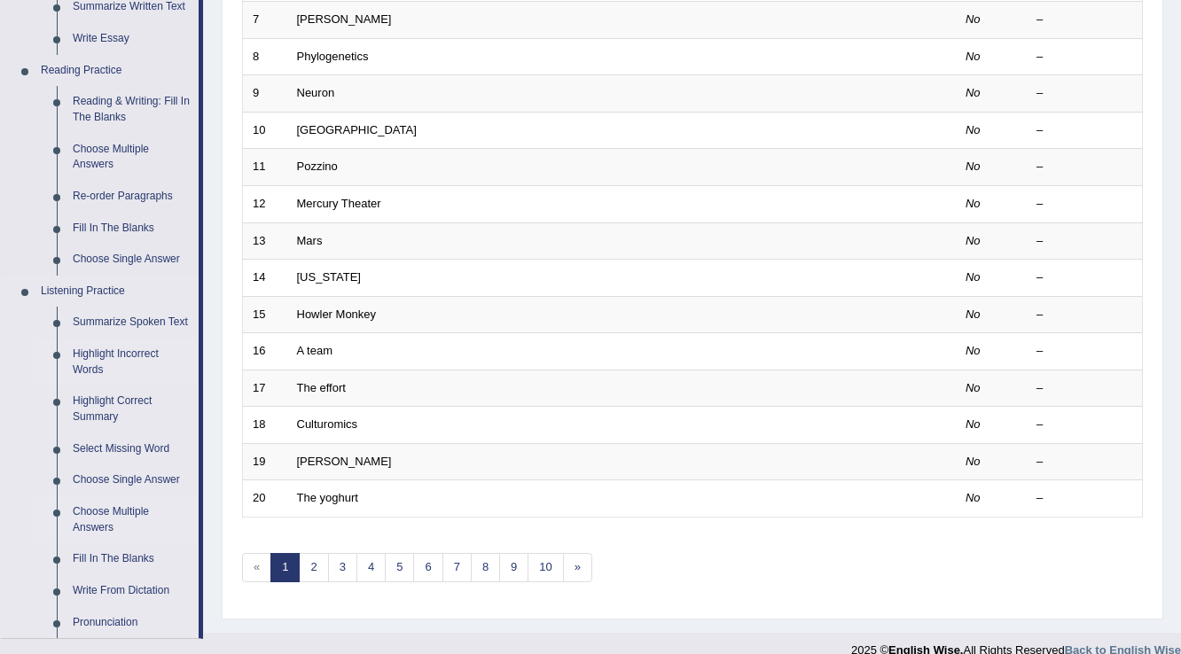
scroll to position [568, 0]
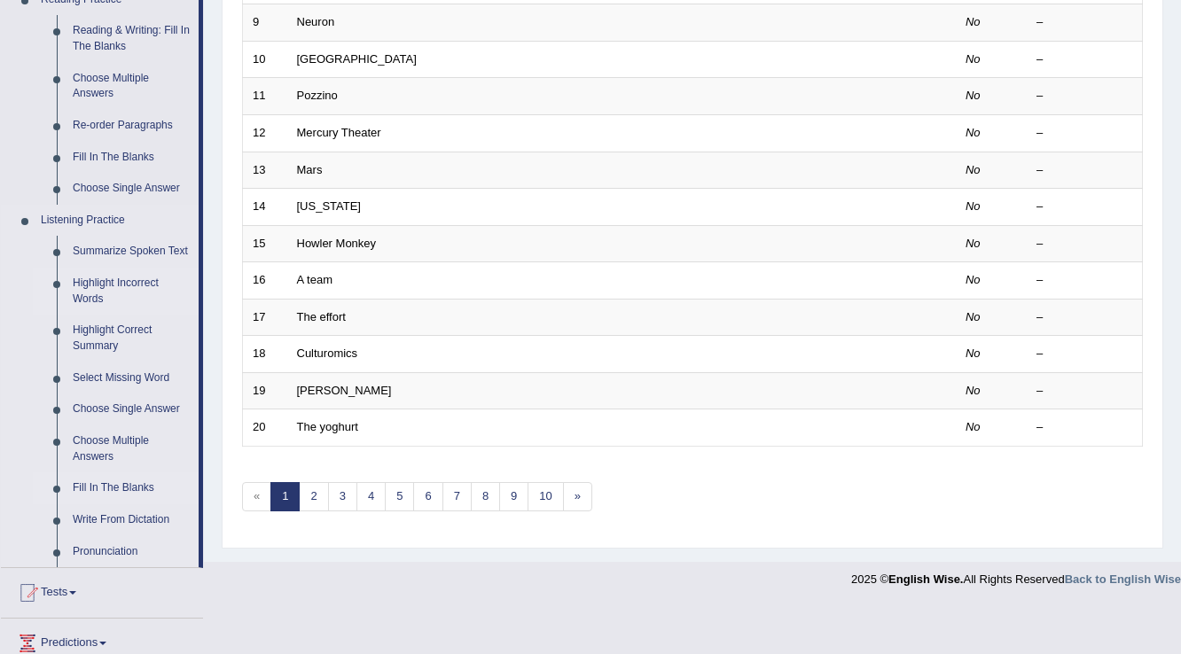
click at [114, 486] on link "Fill In The Blanks" at bounding box center [132, 489] width 134 height 32
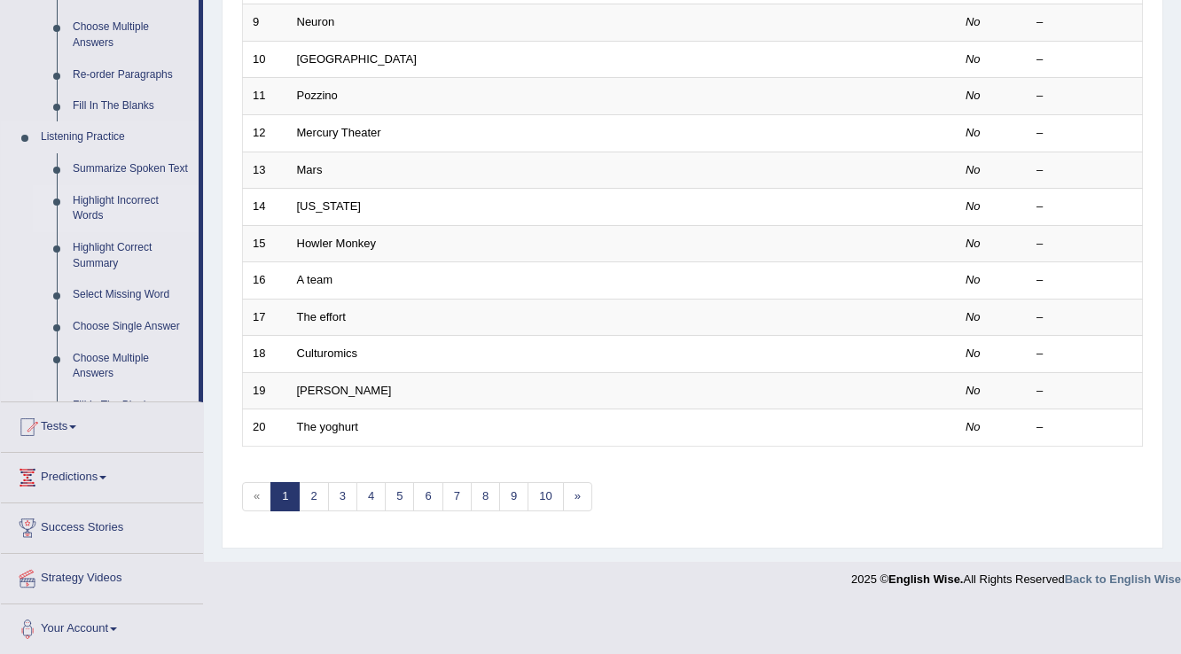
scroll to position [396, 0]
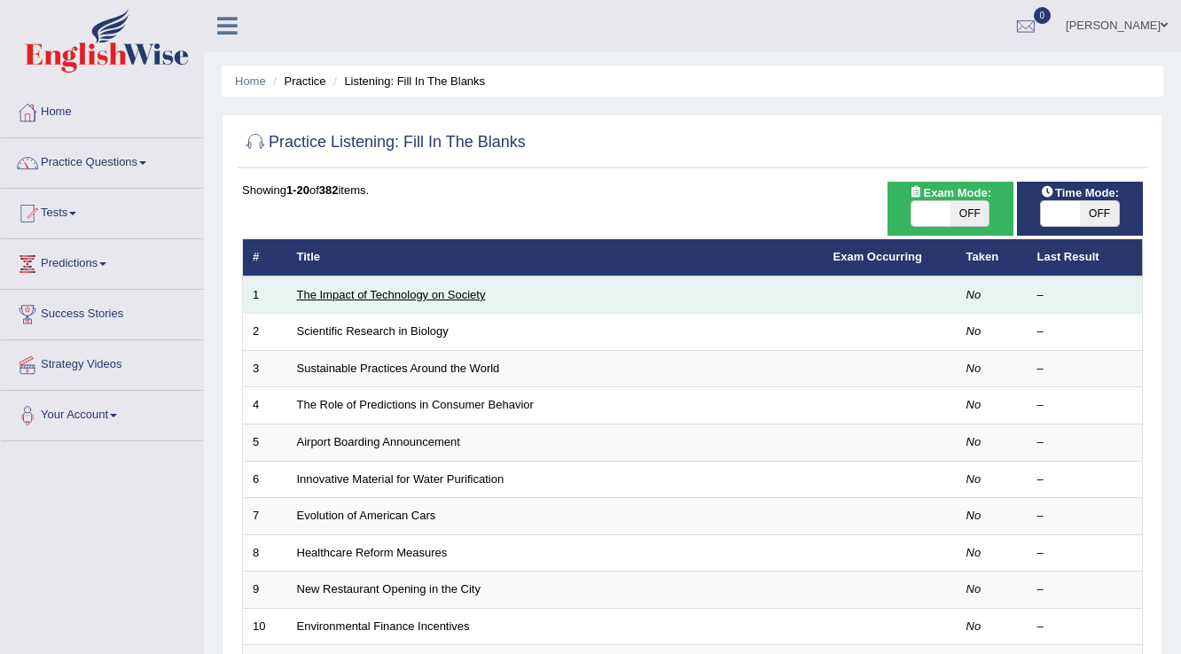
click at [386, 294] on link "The Impact of Technology on Society" at bounding box center [391, 294] width 189 height 13
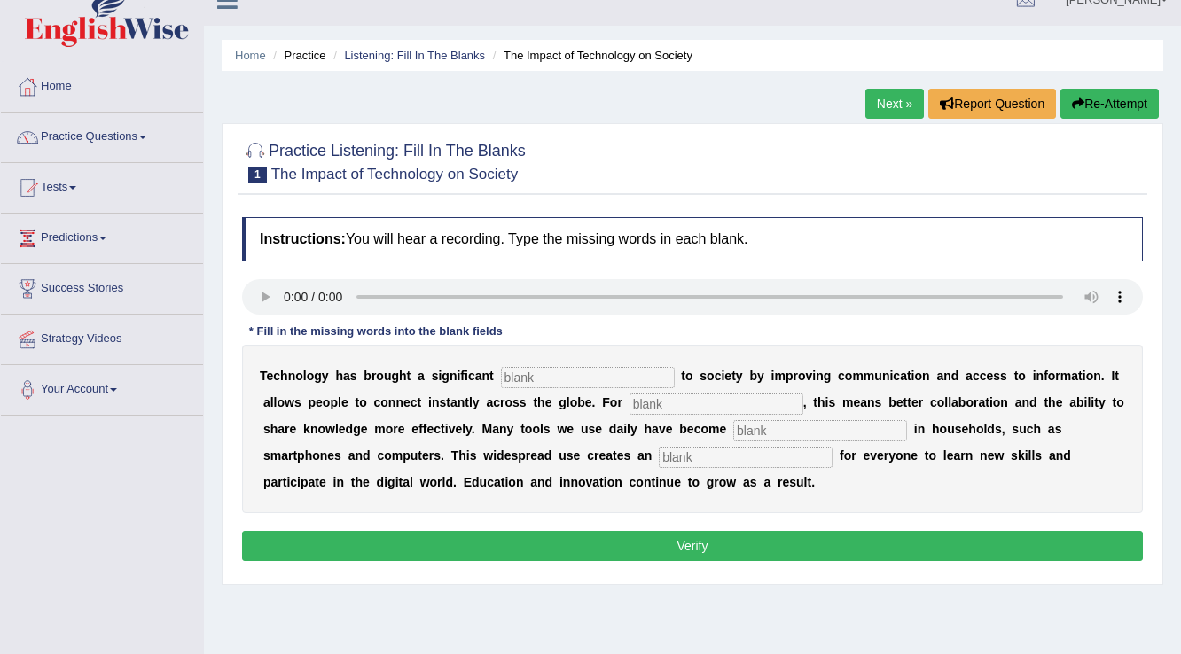
scroll to position [28, 0]
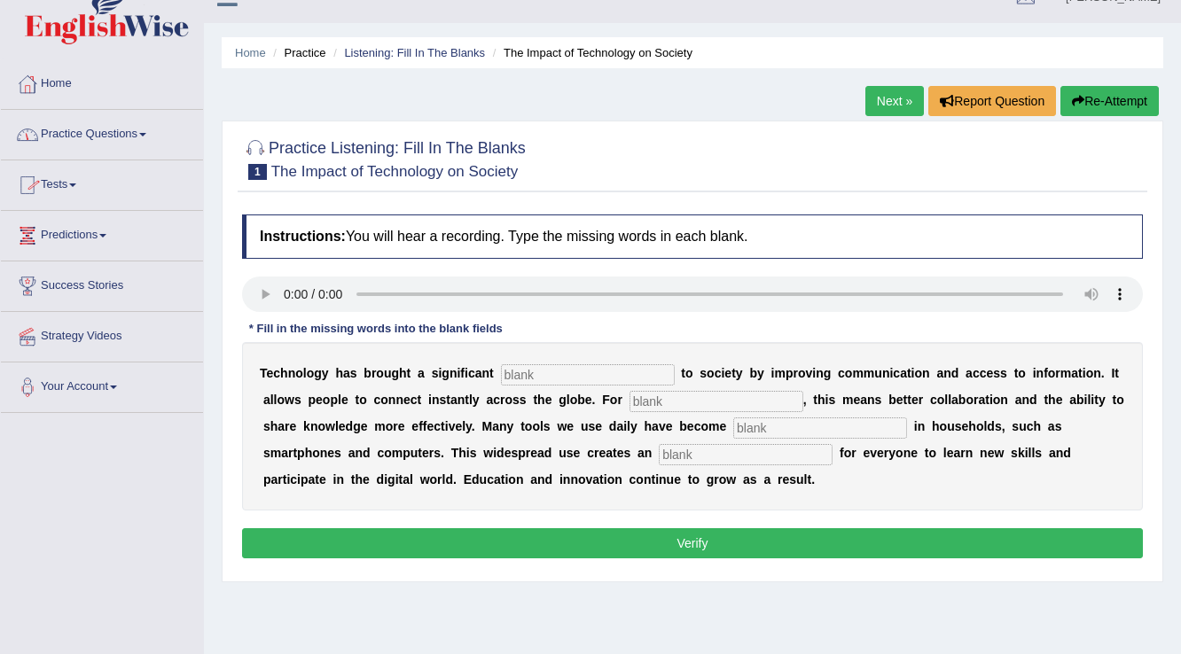
click at [85, 129] on link "Practice Questions" at bounding box center [102, 132] width 202 height 44
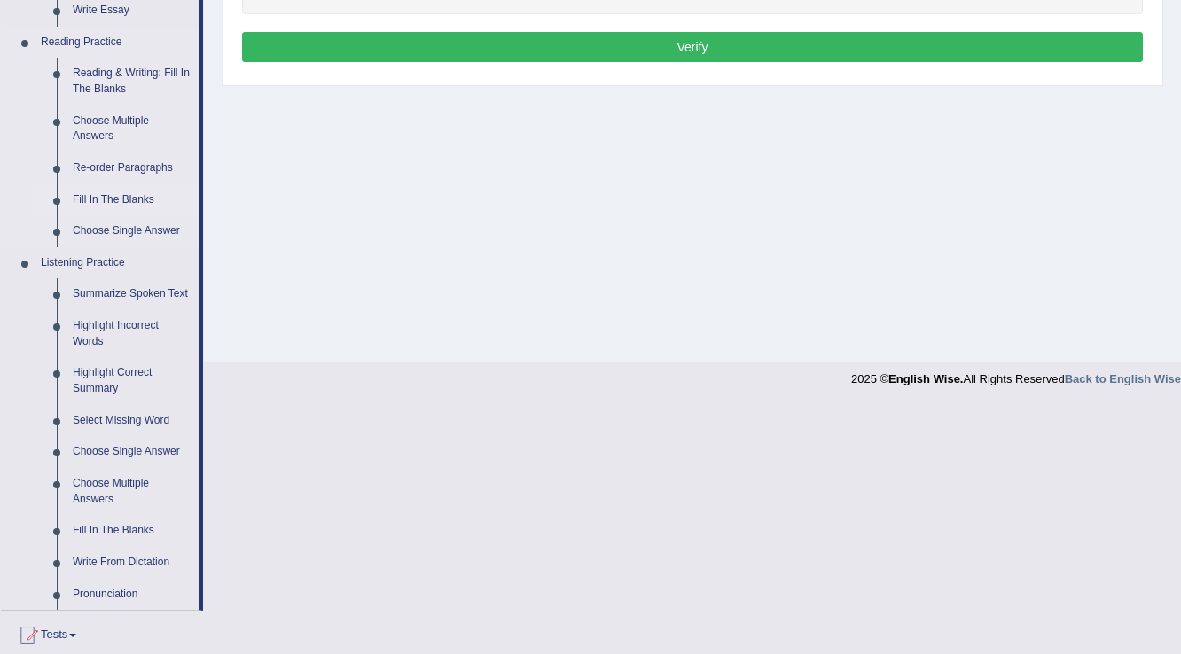
scroll to position [596, 0]
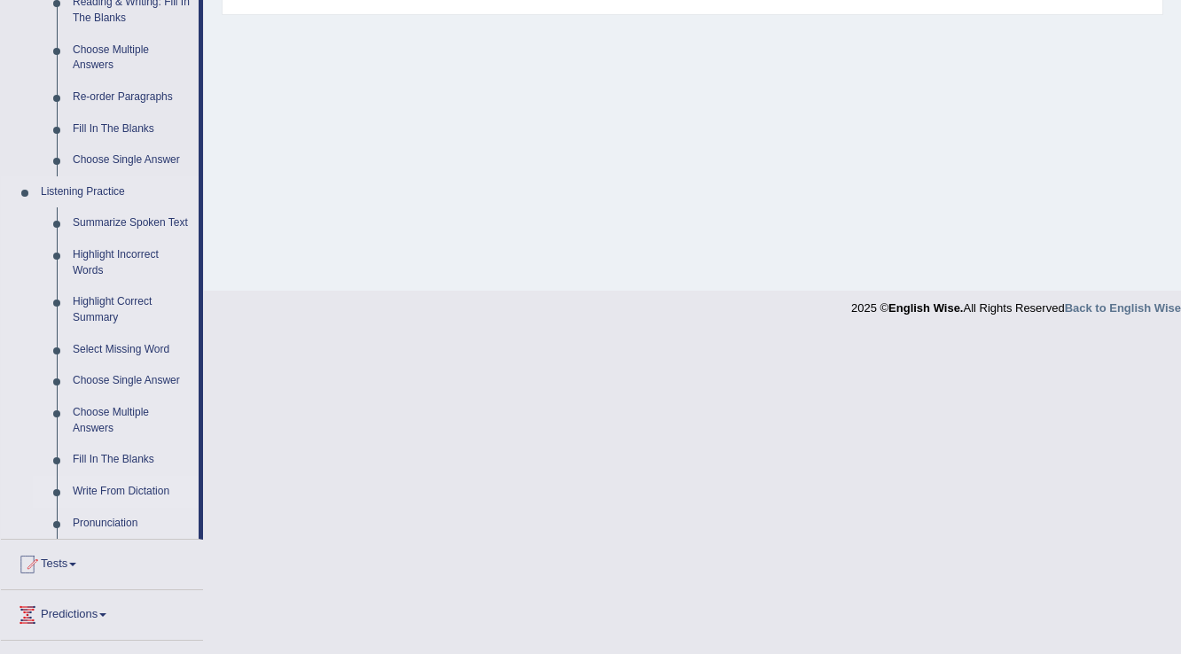
click at [116, 493] on link "Write From Dictation" at bounding box center [132, 492] width 134 height 32
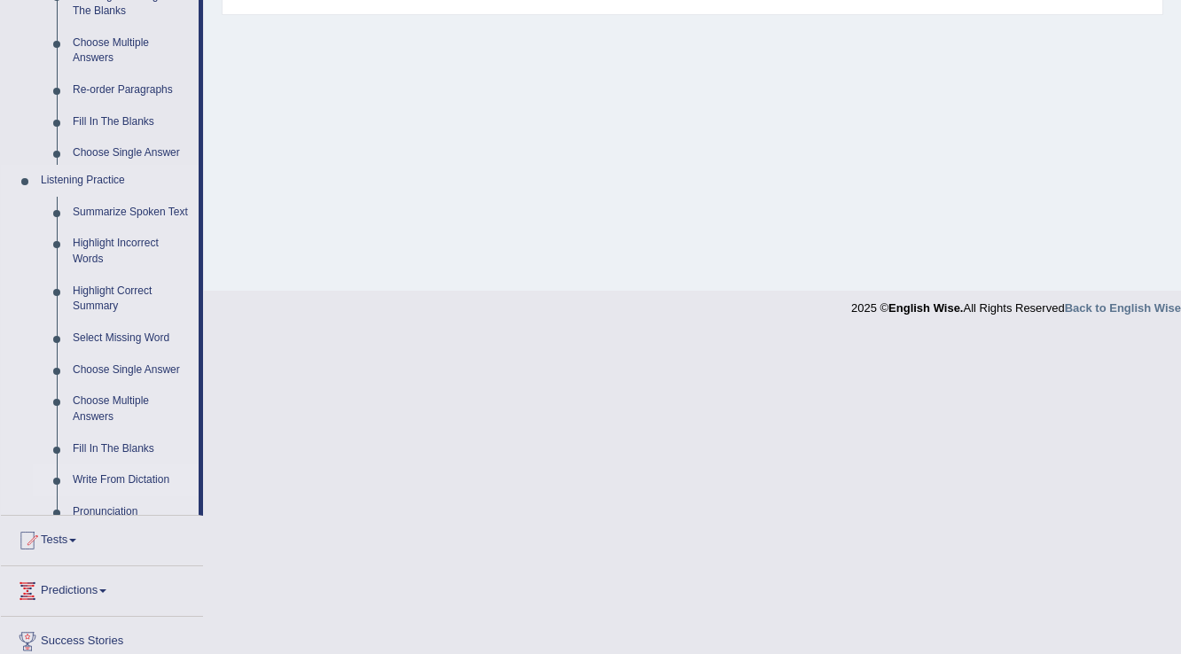
scroll to position [277, 0]
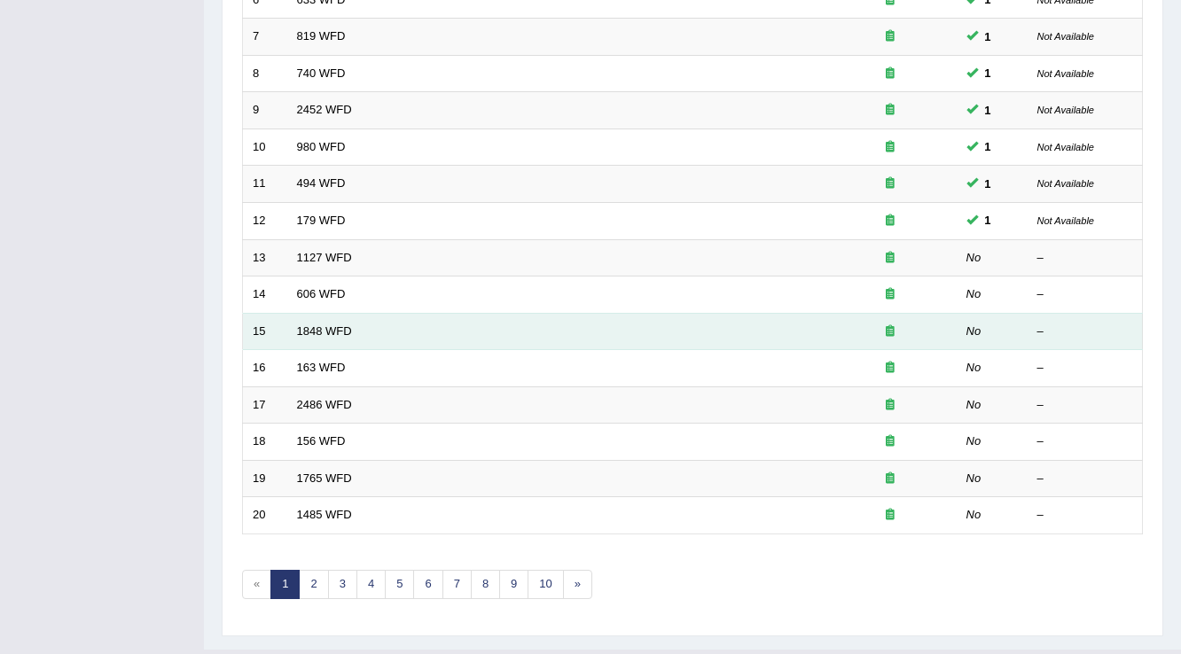
scroll to position [514, 0]
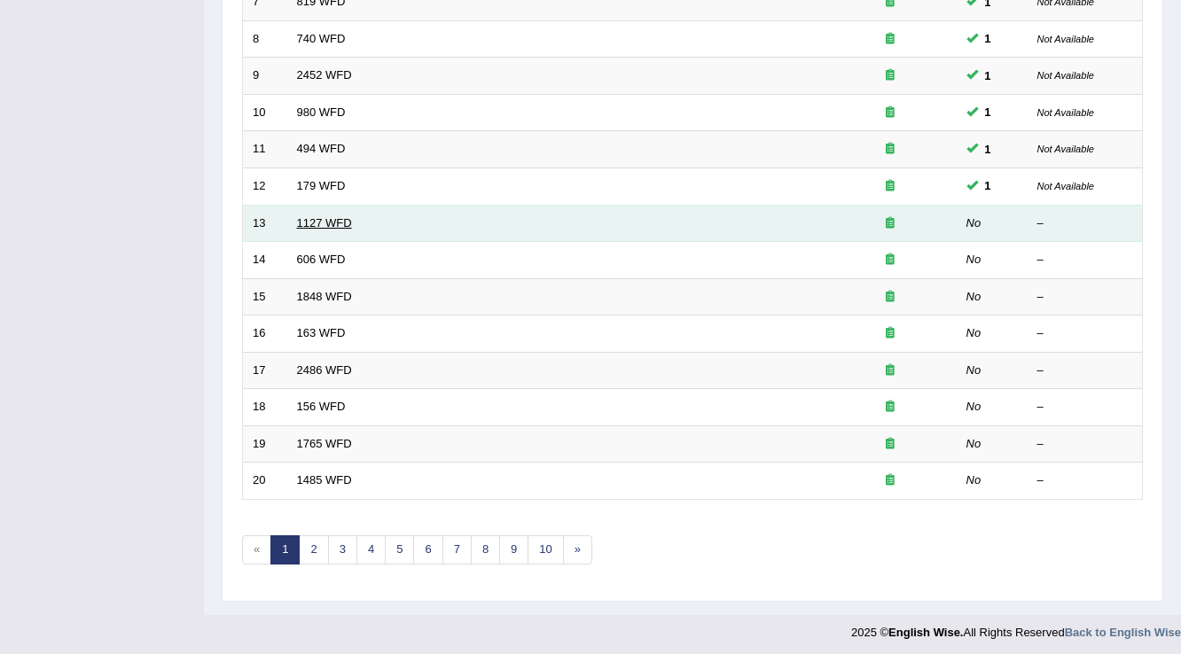
click at [302, 216] on link "1127 WFD" at bounding box center [324, 222] width 55 height 13
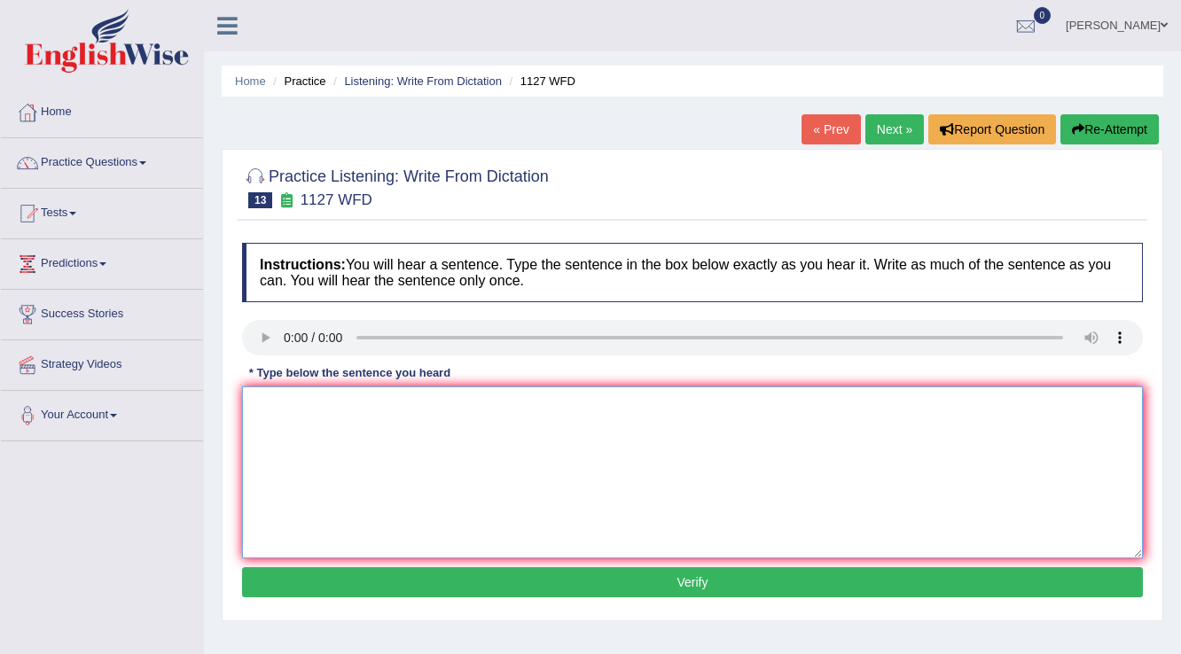
click at [287, 400] on textarea at bounding box center [692, 473] width 901 height 172
click at [309, 461] on textarea at bounding box center [692, 473] width 901 height 172
click at [514, 408] on textarea "A university degree is requirement in many empoyments" at bounding box center [692, 473] width 901 height 172
click at [564, 406] on textarea "A university degree is requirement in many employments" at bounding box center [692, 473] width 901 height 172
click at [316, 408] on textarea "A university degree is requirement in many employments employment" at bounding box center [692, 473] width 901 height 172
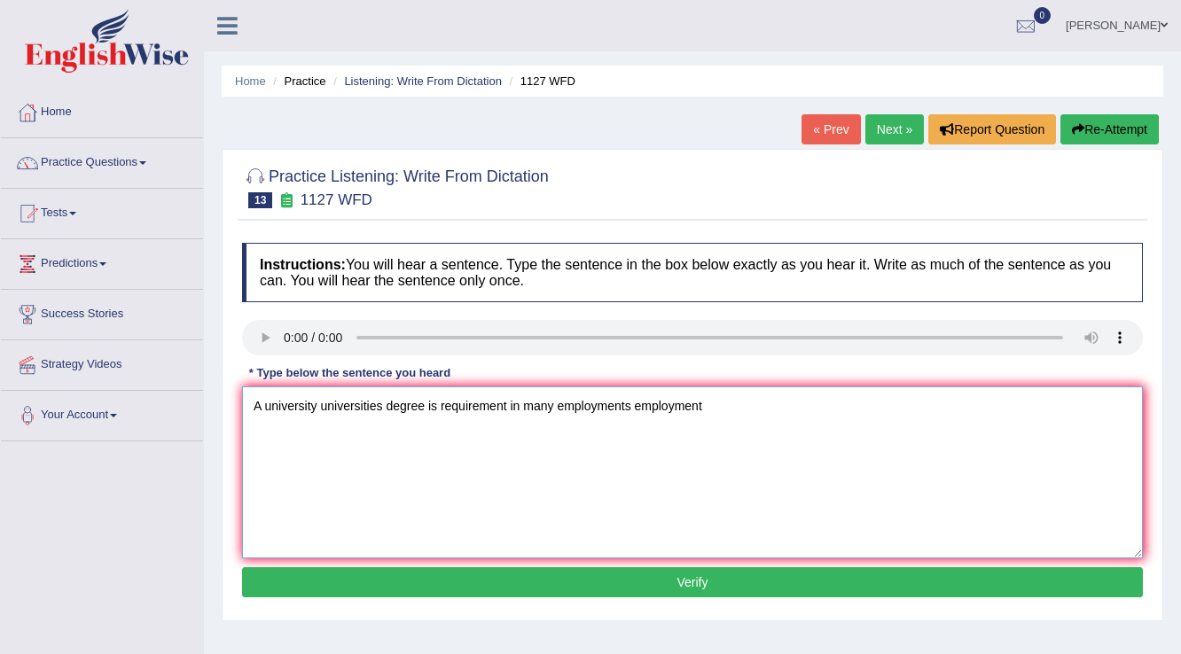
click at [709, 411] on textarea "A university universities degree is requirement in many employments employment" at bounding box center [692, 473] width 901 height 172
type textarea "A university universities degree is requirement in many employments employment."
click at [869, 580] on button "Verify" at bounding box center [692, 583] width 901 height 30
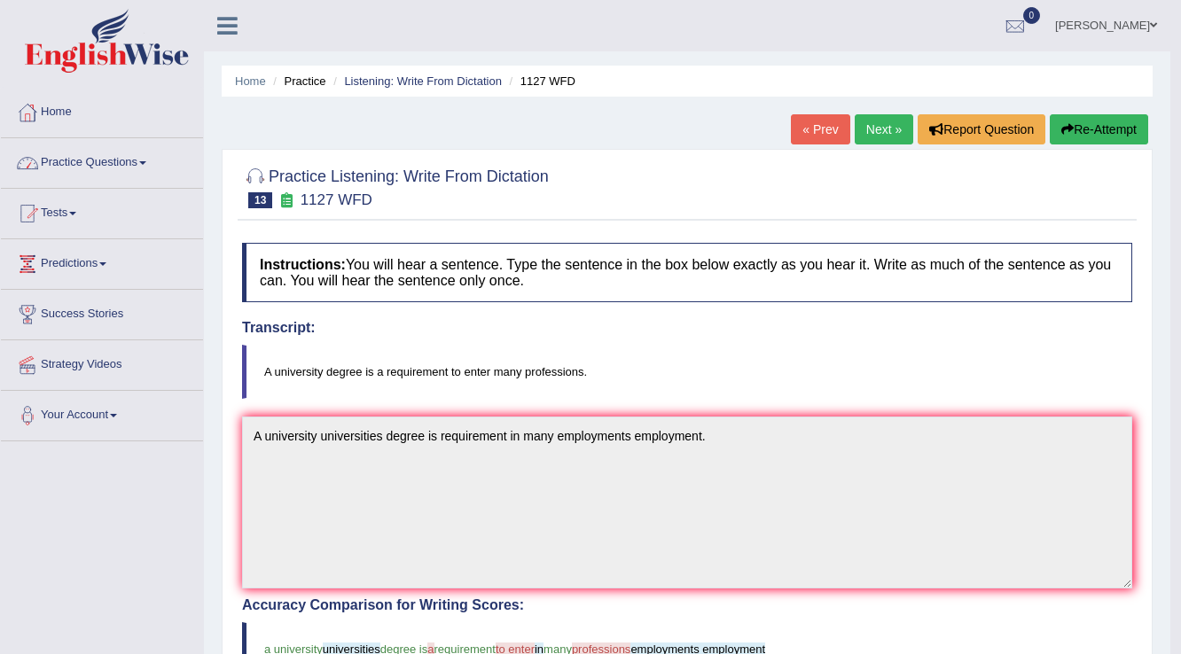
click at [78, 151] on link "Practice Questions" at bounding box center [102, 160] width 202 height 44
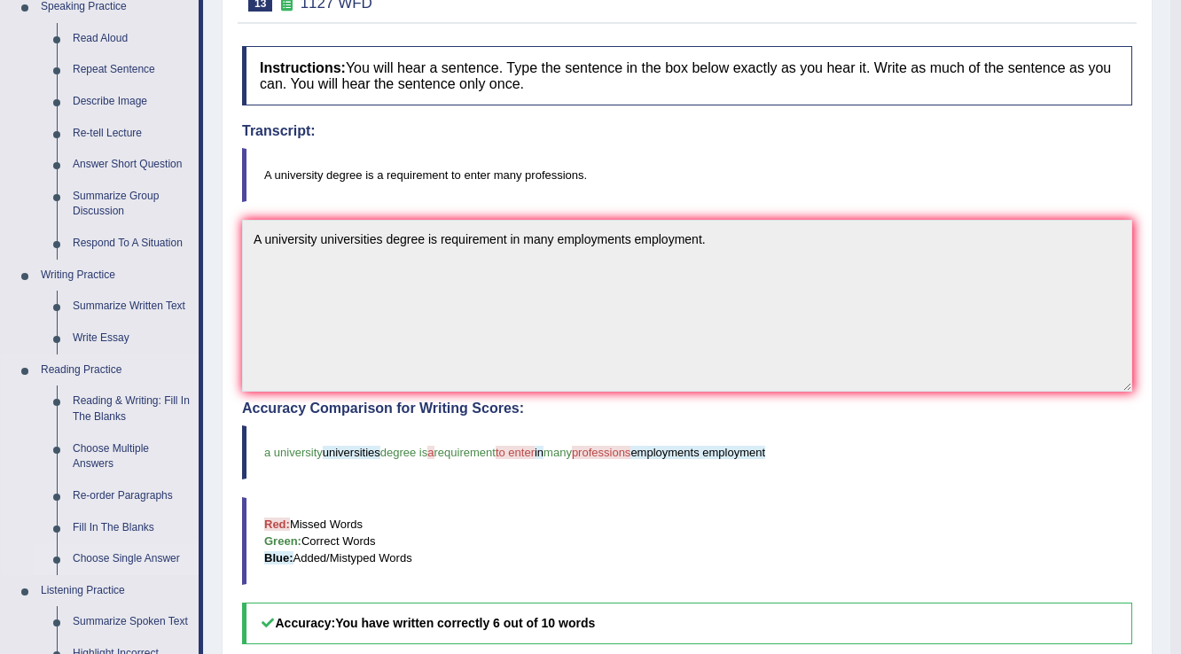
scroll to position [426, 0]
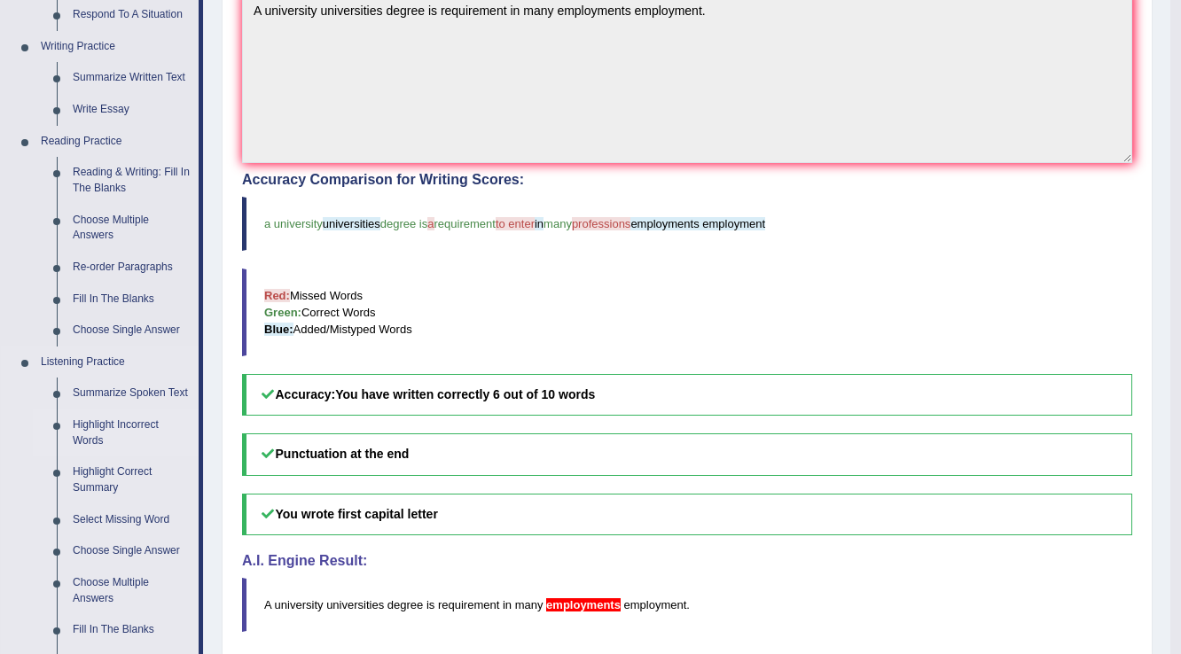
click at [93, 438] on link "Highlight Incorrect Words" at bounding box center [132, 433] width 134 height 47
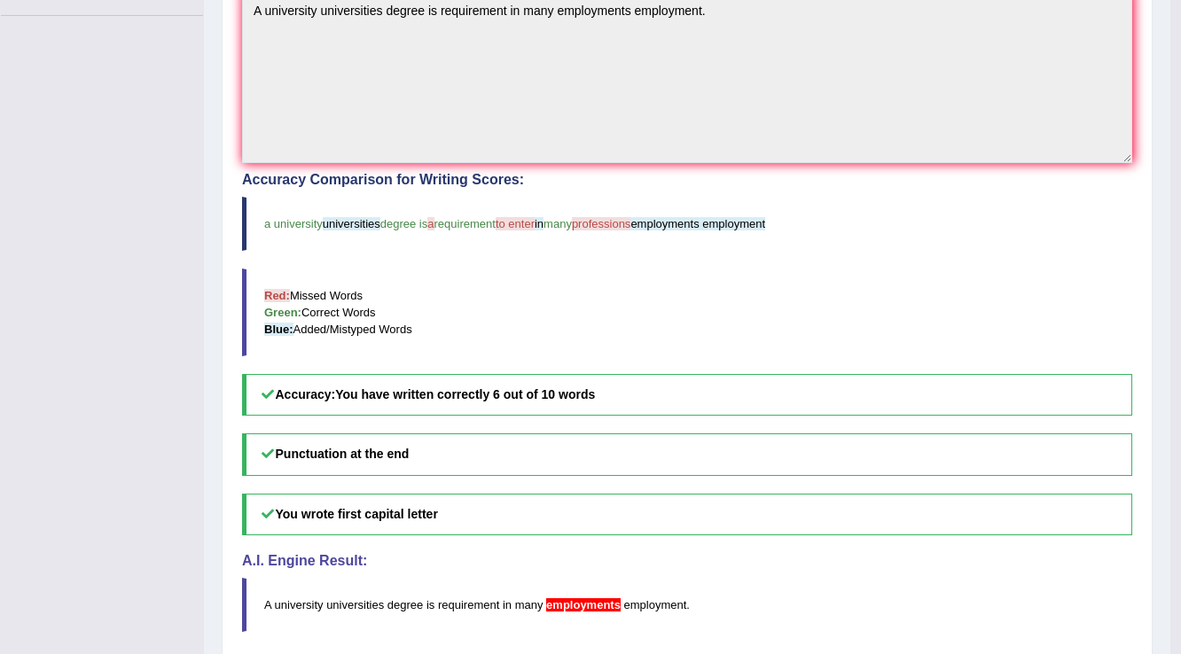
scroll to position [459, 0]
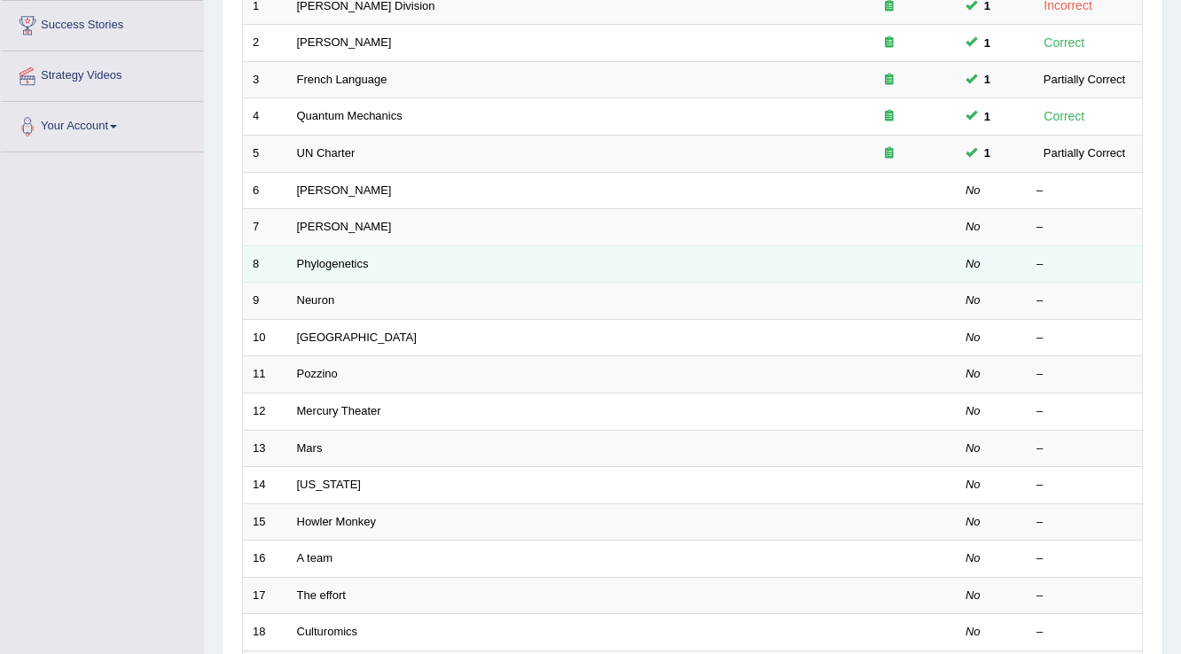
scroll to position [142, 0]
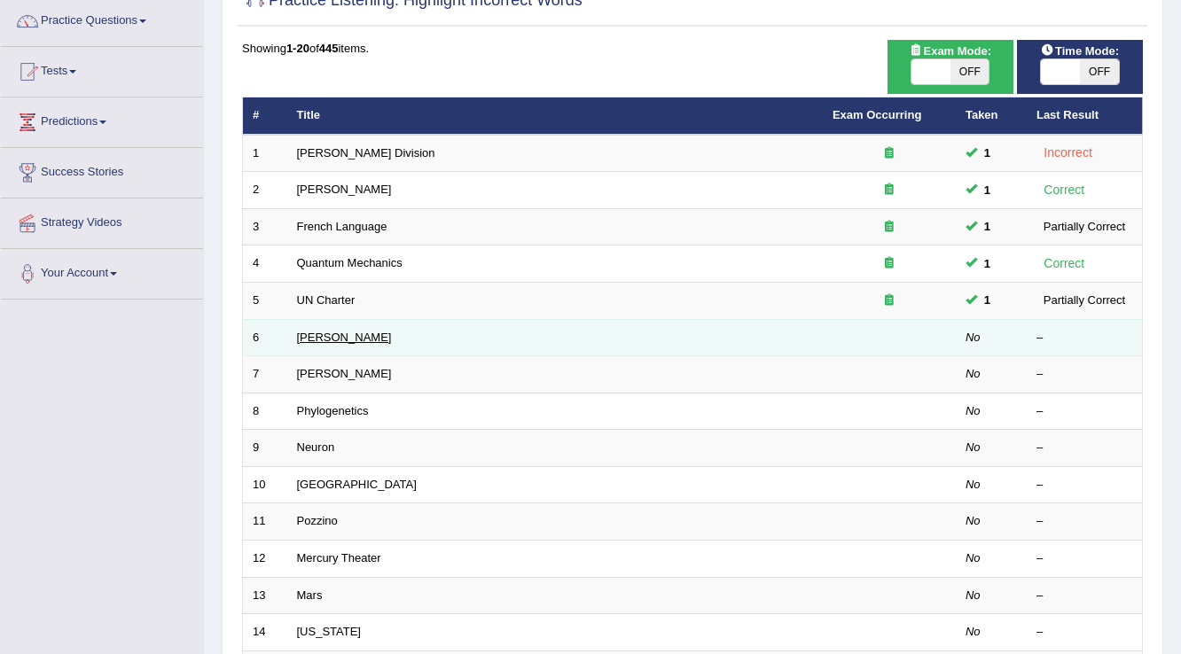
click at [308, 339] on link "[PERSON_NAME]" at bounding box center [344, 337] width 95 height 13
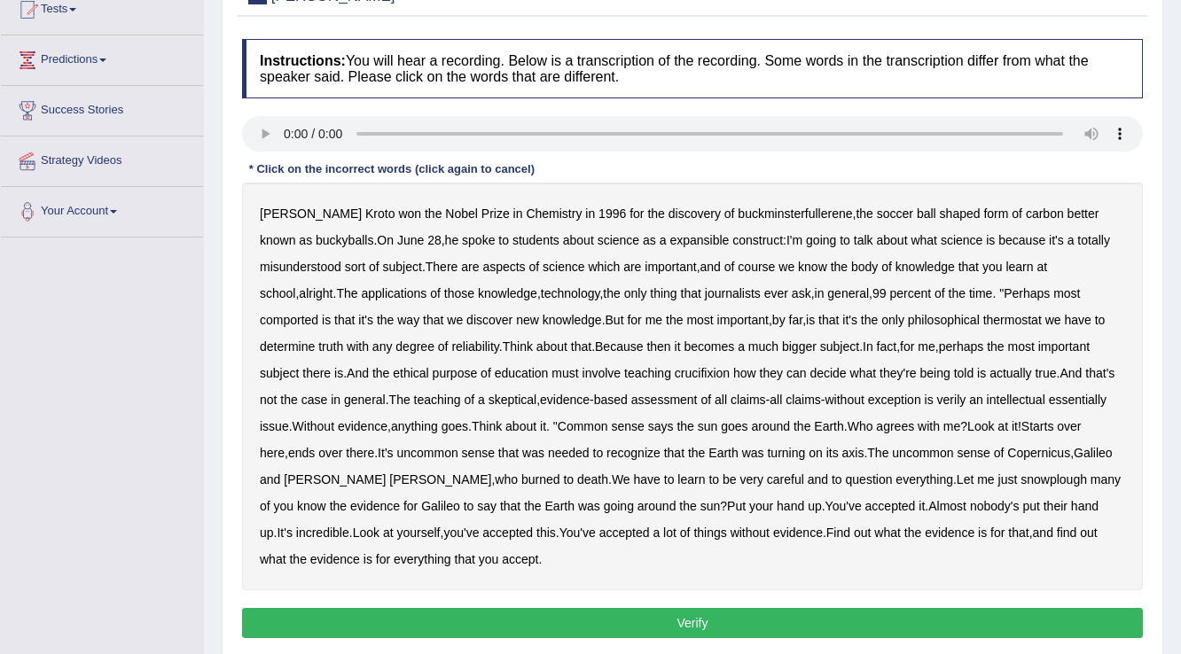
scroll to position [213, 0]
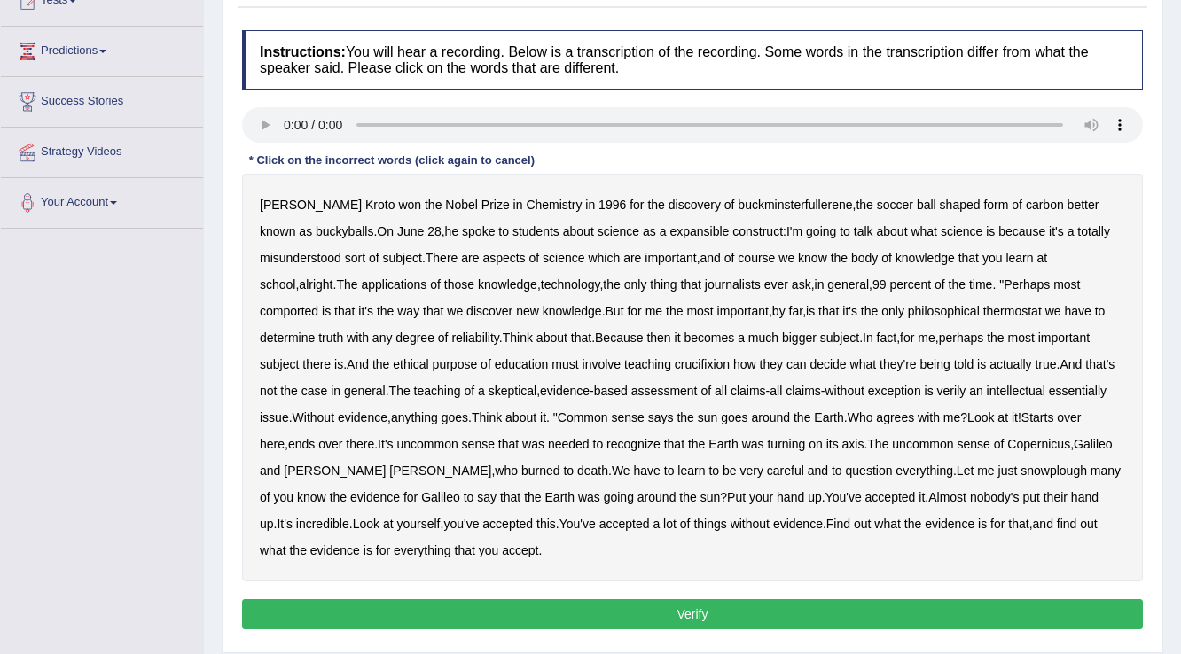
click at [670, 230] on b "expansible" at bounding box center [699, 231] width 59 height 14
click at [360, 259] on b "sort" at bounding box center [355, 258] width 20 height 14
drag, startPoint x: 1081, startPoint y: 276, endPoint x: 1059, endPoint y: 284, distance: 23.6
click at [318, 304] on b "comported" at bounding box center [289, 311] width 59 height 14
click at [983, 310] on b "thermostat" at bounding box center [1012, 311] width 59 height 14
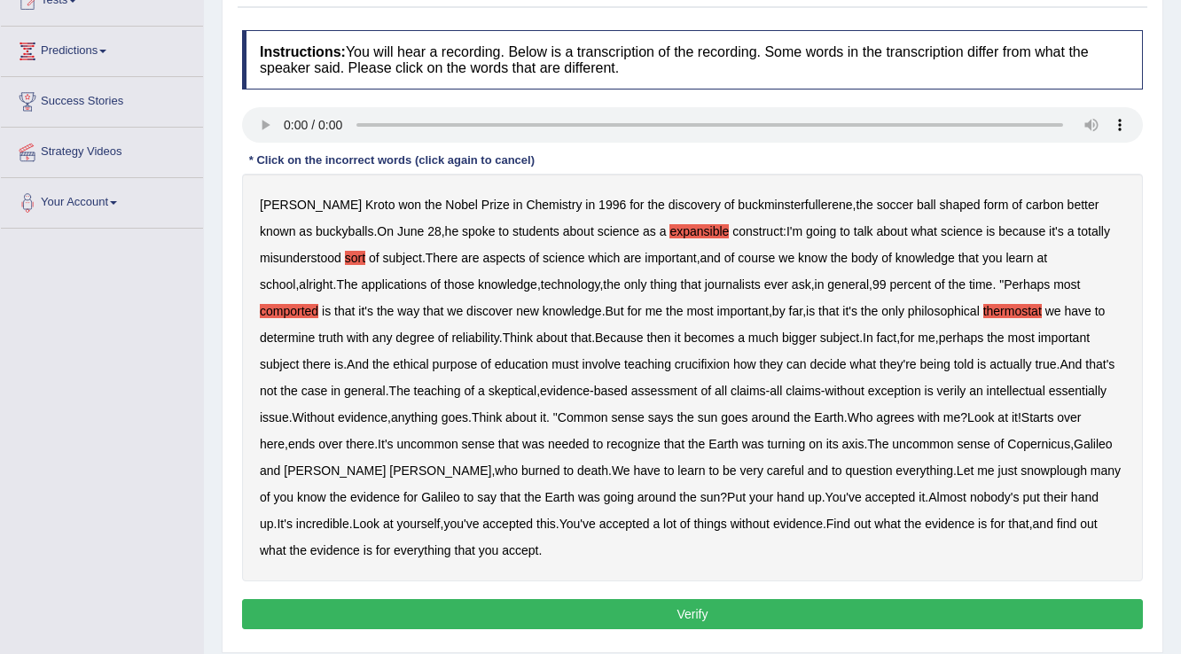
click at [595, 333] on b "Because" at bounding box center [619, 338] width 48 height 14
click at [675, 369] on b "crucifixion" at bounding box center [702, 364] width 55 height 14
click at [937, 392] on b "verily" at bounding box center [951, 391] width 29 height 14
click at [1049, 387] on b "essentially" at bounding box center [1078, 391] width 58 height 14
click at [1021, 473] on b "snowplough" at bounding box center [1054, 471] width 67 height 14
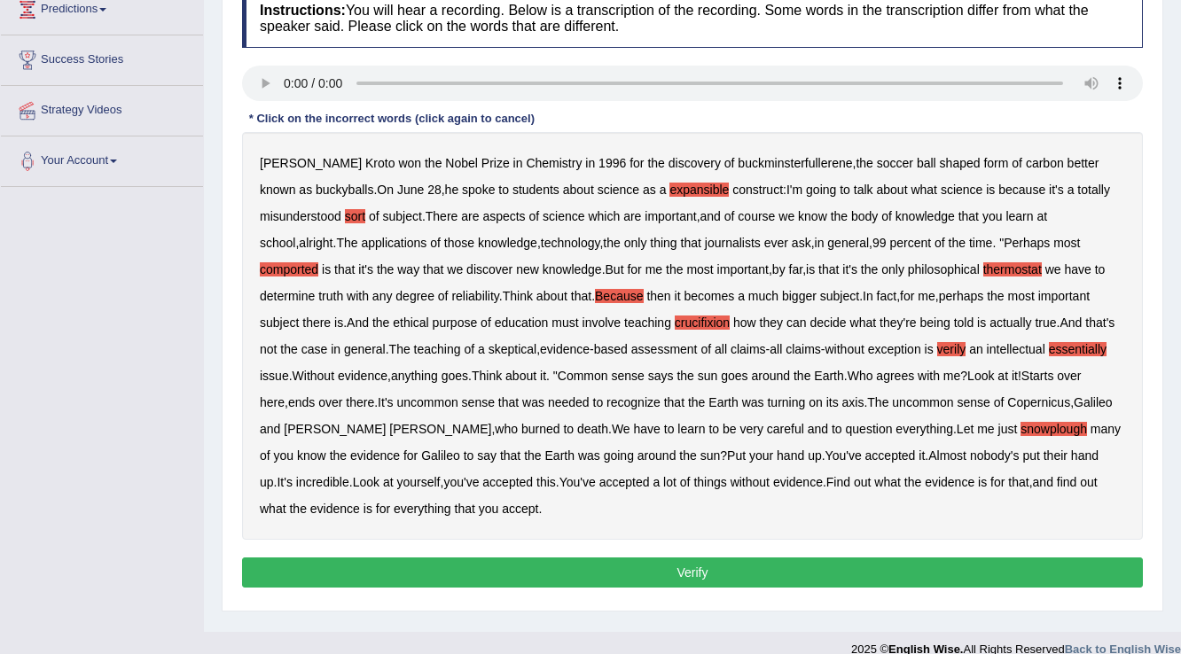
scroll to position [277, 0]
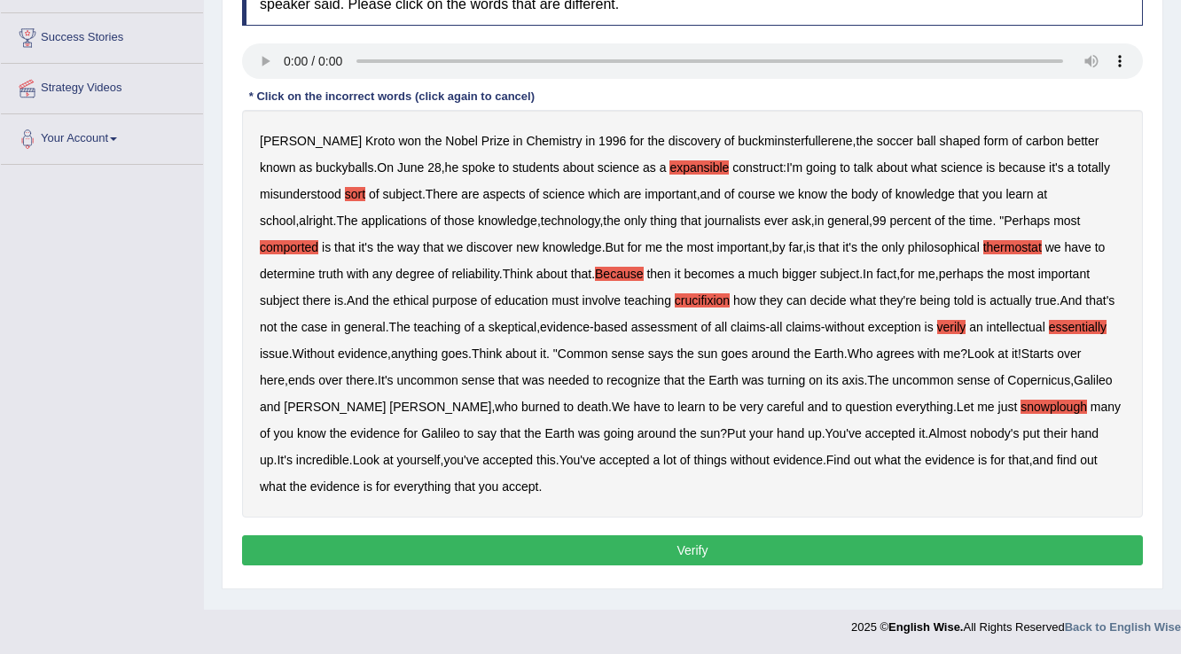
click at [472, 543] on button "Verify" at bounding box center [692, 551] width 901 height 30
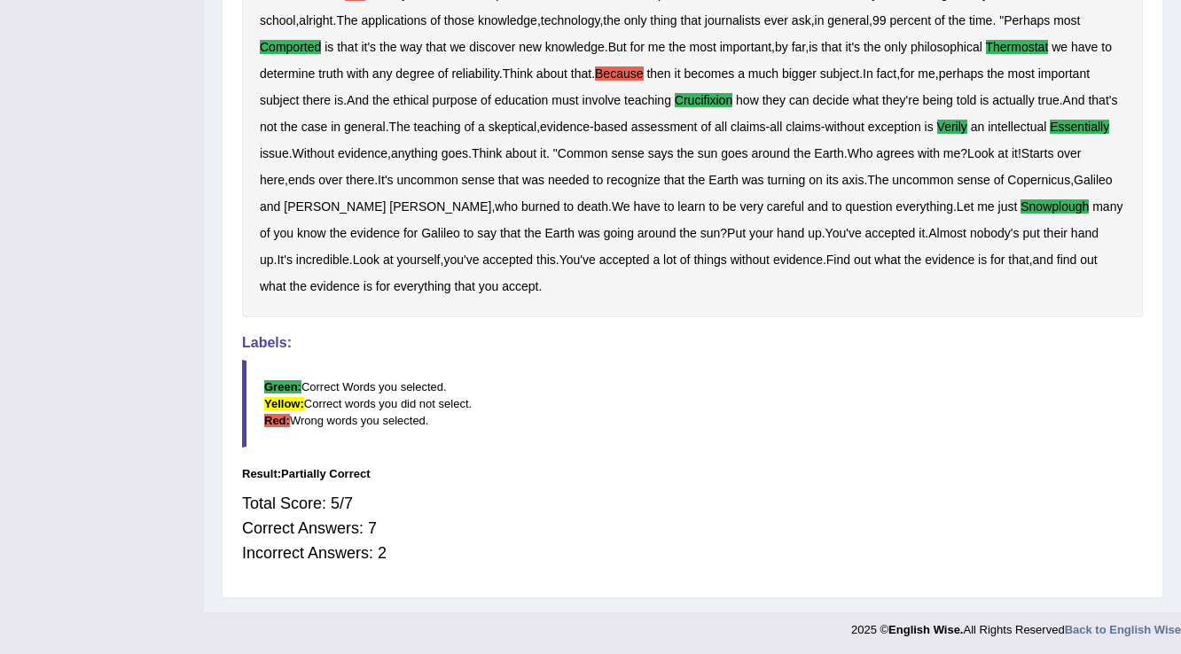
scroll to position [96, 0]
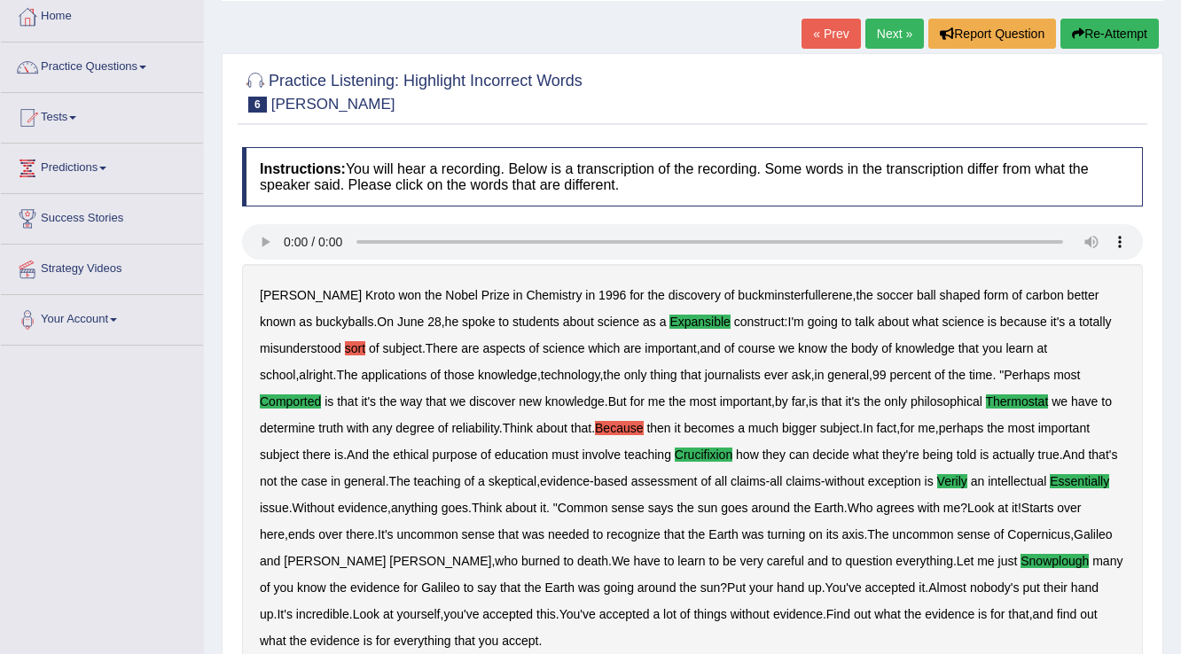
click at [888, 32] on link "Next »" at bounding box center [895, 34] width 59 height 30
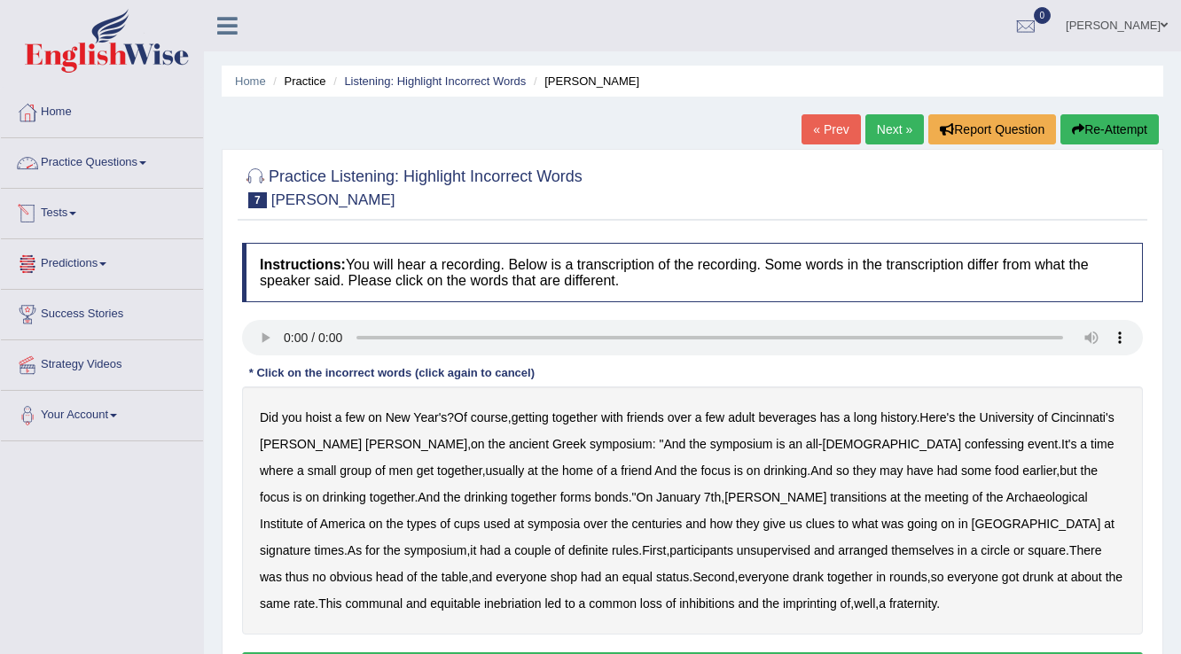
click at [160, 179] on link "Practice Questions" at bounding box center [102, 160] width 202 height 44
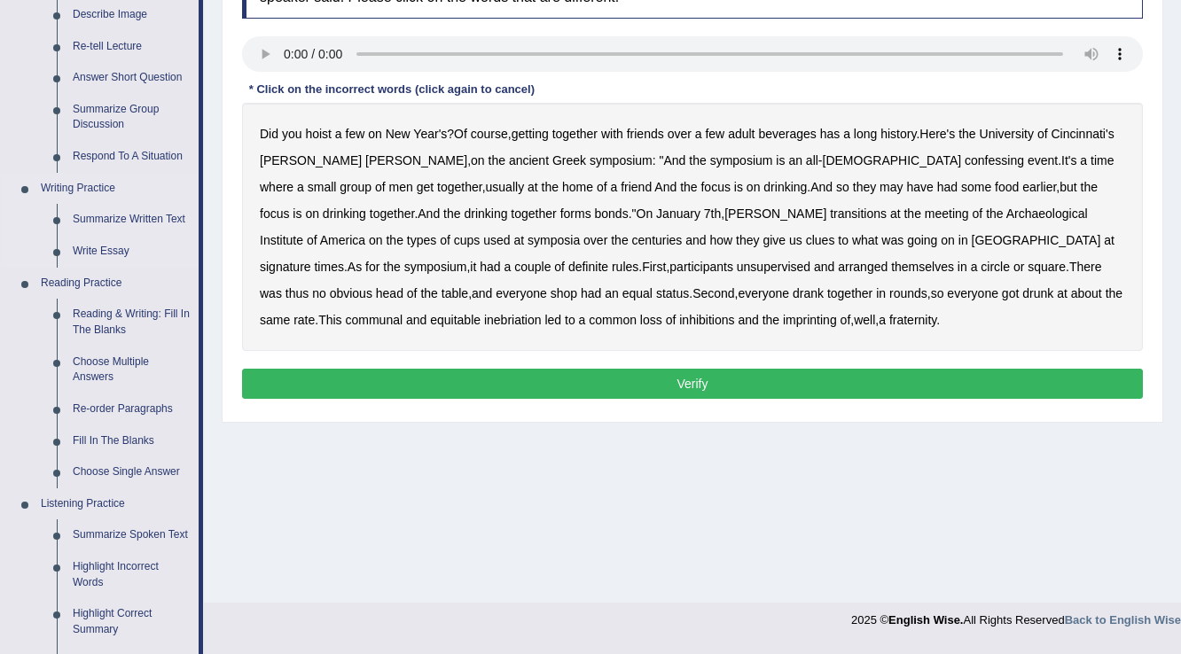
scroll to position [568, 0]
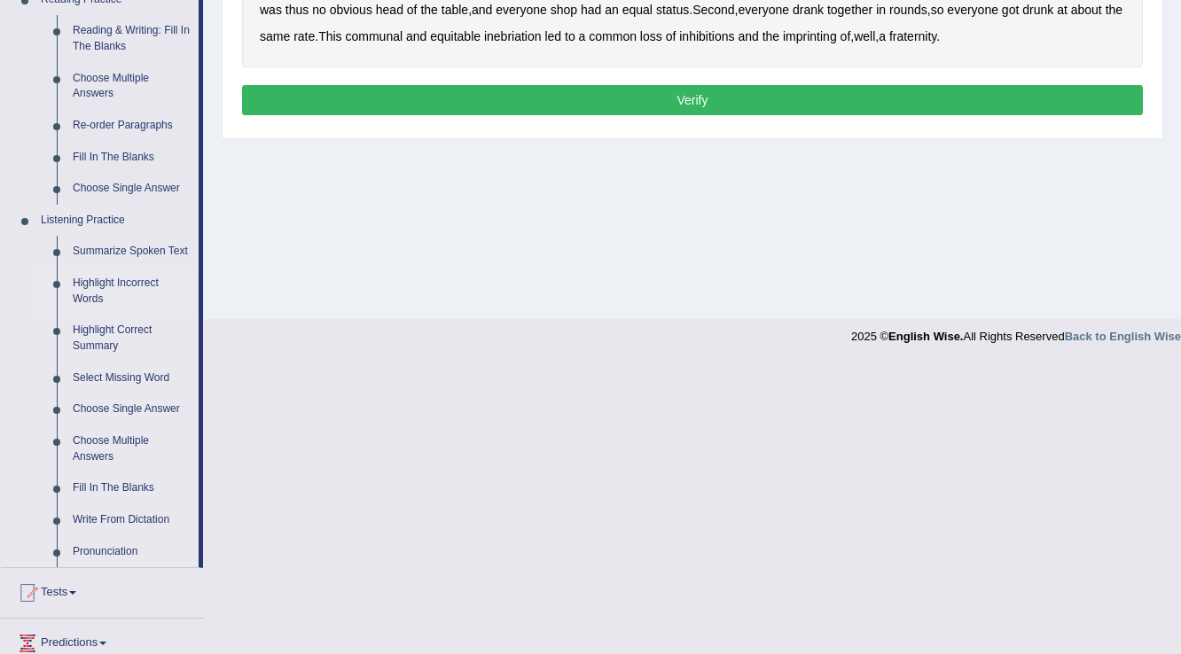
click at [145, 280] on link "Highlight Incorrect Words" at bounding box center [132, 291] width 134 height 47
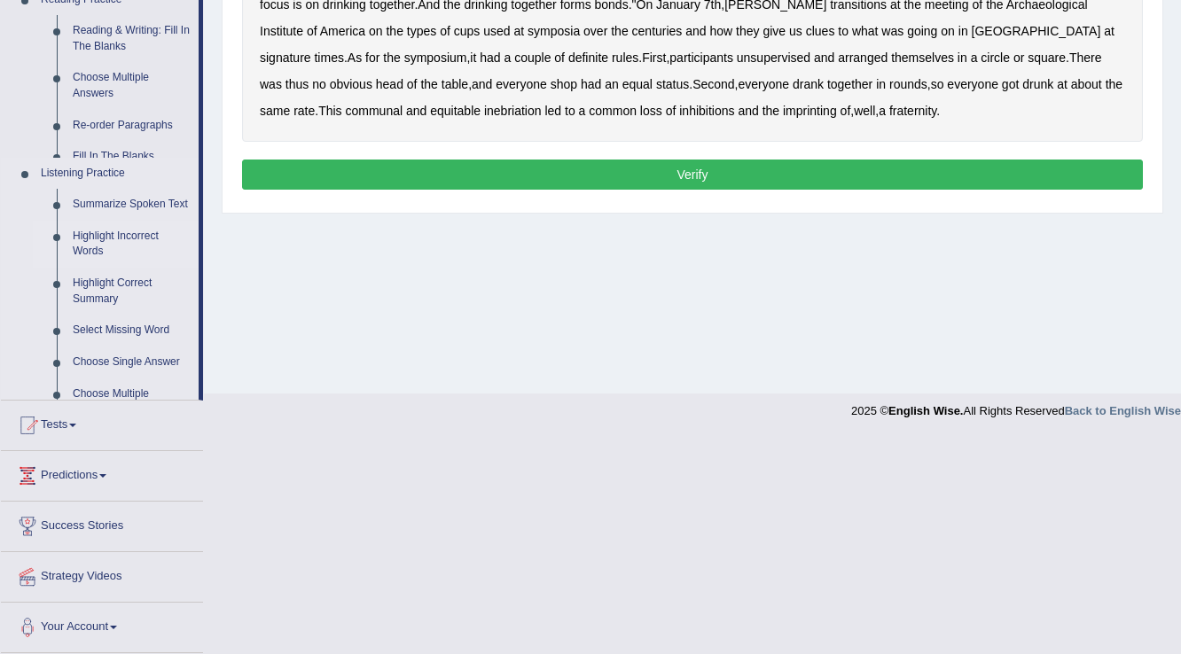
scroll to position [277, 0]
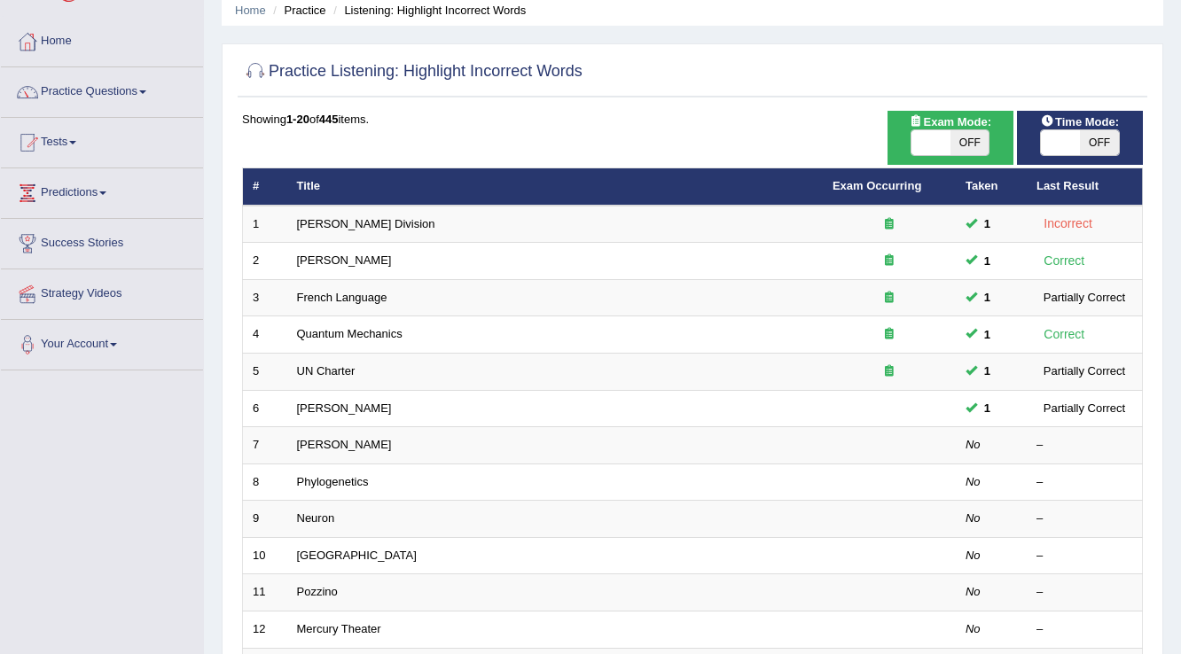
scroll to position [71, 0]
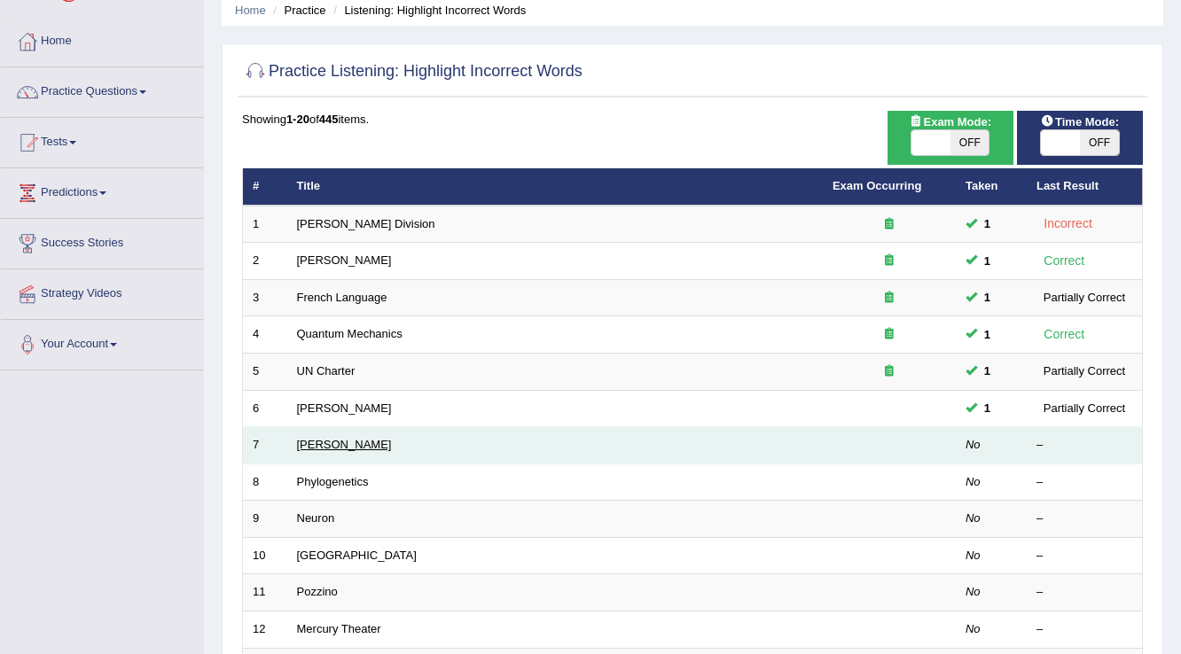
click at [317, 447] on link "Kathleen" at bounding box center [344, 444] width 95 height 13
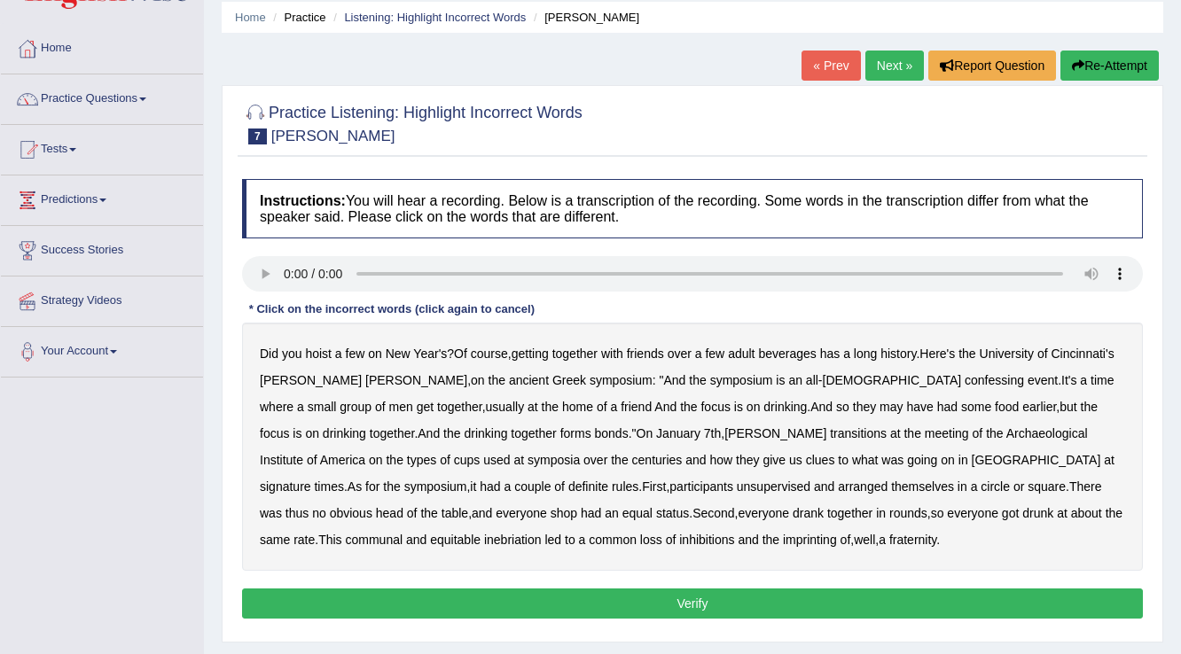
scroll to position [71, 0]
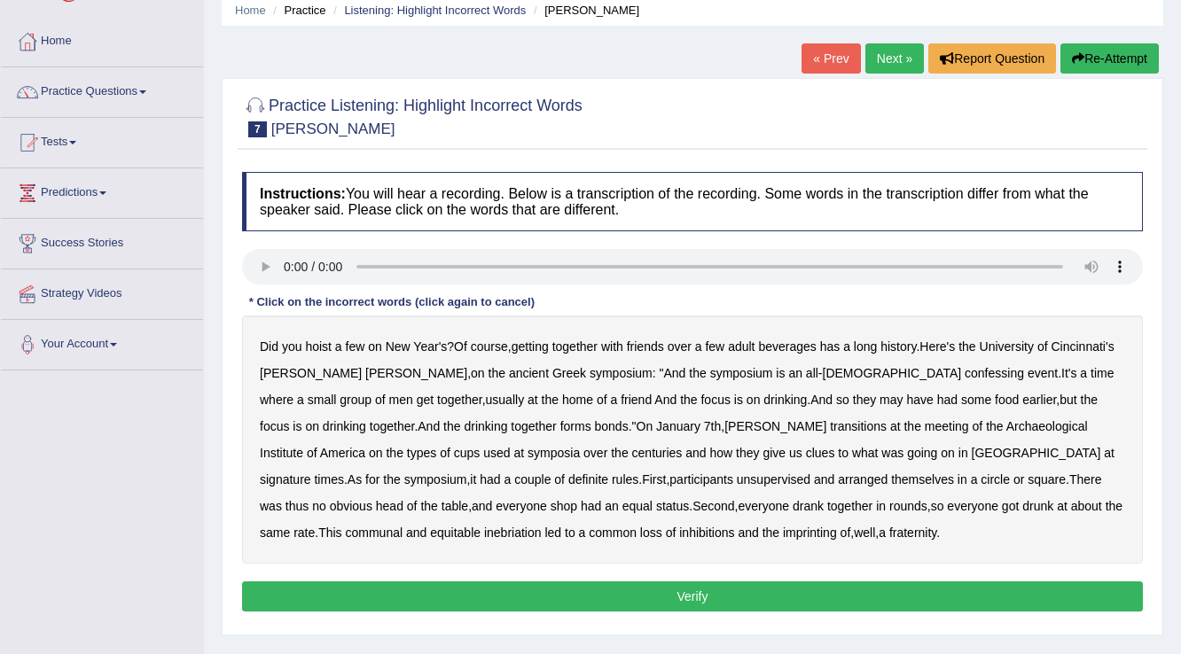
click at [965, 376] on b "confessing" at bounding box center [994, 373] width 59 height 14
click at [830, 427] on b "transitions" at bounding box center [858, 426] width 57 height 14
click at [311, 473] on b "signature" at bounding box center [285, 480] width 51 height 14
click at [737, 477] on b "unsupervised" at bounding box center [774, 480] width 74 height 14
click at [783, 526] on b "imprinting" at bounding box center [810, 533] width 54 height 14
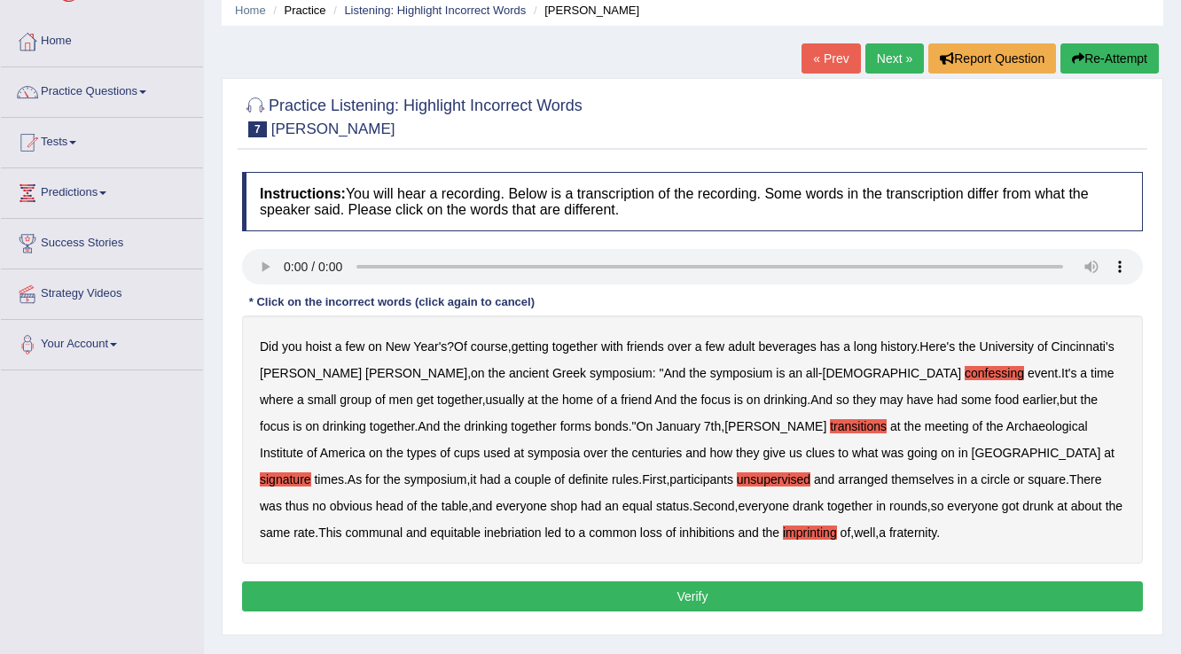
drag, startPoint x: 765, startPoint y: 584, endPoint x: 777, endPoint y: 585, distance: 11.6
click at [766, 585] on button "Verify" at bounding box center [692, 597] width 901 height 30
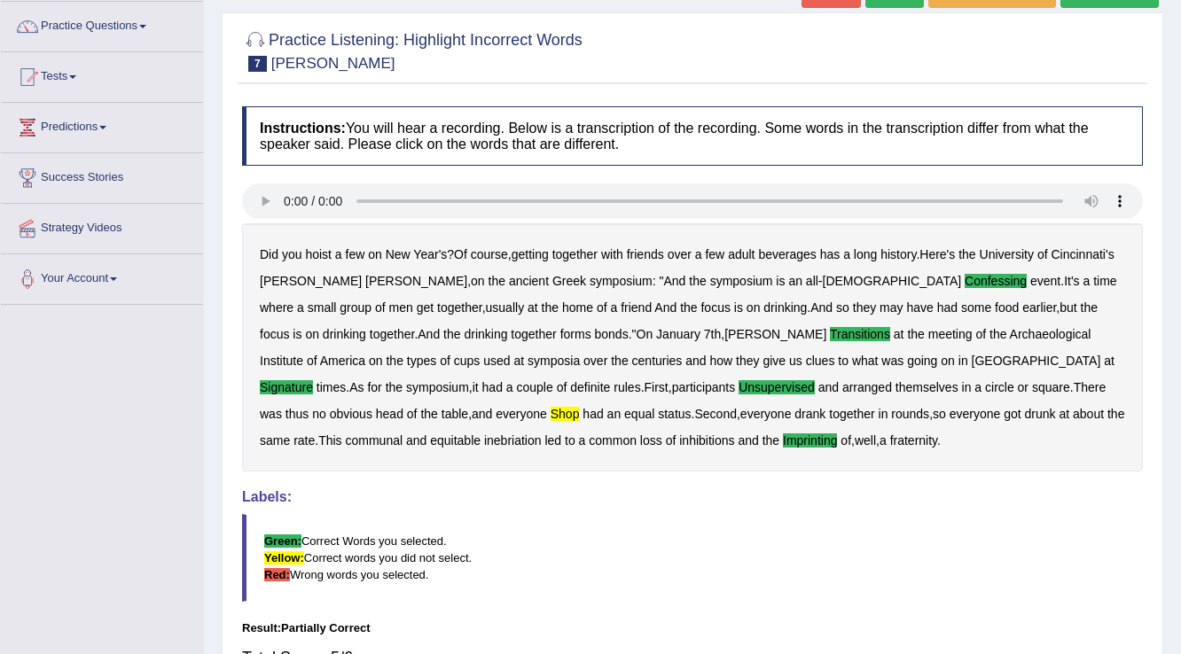
scroll to position [0, 0]
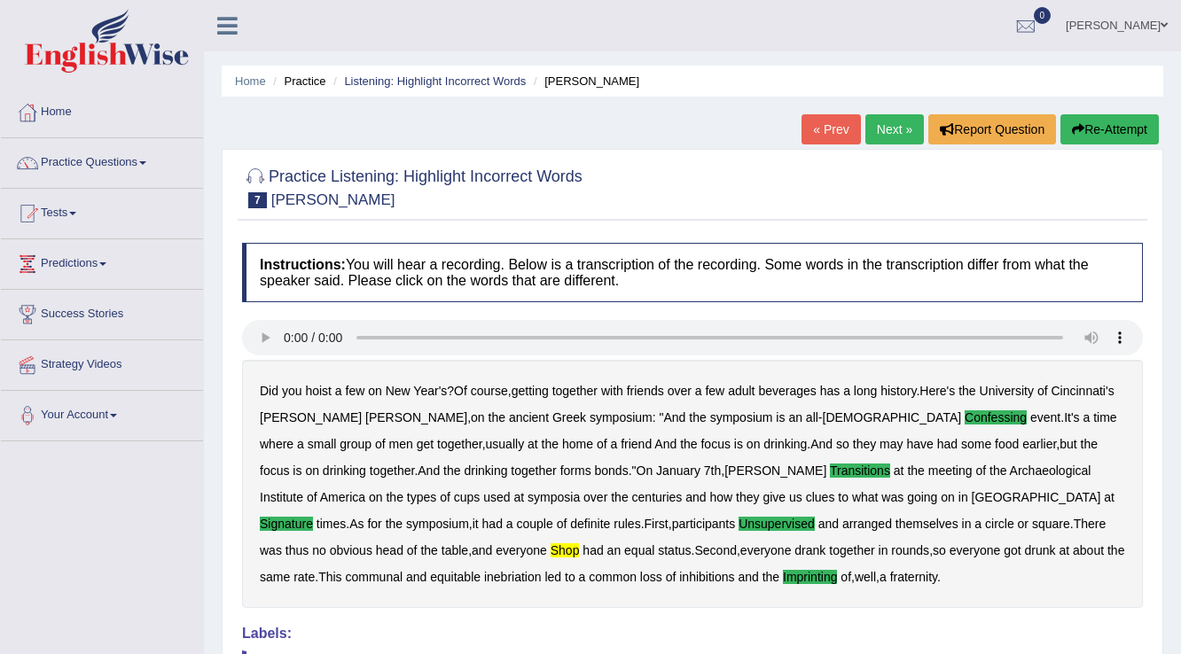
click at [895, 137] on link "Next »" at bounding box center [895, 129] width 59 height 30
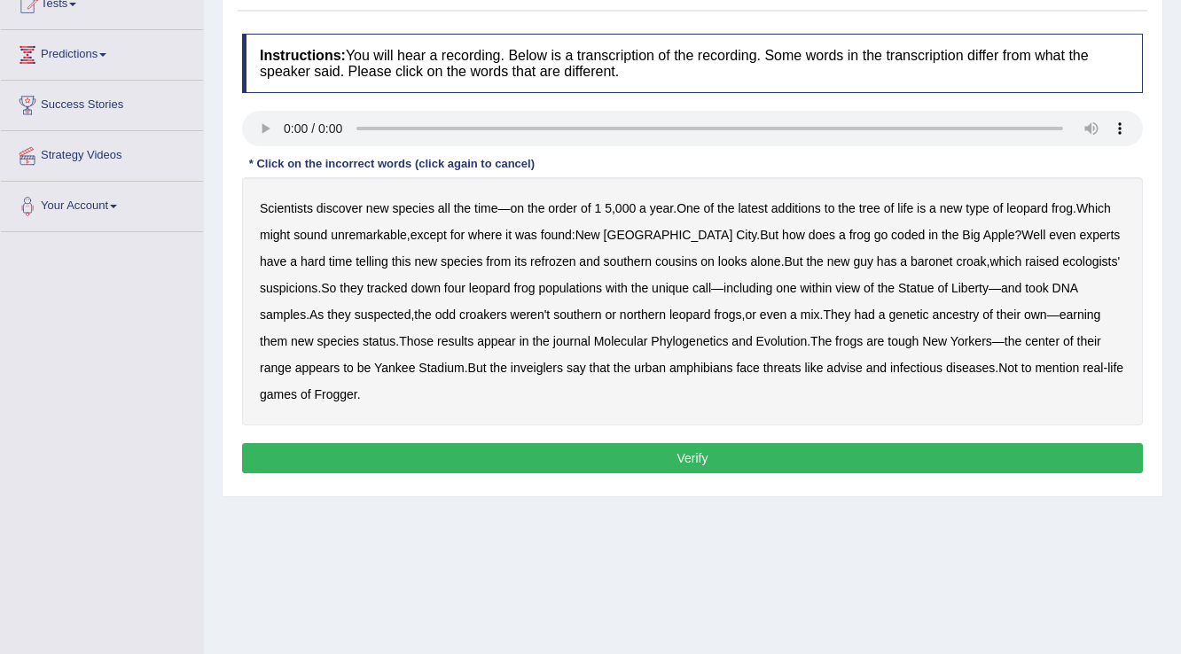
scroll to position [213, 0]
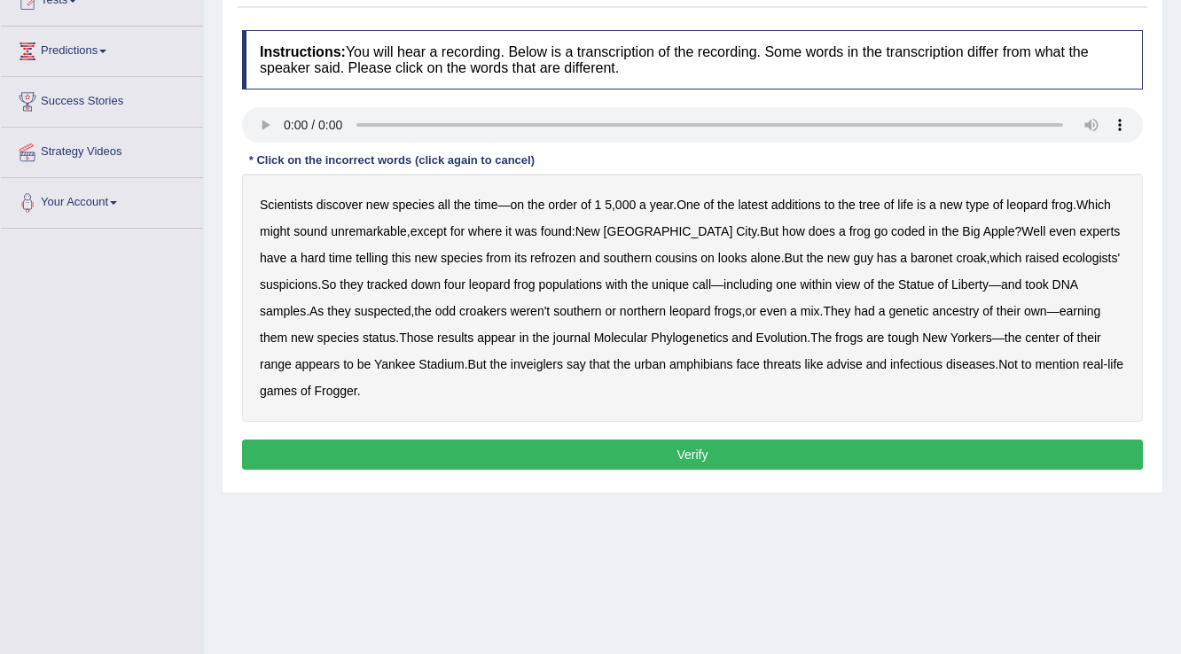
click at [891, 235] on b "coded" at bounding box center [908, 231] width 34 height 14
click at [530, 254] on b "refrozen" at bounding box center [552, 258] width 45 height 14
click at [911, 259] on b "baronet" at bounding box center [932, 258] width 42 height 14
click at [511, 359] on b "inveiglers" at bounding box center [537, 364] width 52 height 14
click at [890, 360] on b "infectious" at bounding box center [916, 364] width 52 height 14
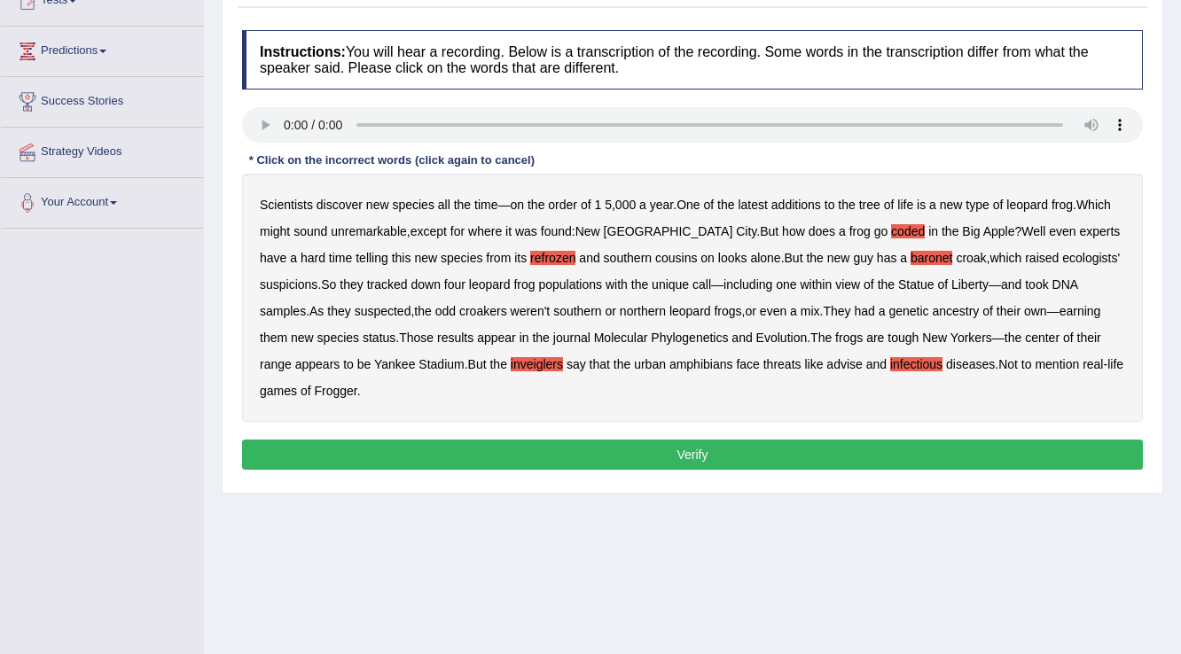
click at [827, 362] on b "advise" at bounding box center [844, 364] width 35 height 14
click at [890, 362] on b "infectious" at bounding box center [916, 364] width 52 height 14
click at [724, 440] on button "Verify" at bounding box center [692, 455] width 901 height 30
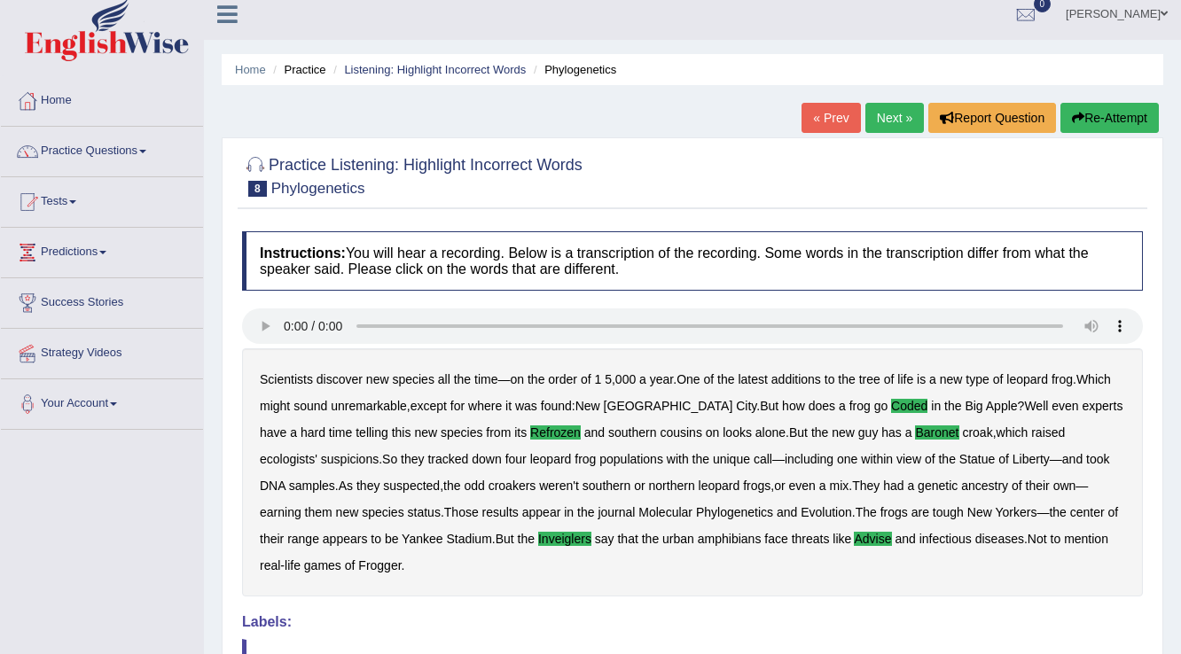
scroll to position [7, 0]
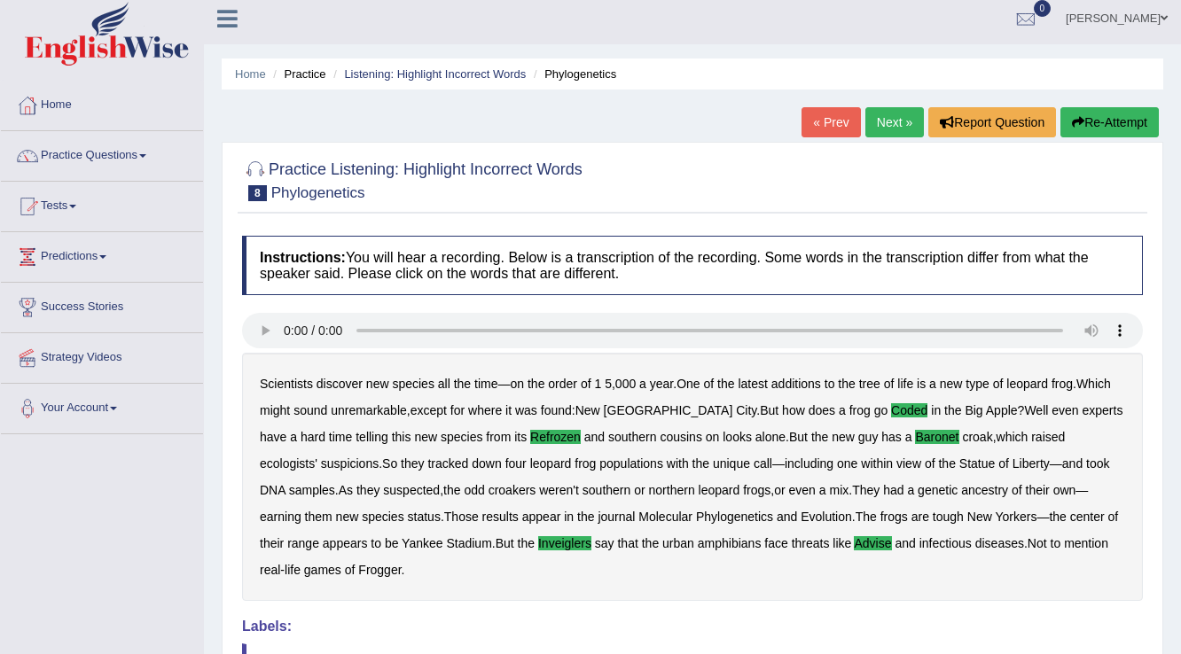
click at [889, 122] on link "Next »" at bounding box center [895, 122] width 59 height 30
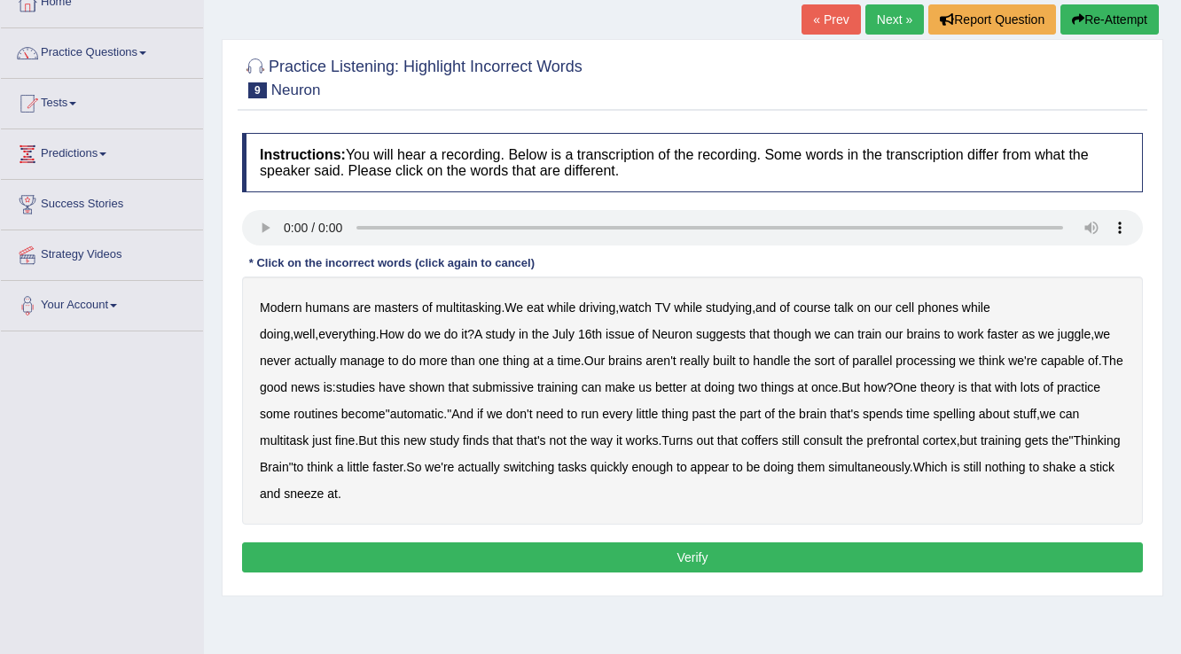
scroll to position [142, 0]
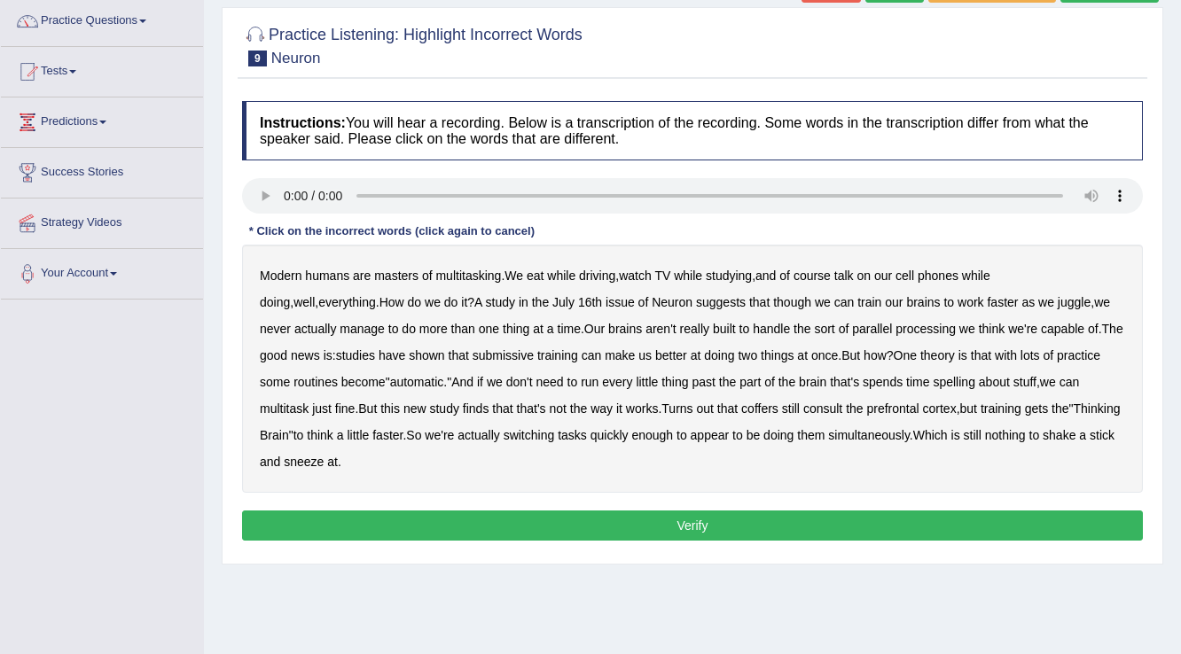
click at [827, 275] on b "course" at bounding box center [812, 276] width 37 height 14
click at [831, 270] on b "course" at bounding box center [812, 276] width 37 height 14
click at [773, 296] on b "though" at bounding box center [792, 302] width 38 height 14
click at [505, 356] on b "submissive" at bounding box center [503, 356] width 61 height 14
click at [960, 381] on b "spelling" at bounding box center [954, 382] width 42 height 14
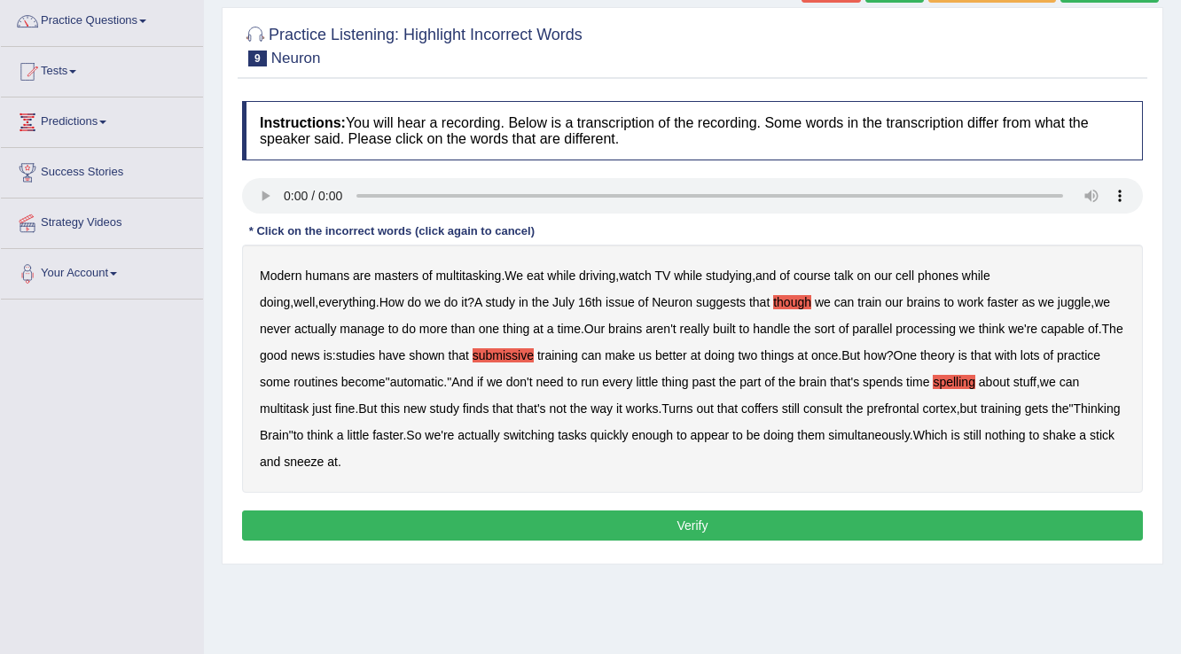
click at [779, 410] on b "coffers" at bounding box center [759, 409] width 37 height 14
click at [582, 527] on button "Verify" at bounding box center [692, 526] width 901 height 30
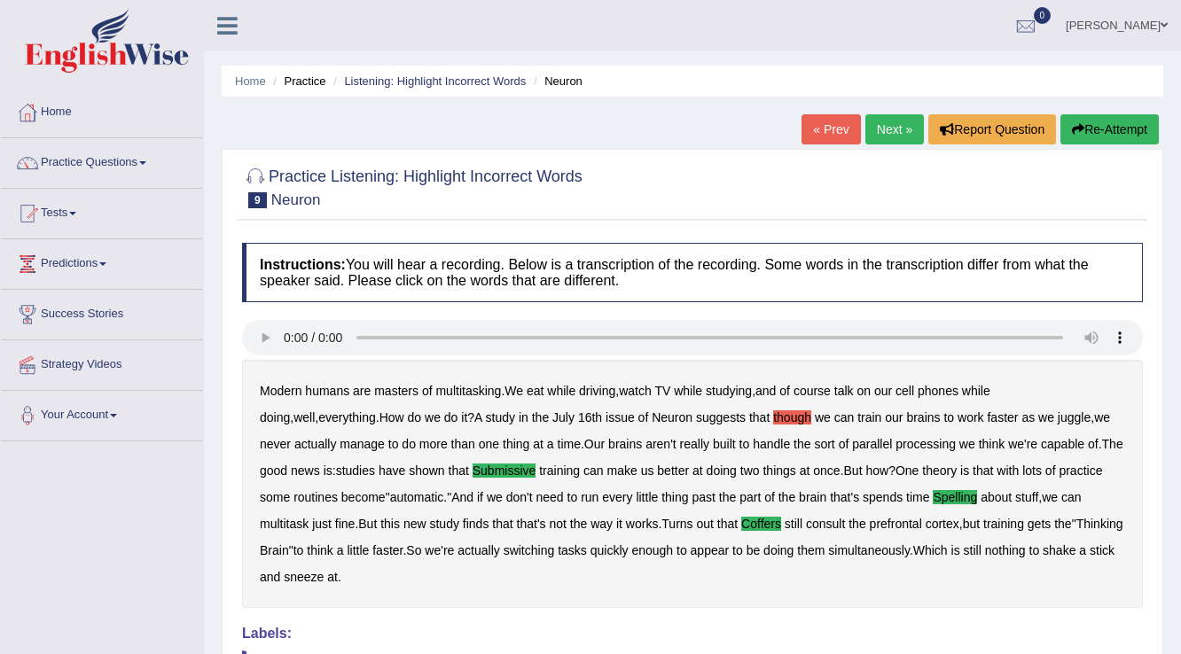
scroll to position [0, 0]
click at [878, 125] on link "Next »" at bounding box center [895, 129] width 59 height 30
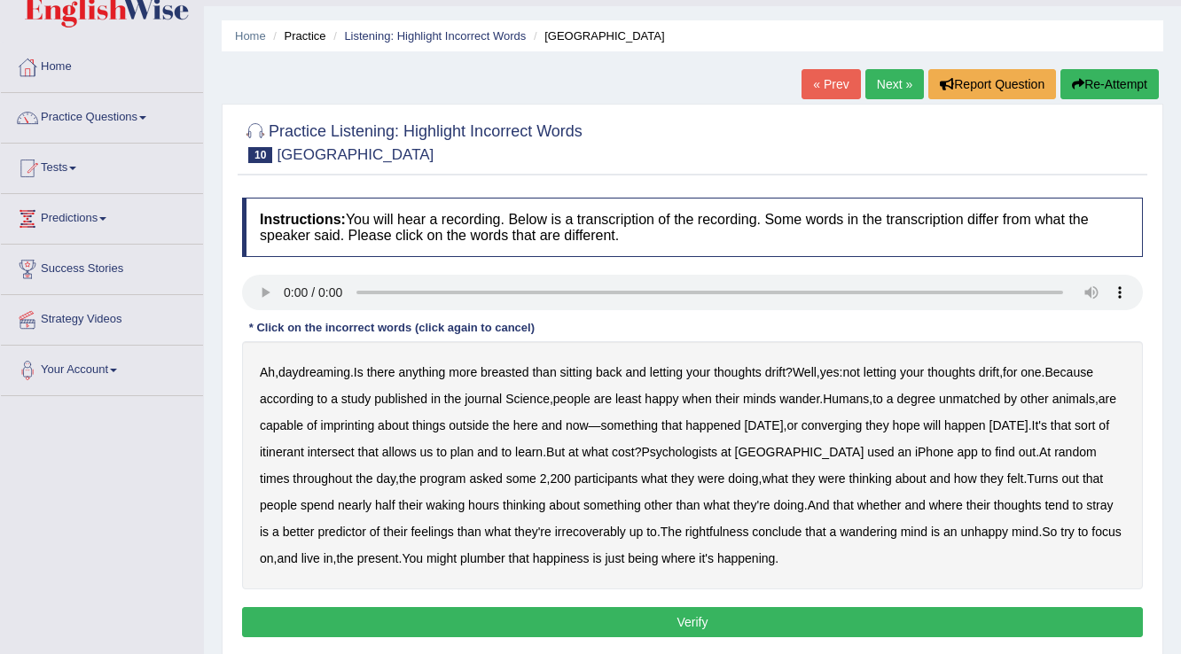
scroll to position [71, 0]
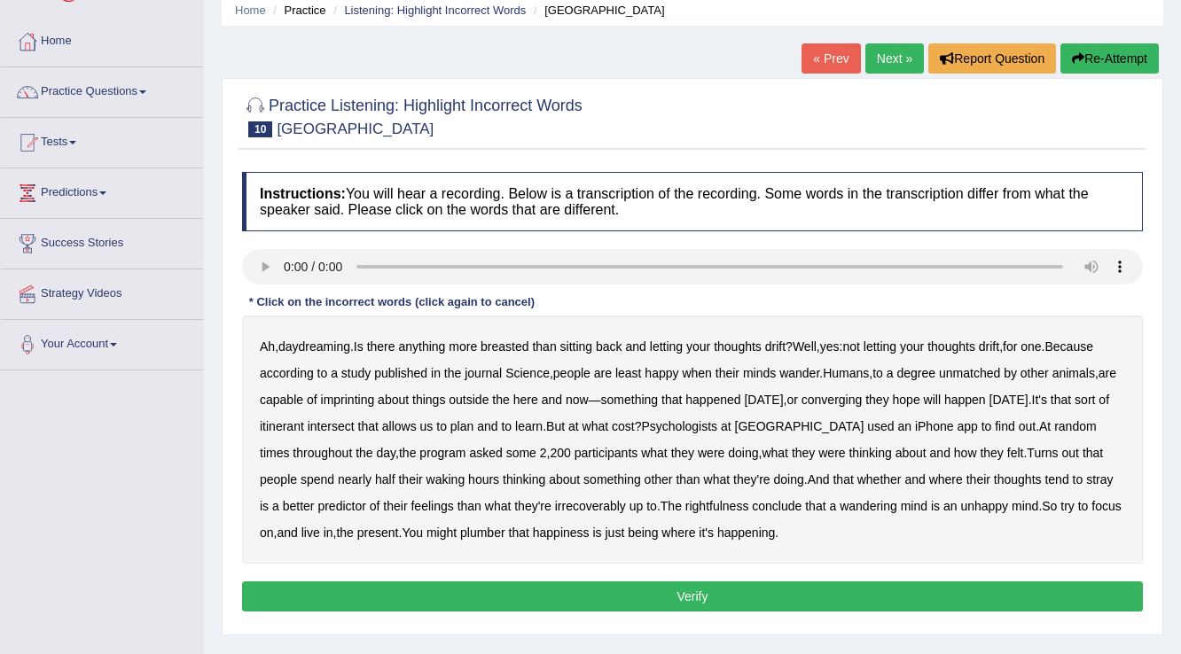
click at [511, 348] on b "breasted" at bounding box center [505, 347] width 48 height 14
click at [354, 404] on b "imprinting" at bounding box center [348, 400] width 54 height 14
click at [863, 400] on b "converging" at bounding box center [832, 400] width 61 height 14
click at [514, 507] on b "they're" at bounding box center [532, 506] width 37 height 14
click at [514, 505] on b "they're" at bounding box center [532, 506] width 37 height 14
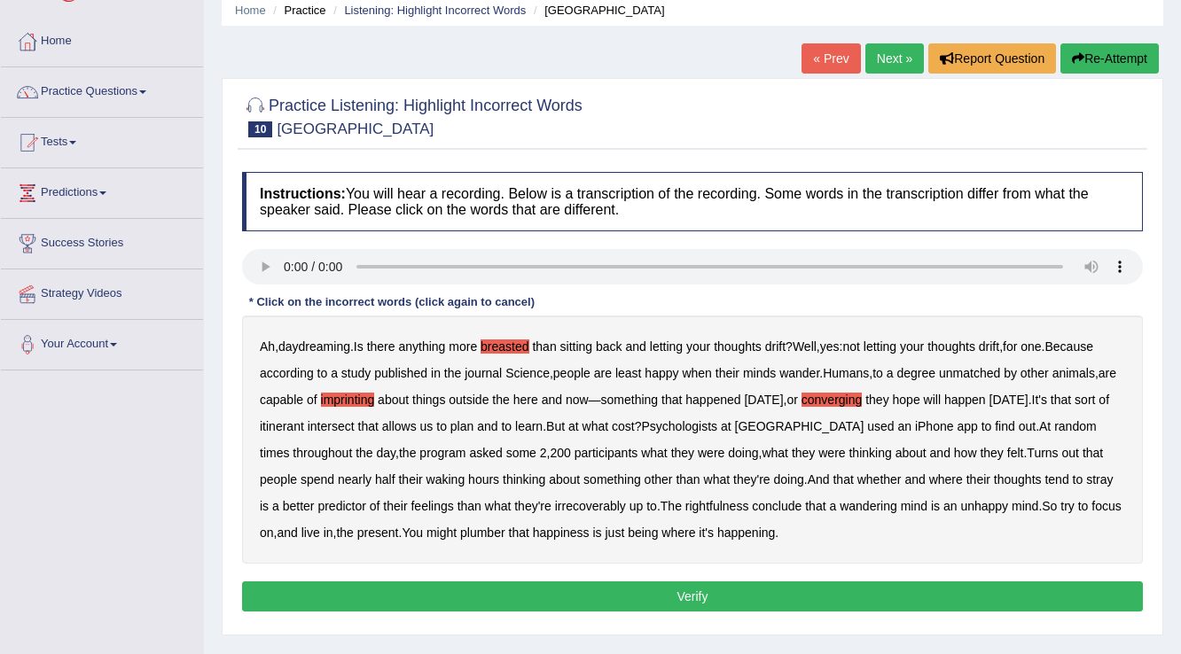
click at [555, 500] on b "irrecoverably" at bounding box center [590, 506] width 71 height 14
click at [700, 502] on b "rightfulness" at bounding box center [718, 506] width 64 height 14
click at [497, 529] on b "plumber" at bounding box center [482, 533] width 45 height 14
click at [571, 586] on button "Verify" at bounding box center [692, 597] width 901 height 30
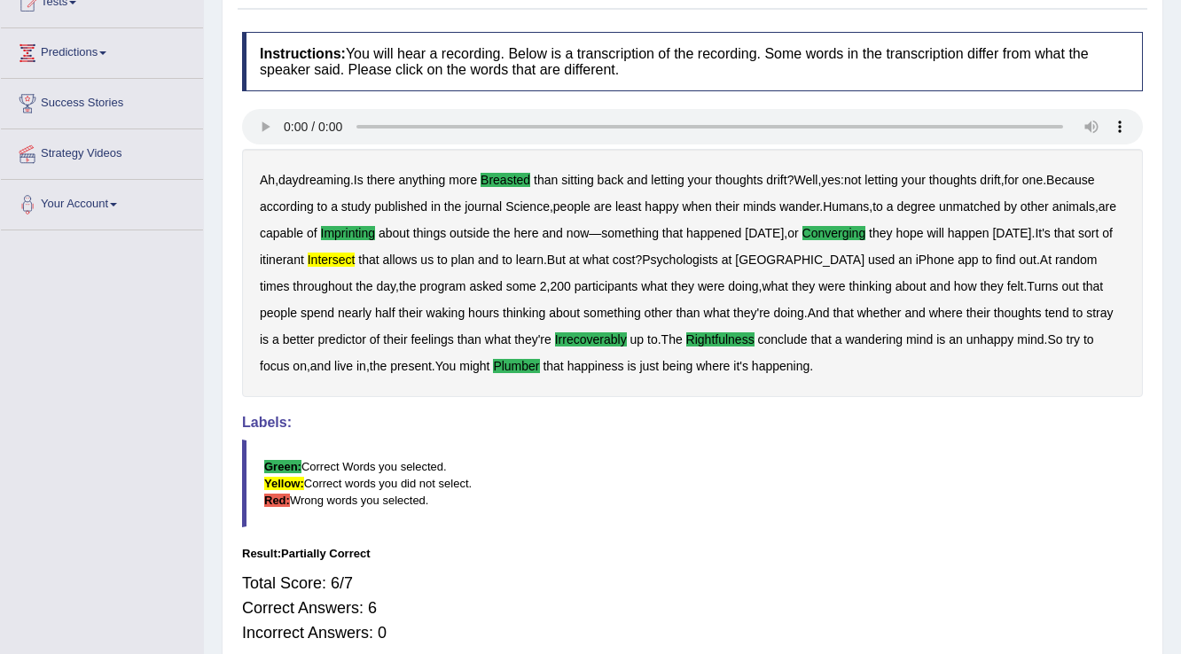
scroll to position [78, 0]
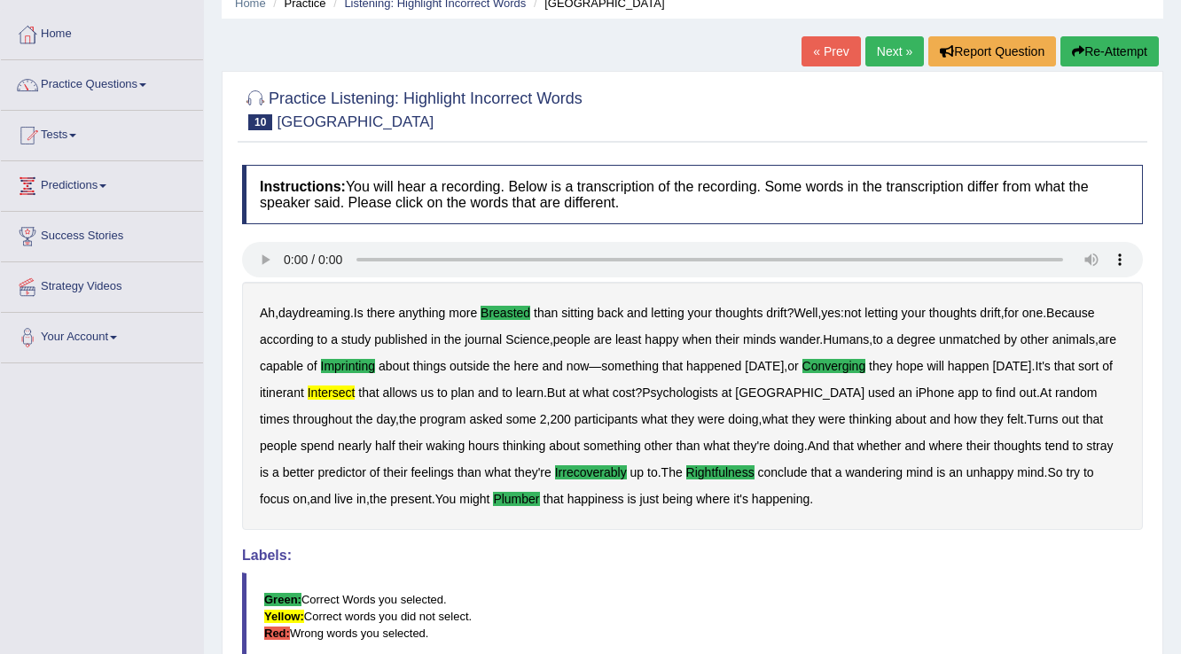
click at [876, 59] on link "Next »" at bounding box center [895, 51] width 59 height 30
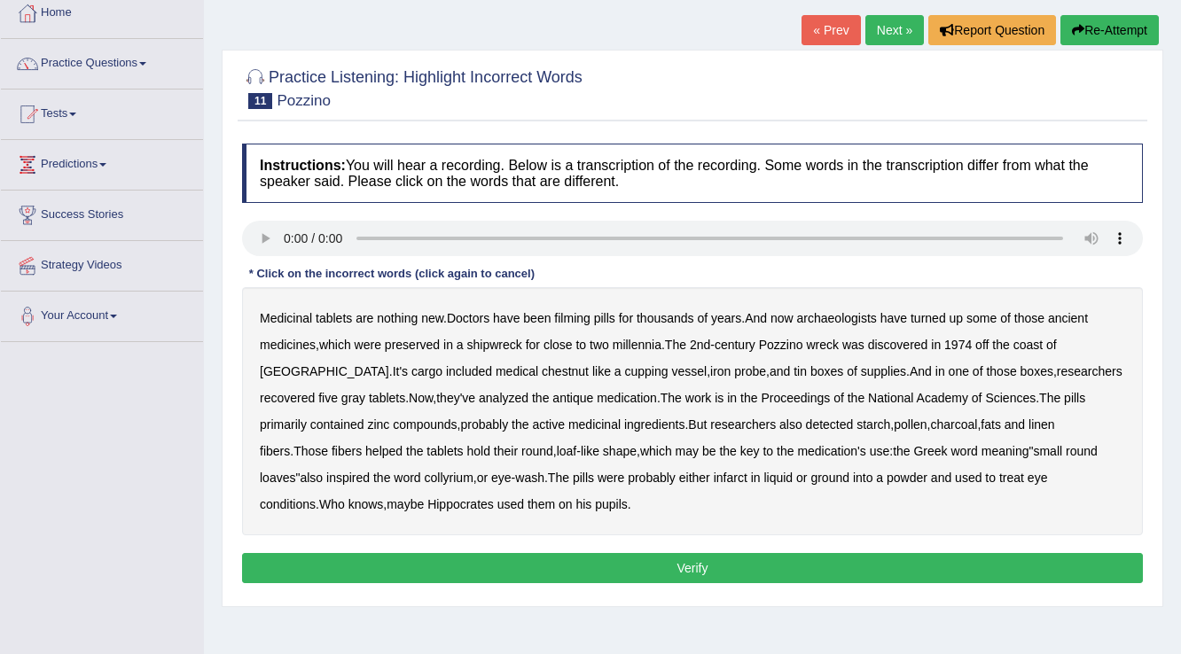
scroll to position [142, 0]
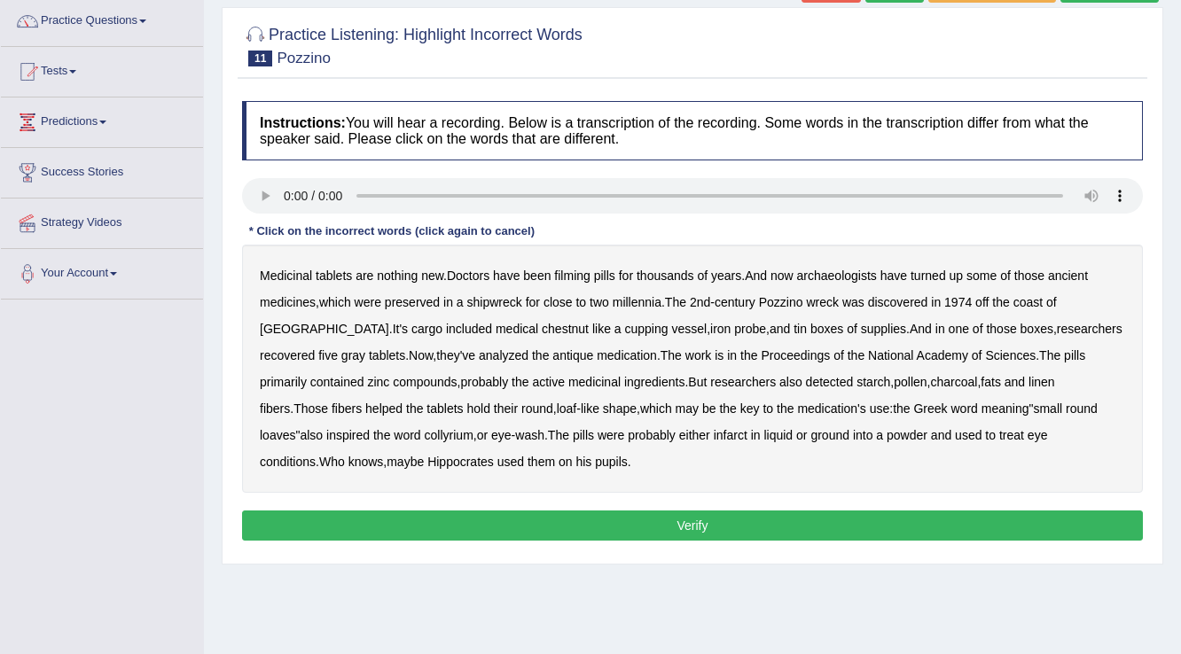
click at [610, 269] on b "pills" at bounding box center [604, 276] width 21 height 14
click at [582, 269] on b "filming" at bounding box center [571, 276] width 35 height 14
click at [612, 269] on b "pills" at bounding box center [604, 276] width 21 height 14
click at [542, 322] on b "chestnut" at bounding box center [565, 329] width 47 height 14
click at [857, 386] on b "starch" at bounding box center [874, 382] width 34 height 14
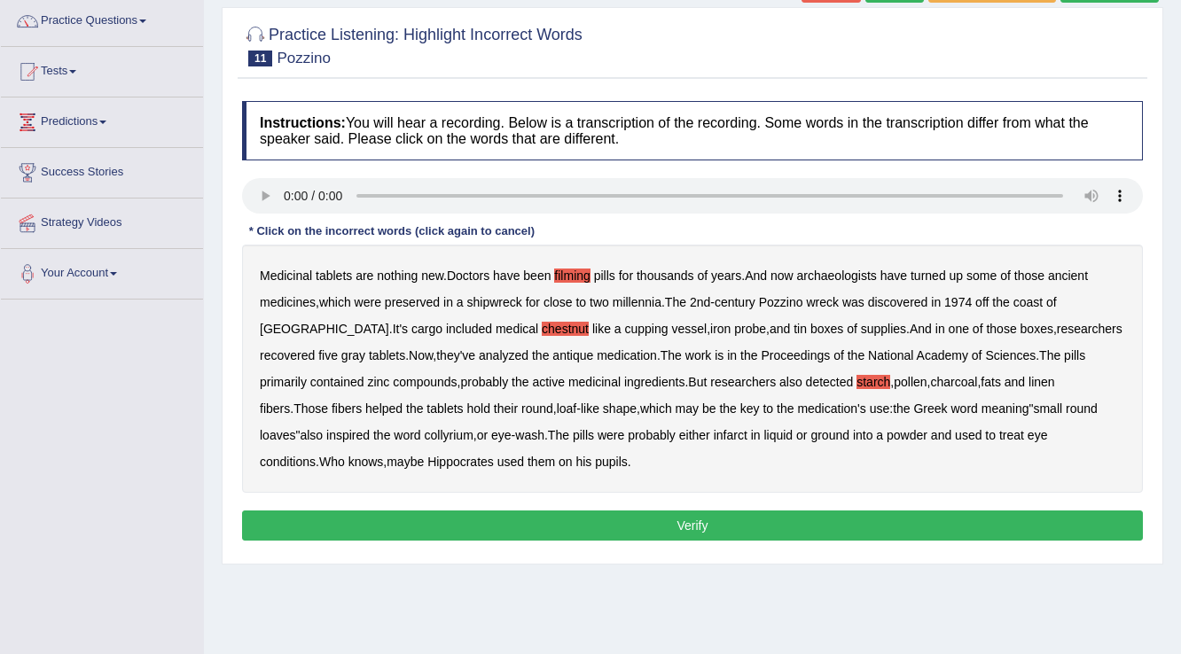
click at [857, 386] on b "starch" at bounding box center [874, 382] width 34 height 14
click at [714, 436] on b "infarct" at bounding box center [731, 435] width 34 height 14
click at [561, 529] on button "Verify" at bounding box center [692, 526] width 901 height 30
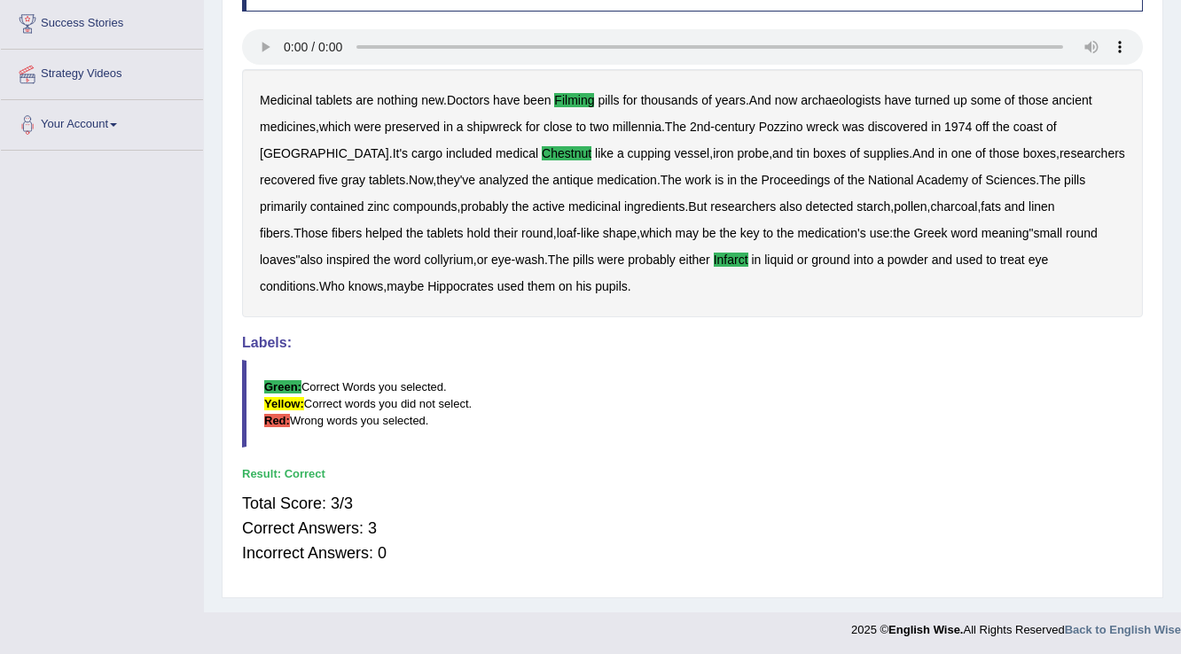
scroll to position [0, 0]
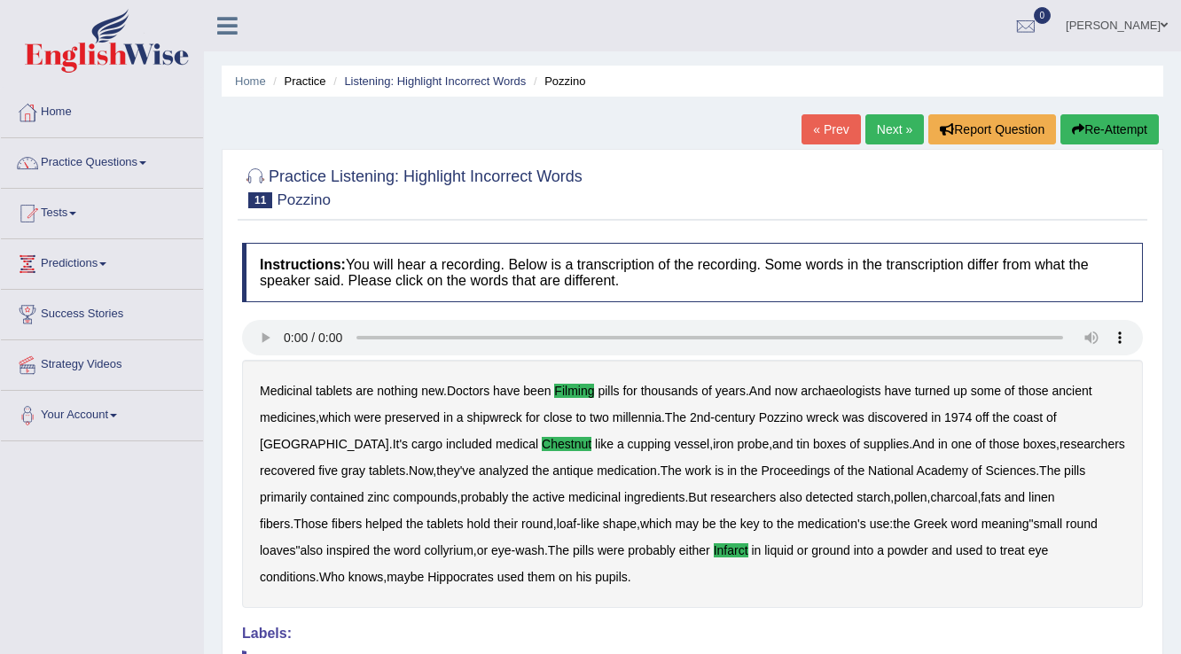
click at [882, 128] on link "Next »" at bounding box center [895, 129] width 59 height 30
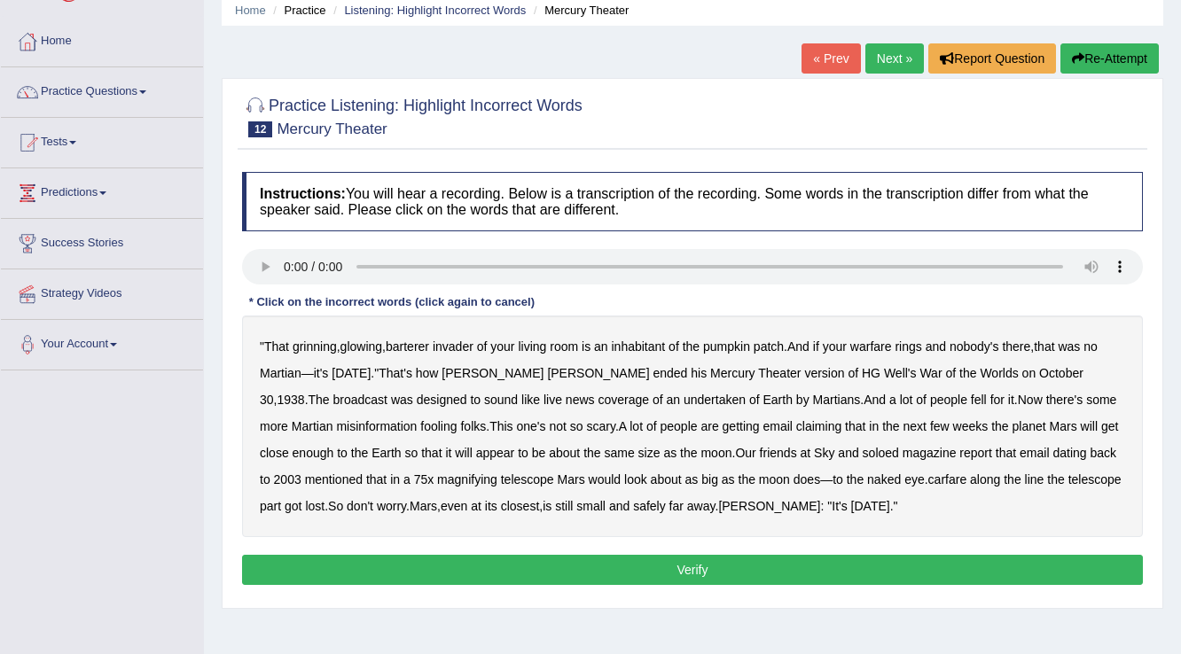
scroll to position [142, 0]
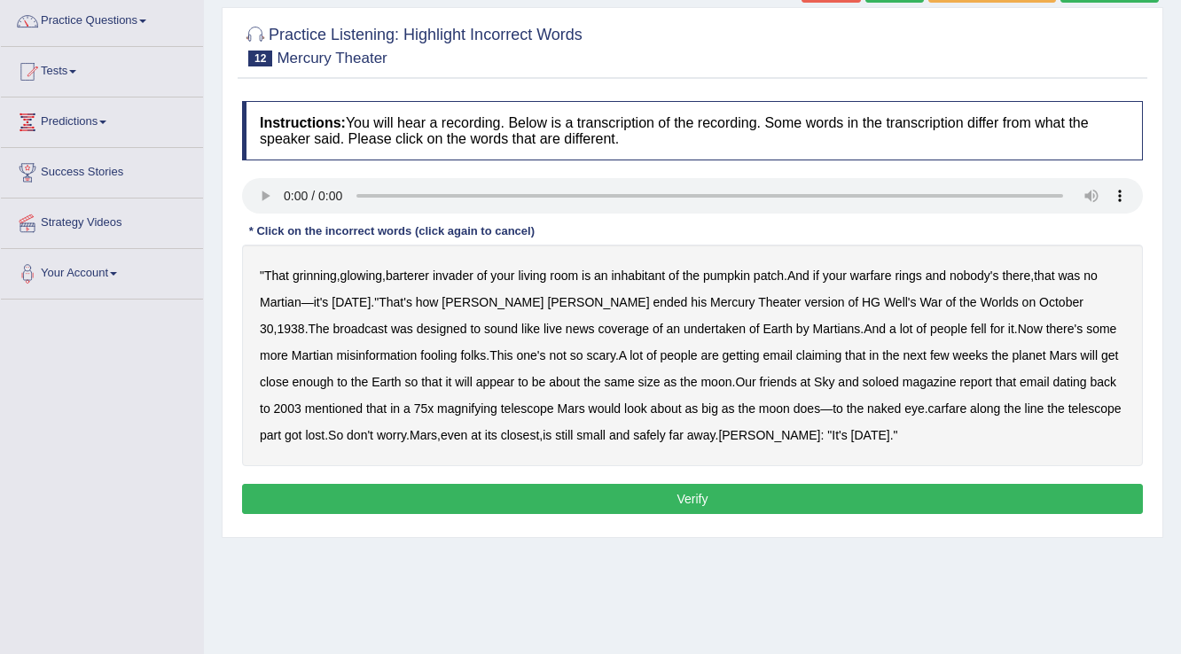
click at [429, 269] on b "barterer" at bounding box center [407, 276] width 43 height 14
click at [684, 325] on b "undertaken" at bounding box center [715, 329] width 62 height 14
click at [863, 380] on b "soloed" at bounding box center [881, 382] width 36 height 14
click at [928, 408] on b "carfare" at bounding box center [947, 409] width 39 height 14
click at [801, 497] on button "Verify" at bounding box center [692, 499] width 901 height 30
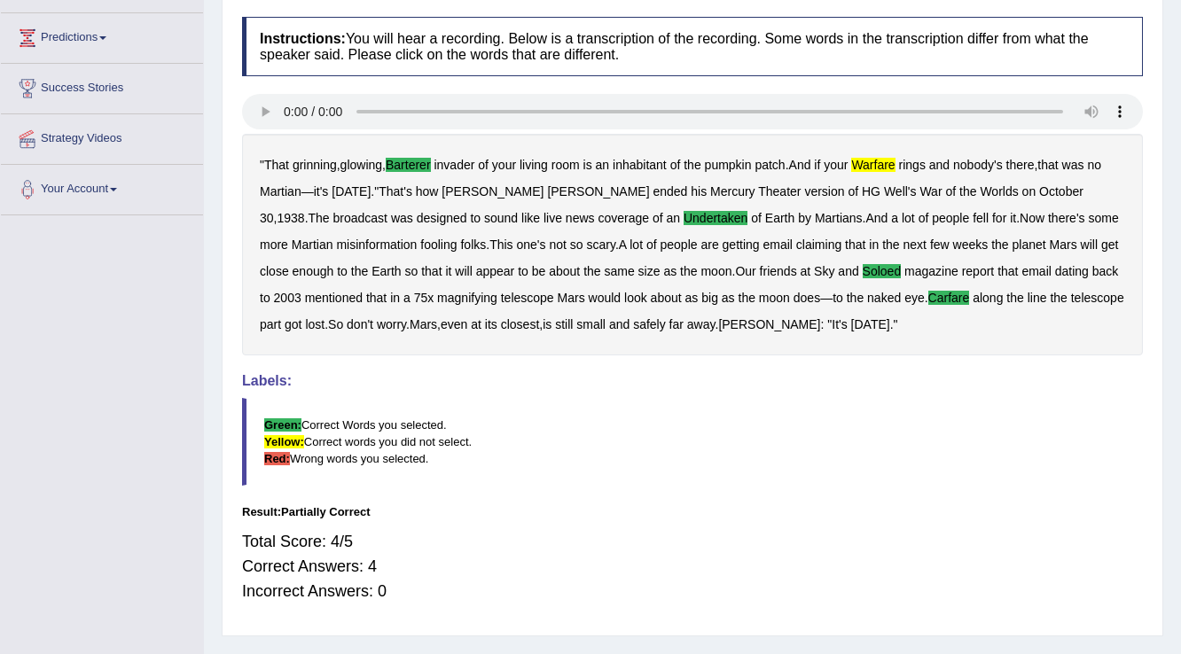
scroll to position [0, 0]
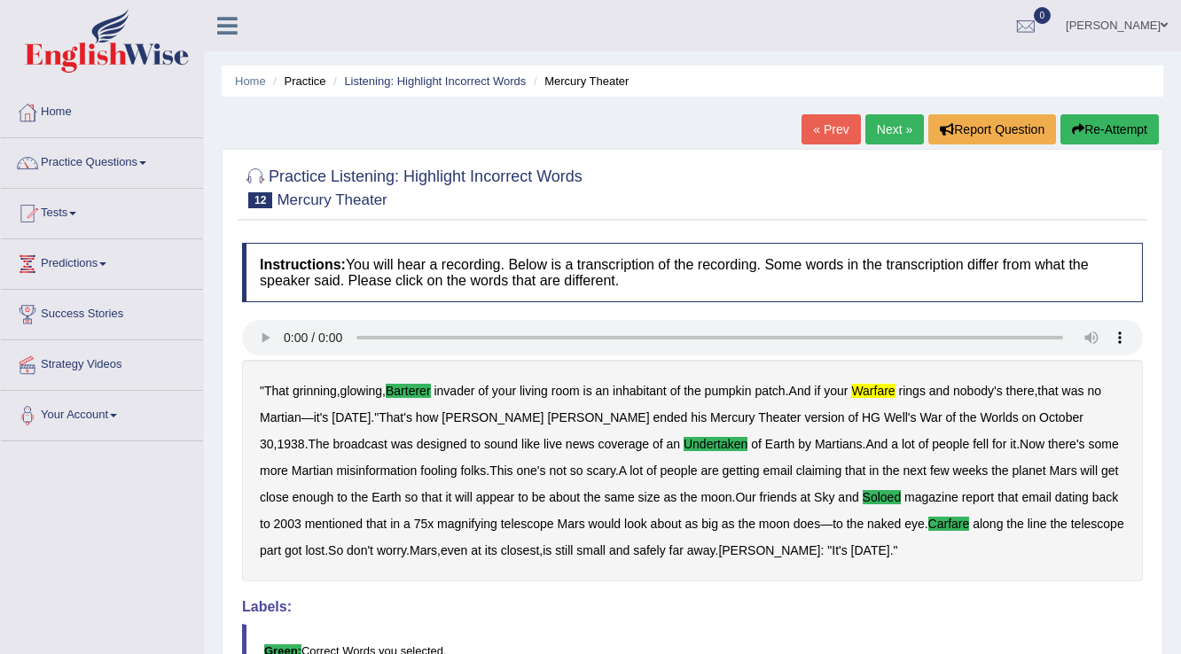
click at [893, 124] on link "Next »" at bounding box center [895, 129] width 59 height 30
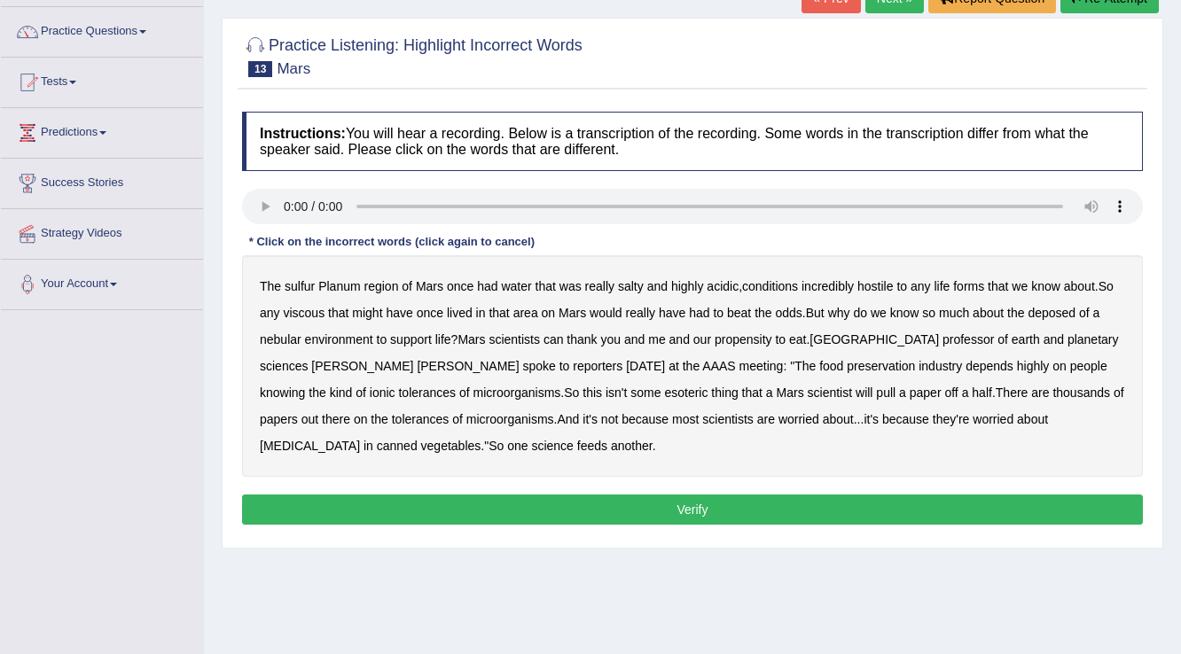
scroll to position [142, 0]
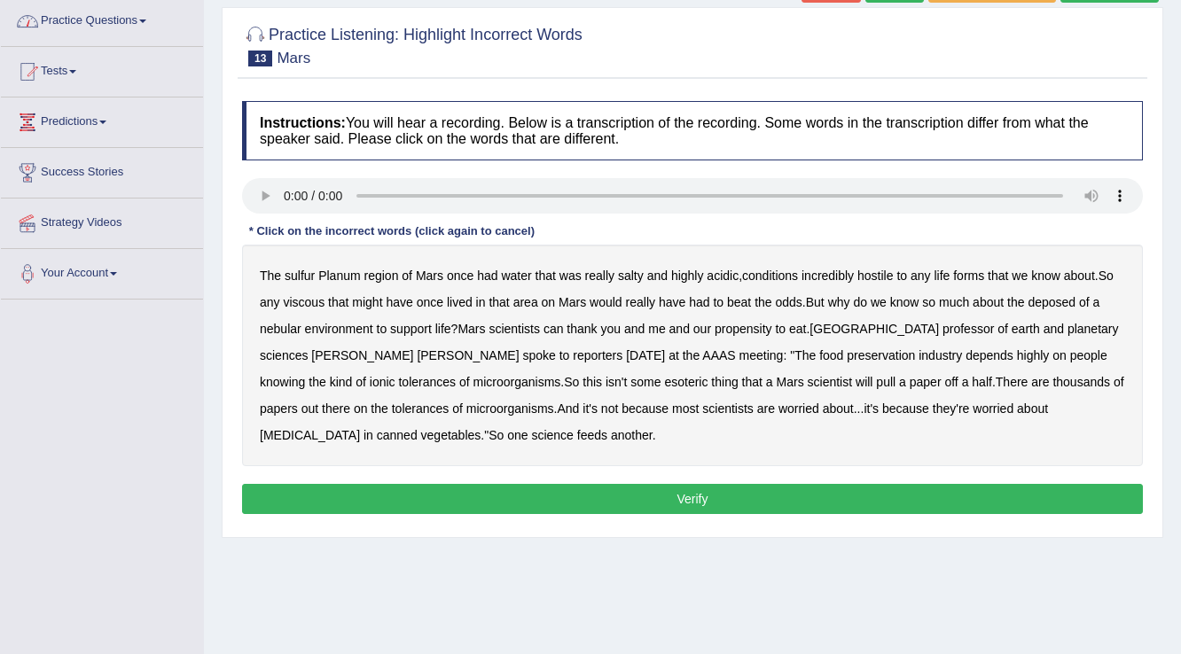
click at [304, 275] on b "sulfur" at bounding box center [300, 276] width 30 height 14
click at [713, 271] on b "acidic" at bounding box center [723, 276] width 32 height 14
click at [626, 274] on b "salty" at bounding box center [631, 276] width 26 height 14
click at [1053, 290] on div "The sulfur Planum region of [GEOGRAPHIC_DATA] once had water that was really sa…" at bounding box center [692, 356] width 901 height 222
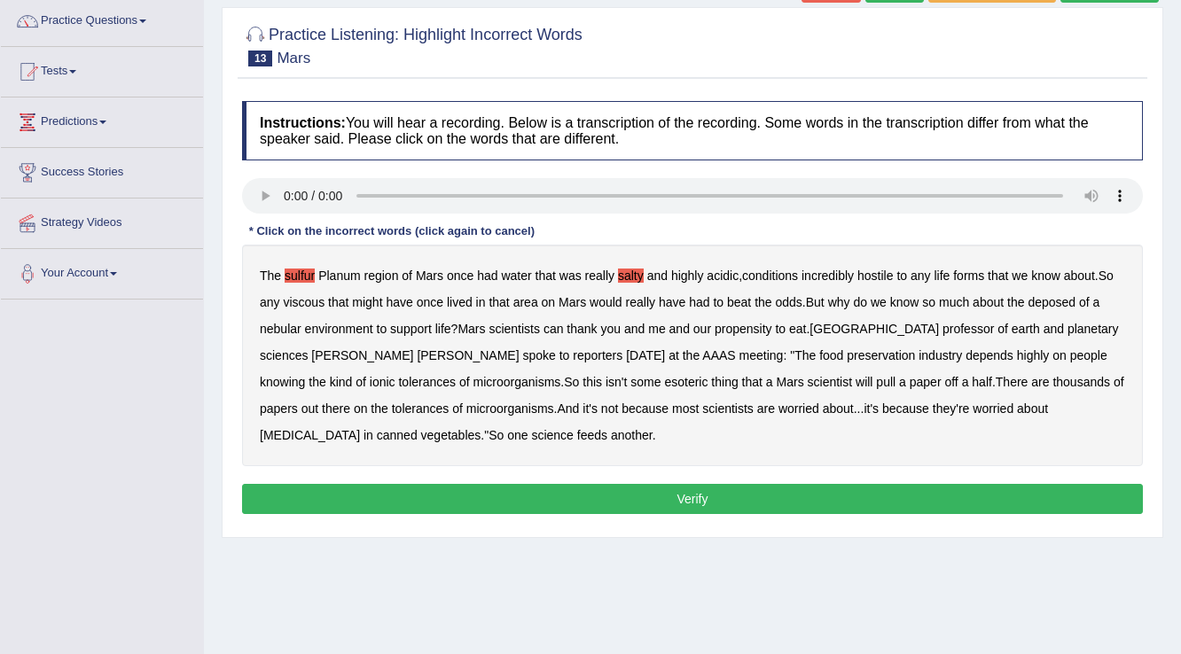
click at [1053, 297] on b "deposed" at bounding box center [1052, 302] width 48 height 14
click at [664, 380] on b "esoteric" at bounding box center [685, 382] width 43 height 14
click at [972, 382] on b "half" at bounding box center [982, 382] width 20 height 14
click at [383, 485] on button "Verify" at bounding box center [692, 499] width 901 height 30
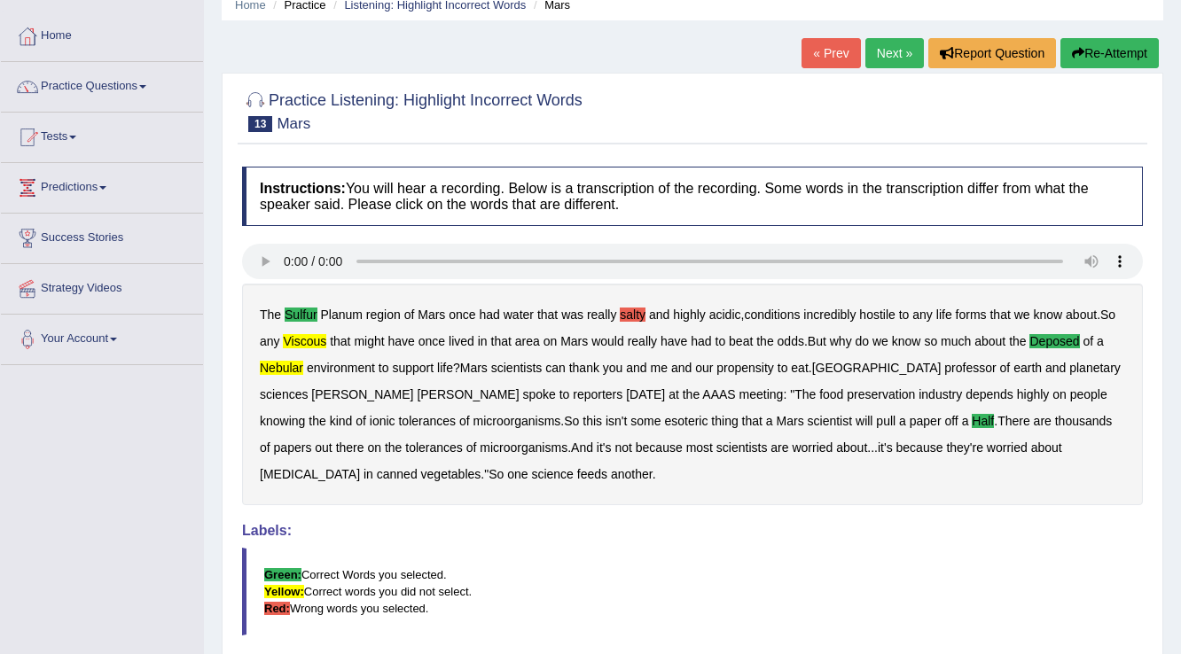
scroll to position [71, 0]
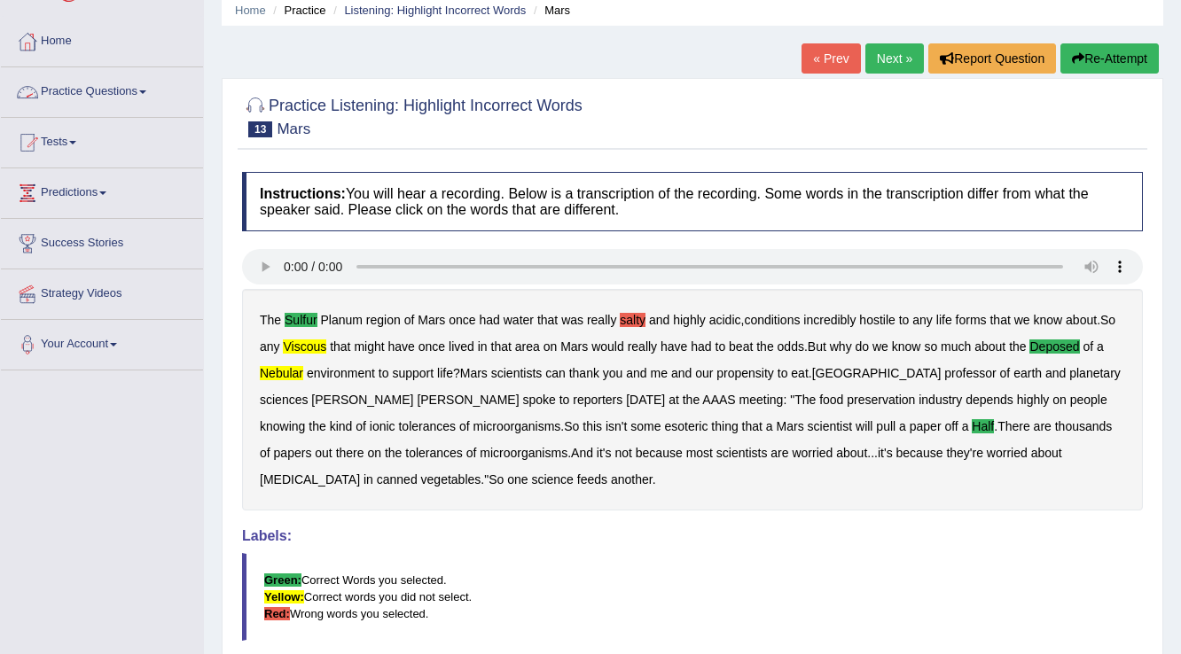
click at [68, 96] on link "Practice Questions" at bounding box center [102, 89] width 202 height 44
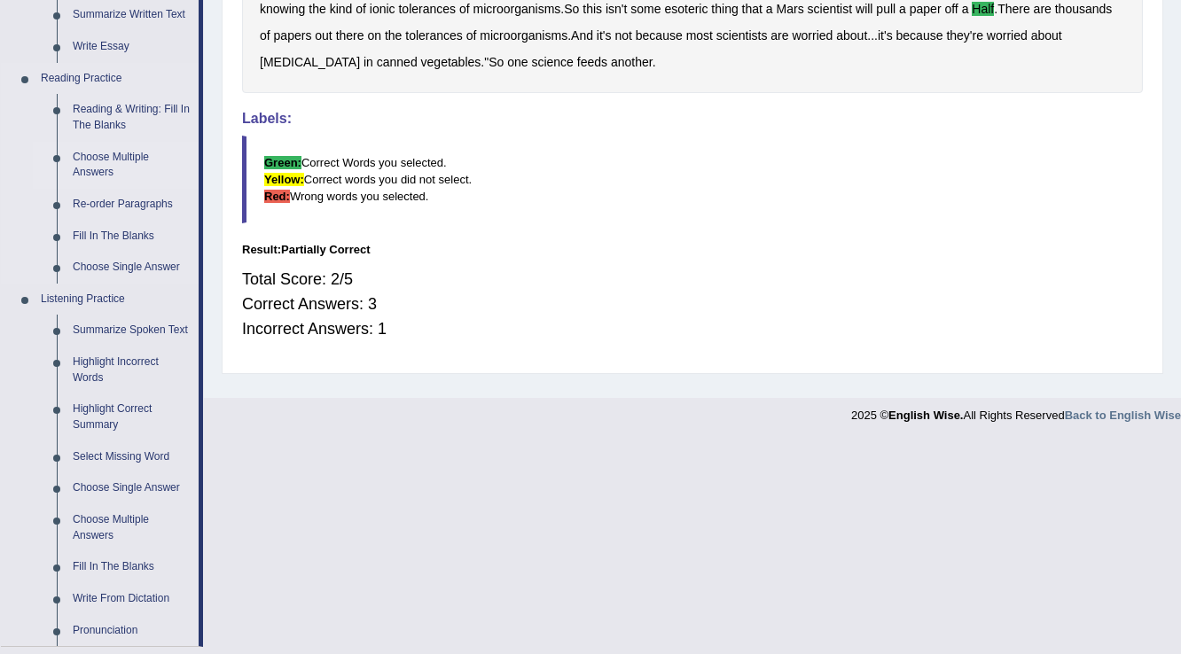
scroll to position [497, 0]
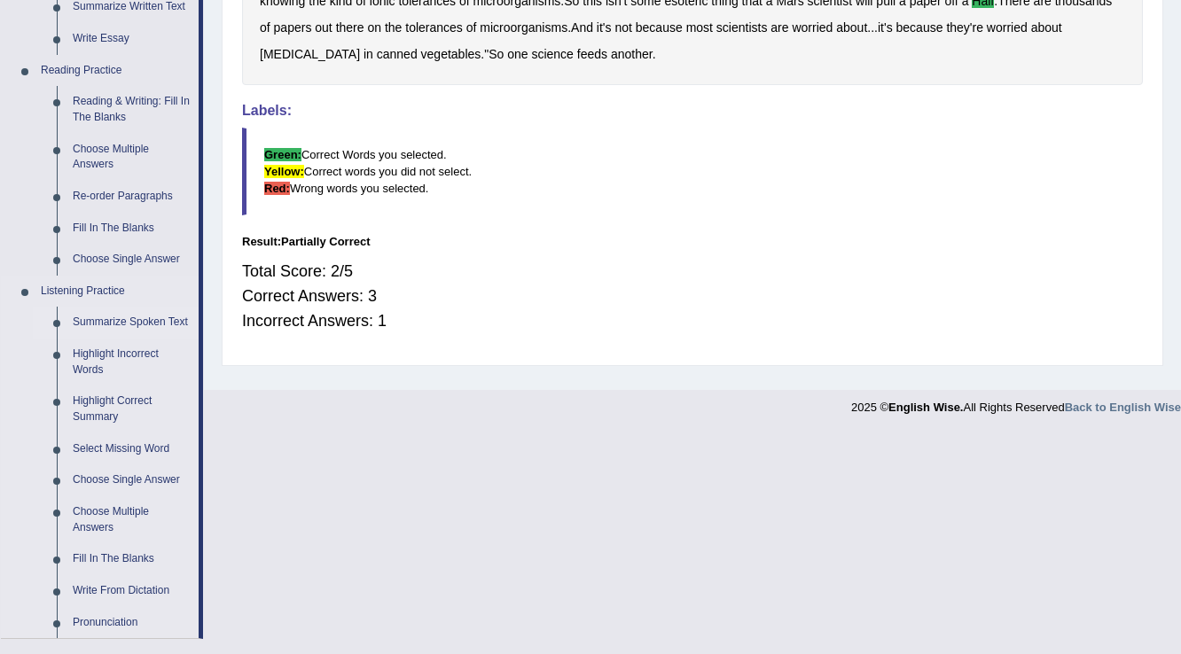
click at [88, 319] on link "Summarize Spoken Text" at bounding box center [132, 323] width 134 height 32
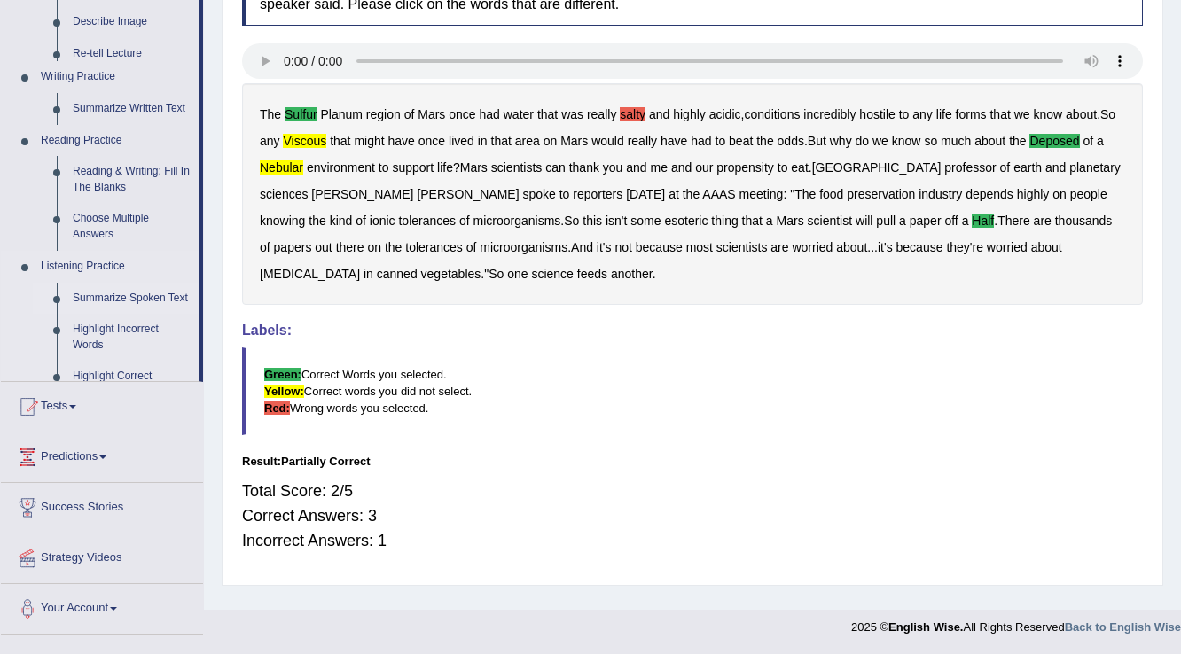
scroll to position [277, 0]
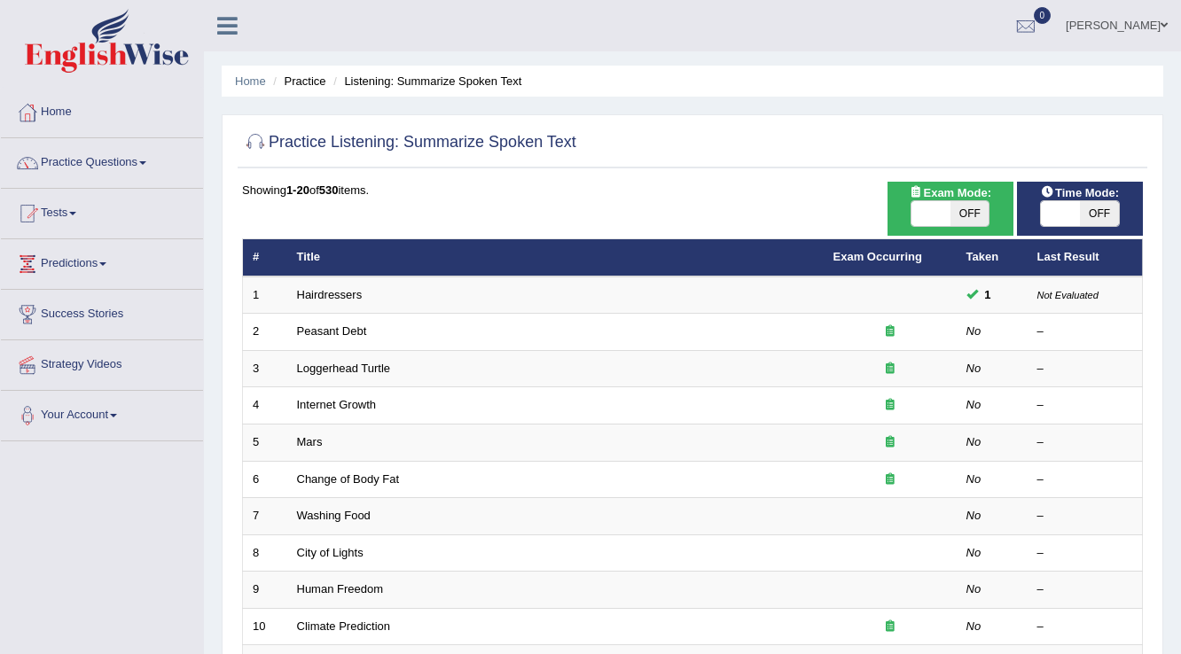
drag, startPoint x: 343, startPoint y: -62, endPoint x: 658, endPoint y: 199, distance: 408.8
click at [658, 199] on div "Showing 1-20 of 530 items. # Title Exam Occurring Taken Last Result 1 Hairdress…" at bounding box center [692, 642] width 901 height 920
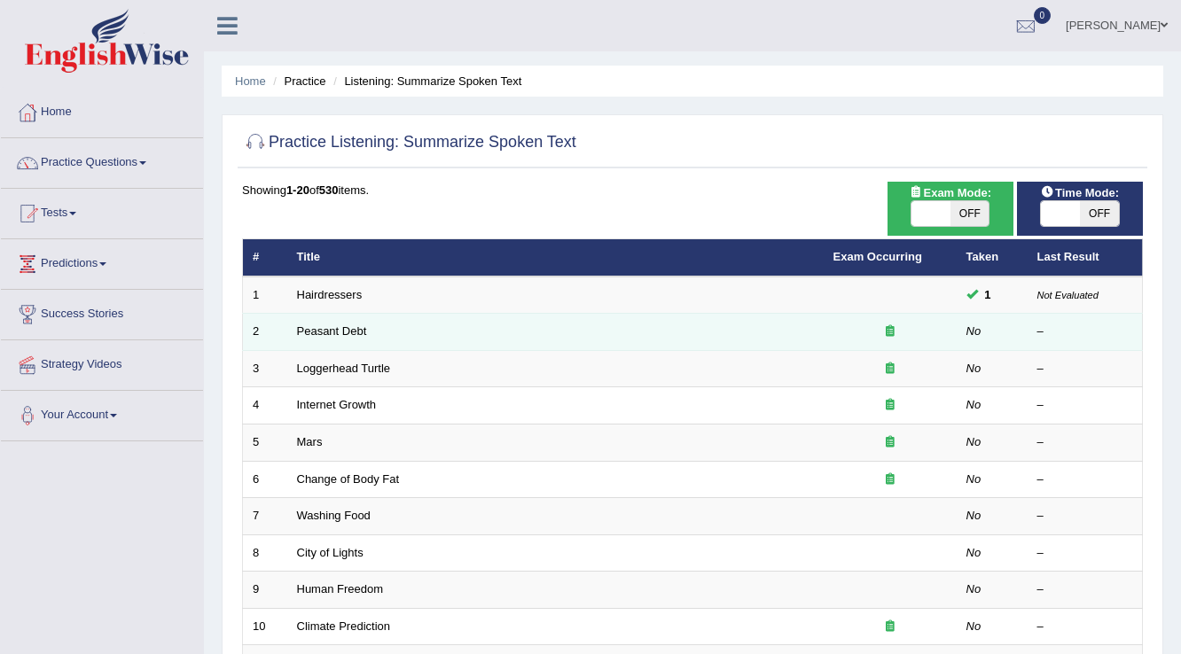
click at [330, 337] on td "Peasant Debt" at bounding box center [555, 332] width 537 height 37
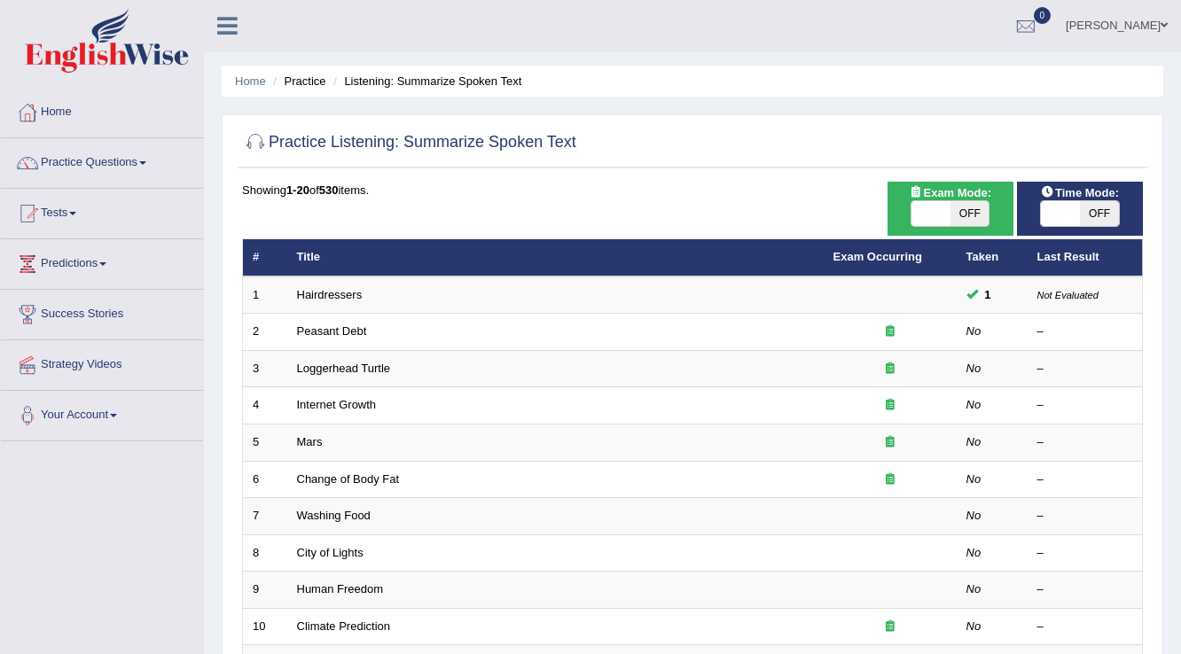
drag, startPoint x: 330, startPoint y: 333, endPoint x: 234, endPoint y: 362, distance: 99.9
click at [330, 333] on link "Peasant Debt" at bounding box center [332, 331] width 70 height 13
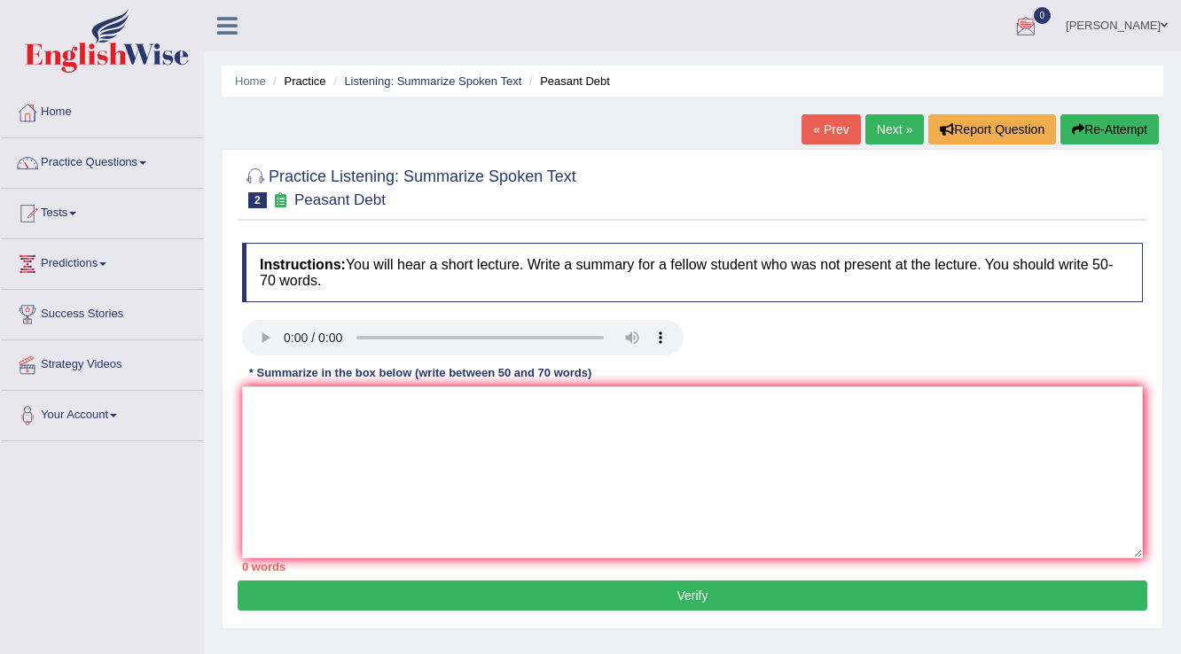
drag, startPoint x: 518, startPoint y: 276, endPoint x: 518, endPoint y: 287, distance: 11.5
click at [518, 287] on h4 "Instructions: You will hear a short lecture. Write a summary for a fellow stude…" at bounding box center [692, 272] width 901 height 59
click at [504, 442] on textarea at bounding box center [692, 473] width 901 height 172
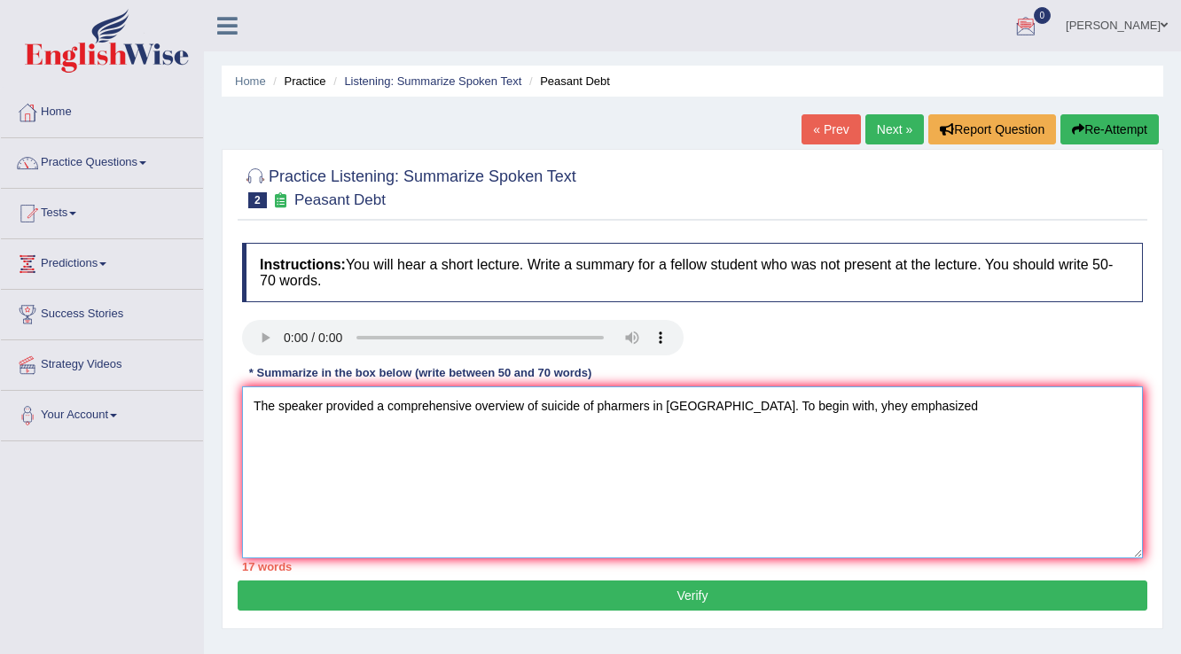
click at [791, 408] on textarea "The speaker provided a comprehensive overview of suicide of pharmers in [GEOGRA…" at bounding box center [692, 473] width 901 height 172
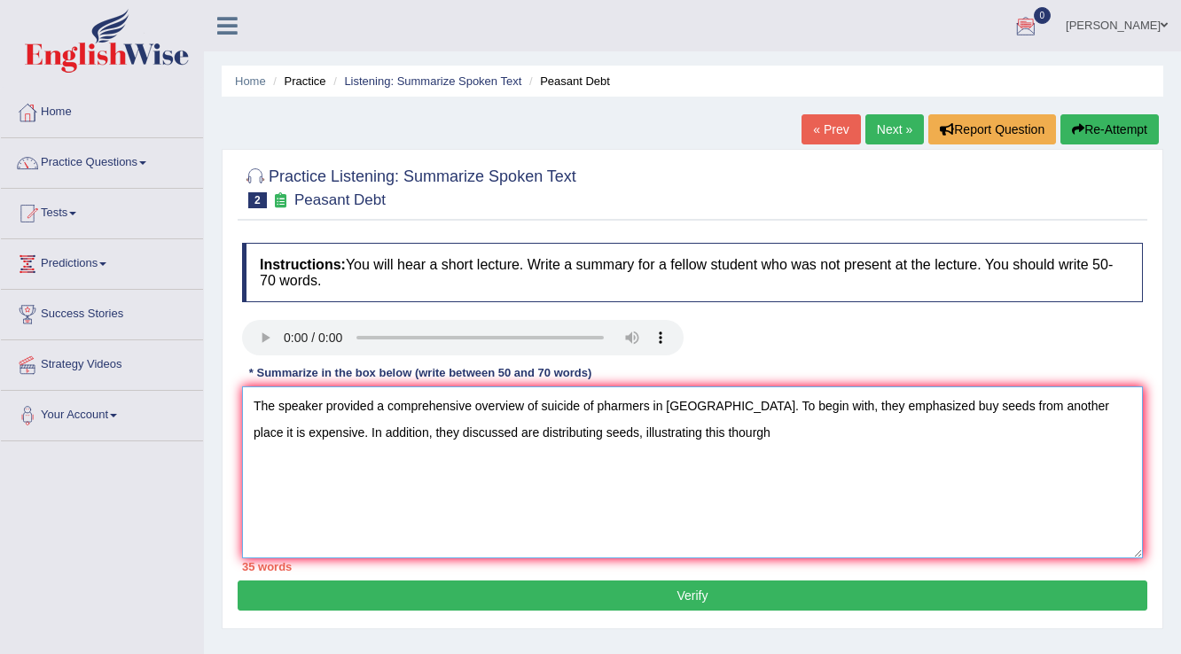
click at [404, 433] on textarea "The speaker provided a comprehensive overview of suicide of pharmers in [GEOGRA…" at bounding box center [692, 473] width 901 height 172
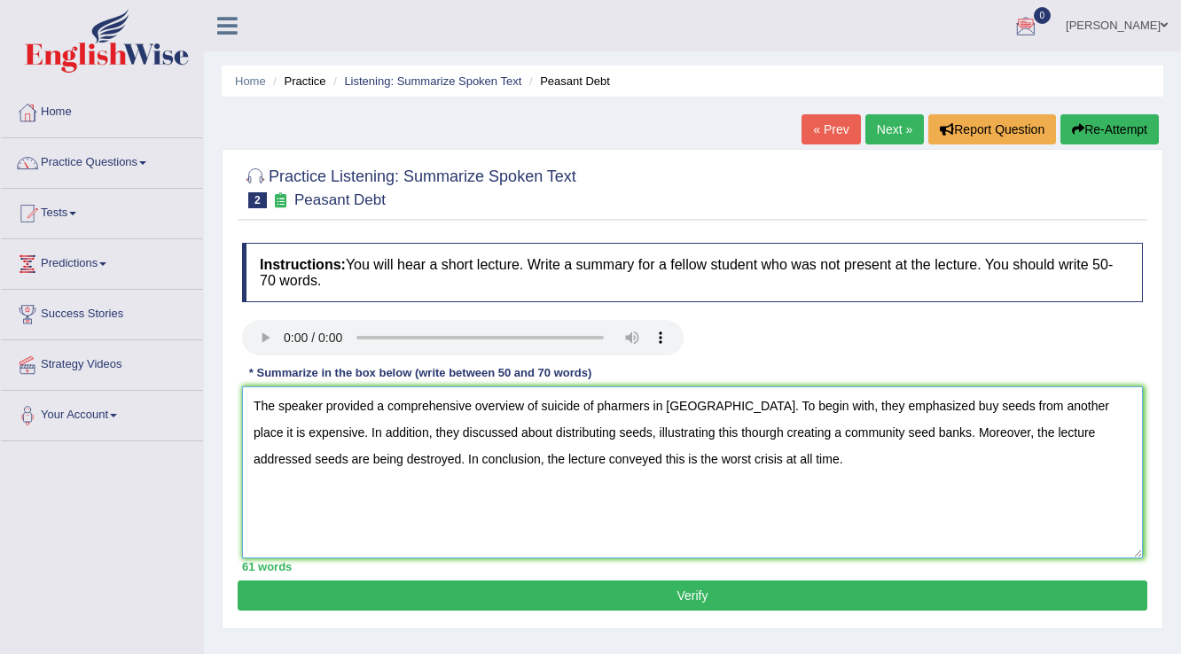
type textarea "The speaker provided a comprehensive overview of suicide of pharmers in [GEOGRA…"
click at [869, 581] on button "Verify" at bounding box center [693, 596] width 910 height 30
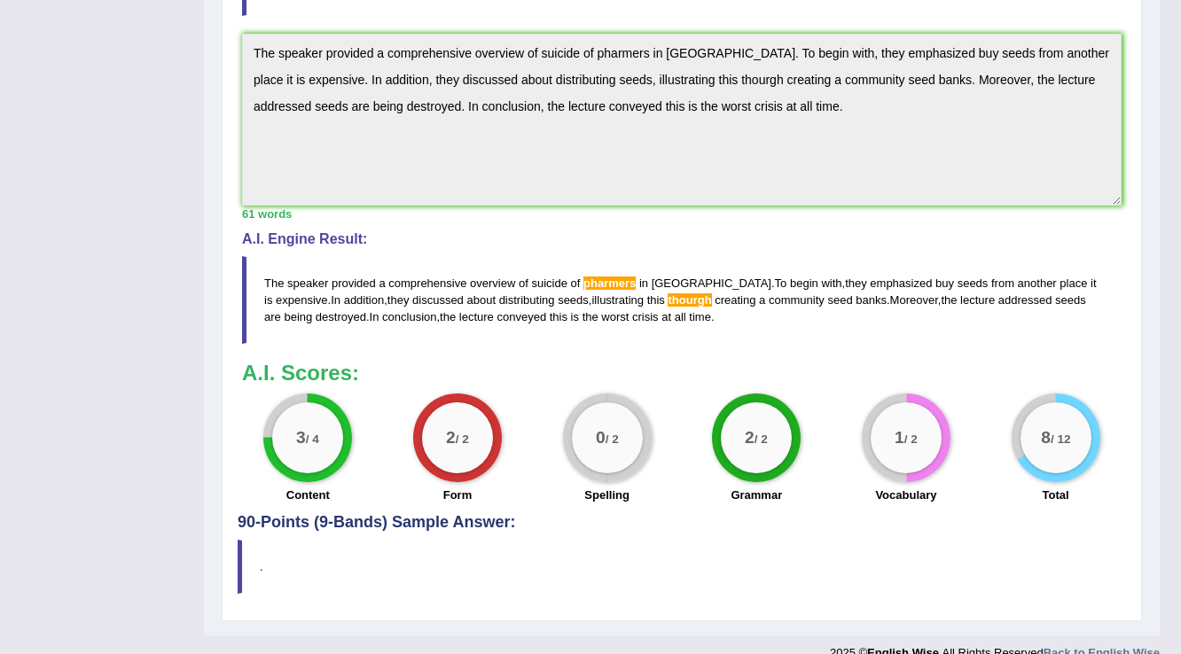
scroll to position [551, 0]
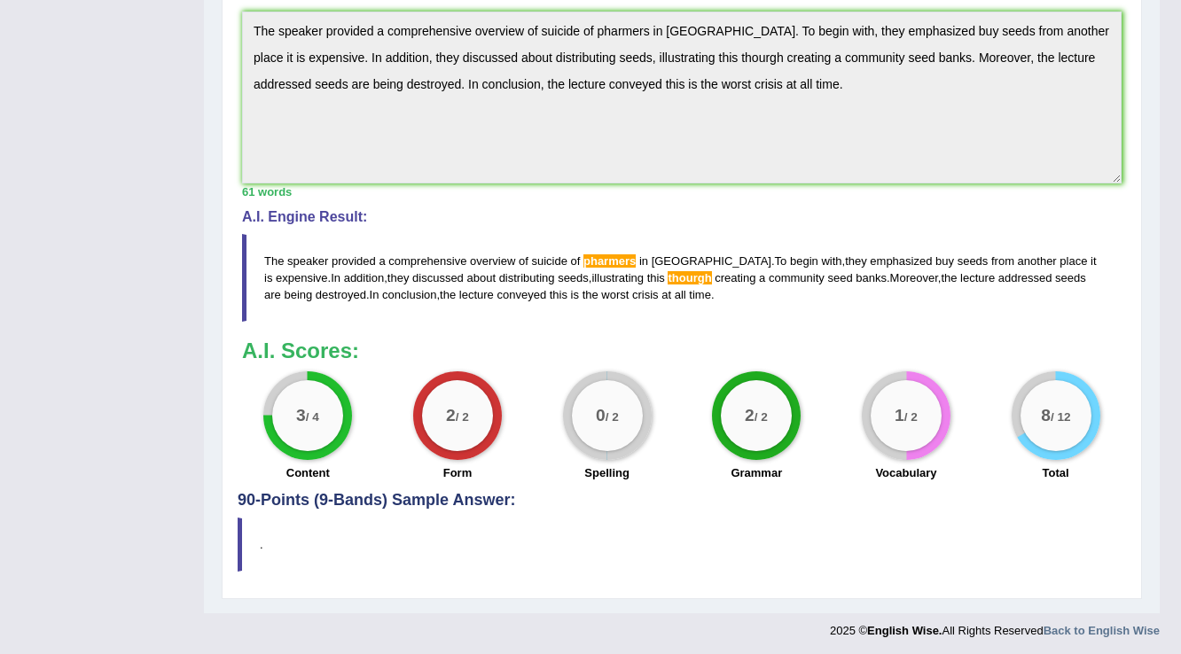
click at [416, 503] on h4 "90-Points (9-Bands) Sample Answer:" at bounding box center [682, 94] width 889 height 830
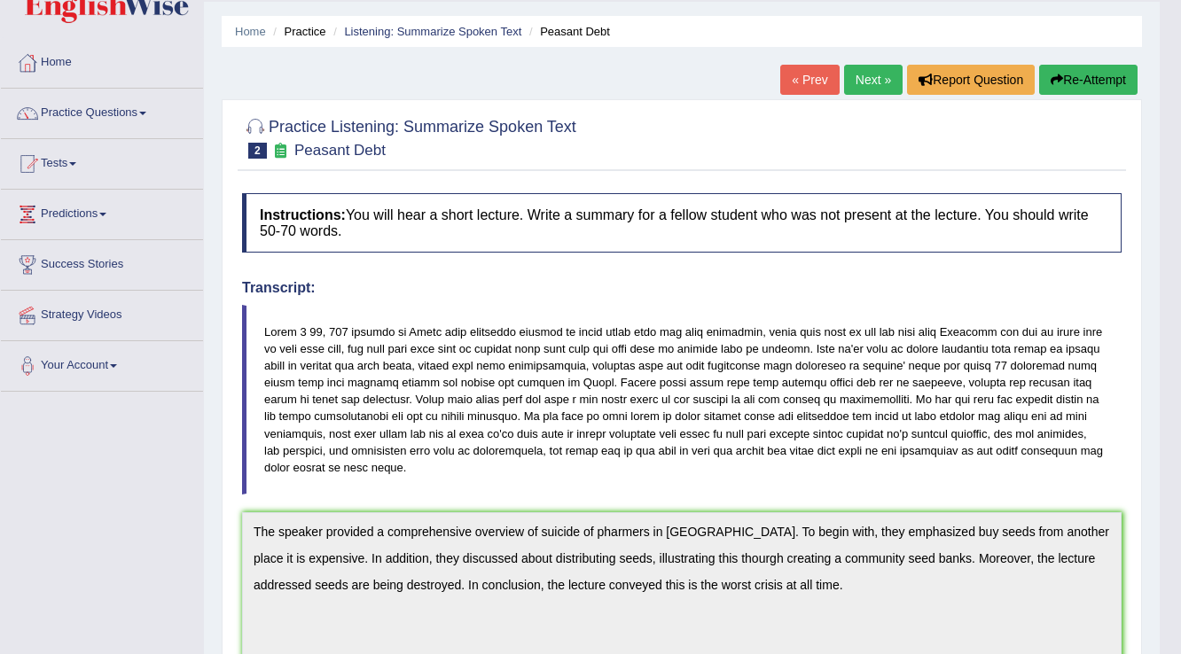
scroll to position [0, 0]
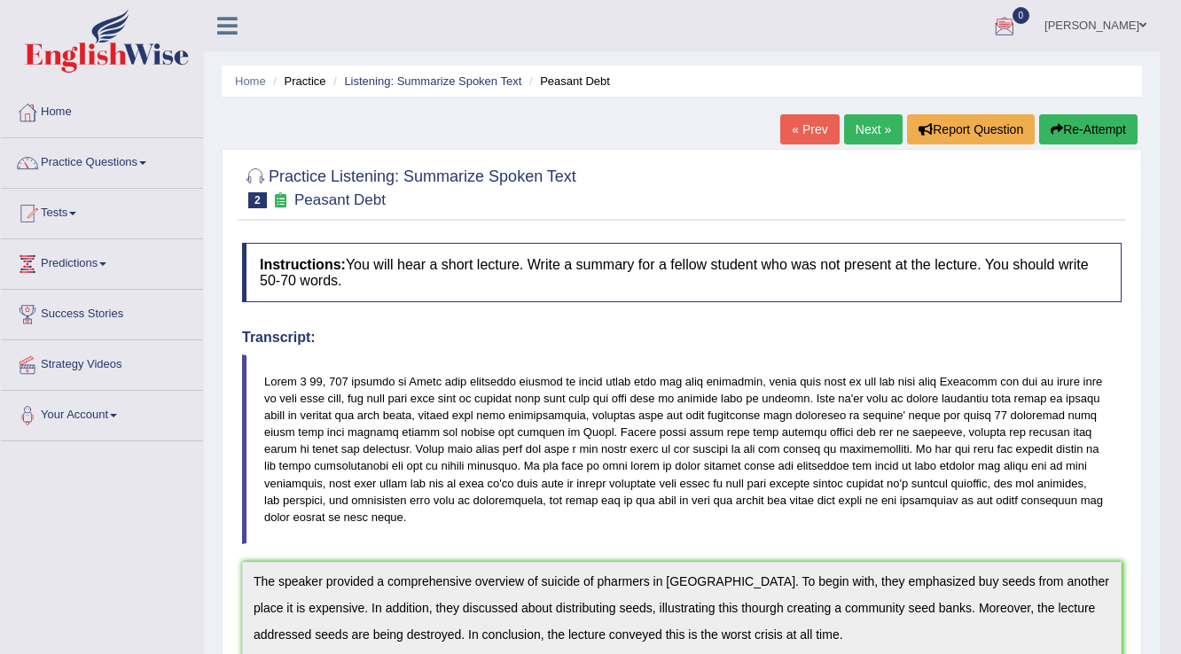
click at [873, 135] on link "Next »" at bounding box center [873, 129] width 59 height 30
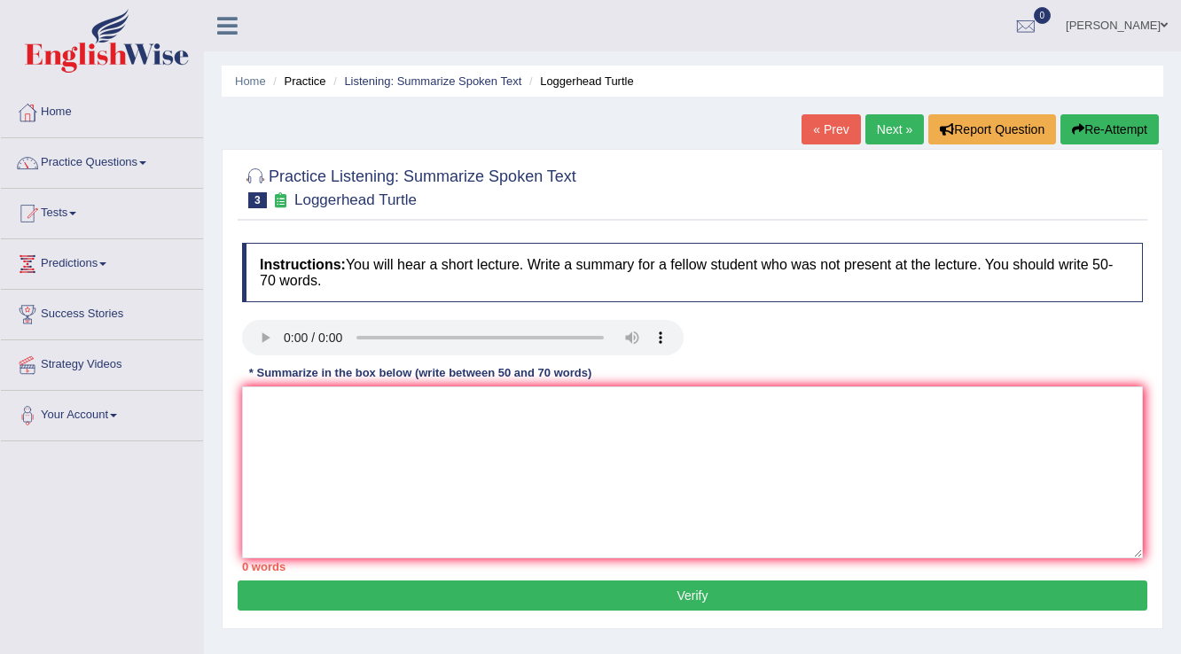
click at [263, 320] on audio at bounding box center [463, 337] width 442 height 35
click at [833, 111] on div "Home Practice Listening: Summarize Spoken Text Loggerhead Turtle « Prev Next » …" at bounding box center [692, 443] width 977 height 887
click at [829, 123] on link "« Prev" at bounding box center [831, 129] width 59 height 30
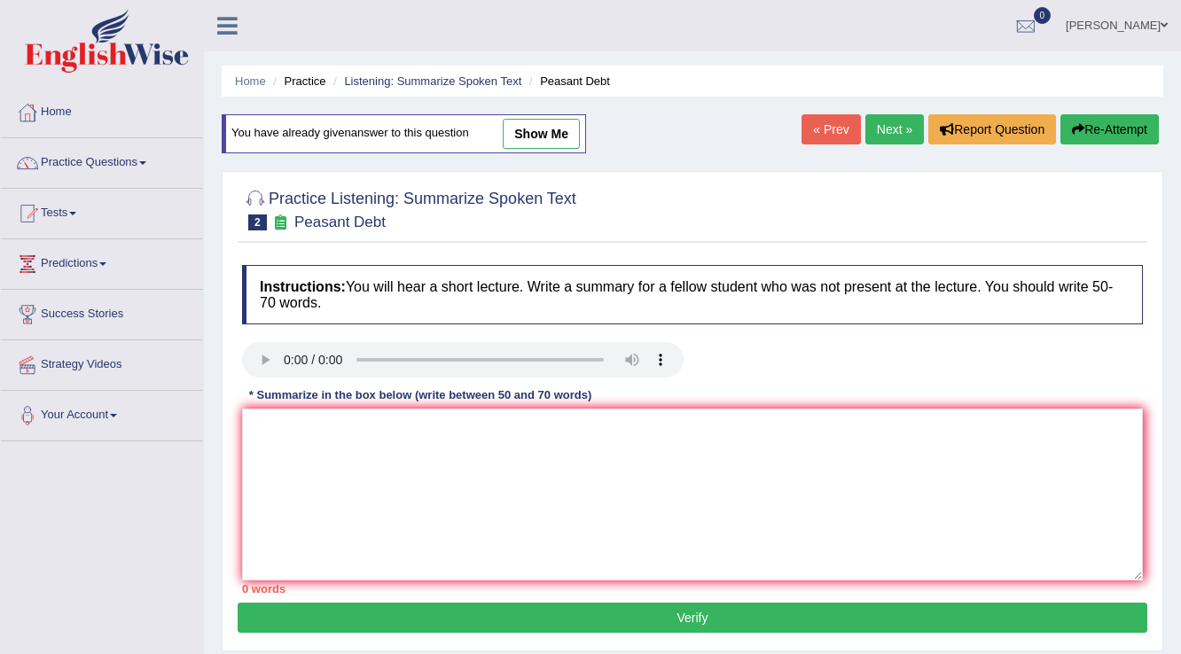
click at [551, 125] on link "show me" at bounding box center [541, 134] width 77 height 30
type textarea "The speaker provided a comprehensive overview of suicide of pharmers in [GEOGRA…"
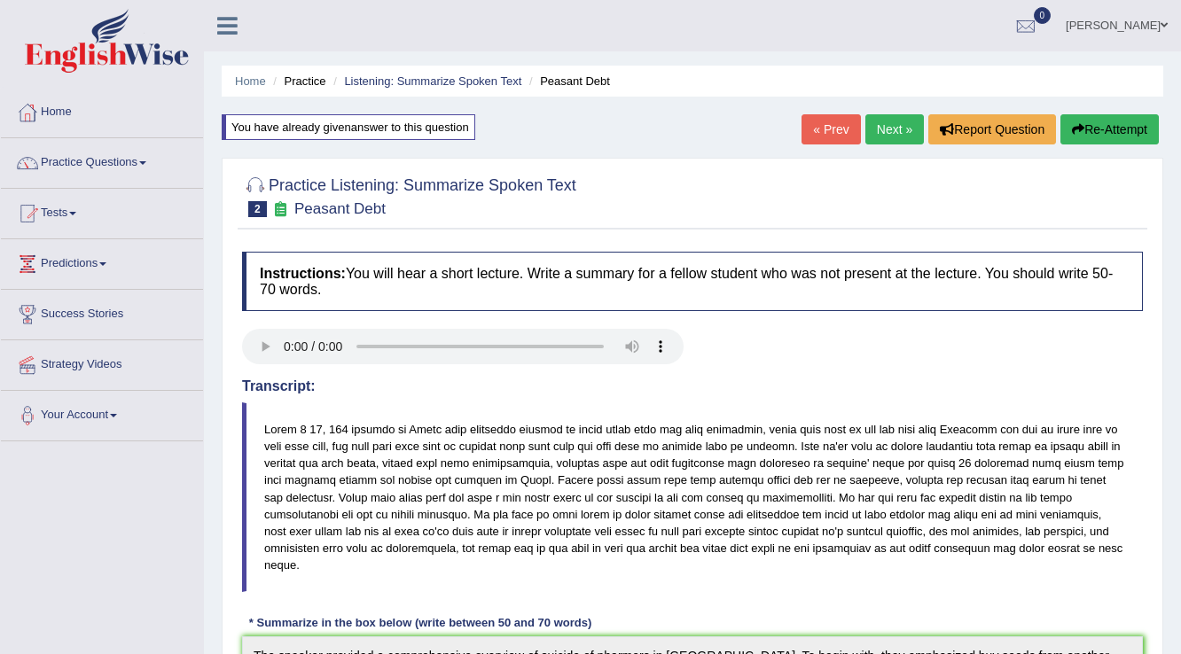
click at [815, 115] on link "« Prev" at bounding box center [831, 129] width 59 height 30
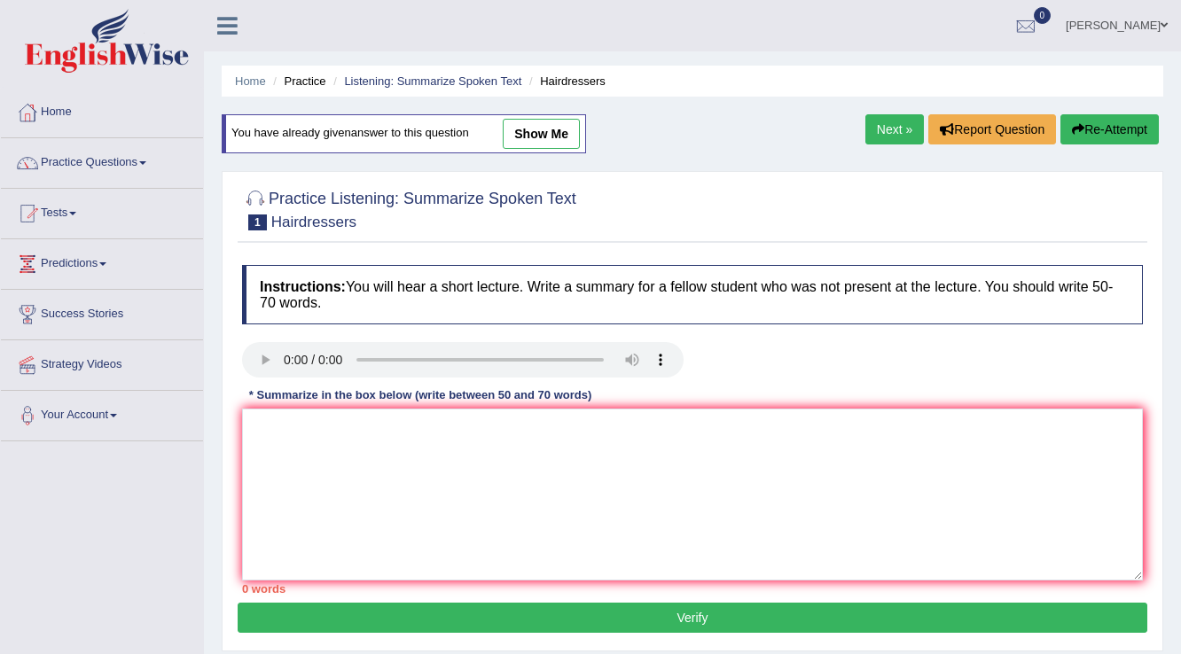
click at [543, 134] on link "show me" at bounding box center [541, 134] width 77 height 30
type textarea "Hairdressers play an important role in the society, they create a space when th…"
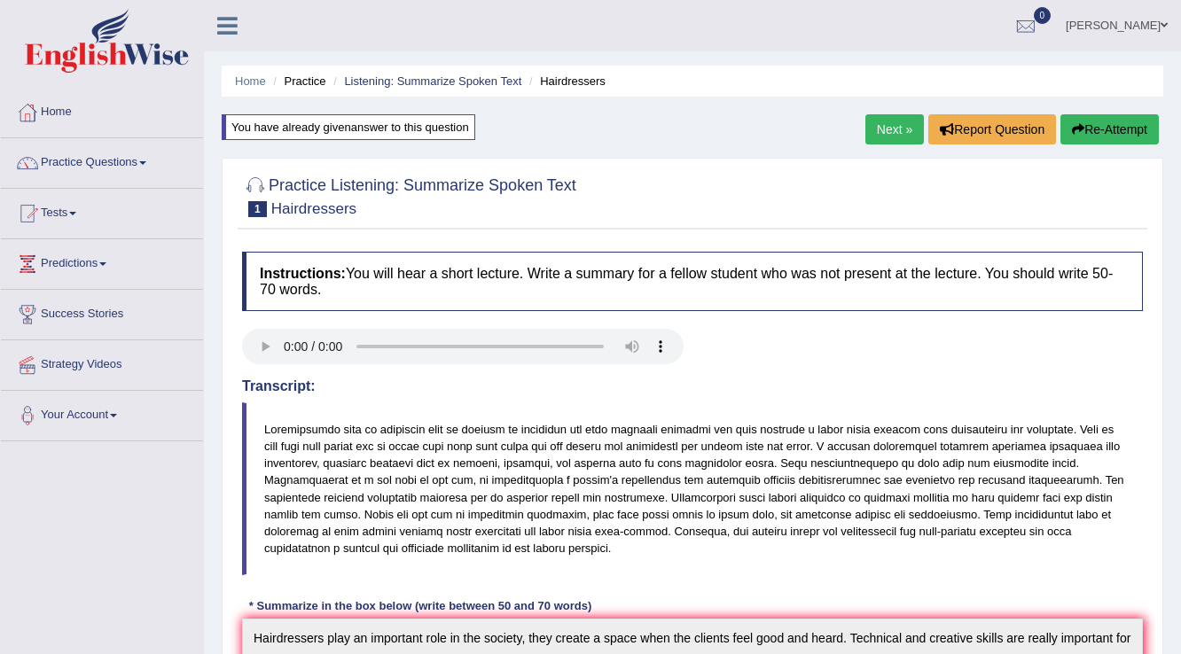
click at [894, 124] on link "Next »" at bounding box center [895, 129] width 59 height 30
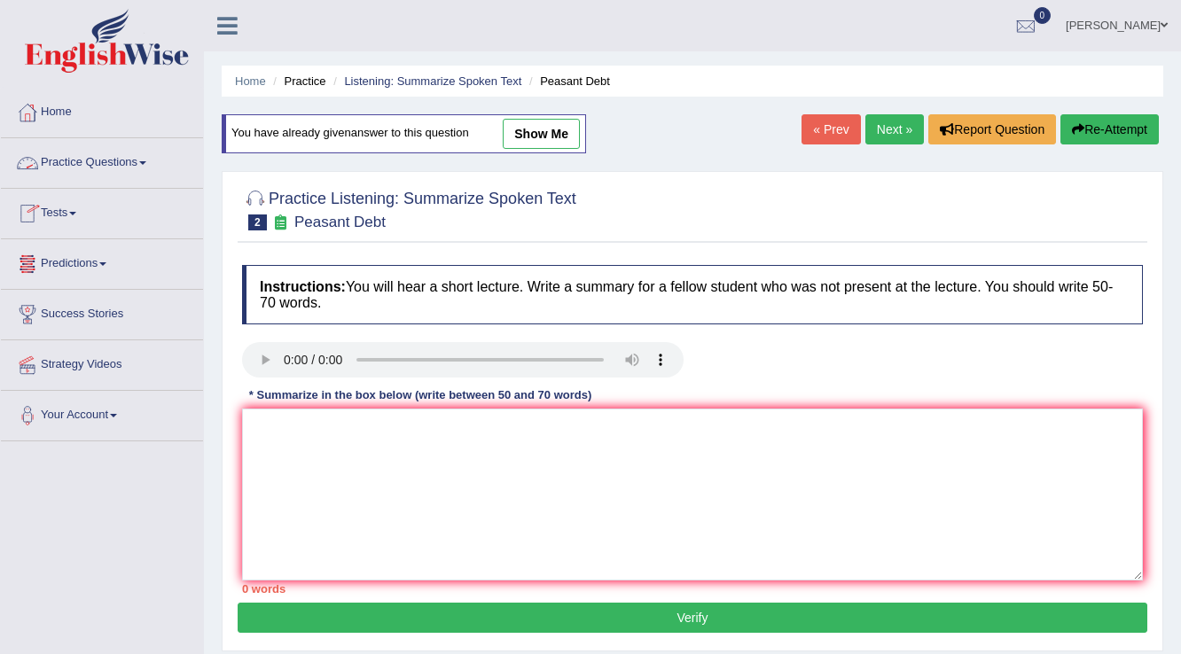
click at [85, 163] on link "Practice Questions" at bounding box center [102, 160] width 202 height 44
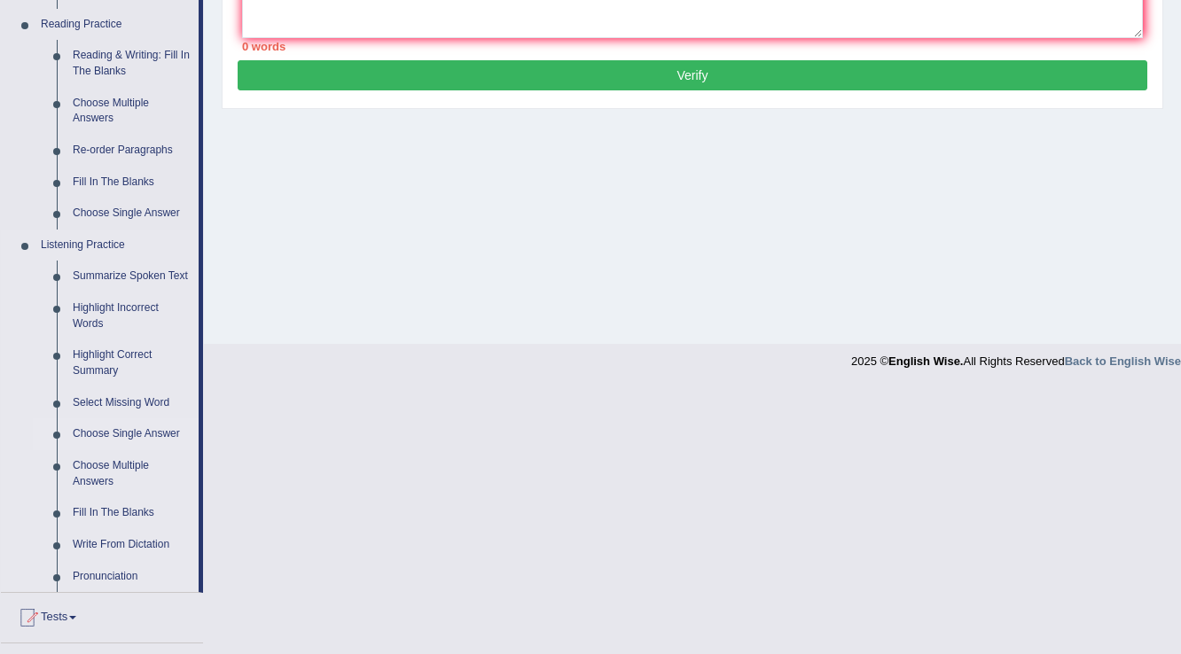
scroll to position [568, 0]
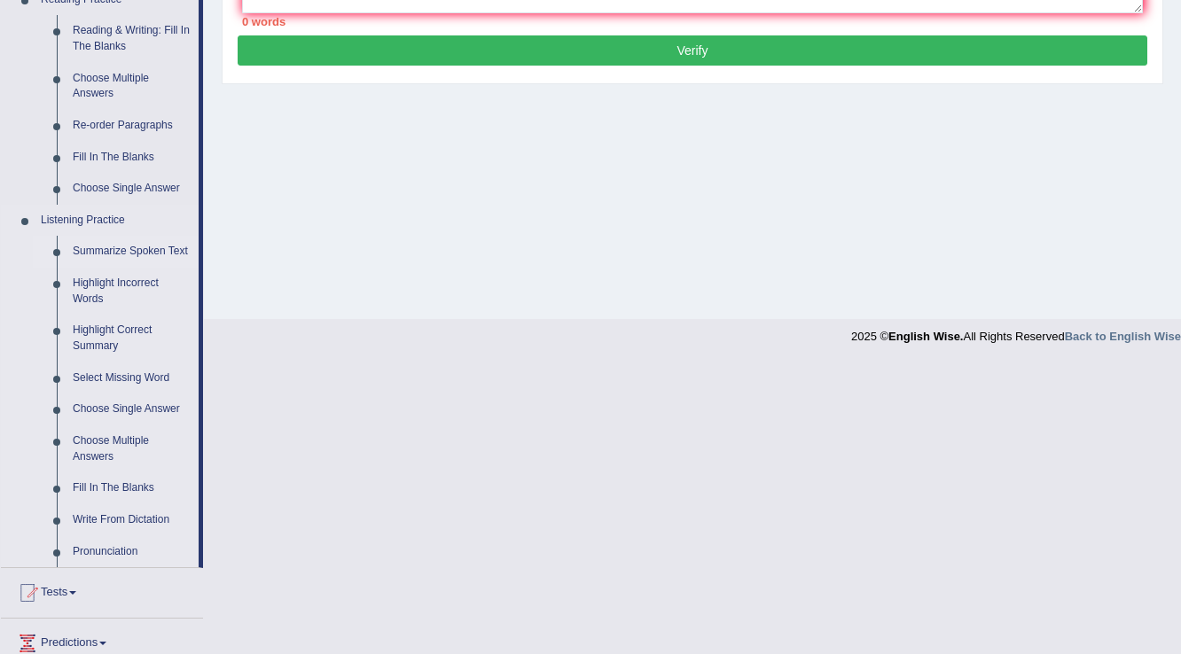
click at [137, 255] on link "Summarize Spoken Text" at bounding box center [132, 252] width 134 height 32
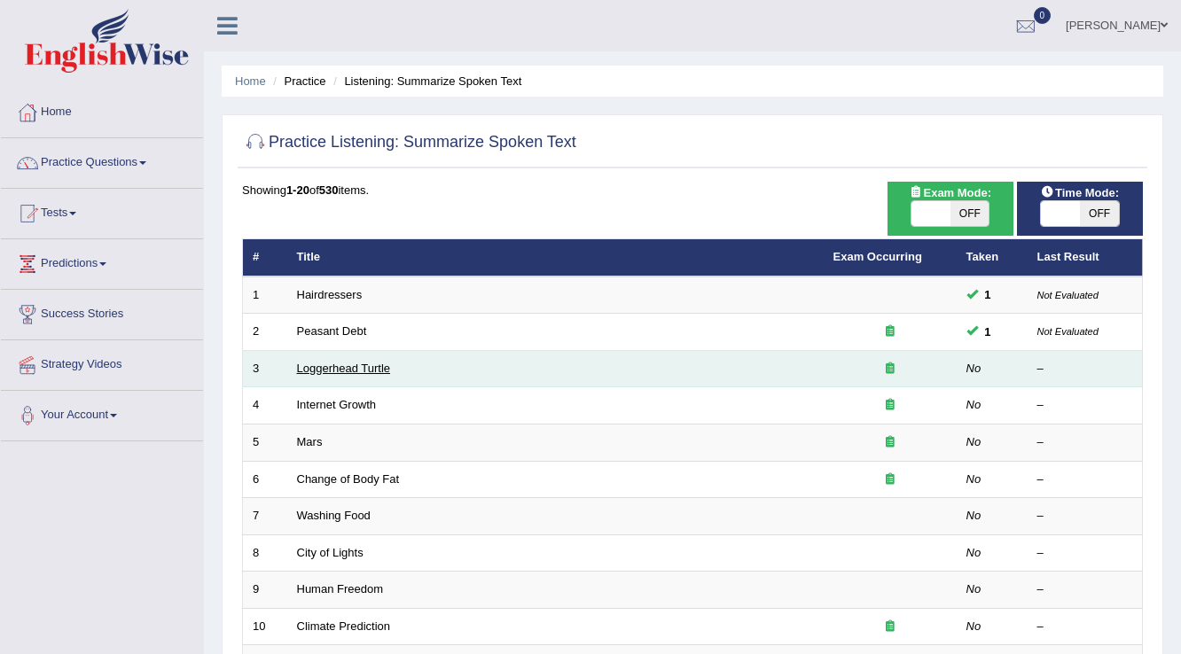
click at [361, 370] on link "Loggerhead Turtle" at bounding box center [344, 368] width 94 height 13
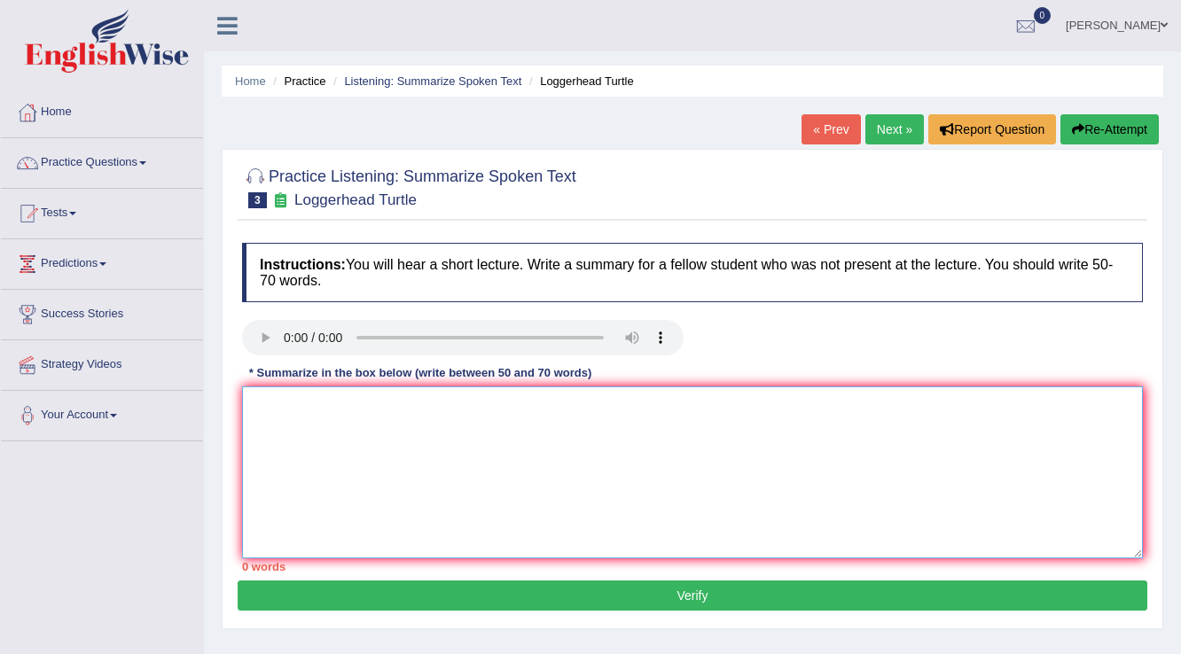
click at [403, 432] on textarea at bounding box center [692, 473] width 901 height 172
click at [515, 429] on textarea at bounding box center [692, 473] width 901 height 172
type textarea "t"
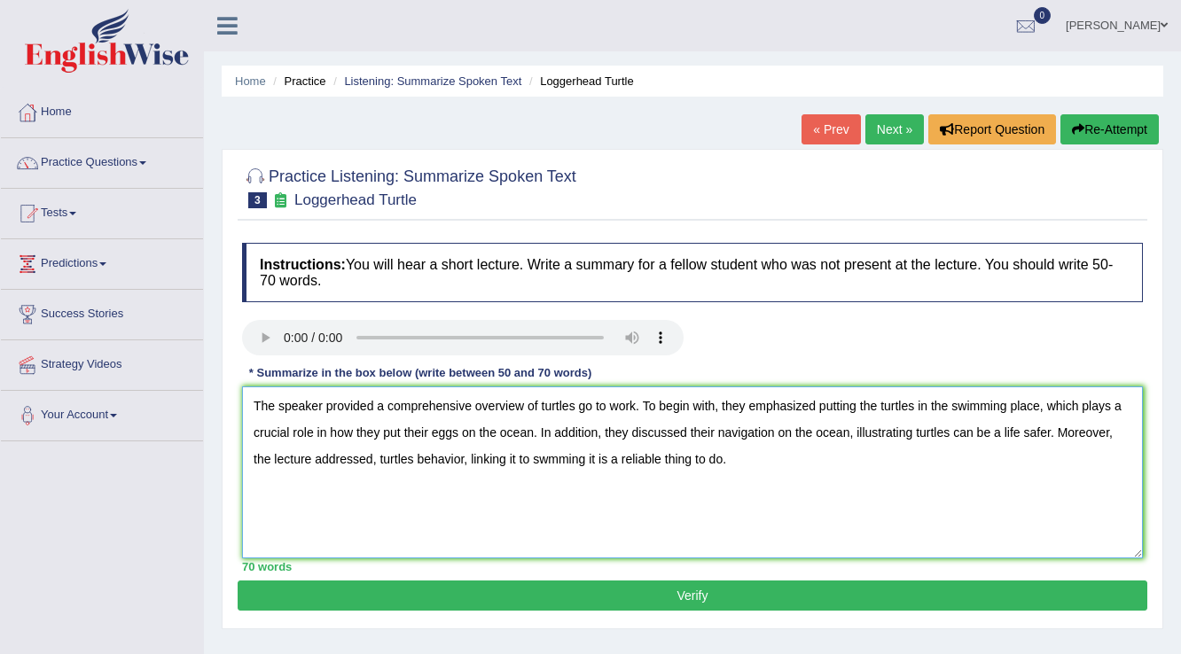
type textarea "The speaker provided a comprehensive overview of turtles go to work. To begin w…"
click at [770, 585] on button "Verify" at bounding box center [693, 596] width 910 height 30
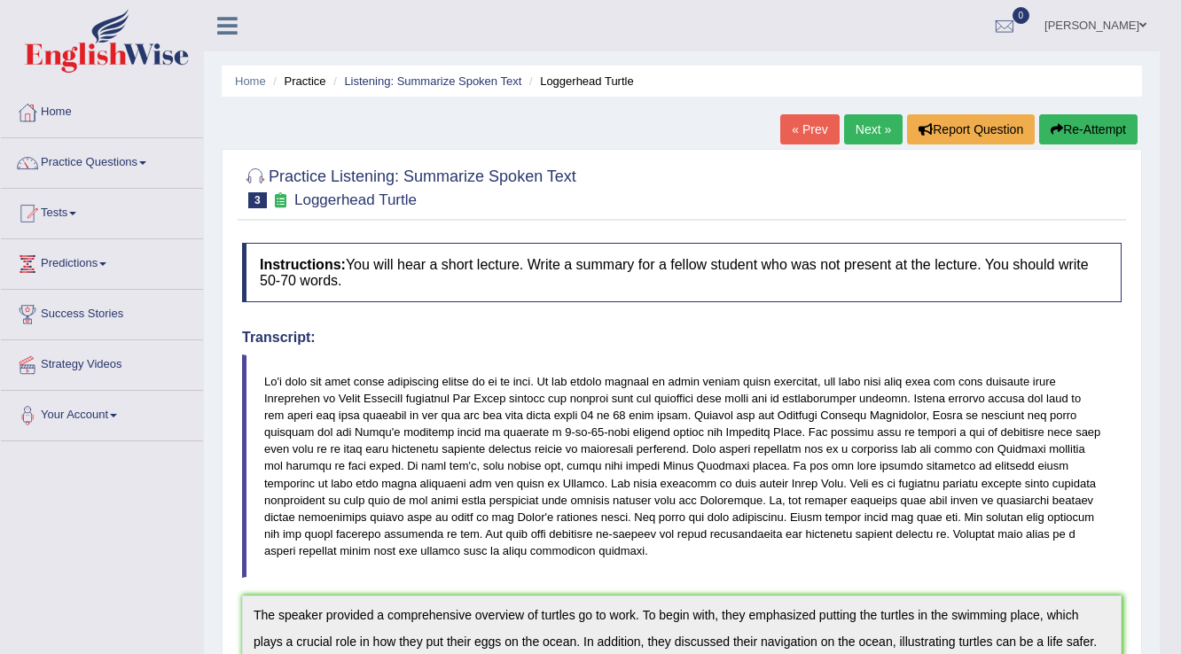
click at [869, 130] on link "Next »" at bounding box center [873, 129] width 59 height 30
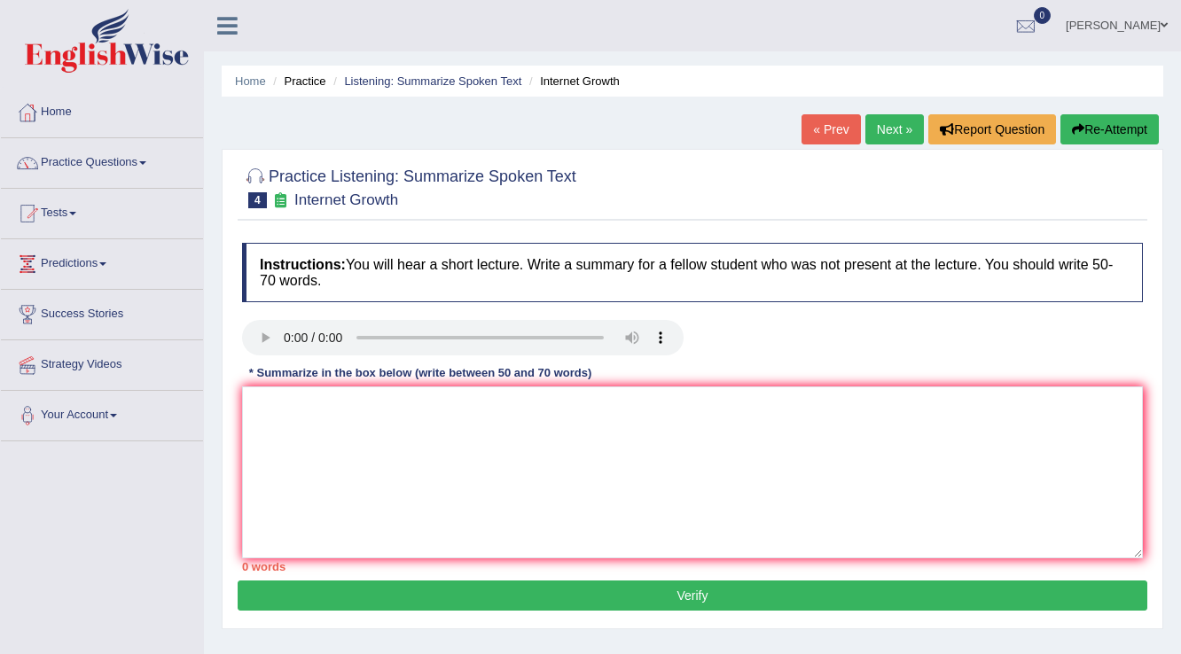
drag, startPoint x: 0, startPoint y: 27, endPoint x: 211, endPoint y: 370, distance: 402.1
click at [199, 372] on link "Strategy Videos" at bounding box center [102, 363] width 202 height 44
click at [436, 396] on textarea at bounding box center [692, 473] width 901 height 172
type textarea "The speaker provided a comprehensive of"
click button "Verify" at bounding box center [693, 596] width 910 height 30
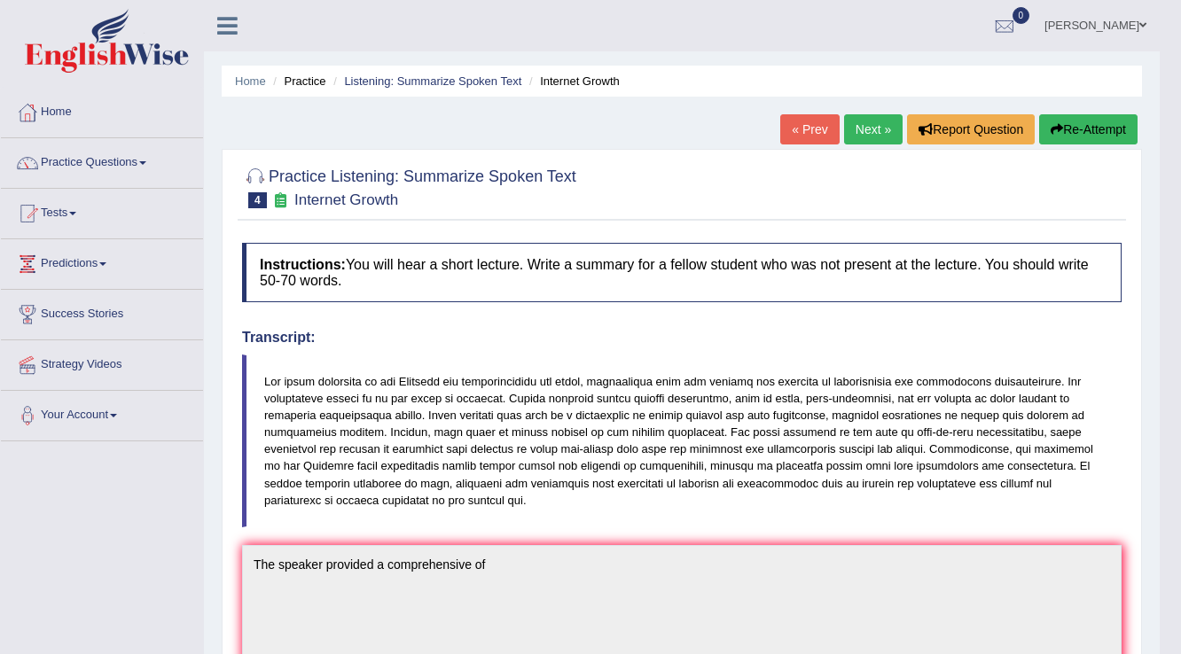
click at [1068, 119] on button "Re-Attempt" at bounding box center [1088, 129] width 98 height 30
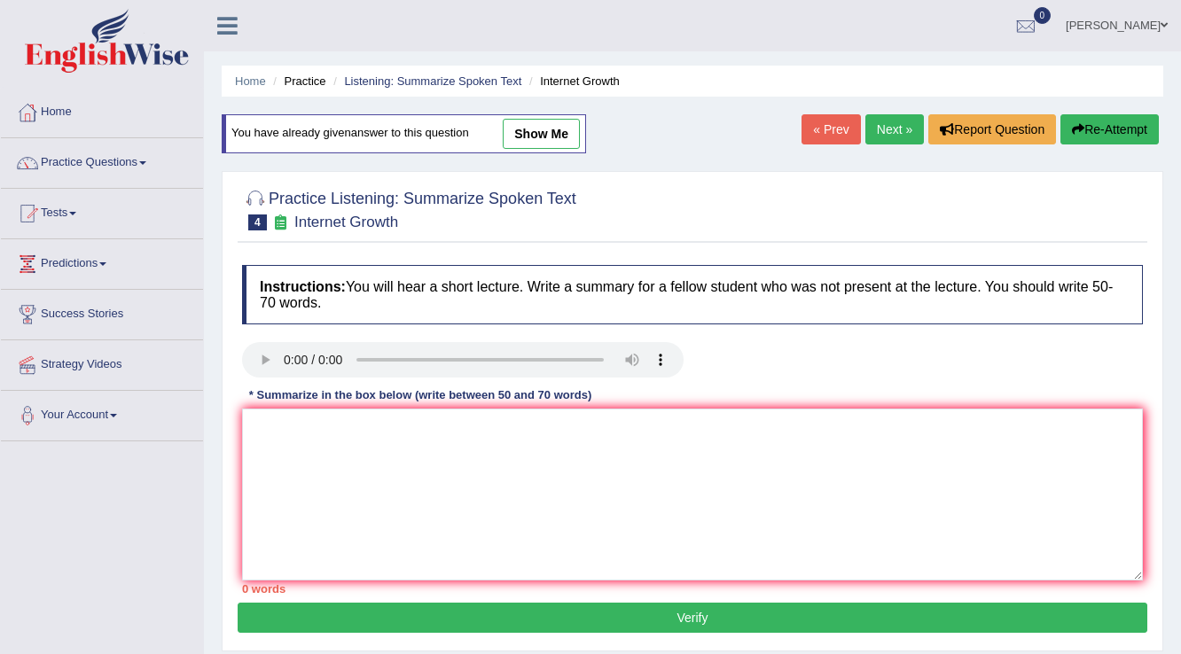
scroll to position [71, 0]
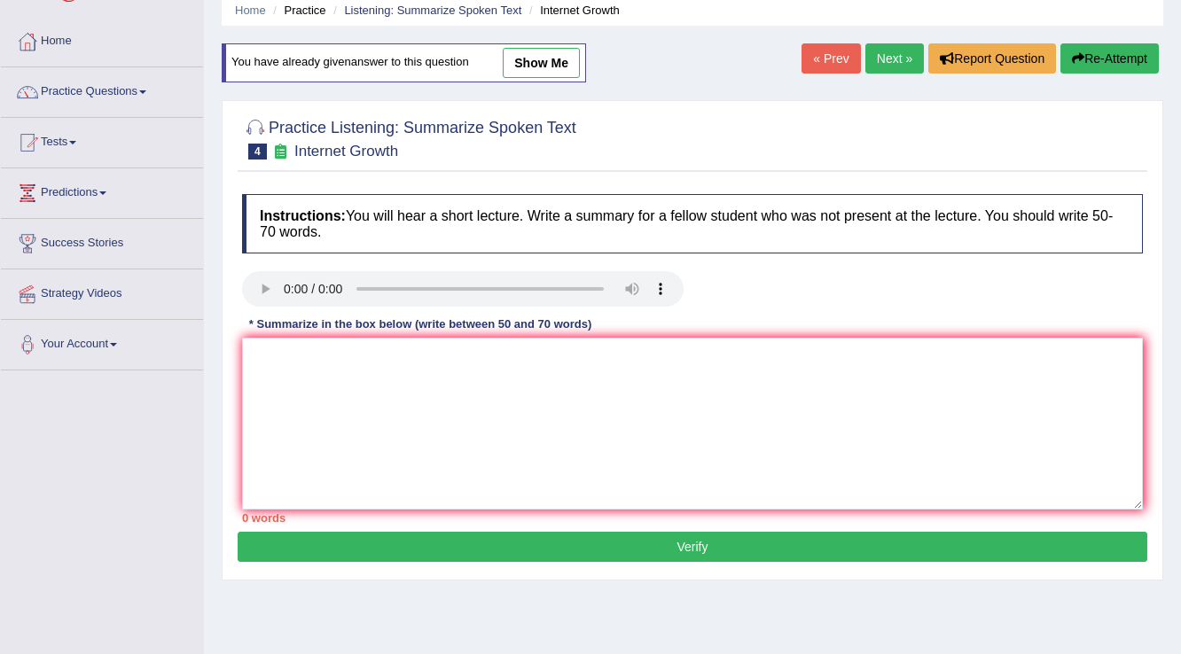
click at [540, 54] on link "show me" at bounding box center [541, 63] width 77 height 30
type textarea "The speaker provided a comprehensive of"
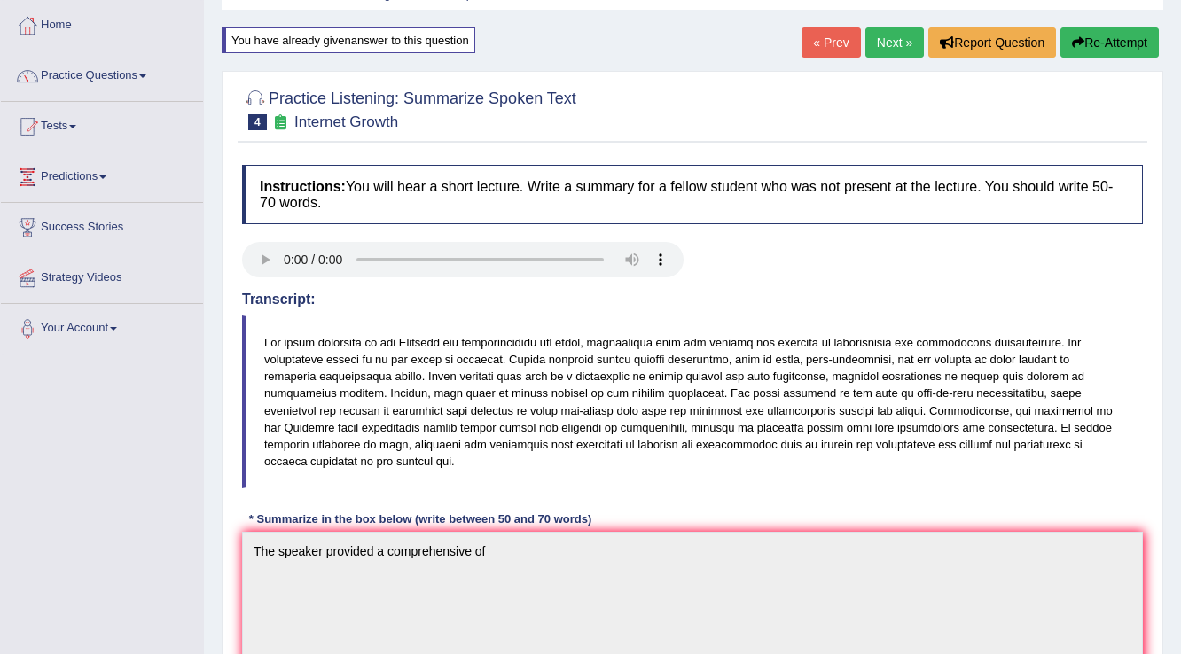
scroll to position [61, 0]
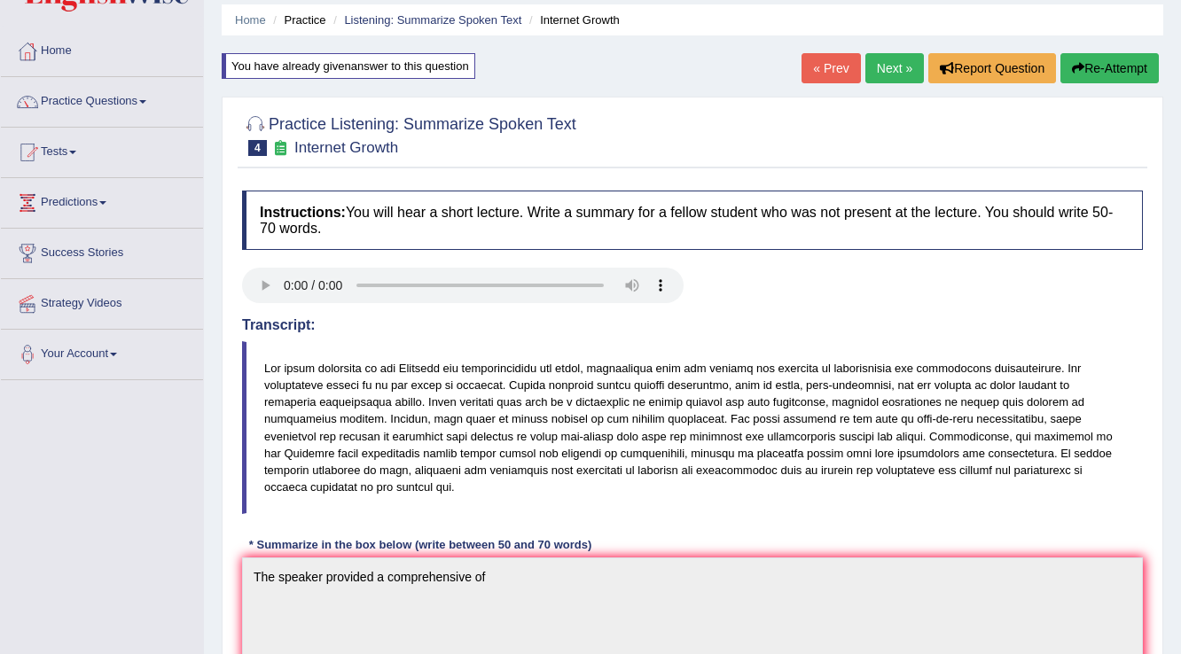
click at [1079, 59] on button "Re-Attempt" at bounding box center [1110, 68] width 98 height 30
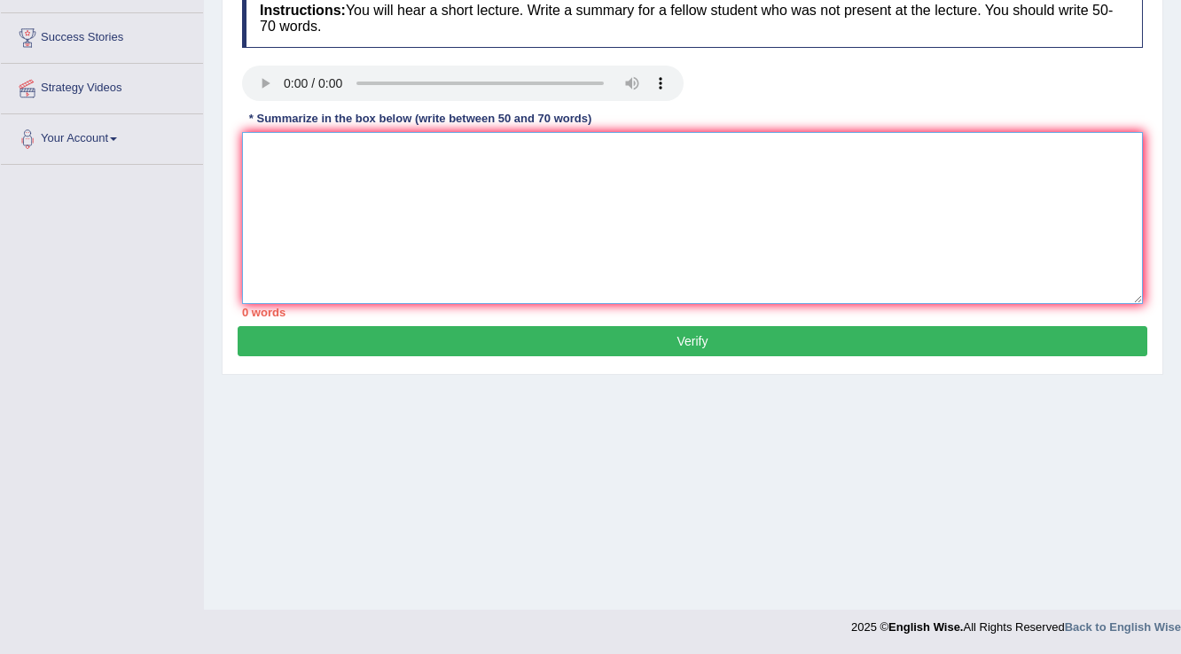
click at [450, 194] on textarea at bounding box center [692, 218] width 901 height 172
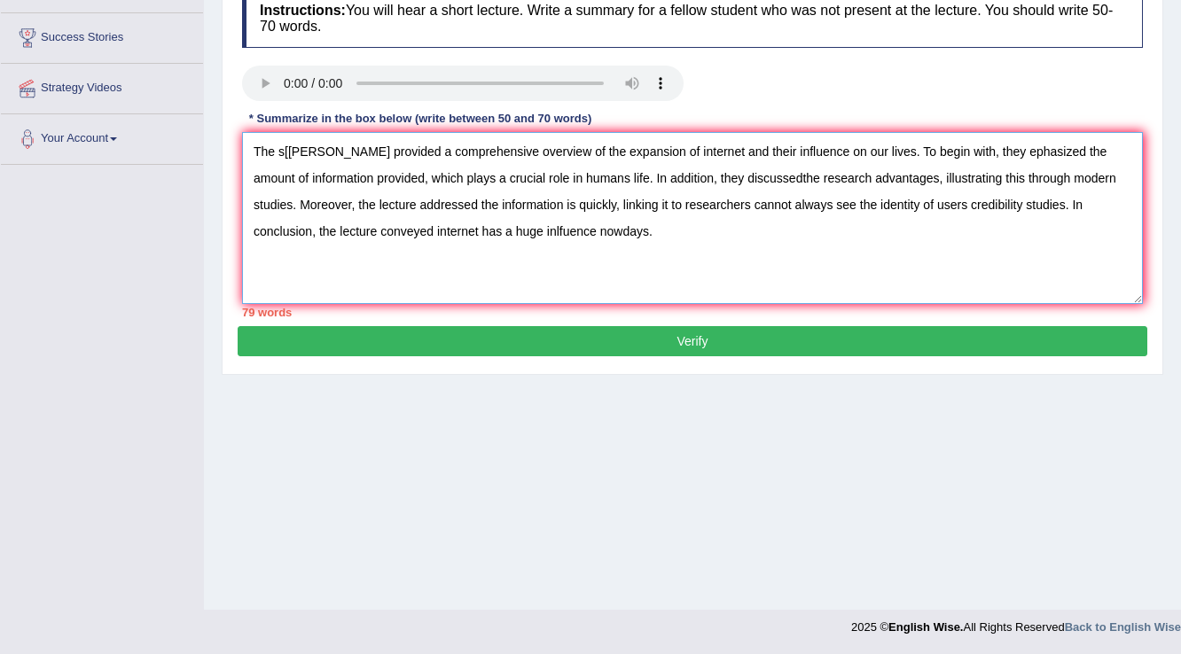
type textarea "The s[eaker provided a comprehensive overview of the expansion of internet and …"
click at [397, 330] on button "Verify" at bounding box center [693, 341] width 910 height 30
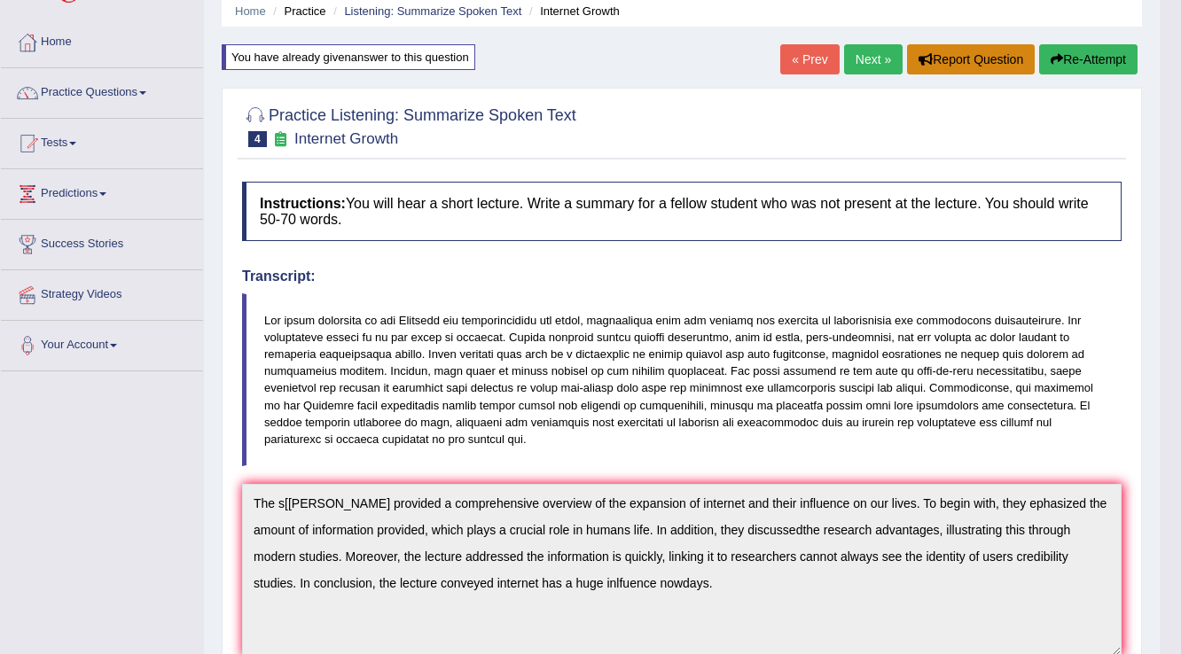
scroll to position [71, 0]
click at [876, 63] on link "Next »" at bounding box center [873, 58] width 59 height 30
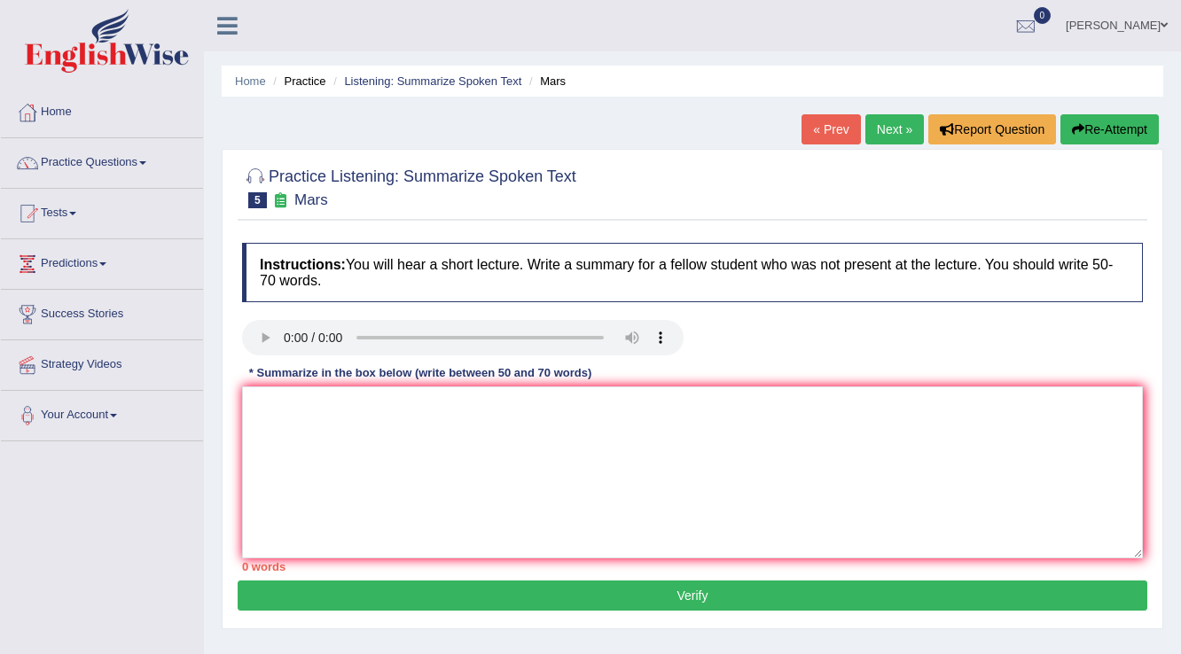
scroll to position [71, 0]
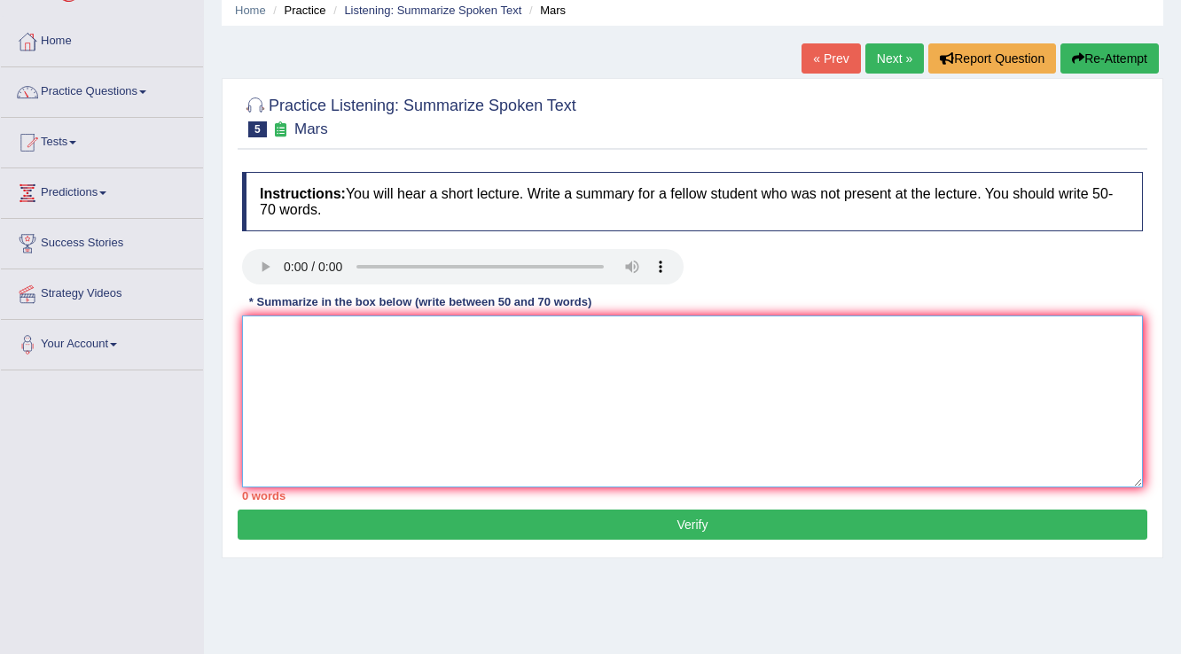
click at [338, 383] on textarea at bounding box center [692, 402] width 901 height 172
click at [805, 53] on link "« Prev" at bounding box center [831, 58] width 59 height 30
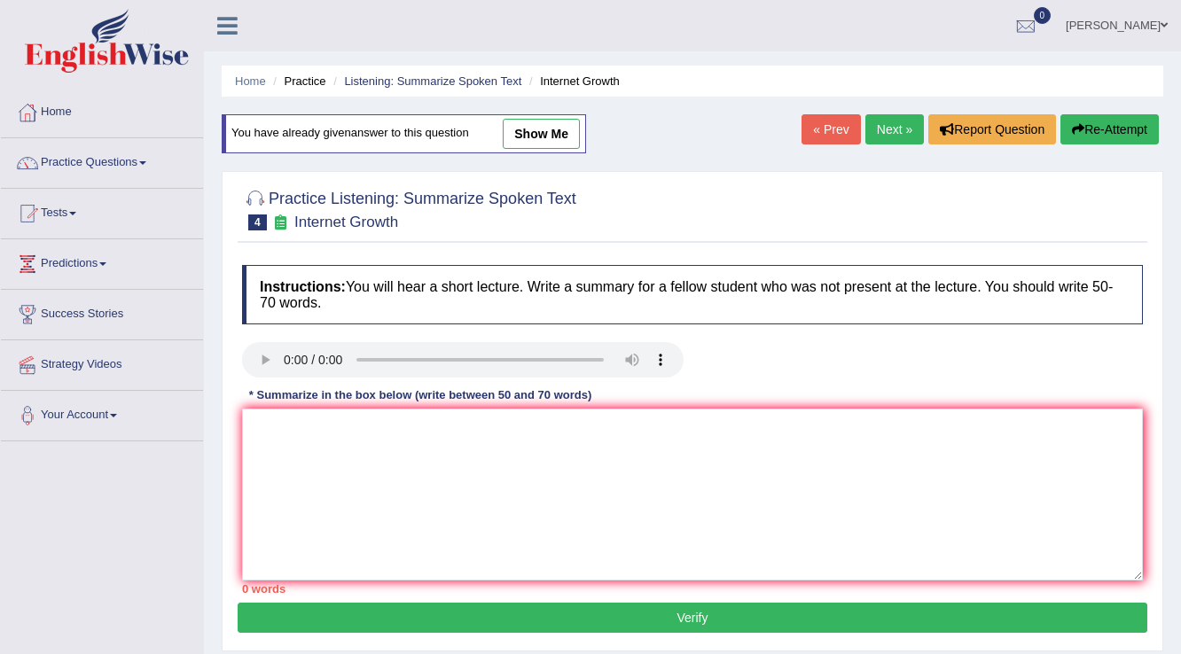
click at [514, 141] on link "show me" at bounding box center [541, 134] width 77 height 30
type textarea "The s[eaker provided a comprehensive overview of the expansion of internet and …"
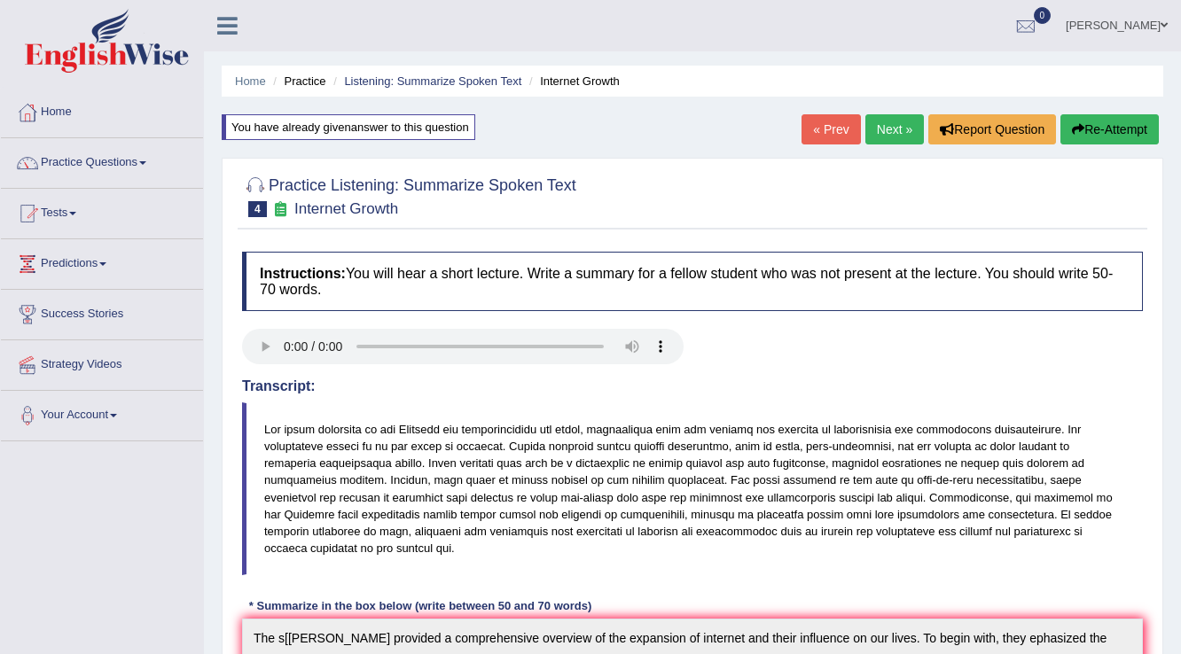
click at [892, 131] on link "Next »" at bounding box center [895, 129] width 59 height 30
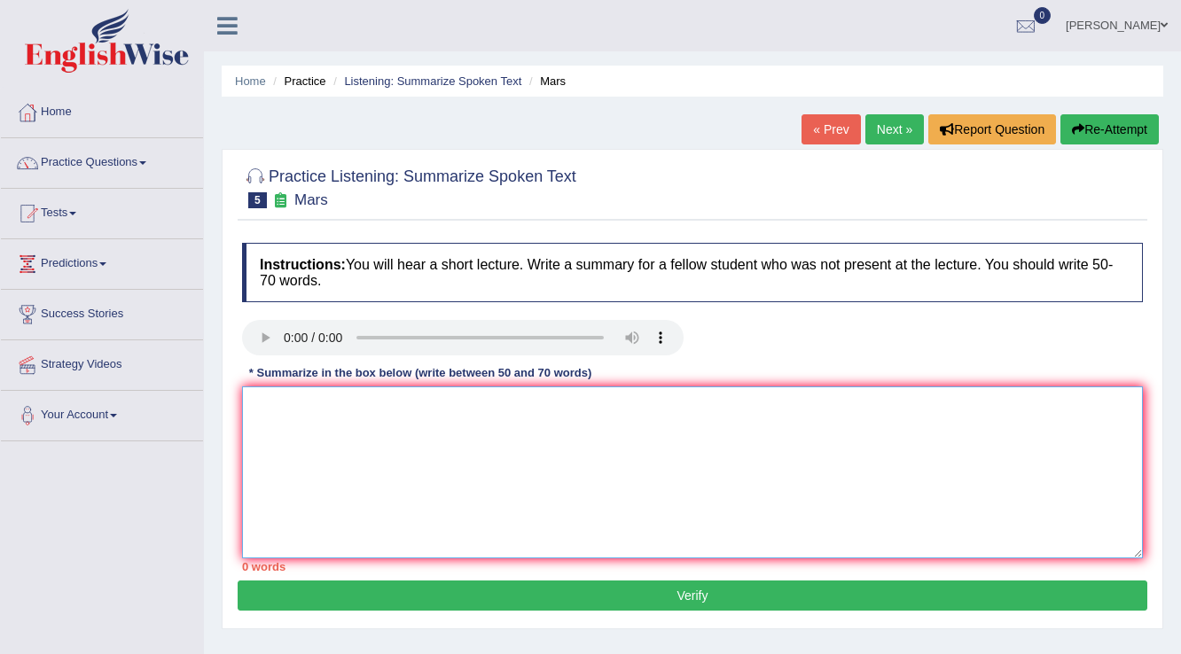
drag, startPoint x: 0, startPoint y: 0, endPoint x: 490, endPoint y: 376, distance: 617.3
click at [394, 399] on textarea at bounding box center [692, 473] width 901 height 172
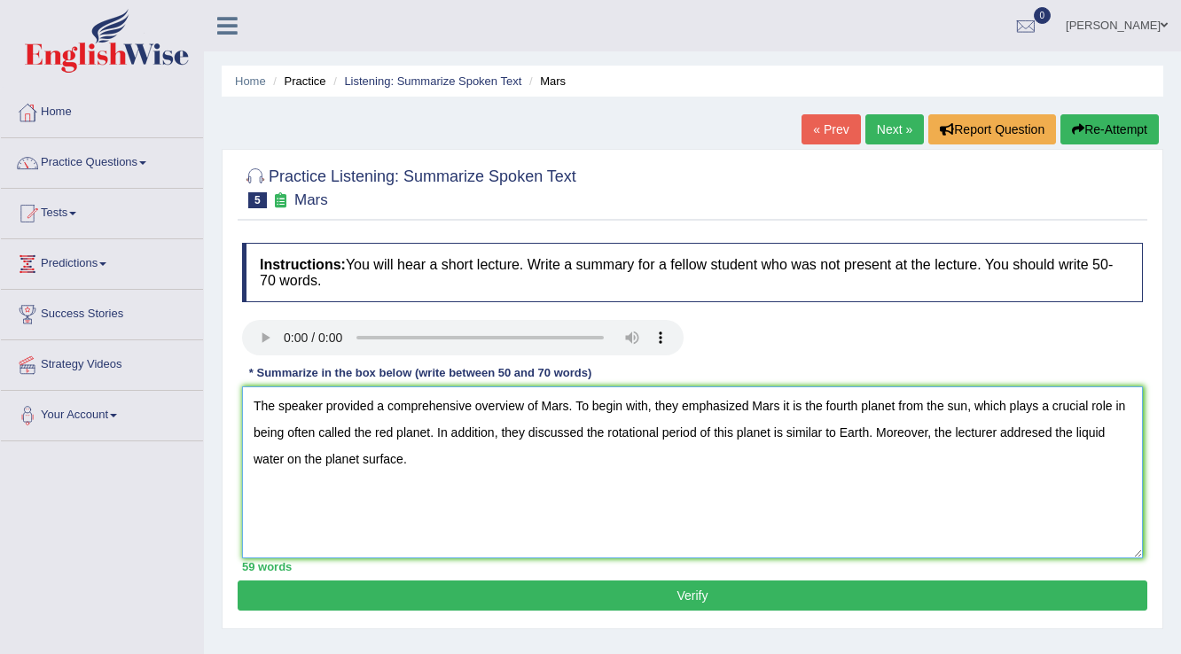
type textarea "The speaker provided a comprehensive overview of Mars. To begin with, they emph…"
click button "Verify" at bounding box center [693, 596] width 910 height 30
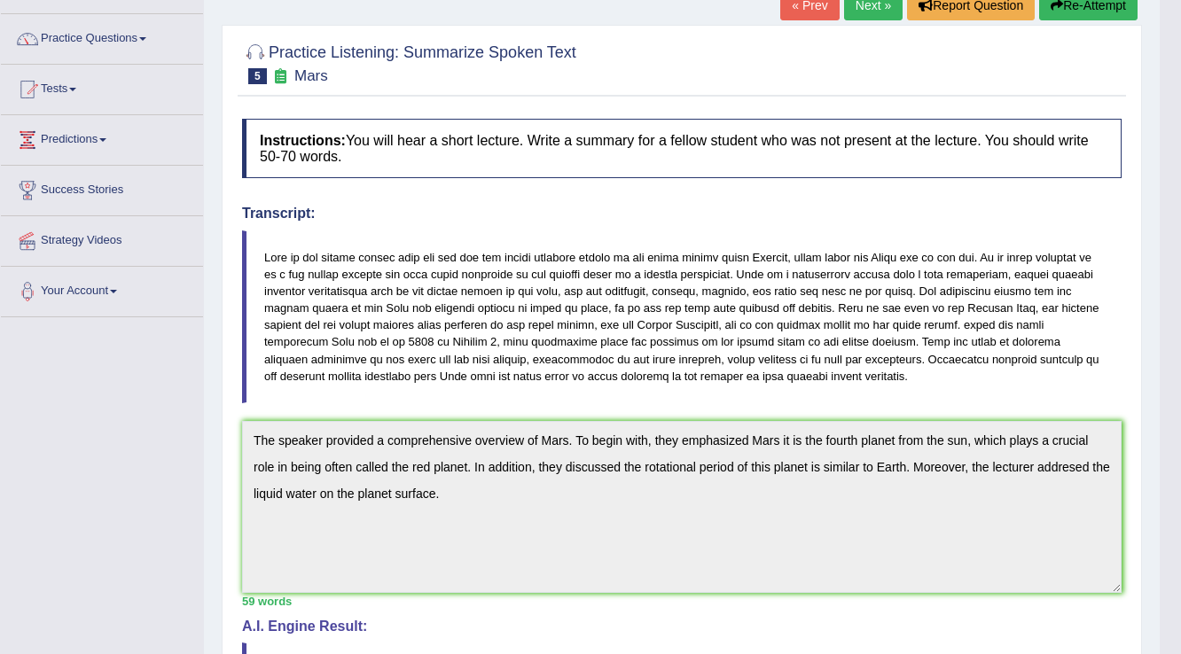
scroll to position [108, 0]
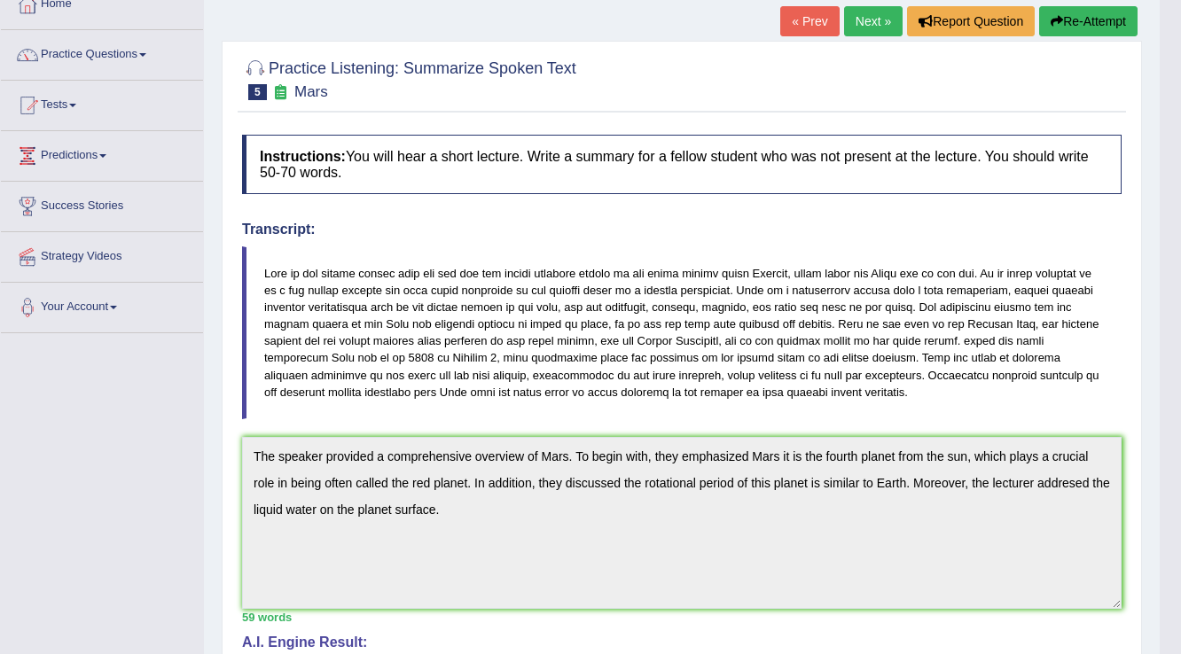
click at [1075, 11] on button "Re-Attempt" at bounding box center [1088, 21] width 98 height 30
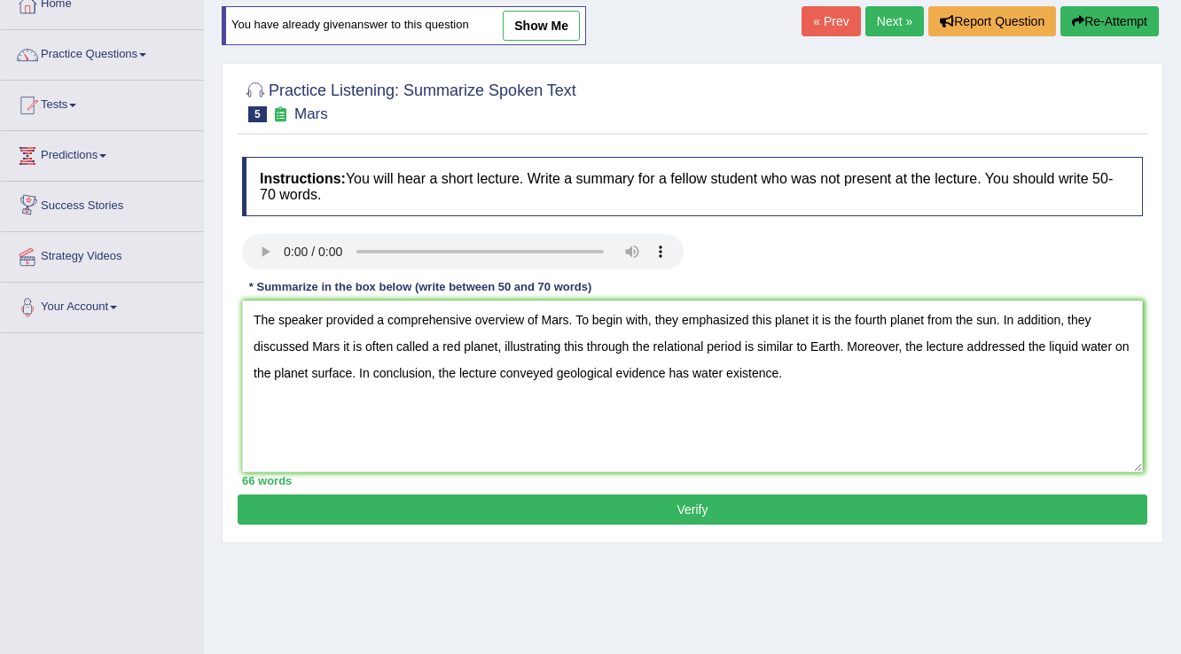
scroll to position [179, 0]
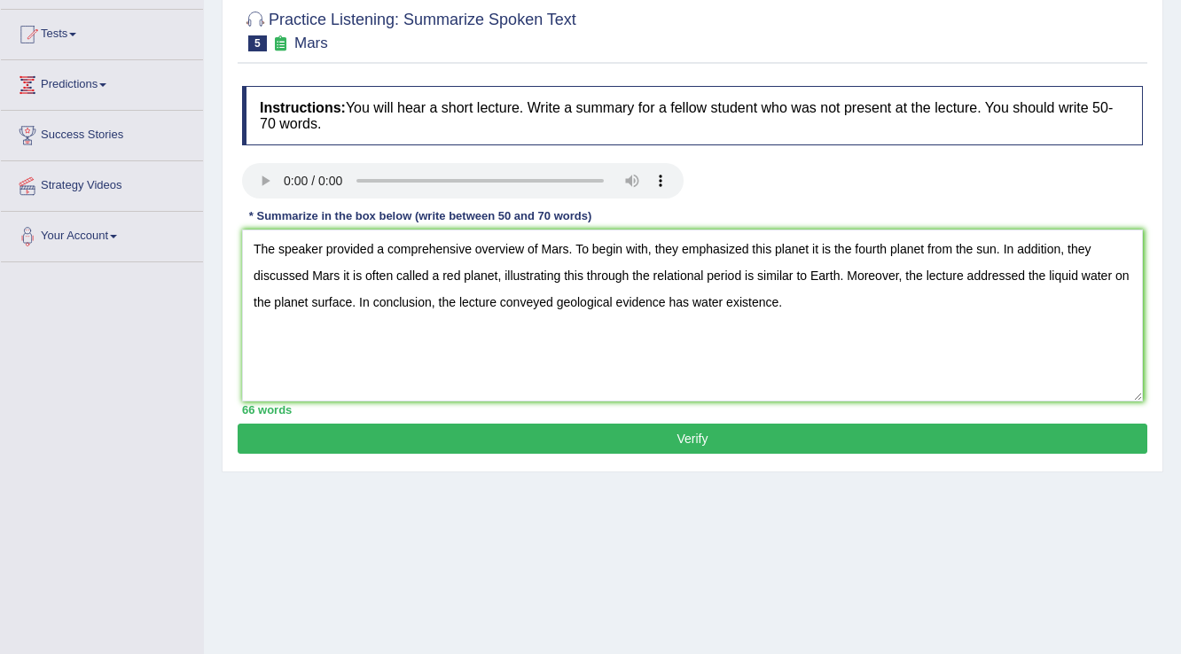
type textarea "The speaker provided a comprehensive overview of Mars. To begin with, they emph…"
click at [806, 426] on button "Verify" at bounding box center [693, 439] width 910 height 30
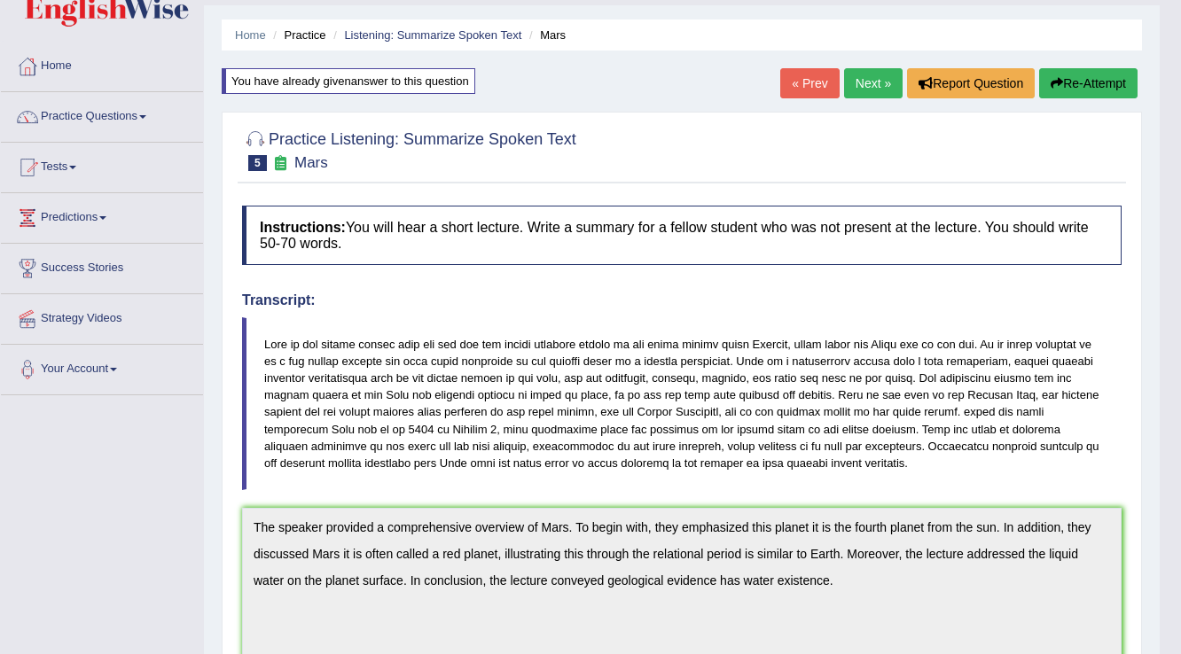
scroll to position [0, 0]
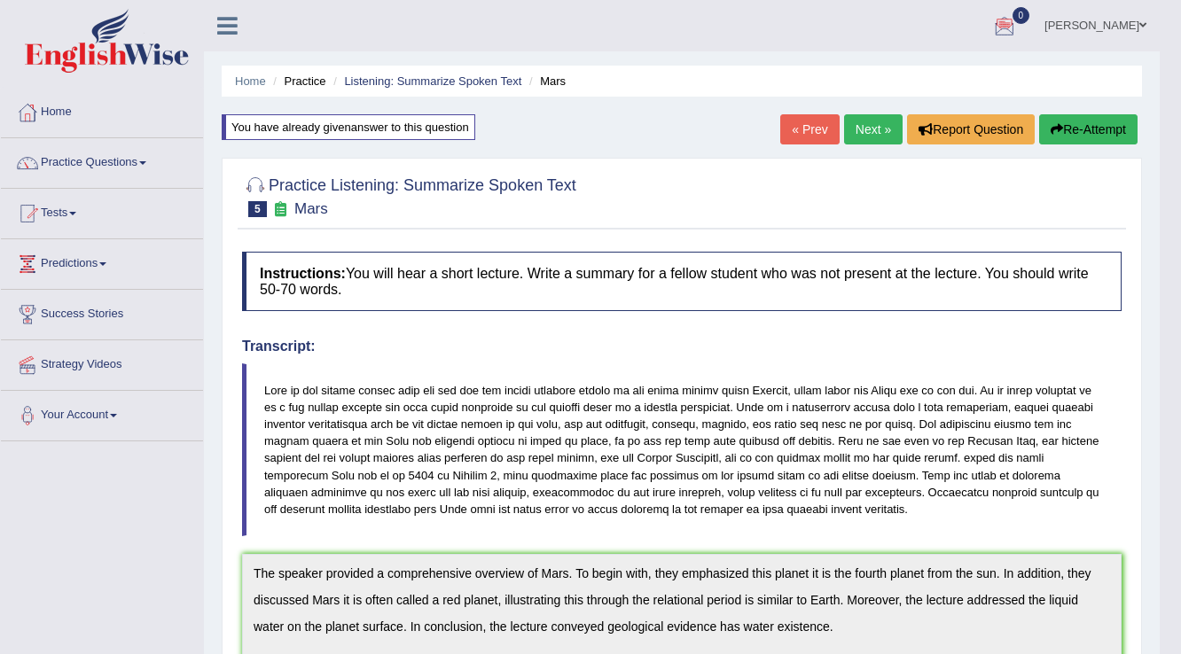
click at [880, 126] on link "Next »" at bounding box center [873, 129] width 59 height 30
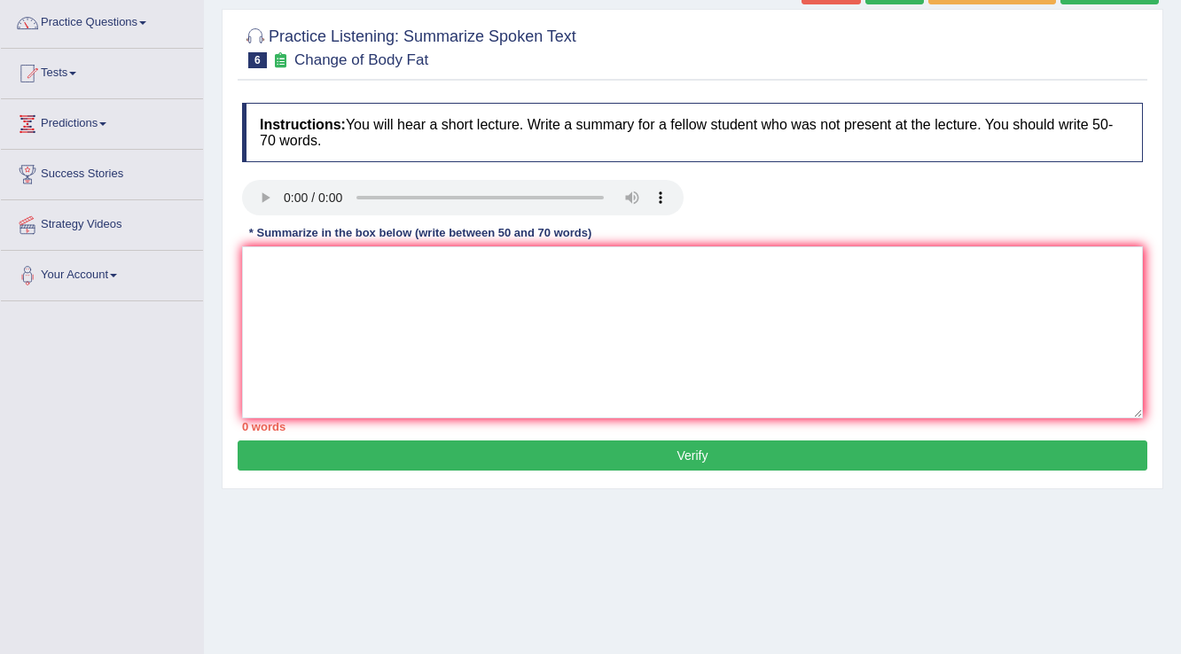
scroll to position [142, 0]
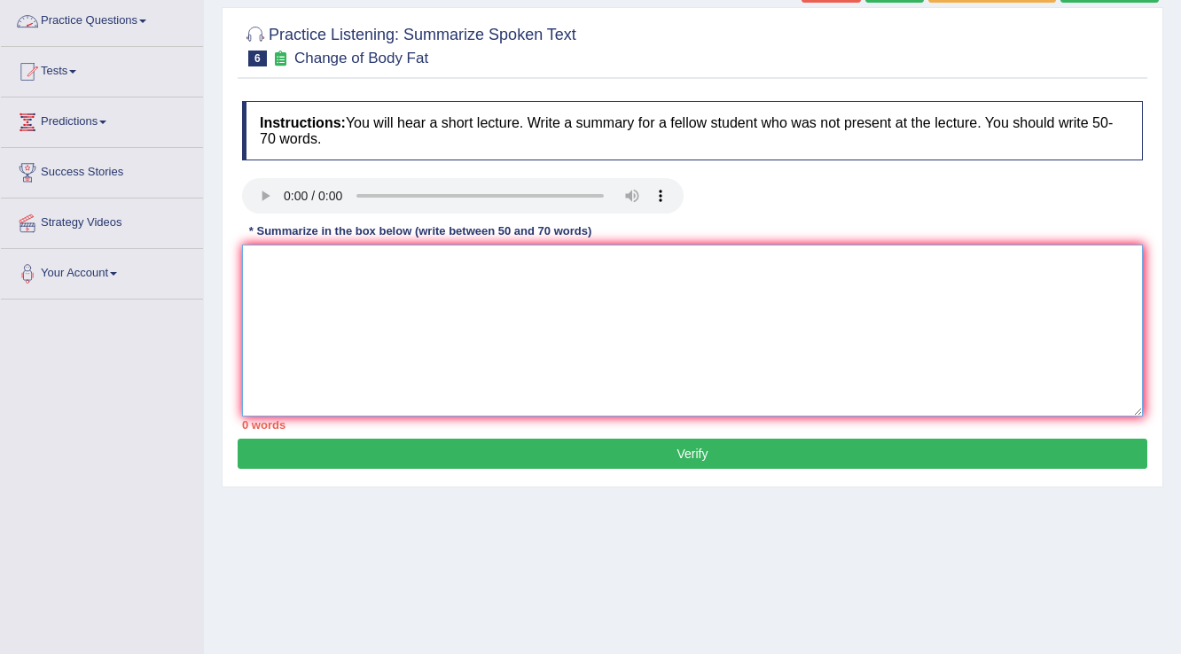
click at [533, 292] on textarea at bounding box center [692, 331] width 901 height 172
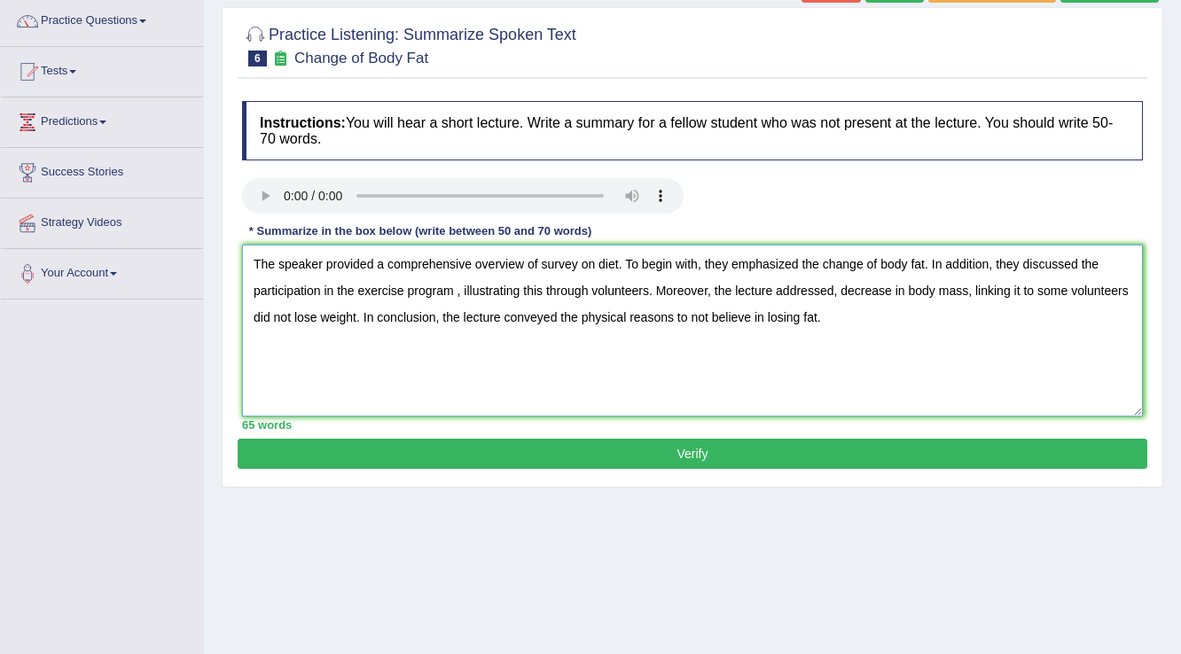
click at [454, 293] on textarea "The speaker provided a comprehensive overview of survey on diet. To begin with,…" at bounding box center [692, 331] width 901 height 172
type textarea "The speaker provided a comprehensive overview of survey on diet. To begin with,…"
click at [496, 442] on button "Verify" at bounding box center [693, 454] width 910 height 30
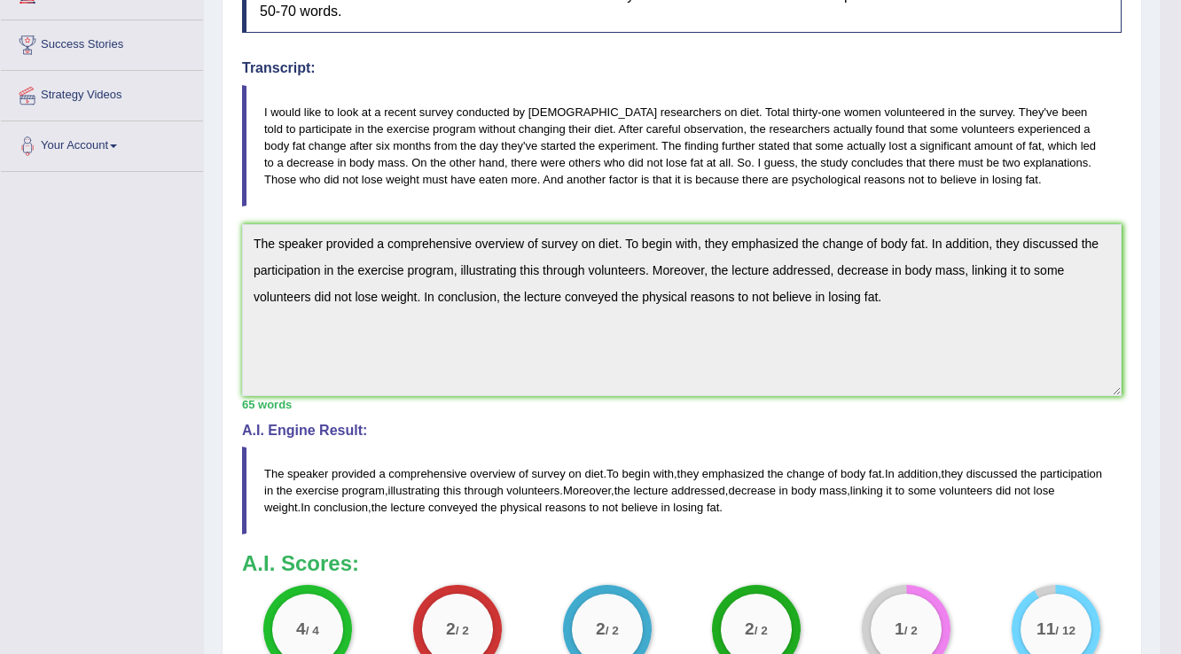
scroll to position [0, 0]
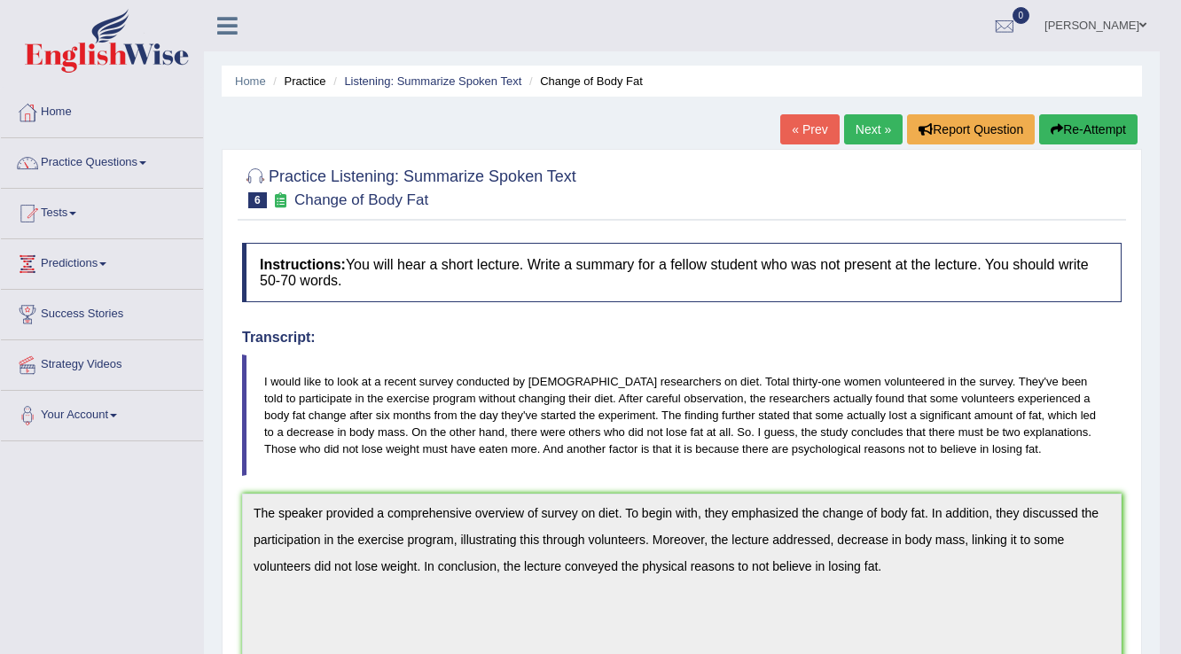
click at [845, 129] on link "Next »" at bounding box center [873, 129] width 59 height 30
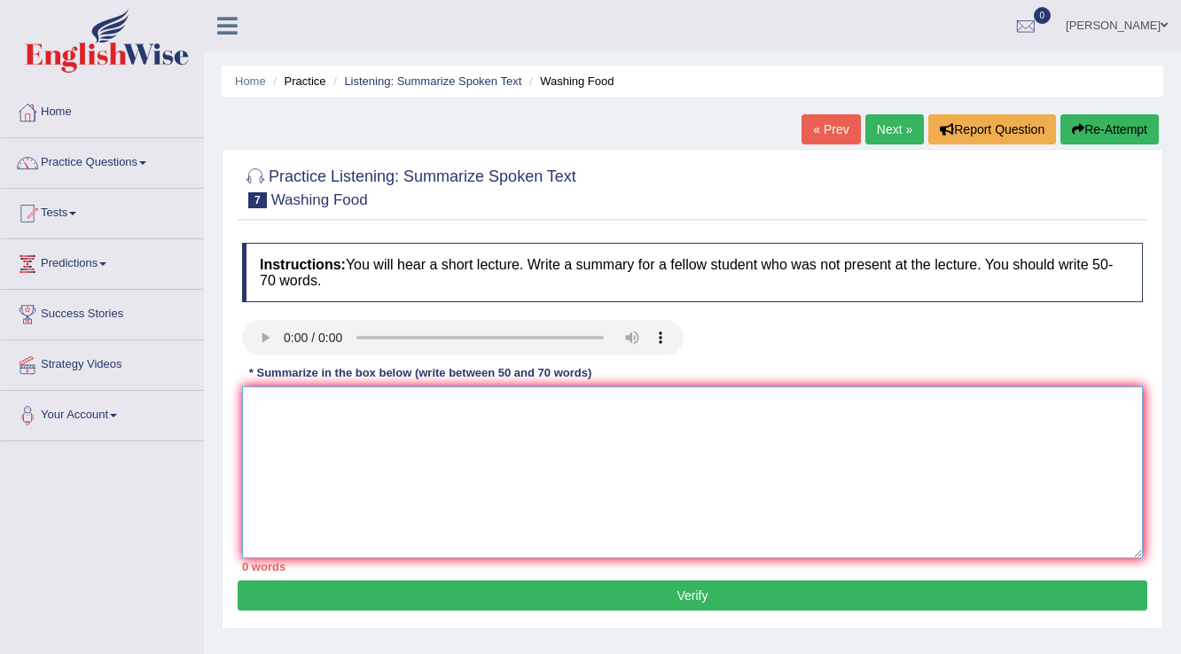
click at [960, 465] on textarea at bounding box center [692, 473] width 901 height 172
click at [99, 415] on link "Your Account" at bounding box center [102, 413] width 202 height 44
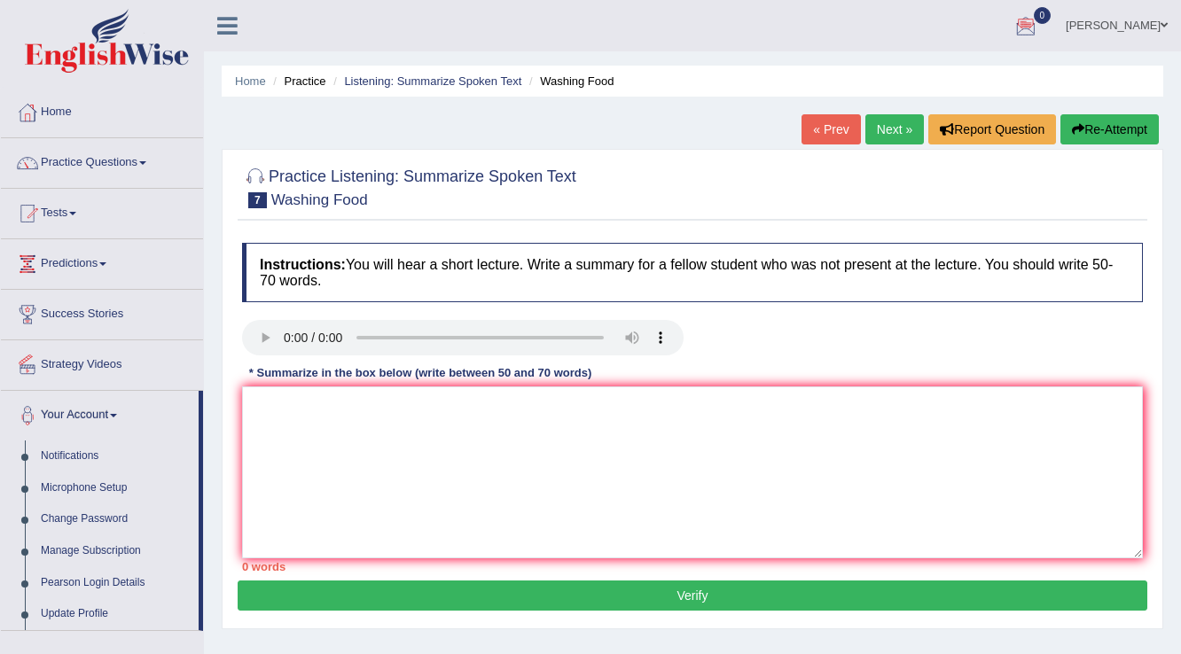
click at [99, 415] on link "Your Account" at bounding box center [100, 413] width 198 height 44
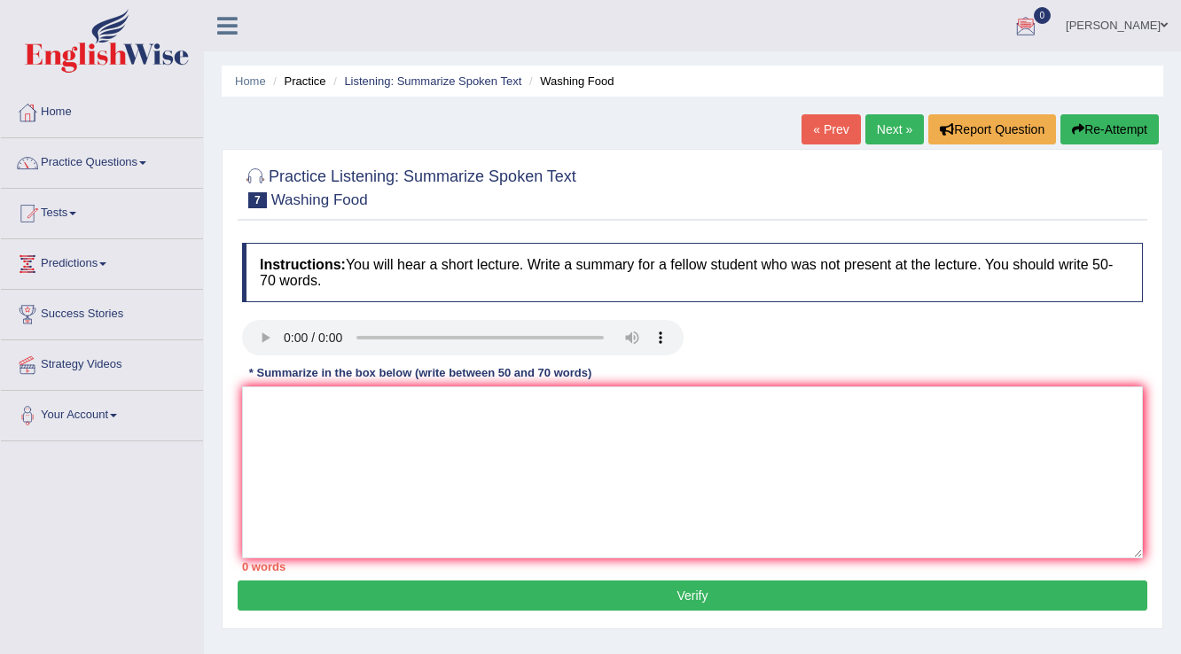
click at [99, 415] on link "Your Account" at bounding box center [102, 413] width 202 height 44
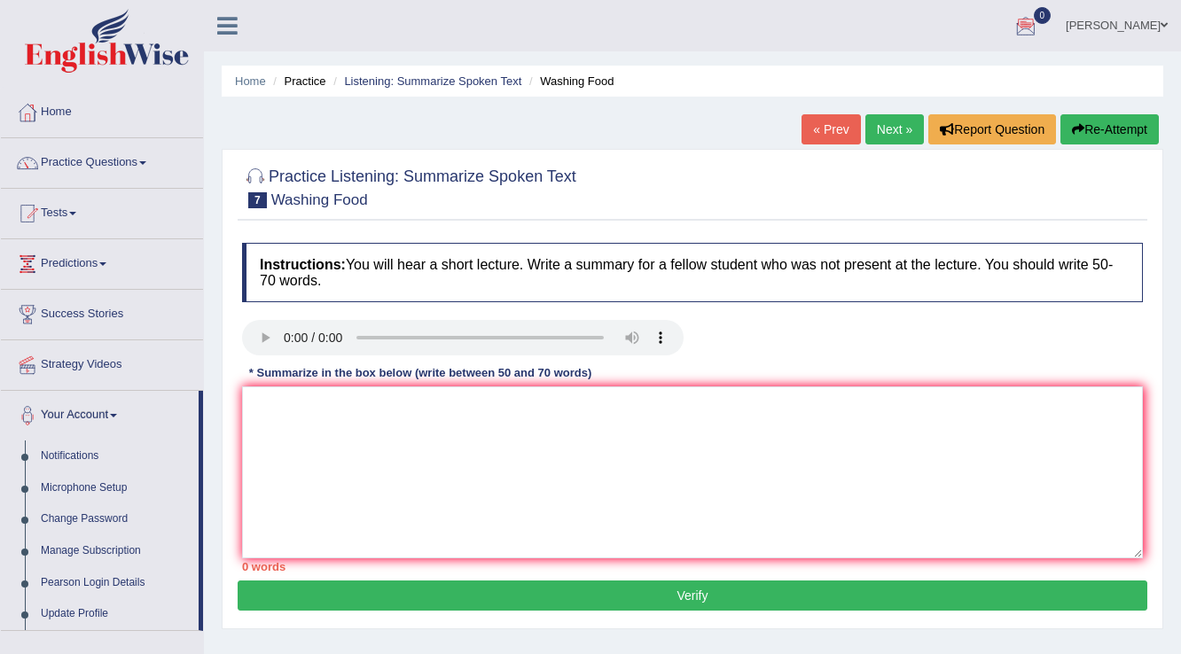
click at [99, 415] on link "Your Account" at bounding box center [100, 413] width 198 height 44
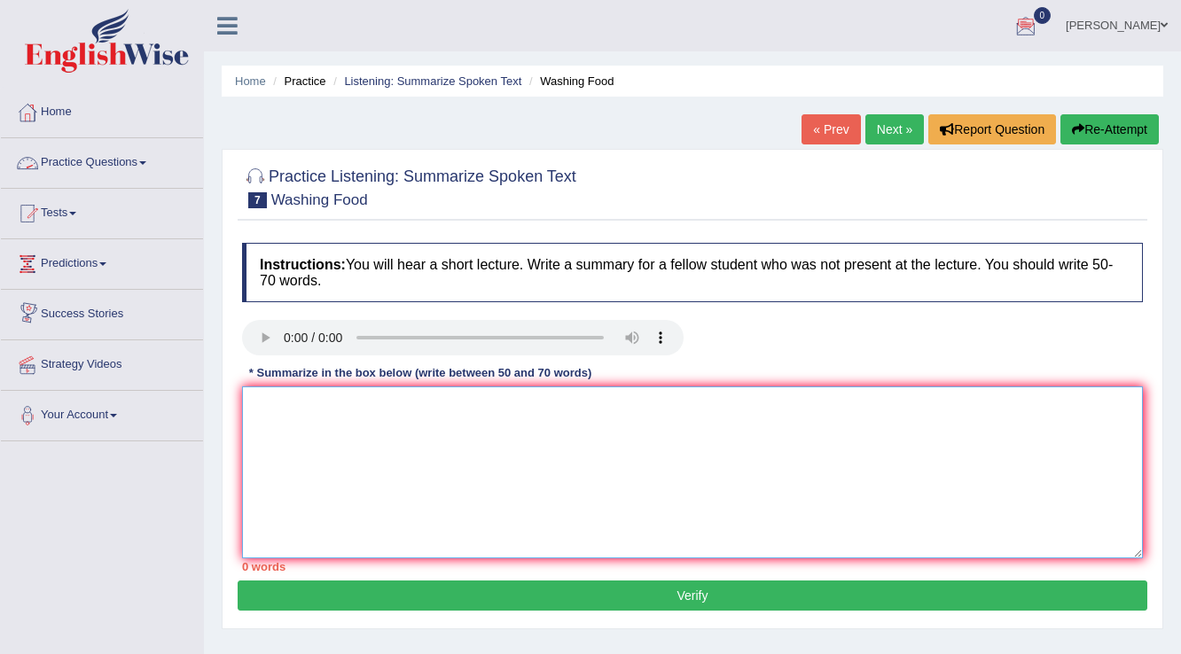
click at [349, 419] on textarea at bounding box center [692, 473] width 901 height 172
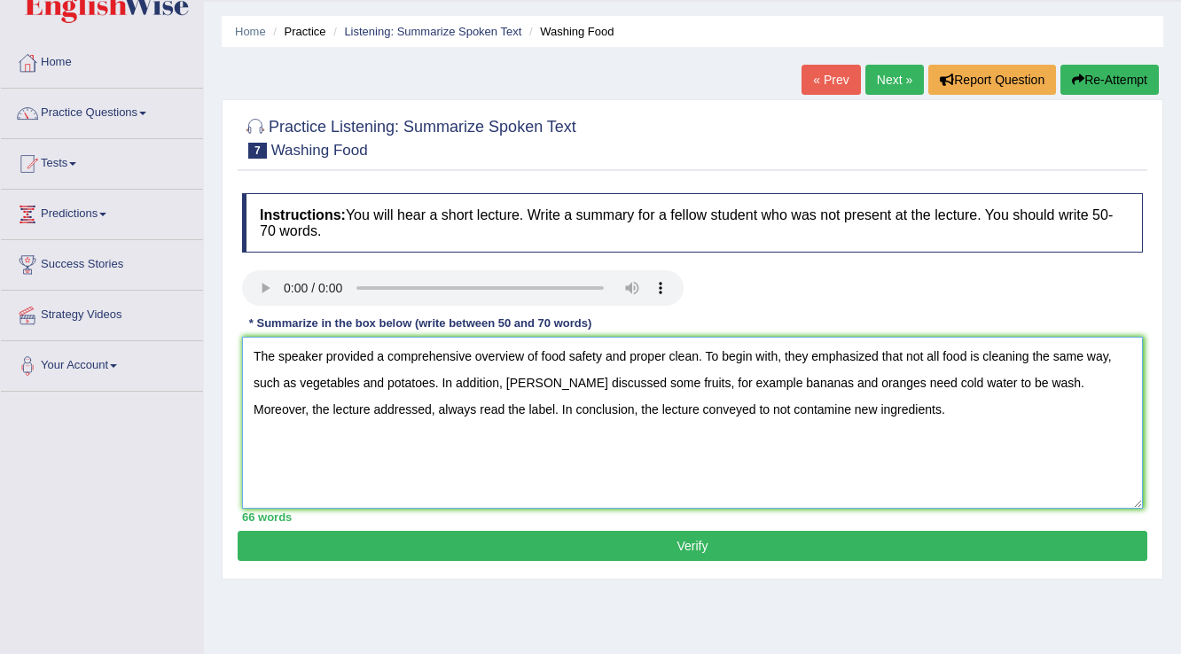
scroll to position [71, 0]
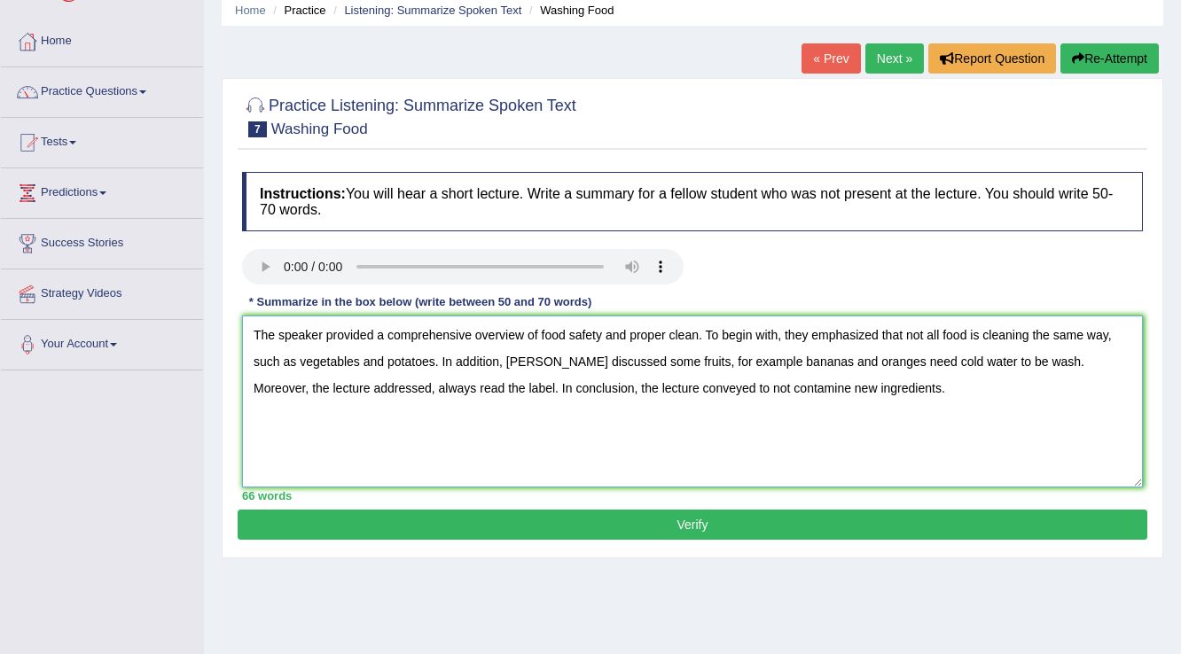
type textarea "The speaker provided a comprehensive overview of food safety and proper clean. …"
click at [614, 518] on button "Verify" at bounding box center [693, 525] width 910 height 30
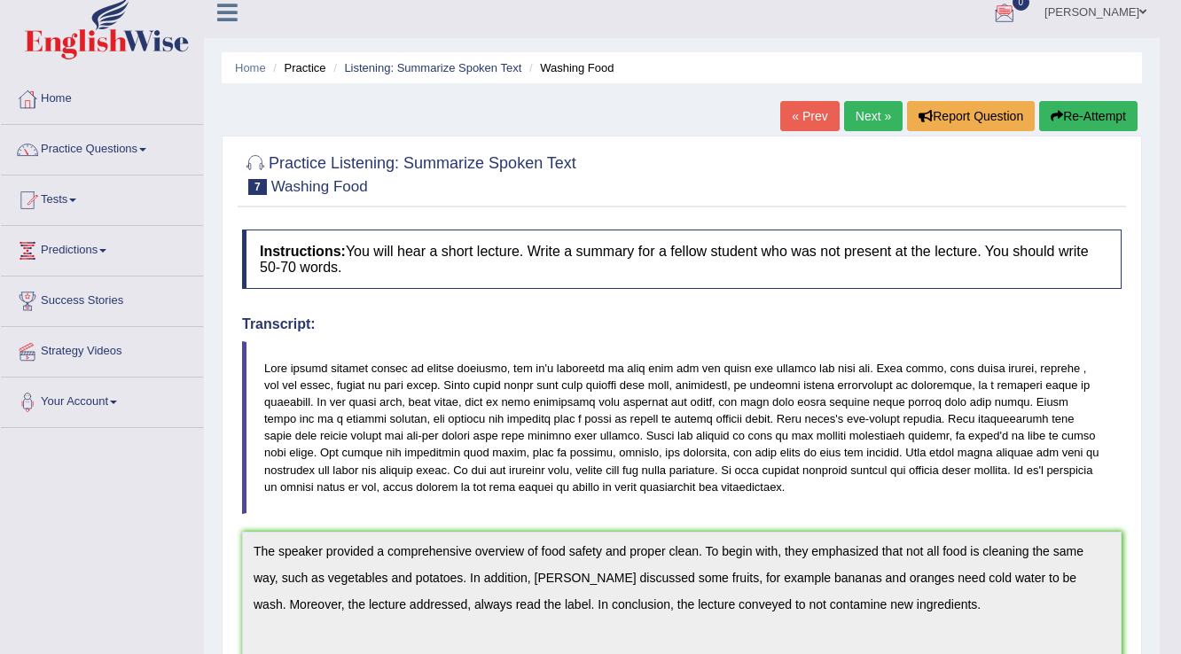
scroll to position [0, 0]
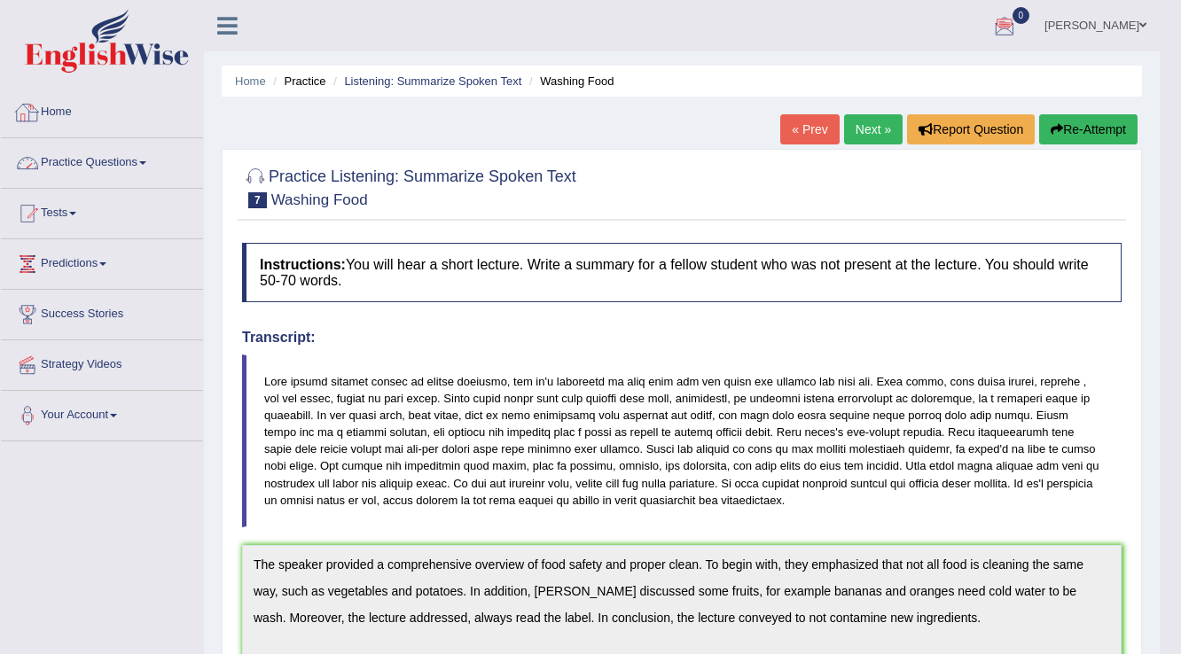
click at [121, 153] on link "Practice Questions" at bounding box center [102, 160] width 202 height 44
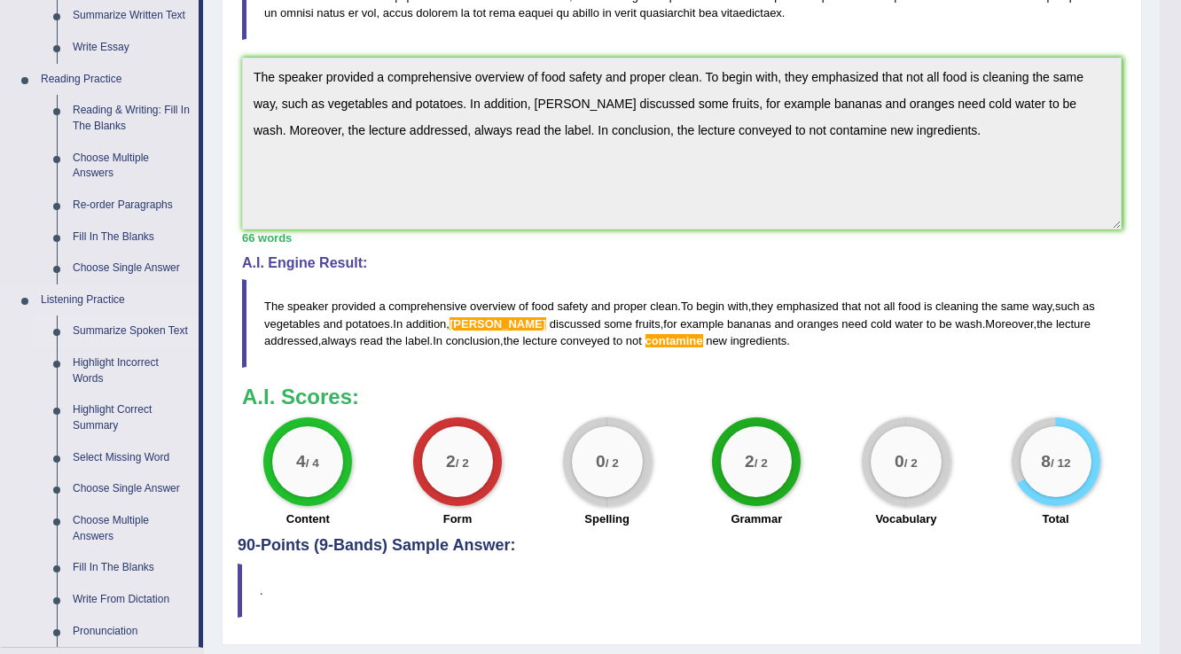
scroll to position [497, 0]
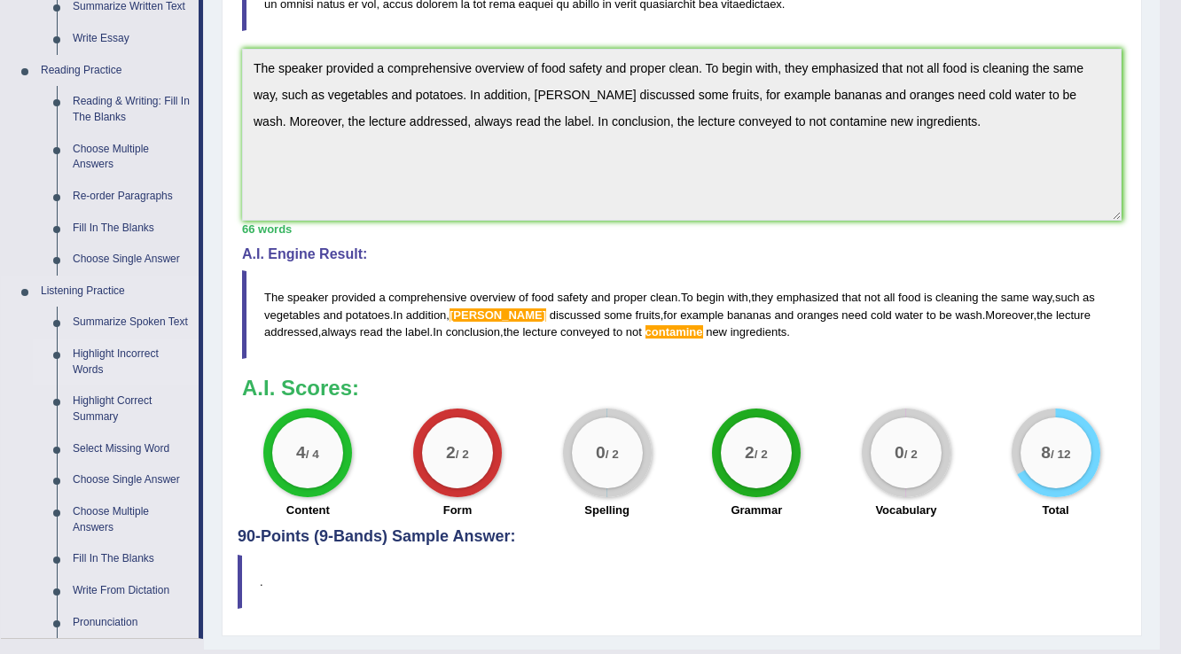
click at [82, 347] on link "Highlight Incorrect Words" at bounding box center [132, 362] width 134 height 47
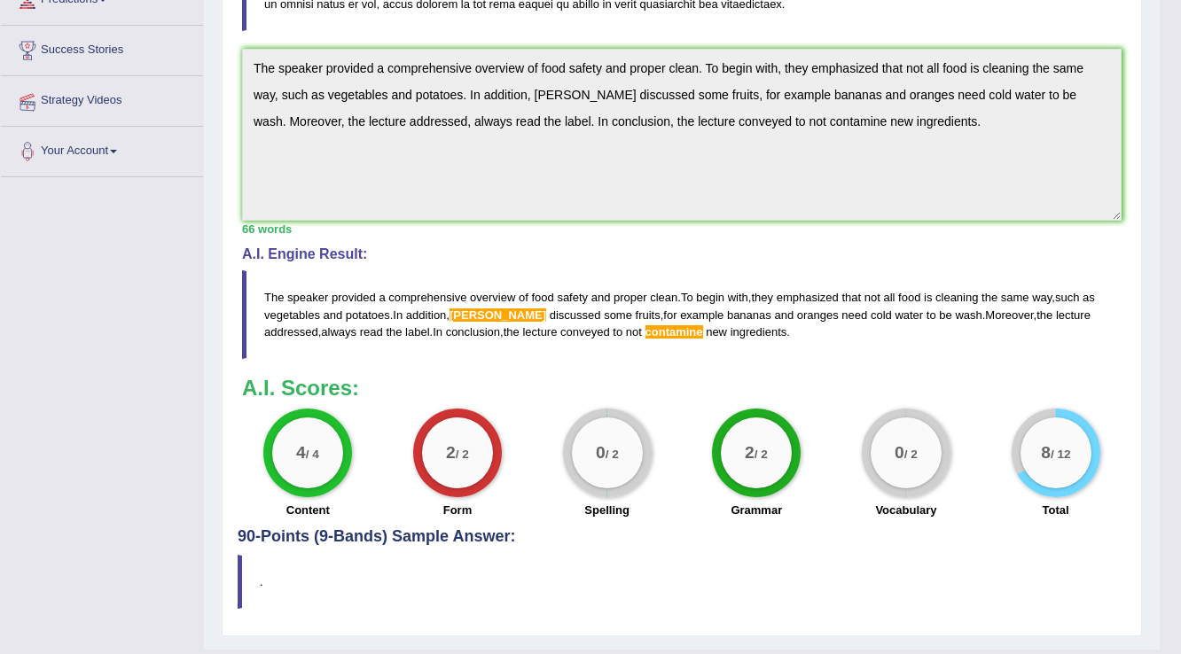
scroll to position [212, 0]
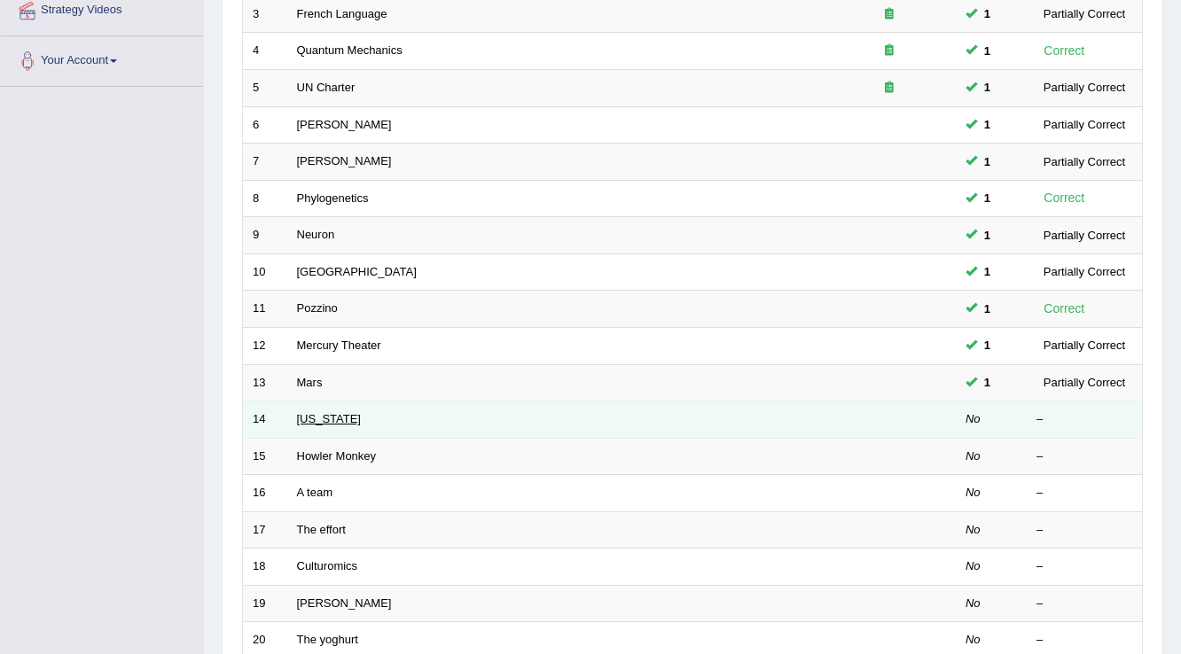
click at [304, 415] on link "[US_STATE]" at bounding box center [329, 418] width 64 height 13
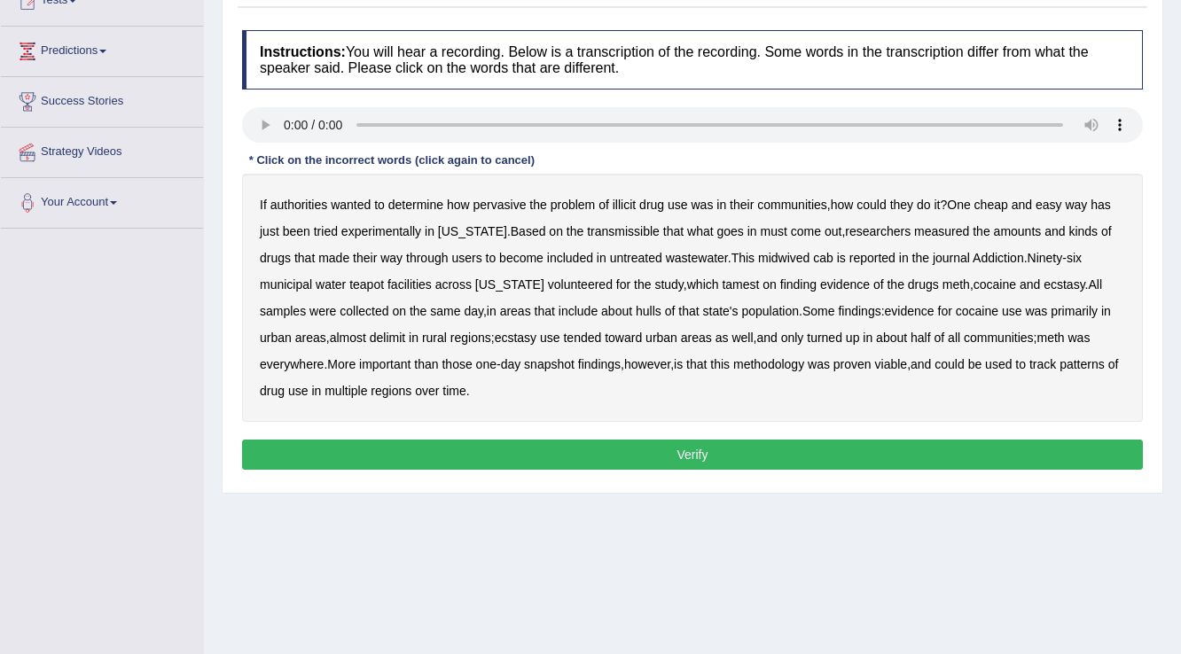
scroll to position [142, 0]
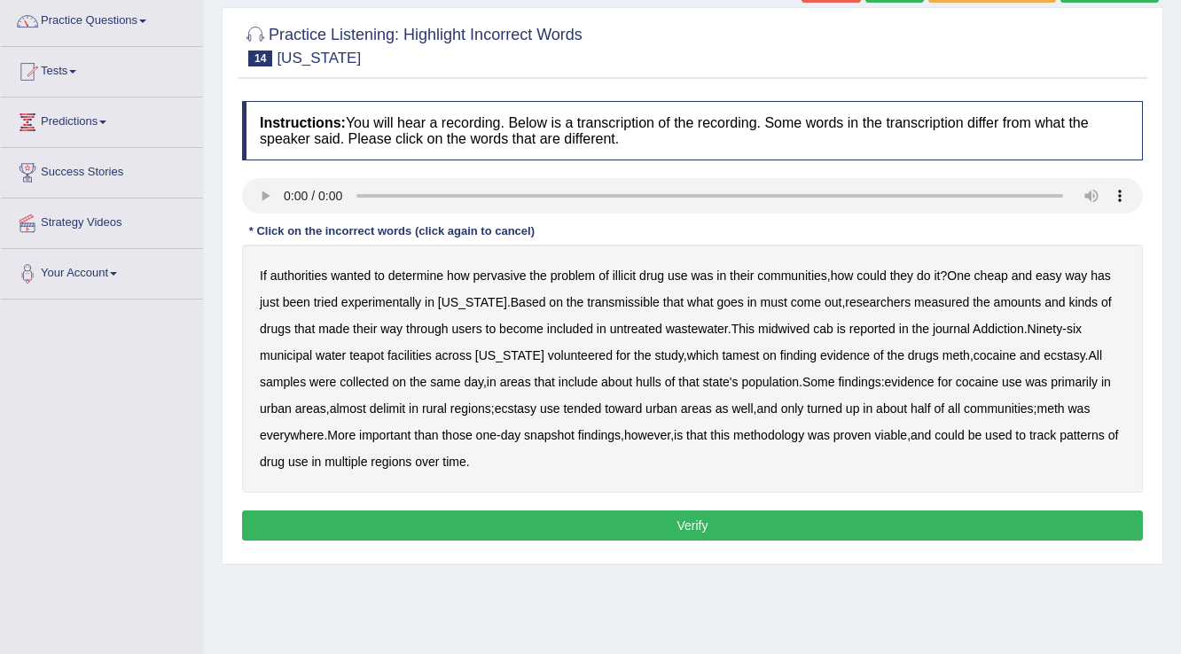
click at [263, 213] on div at bounding box center [692, 198] width 901 height 40
click at [620, 302] on b "transmissible" at bounding box center [623, 302] width 73 height 14
click at [610, 323] on b "untreated" at bounding box center [636, 329] width 52 height 14
click at [756, 319] on div "If authorities wanted to determine how pervasive the problem of illicit drug us…" at bounding box center [692, 369] width 901 height 248
click at [758, 323] on b "midwived" at bounding box center [783, 329] width 51 height 14
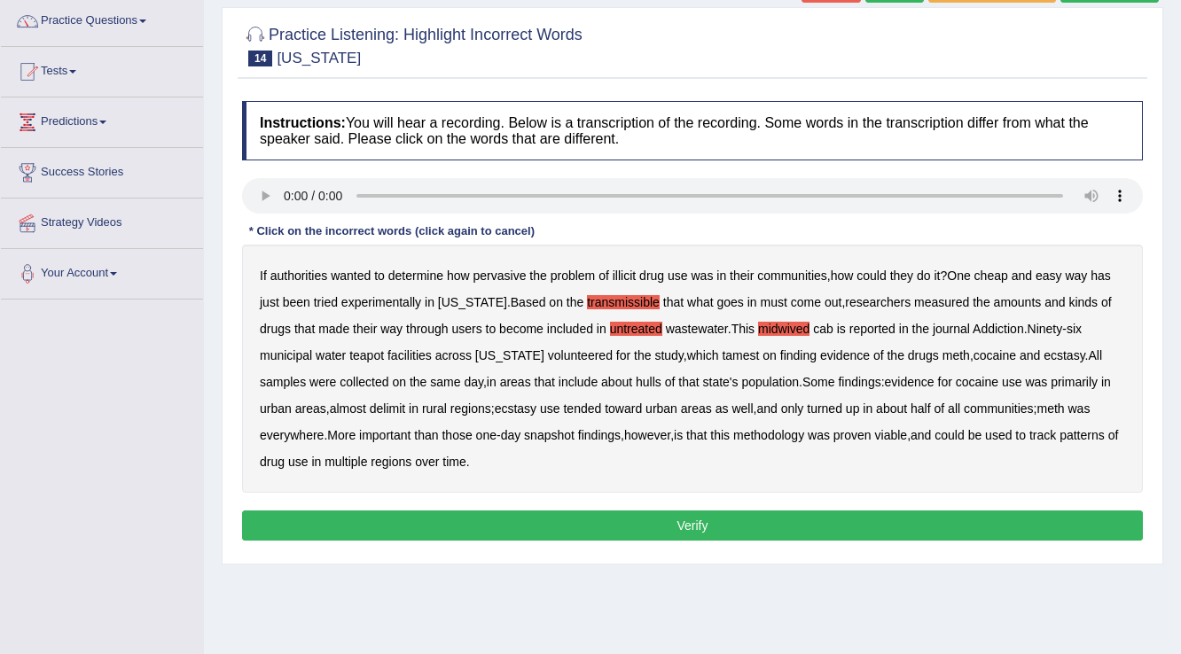
click at [763, 354] on b "on" at bounding box center [770, 356] width 14 height 14
drag, startPoint x: 693, startPoint y: 357, endPoint x: 500, endPoint y: 309, distance: 198.3
click at [763, 355] on b "on" at bounding box center [770, 356] width 14 height 14
click at [722, 352] on b "tamest" at bounding box center [740, 356] width 37 height 14
click at [636, 376] on b "hulls" at bounding box center [649, 382] width 26 height 14
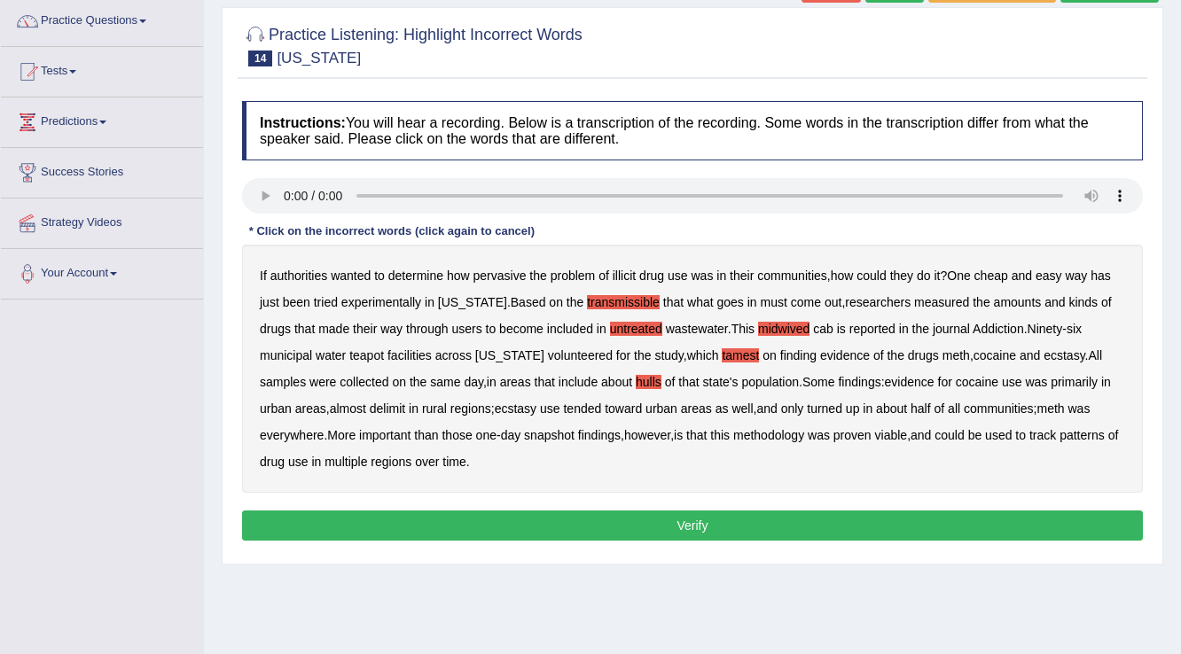
click at [370, 412] on b "delimit" at bounding box center [387, 409] width 35 height 14
click at [524, 436] on b "snapshot" at bounding box center [549, 435] width 51 height 14
click at [349, 526] on button "Verify" at bounding box center [692, 526] width 901 height 30
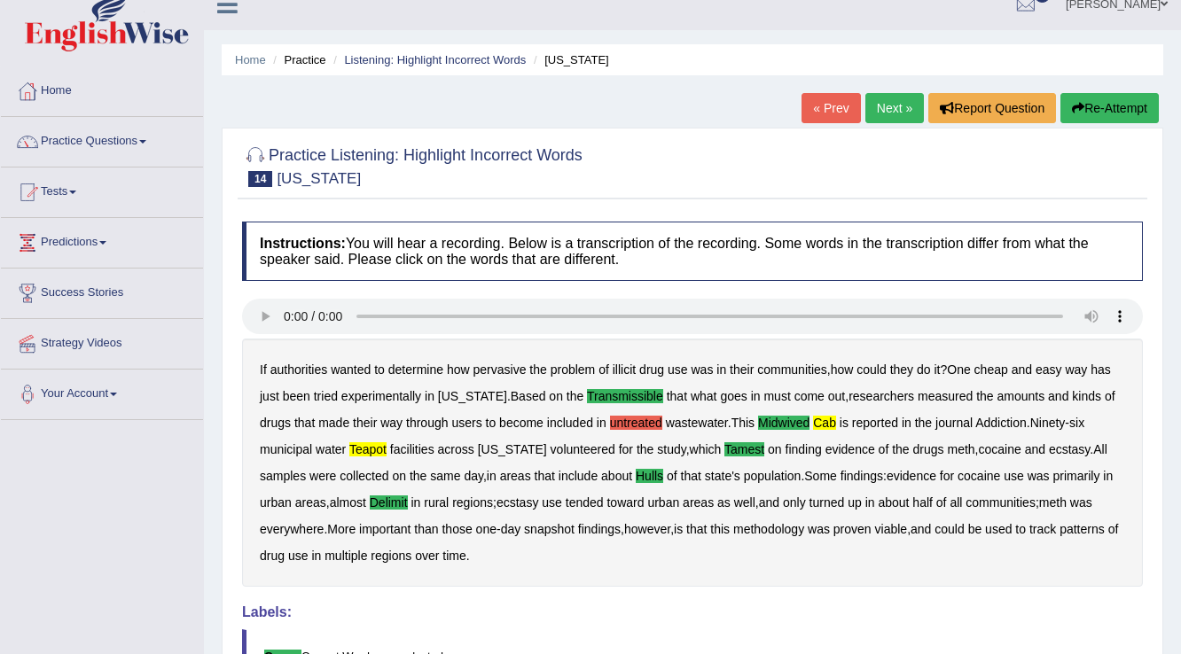
scroll to position [0, 0]
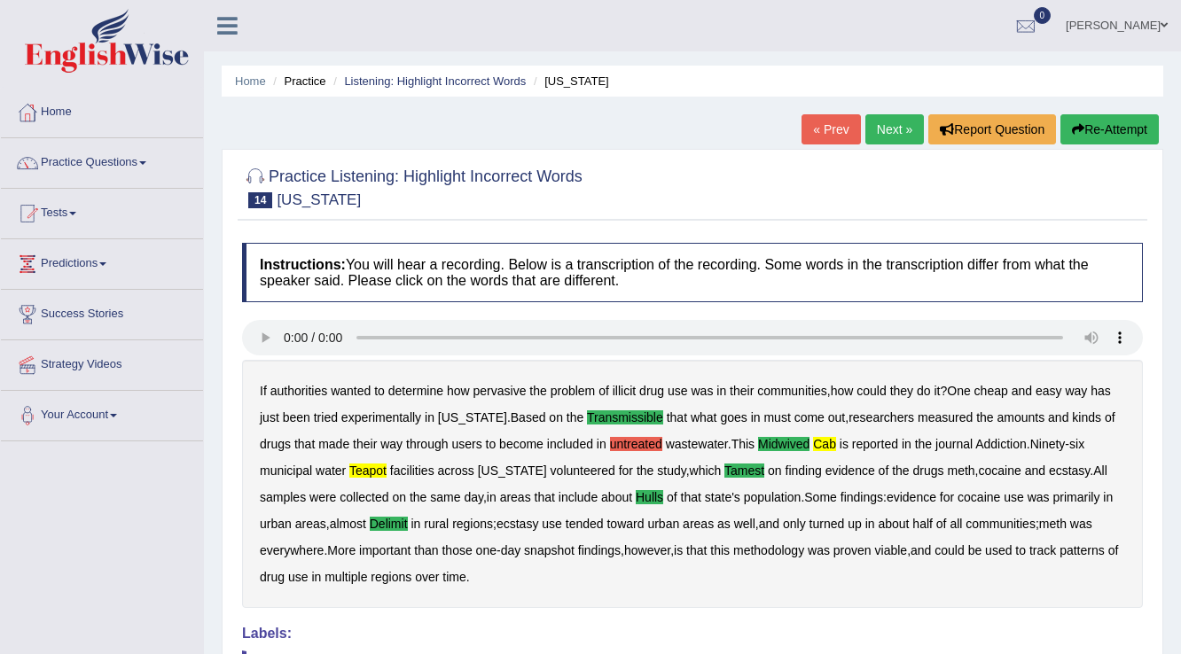
click at [894, 131] on link "Next »" at bounding box center [895, 129] width 59 height 30
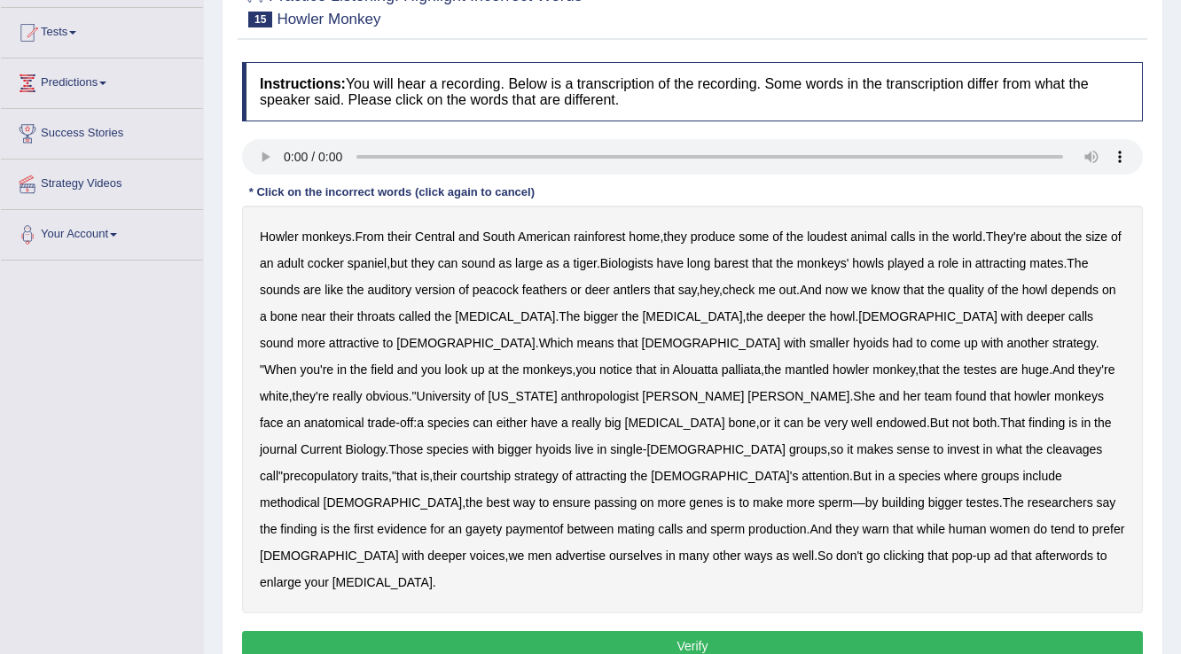
scroll to position [213, 0]
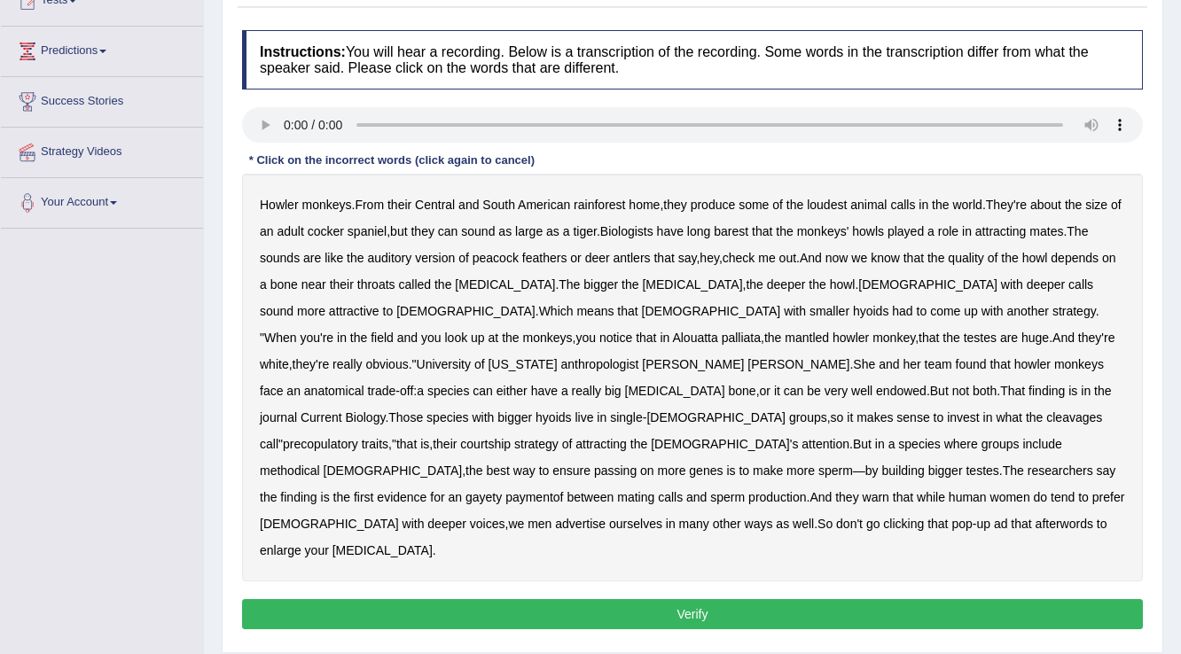
click at [748, 233] on b "barest" at bounding box center [731, 231] width 35 height 14
click at [320, 464] on b "methodical" at bounding box center [290, 471] width 60 height 14
click at [466, 490] on b "gayety" at bounding box center [484, 497] width 36 height 14
click at [1036, 517] on b "afterwords" at bounding box center [1065, 524] width 58 height 14
click at [1046, 422] on b "cleavages" at bounding box center [1074, 418] width 56 height 14
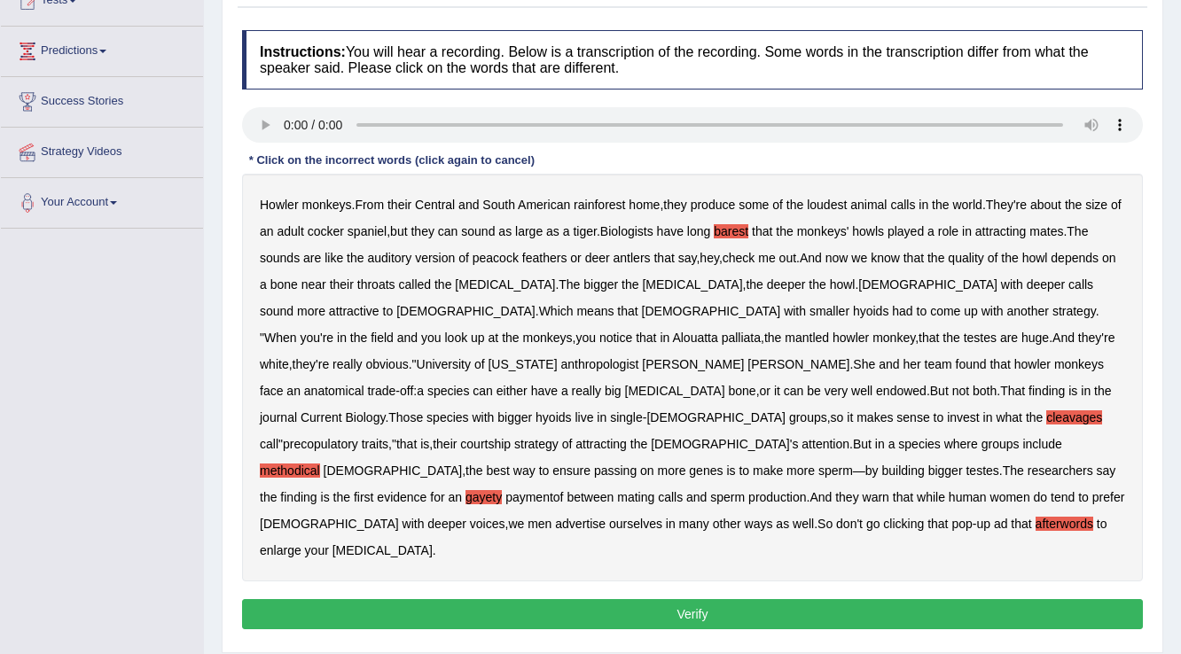
click at [355, 599] on button "Verify" at bounding box center [692, 614] width 901 height 30
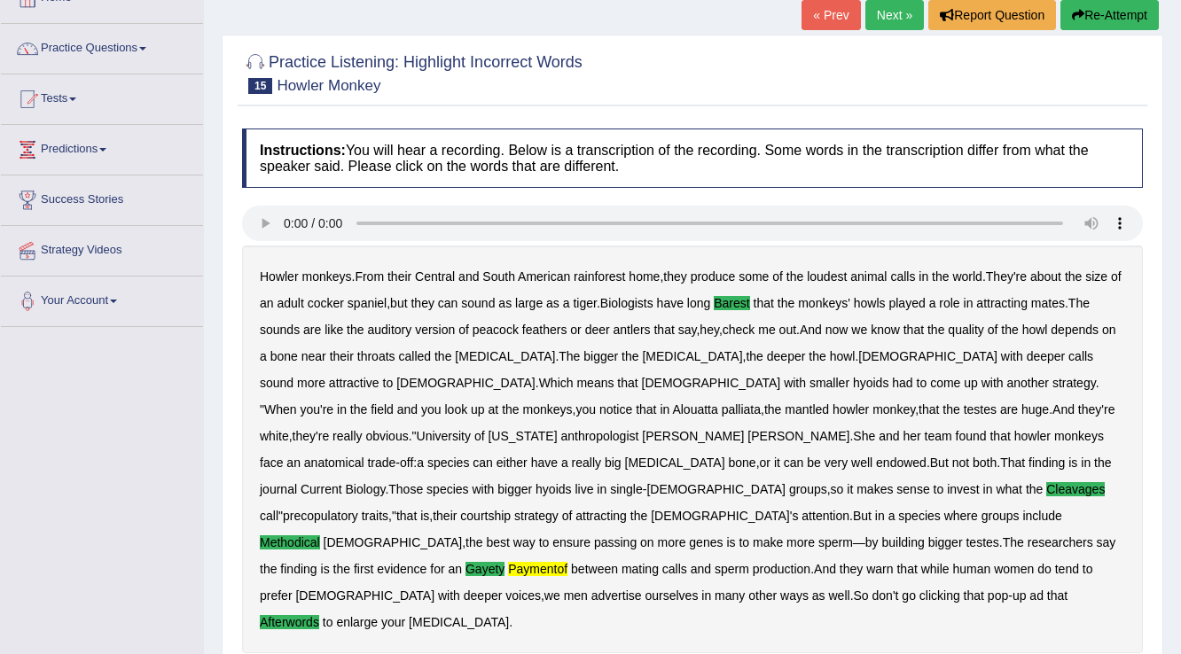
scroll to position [114, 0]
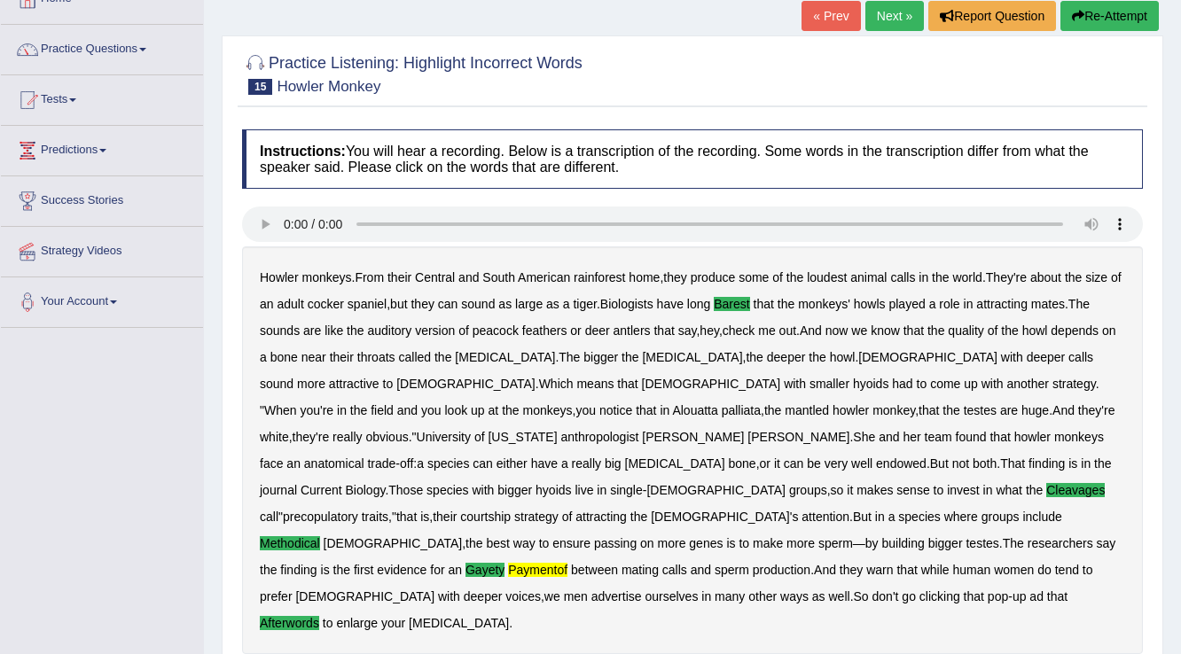
click at [885, 25] on link "Next »" at bounding box center [895, 16] width 59 height 30
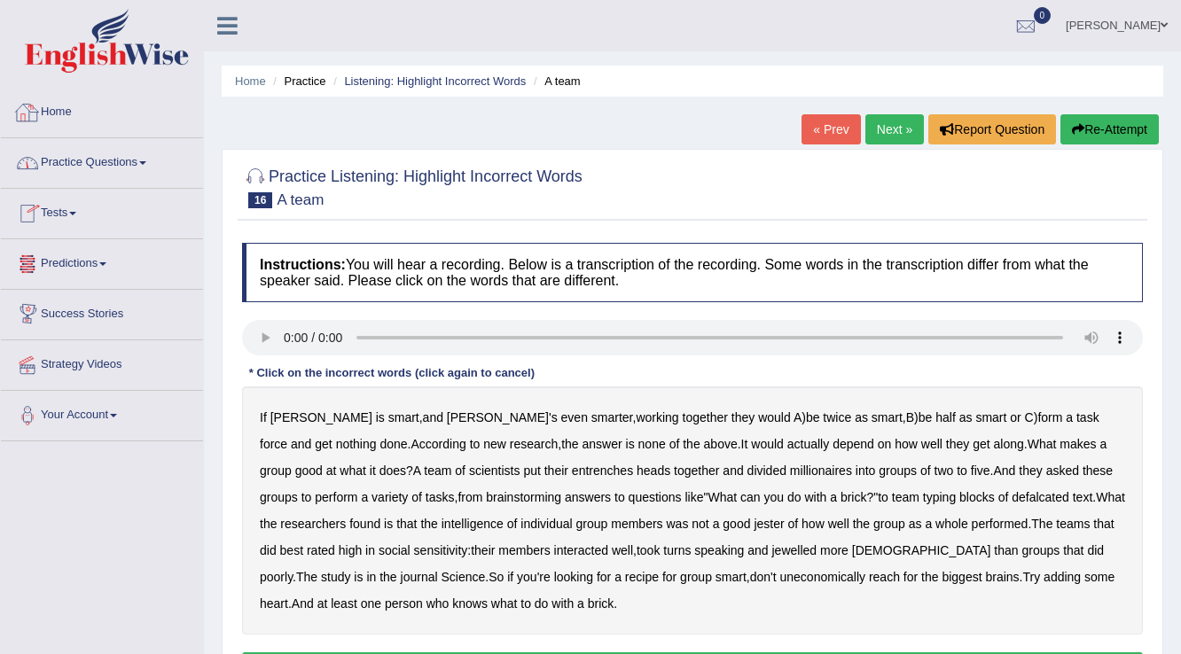
click at [121, 164] on link "Practice Questions" at bounding box center [102, 160] width 202 height 44
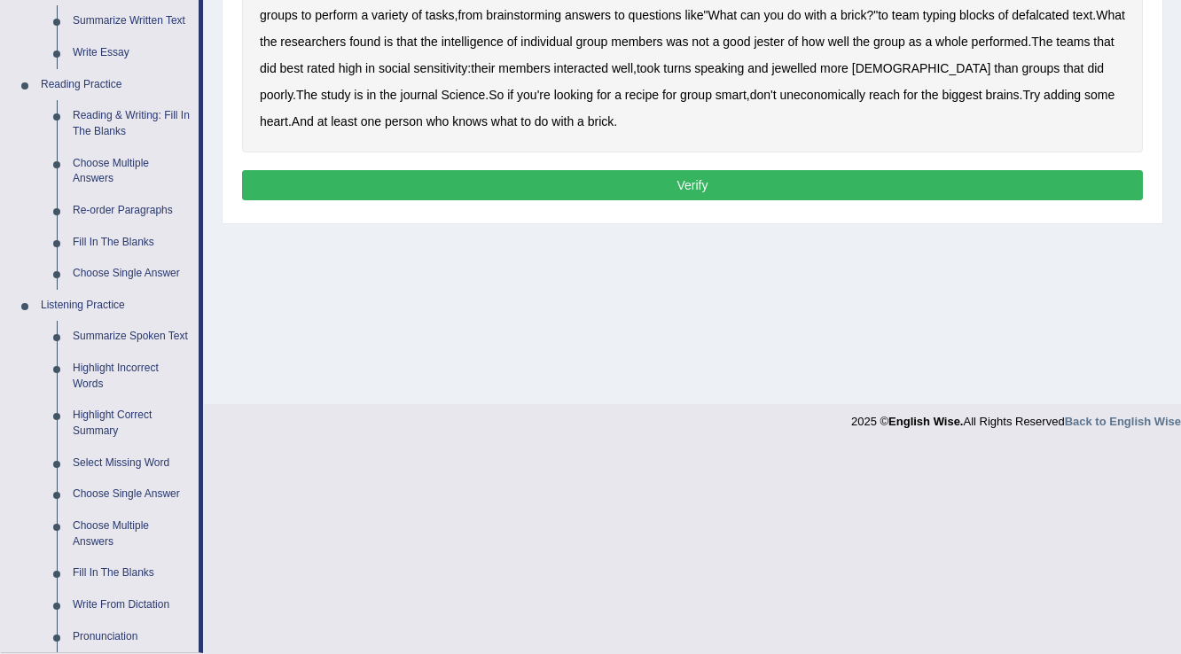
scroll to position [709, 0]
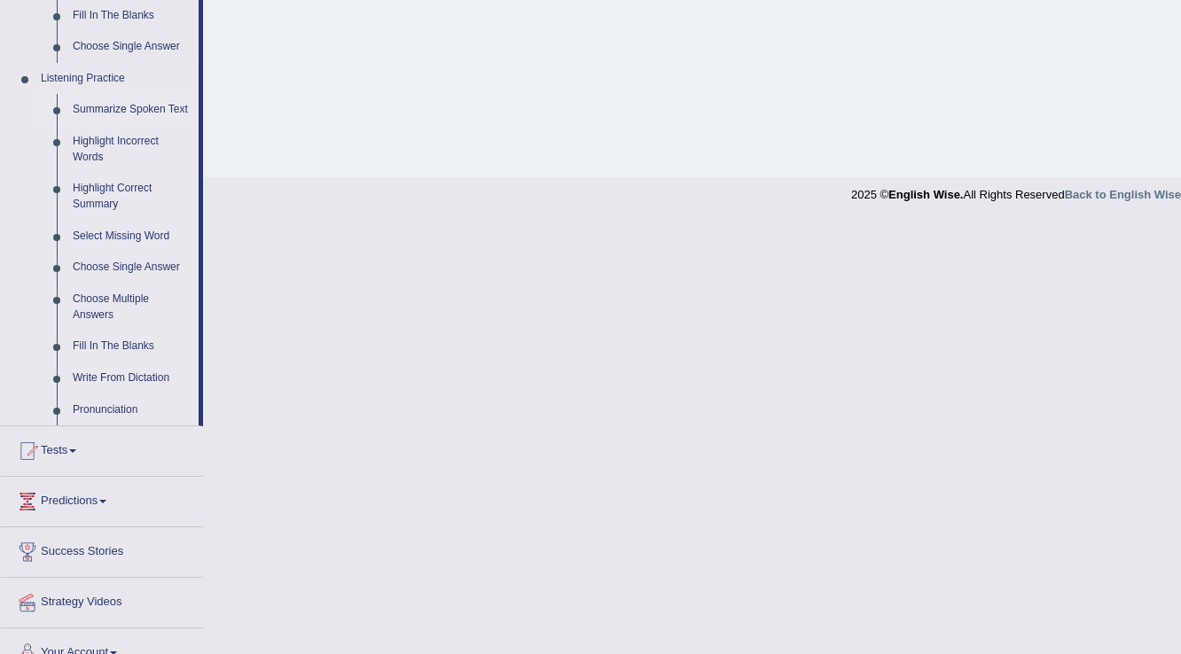
click at [102, 106] on link "Summarize Spoken Text" at bounding box center [132, 110] width 134 height 32
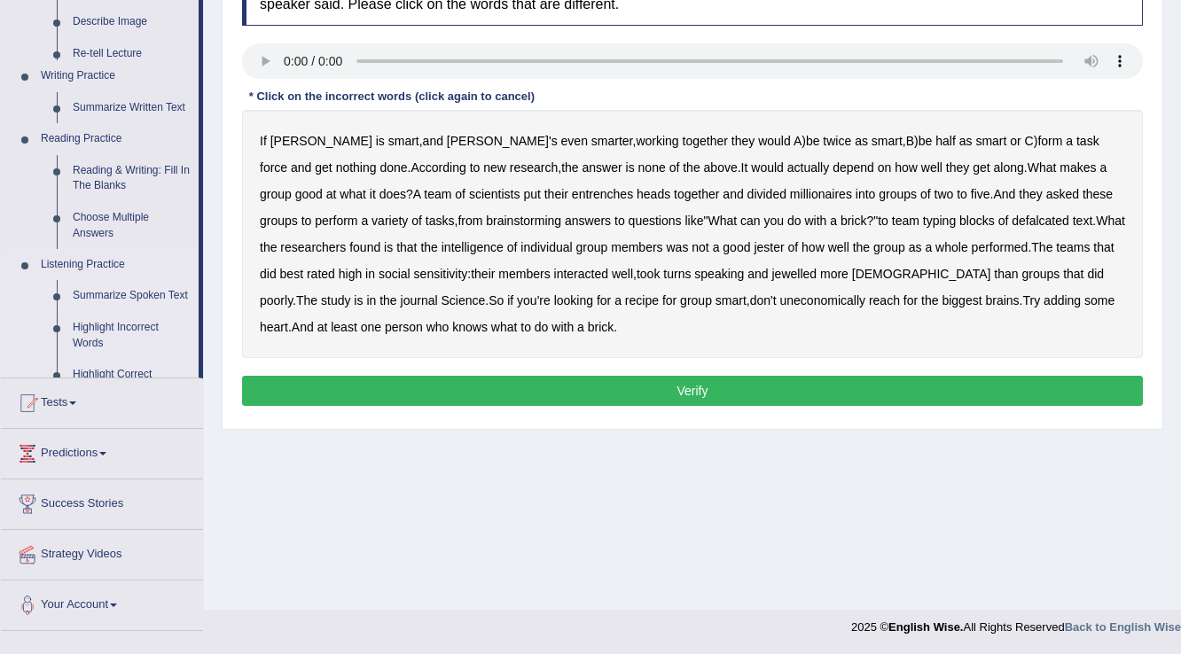
scroll to position [277, 0]
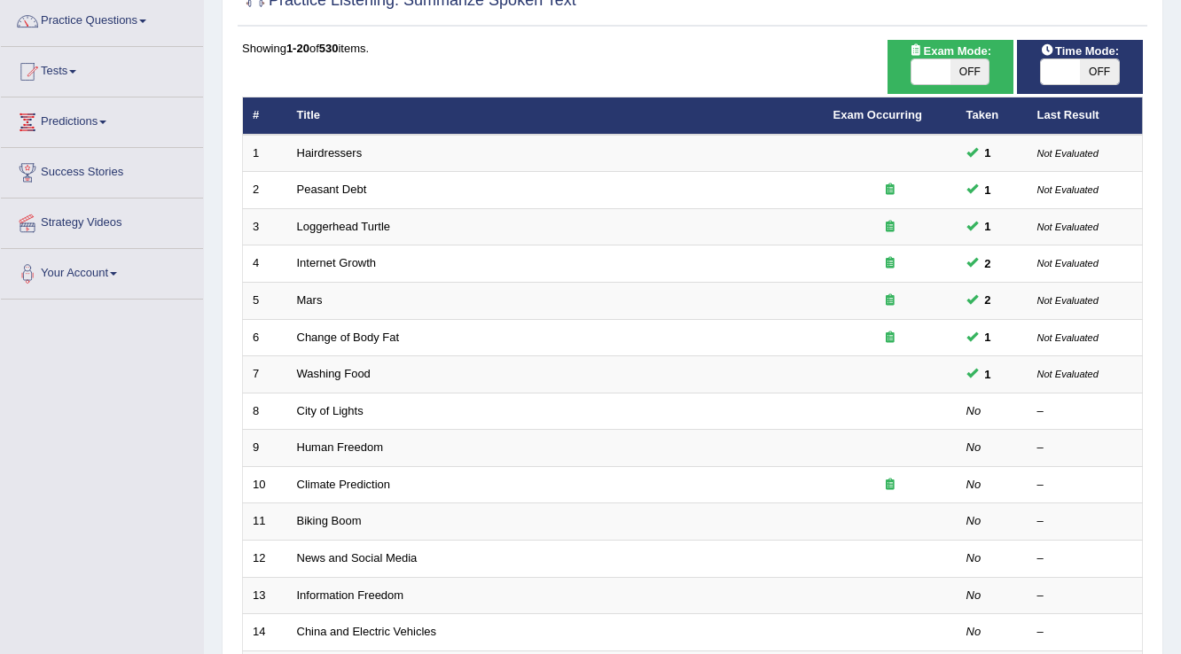
click at [1064, 69] on span at bounding box center [1060, 71] width 39 height 25
checkbox input "true"
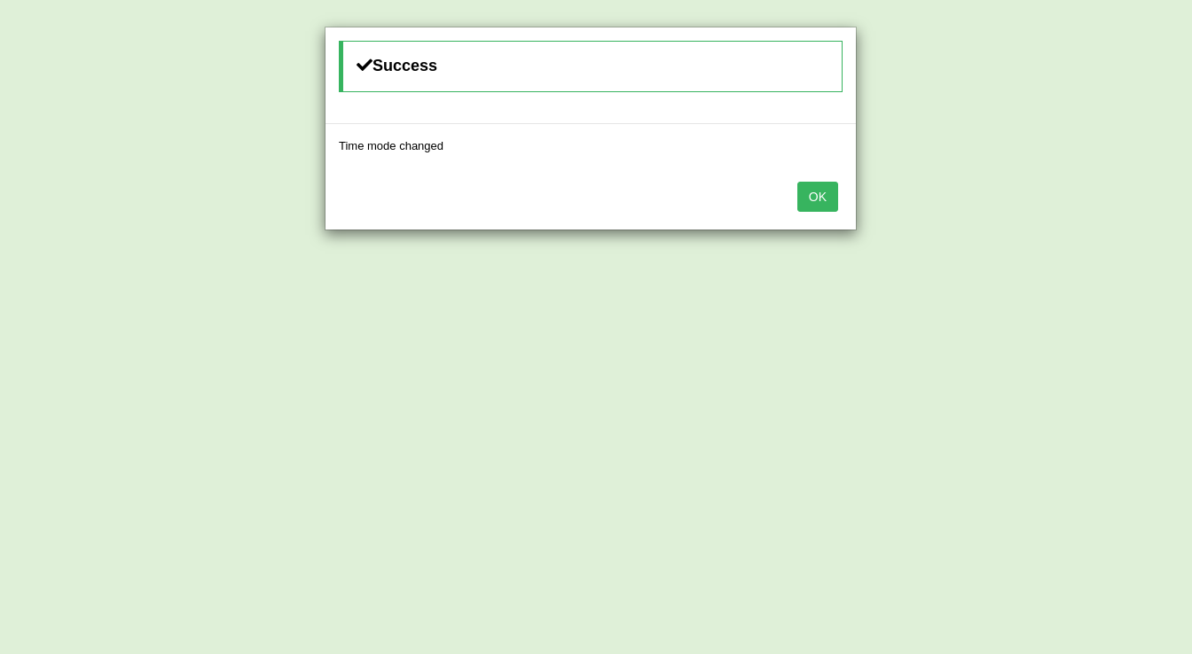
click at [810, 202] on button "OK" at bounding box center [817, 197] width 41 height 30
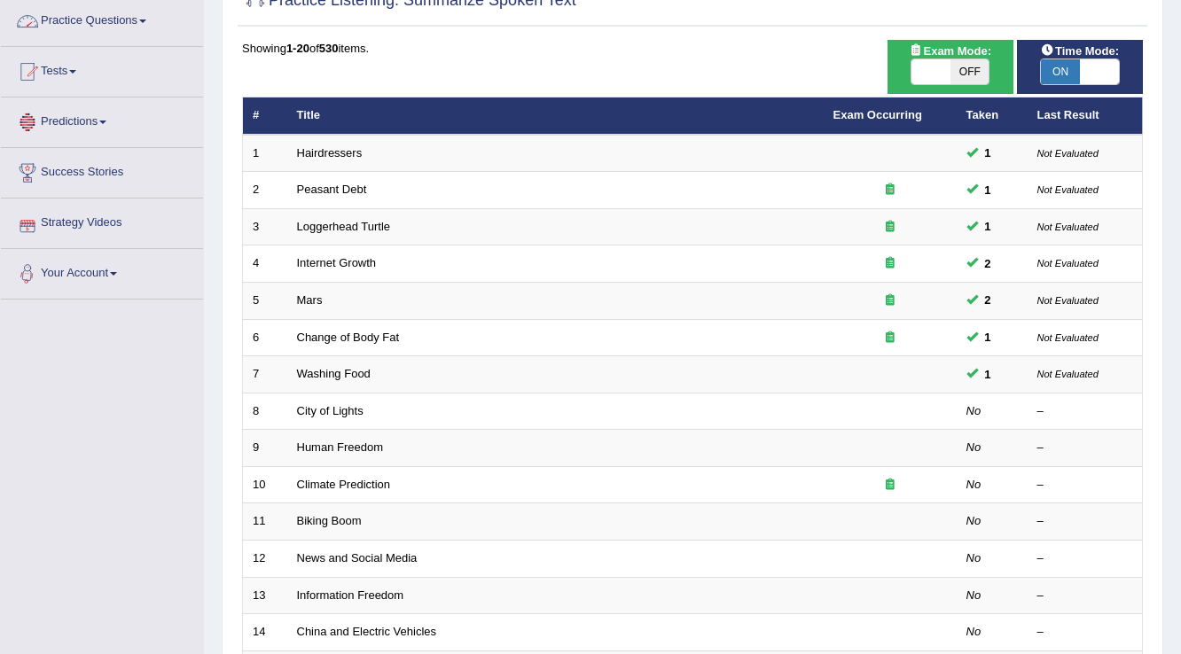
click at [55, 19] on link "Practice Questions" at bounding box center [102, 18] width 202 height 44
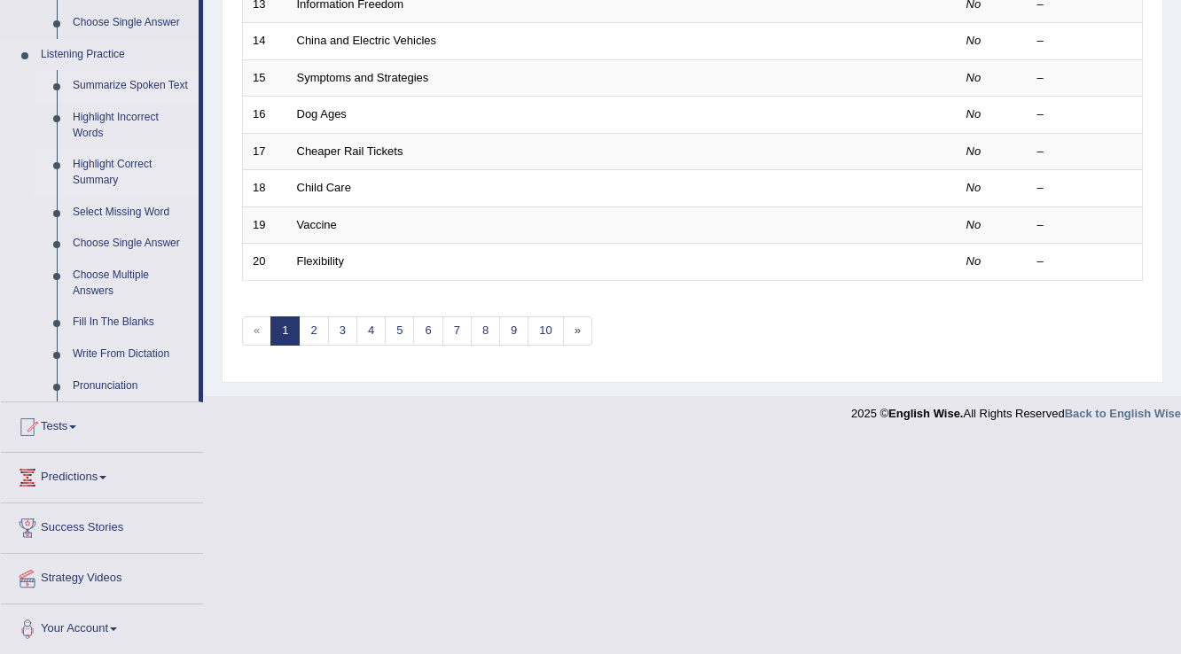
click at [98, 348] on link "Write From Dictation" at bounding box center [132, 355] width 134 height 32
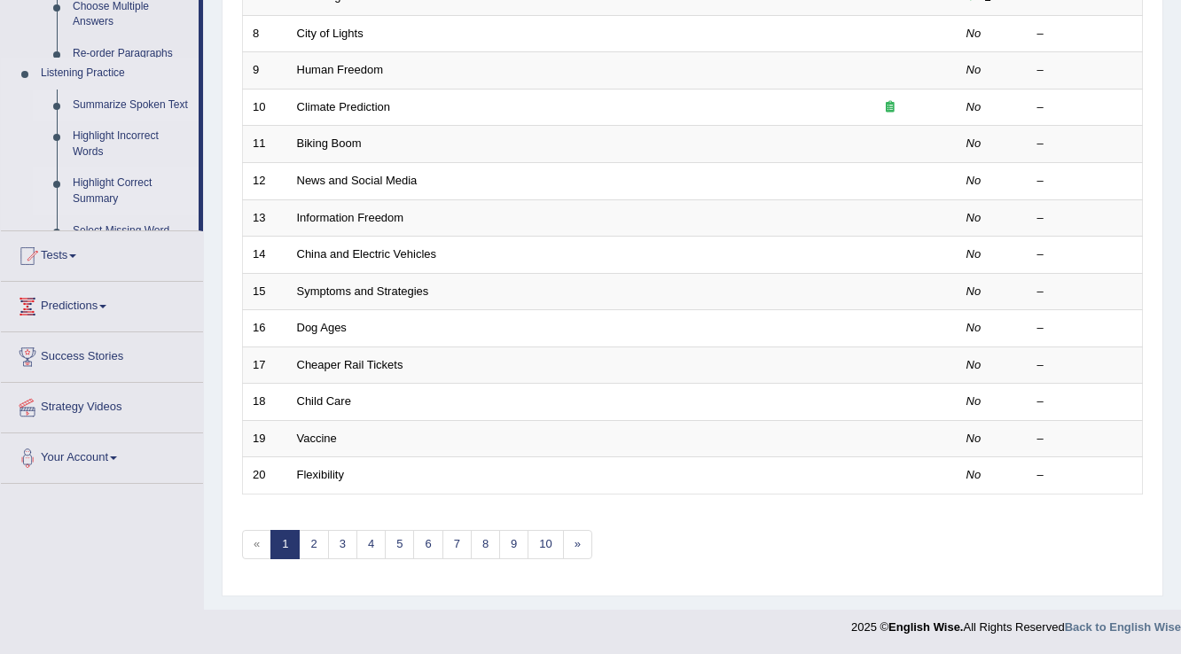
scroll to position [514, 0]
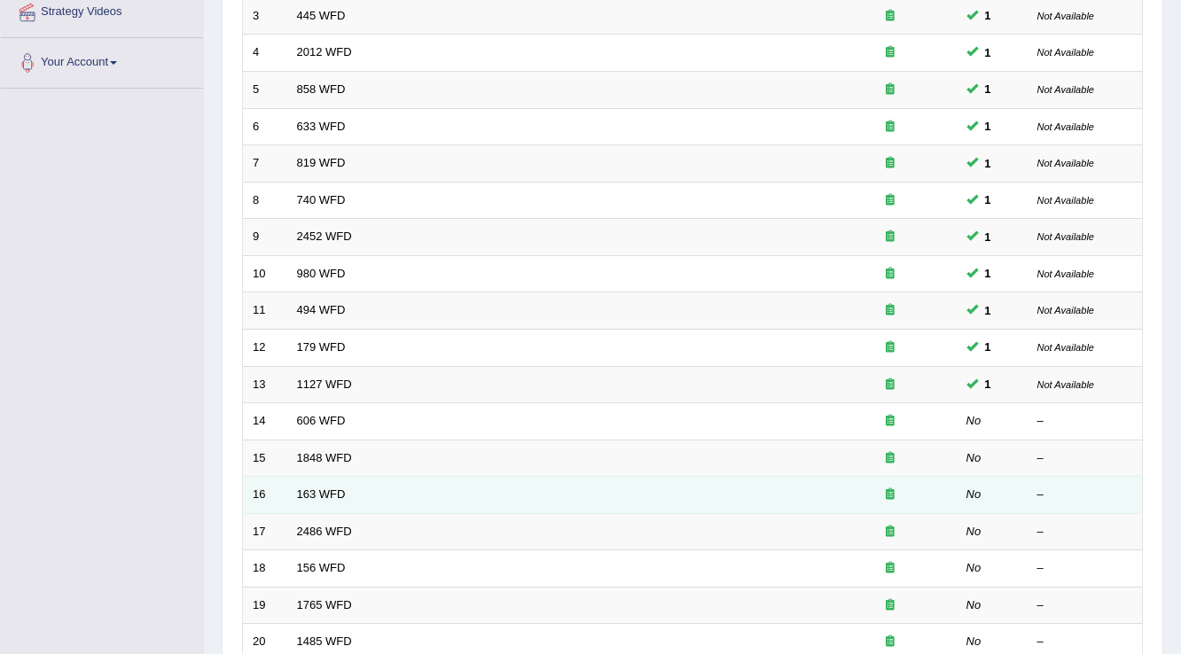
scroll to position [355, 0]
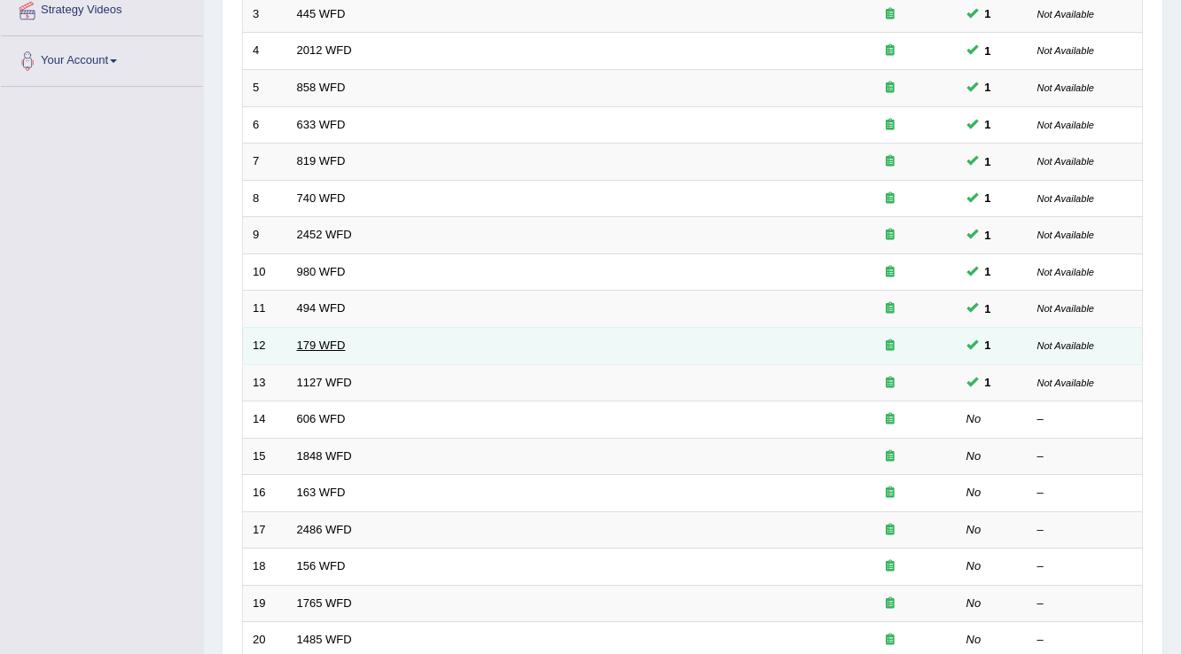
click at [341, 339] on link "179 WFD" at bounding box center [321, 345] width 49 height 13
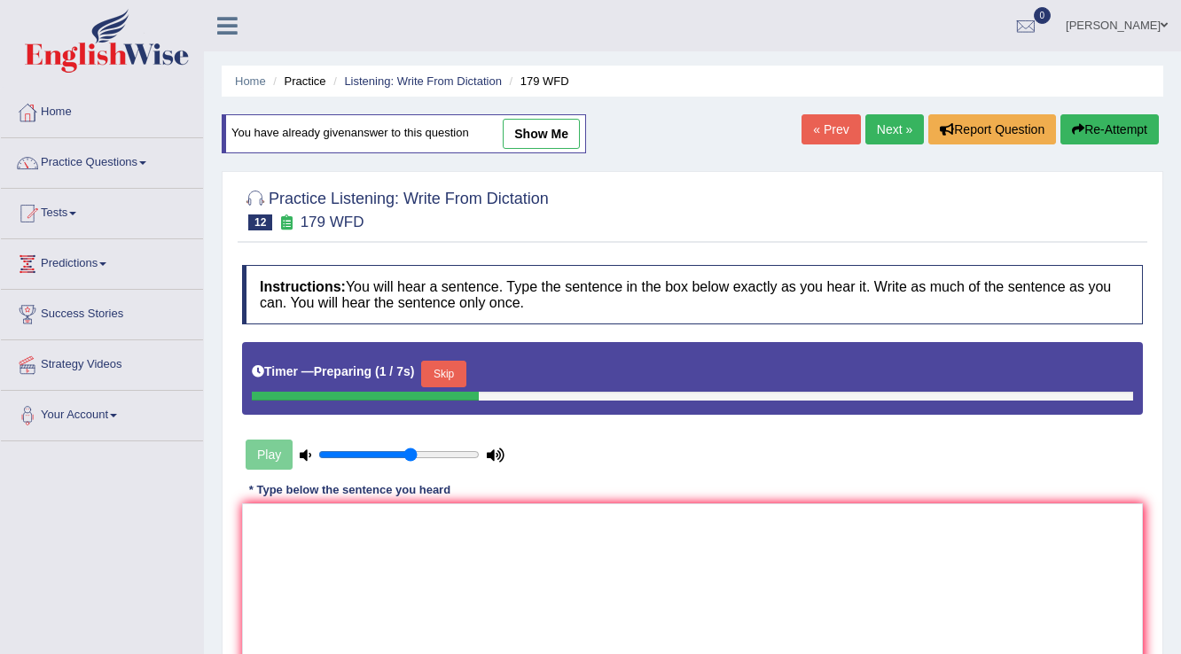
click at [519, 136] on link "show me" at bounding box center [541, 134] width 77 height 30
type textarea "Lectures are the oldest and the most methods at the university."
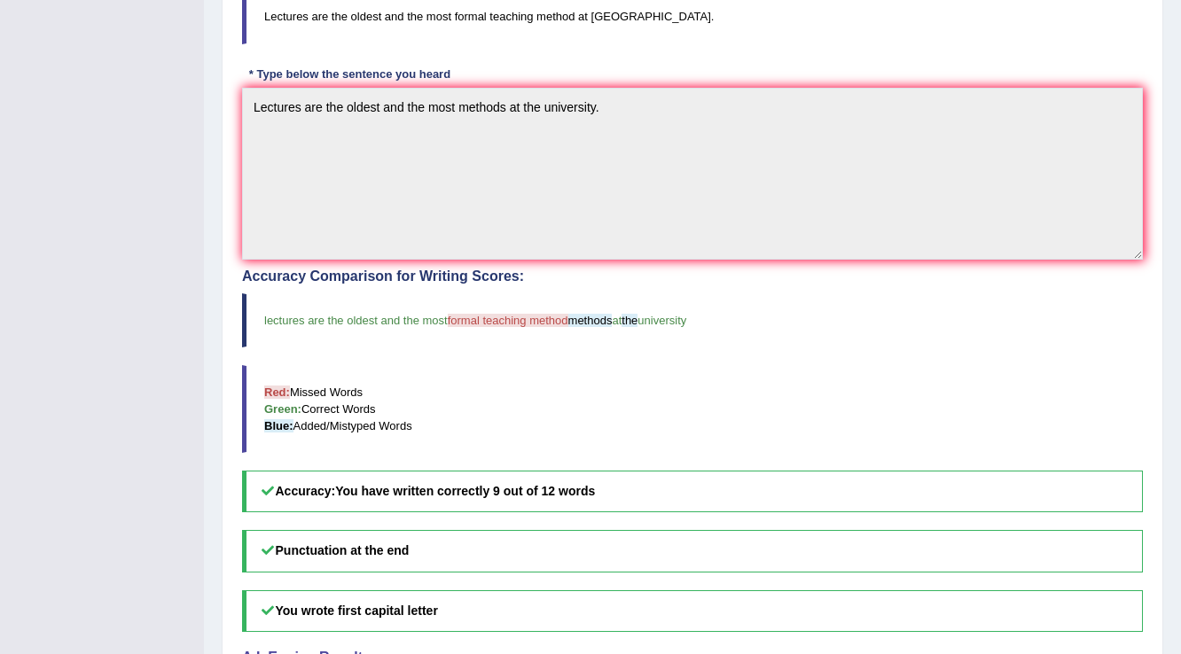
scroll to position [450, 0]
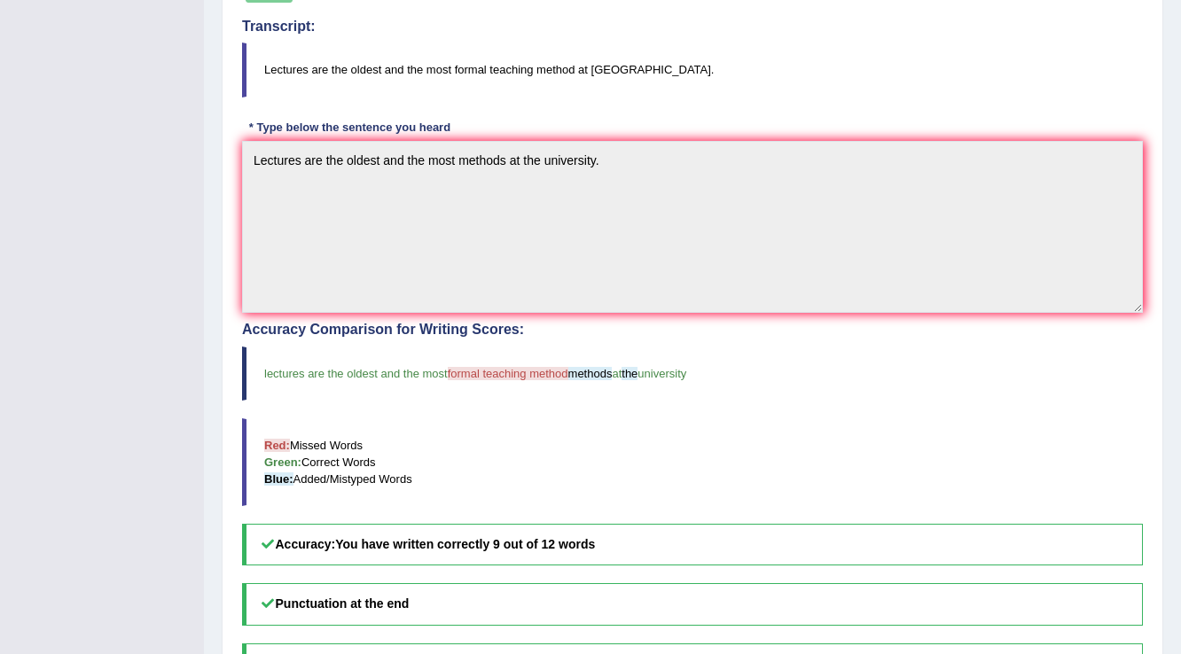
drag, startPoint x: 499, startPoint y: 188, endPoint x: 458, endPoint y: 419, distance: 234.3
click at [458, 419] on blockquote "Red: Missed Words Green: Correct Words Blue: Added/Mistyped Words" at bounding box center [692, 463] width 901 height 88
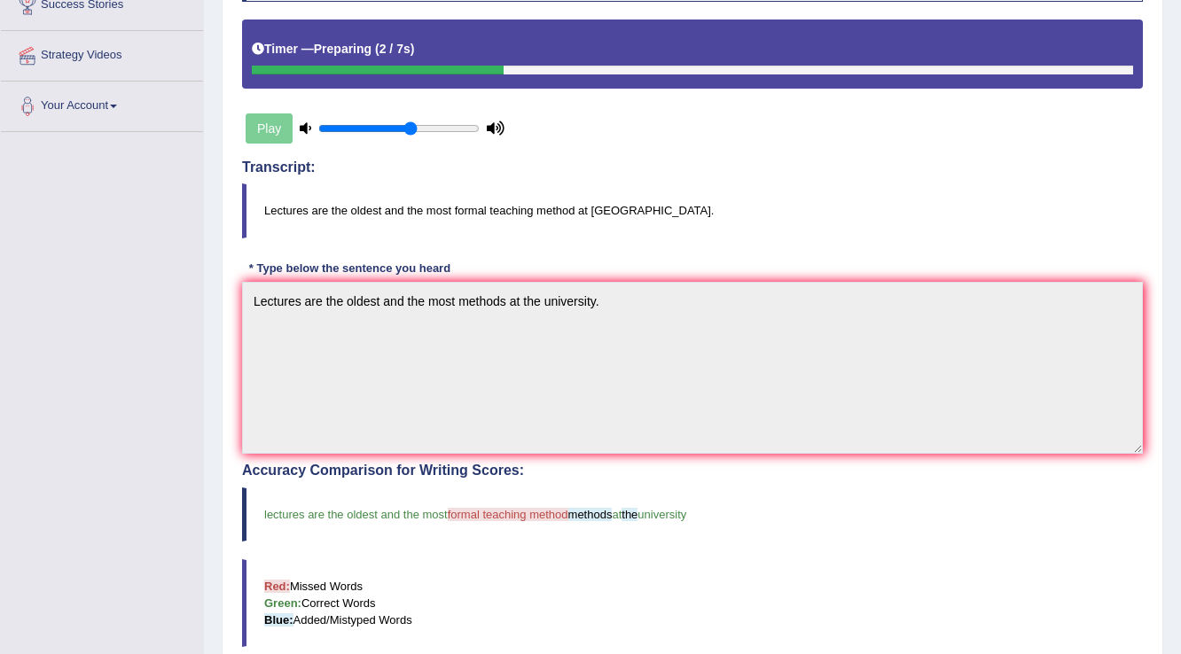
scroll to position [309, 0]
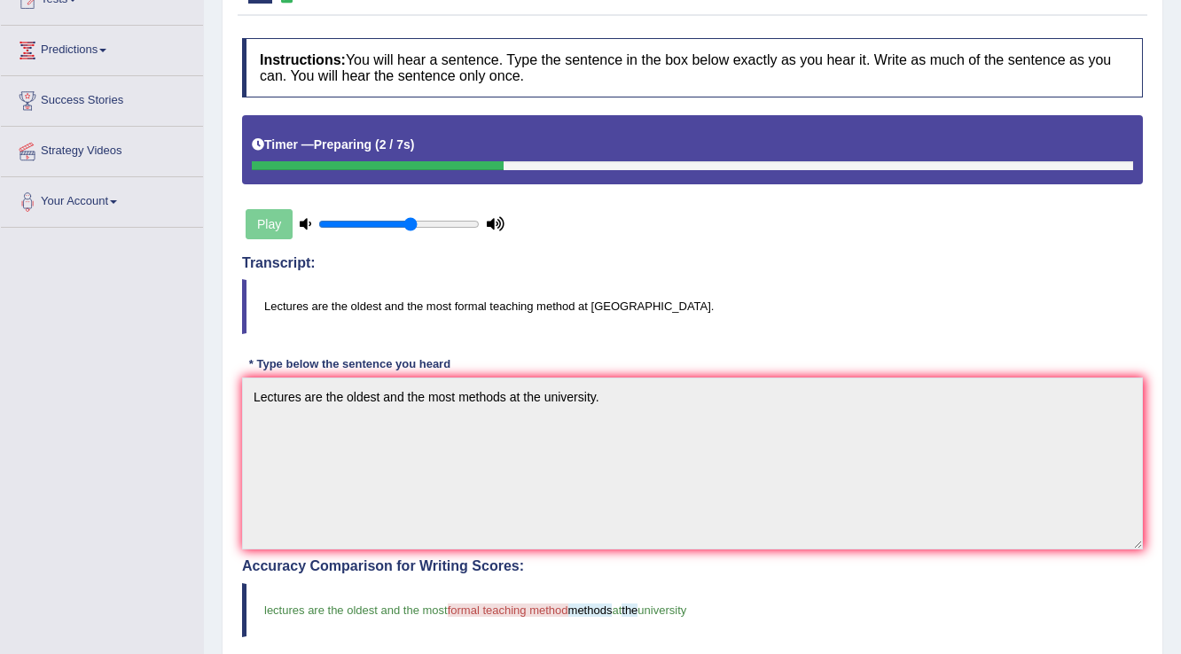
click at [678, 330] on div "Instructions: You will hear a sentence. Type the sentence in the box below exac…" at bounding box center [693, 535] width 910 height 1013
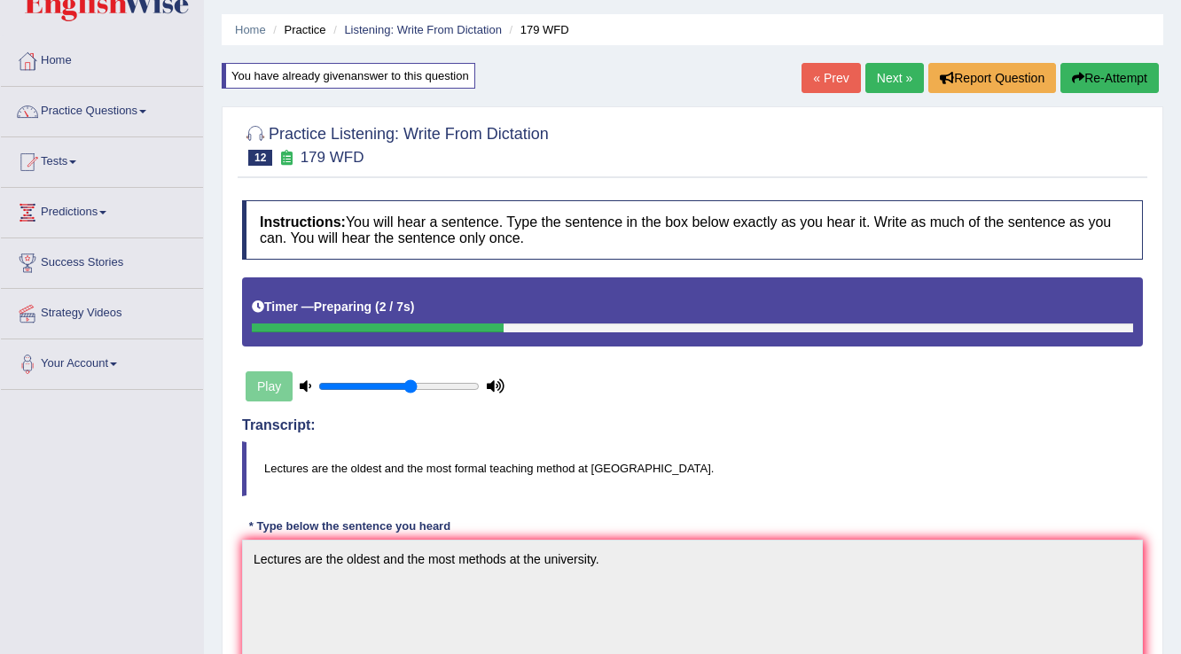
scroll to position [0, 0]
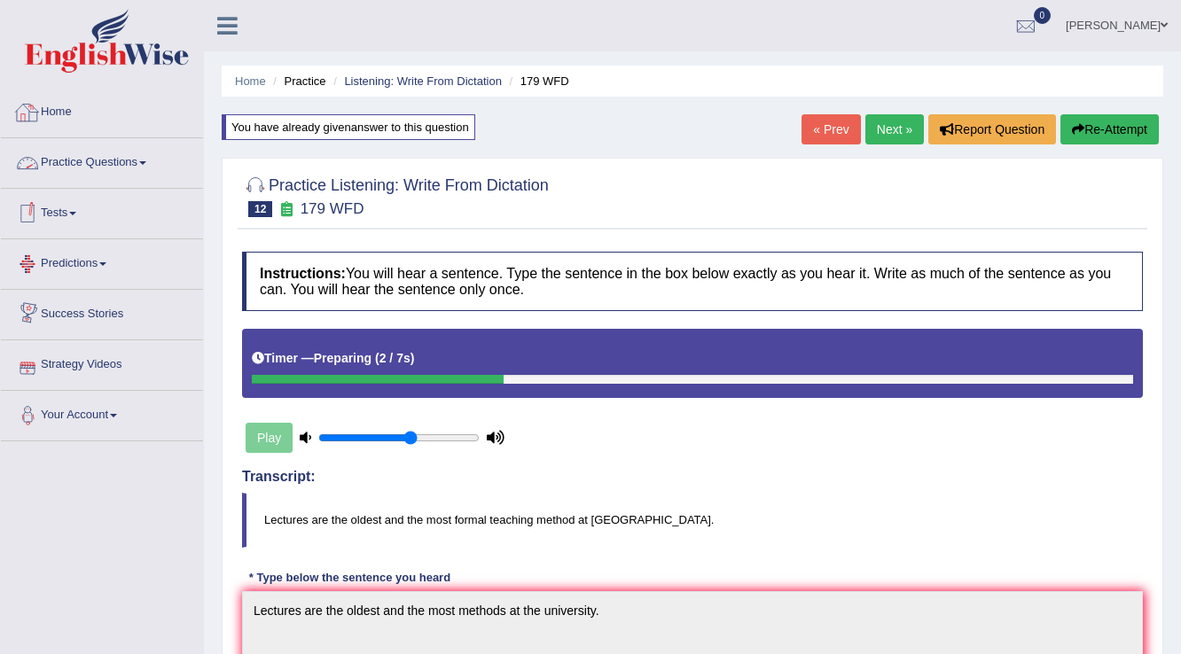
click at [115, 154] on link "Practice Questions" at bounding box center [102, 160] width 202 height 44
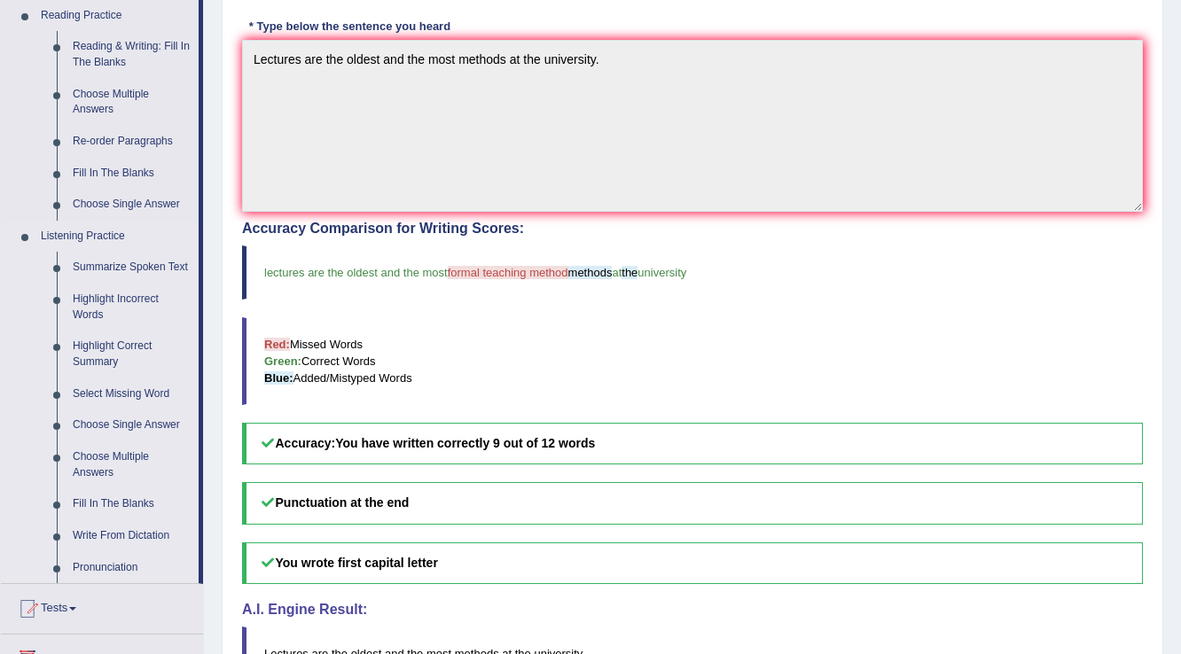
scroll to position [568, 0]
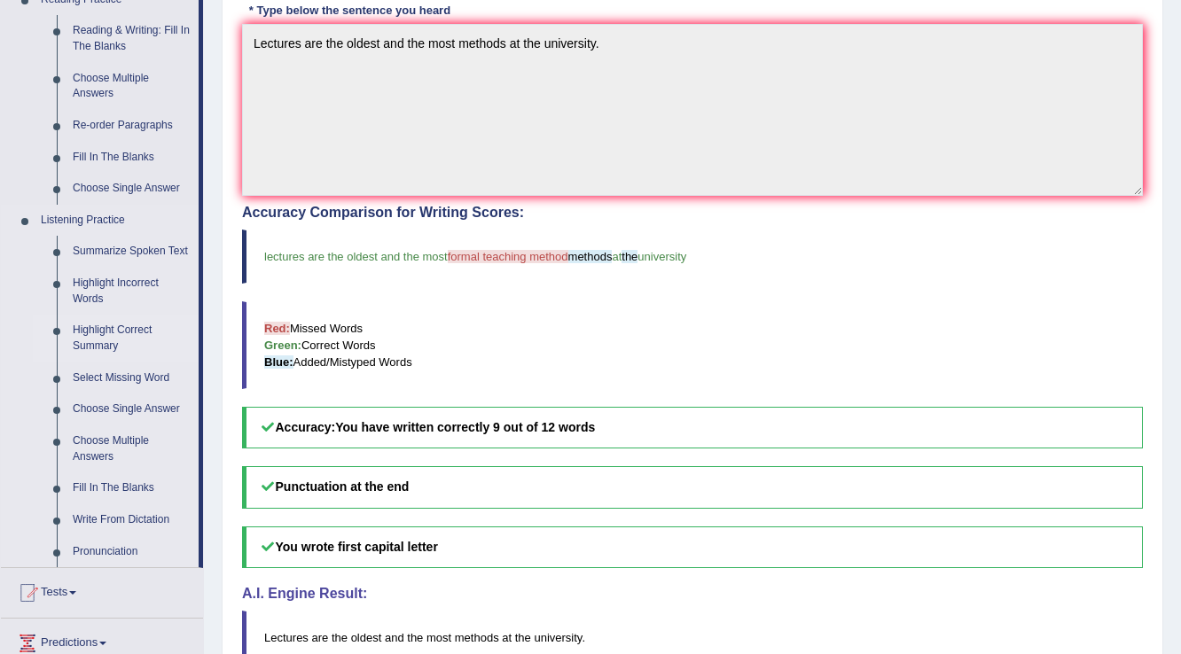
click at [82, 331] on link "Highlight Correct Summary" at bounding box center [132, 338] width 134 height 47
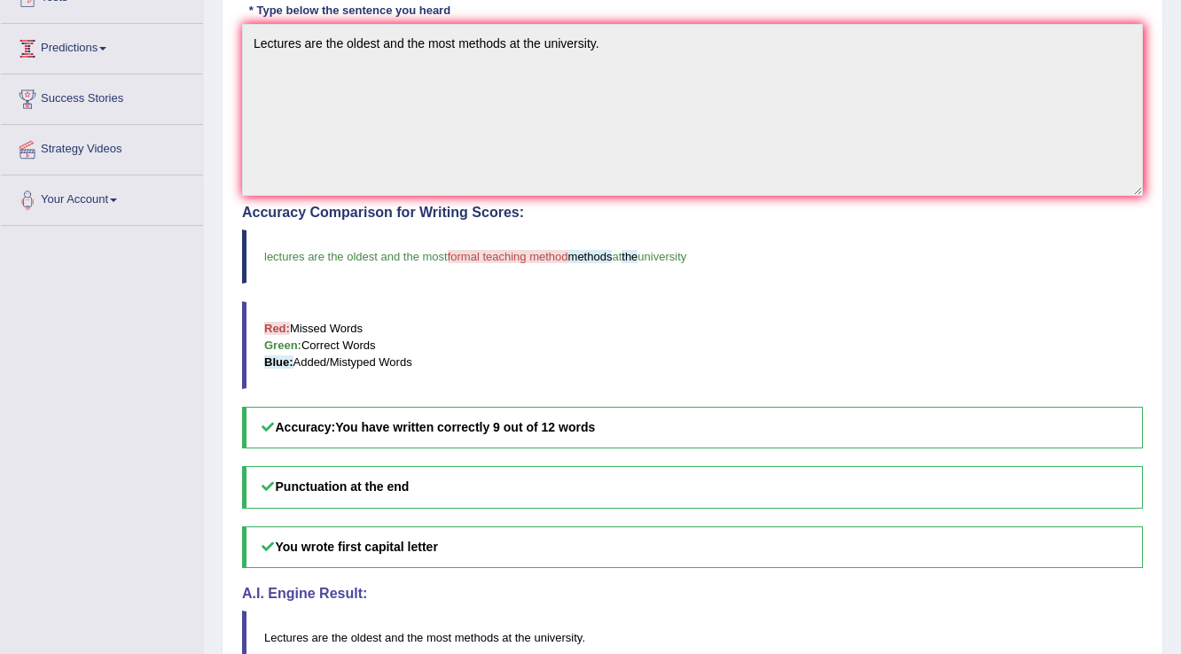
scroll to position [322, 0]
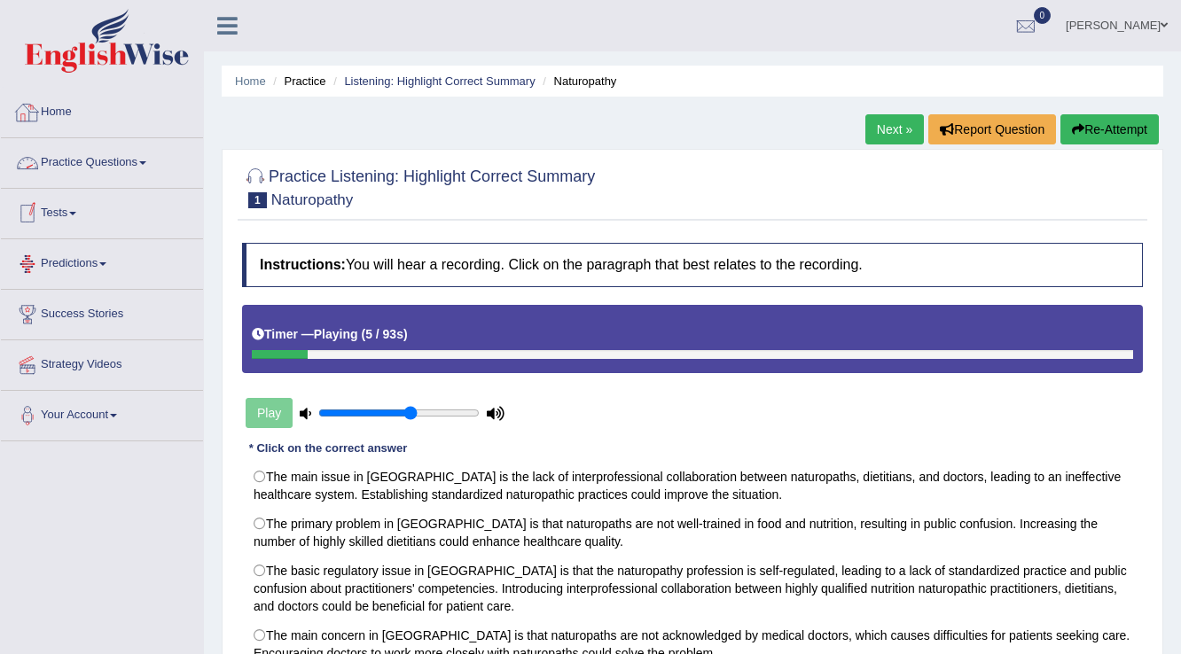
click at [89, 149] on link "Practice Questions" at bounding box center [102, 160] width 202 height 44
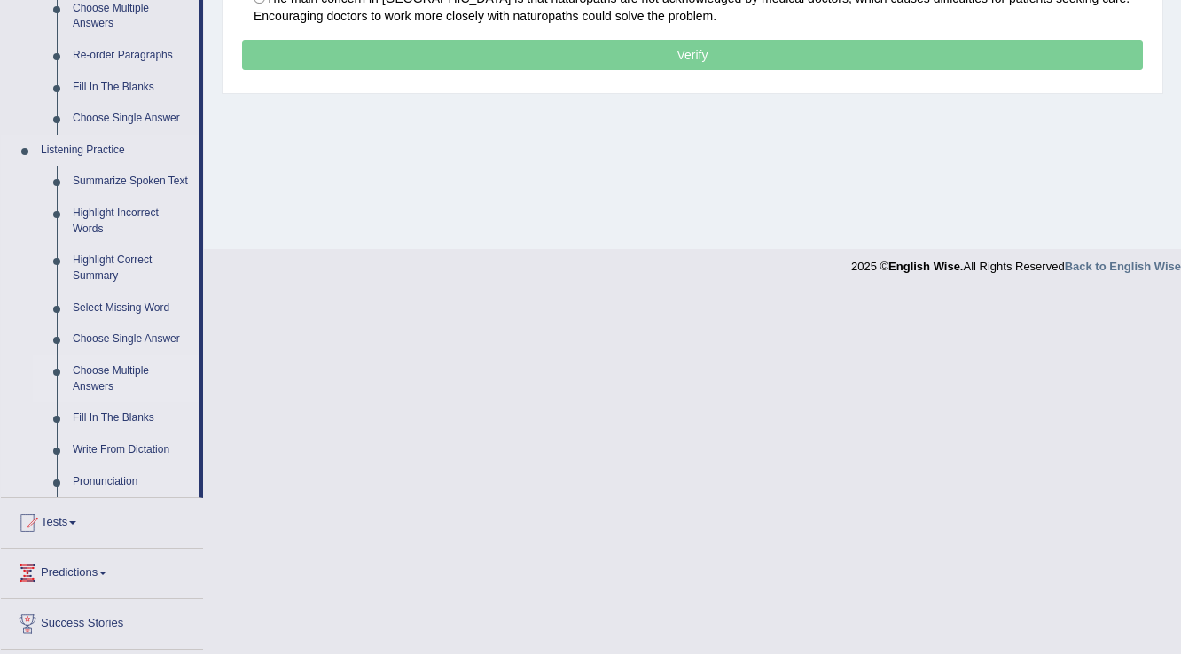
scroll to position [639, 0]
click at [127, 310] on link "Select Missing Word" at bounding box center [132, 308] width 134 height 32
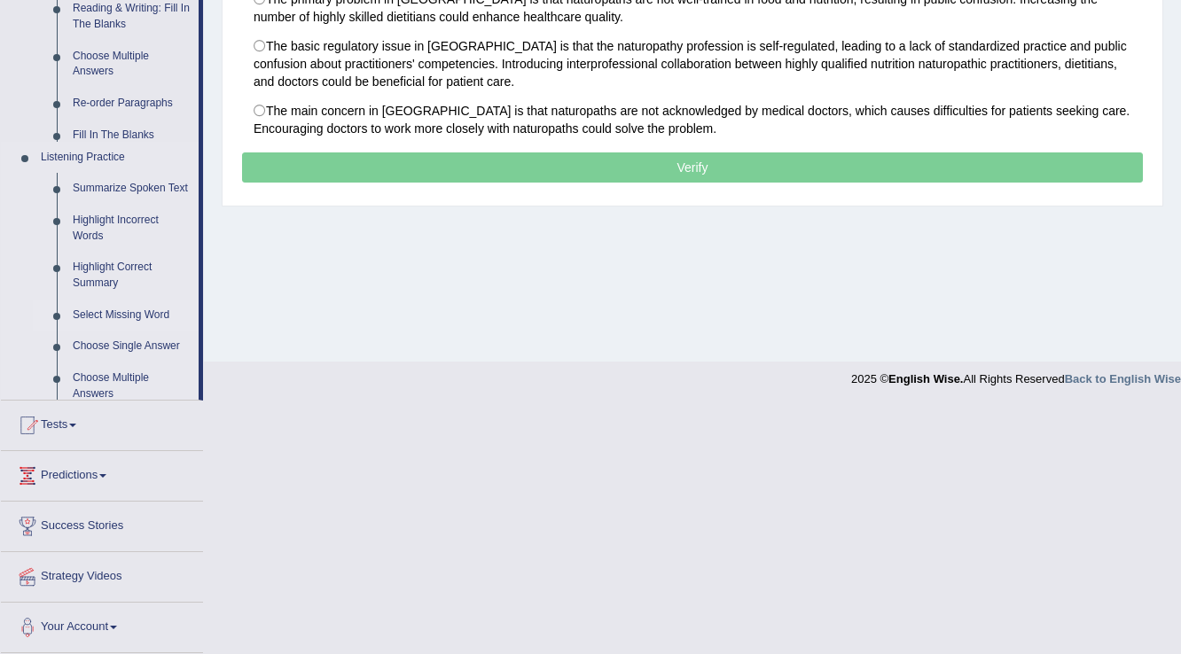
scroll to position [277, 0]
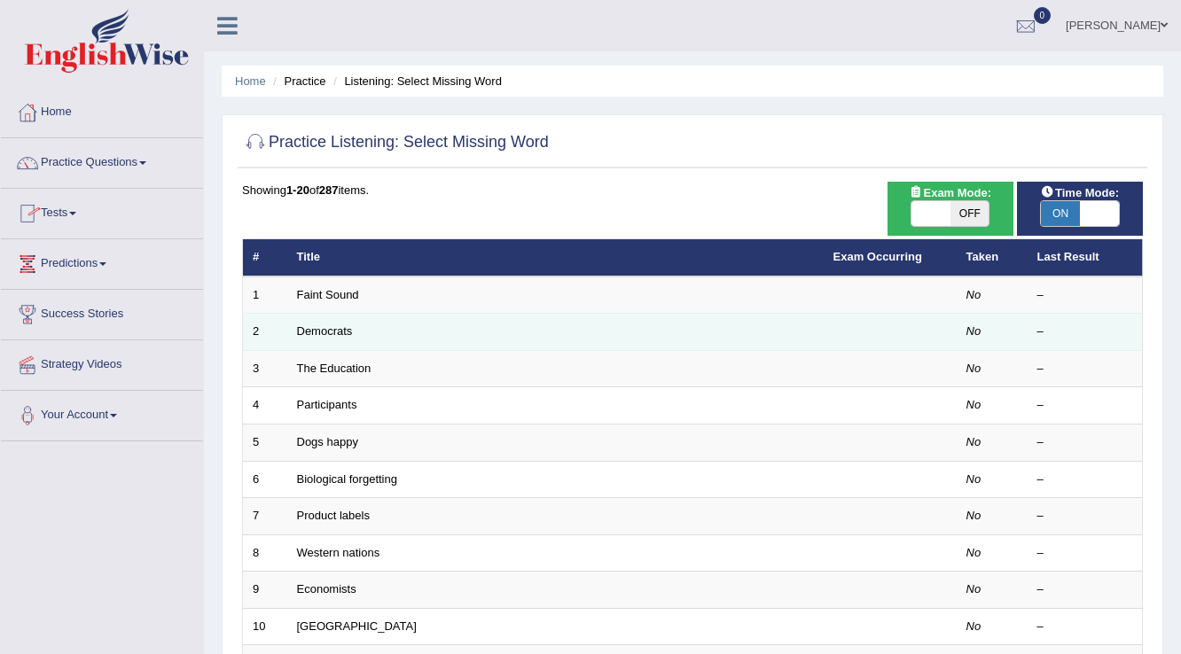
click at [288, 334] on td "Democrats" at bounding box center [555, 332] width 537 height 37
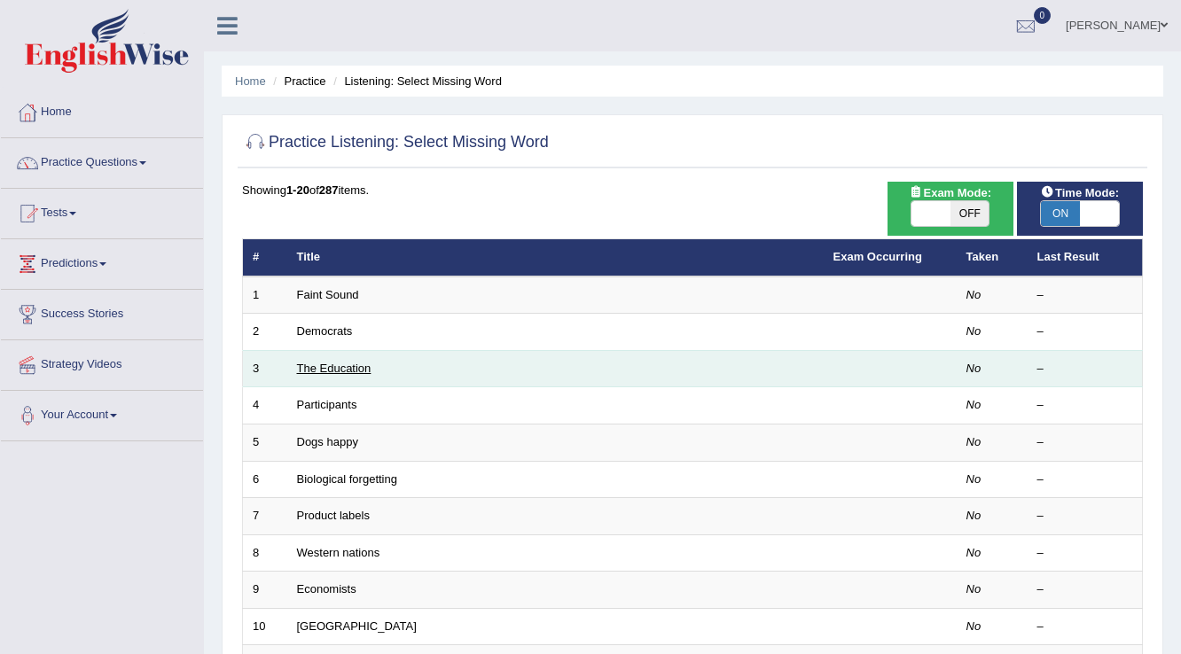
click at [357, 365] on link "The Education" at bounding box center [334, 368] width 74 height 13
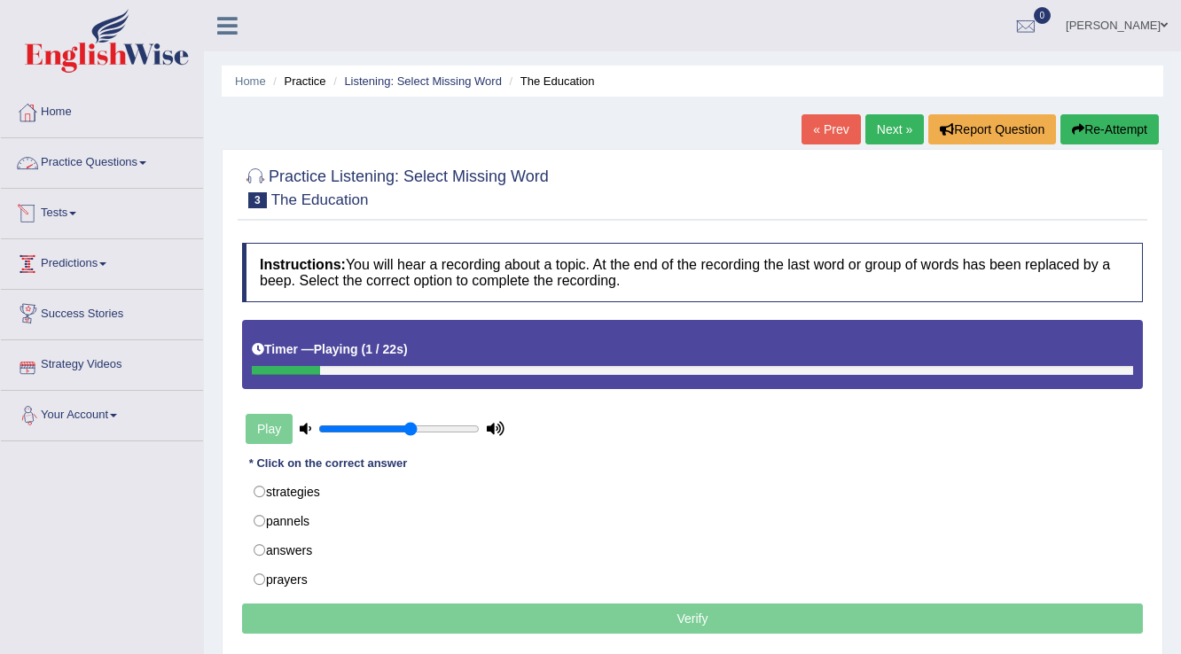
click at [73, 166] on link "Practice Questions" at bounding box center [102, 160] width 202 height 44
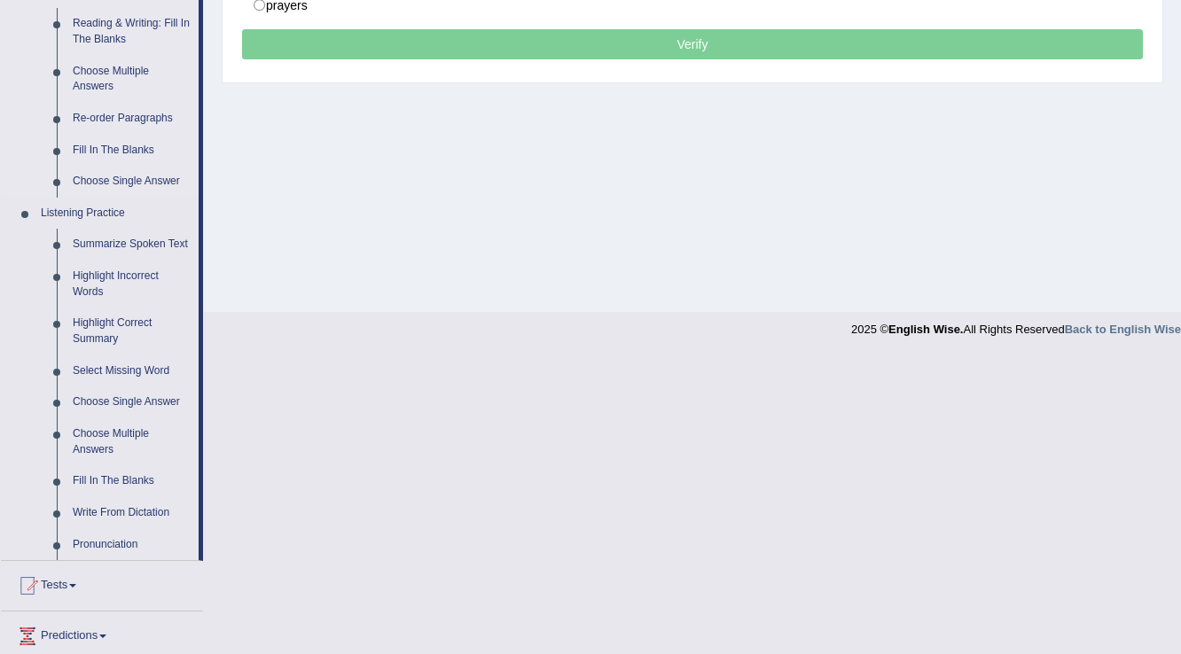
scroll to position [709, 0]
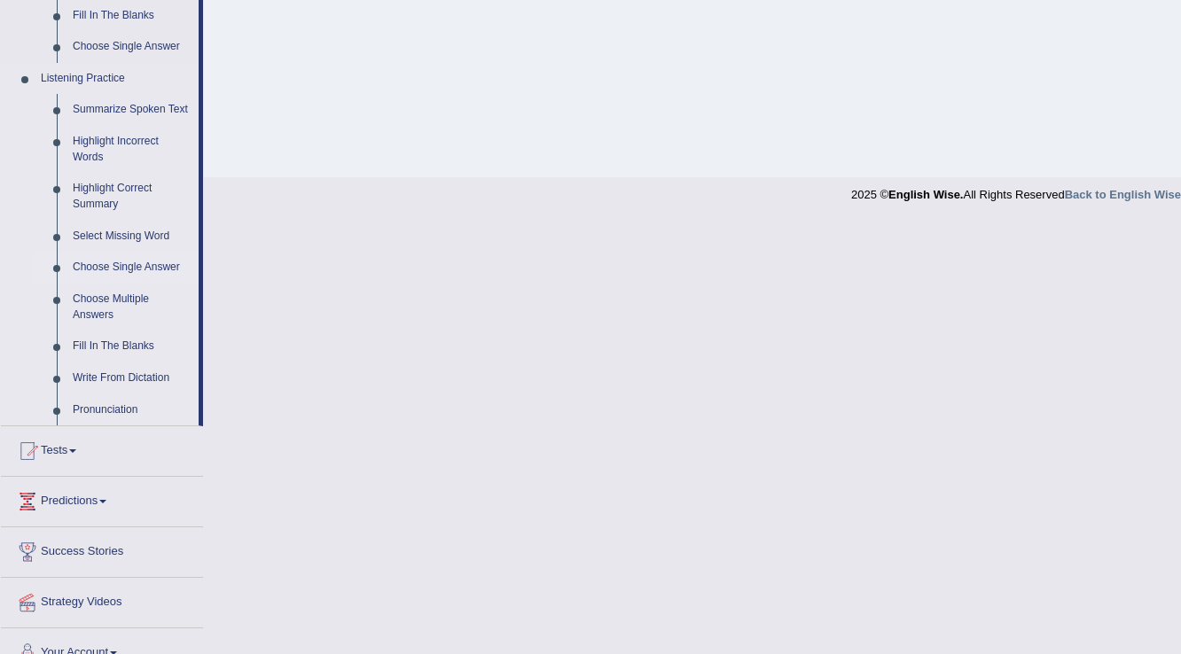
click at [64, 269] on li "Choose Single Answer" at bounding box center [116, 268] width 166 height 32
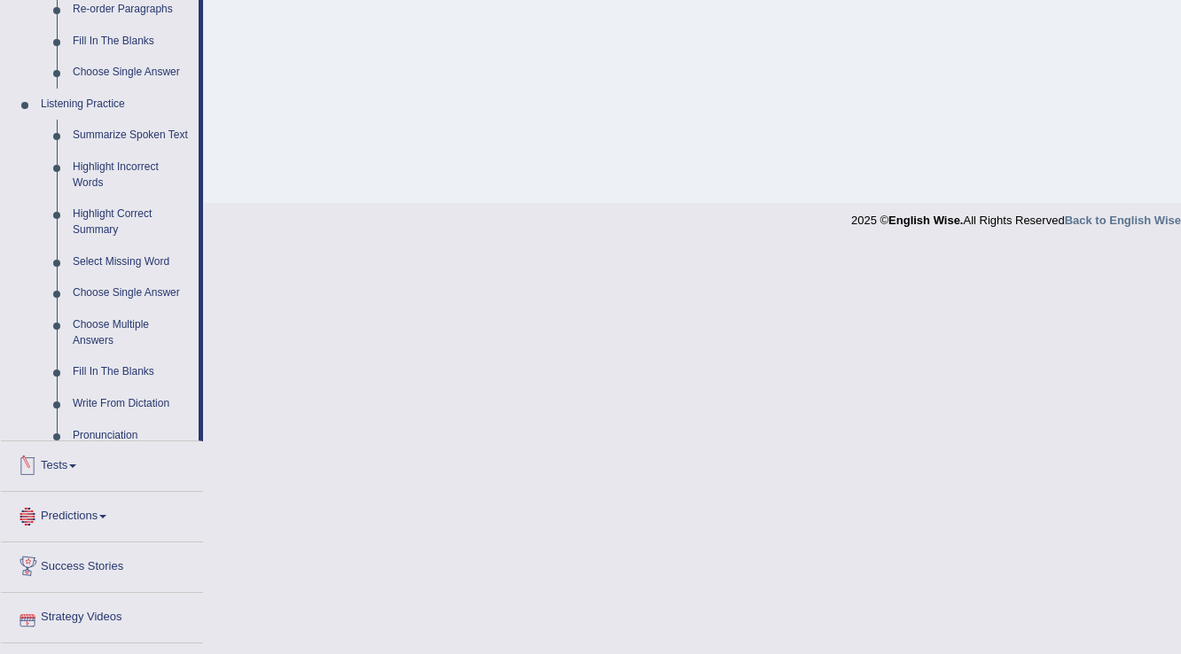
scroll to position [733, 0]
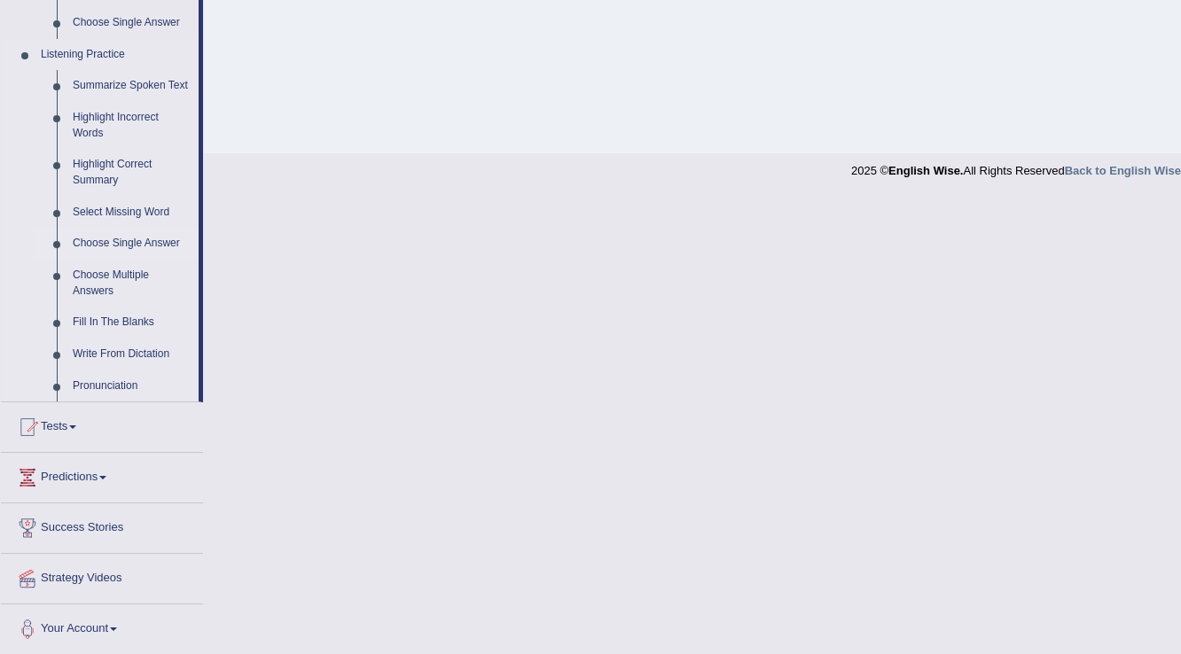
click at [137, 240] on link "Choose Single Answer" at bounding box center [132, 244] width 134 height 32
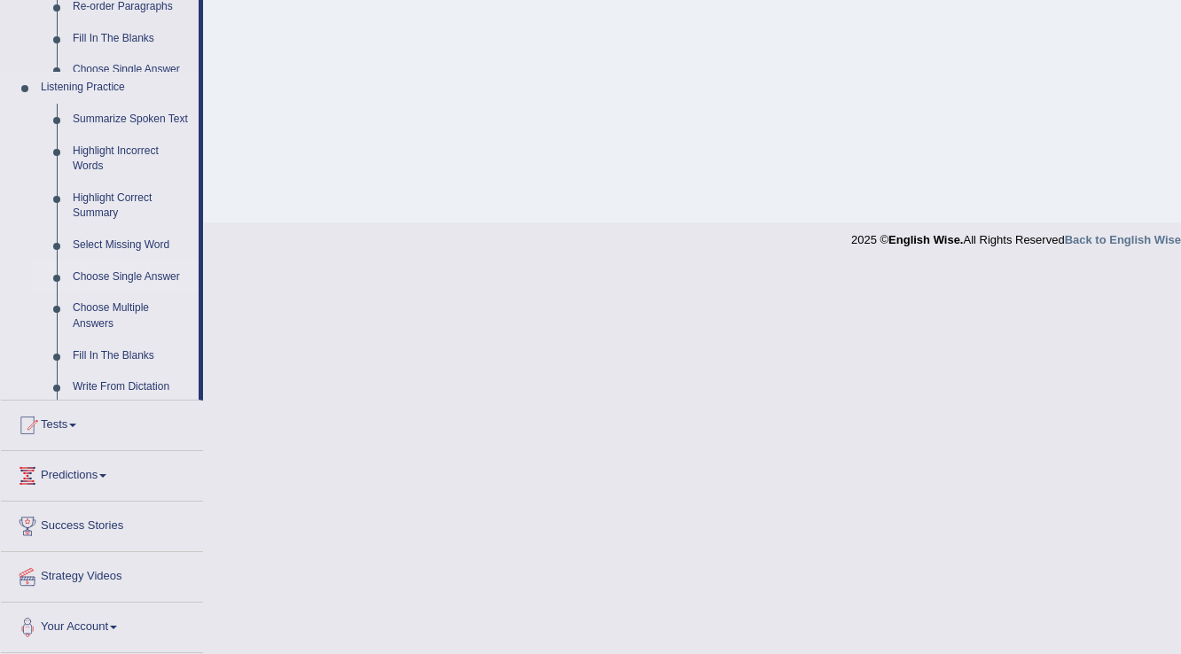
scroll to position [277, 0]
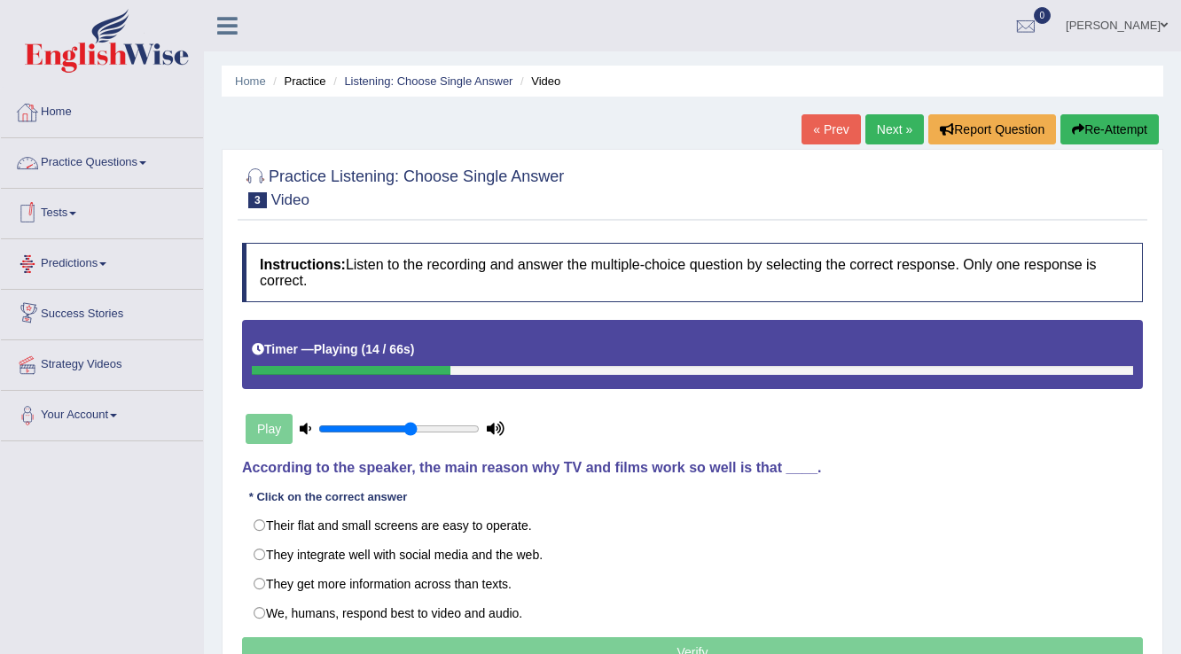
click at [37, 160] on div at bounding box center [27, 163] width 27 height 27
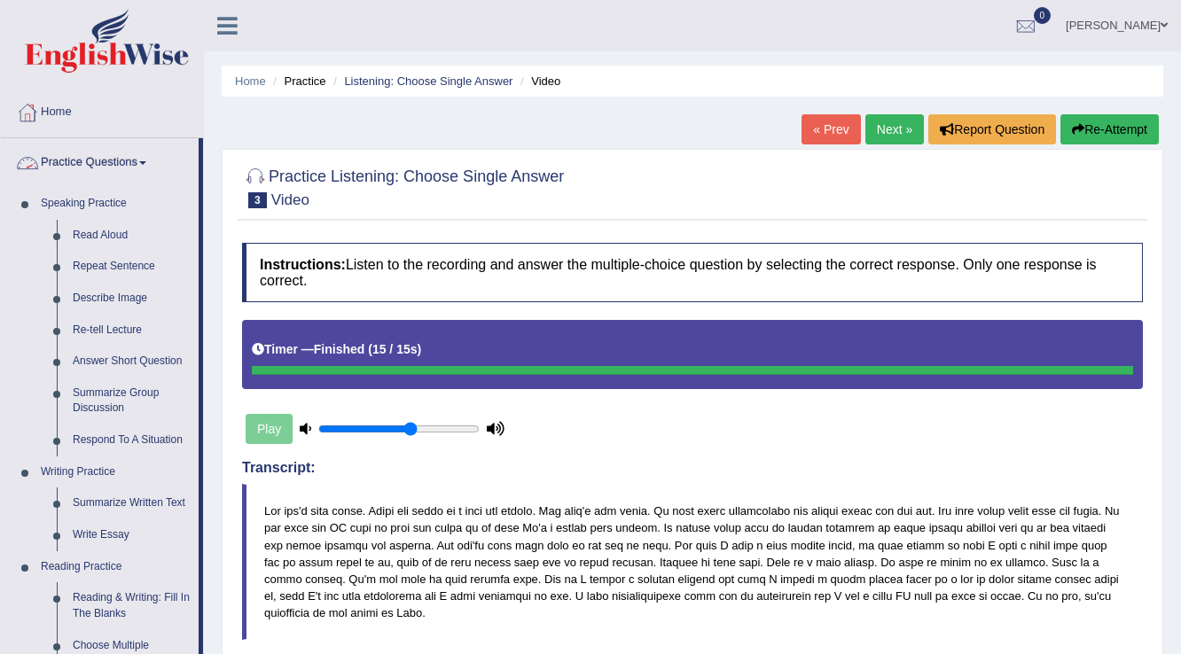
click at [134, 162] on link "Practice Questions" at bounding box center [100, 160] width 198 height 44
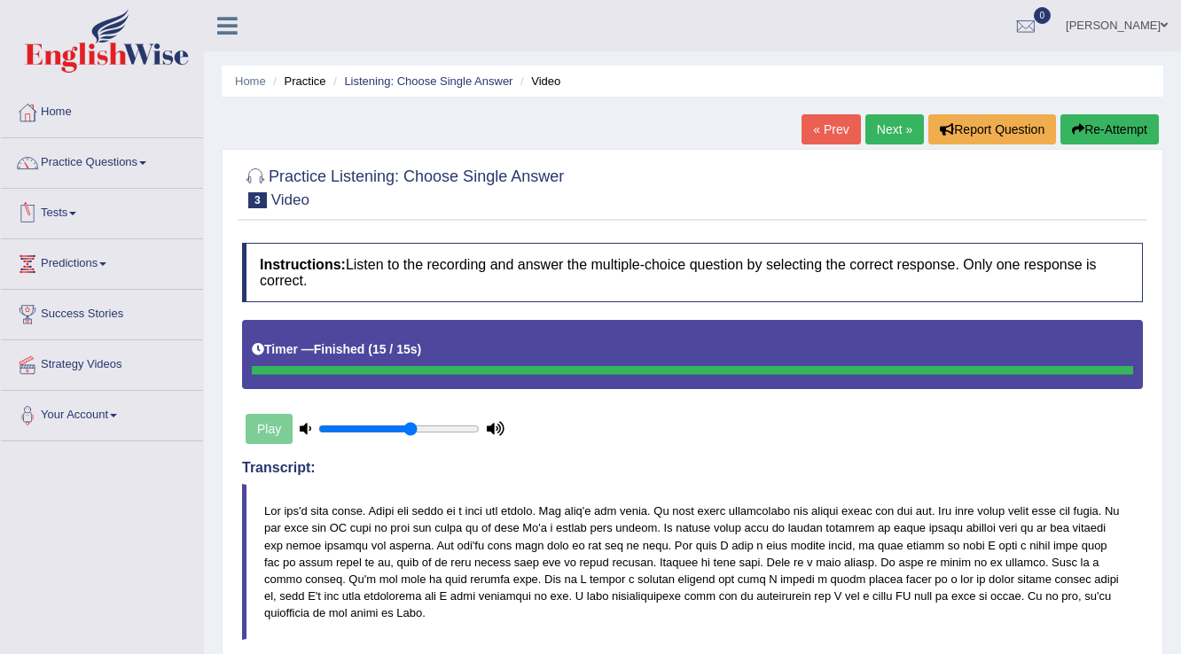
click at [76, 213] on span at bounding box center [72, 214] width 7 height 4
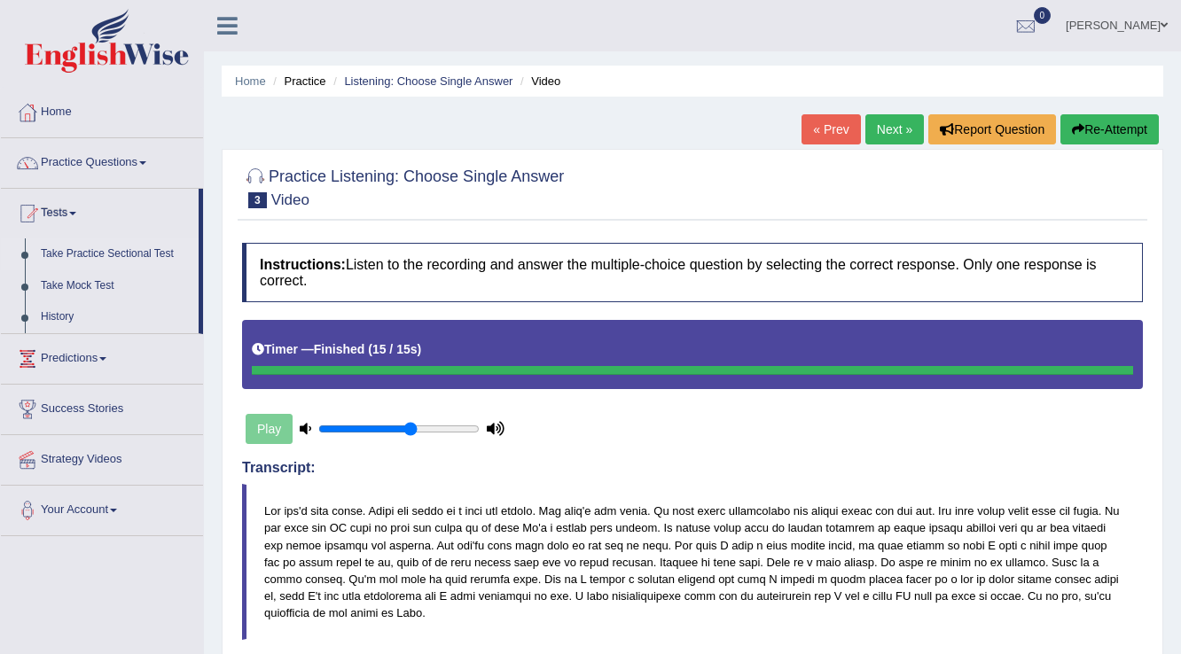
click at [82, 248] on link "Take Practice Sectional Test" at bounding box center [116, 255] width 166 height 32
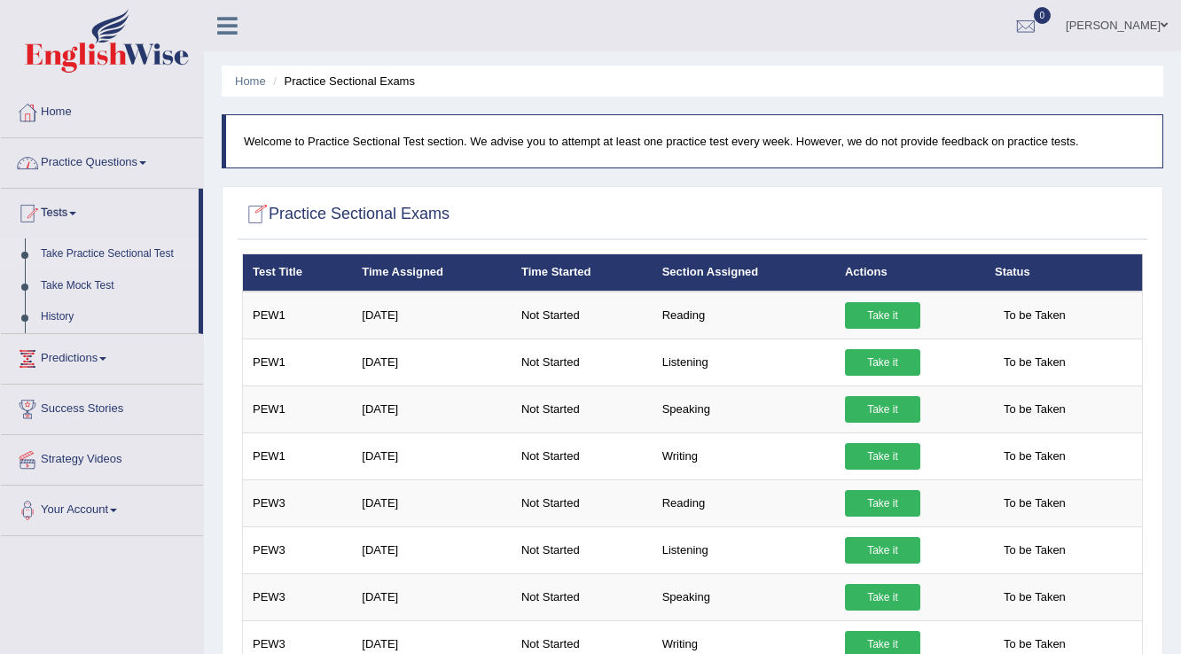
click at [85, 165] on link "Practice Questions" at bounding box center [102, 160] width 202 height 44
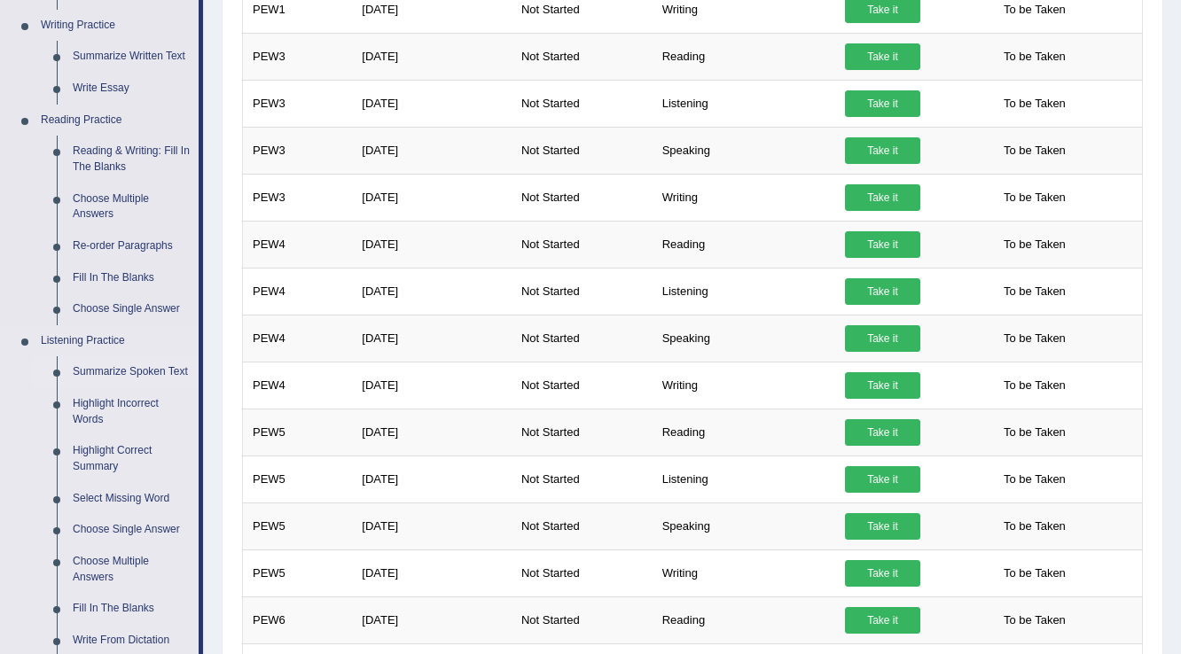
scroll to position [568, 0]
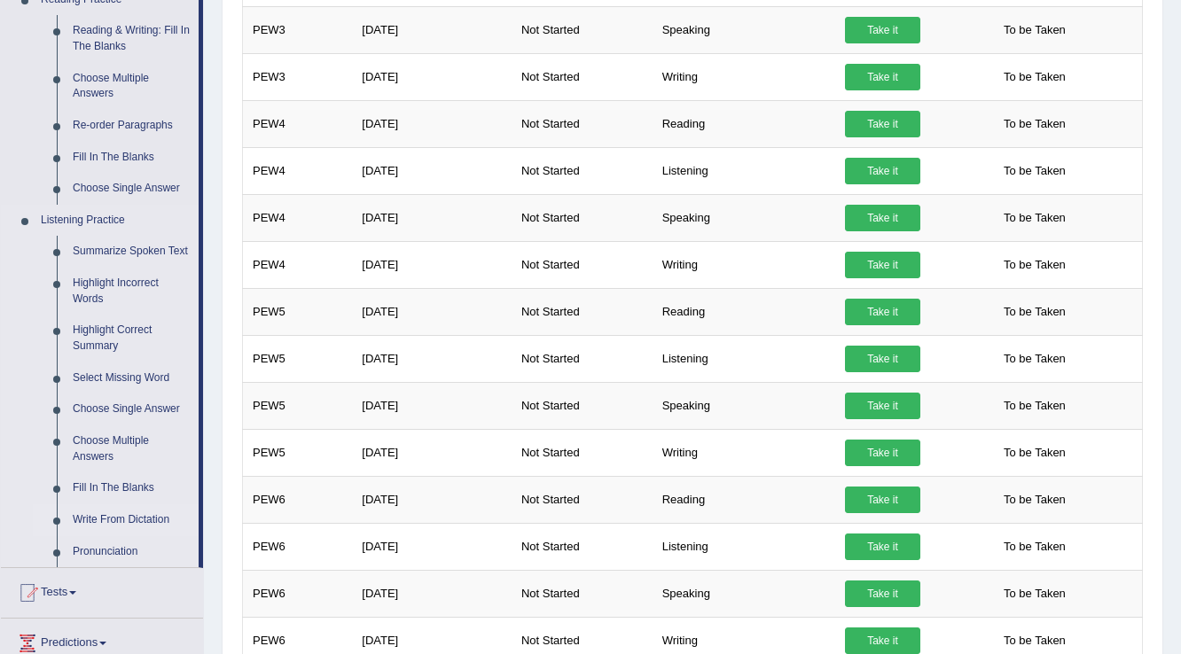
click at [159, 521] on link "Write From Dictation" at bounding box center [132, 521] width 134 height 32
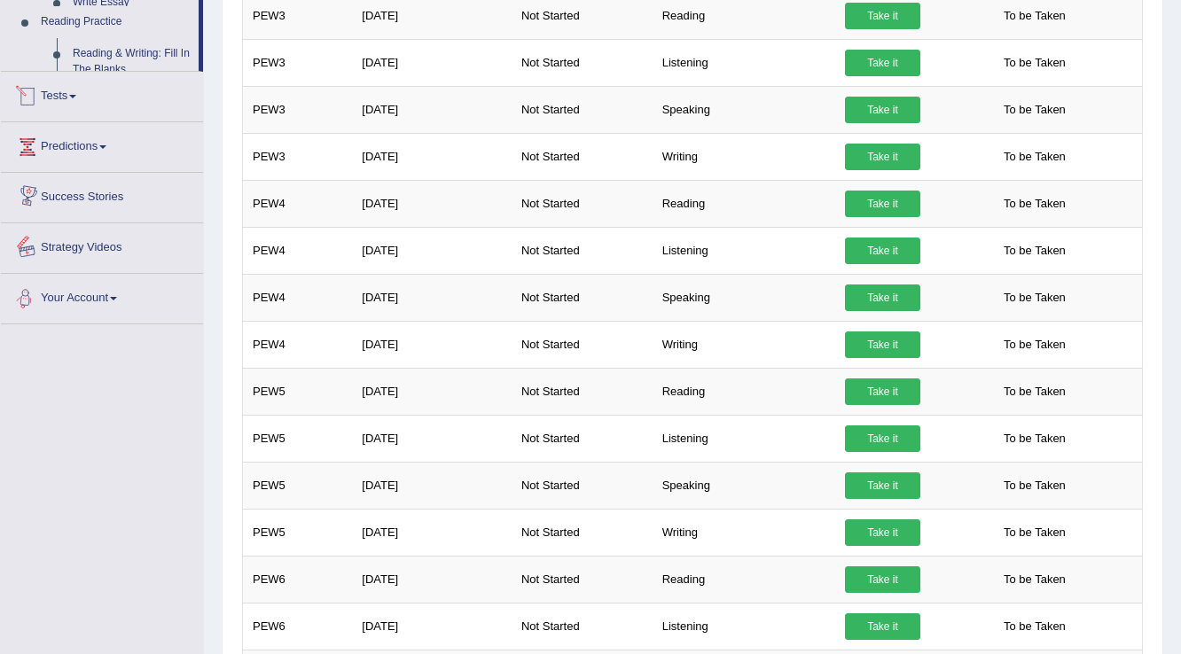
scroll to position [631, 0]
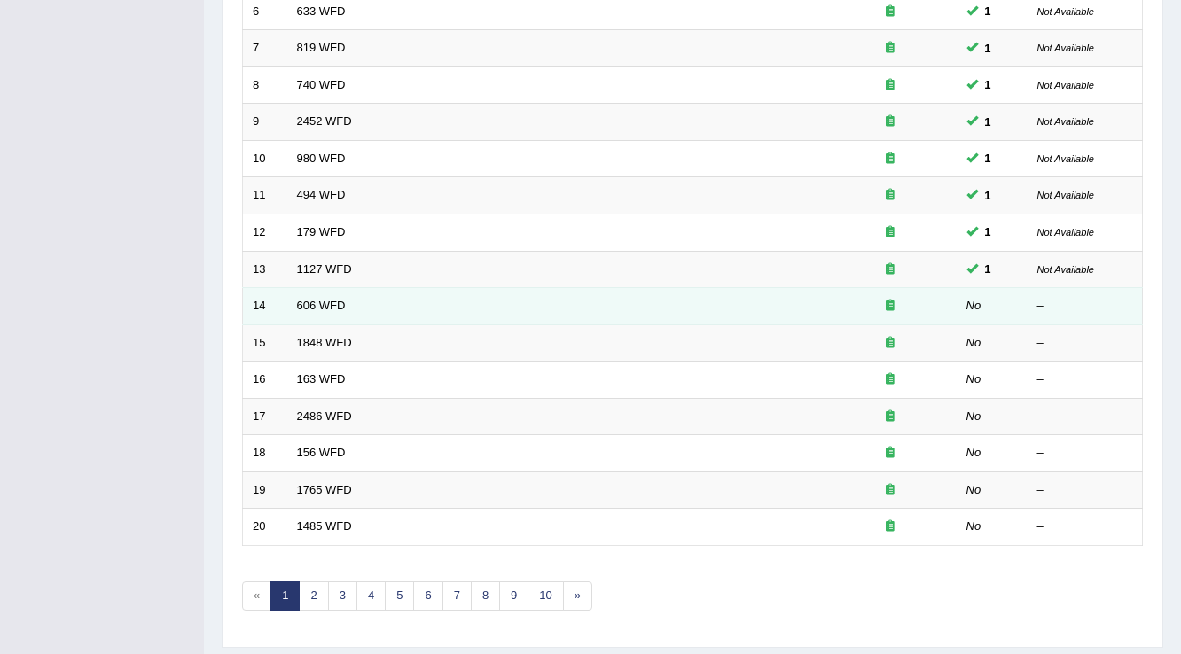
scroll to position [497, 0]
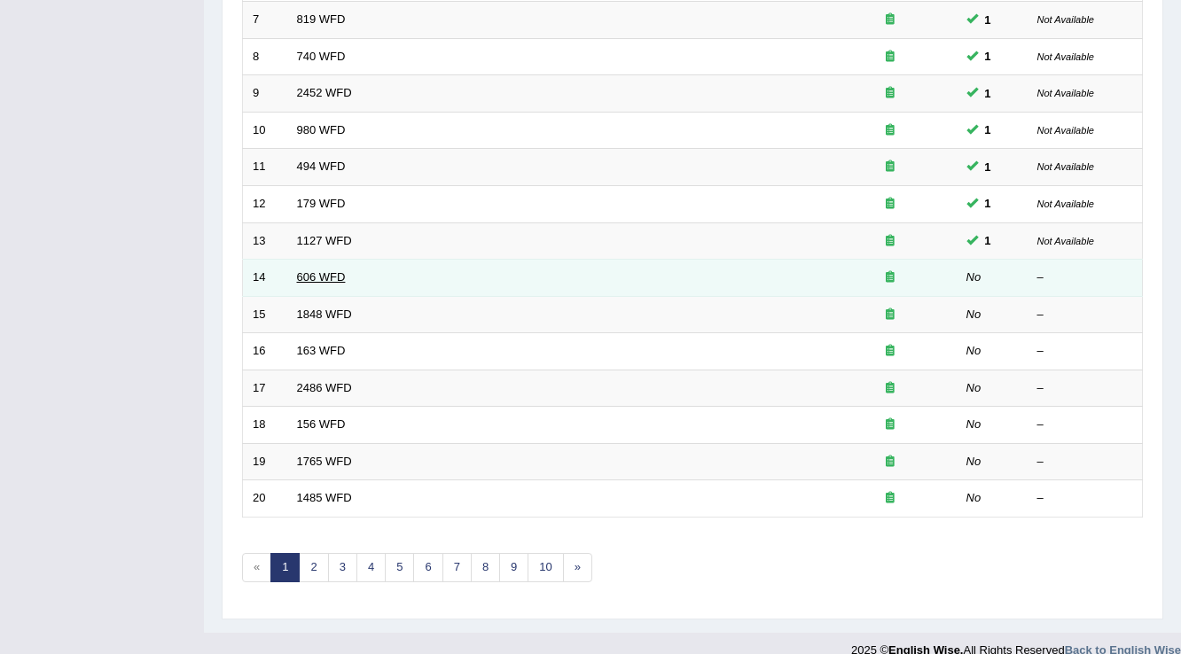
click at [318, 273] on link "606 WFD" at bounding box center [321, 276] width 49 height 13
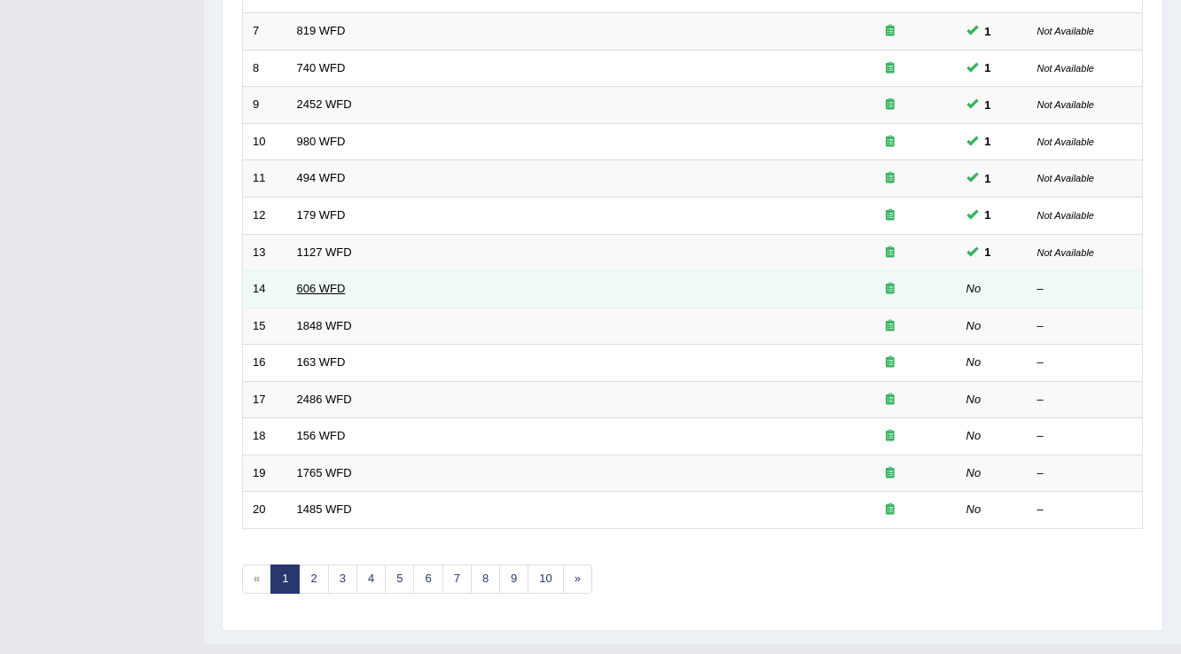
click at [325, 284] on link "606 WFD" at bounding box center [321, 288] width 49 height 13
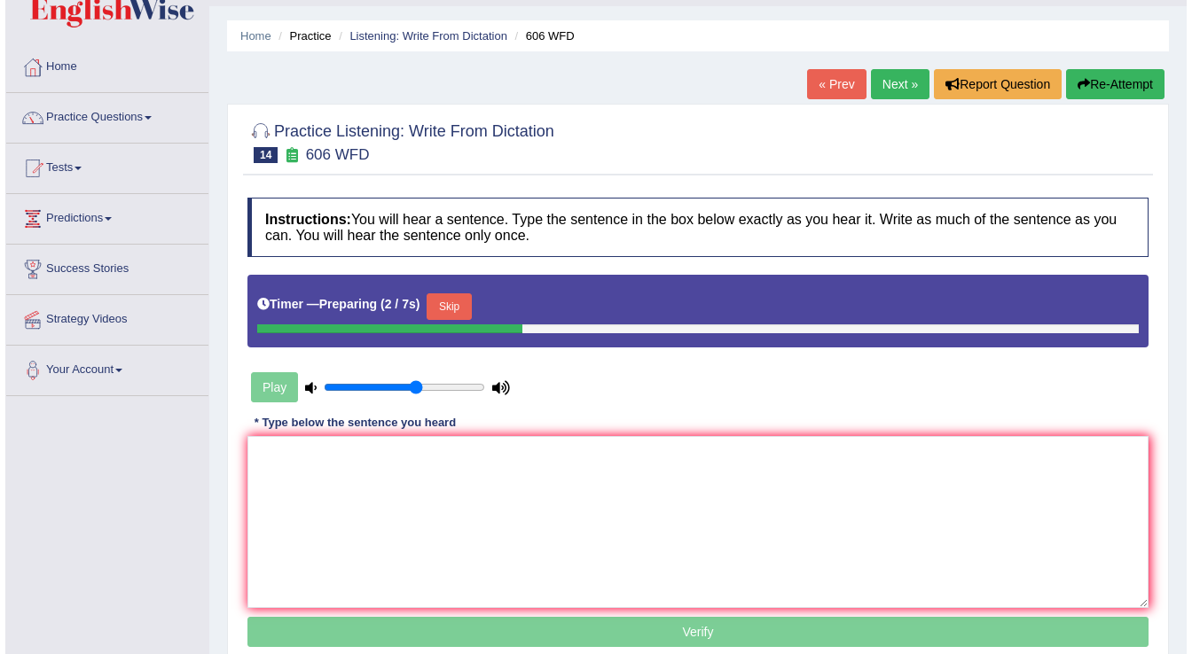
scroll to position [71, 0]
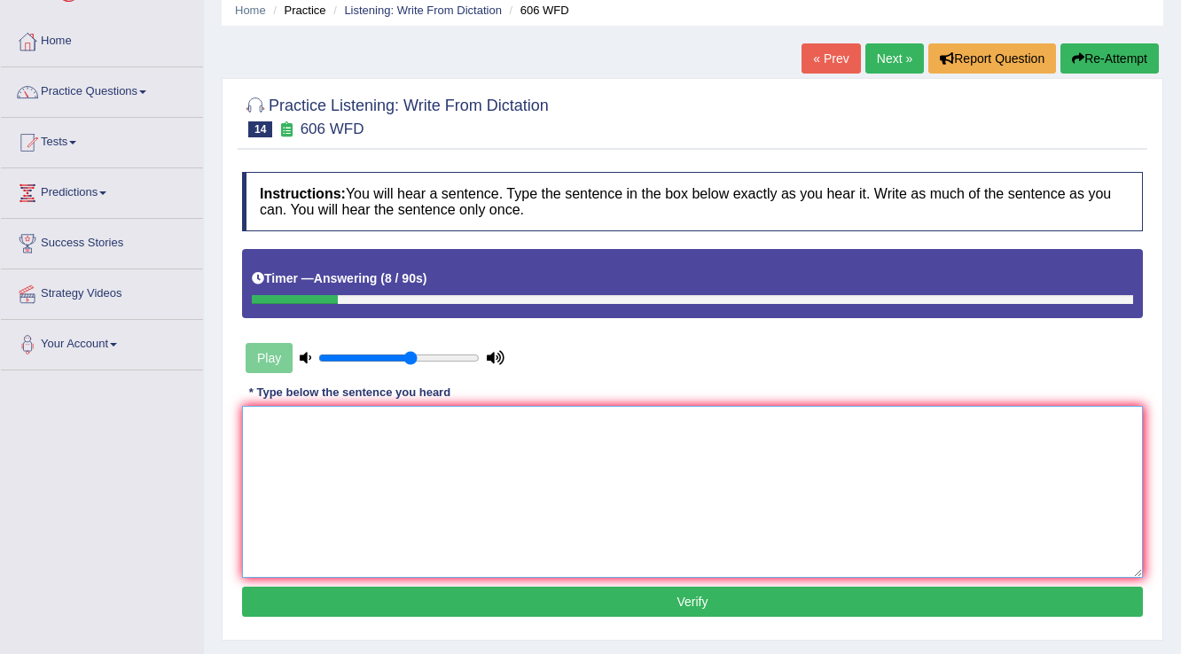
click at [676, 458] on textarea at bounding box center [692, 492] width 901 height 172
type textarea "s"
type textarea "Students will study Greece"
click at [646, 590] on button "Verify" at bounding box center [692, 602] width 901 height 30
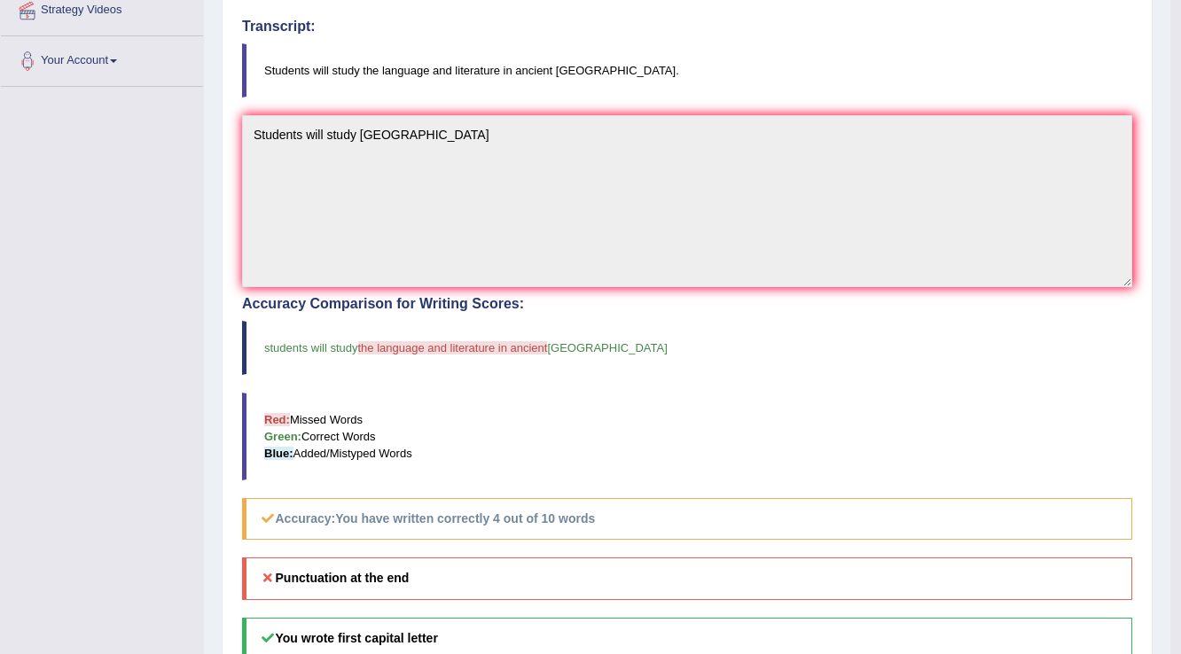
scroll to position [0, 0]
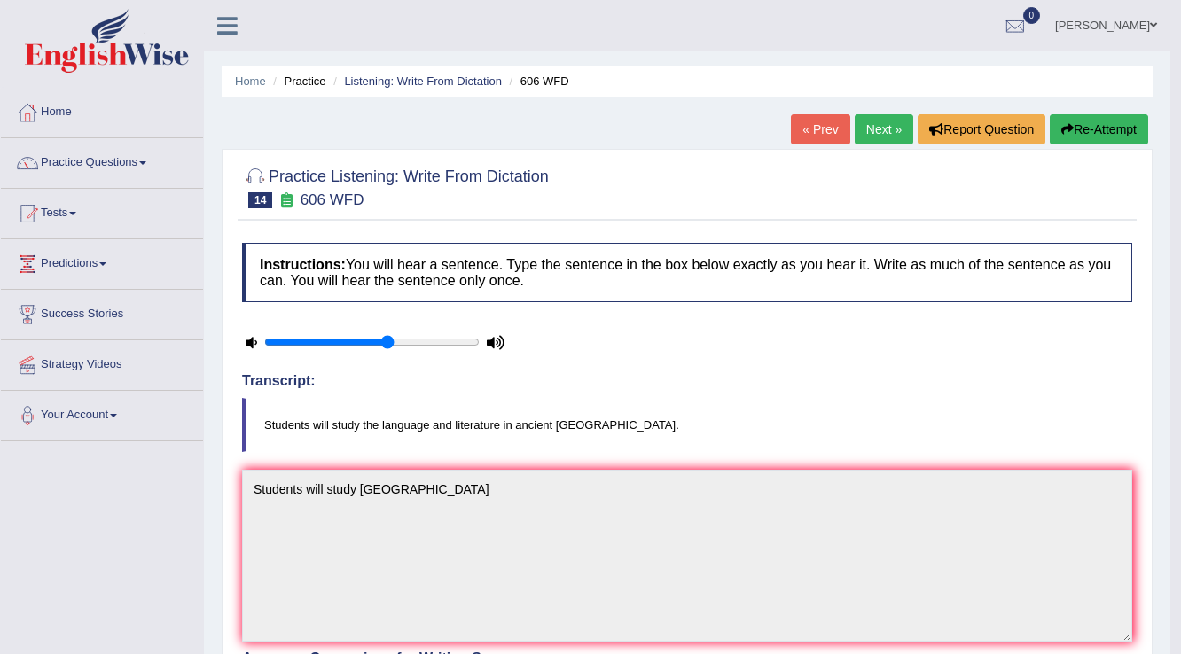
click at [864, 128] on link "Next »" at bounding box center [884, 129] width 59 height 30
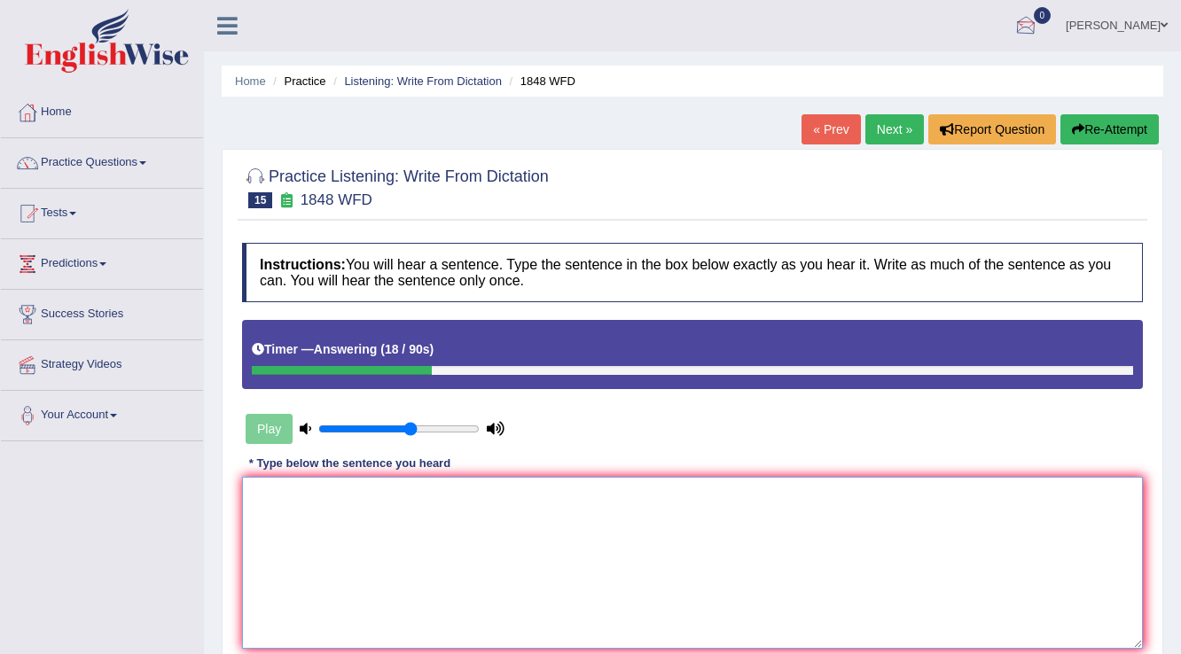
click at [472, 553] on textarea at bounding box center [692, 563] width 901 height 172
type textarea "s"
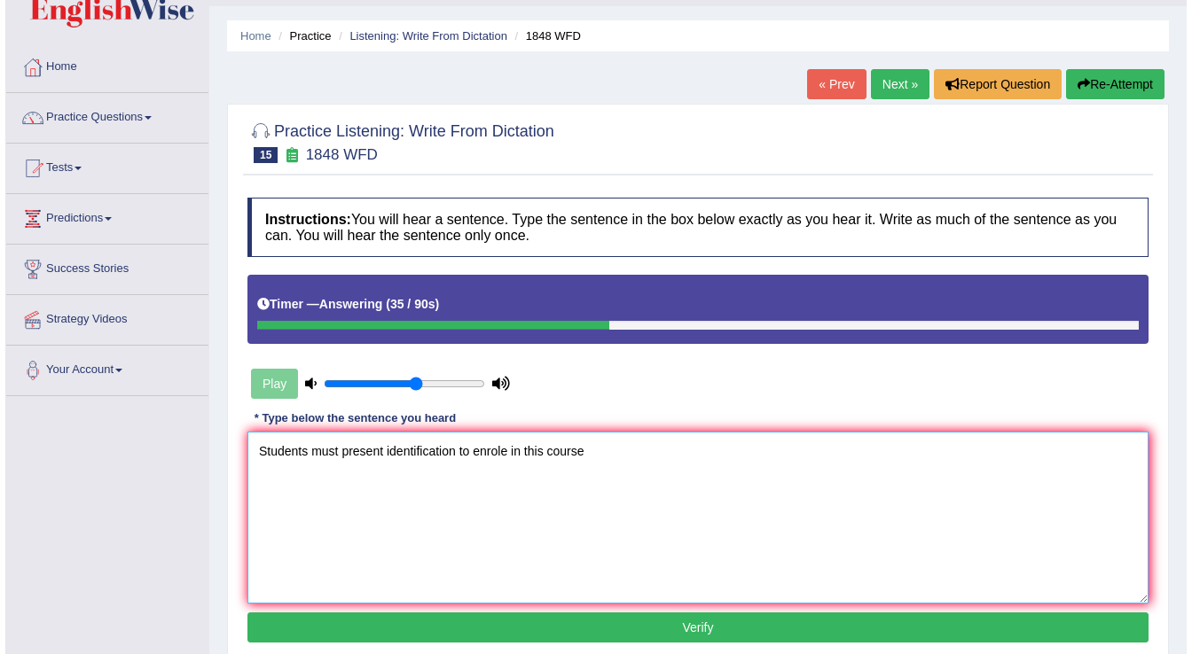
scroll to position [71, 0]
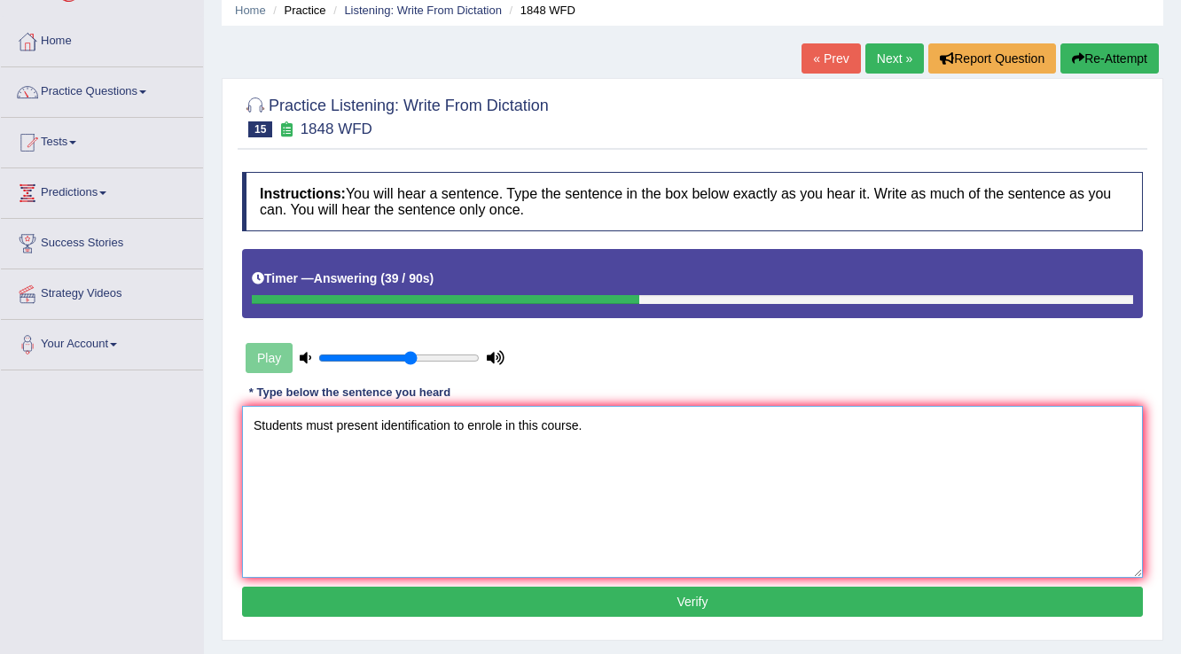
type textarea "Students must present identification to enrole in this course."
click at [743, 599] on button "Verify" at bounding box center [692, 602] width 901 height 30
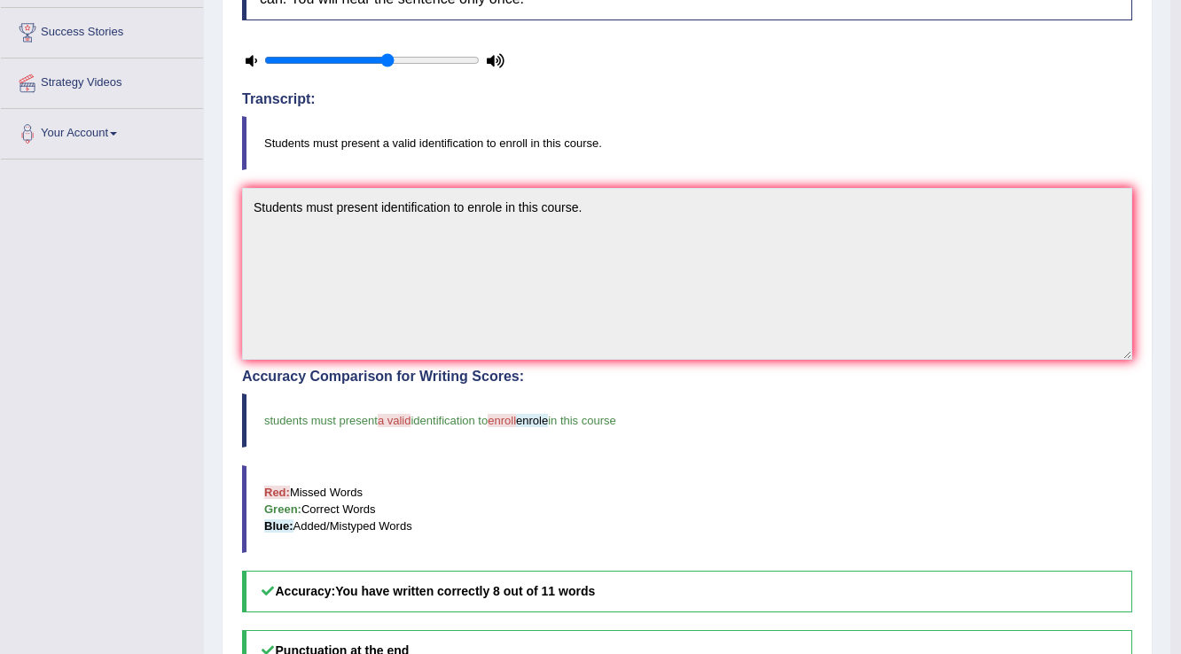
scroll to position [0, 0]
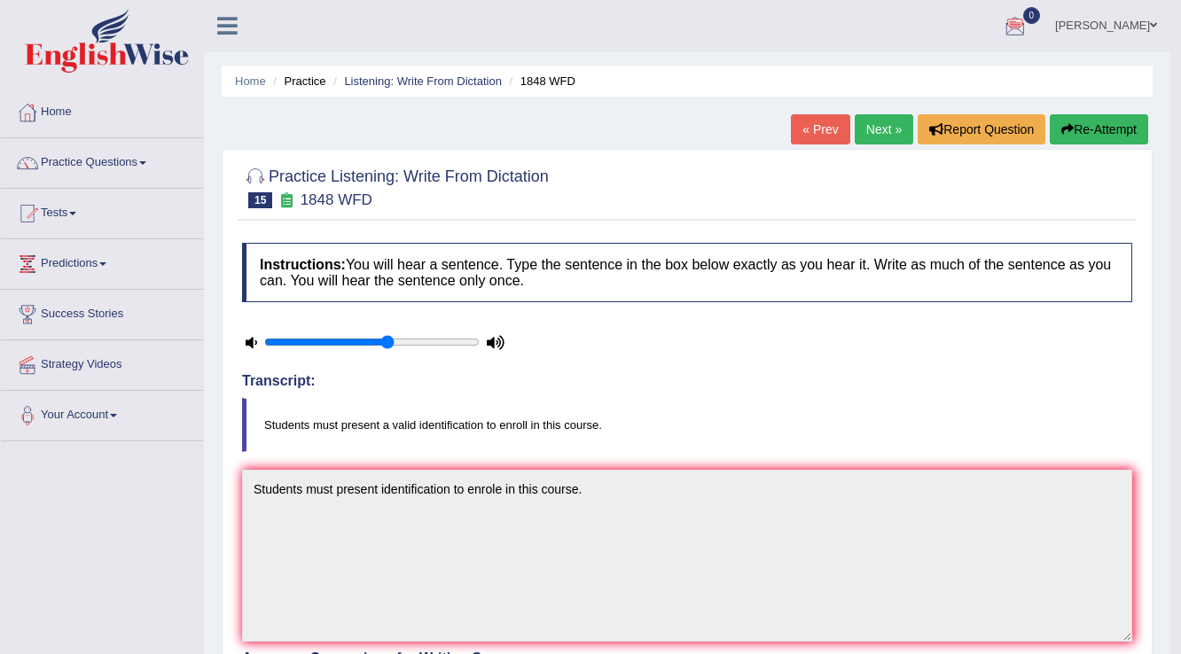
click at [874, 125] on link "Next »" at bounding box center [884, 129] width 59 height 30
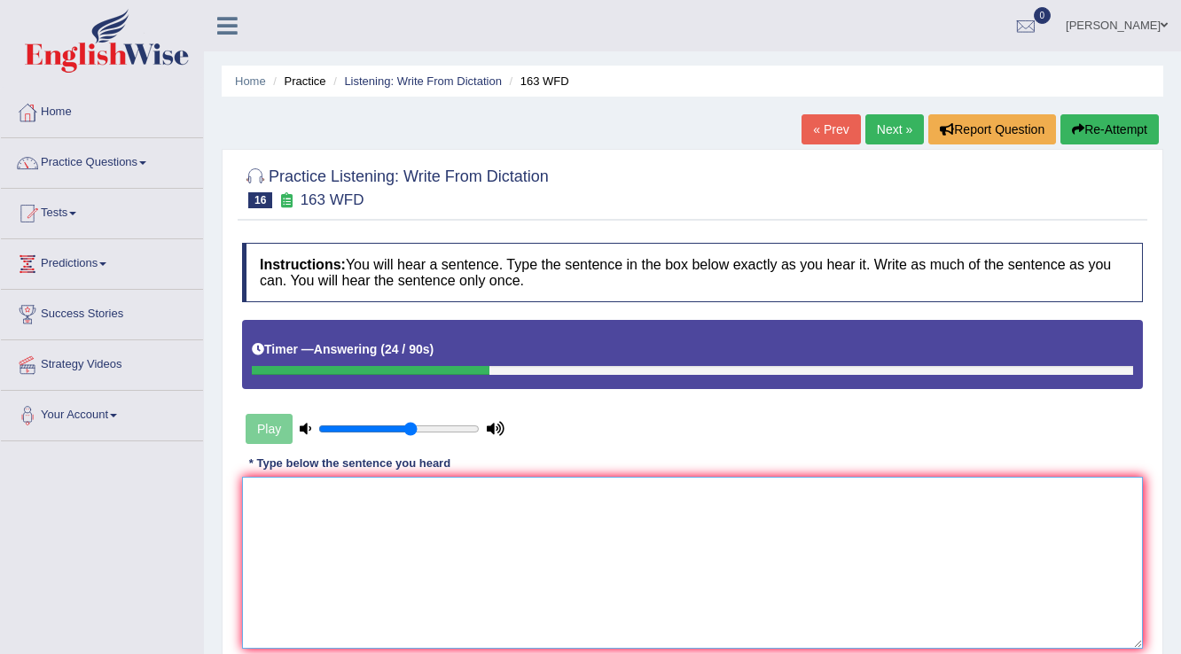
click at [748, 496] on textarea at bounding box center [692, 563] width 901 height 172
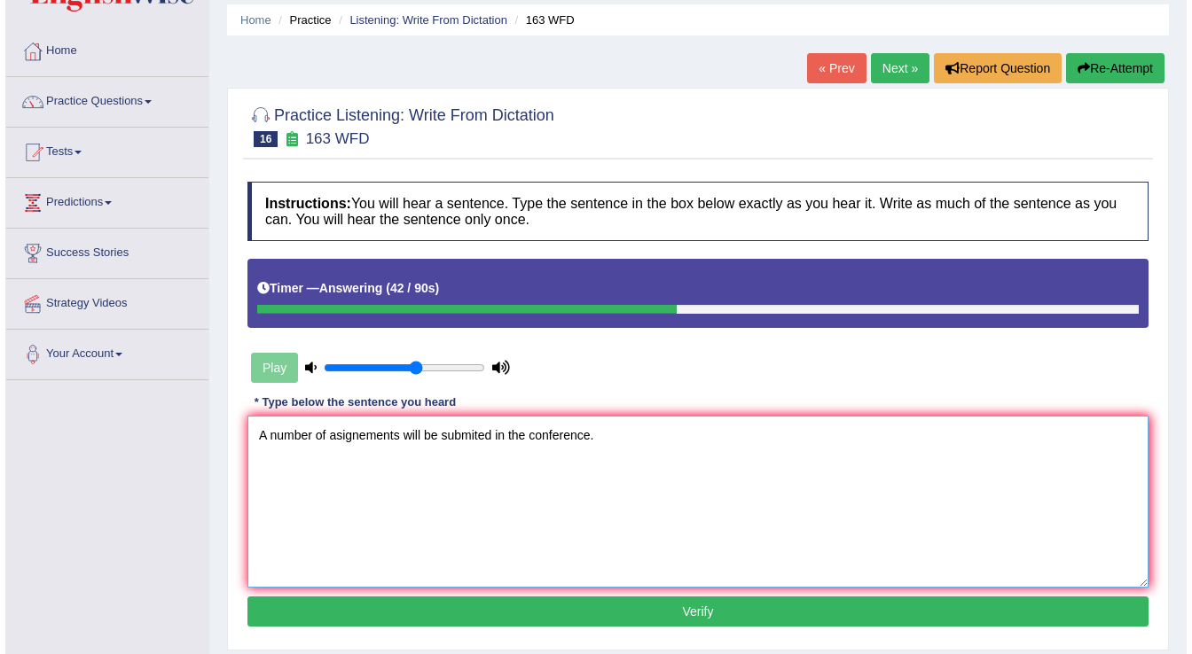
scroll to position [142, 0]
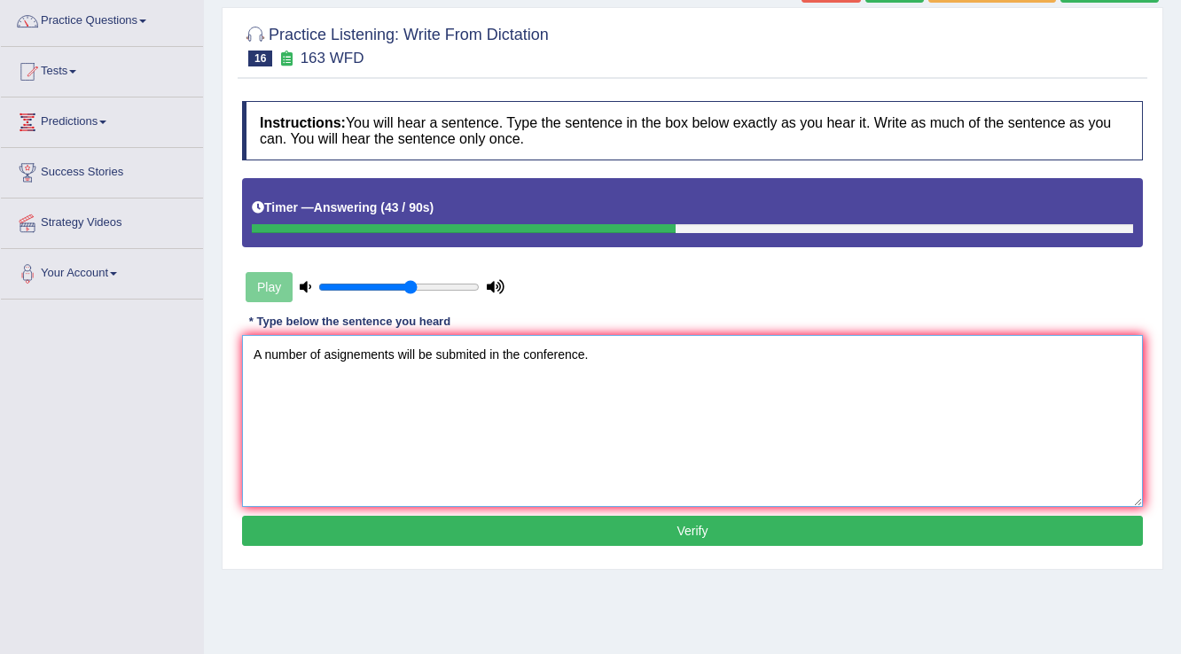
type textarea "A number of asignements will be submited in the conference."
click at [777, 538] on button "Verify" at bounding box center [692, 531] width 901 height 30
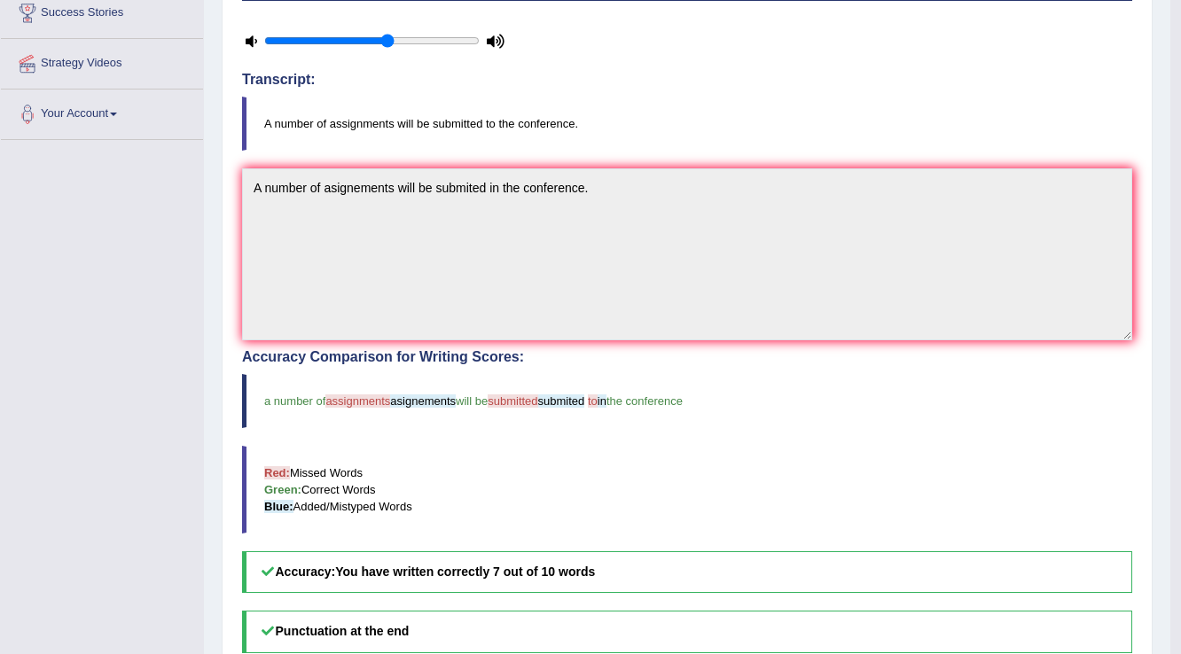
scroll to position [0, 0]
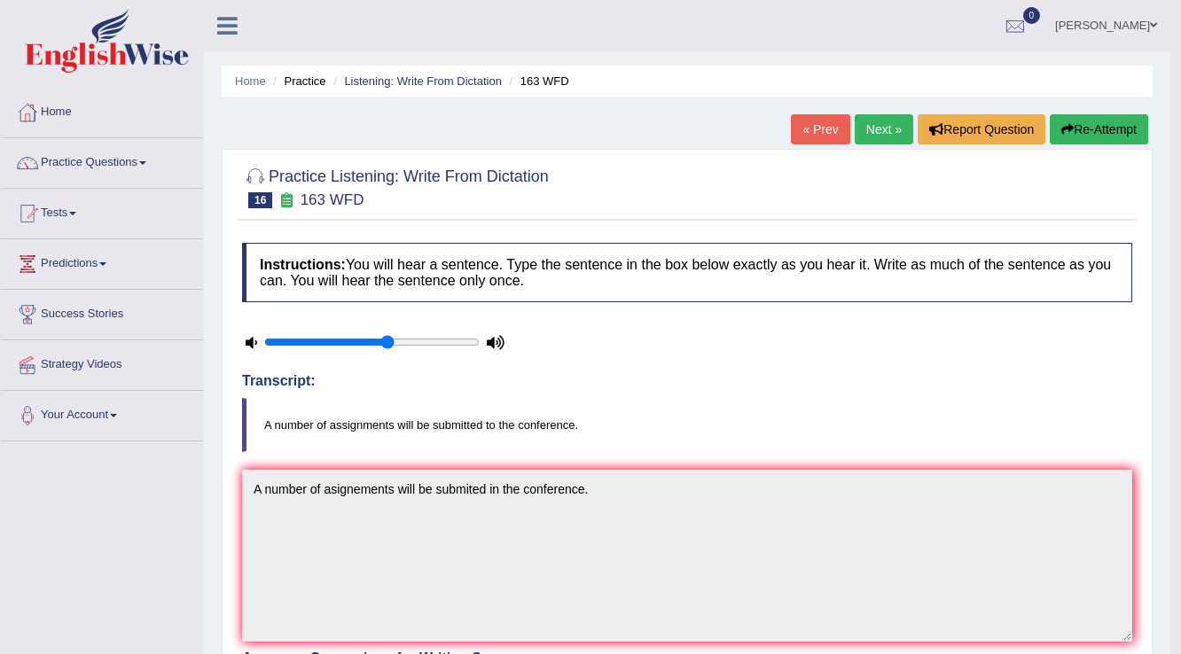
click at [883, 125] on link "Next »" at bounding box center [884, 129] width 59 height 30
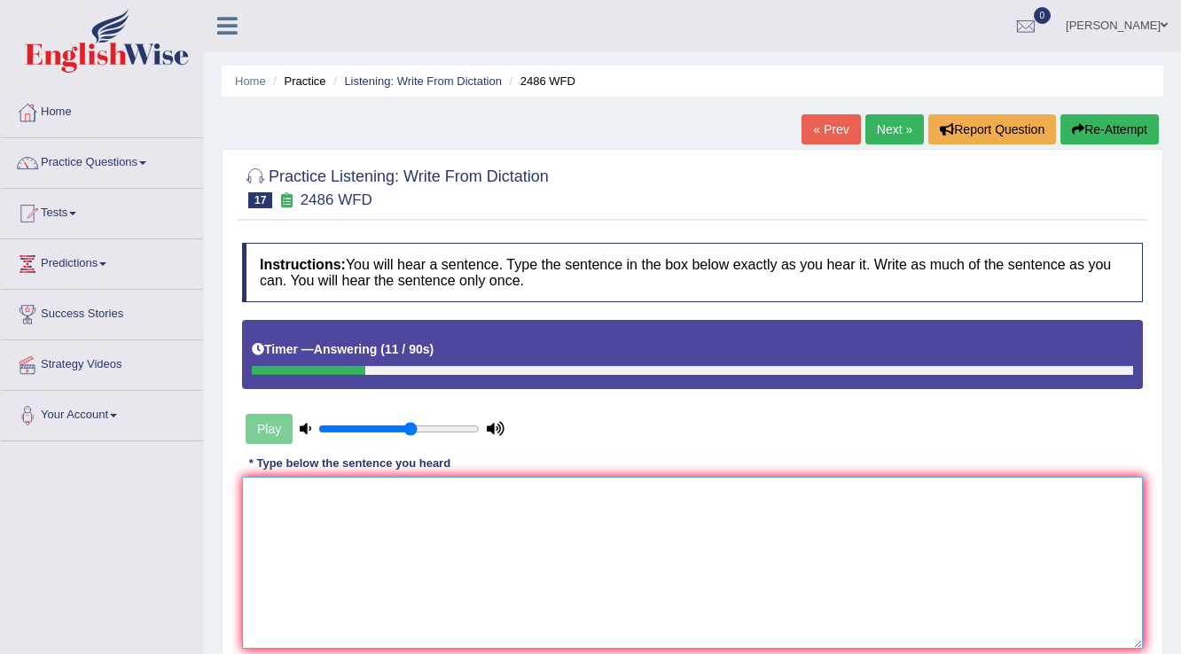
click at [589, 580] on textarea at bounding box center [692, 563] width 901 height 172
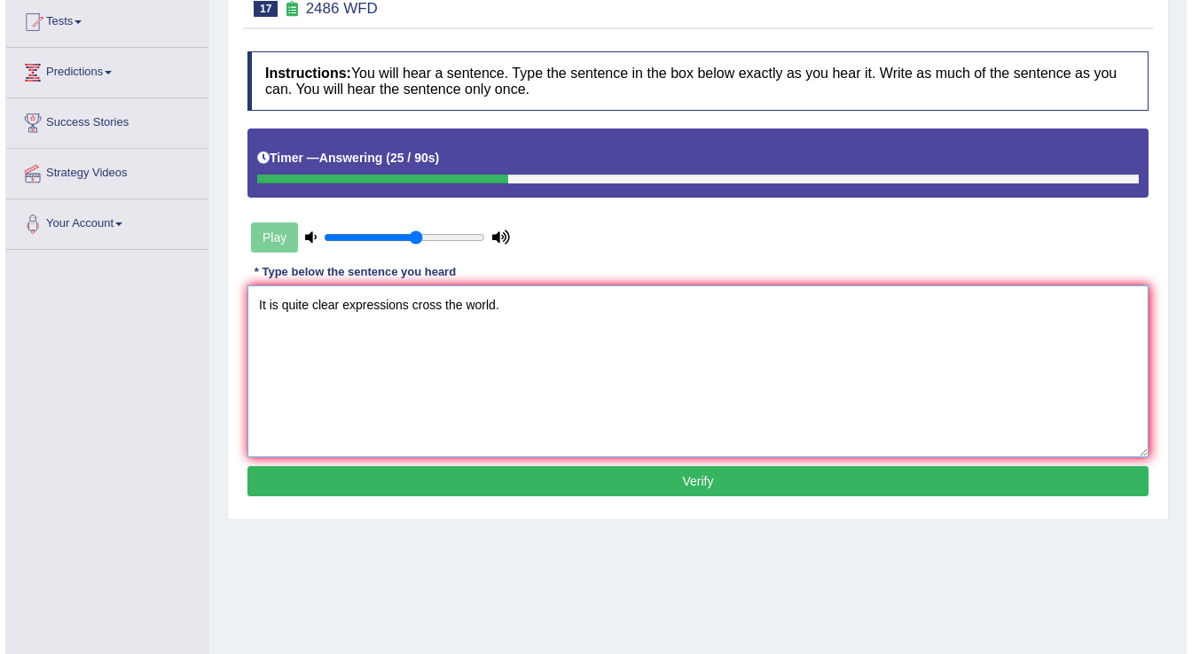
scroll to position [213, 0]
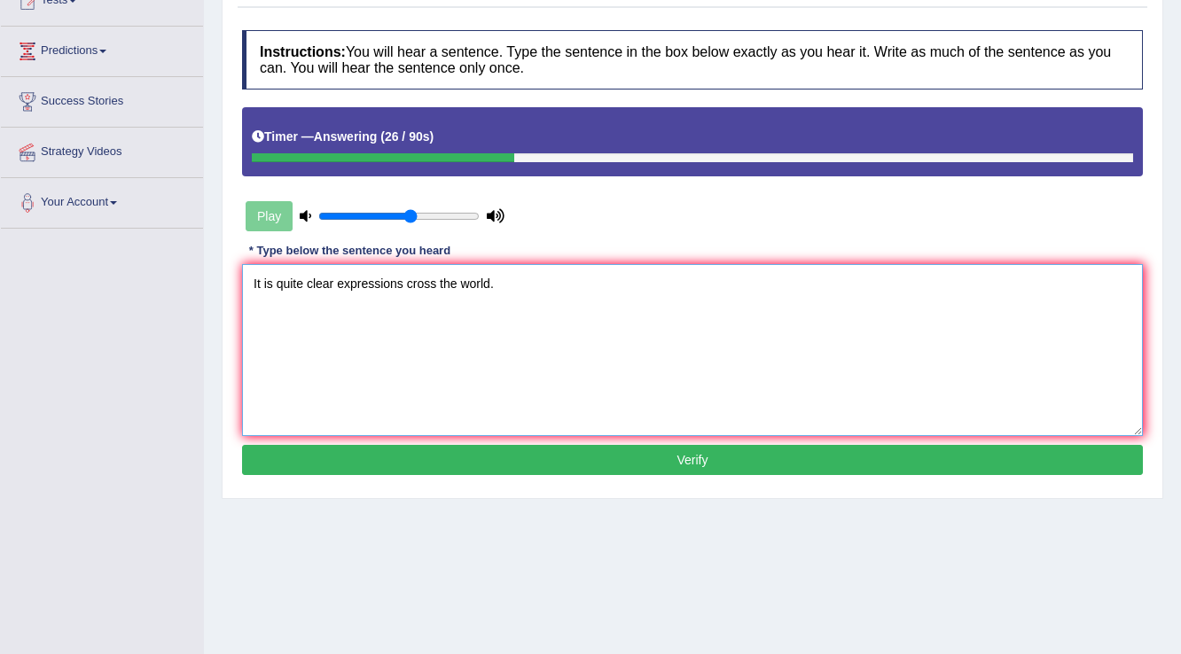
type textarea "It is quite clear expressions cross the world."
click at [621, 447] on button "Verify" at bounding box center [692, 460] width 901 height 30
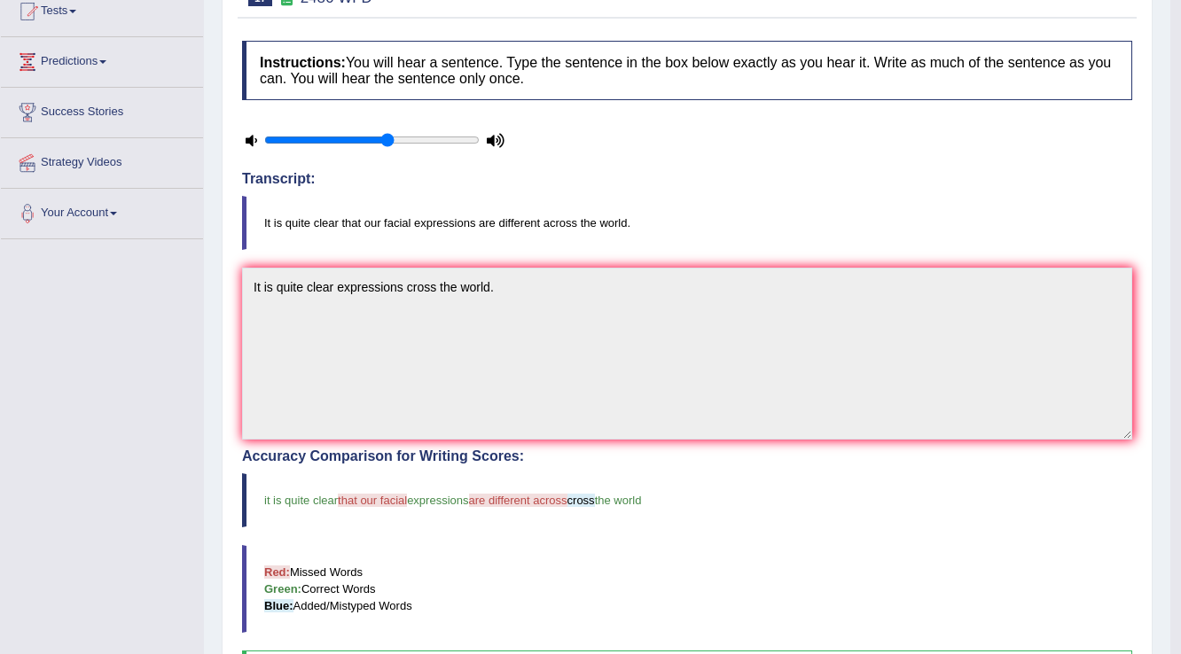
scroll to position [0, 0]
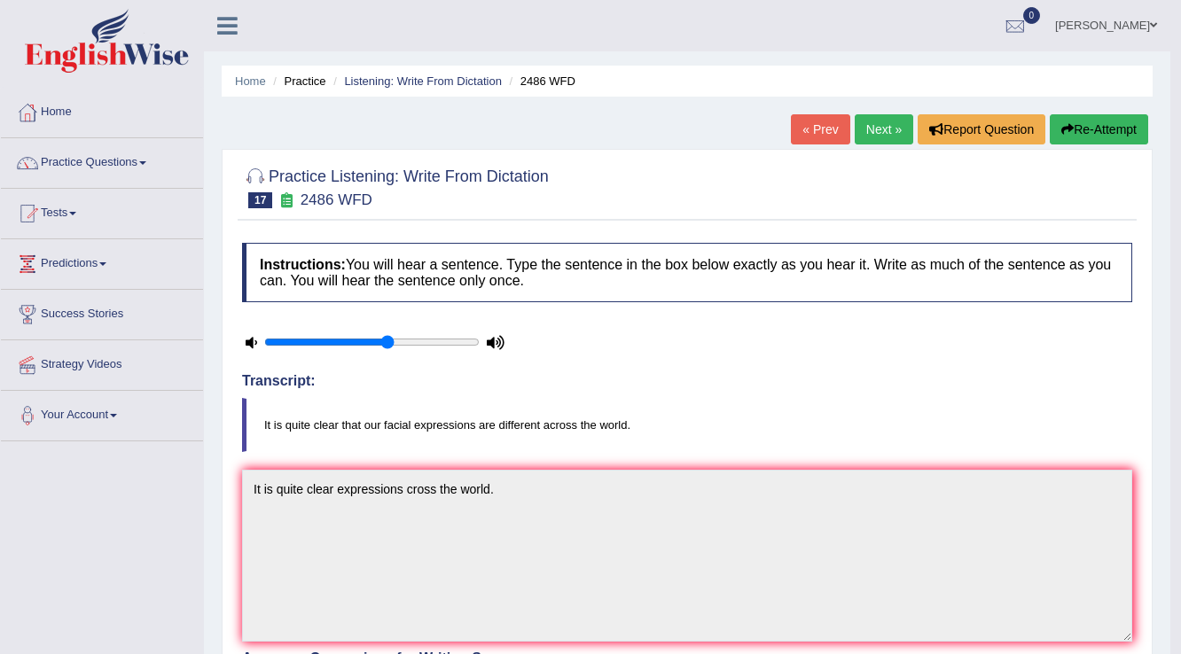
click at [875, 124] on link "Next »" at bounding box center [884, 129] width 59 height 30
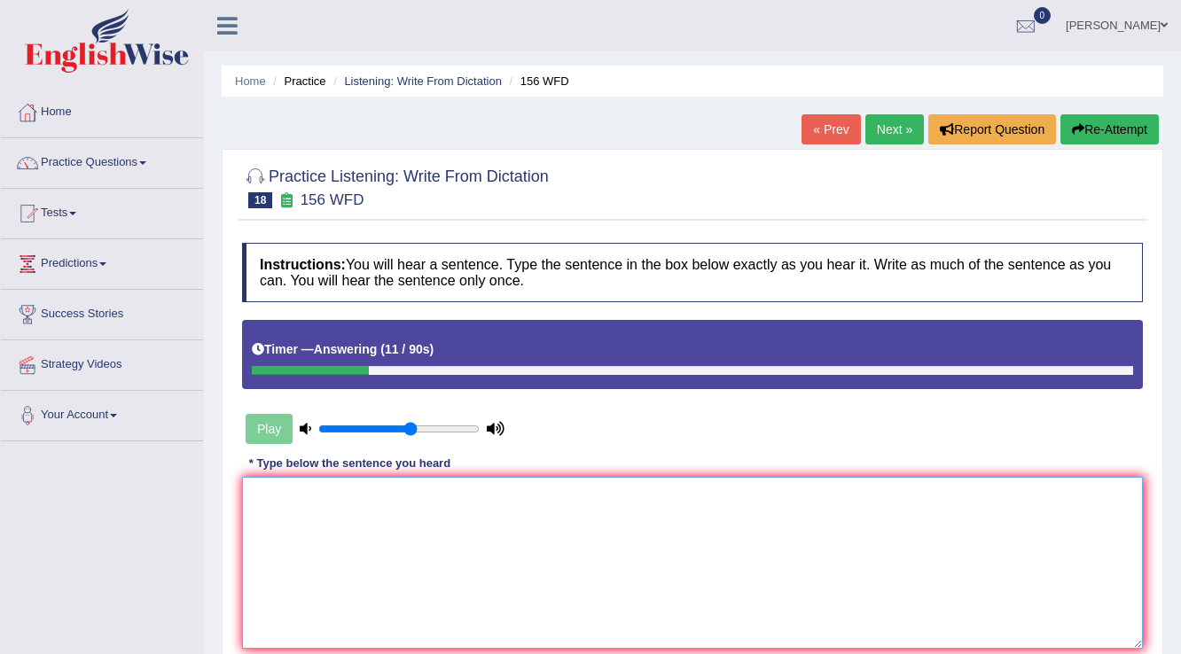
click at [578, 571] on textarea at bounding box center [692, 563] width 901 height 172
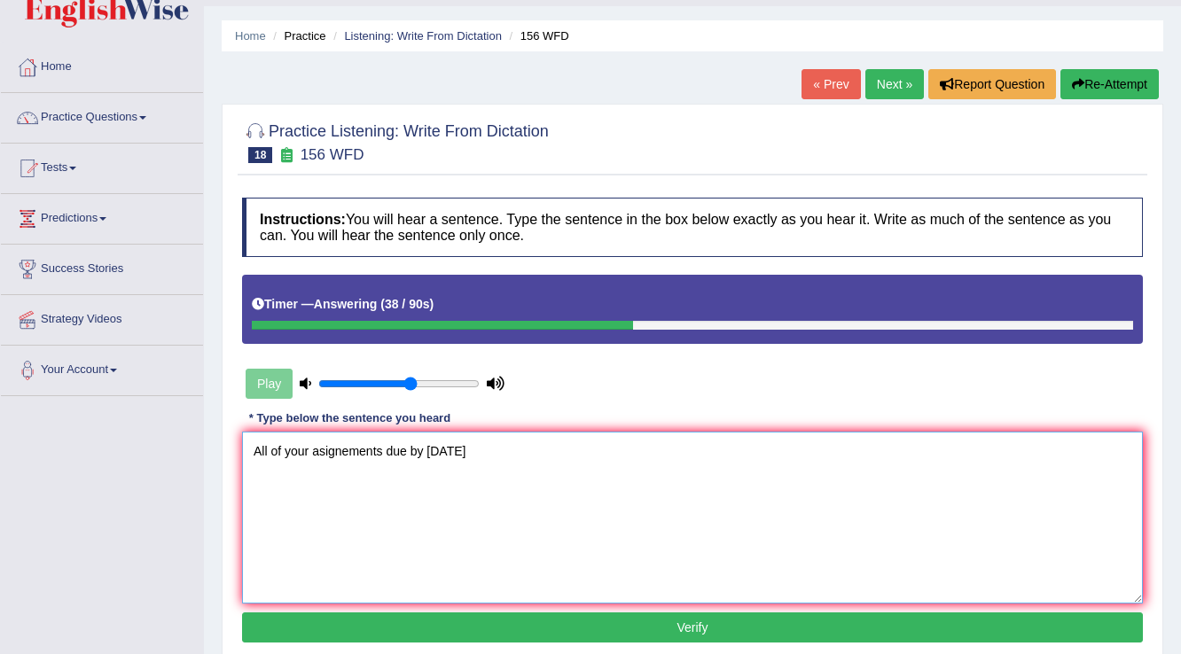
scroll to position [71, 0]
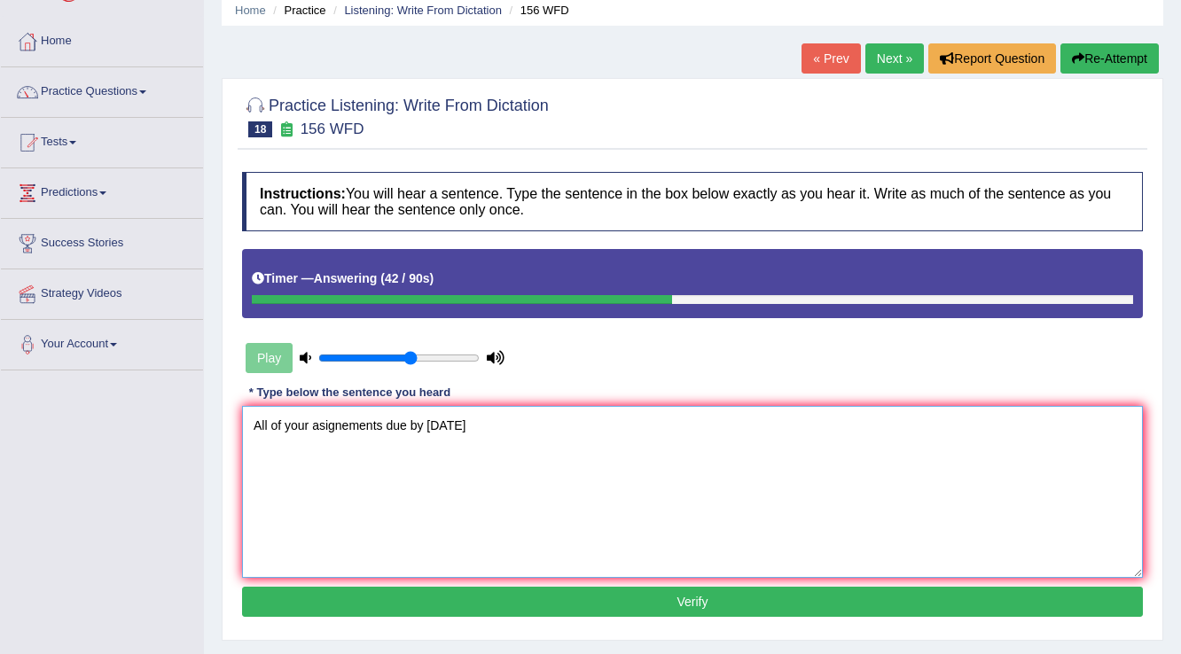
type textarea "All of your asignements due by [DATE]"
click at [443, 595] on button "Verify" at bounding box center [692, 602] width 901 height 30
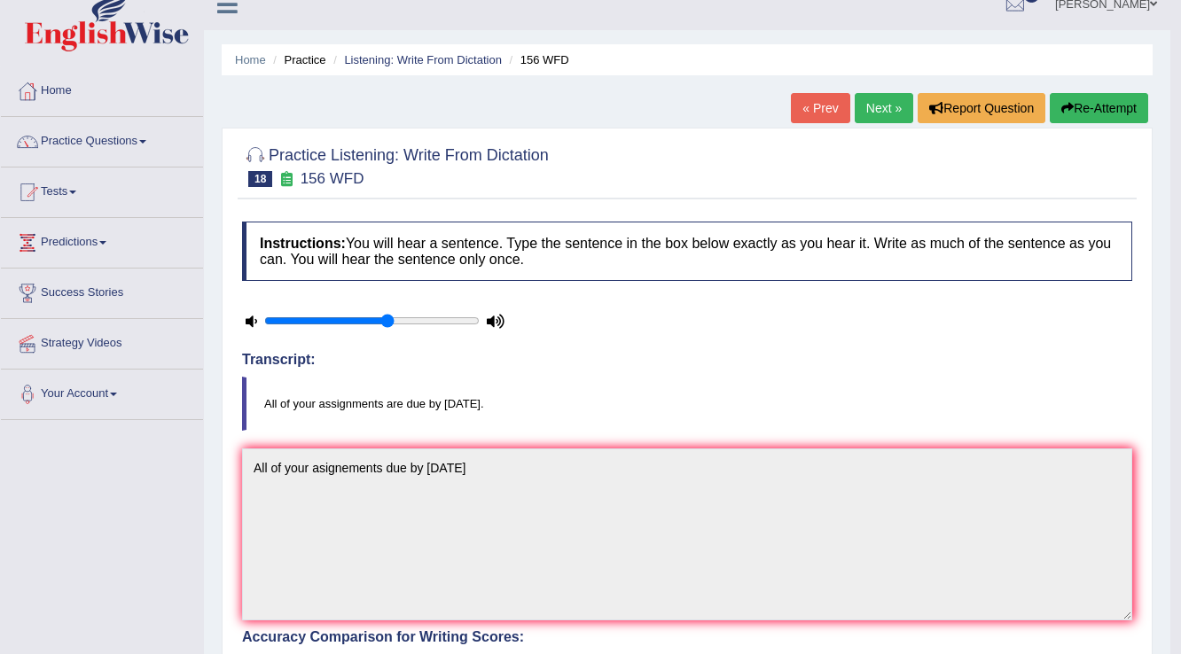
scroll to position [0, 0]
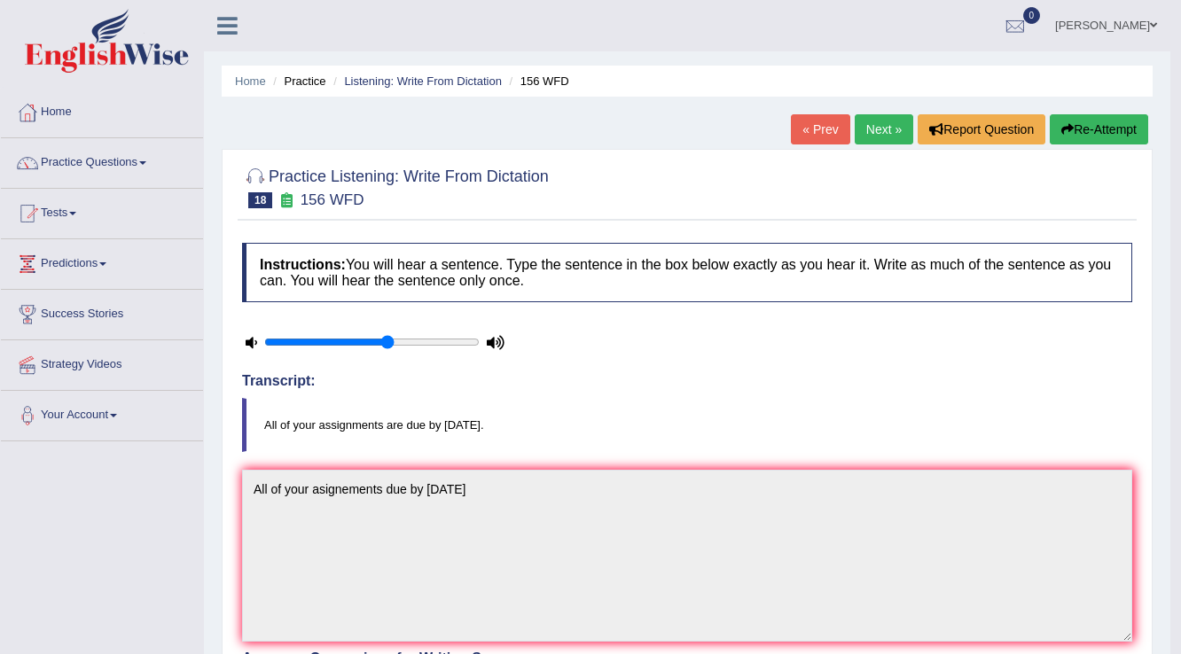
click at [888, 139] on link "Next »" at bounding box center [884, 129] width 59 height 30
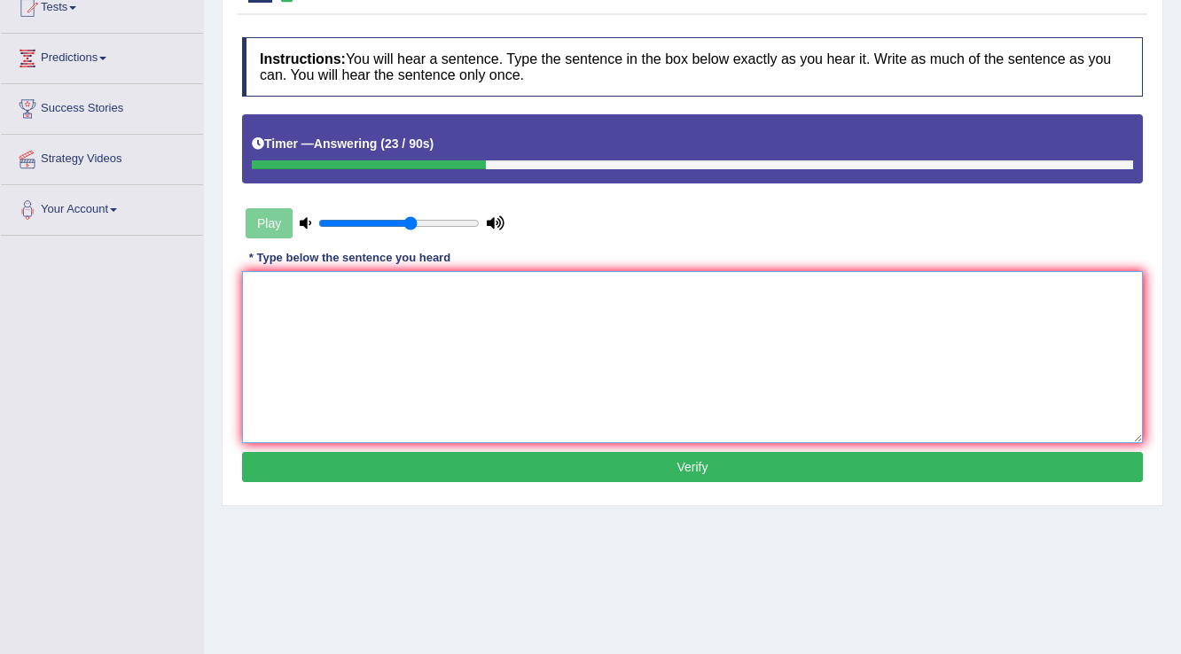
click at [637, 308] on textarea at bounding box center [692, 357] width 901 height 172
type textarea "Applications to must be completed two months advance."
click at [621, 466] on button "Verify" at bounding box center [692, 467] width 901 height 30
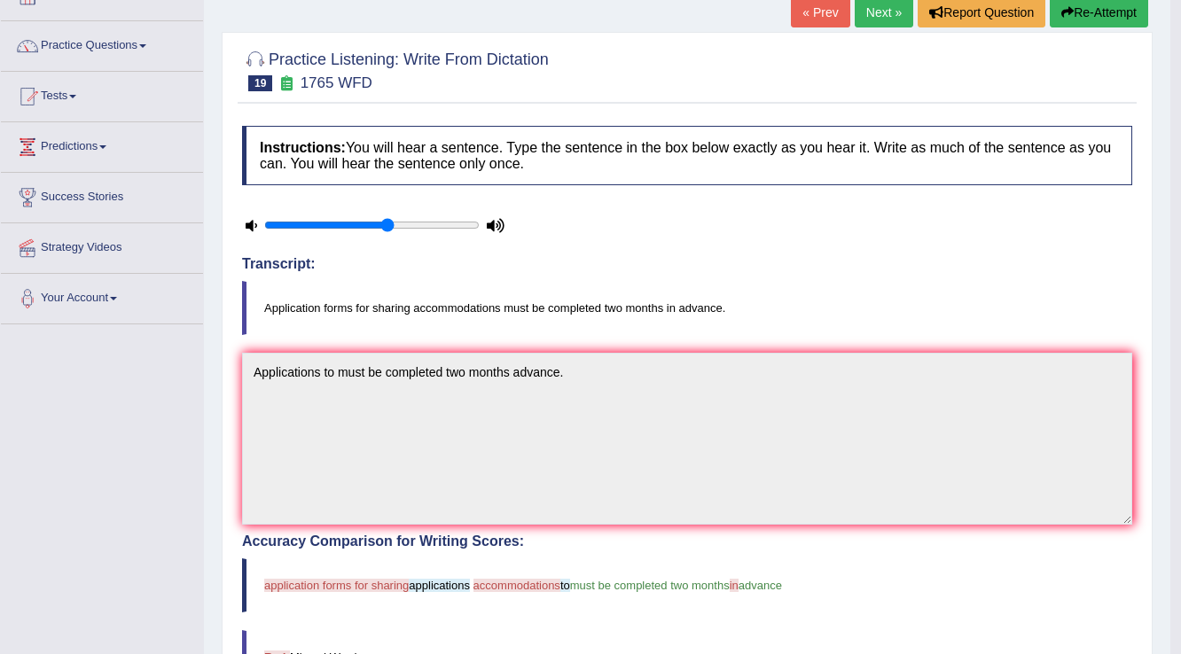
scroll to position [117, 0]
click at [869, 11] on link "Next »" at bounding box center [884, 12] width 59 height 30
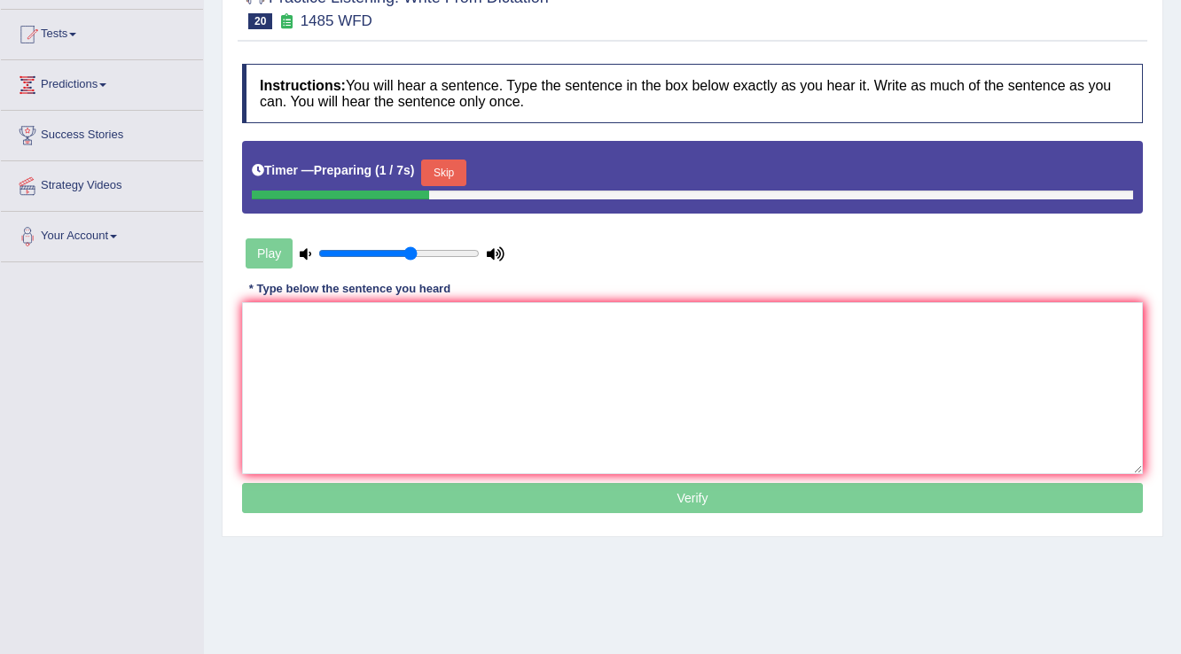
scroll to position [71, 0]
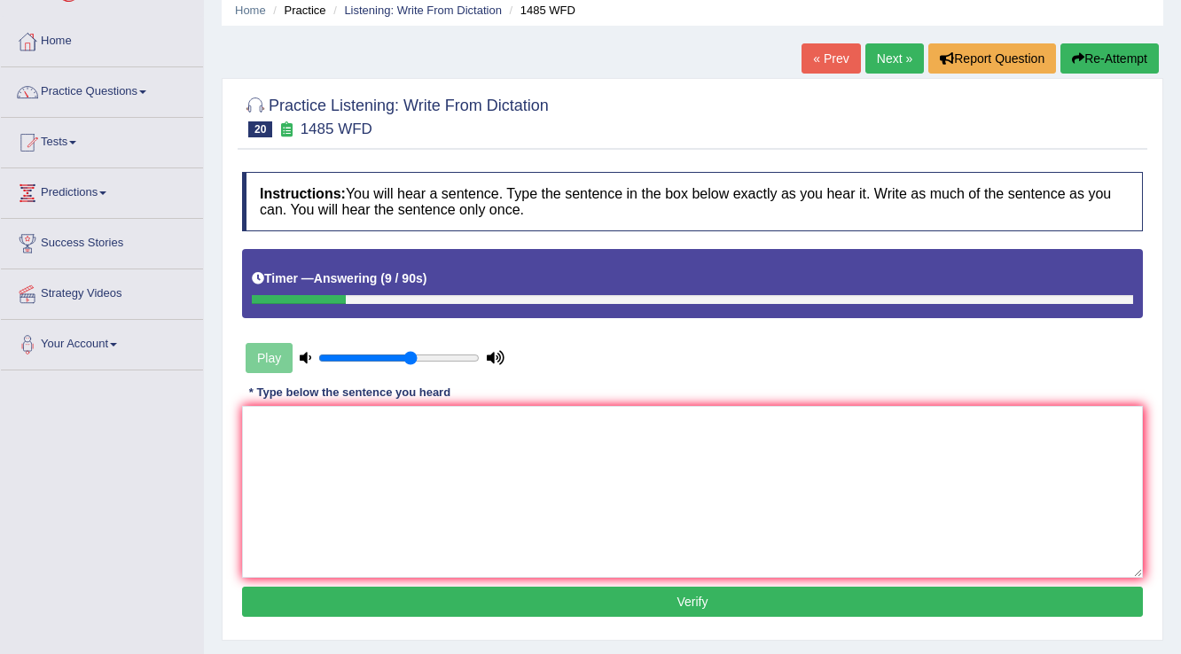
click at [1118, 60] on button "Re-Attempt" at bounding box center [1110, 58] width 98 height 30
click at [372, 474] on textarea at bounding box center [692, 492] width 901 height 172
click at [399, 425] on textarea "Course work give chance ti play the subject" at bounding box center [692, 492] width 901 height 172
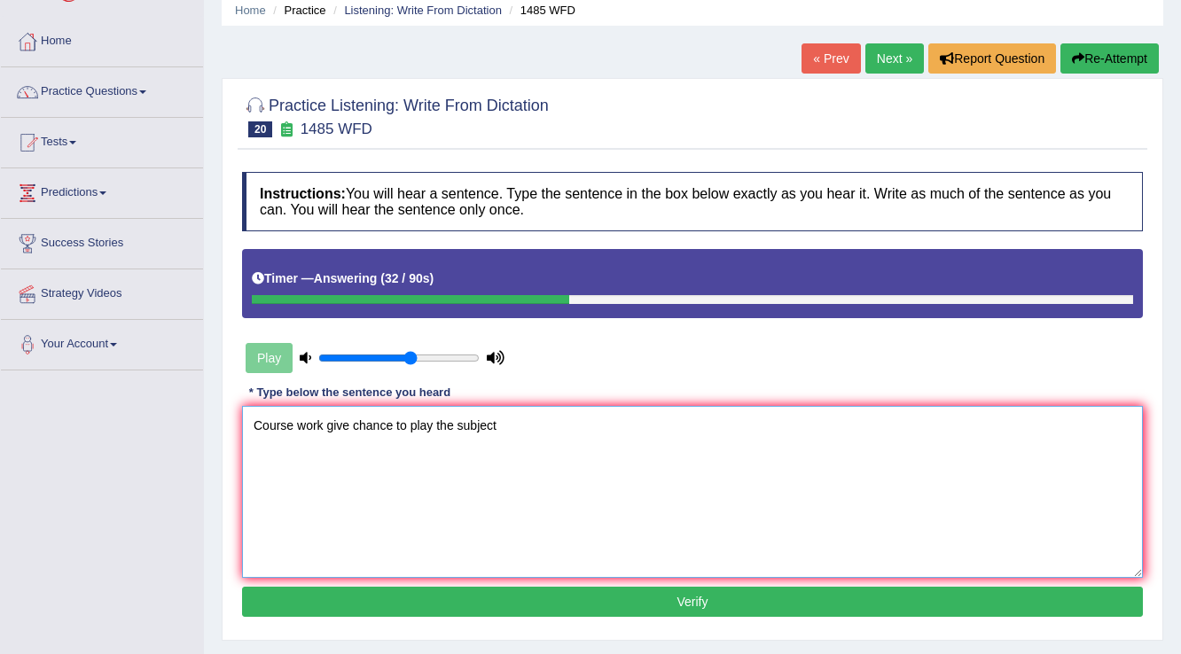
type textarea "Course work give chance to play the subject"
click at [876, 592] on button "Verify" at bounding box center [692, 602] width 901 height 30
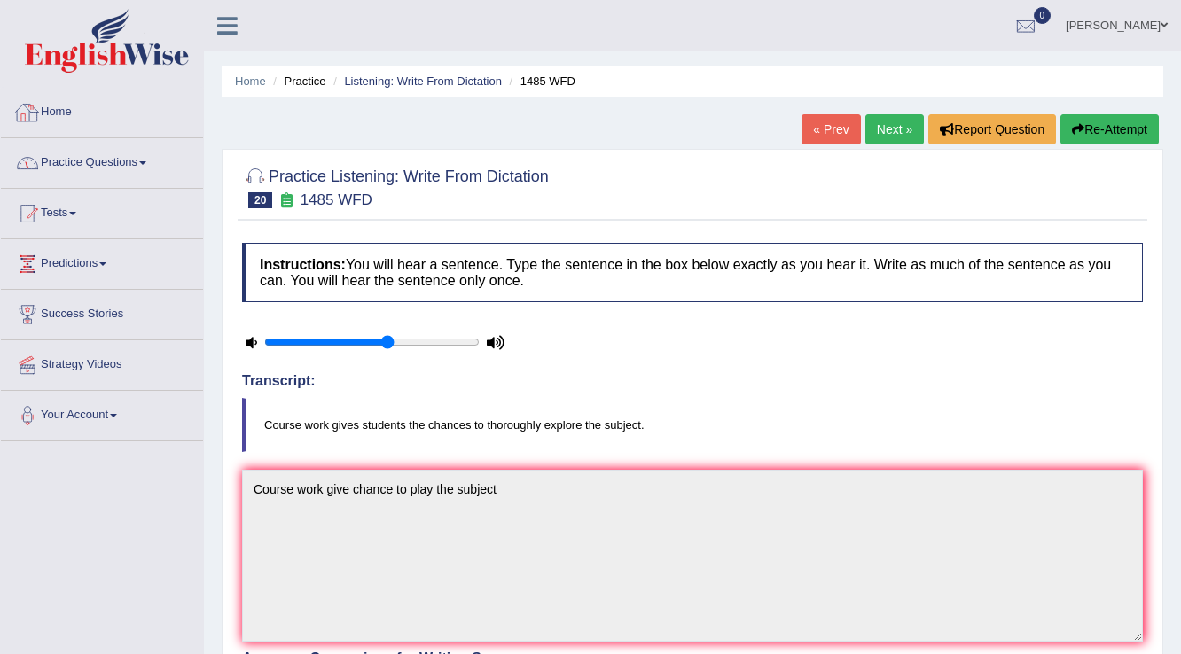
click at [74, 161] on link "Practice Questions" at bounding box center [102, 160] width 202 height 44
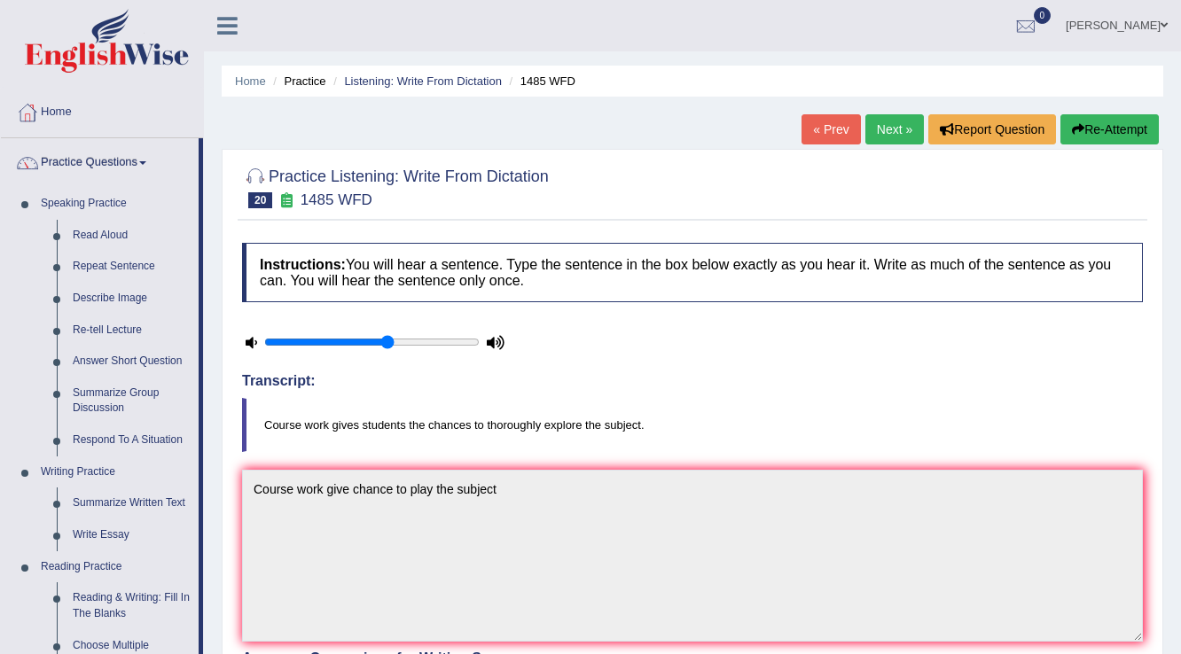
click at [905, 136] on link "Next »" at bounding box center [895, 129] width 59 height 30
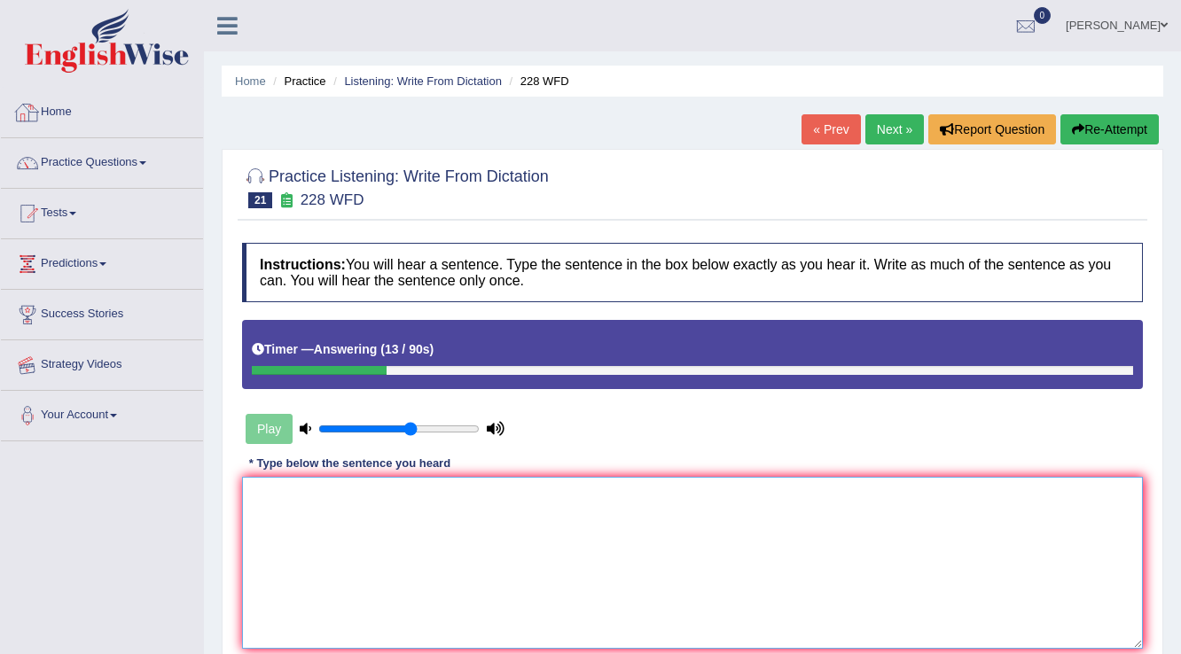
click at [374, 509] on textarea at bounding box center [692, 563] width 901 height 172
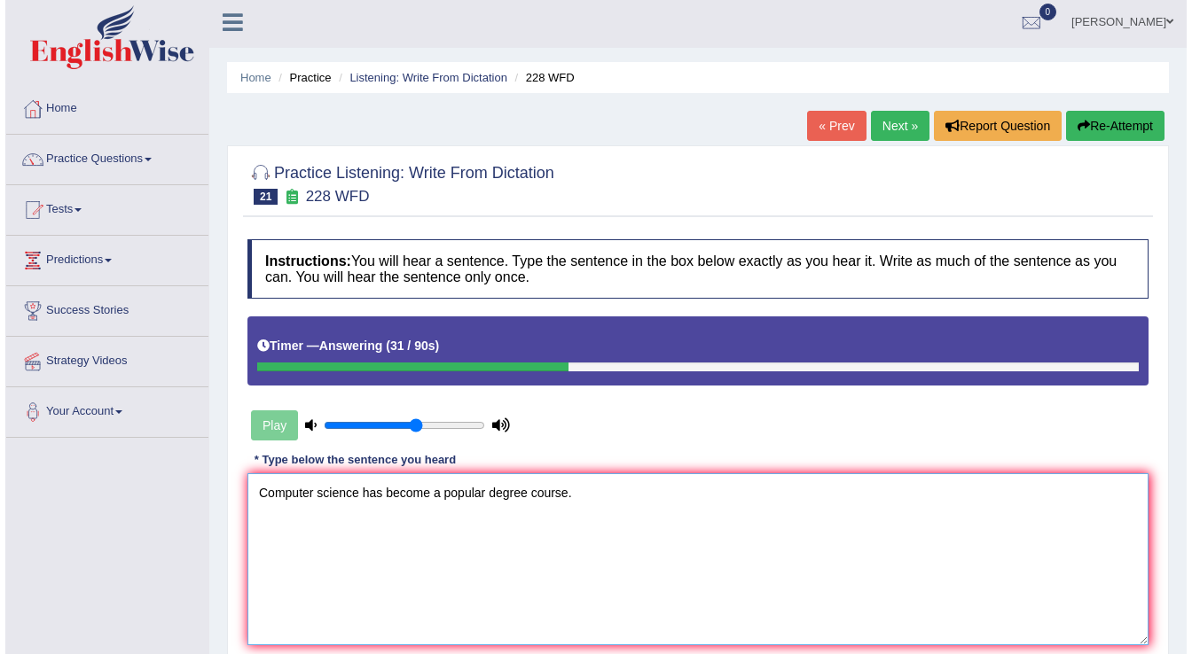
scroll to position [277, 0]
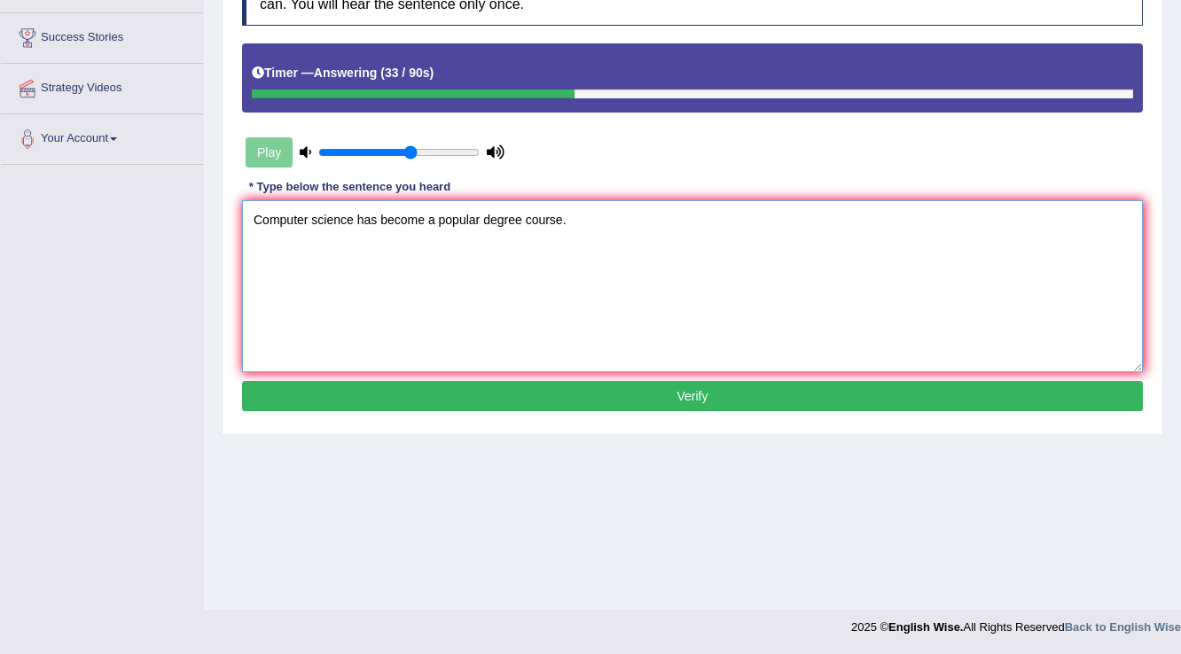
type textarea "Computer science has become a popular degree course."
click at [411, 405] on button "Verify" at bounding box center [692, 396] width 901 height 30
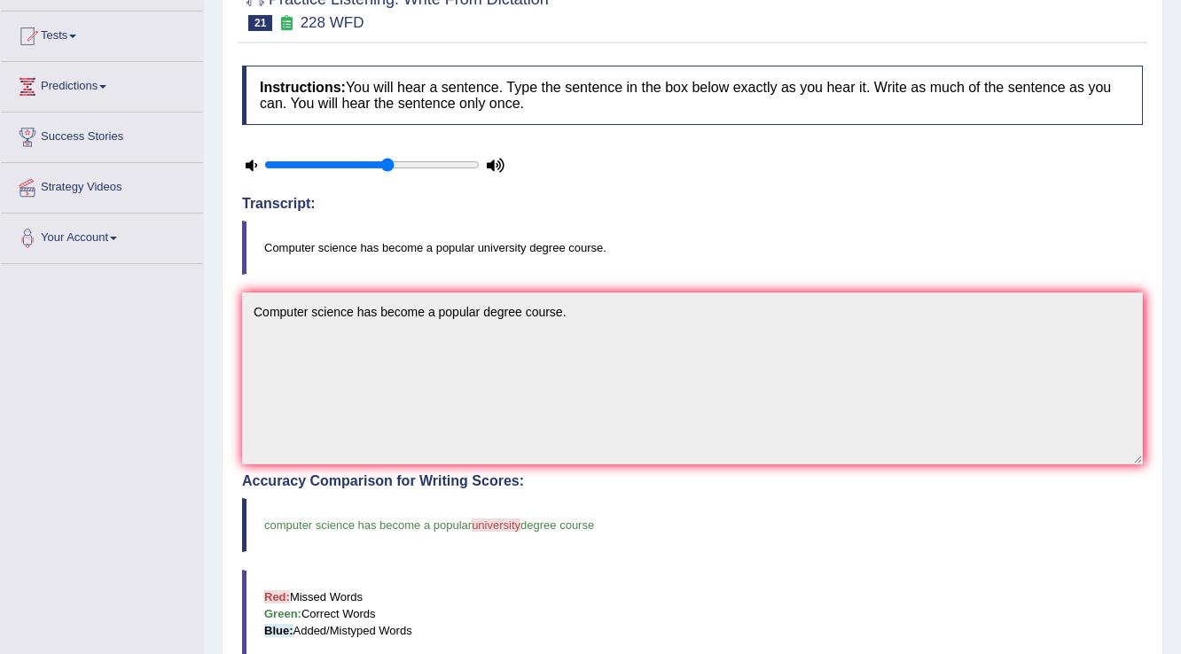
scroll to position [64, 0]
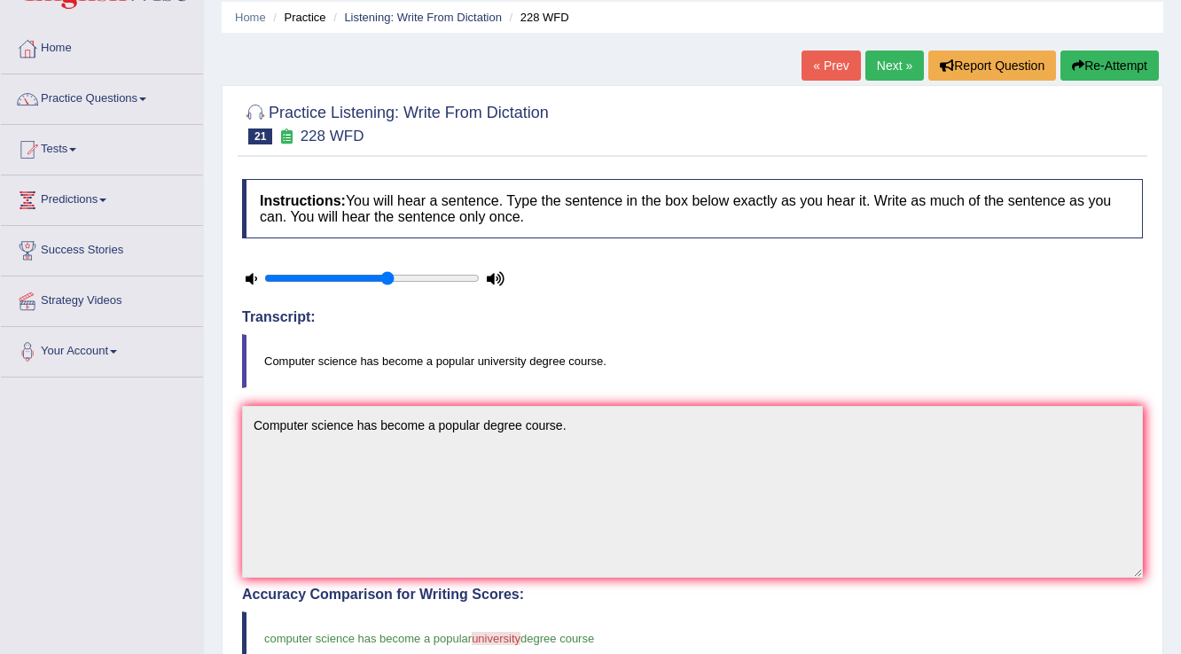
click at [893, 45] on div "Home Practice Listening: Write From Dictation 228 WFD « Prev Next » Report Ques…" at bounding box center [692, 514] width 977 height 1157
click at [894, 57] on link "Next »" at bounding box center [895, 66] width 59 height 30
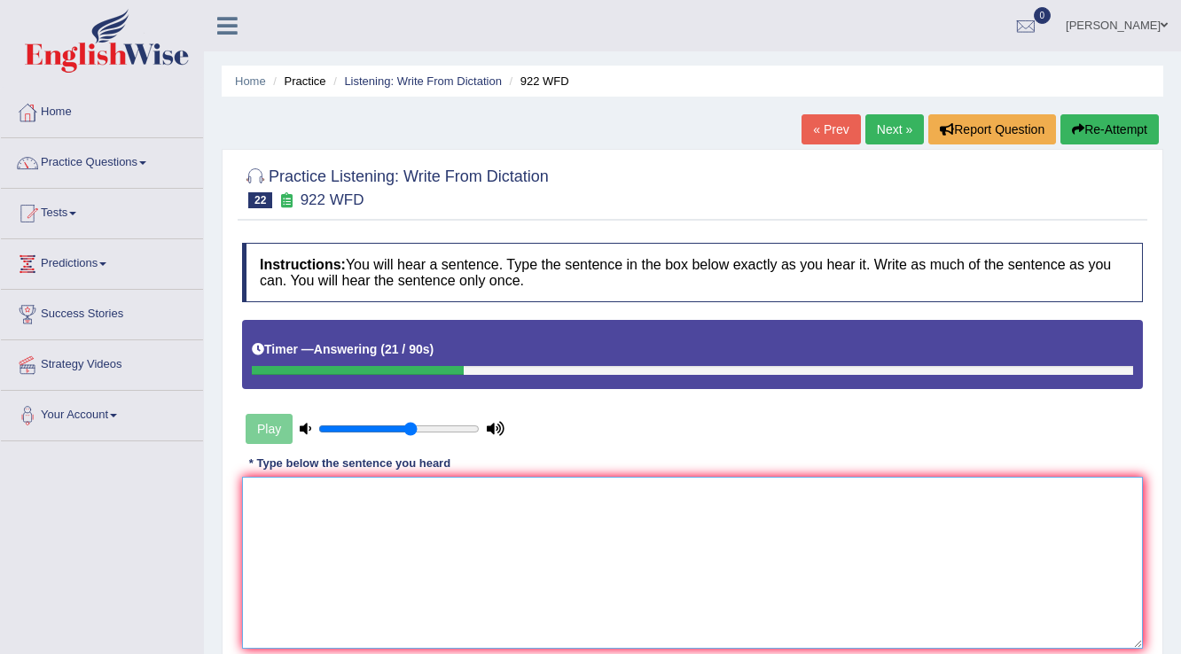
click at [343, 518] on textarea at bounding box center [692, 563] width 901 height 172
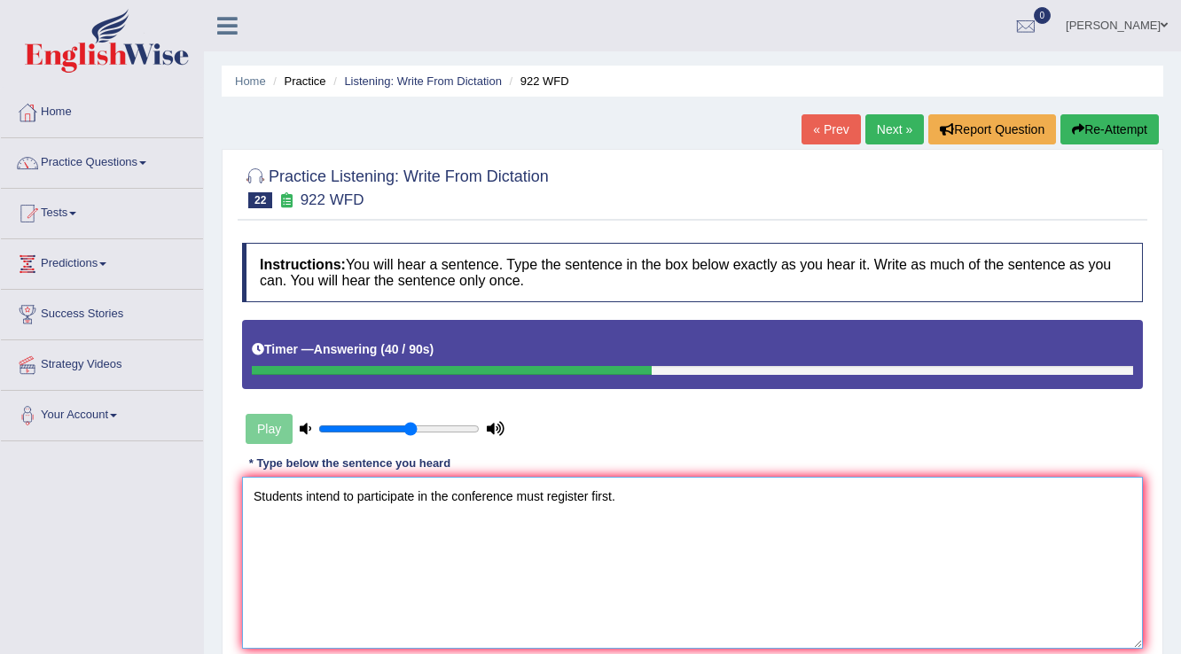
scroll to position [71, 0]
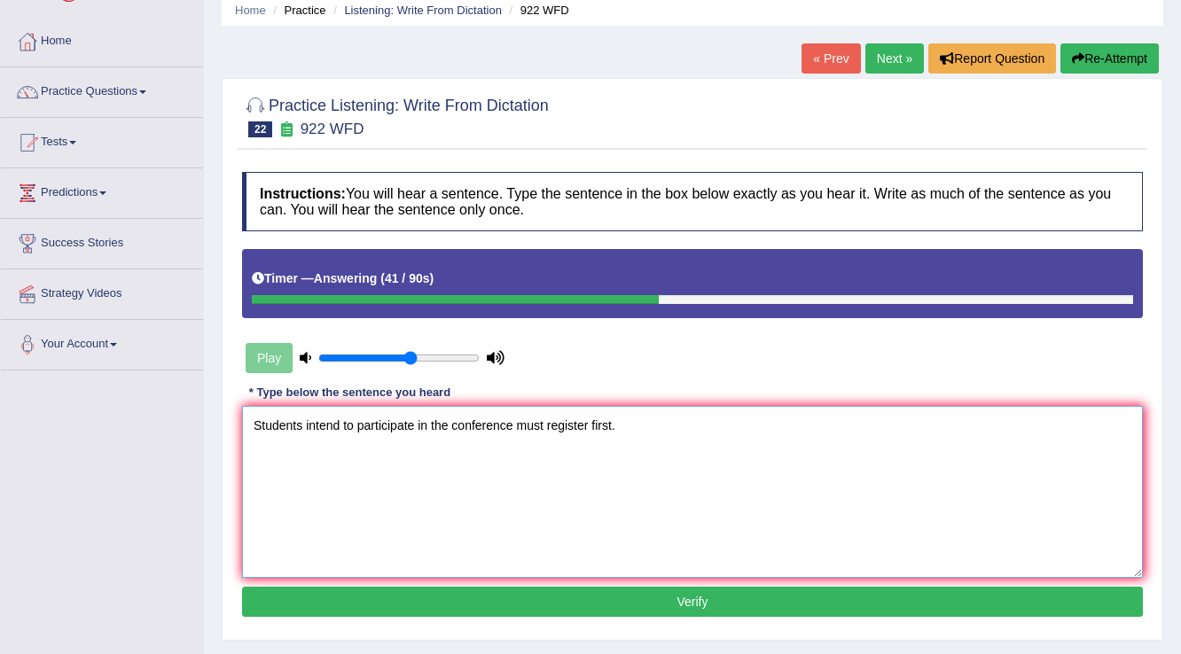
type textarea "Students intend to participate in the conference must register first."
click at [645, 597] on button "Verify" at bounding box center [692, 602] width 901 height 30
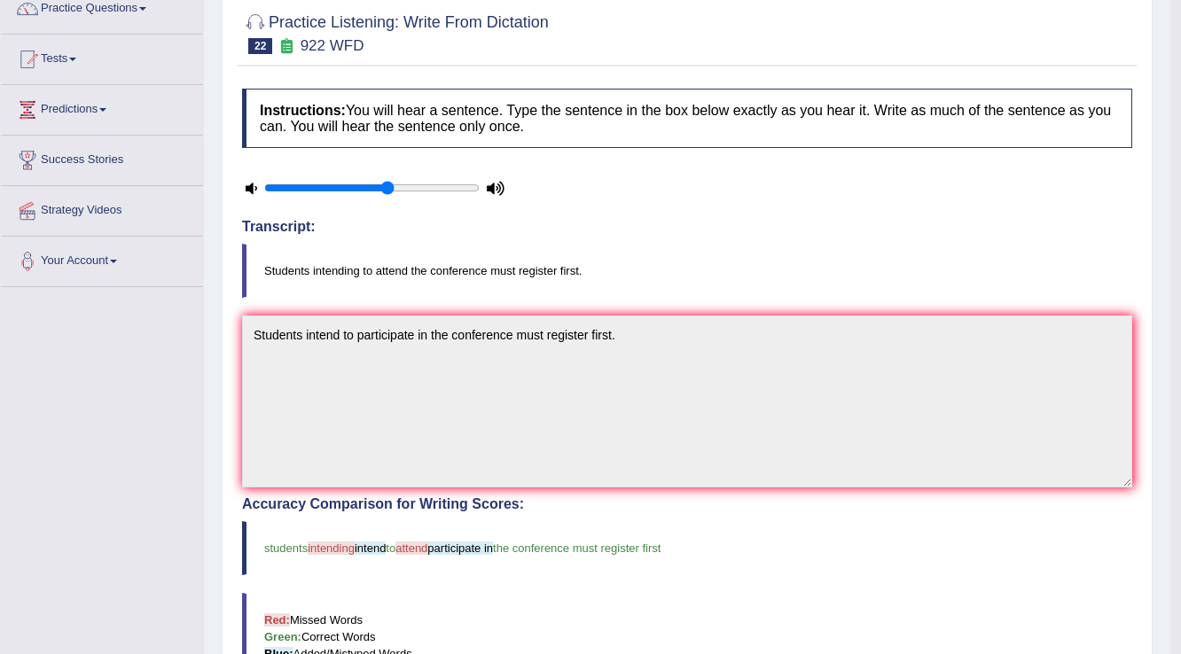
scroll to position [0, 0]
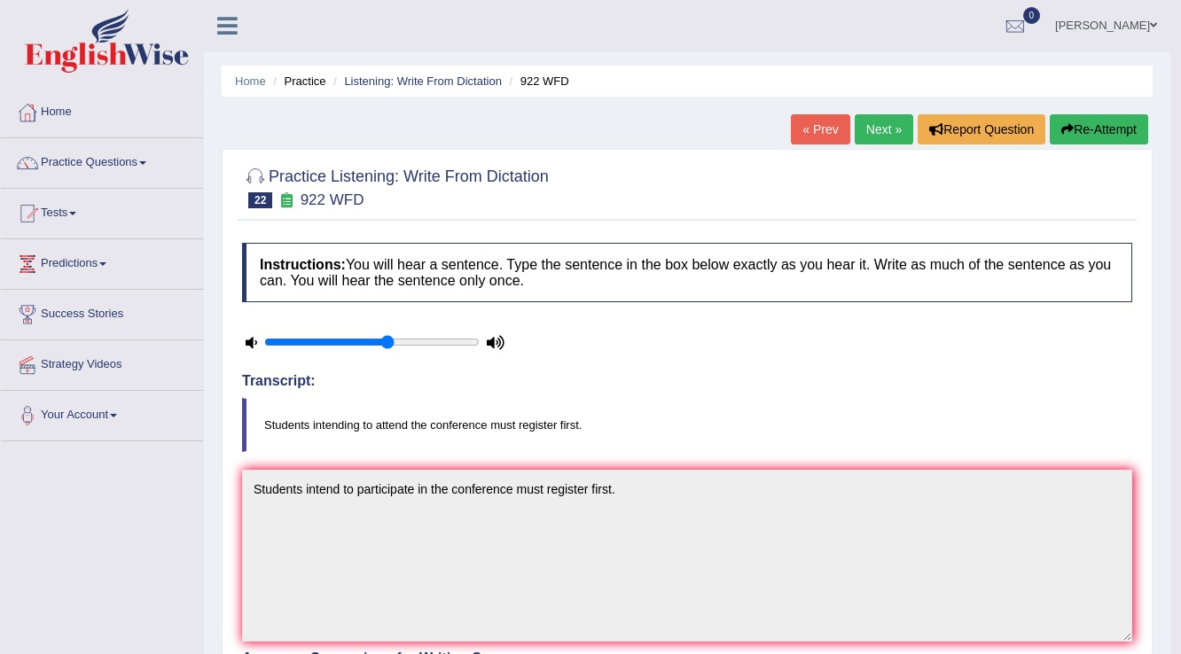
click at [873, 135] on link "Next »" at bounding box center [884, 129] width 59 height 30
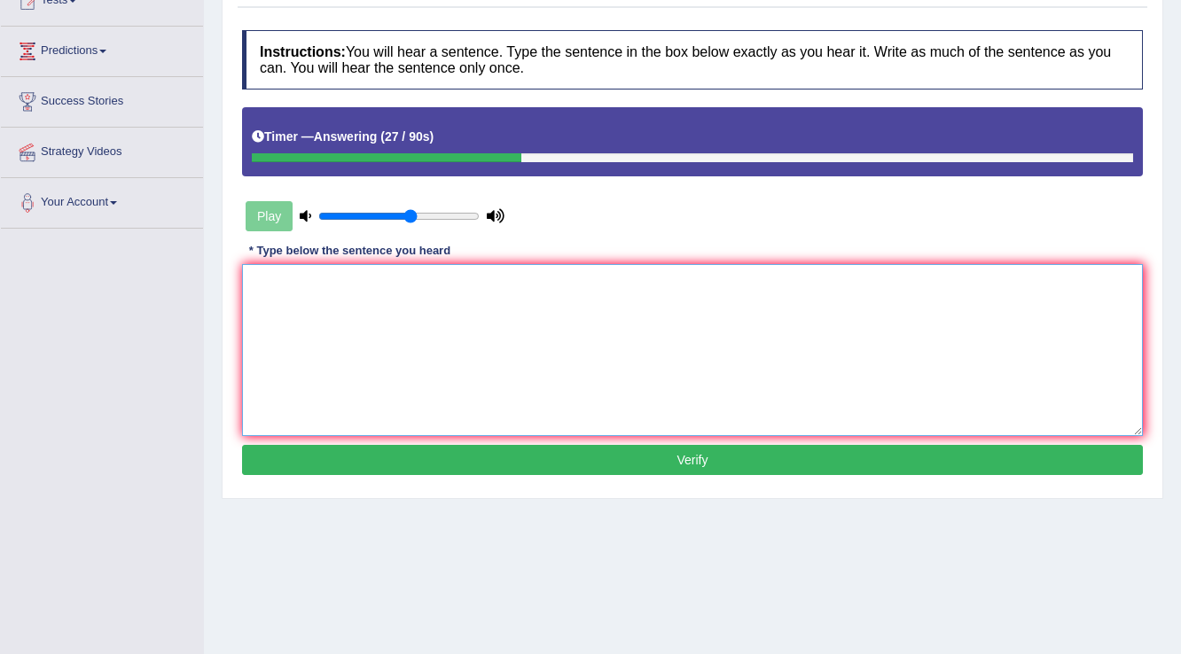
click at [702, 279] on textarea at bounding box center [692, 350] width 901 height 172
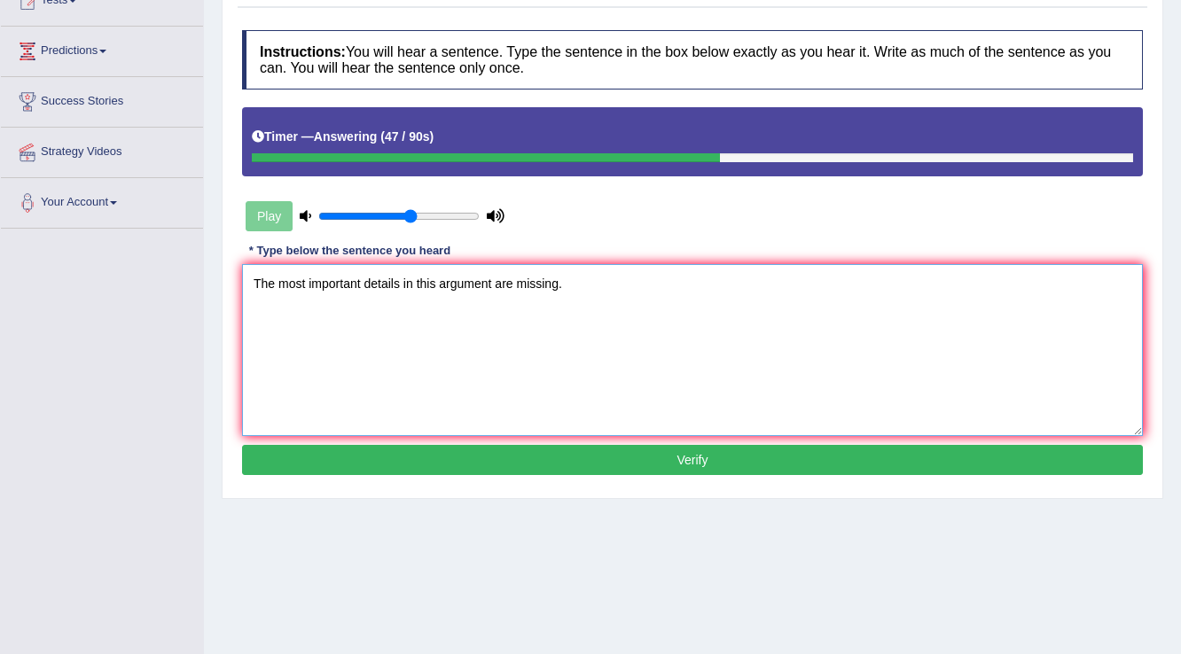
type textarea "The most important details in this argument are missing."
click at [819, 453] on button "Verify" at bounding box center [692, 460] width 901 height 30
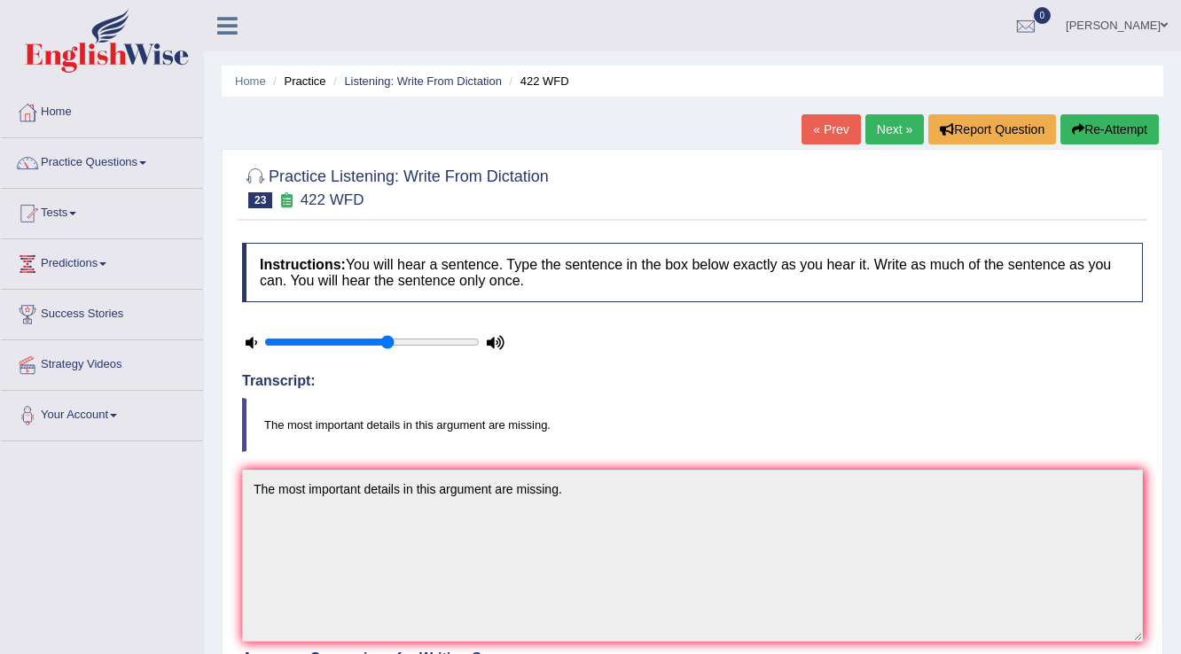
click at [905, 123] on link "Next »" at bounding box center [895, 129] width 59 height 30
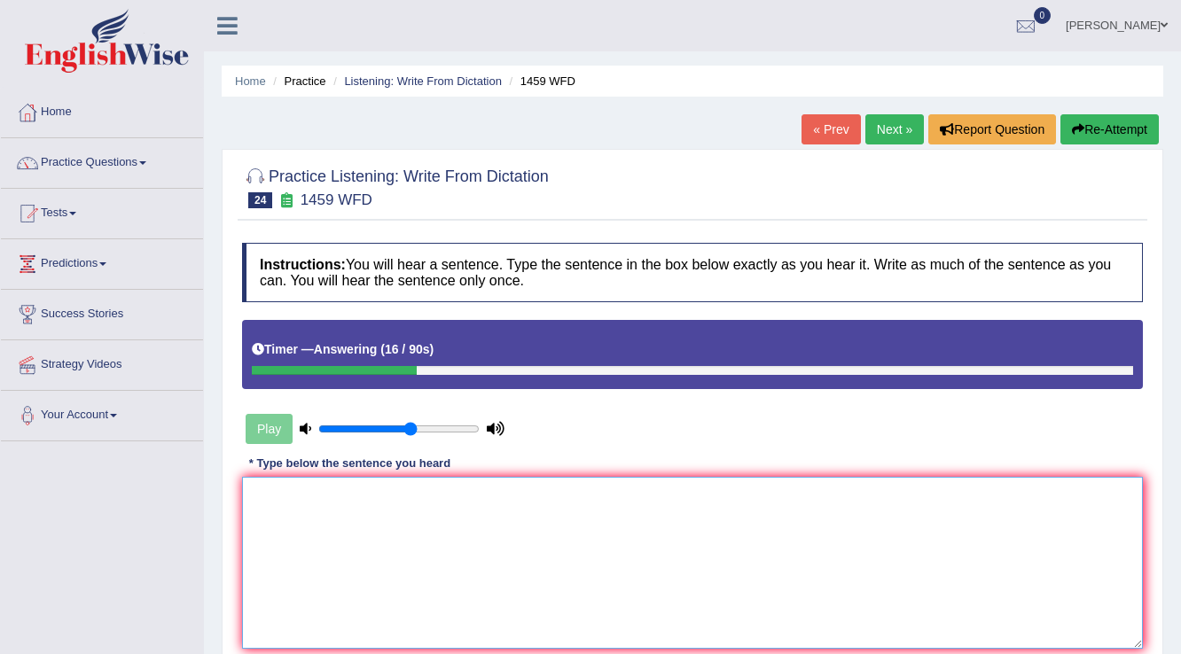
click at [452, 567] on textarea at bounding box center [692, 563] width 901 height 172
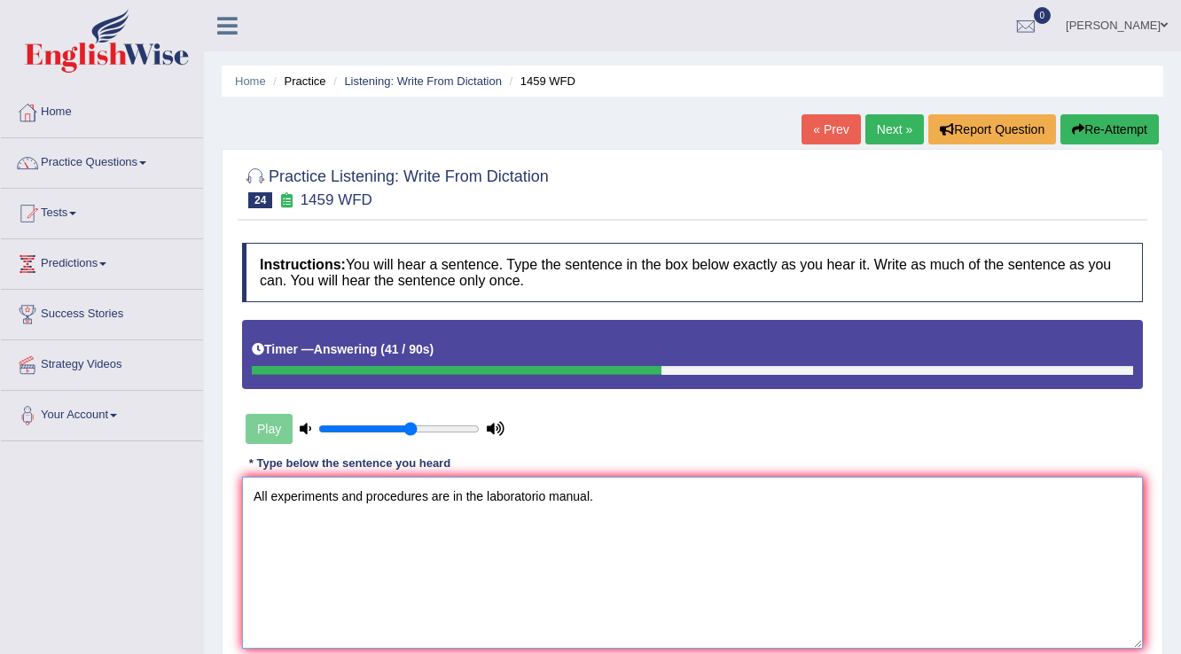
scroll to position [277, 0]
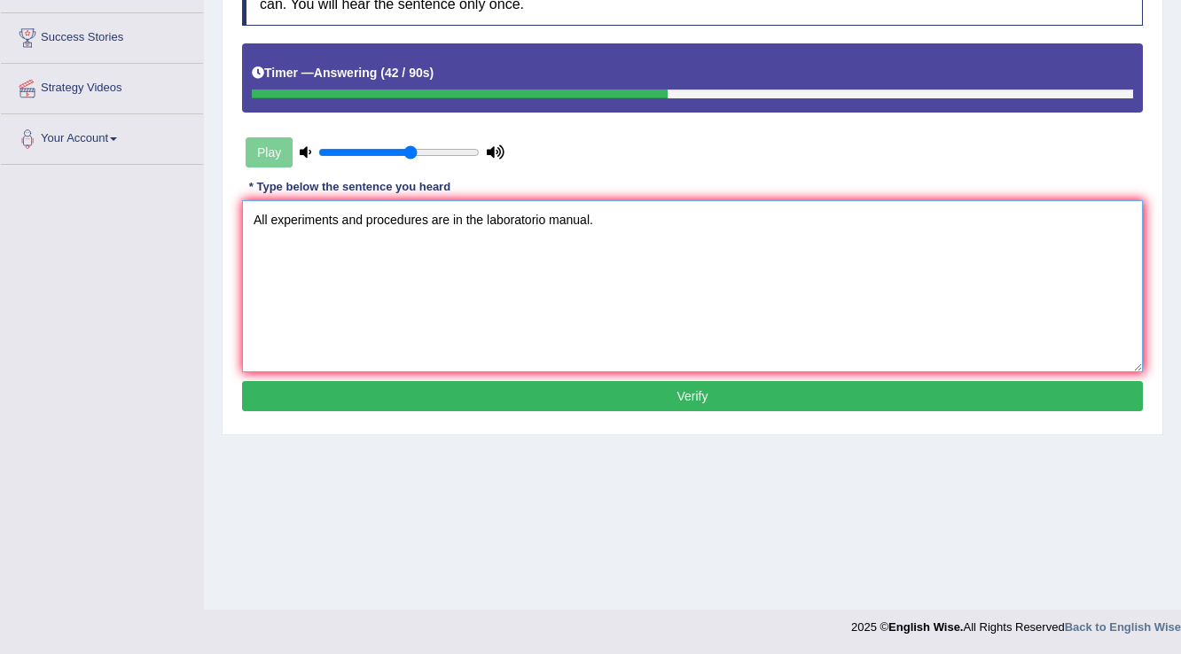
type textarea "All experiments and procedures are in the laboratorio manual."
click at [557, 373] on div "Instructions: You will hear a sentence. Type the sentence in the box below exac…" at bounding box center [693, 191] width 910 height 468
click at [539, 394] on button "Verify" at bounding box center [692, 396] width 901 height 30
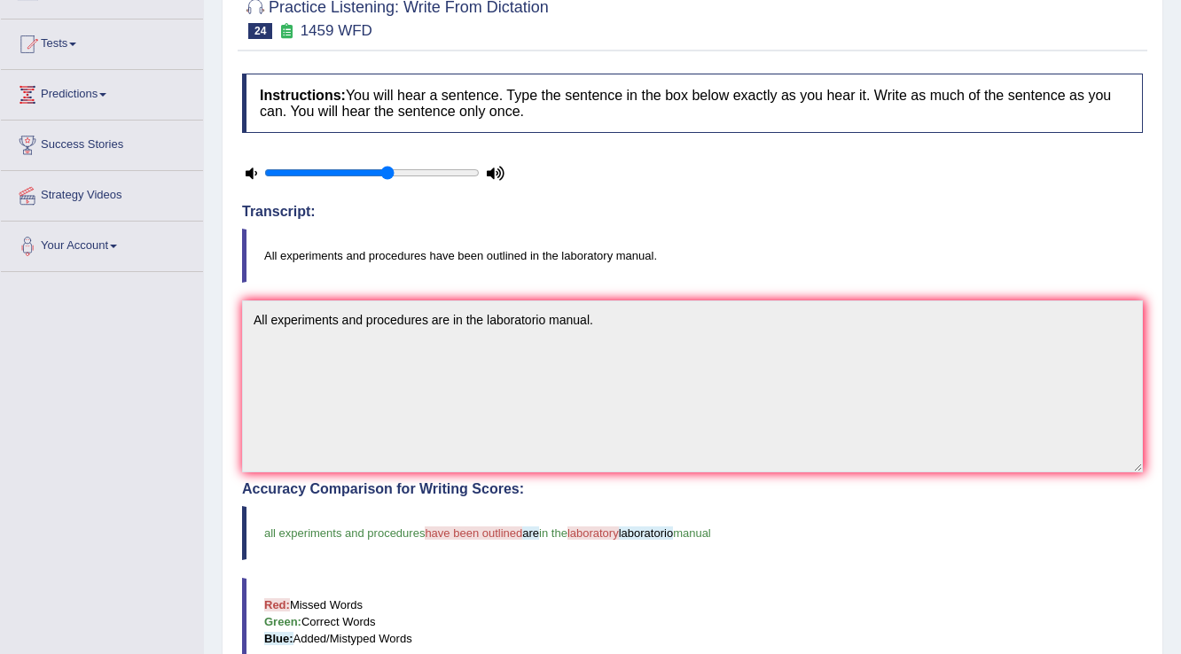
scroll to position [0, 0]
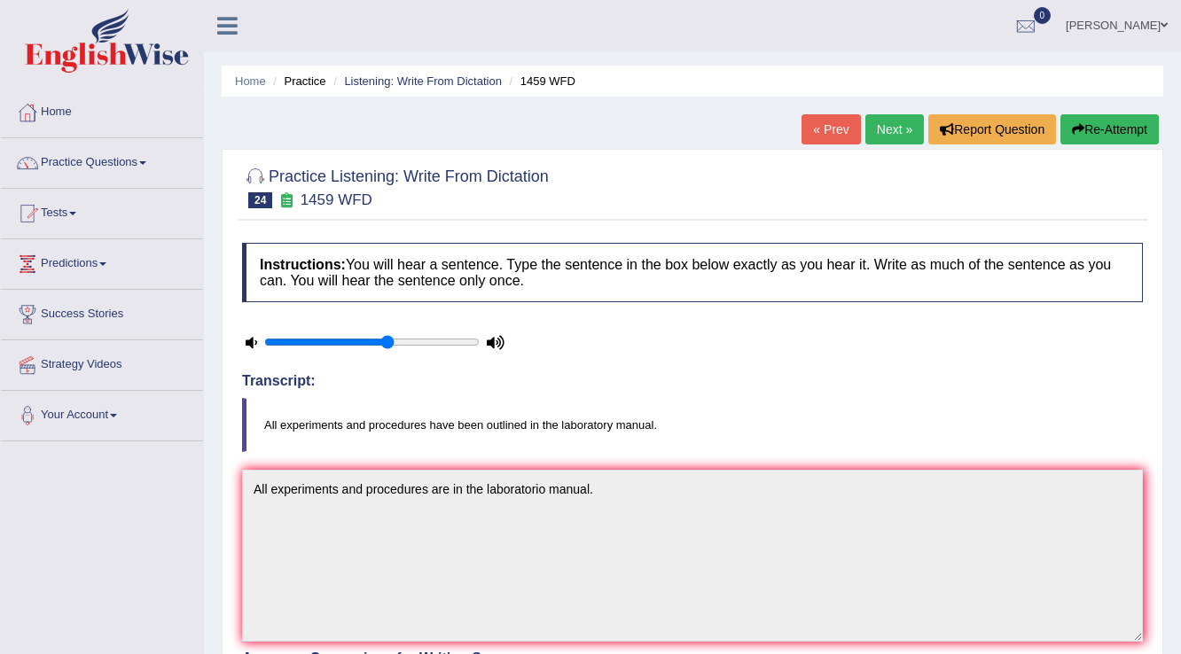
click at [881, 138] on link "Next »" at bounding box center [895, 129] width 59 height 30
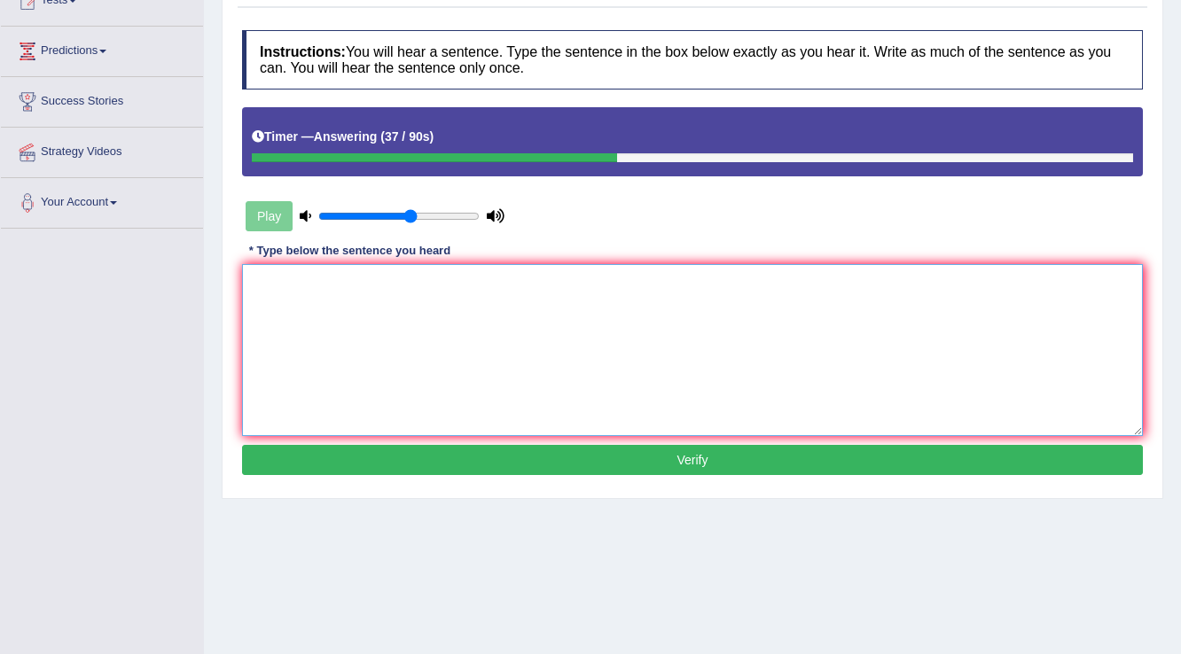
click at [462, 316] on textarea at bounding box center [692, 350] width 901 height 172
type textarea "We must assignement by the end of the semester."
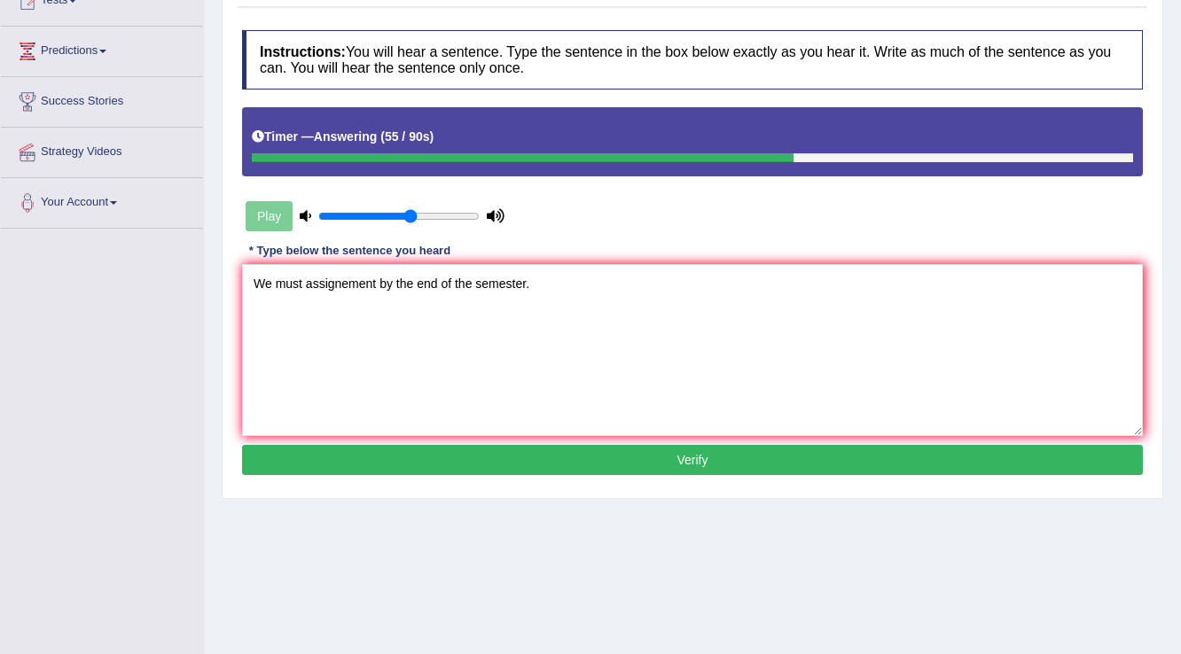
click at [512, 462] on button "Verify" at bounding box center [692, 460] width 901 height 30
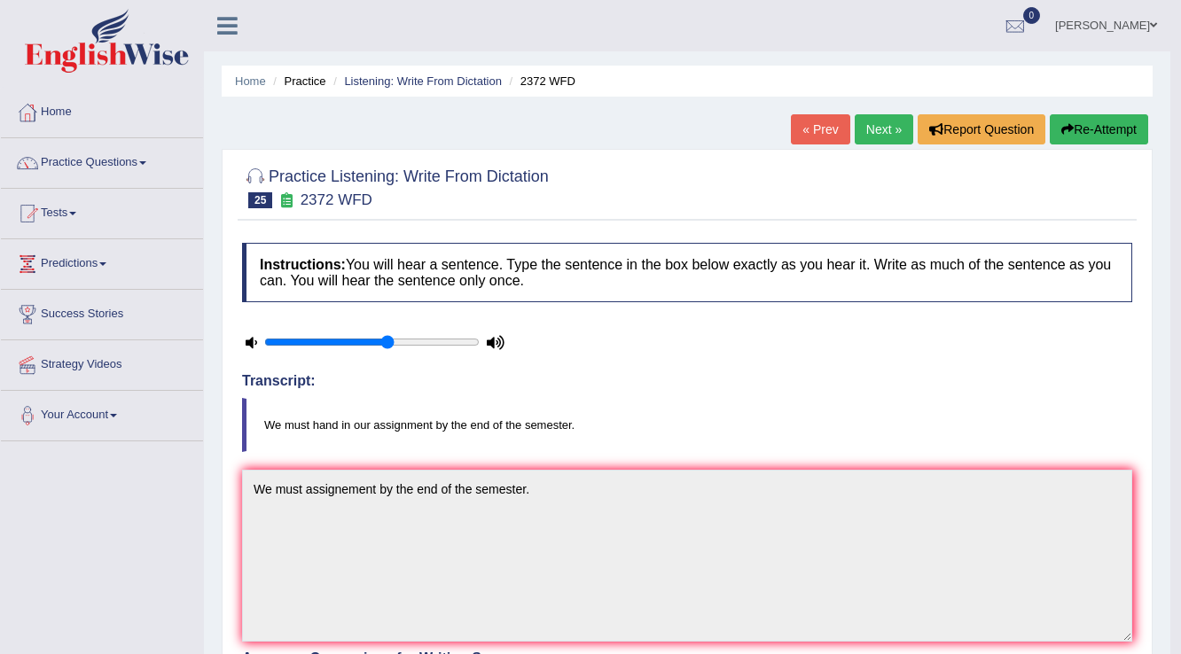
click at [881, 126] on link "Next »" at bounding box center [884, 129] width 59 height 30
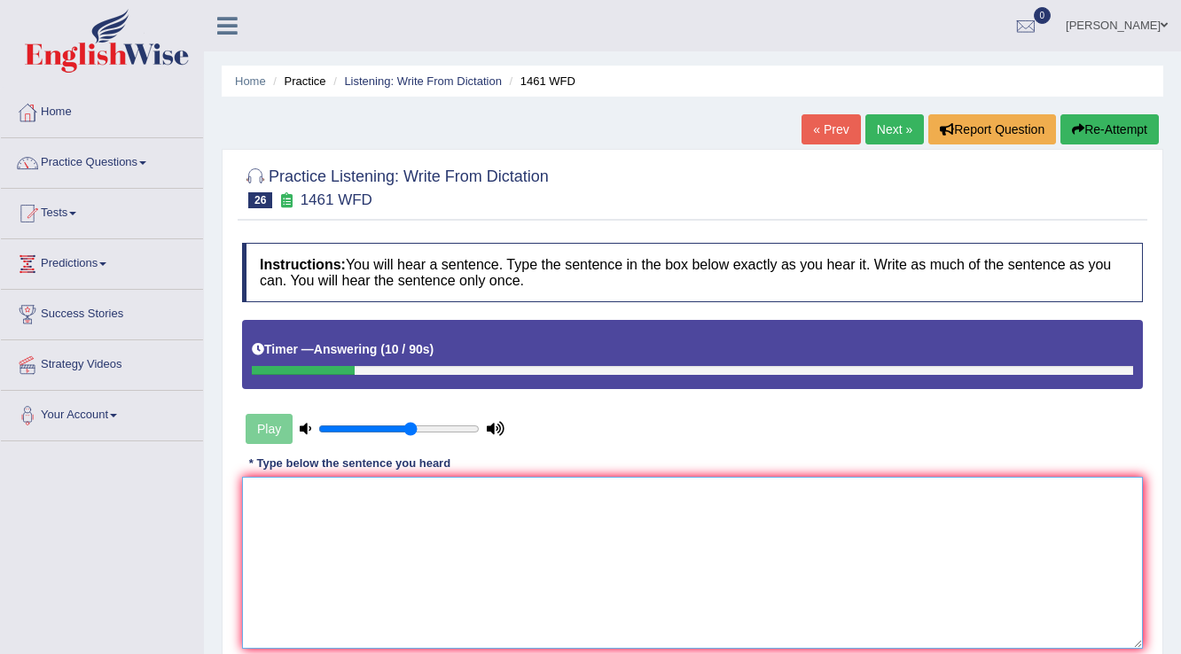
click at [581, 589] on textarea at bounding box center [692, 563] width 901 height 172
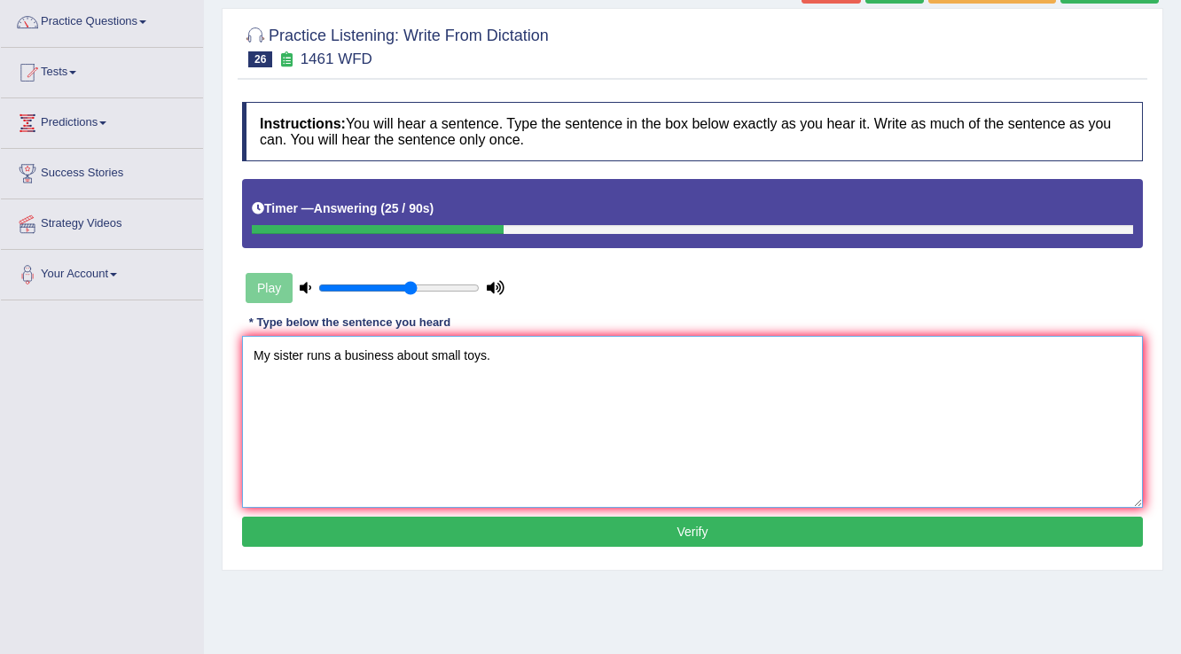
scroll to position [142, 0]
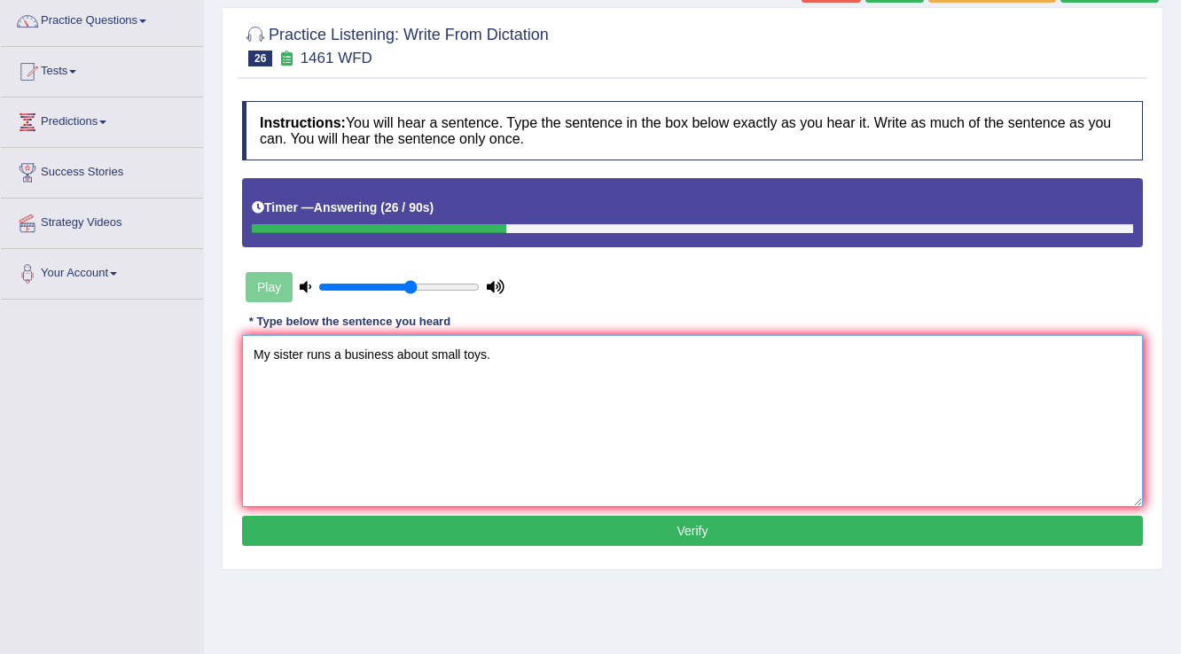
type textarea "My sister runs a business about small toys."
click at [607, 541] on button "Verify" at bounding box center [692, 531] width 901 height 30
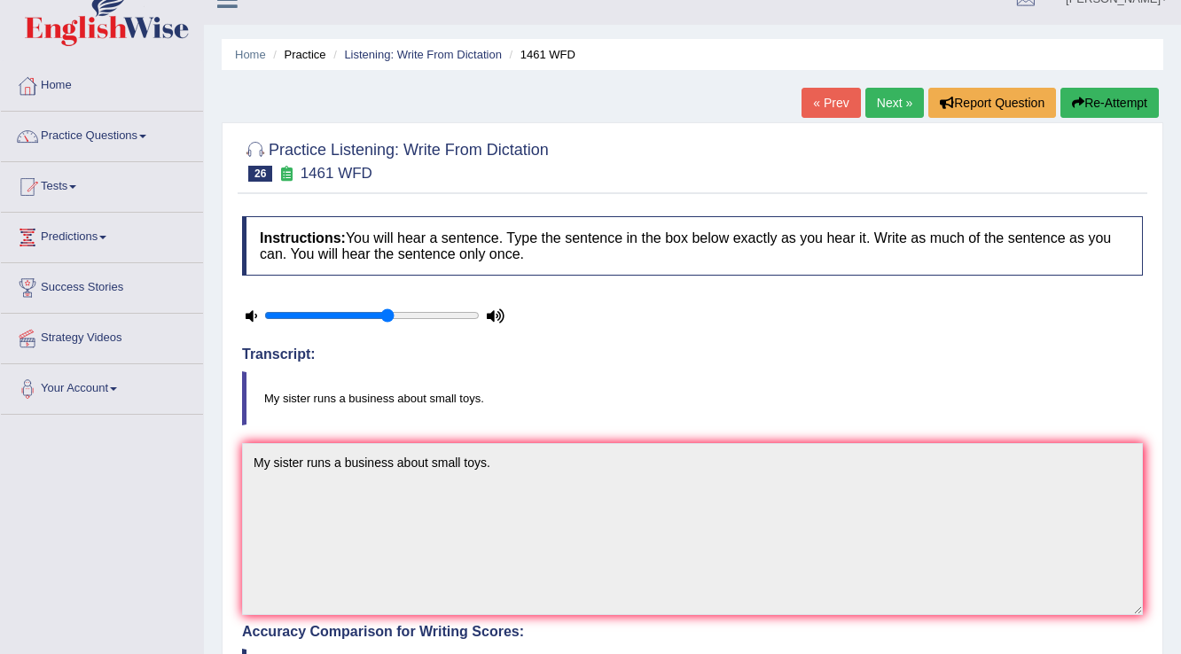
scroll to position [0, 0]
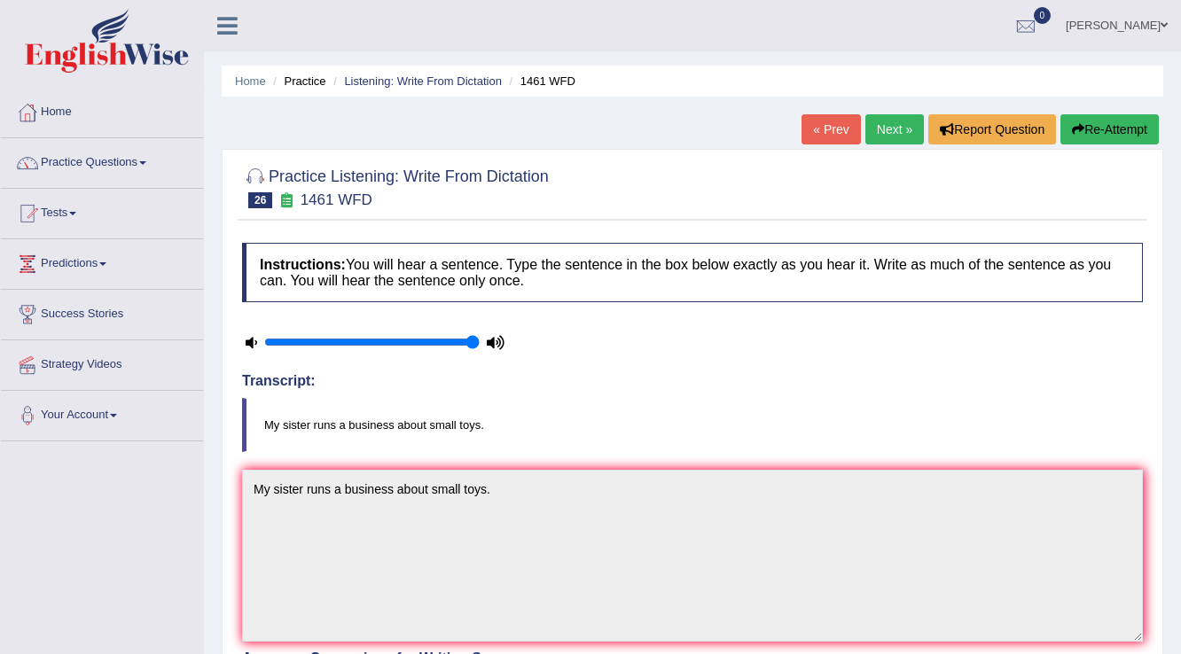
drag, startPoint x: 389, startPoint y: 343, endPoint x: 522, endPoint y: 344, distance: 133.0
type input "1"
click at [480, 344] on input "range" at bounding box center [371, 342] width 215 height 14
click at [910, 129] on link "Next »" at bounding box center [895, 129] width 59 height 30
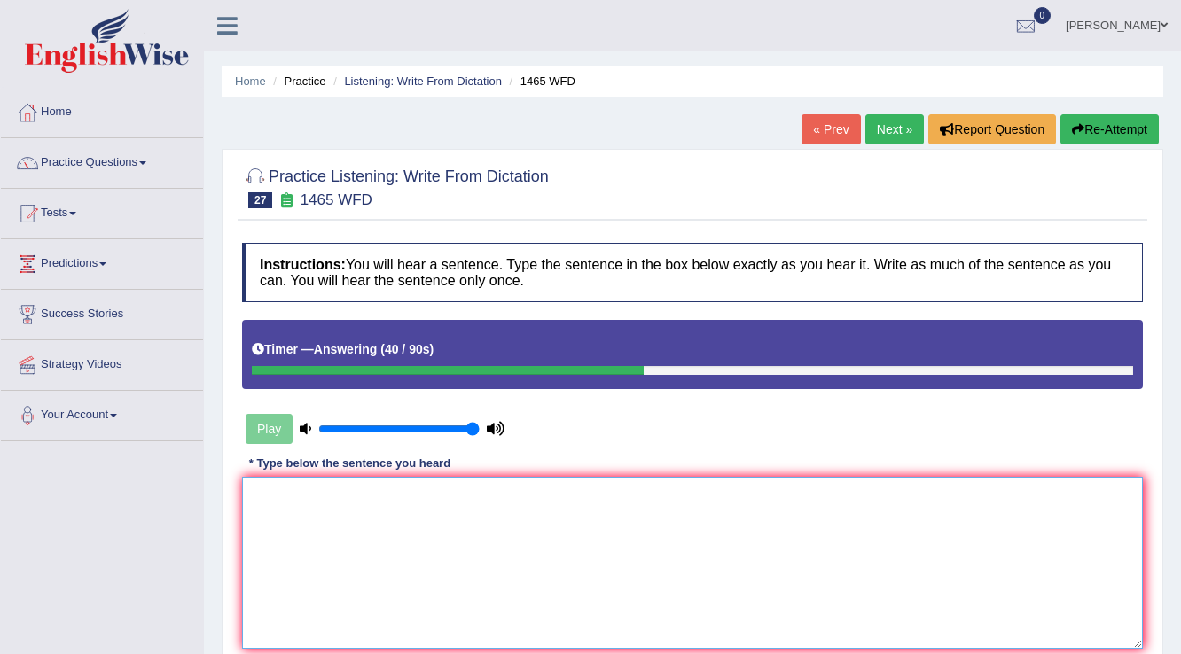
click at [639, 553] on textarea at bounding box center [692, 563] width 901 height 172
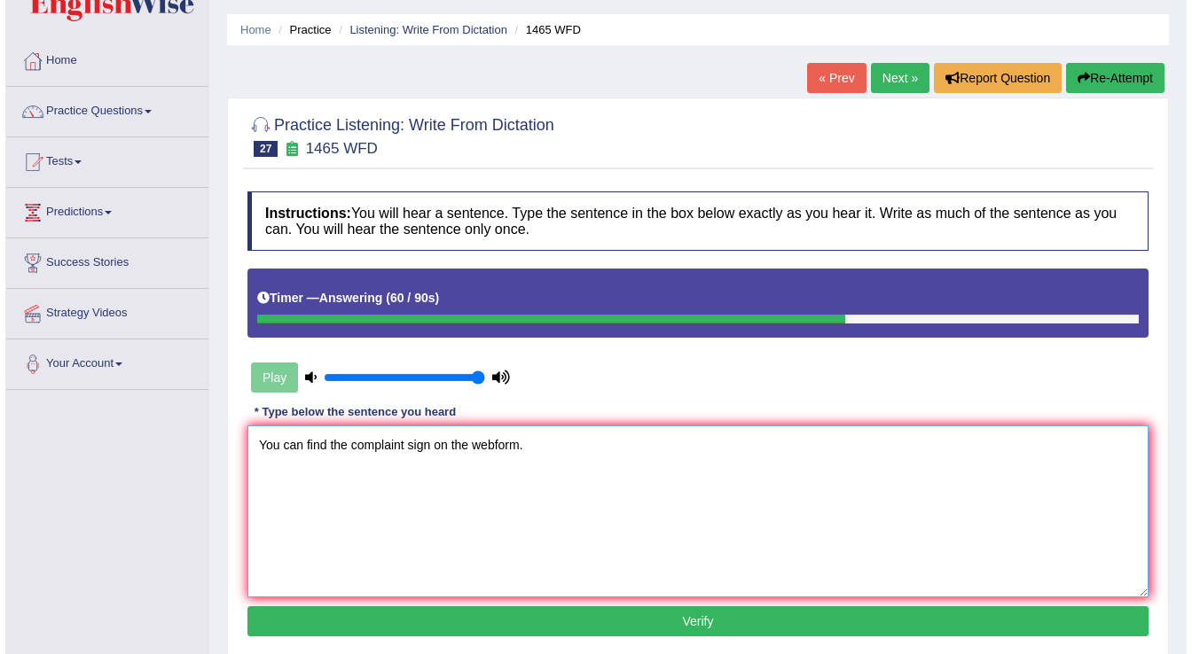
scroll to position [142, 0]
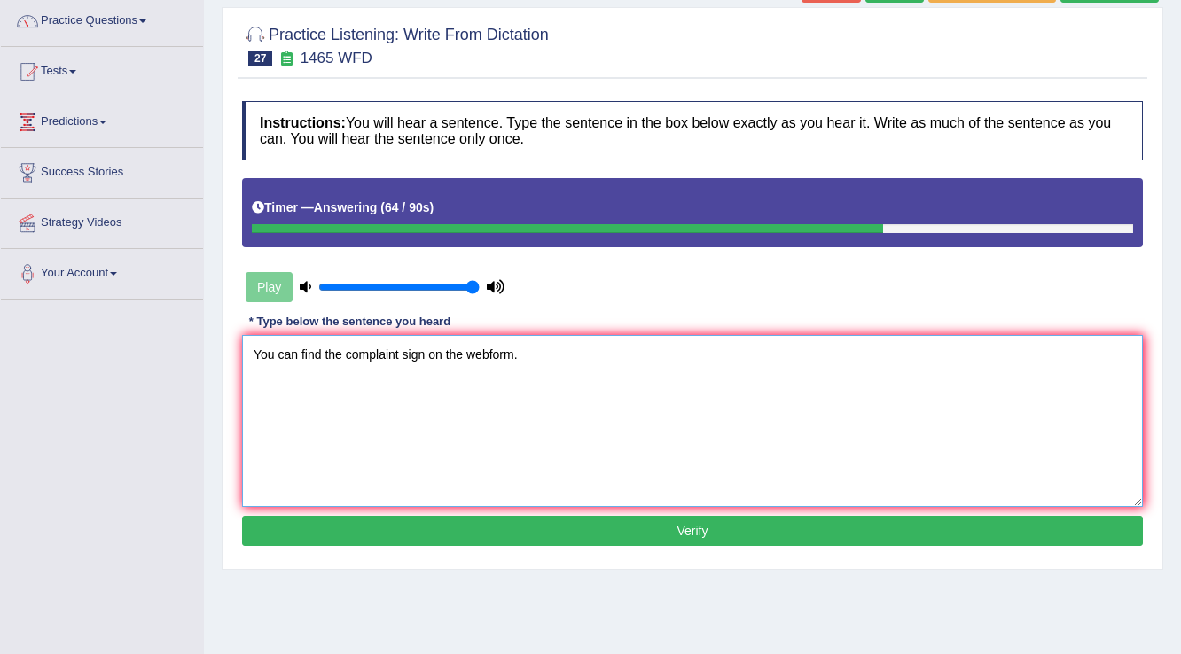
type textarea "You can find the complaint sign on the webform."
click at [560, 521] on button "Verify" at bounding box center [692, 531] width 901 height 30
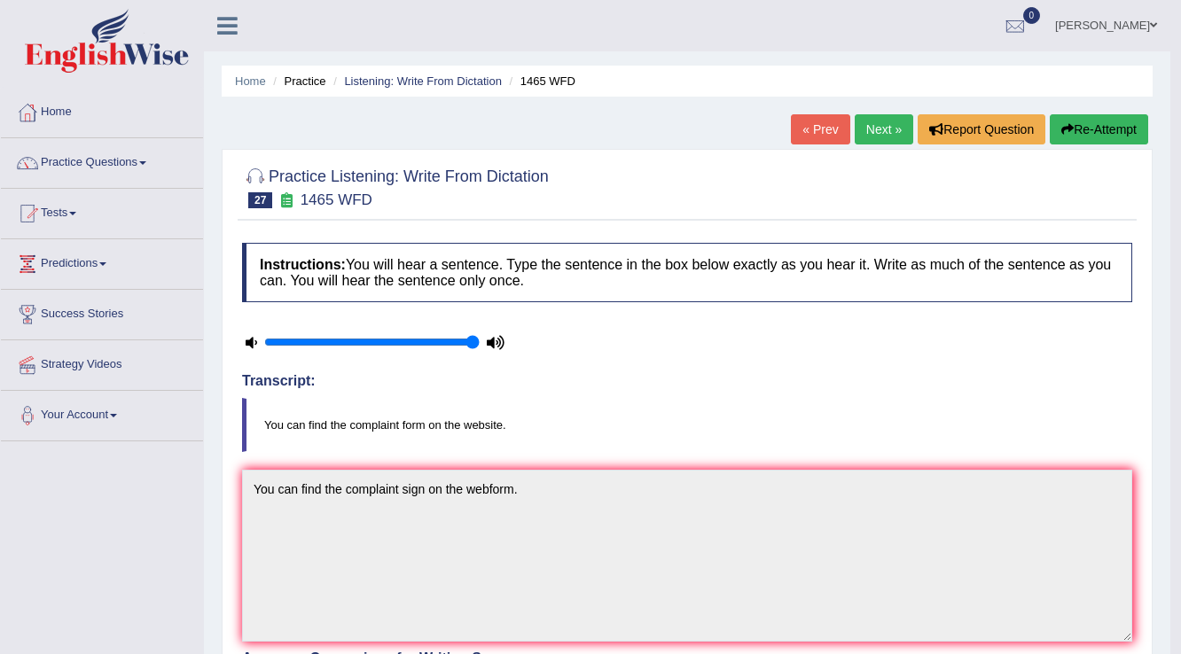
scroll to position [0, 0]
click at [880, 129] on link "Next »" at bounding box center [884, 129] width 59 height 30
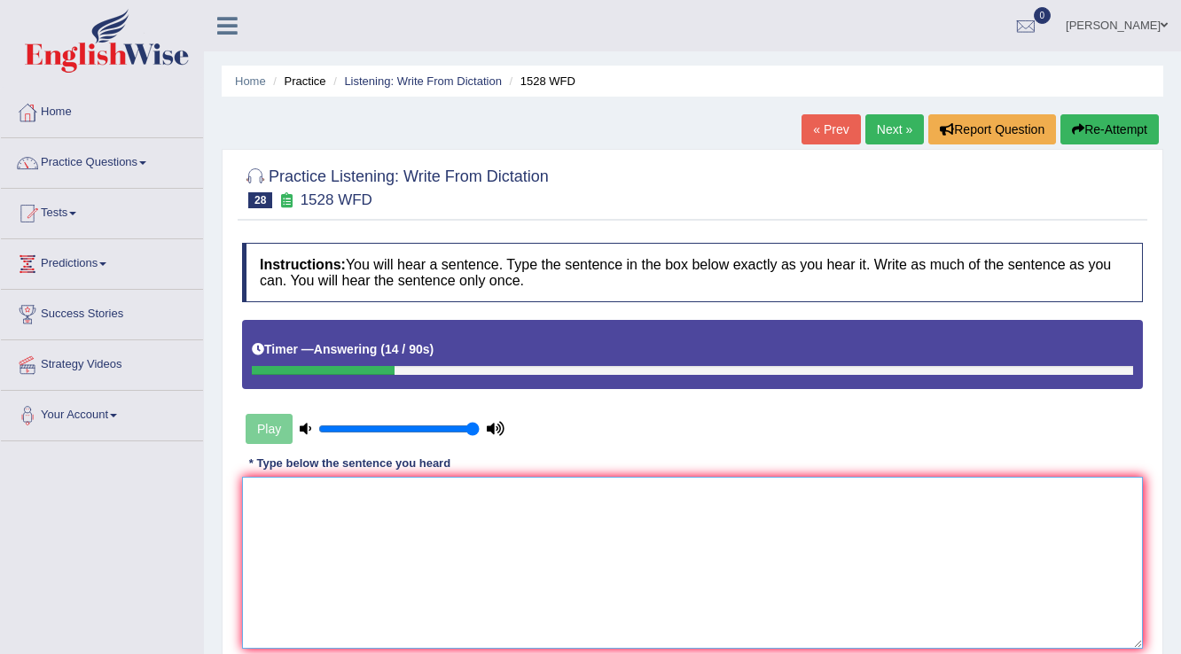
click at [591, 623] on textarea at bounding box center [692, 563] width 901 height 172
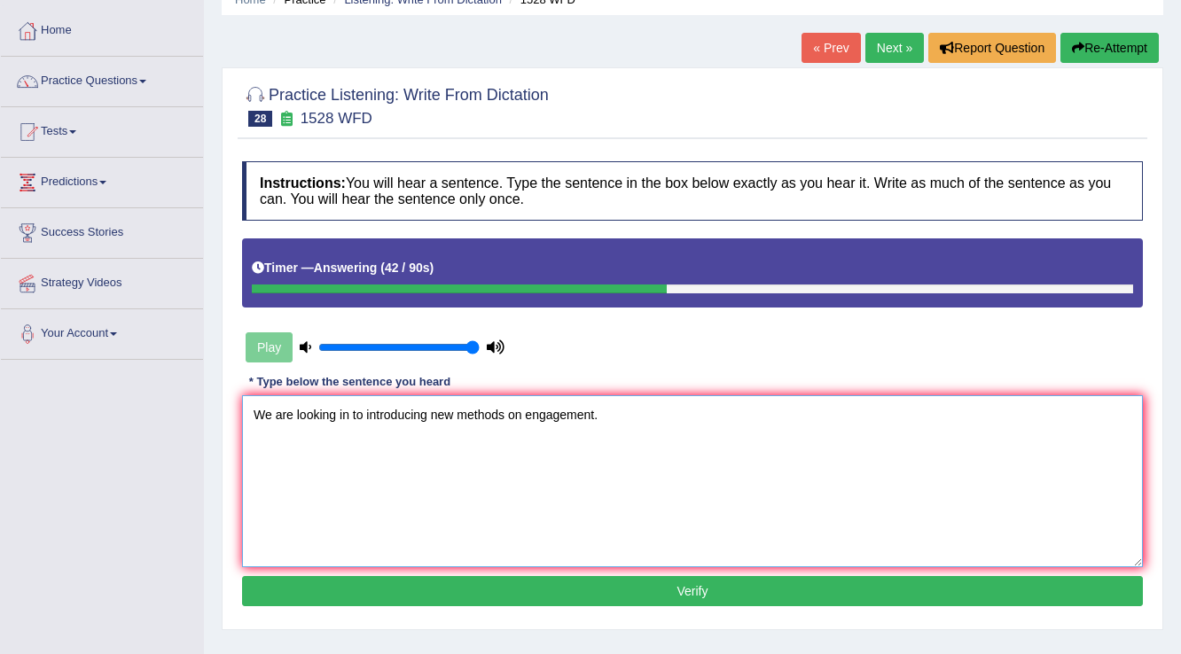
scroll to position [213, 0]
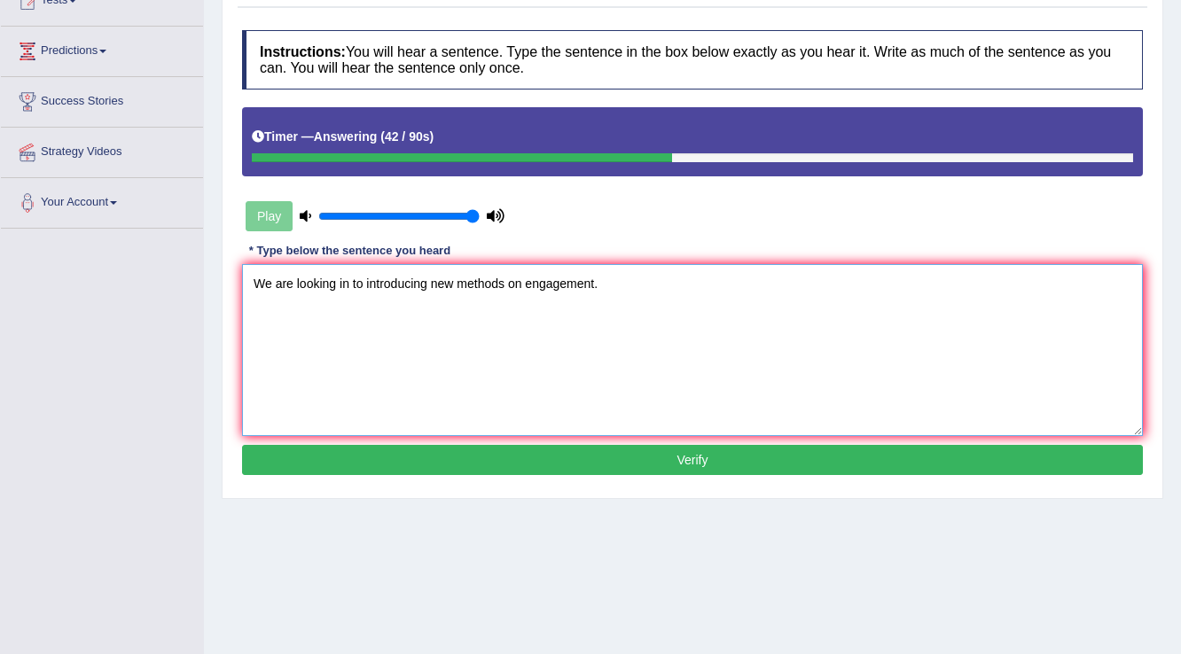
type textarea "We are looking in to introducing new methods on engagement."
click at [508, 458] on button "Verify" at bounding box center [692, 460] width 901 height 30
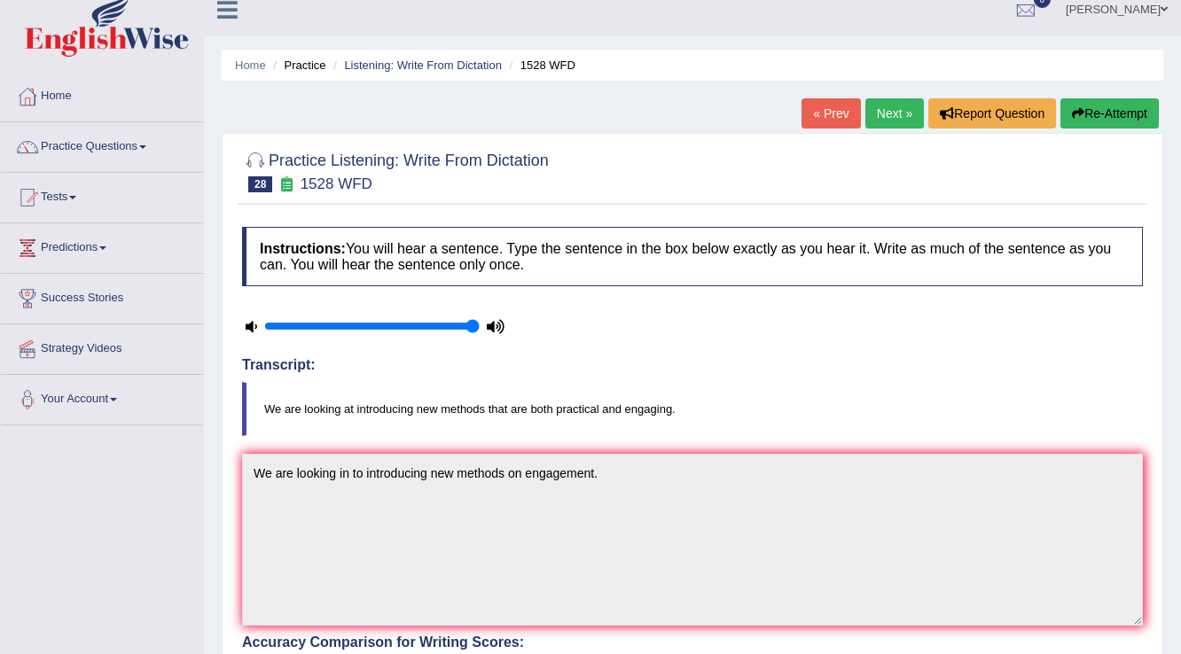
scroll to position [0, 0]
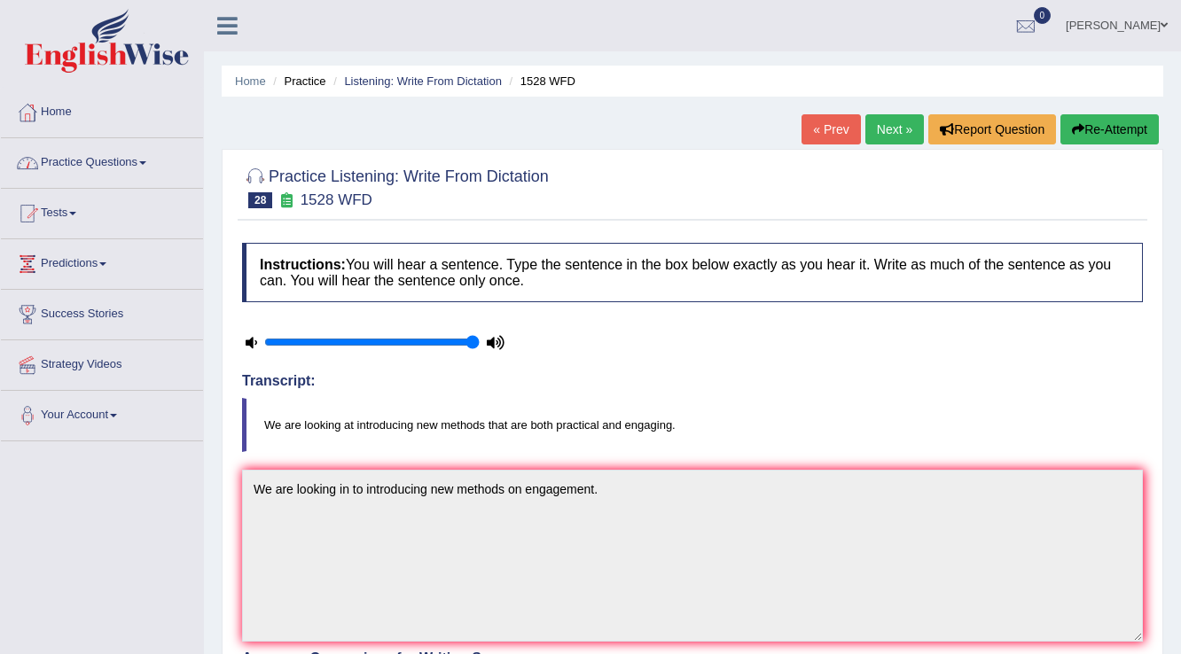
click at [86, 165] on link "Practice Questions" at bounding box center [102, 160] width 202 height 44
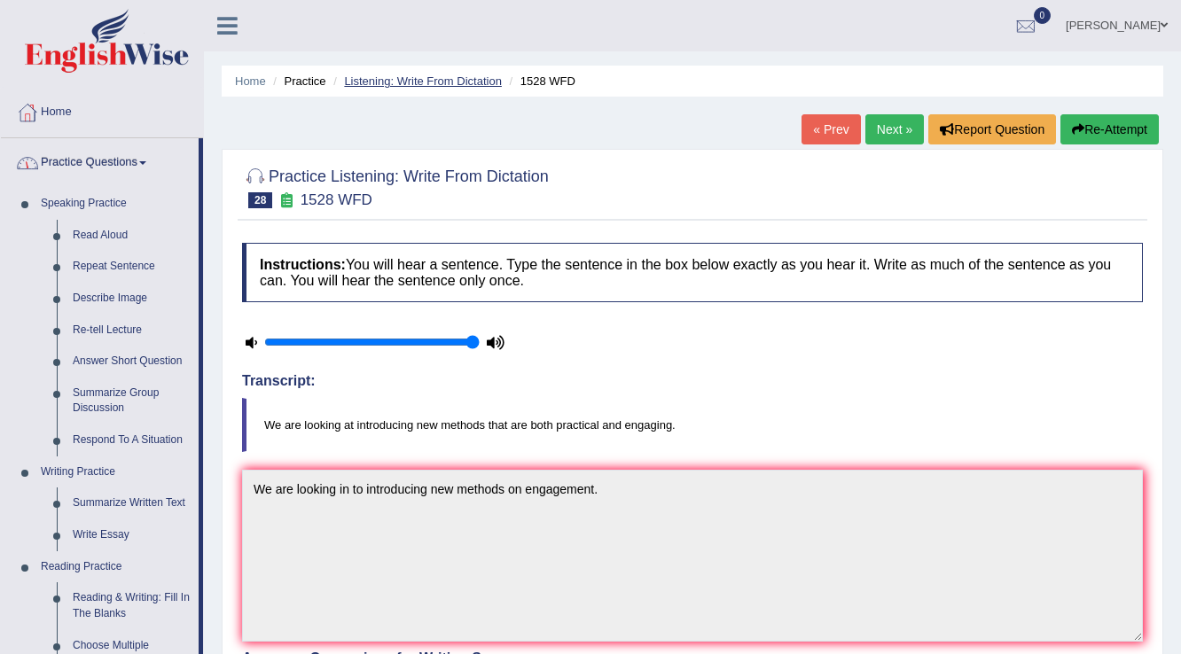
click at [379, 82] on link "Listening: Write From Dictation" at bounding box center [423, 80] width 158 height 13
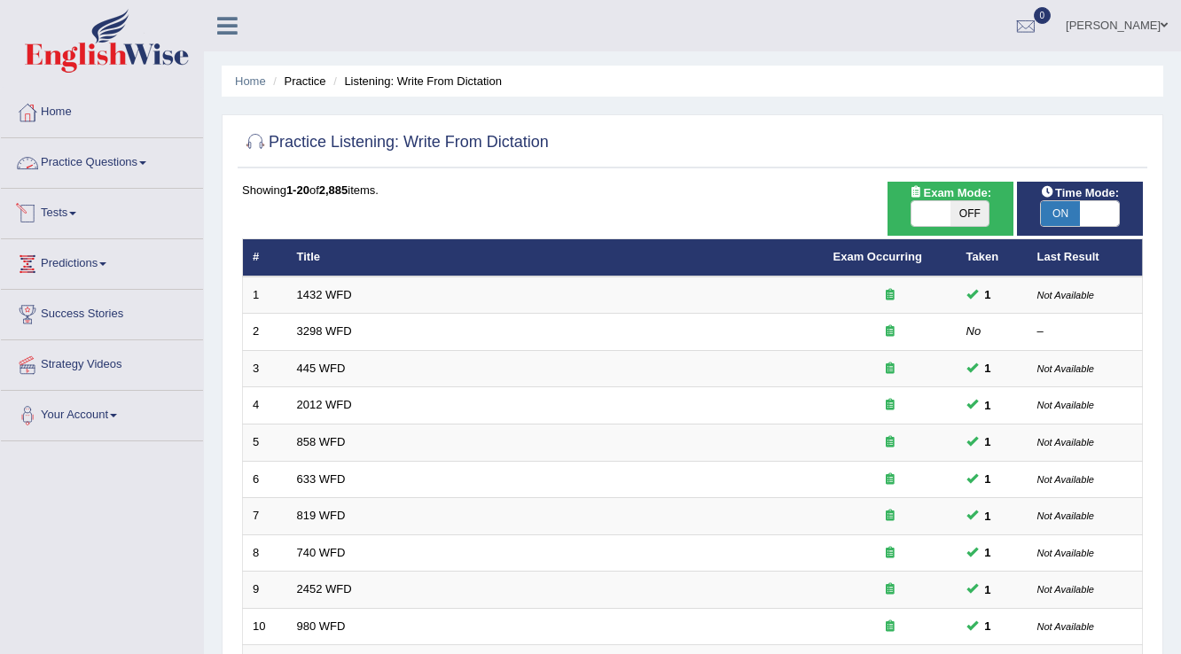
click at [97, 160] on link "Practice Questions" at bounding box center [102, 160] width 202 height 44
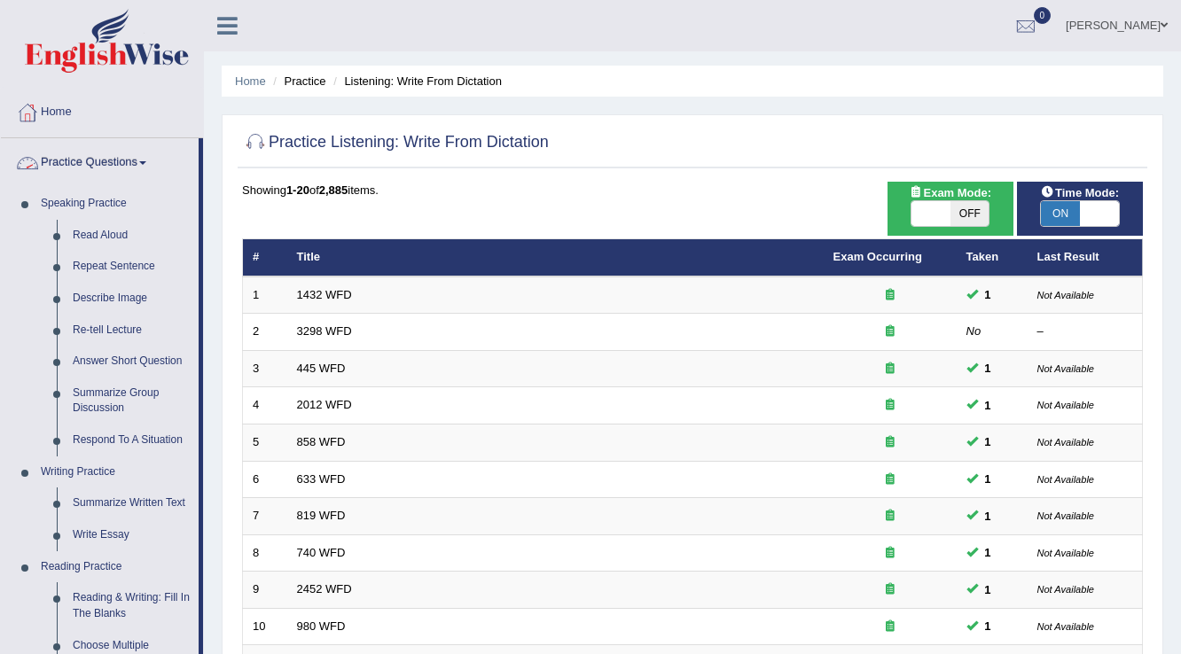
click at [44, 156] on link "Practice Questions" at bounding box center [100, 160] width 198 height 44
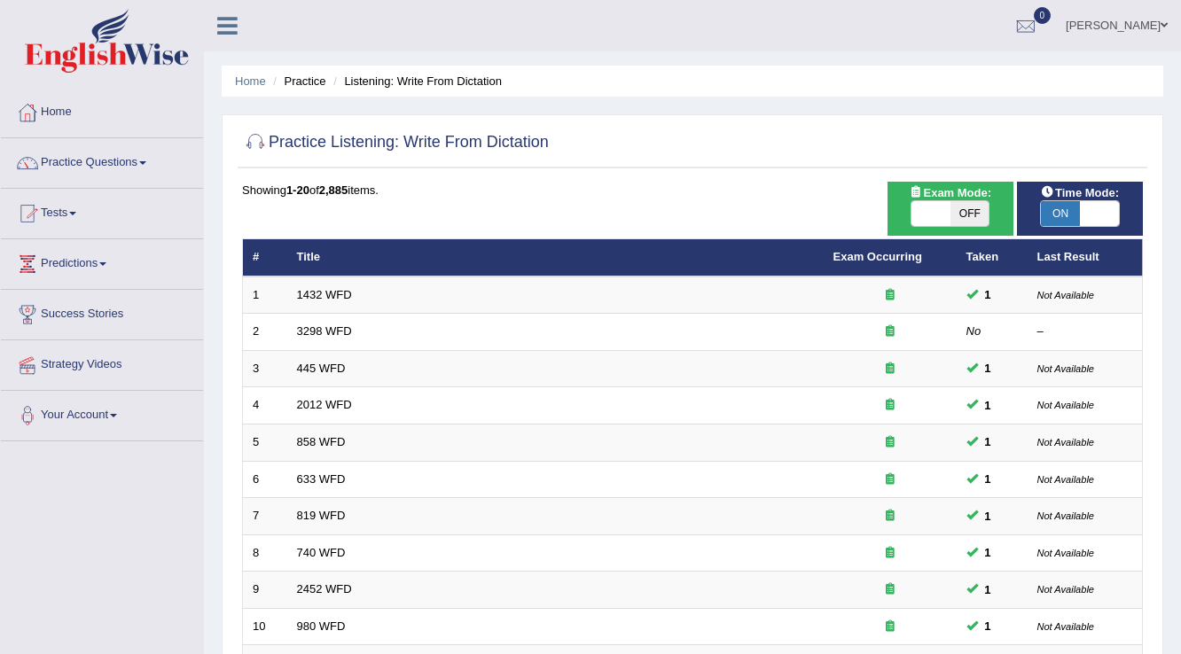
click at [38, 211] on div at bounding box center [27, 213] width 27 height 27
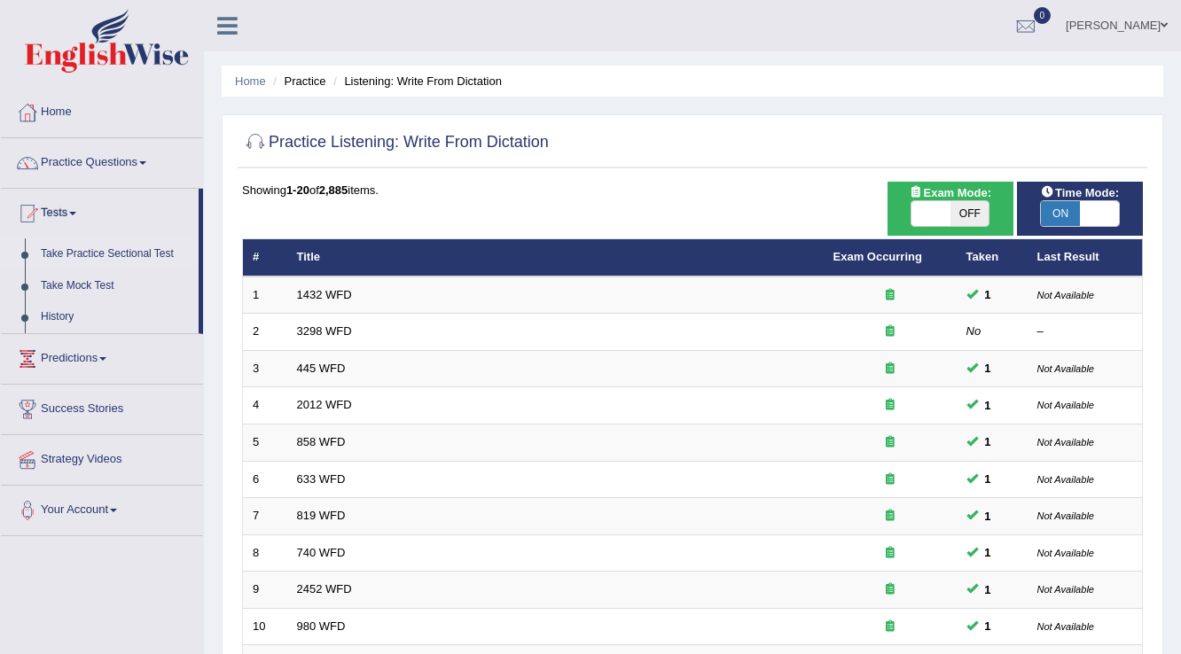
click at [69, 247] on link "Take Practice Sectional Test" at bounding box center [116, 255] width 166 height 32
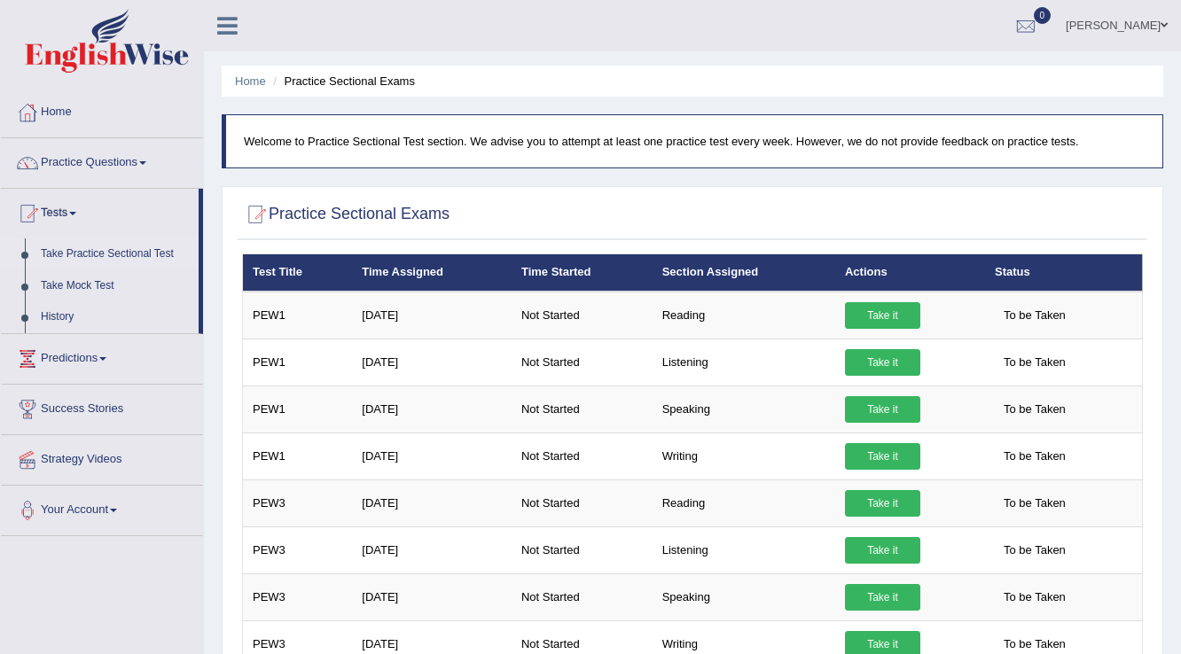
click at [866, 363] on link "Take it" at bounding box center [882, 362] width 75 height 27
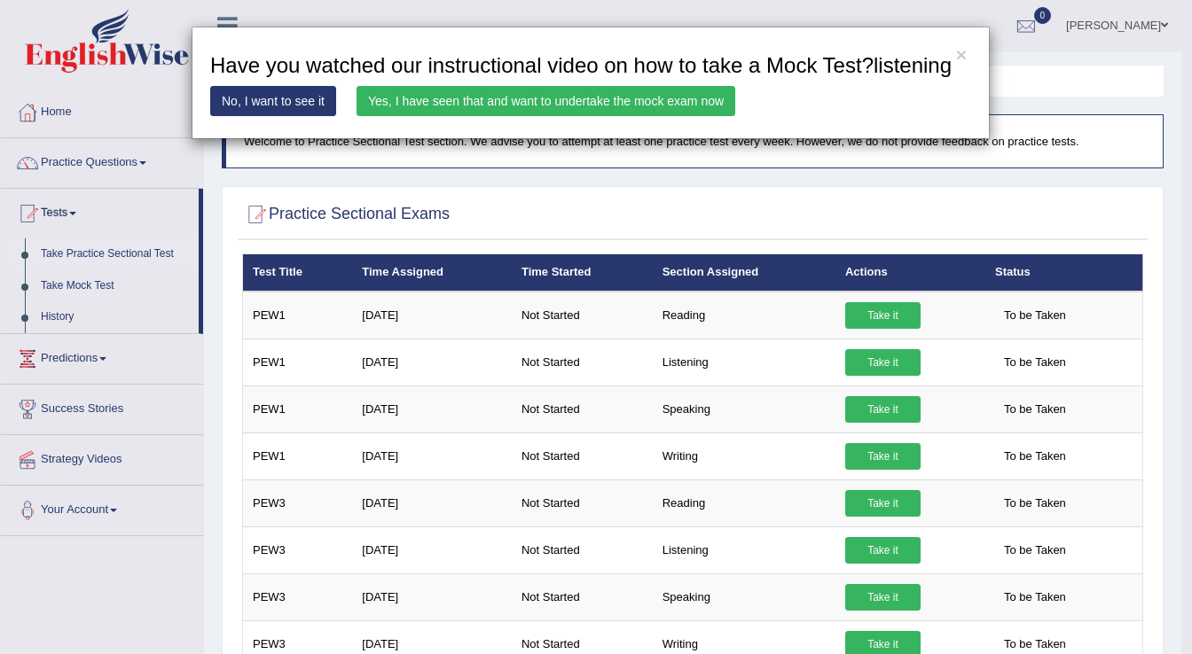
click at [421, 98] on link "Yes, I have seen that and want to undertake the mock exam now" at bounding box center [545, 101] width 379 height 30
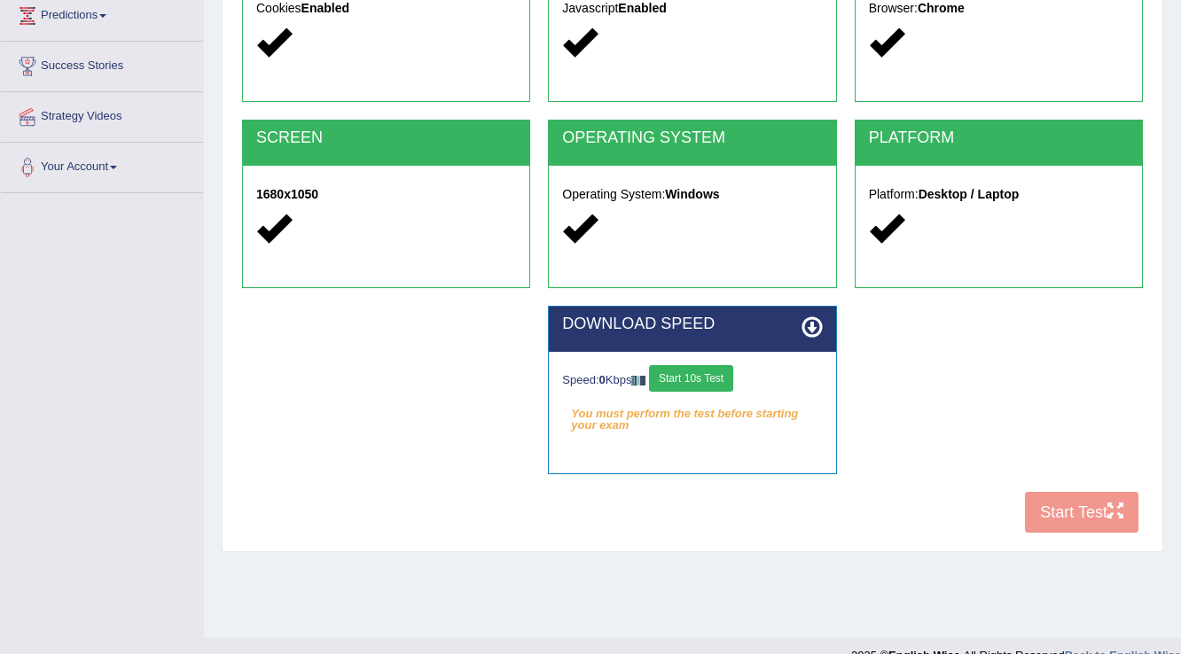
scroll to position [277, 0]
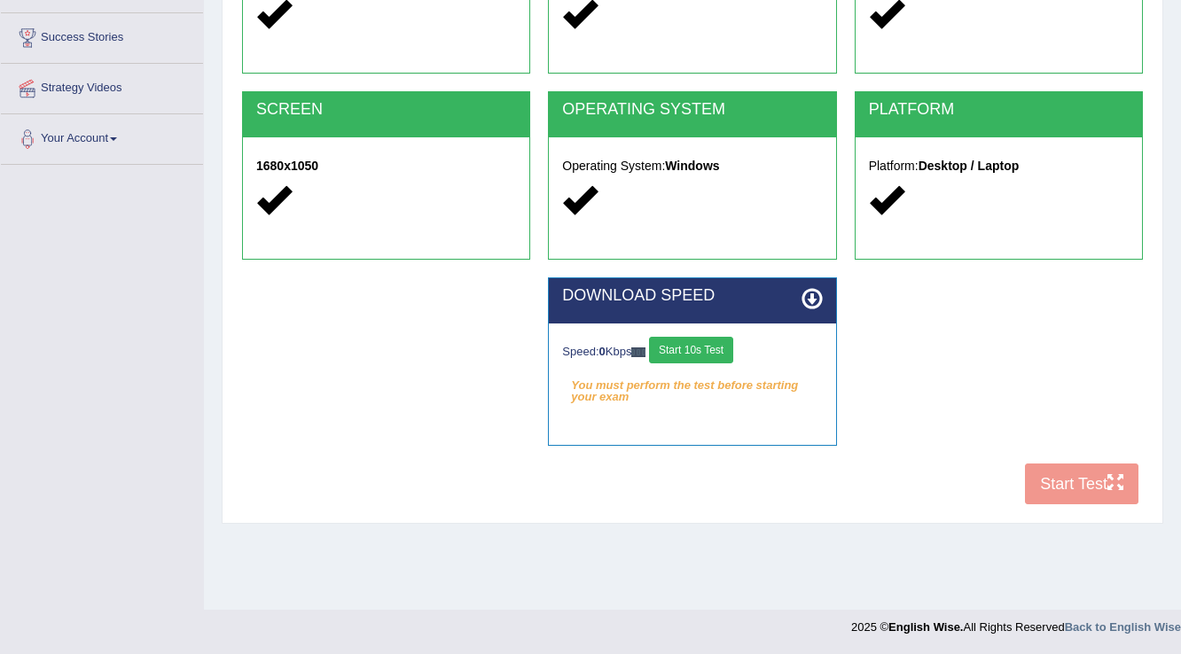
click at [700, 337] on button "Start 10s Test" at bounding box center [691, 350] width 84 height 27
click at [703, 356] on button "Start 10s Test" at bounding box center [711, 350] width 84 height 27
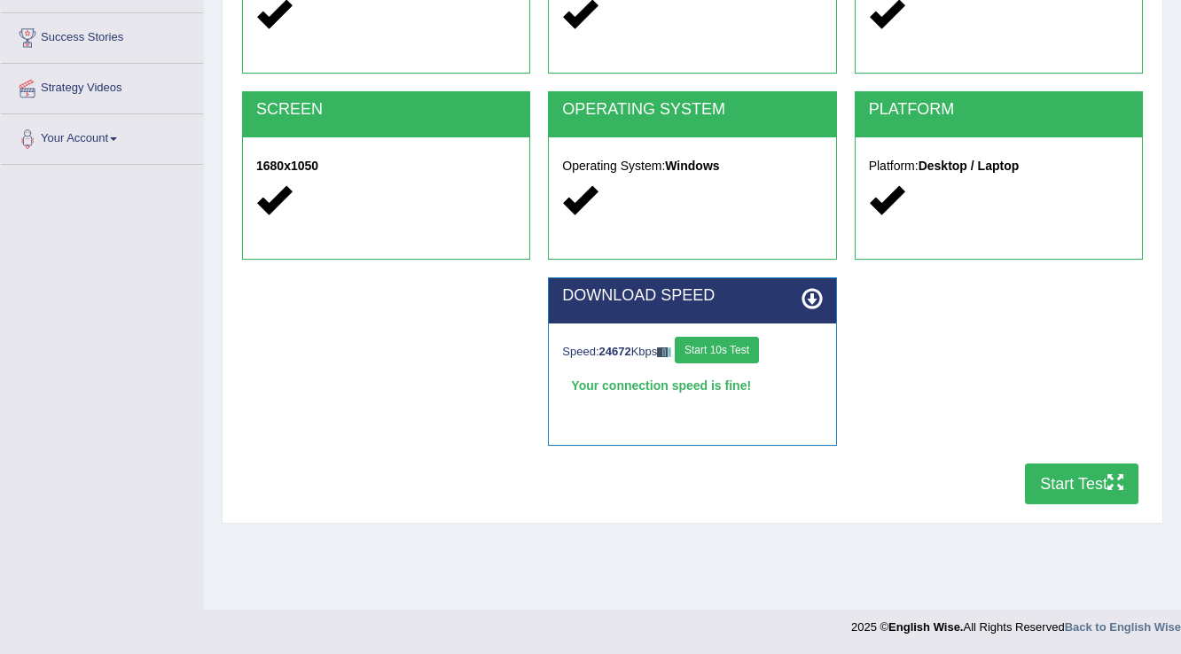
click at [1064, 483] on button "Start Test" at bounding box center [1082, 484] width 114 height 41
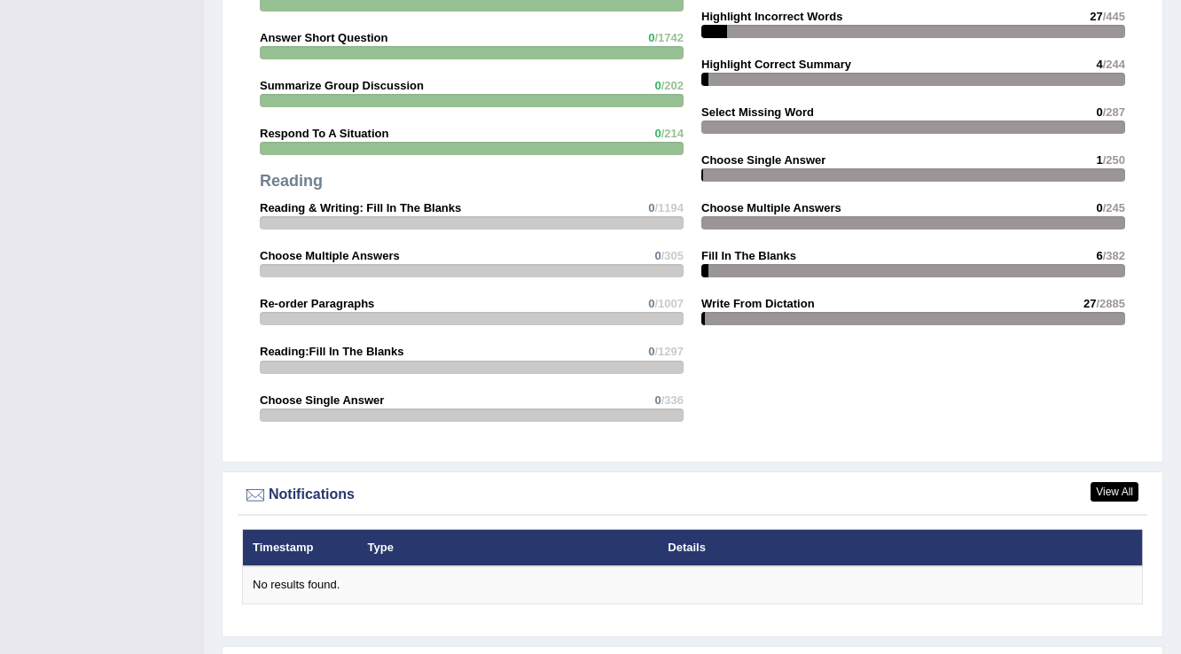
scroll to position [1892, 0]
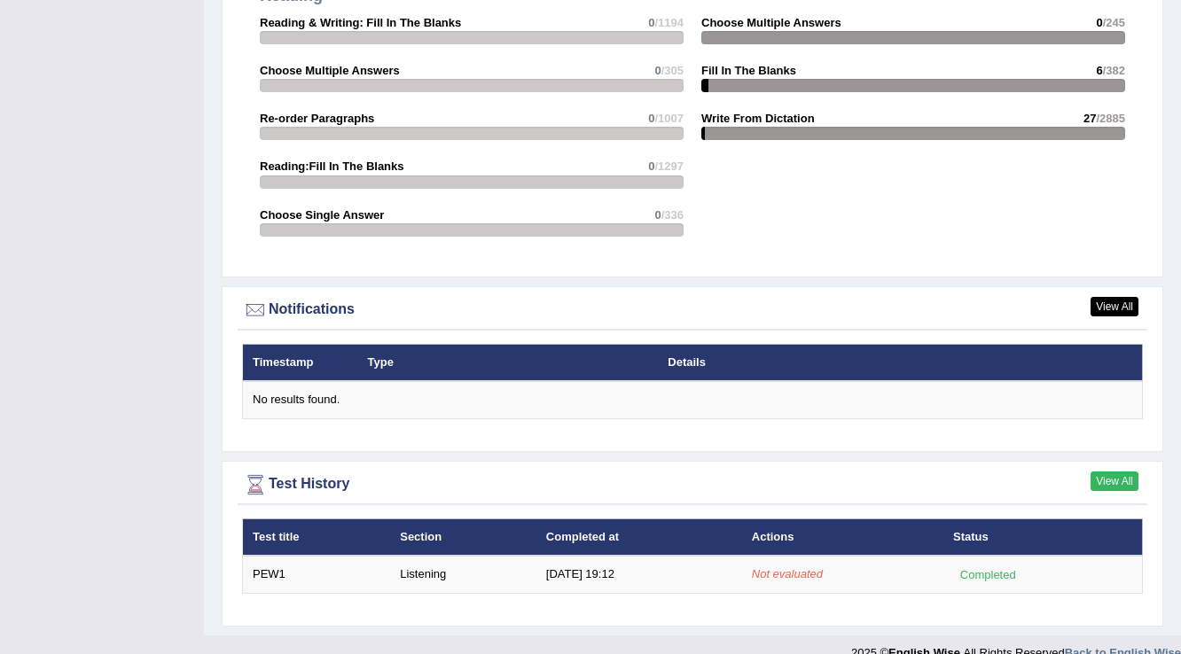
click at [1128, 472] on link "View All" at bounding box center [1115, 482] width 48 height 20
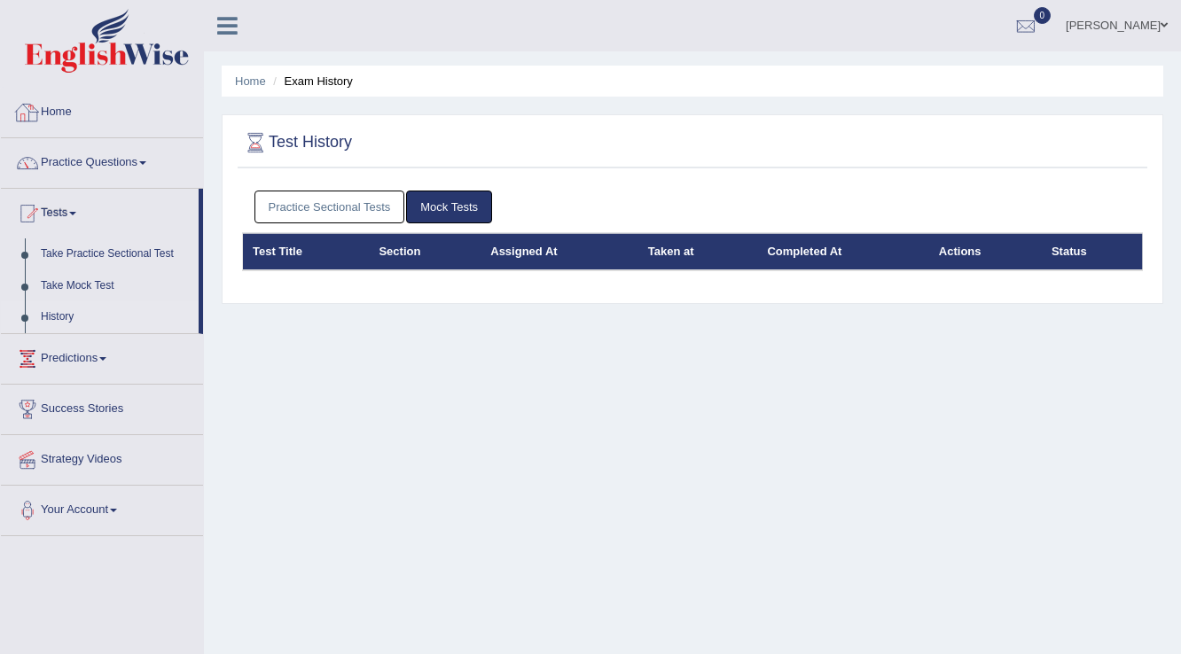
click at [126, 120] on link "Home" at bounding box center [102, 110] width 202 height 44
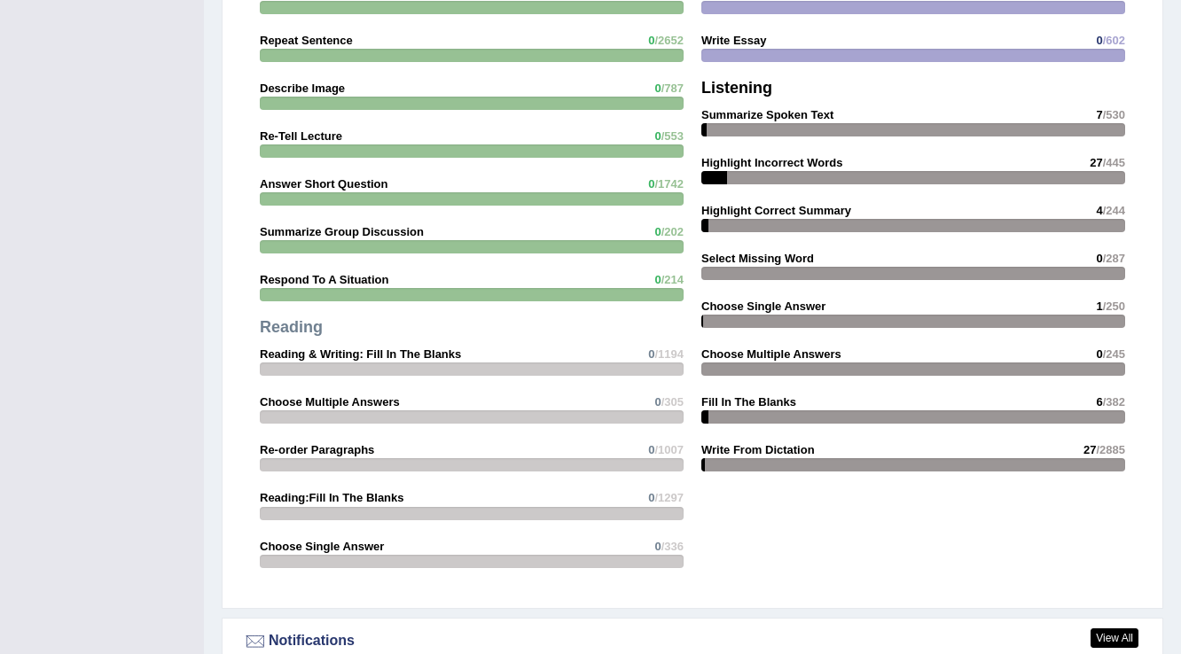
scroll to position [1892, 0]
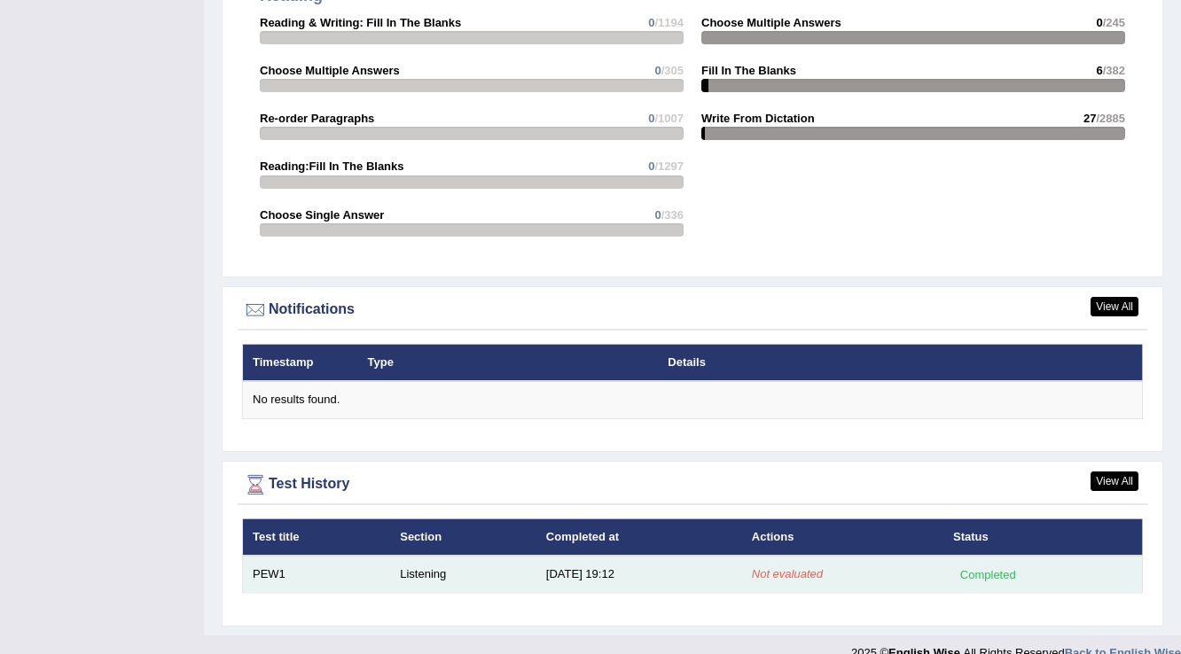
click at [408, 556] on td "Listening" at bounding box center [463, 574] width 146 height 37
click at [411, 556] on td "Listening" at bounding box center [463, 574] width 146 height 37
click at [414, 556] on td "Listening" at bounding box center [463, 574] width 146 height 37
click at [415, 556] on td "Listening" at bounding box center [463, 574] width 146 height 37
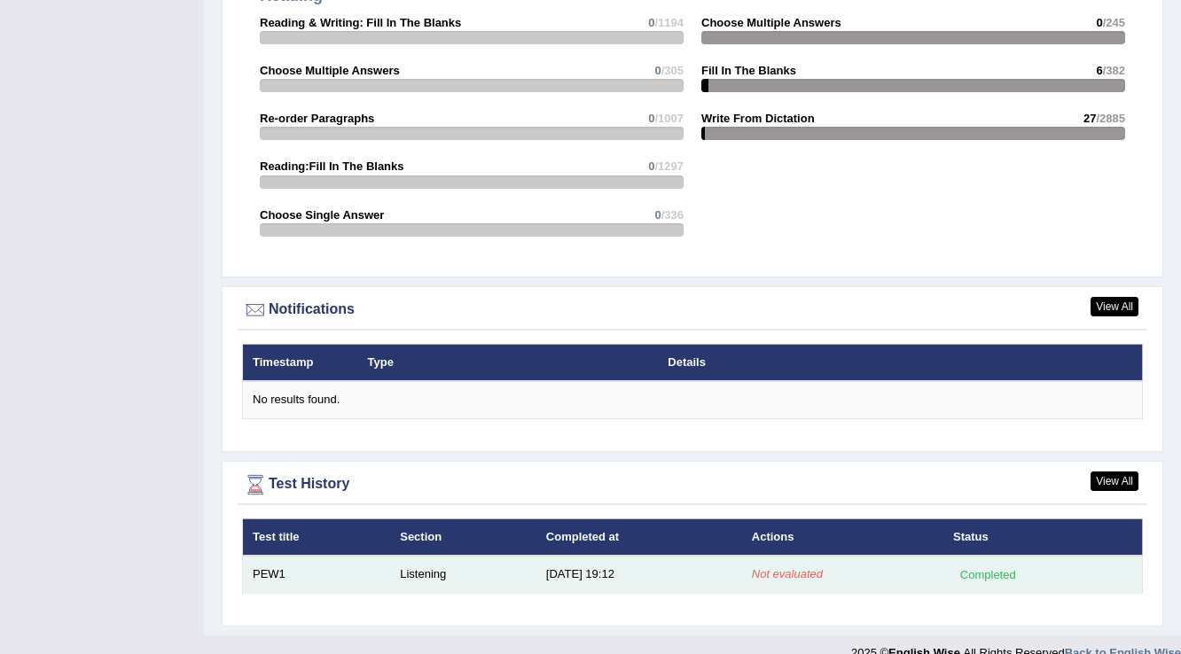
drag, startPoint x: 415, startPoint y: 547, endPoint x: 646, endPoint y: 541, distance: 230.7
click at [449, 556] on td "Listening" at bounding box center [463, 574] width 146 height 37
click at [1016, 566] on div "Completed" at bounding box center [987, 575] width 69 height 19
drag, startPoint x: 1002, startPoint y: 556, endPoint x: 1036, endPoint y: 545, distance: 35.6
click at [1006, 566] on div "Completed" at bounding box center [987, 575] width 69 height 19
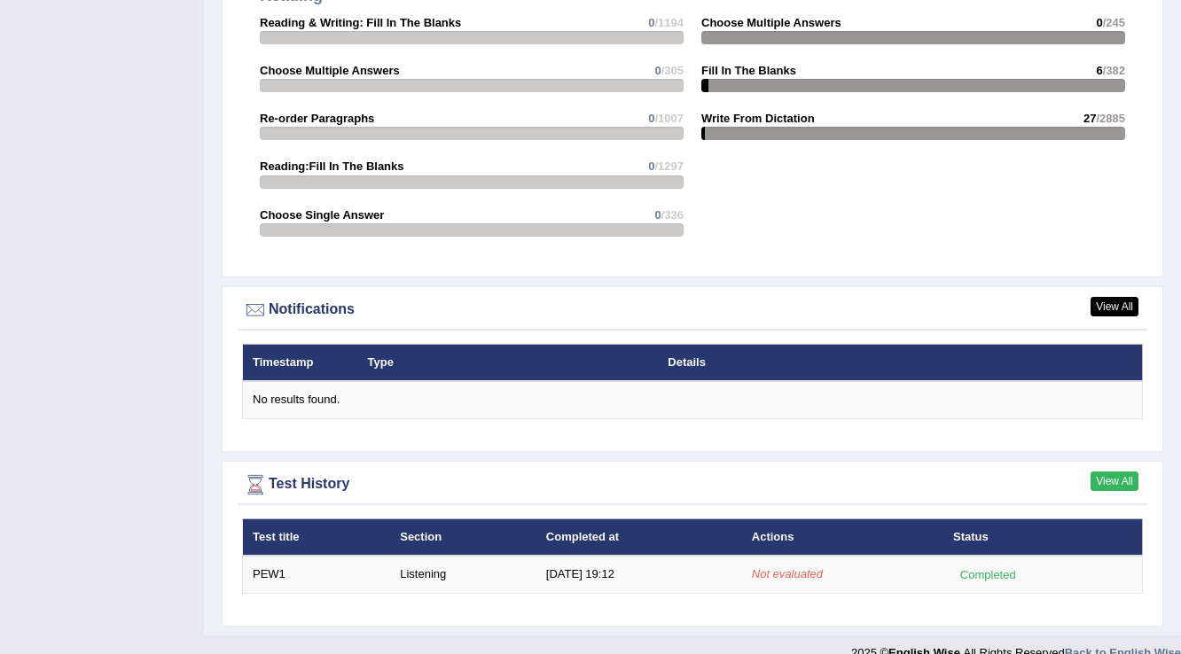
click at [1097, 472] on link "View All" at bounding box center [1115, 482] width 48 height 20
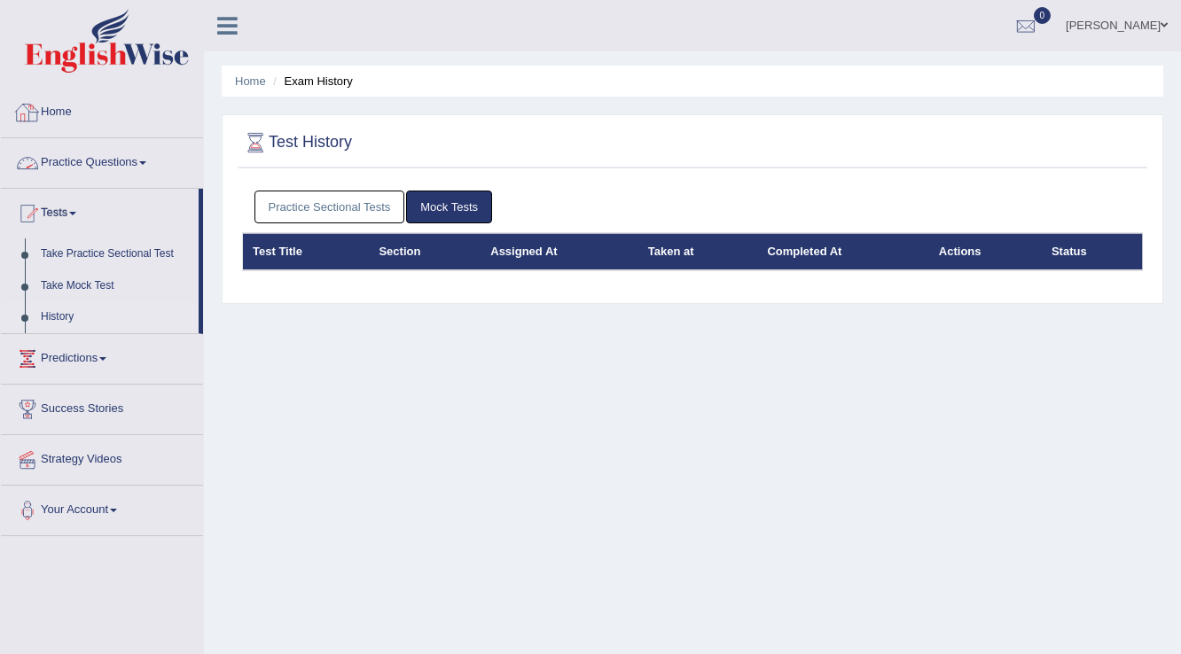
click at [174, 99] on link "Home" at bounding box center [102, 110] width 202 height 44
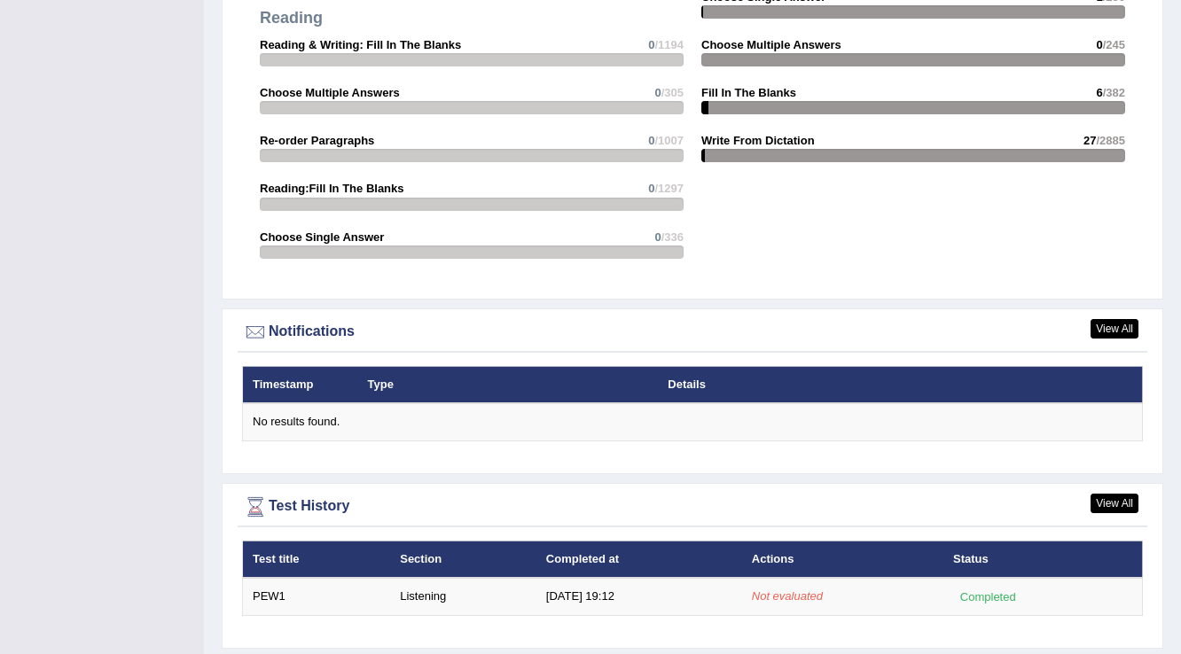
scroll to position [1892, 0]
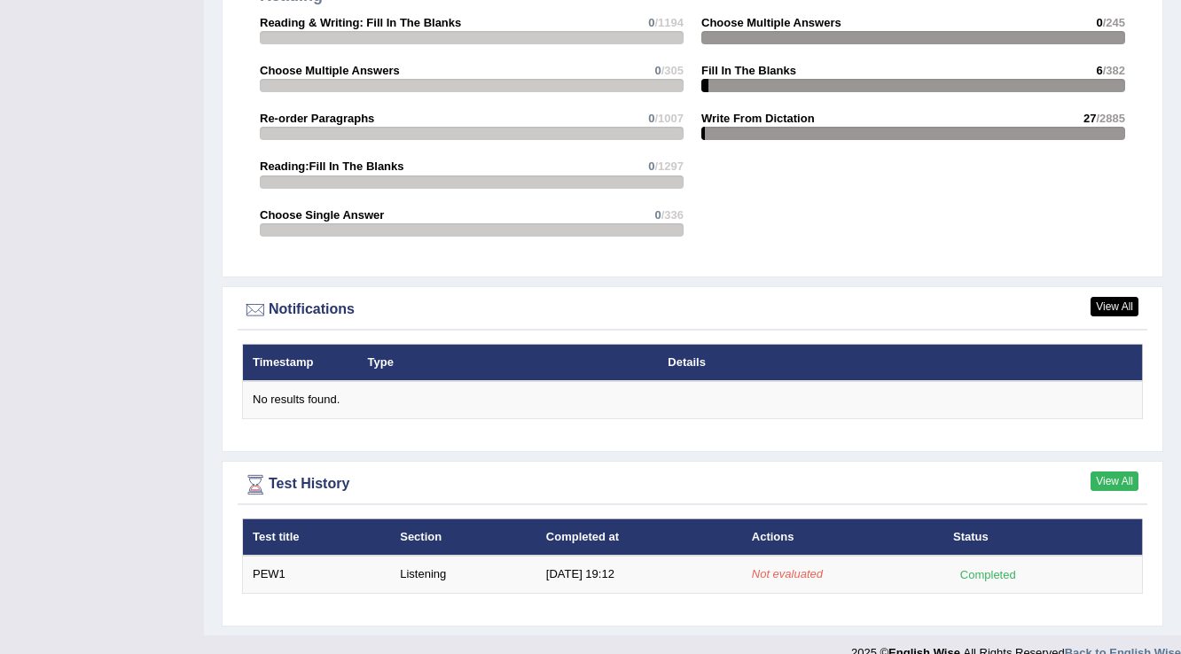
click at [1103, 472] on link "View All" at bounding box center [1115, 482] width 48 height 20
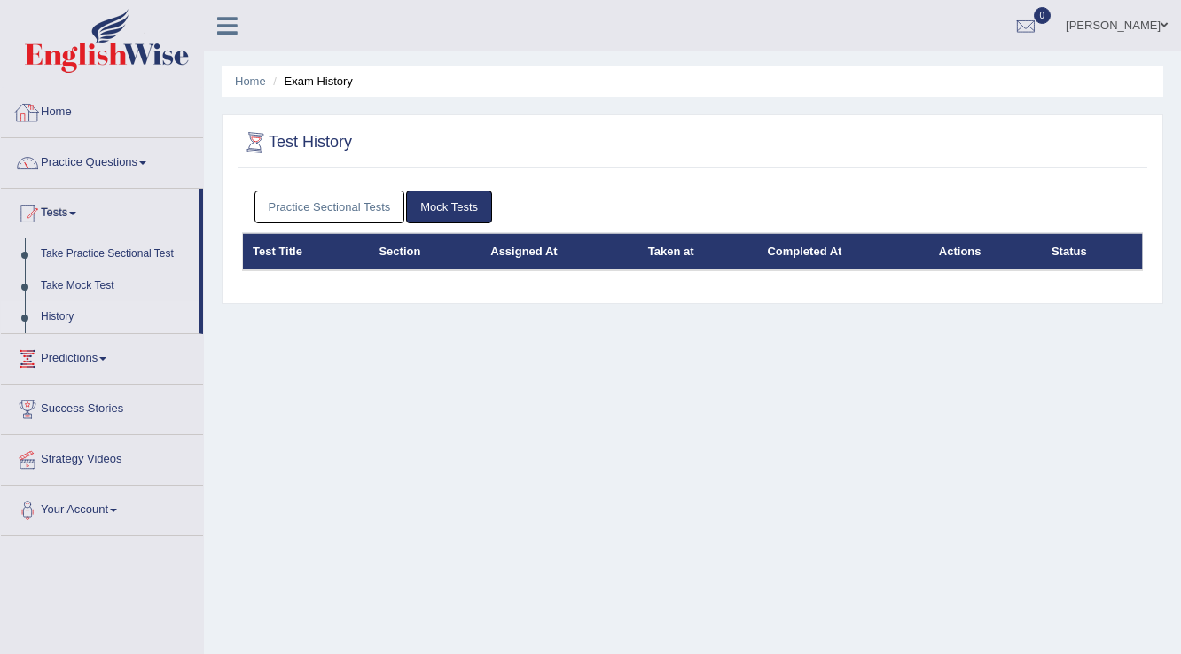
click at [67, 67] on img at bounding box center [107, 41] width 164 height 64
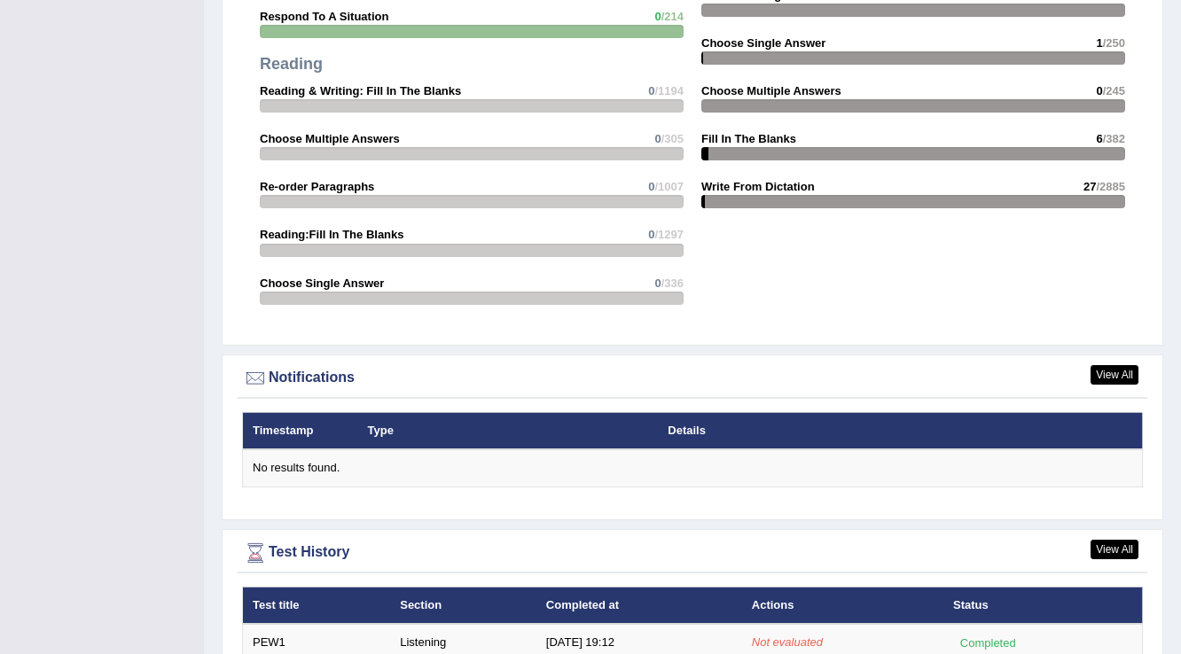
scroll to position [1892, 0]
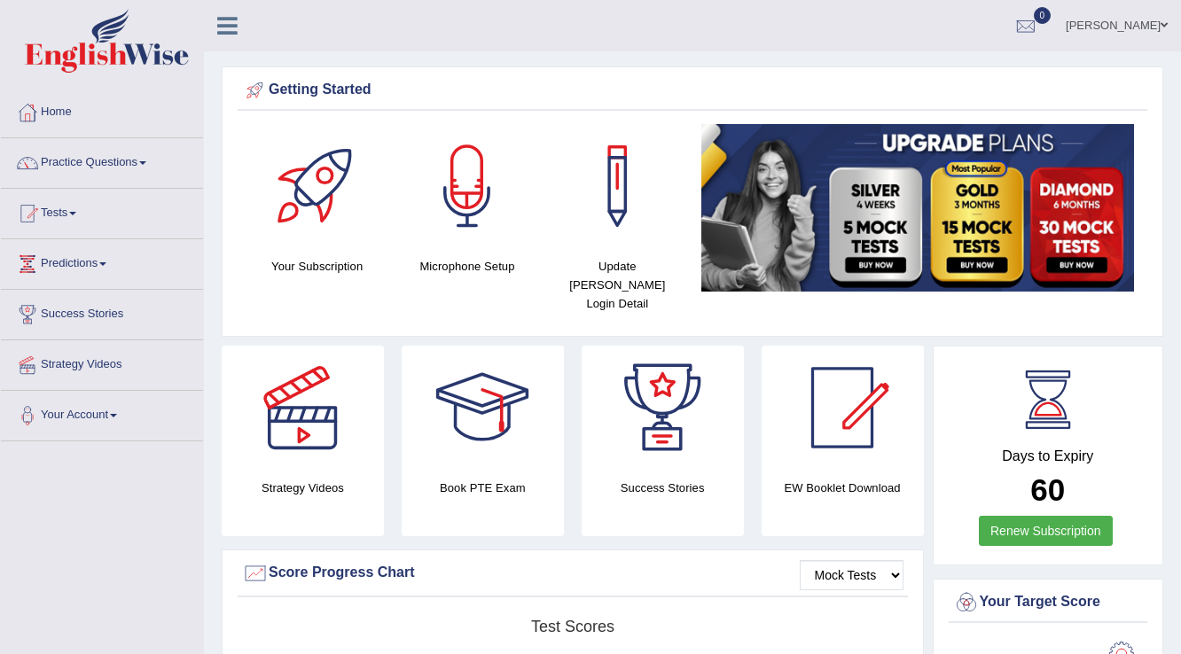
click at [1133, 23] on link "Diana" at bounding box center [1117, 23] width 129 height 46
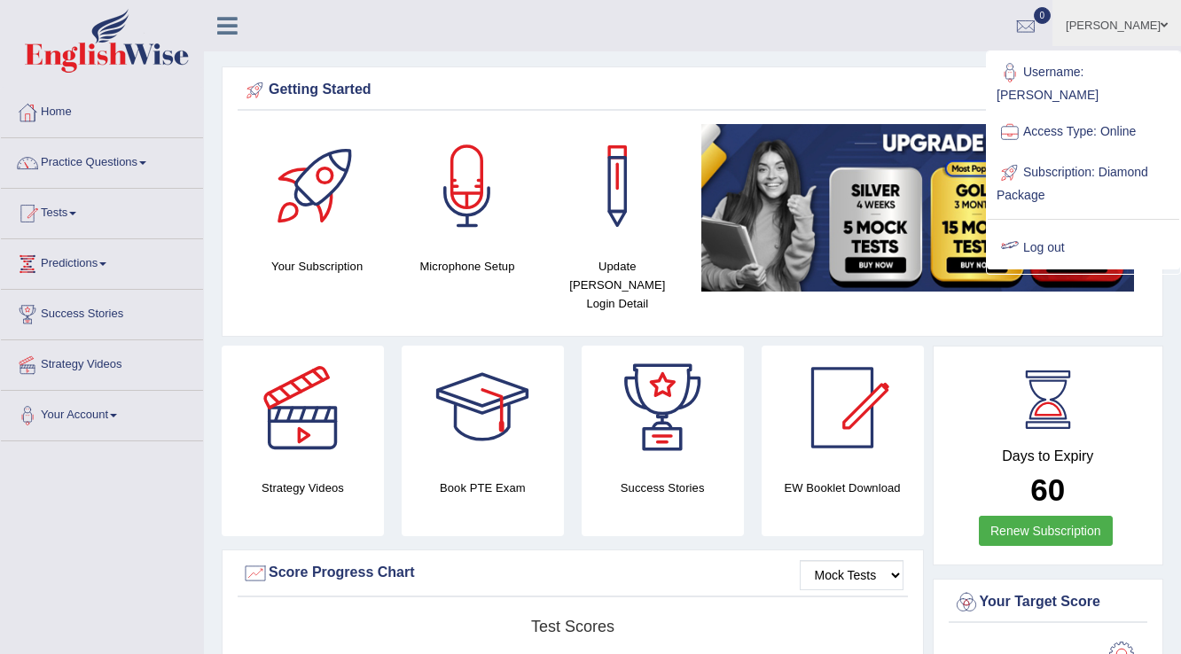
click at [1072, 228] on link "Log out" at bounding box center [1084, 248] width 192 height 41
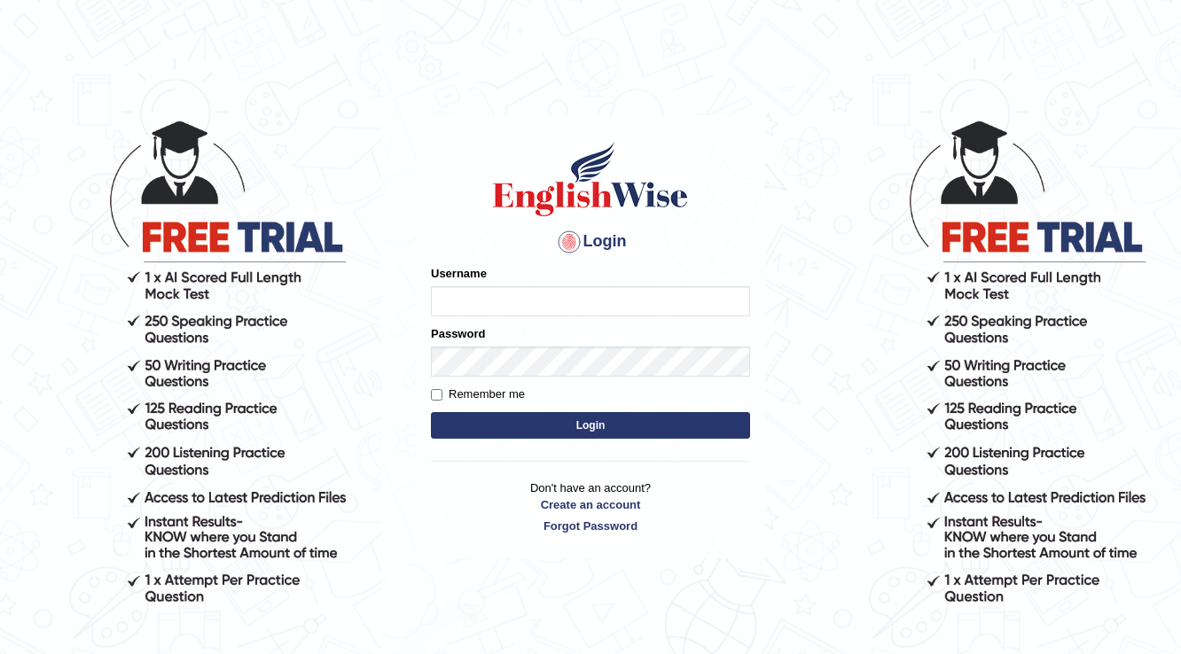
type input "d"
